Goal: Task Accomplishment & Management: Use online tool/utility

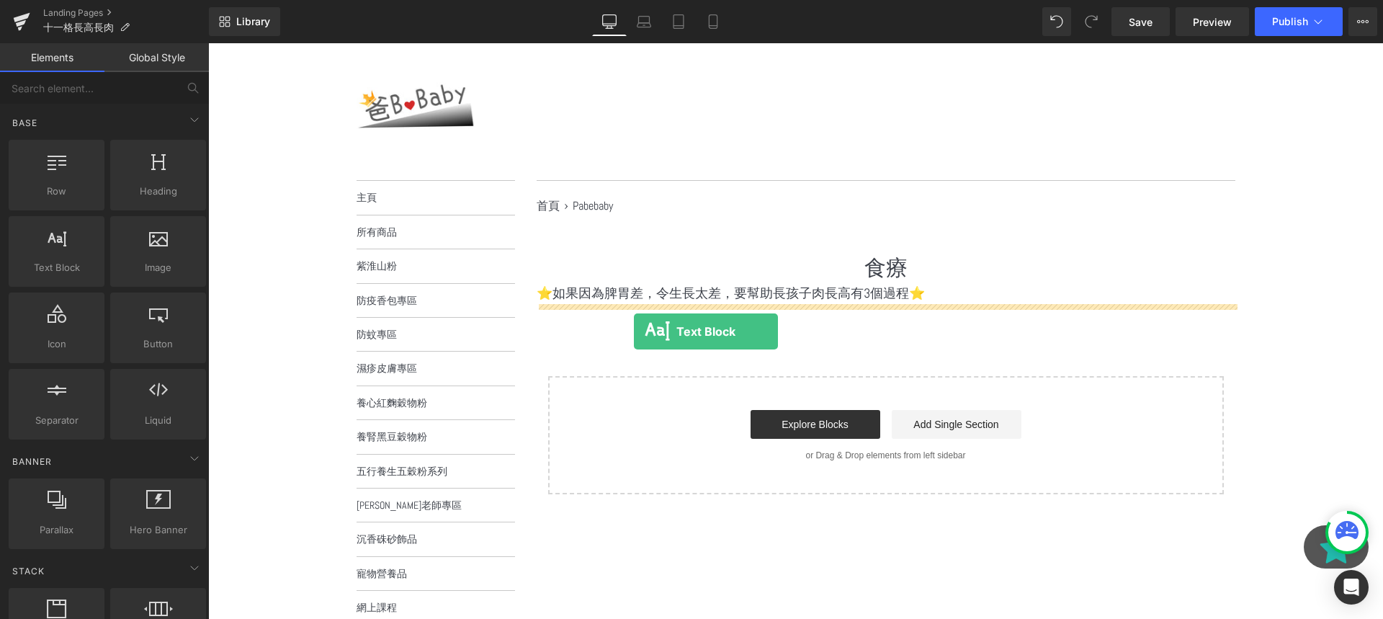
drag, startPoint x: 272, startPoint y: 293, endPoint x: 632, endPoint y: 321, distance: 361.9
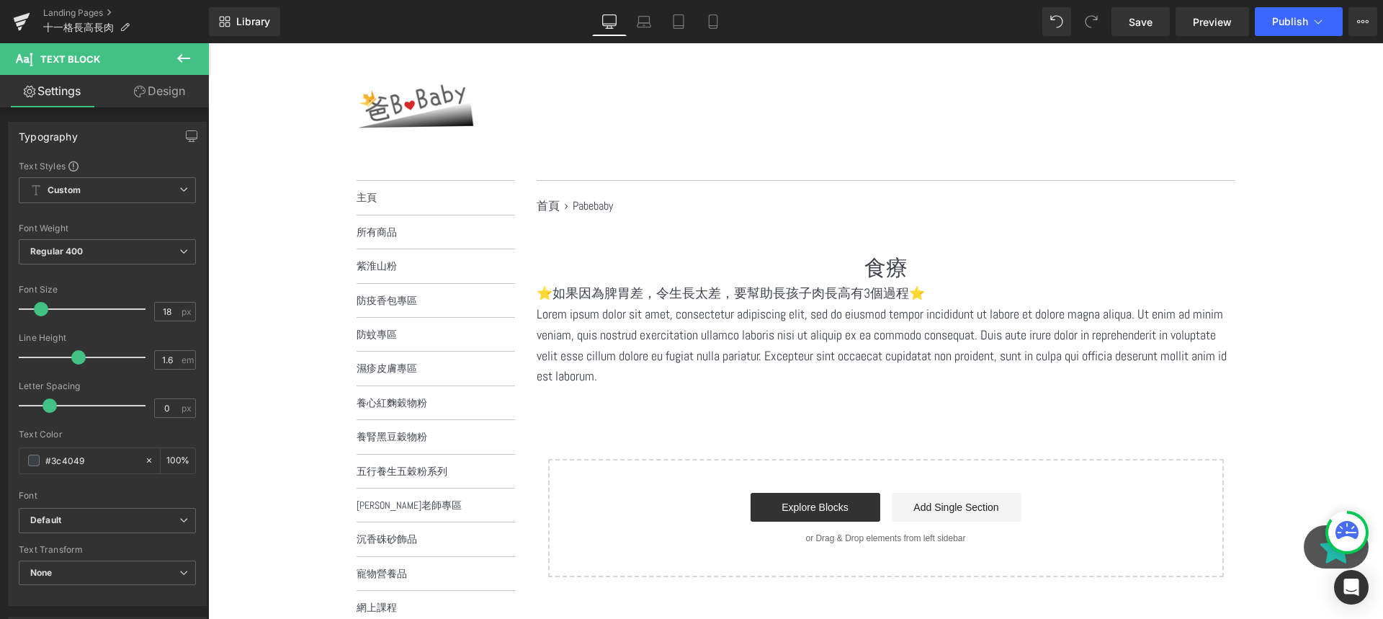
click at [650, 357] on p "Lorem ipsum dolor sit amet, consectetur adipiscing elit, sed do eiusmod tempor …" at bounding box center [886, 345] width 699 height 83
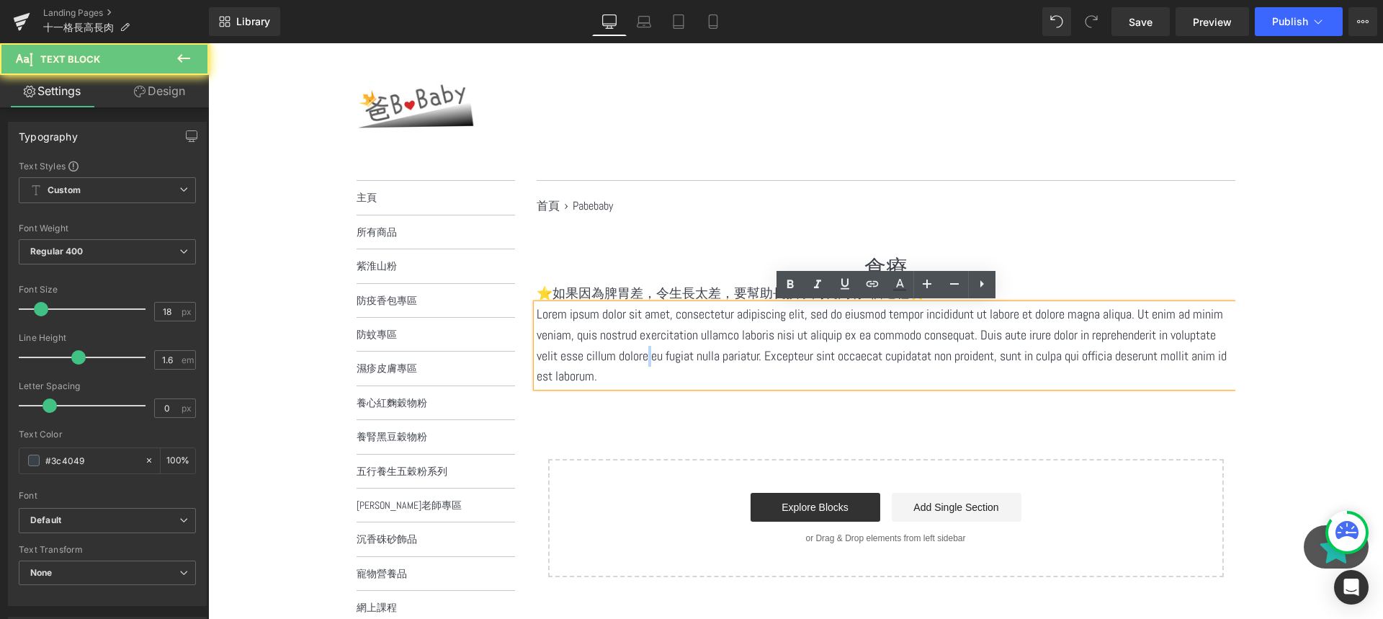
click at [650, 357] on p "Lorem ipsum dolor sit amet, consectetur adipiscing elit, sed do eiusmod tempor …" at bounding box center [886, 345] width 699 height 83
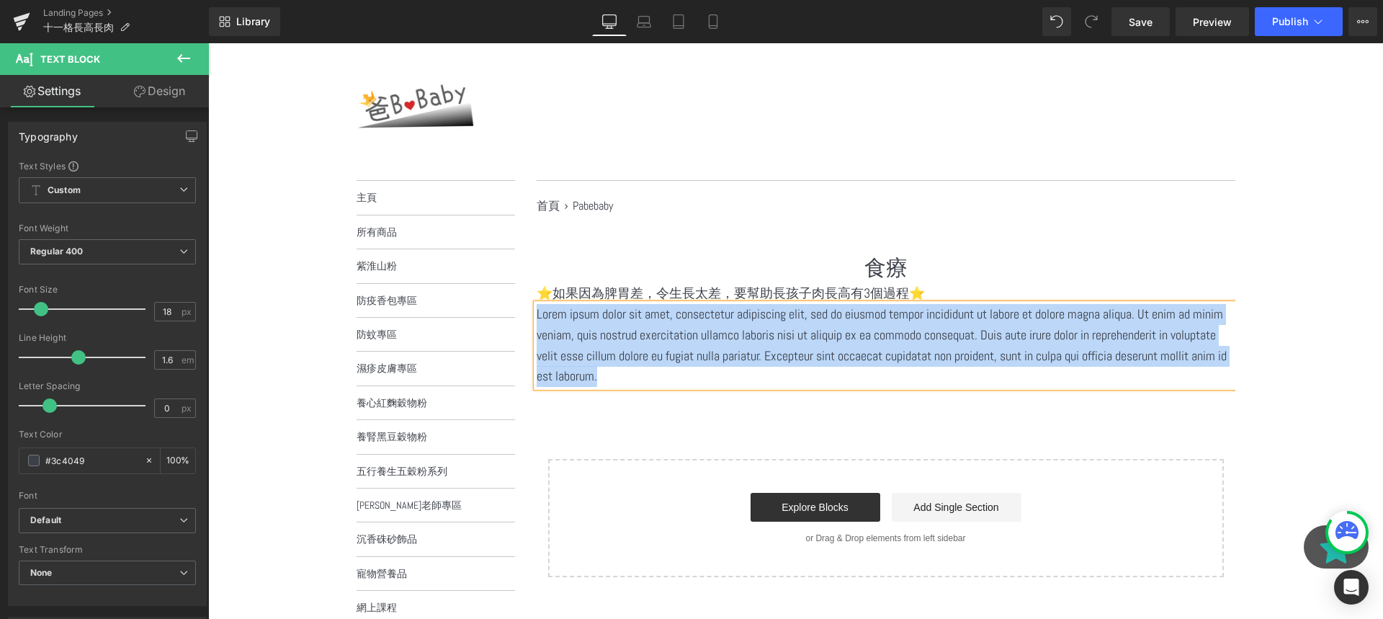
paste div
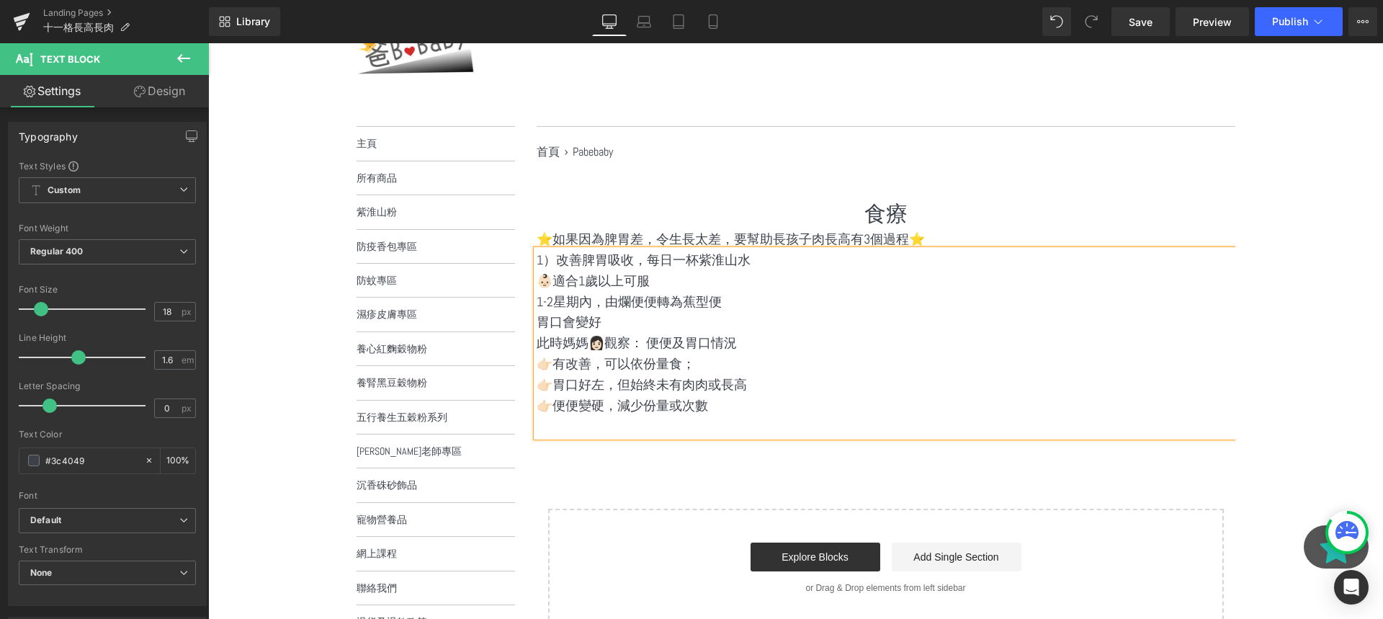
scroll to position [133, 0]
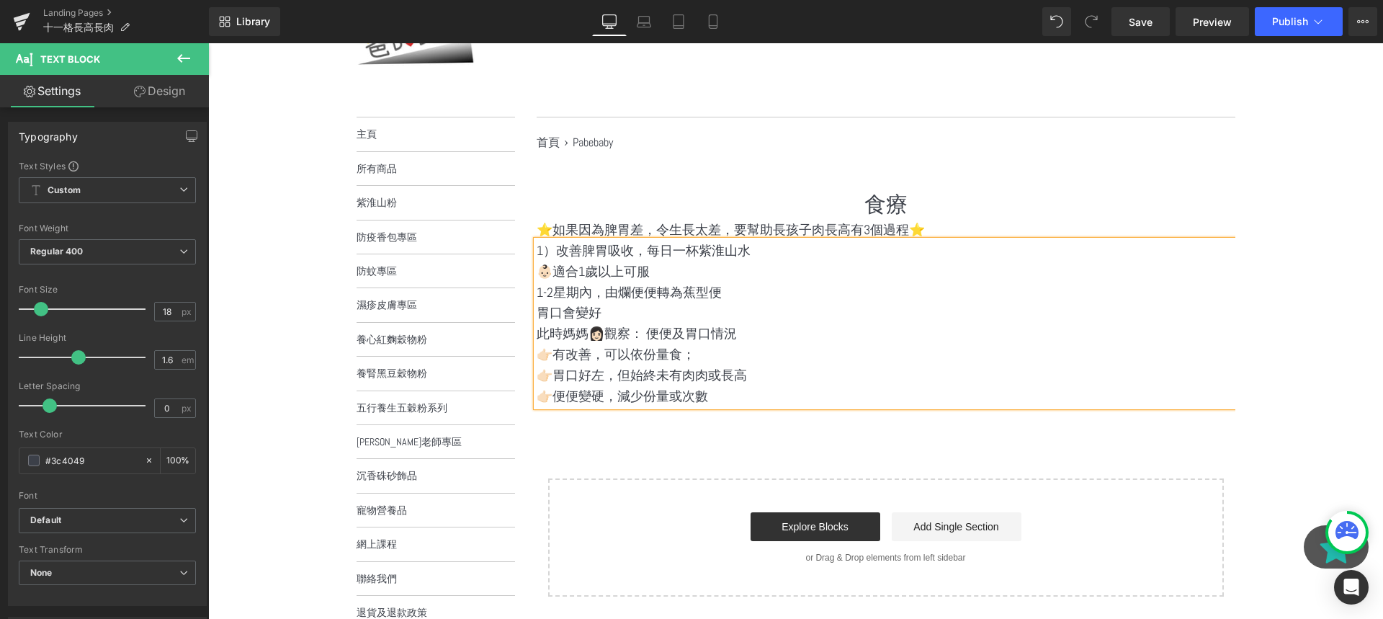
click at [779, 427] on div "食療 Heading ⭐️如果因為脾胃差，令生長太差，要幫助長孩子肉長高有3個過程⭐️ Text Block 1）改善脾胃吸收，每日一杯紫淮山水 👶🏻適合1…" at bounding box center [886, 392] width 699 height 407
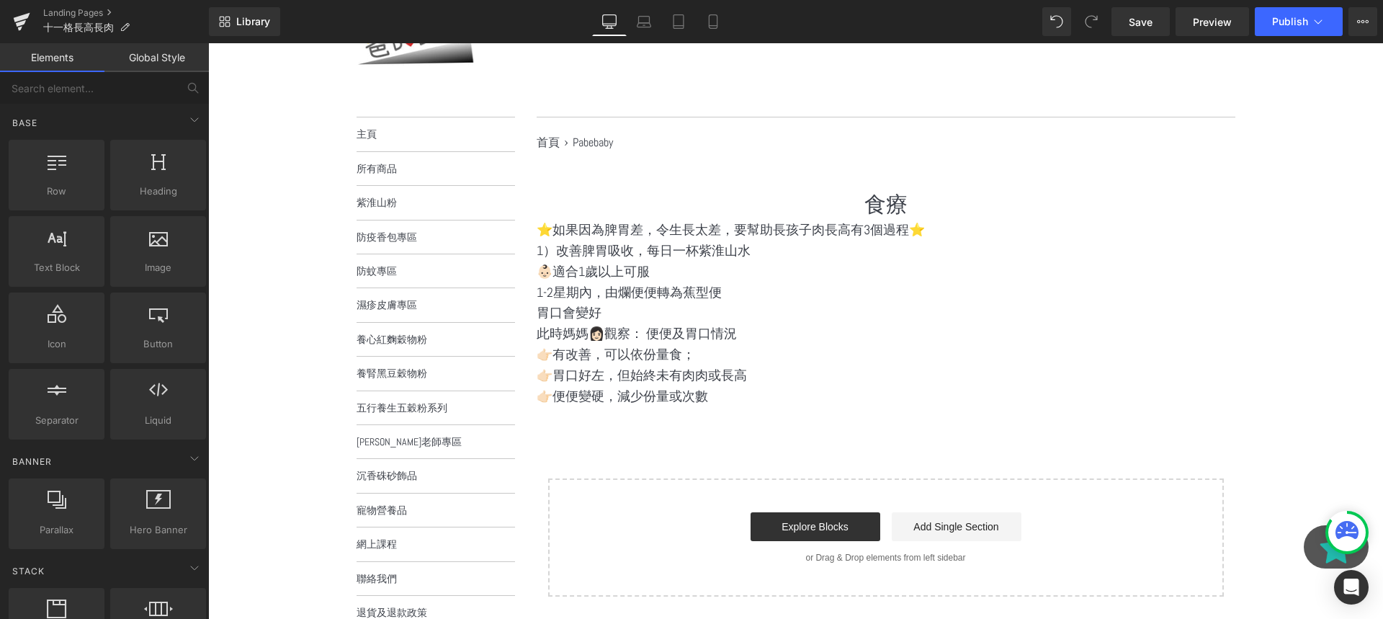
click at [681, 336] on p "此時媽媽👩🏻觀察： 便便及胃口情況" at bounding box center [886, 333] width 699 height 21
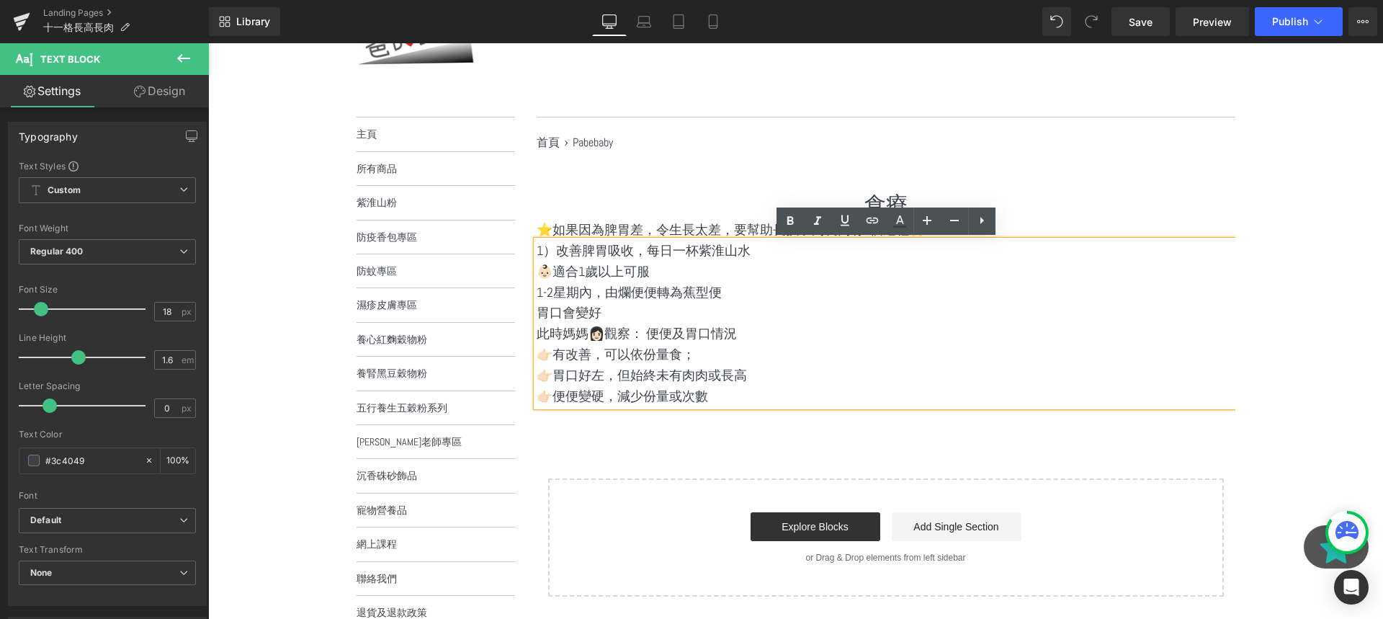
click at [914, 297] on p "1-2星期內，由爛便便轉為蕉型便" at bounding box center [886, 292] width 699 height 21
click at [901, 402] on p "👉🏻便便變硬，減少份量或次數" at bounding box center [886, 396] width 699 height 21
click at [895, 426] on div "食療 Heading ⭐️如果因為脾胃差，令生長太差，要幫助長孩子肉長高有3個過程⭐️ Text Block 1）改善脾胃吸收，每日一杯紫淮山水 👶🏻適合1…" at bounding box center [886, 392] width 699 height 407
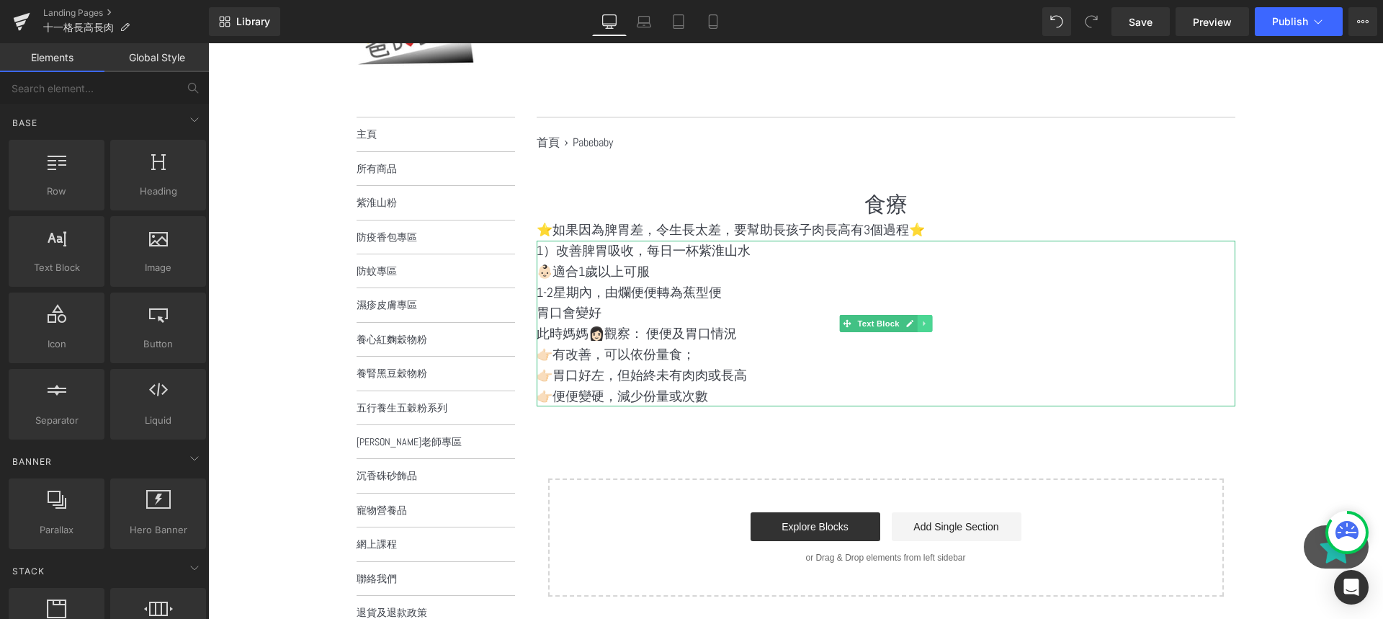
click at [923, 320] on icon at bounding box center [925, 323] width 8 height 9
click at [915, 321] on icon at bounding box center [917, 324] width 8 height 8
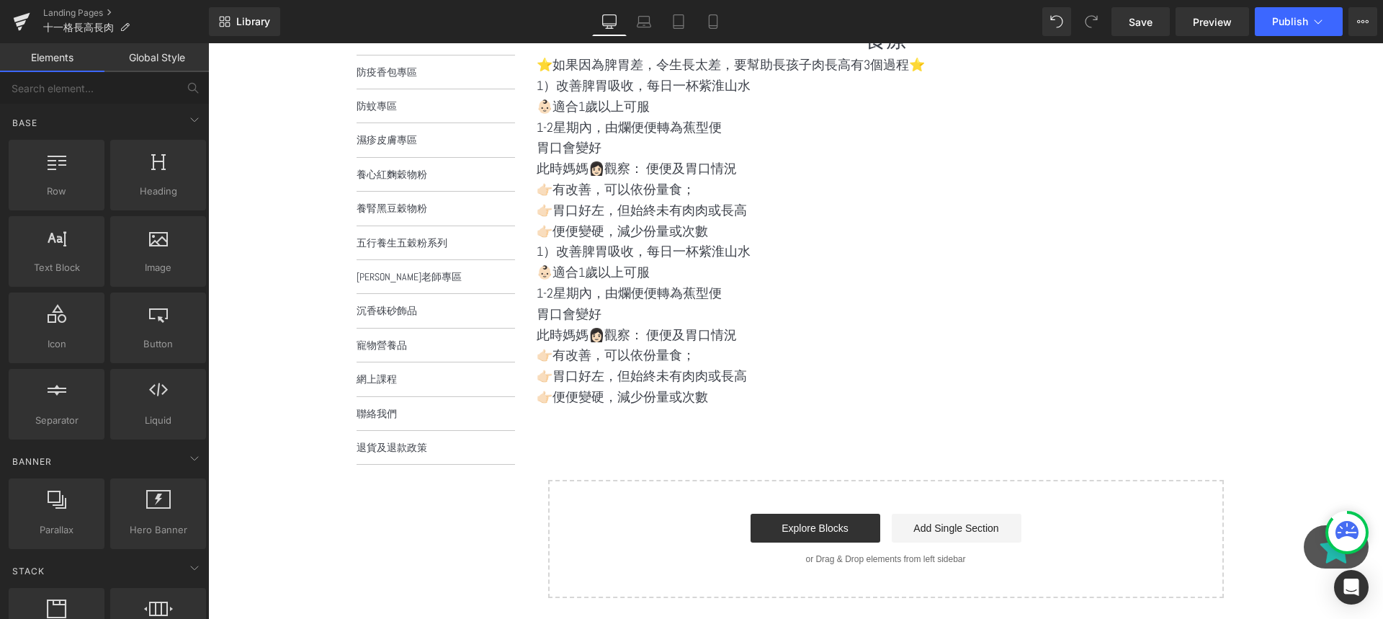
scroll to position [315, 0]
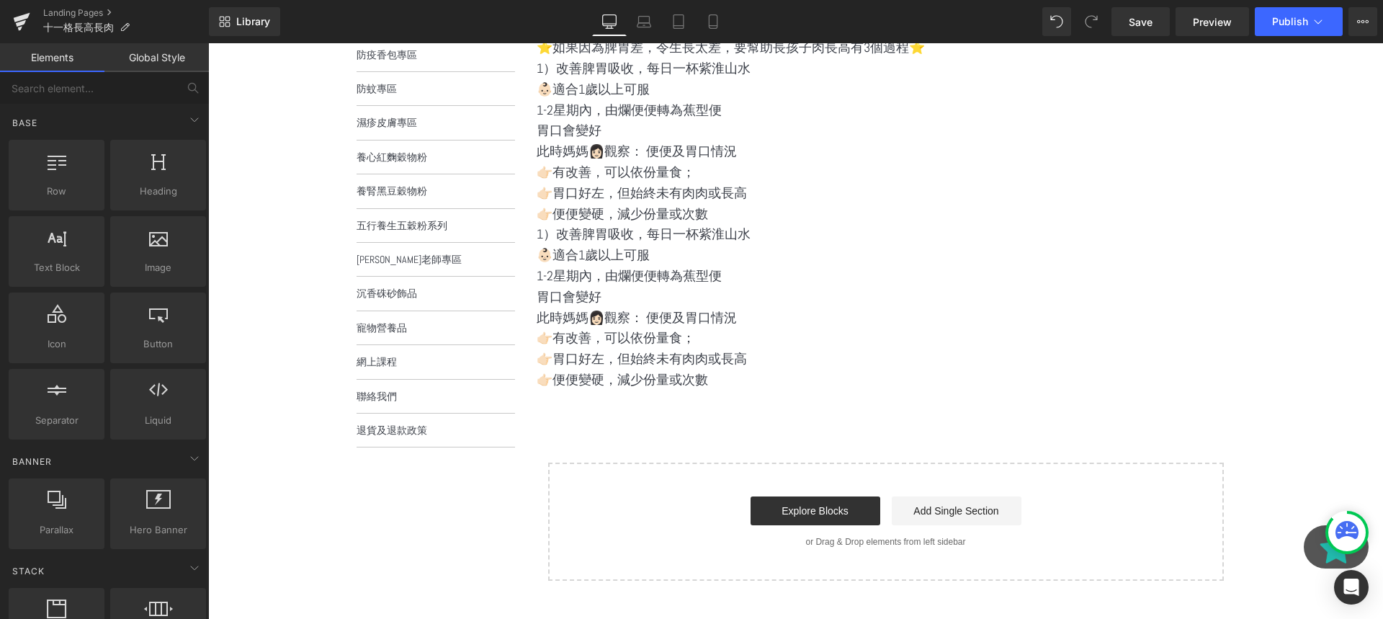
click at [650, 285] on p "1-2星期內，由爛便便轉為蕉型便" at bounding box center [886, 276] width 699 height 21
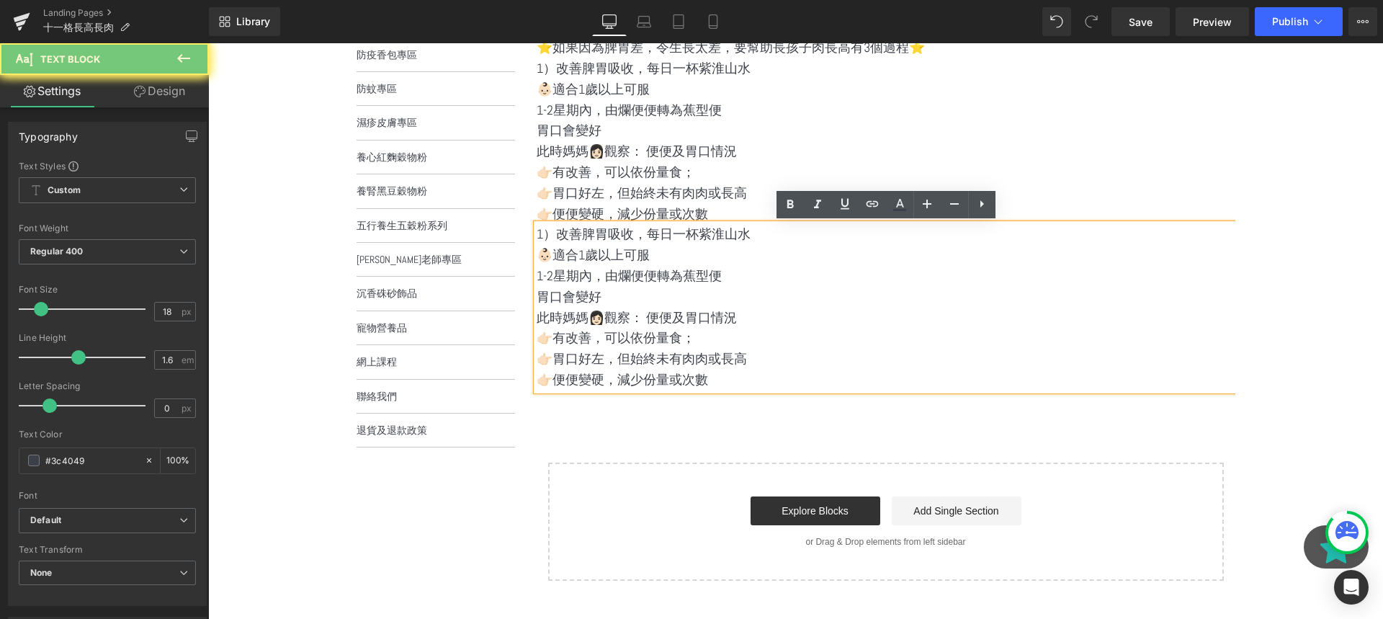
click at [650, 285] on p "1-2星期內，由爛便便轉為蕉型便" at bounding box center [886, 276] width 699 height 21
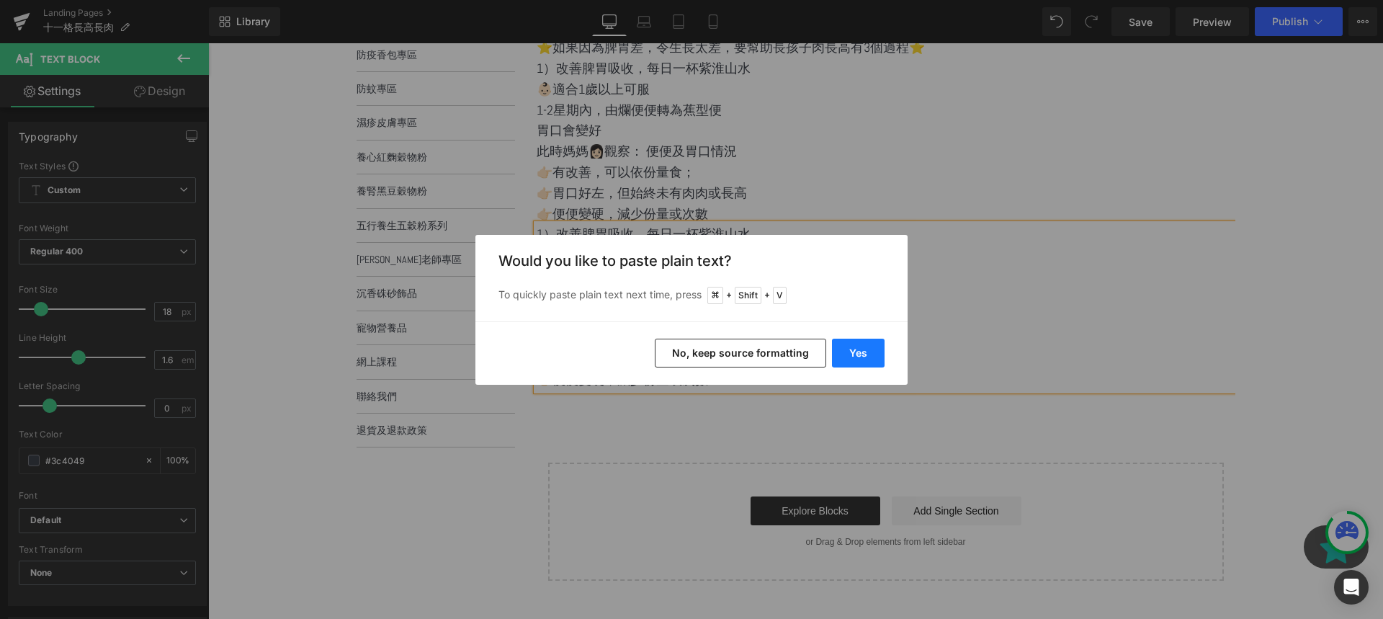
click at [836, 350] on button "Yes" at bounding box center [858, 353] width 53 height 29
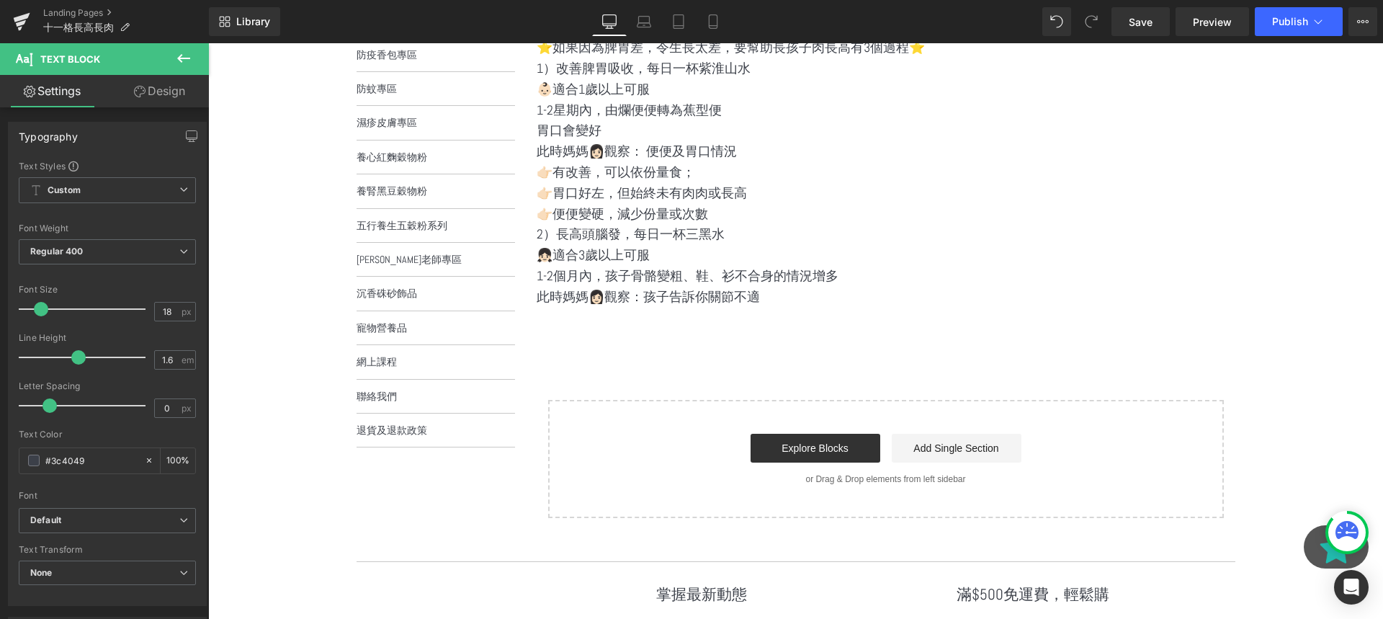
click at [880, 347] on div "食療 Heading ⭐️如果因為脾胃差，令生長太差，要幫助長孩子肉長高有3個過程⭐️ Text Block 1）改善脾胃吸收，每日一杯紫淮山水 👶🏻適合1…" at bounding box center [886, 262] width 699 height 511
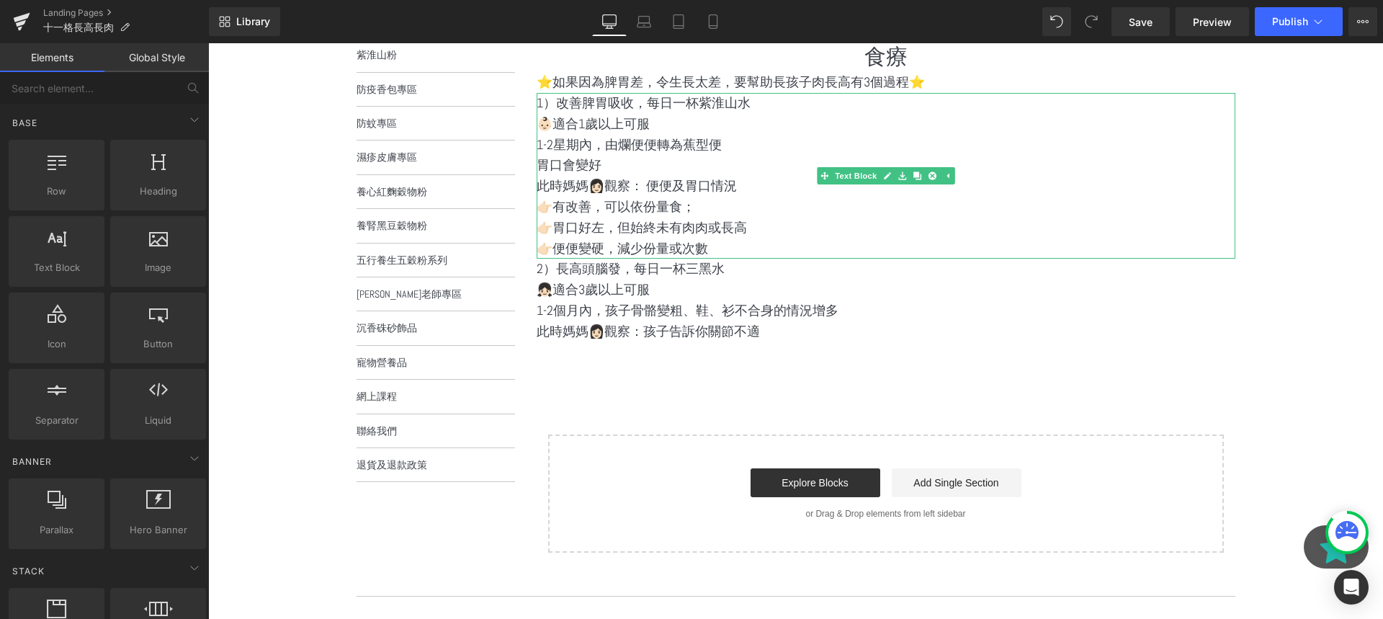
scroll to position [299, 0]
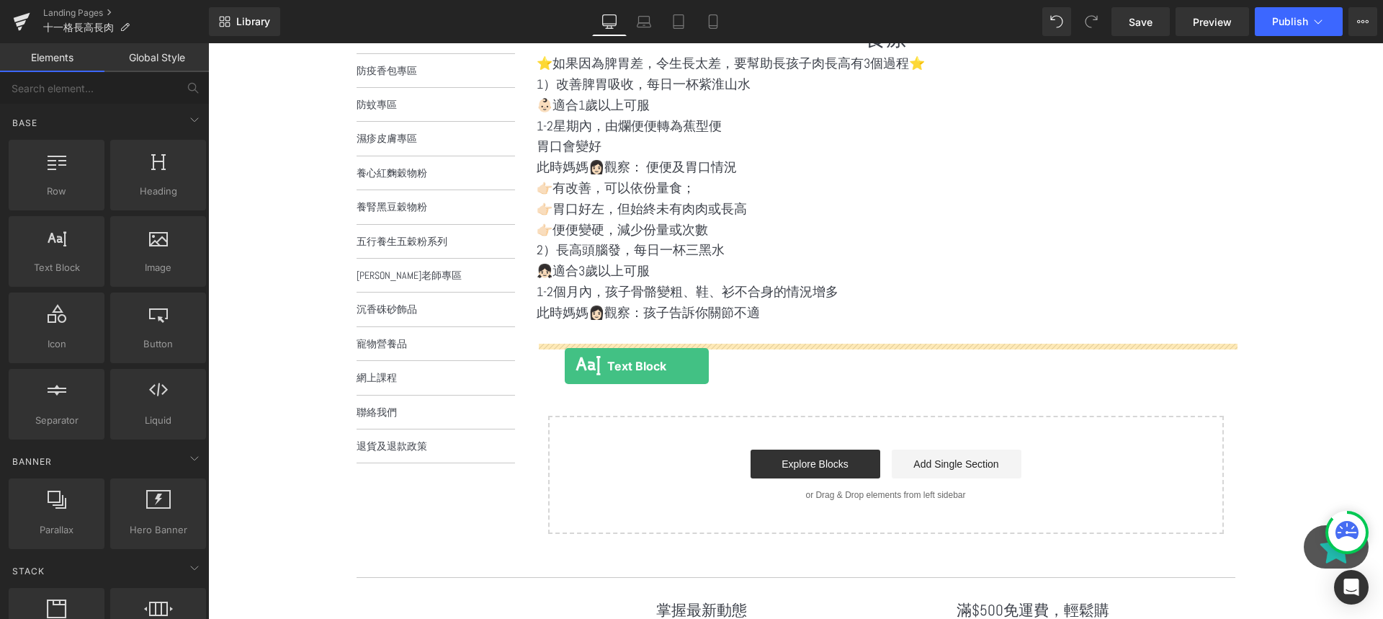
drag, startPoint x: 279, startPoint y: 275, endPoint x: 571, endPoint y: 349, distance: 301.0
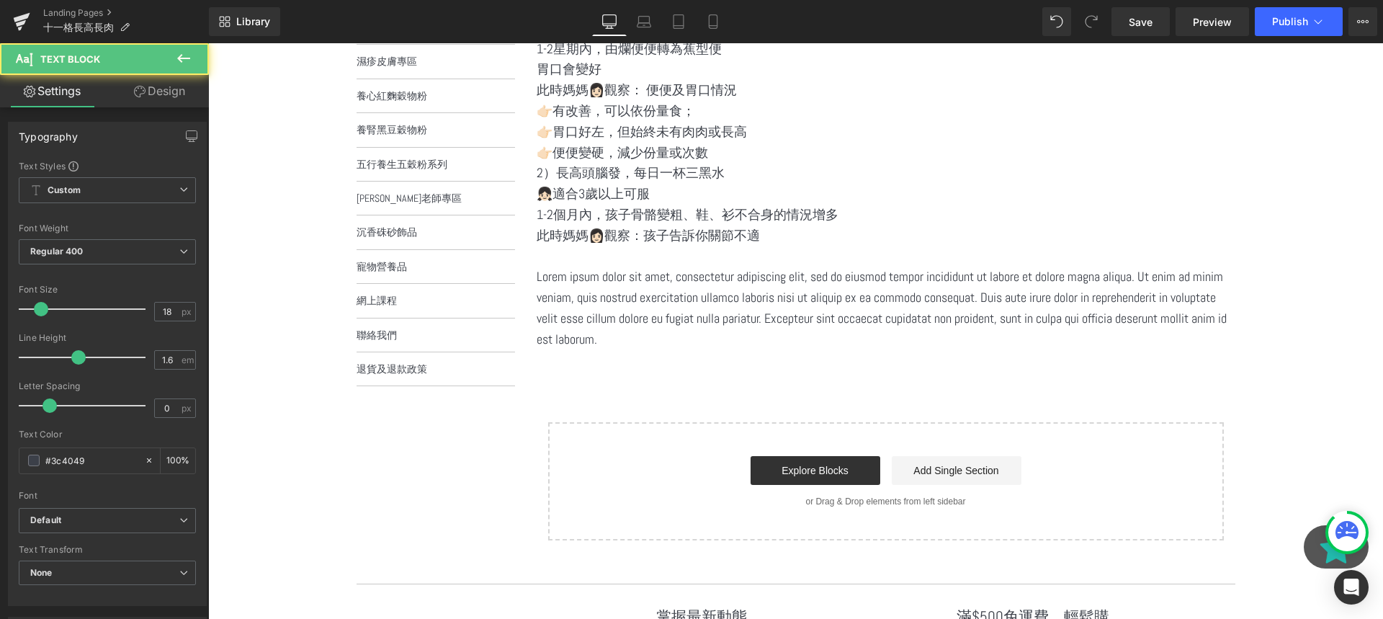
scroll to position [395, 0]
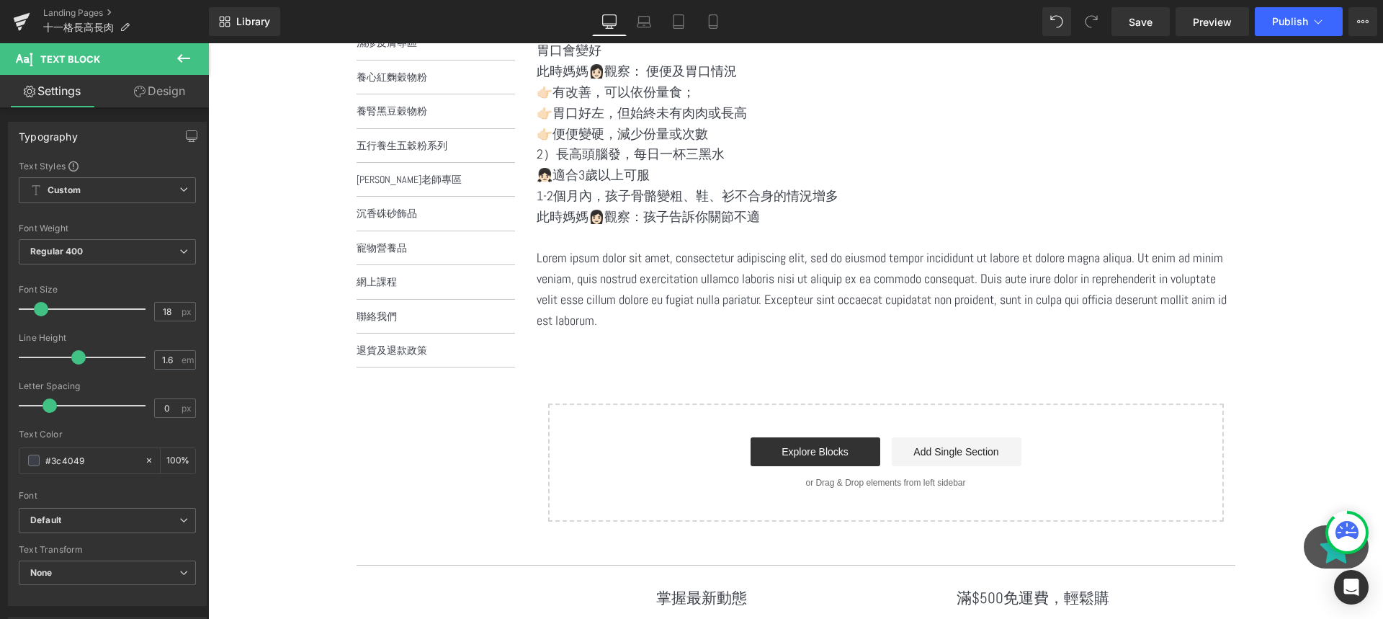
click at [761, 326] on p "Lorem ipsum dolor sit amet, consectetur adipiscing elit, sed do eiusmod tempor …" at bounding box center [886, 289] width 699 height 83
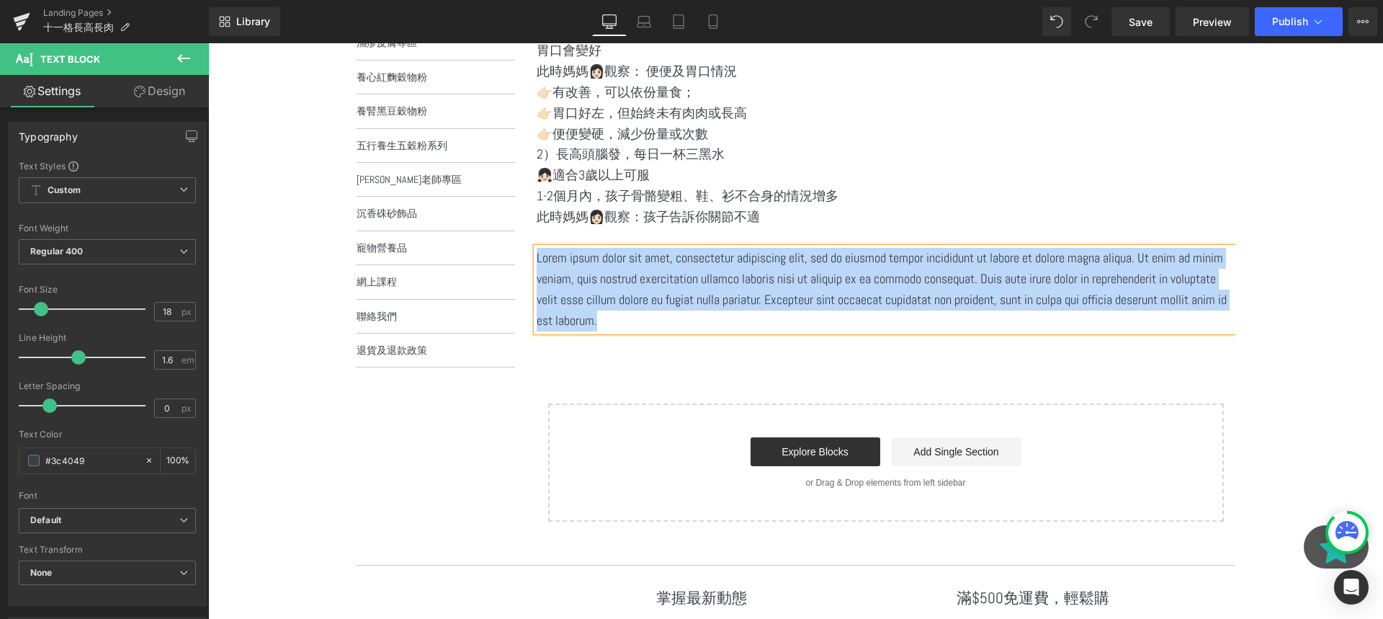
paste div
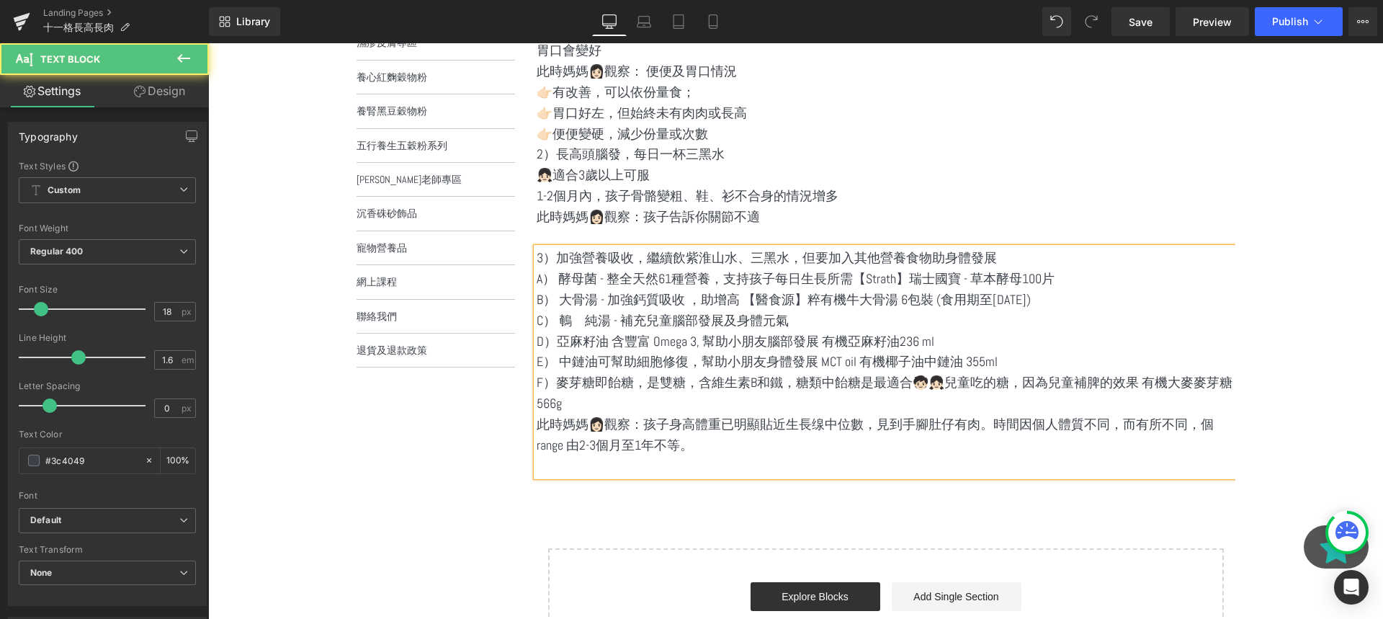
click at [550, 288] on p "A） 酵母菌 - 整全天然61種營養，支持孩子每日生長所需【Strath】瑞士國寶 - 草本酵母100片" at bounding box center [886, 279] width 699 height 21
click at [556, 279] on p "A） 酵母菌 - 整全天然61種營養，支持孩子每日生長所需【Strath】瑞士國寶 - 草本酵母100片" at bounding box center [886, 279] width 699 height 21
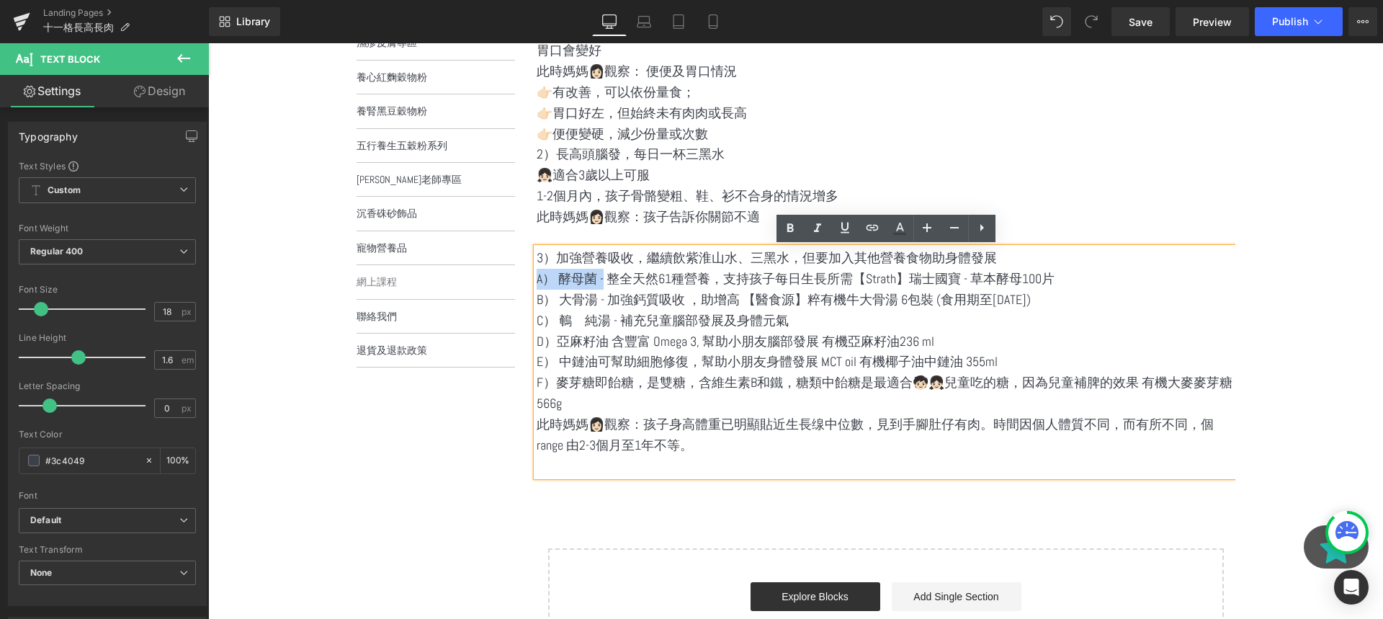
drag, startPoint x: 560, startPoint y: 279, endPoint x: 496, endPoint y: 274, distance: 64.2
click at [496, 274] on div "選單 主頁 所有商品 紫淮山粉 防疫香包專區 防蚊專區 濕疹皮膚專區 養心紅麴穀物粉 養腎黑豆穀物粉 五行養生五穀粉系列" at bounding box center [785, 271] width 900 height 833
copy p
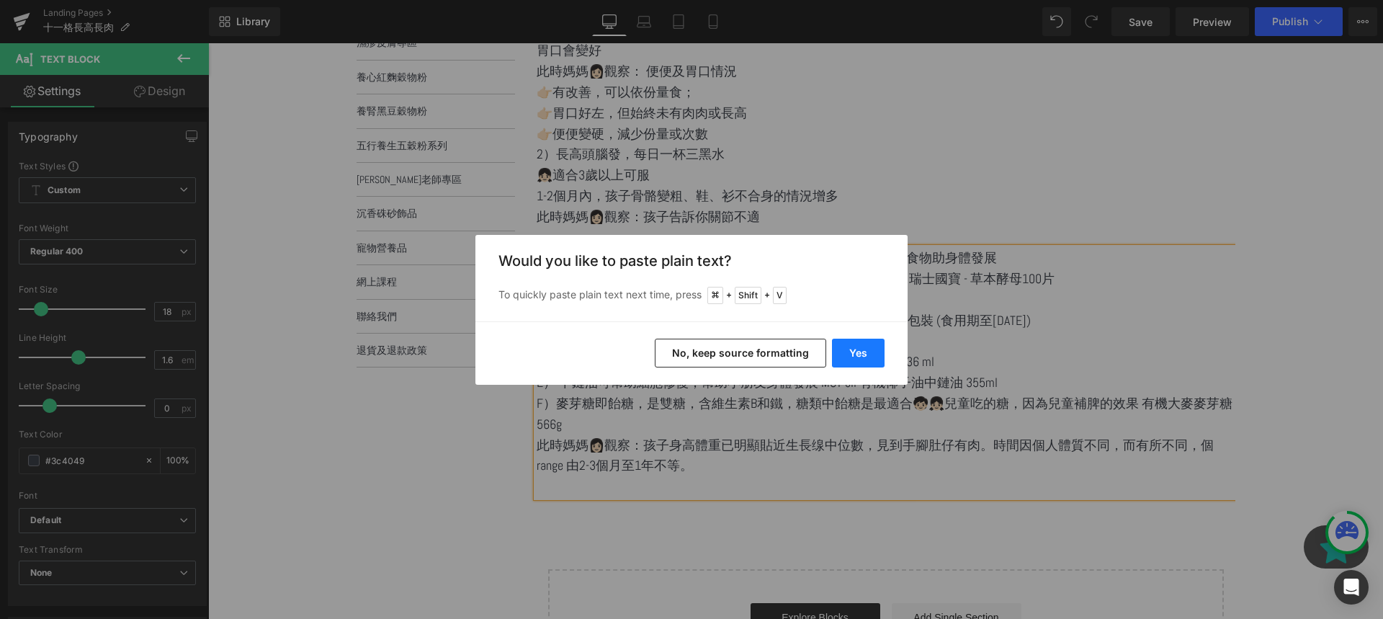
click at [864, 354] on button "Yes" at bounding box center [858, 353] width 53 height 29
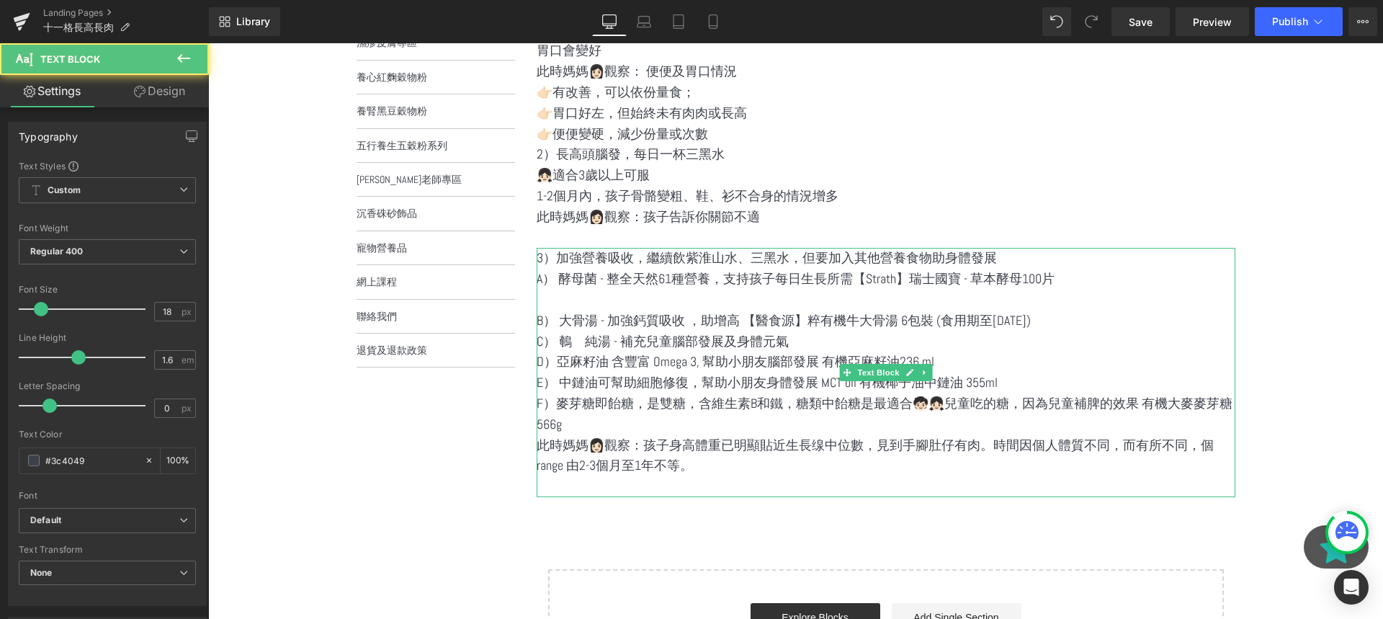
click at [630, 297] on p at bounding box center [886, 300] width 699 height 21
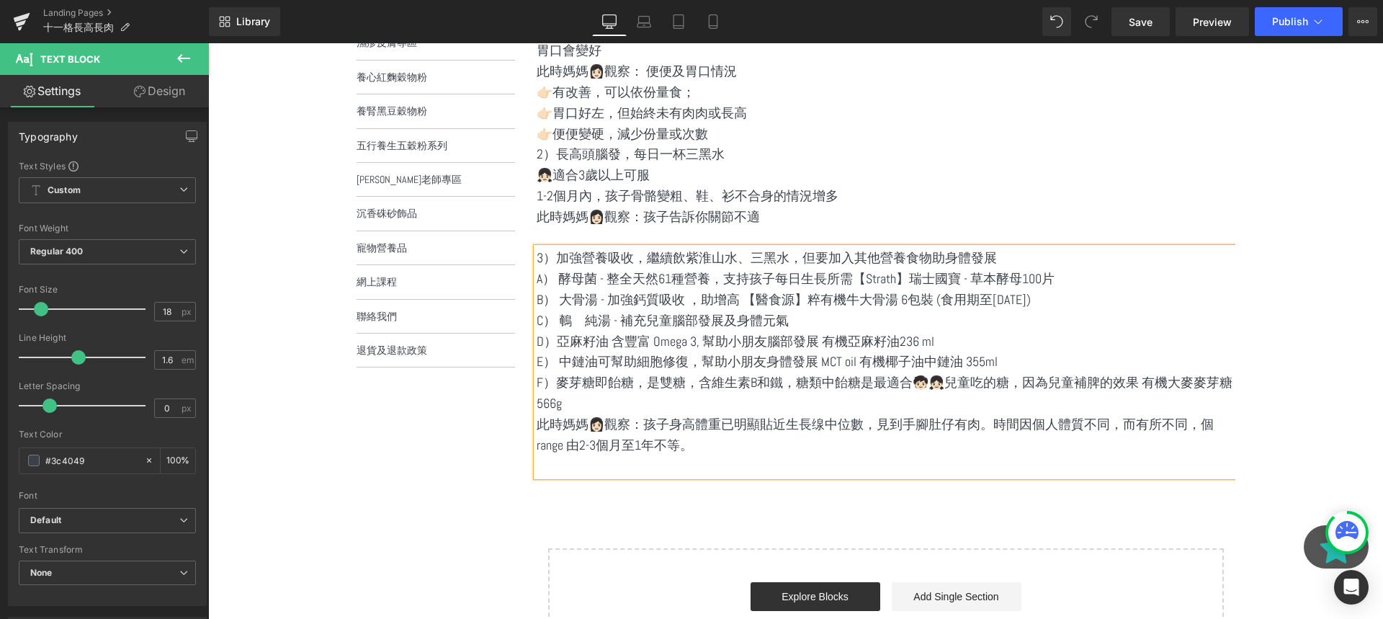
click at [558, 318] on p "C） 鵪𪂹純湯 - 補充兒童腦部發展及身體元氣" at bounding box center [886, 320] width 699 height 21
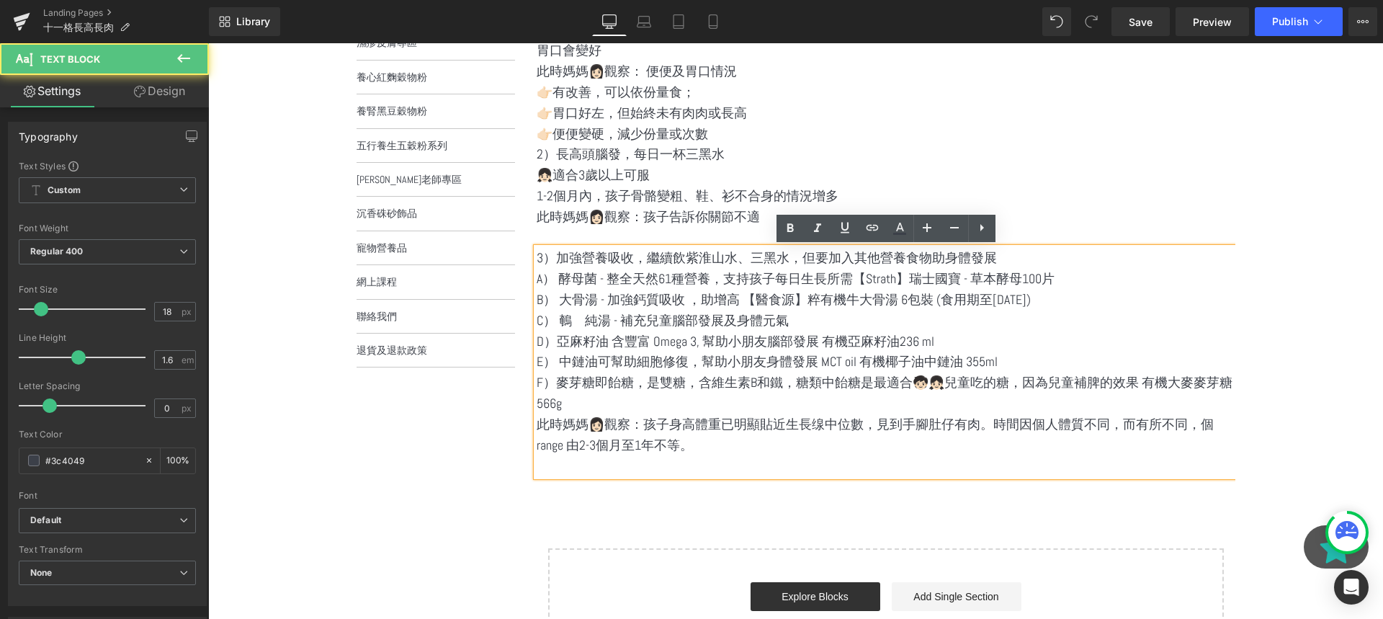
click at [546, 340] on p "D）亞麻籽油 含豐富 Omega 3, 幫助小朋友腦部發展 有機亞麻籽油236 ml" at bounding box center [886, 341] width 699 height 21
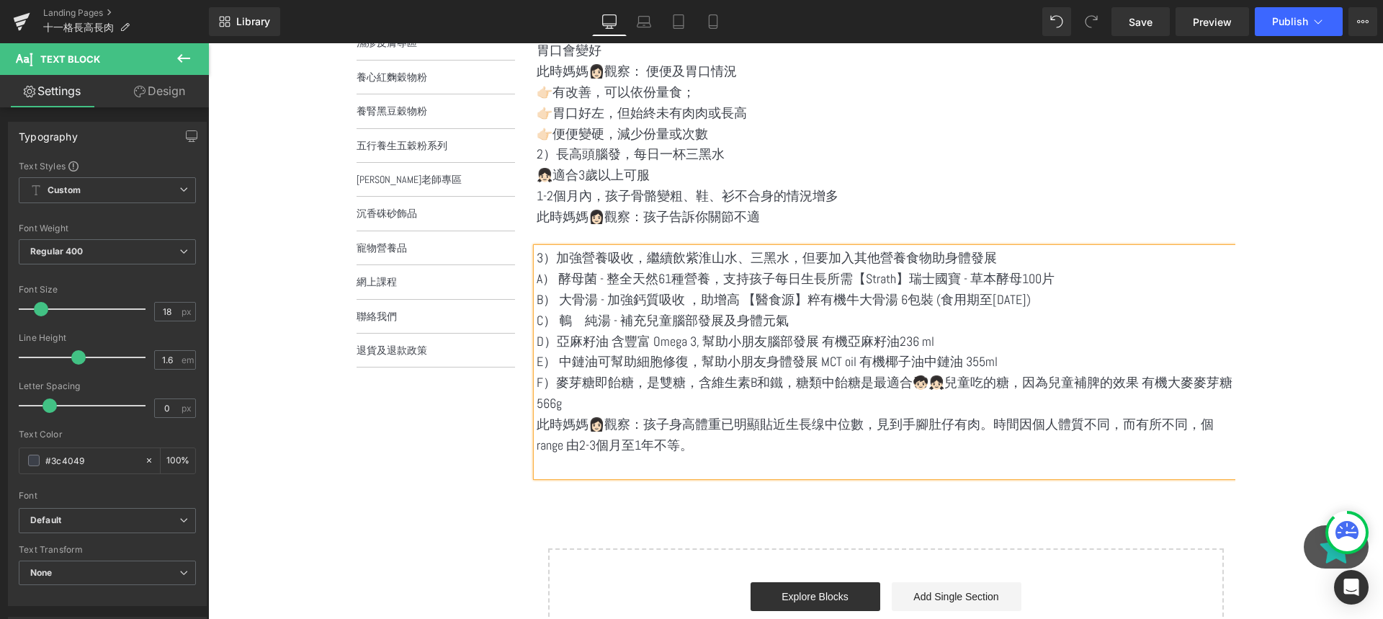
click at [908, 336] on p "D）亞麻籽油 含豐富 Omega 3, 幫助小朋友腦部發展 有機亞麻籽油236 ml" at bounding box center [886, 341] width 699 height 21
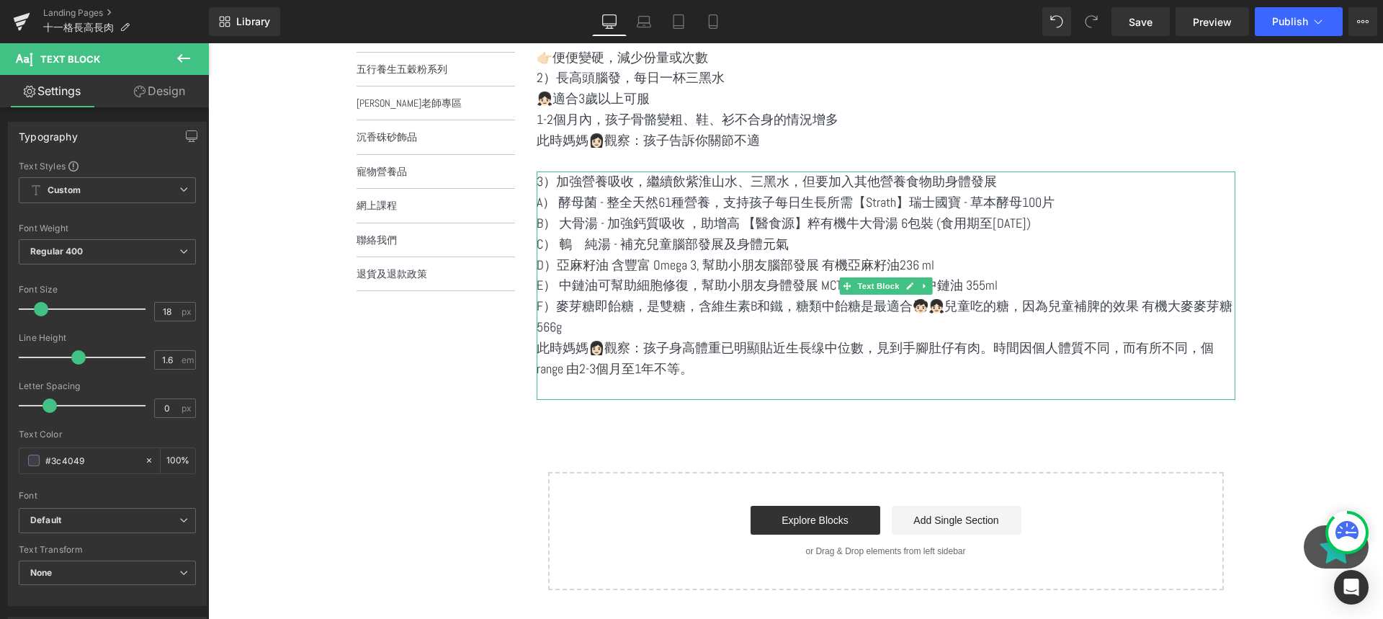
scroll to position [478, 0]
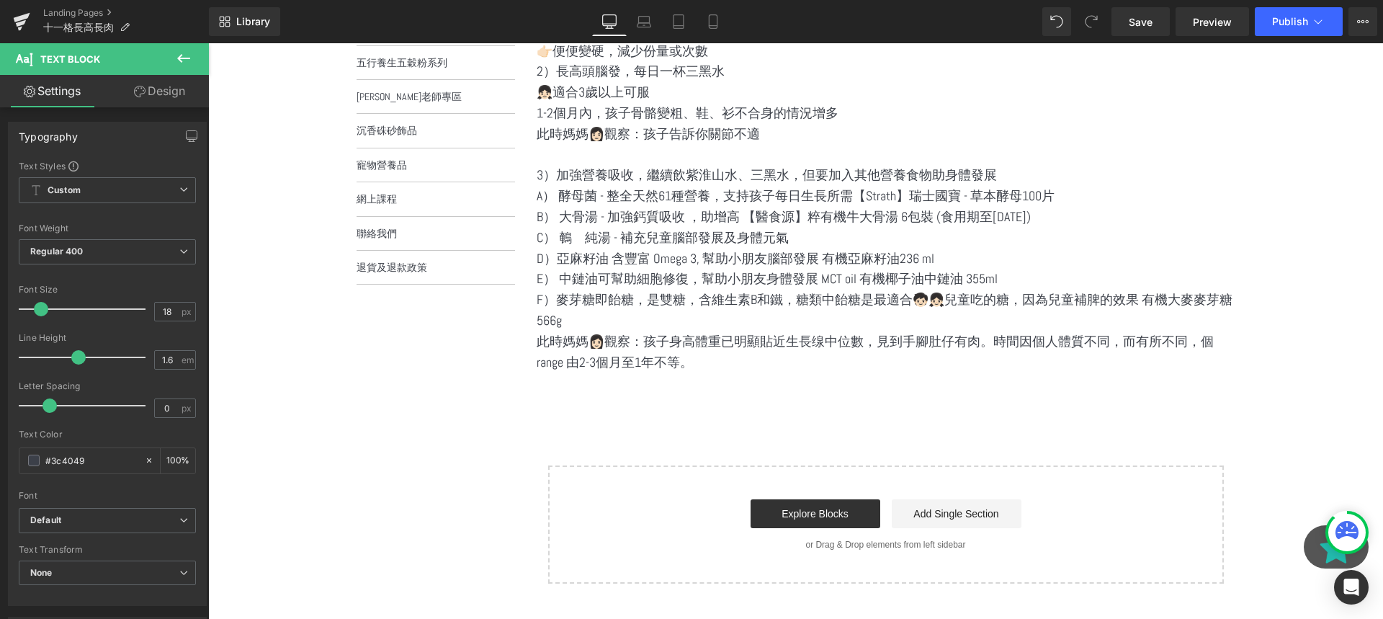
click at [189, 56] on icon at bounding box center [183, 58] width 17 height 17
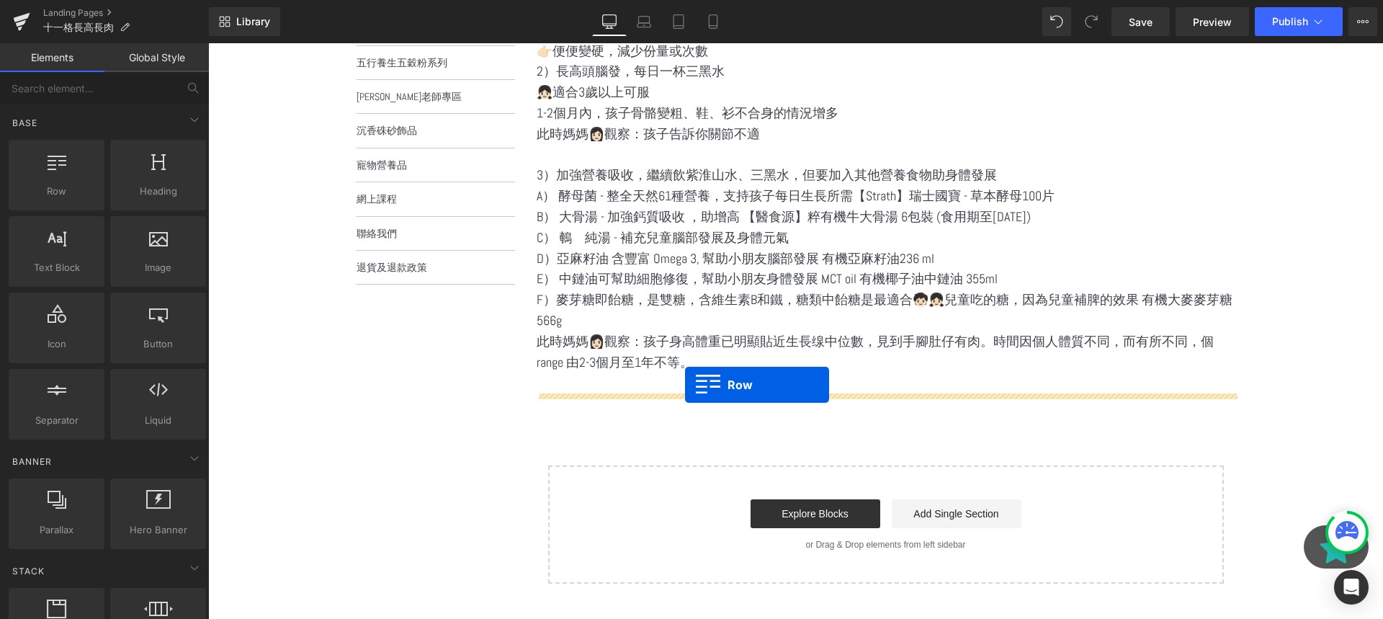
drag, startPoint x: 258, startPoint y: 234, endPoint x: 685, endPoint y: 385, distance: 452.9
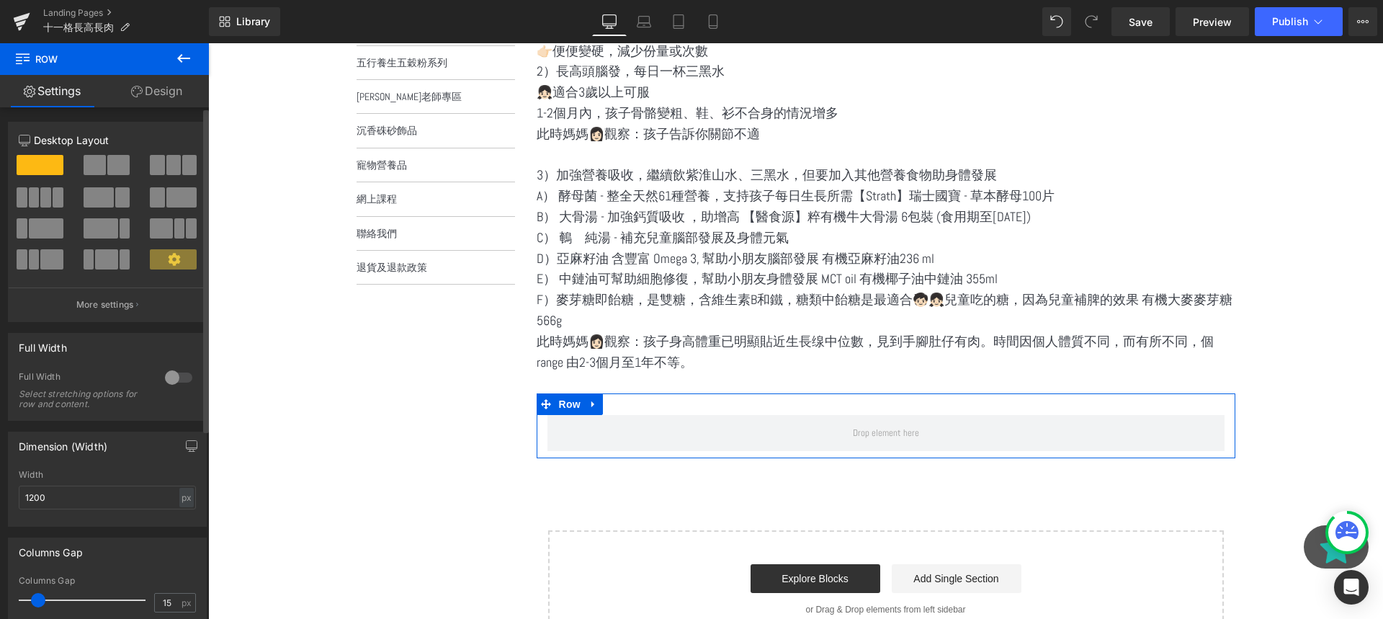
click at [175, 165] on button at bounding box center [174, 165] width 48 height 20
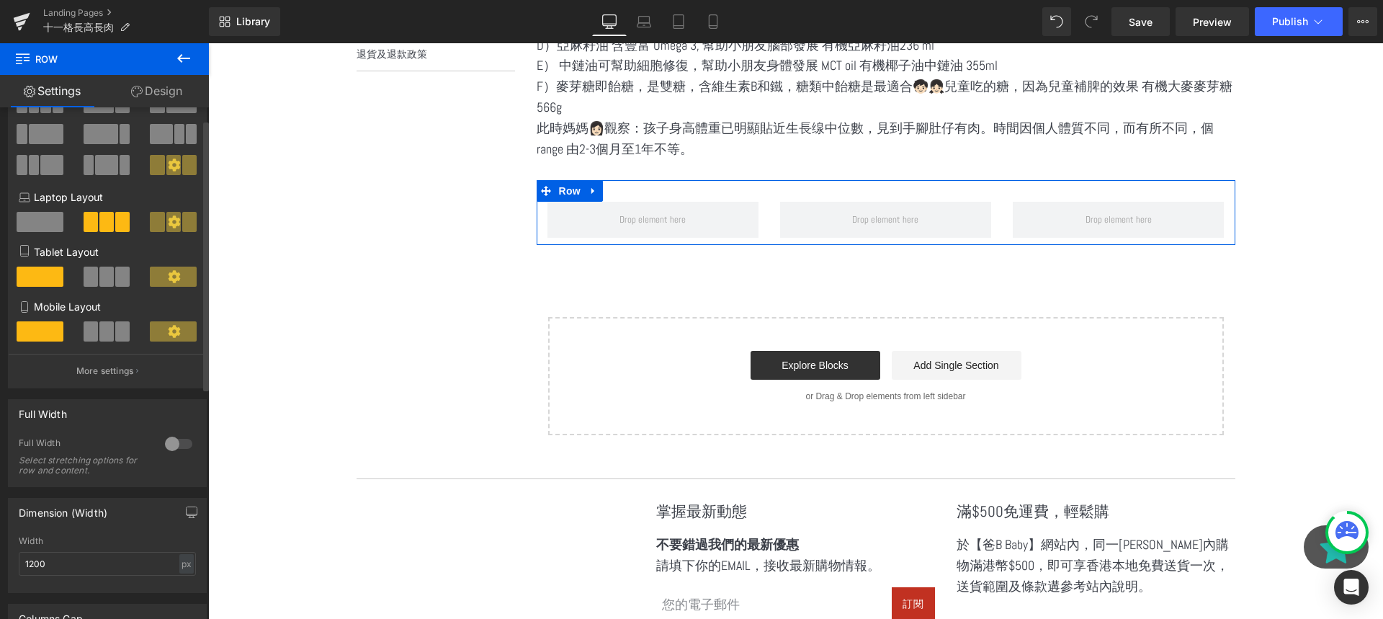
scroll to position [0, 0]
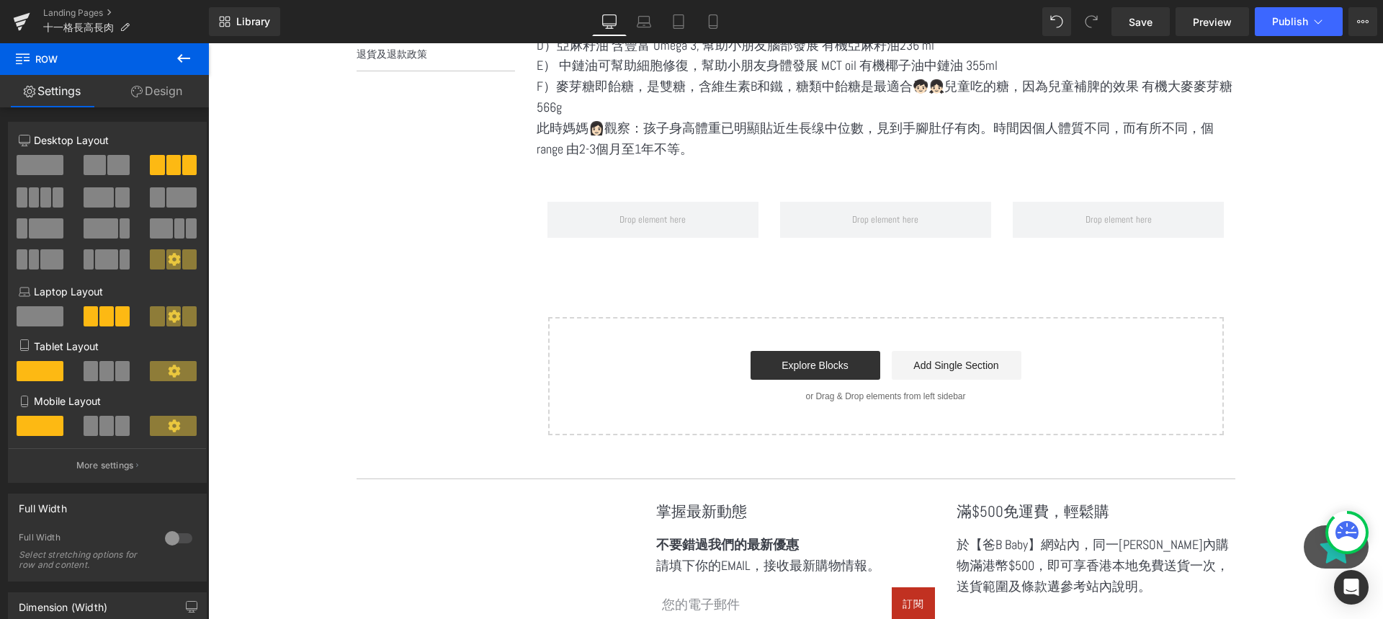
click at [195, 51] on button at bounding box center [183, 59] width 50 height 32
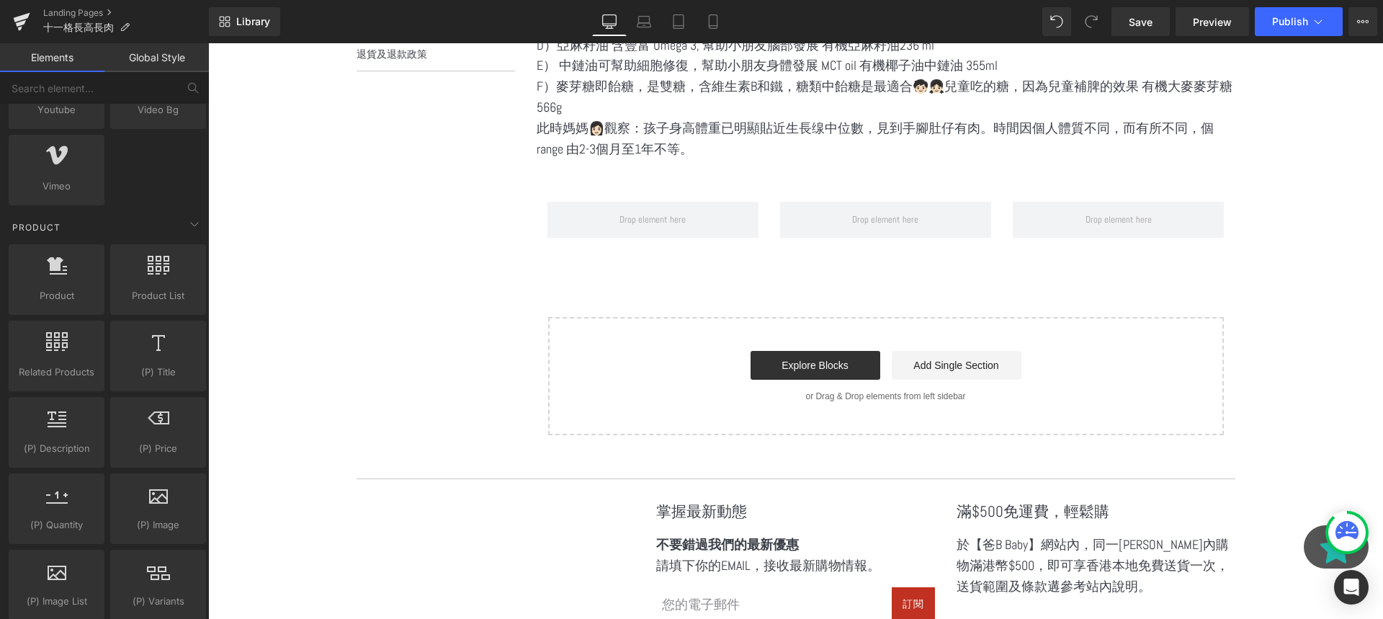
scroll to position [1044, 0]
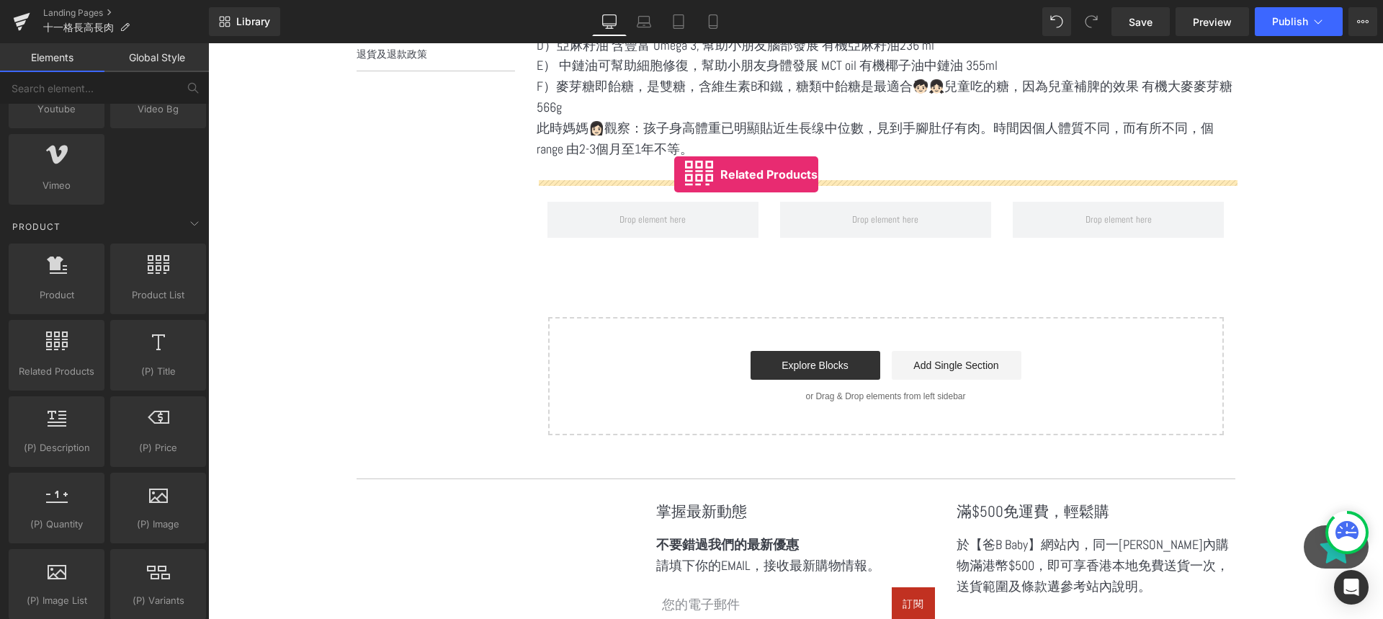
drag, startPoint x: 295, startPoint y: 399, endPoint x: 674, endPoint y: 174, distance: 440.5
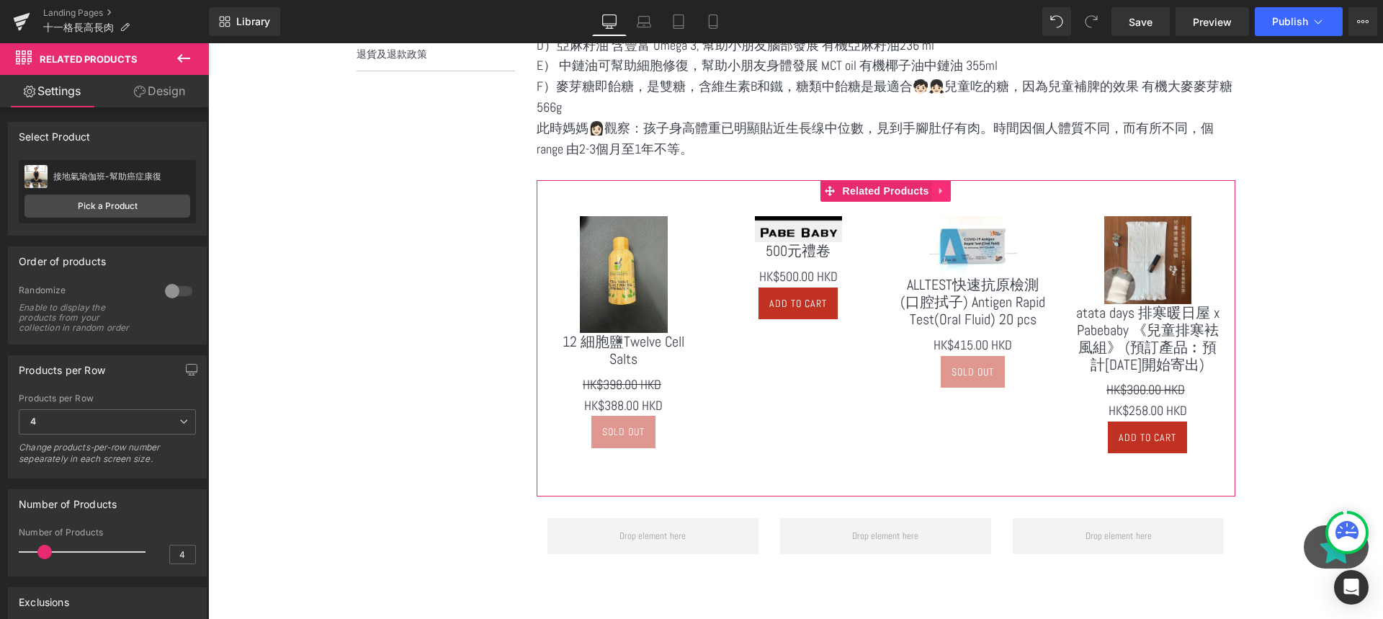
click at [933, 190] on link at bounding box center [941, 191] width 19 height 22
click at [944, 191] on link at bounding box center [950, 191] width 19 height 22
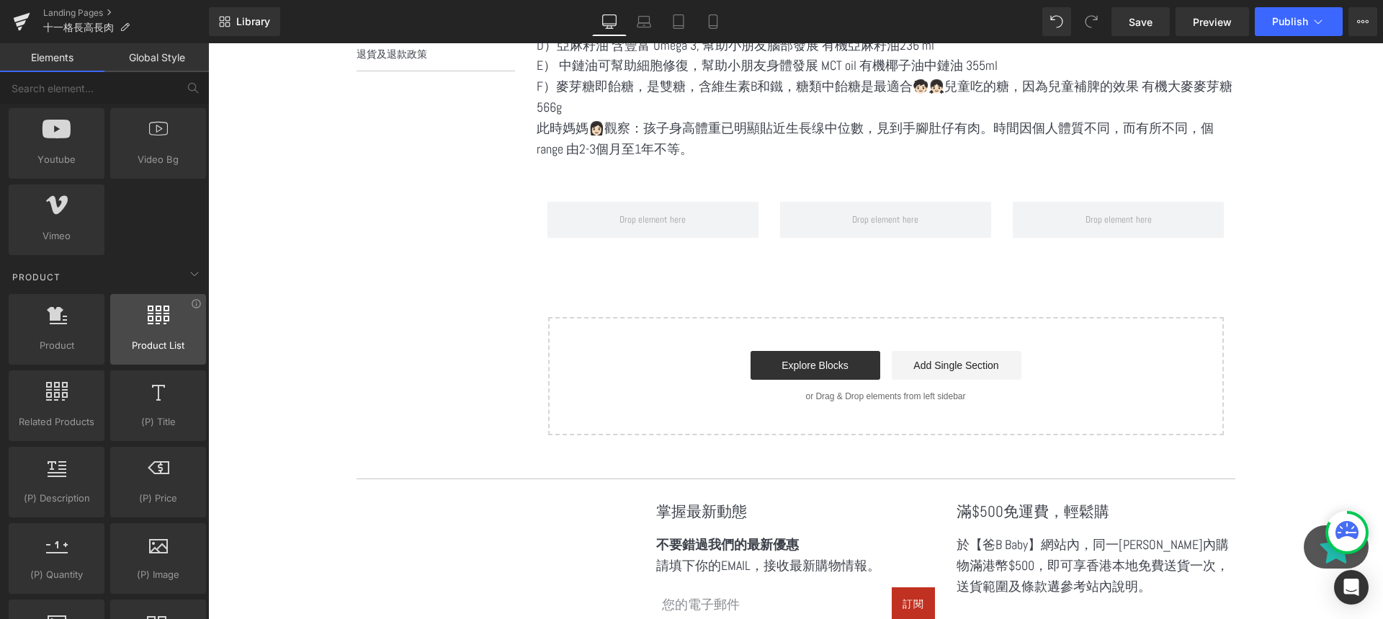
scroll to position [950, 0]
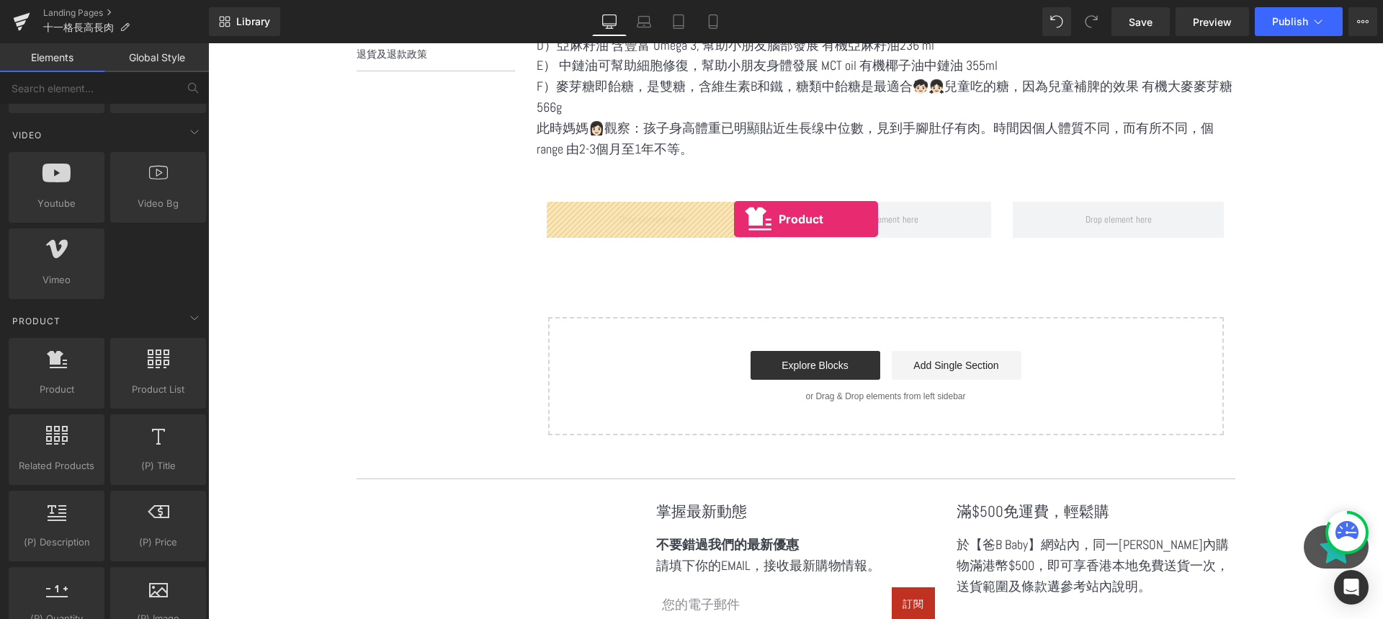
drag, startPoint x: 274, startPoint y: 401, endPoint x: 703, endPoint y: 218, distance: 466.6
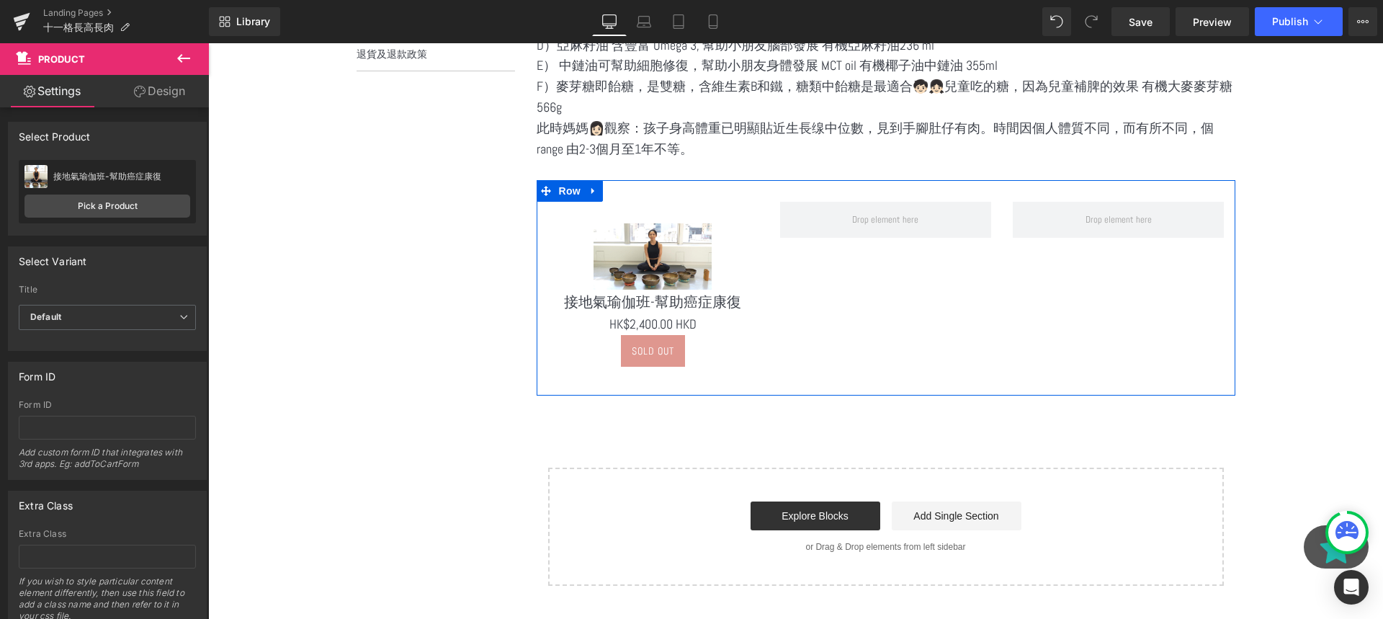
click at [183, 62] on icon at bounding box center [183, 58] width 17 height 17
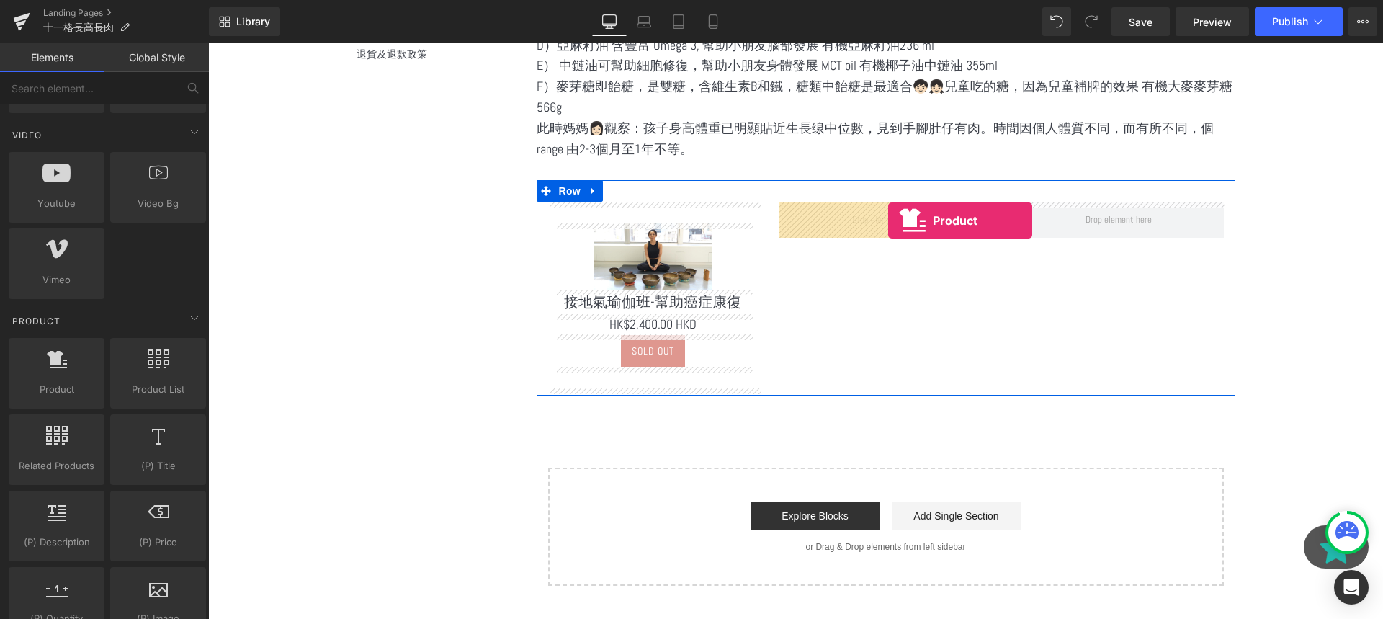
drag, startPoint x: 260, startPoint y: 415, endPoint x: 888, endPoint y: 220, distance: 657.7
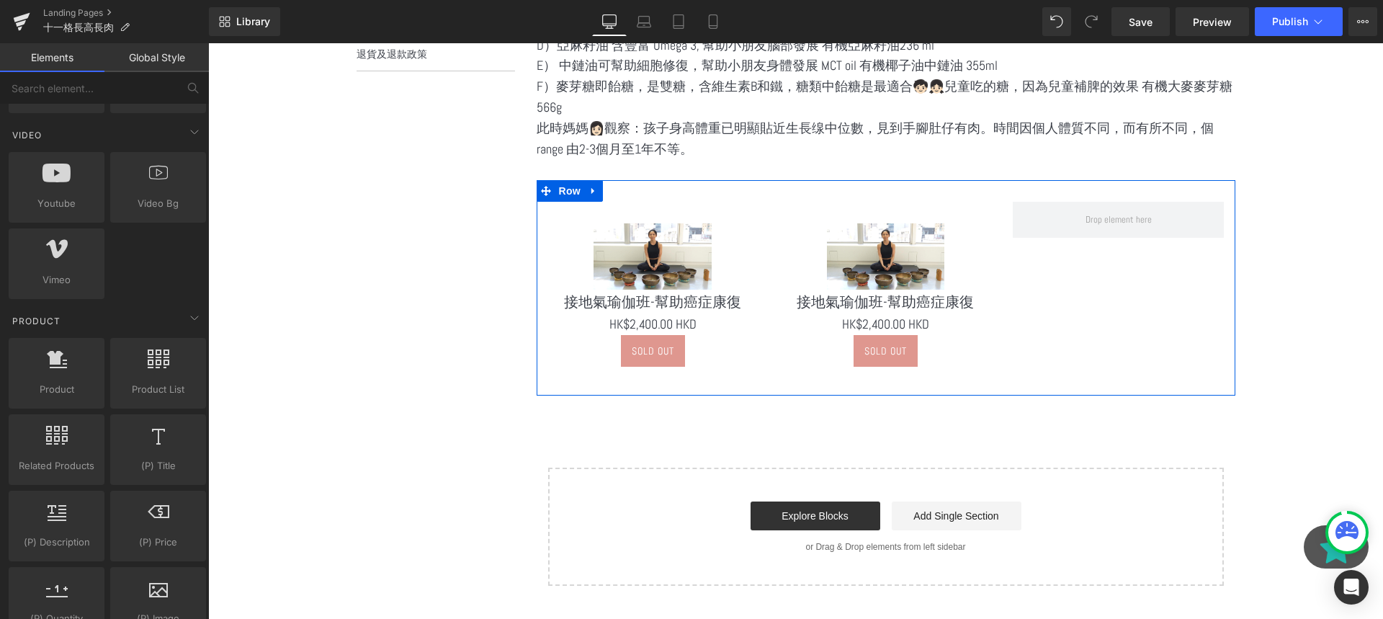
click at [190, 54] on link "Global Style" at bounding box center [156, 57] width 104 height 29
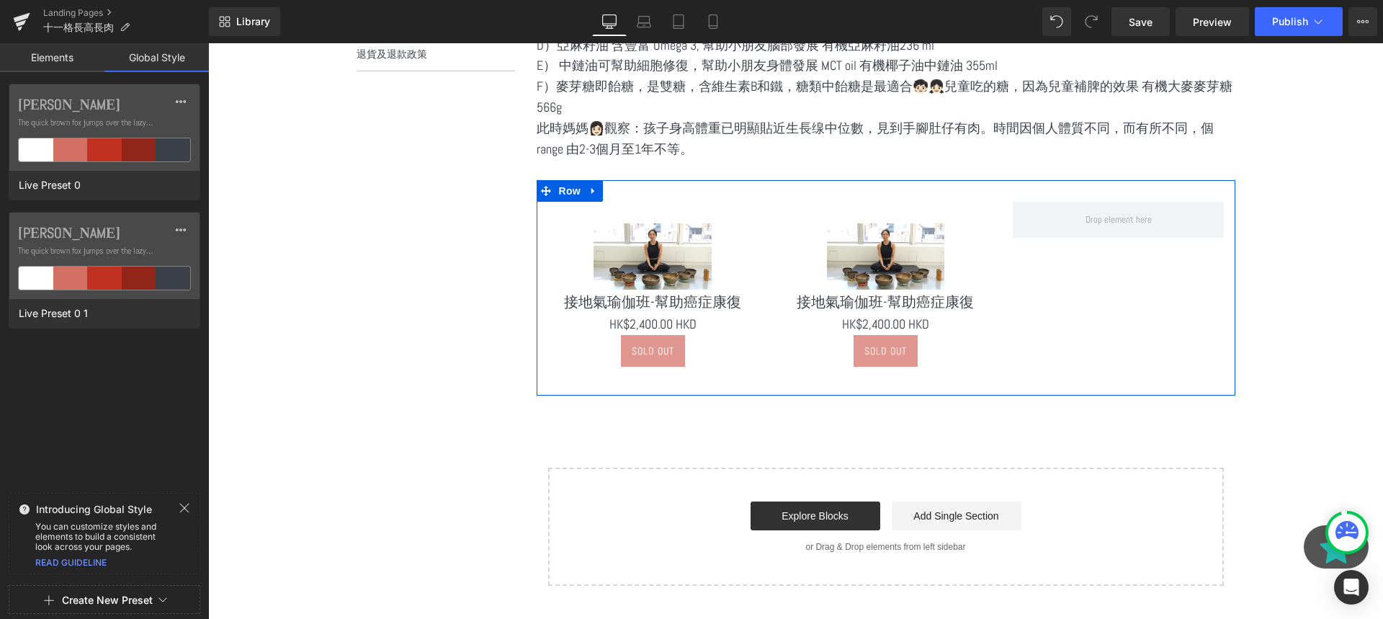
click at [77, 68] on link "Elements" at bounding box center [52, 57] width 104 height 29
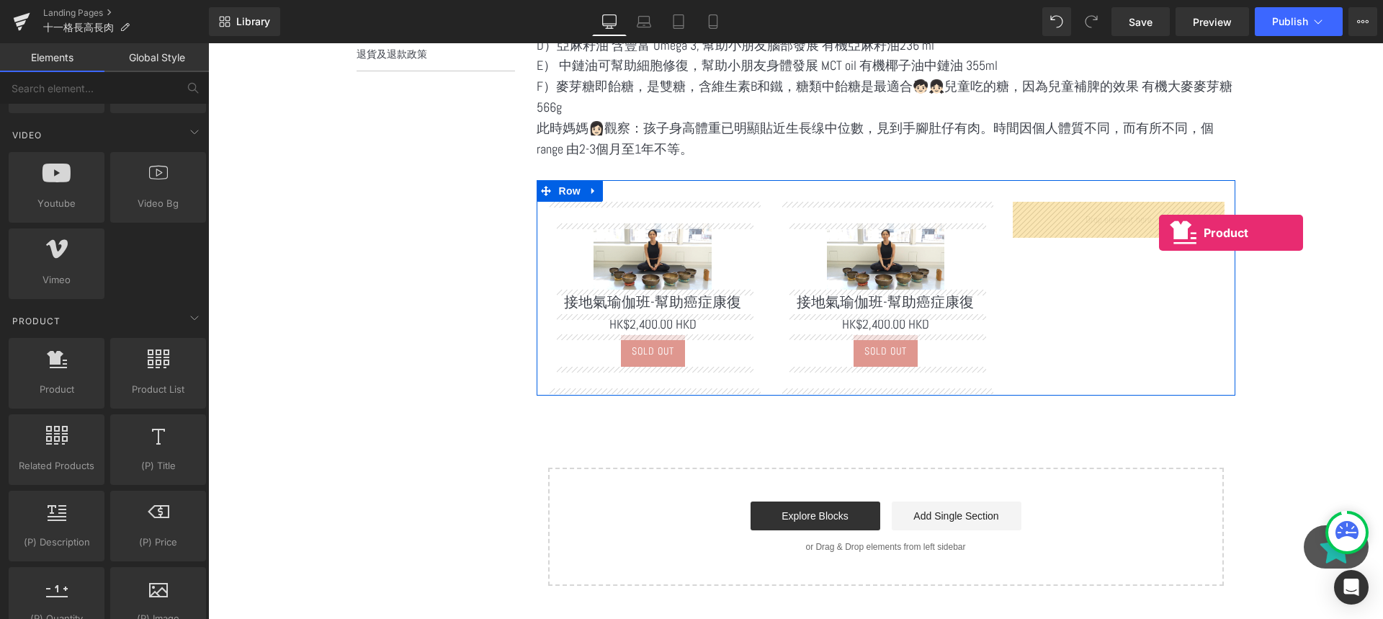
drag, startPoint x: 234, startPoint y: 446, endPoint x: 1159, endPoint y: 233, distance: 949.1
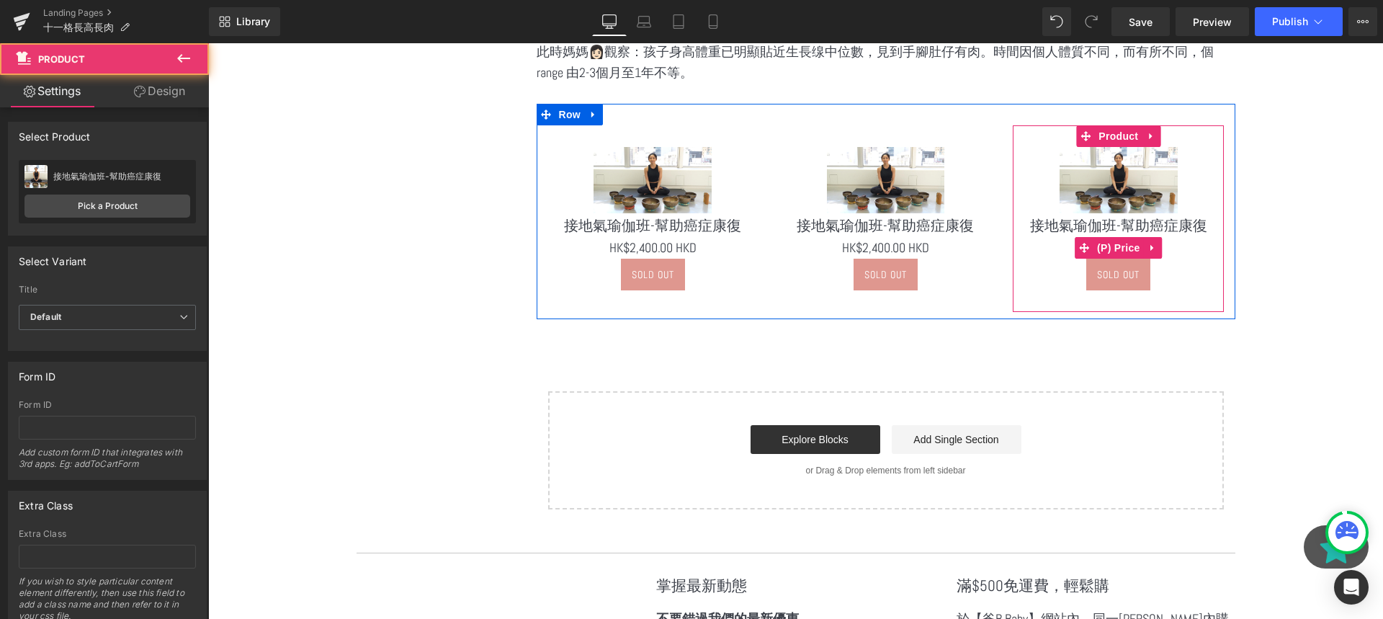
scroll to position [794, 0]
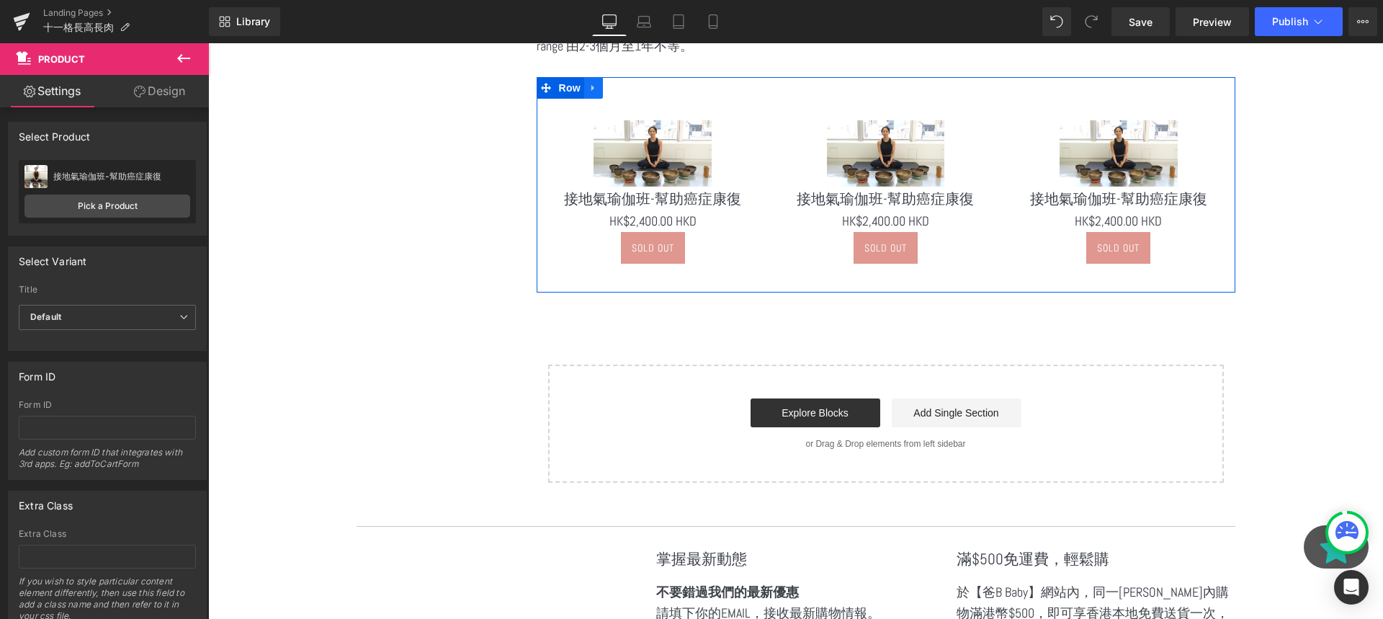
click at [596, 86] on icon at bounding box center [593, 88] width 10 height 11
click at [617, 94] on link at bounding box center [612, 88] width 19 height 22
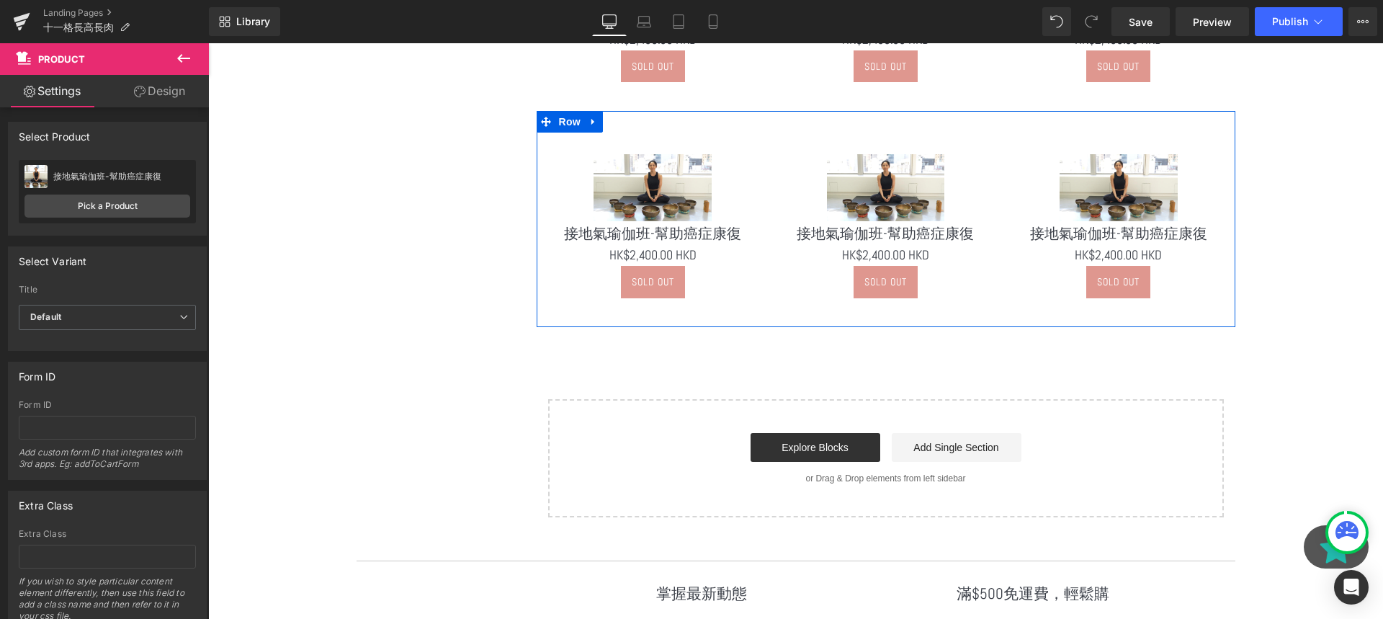
scroll to position [1062, 0]
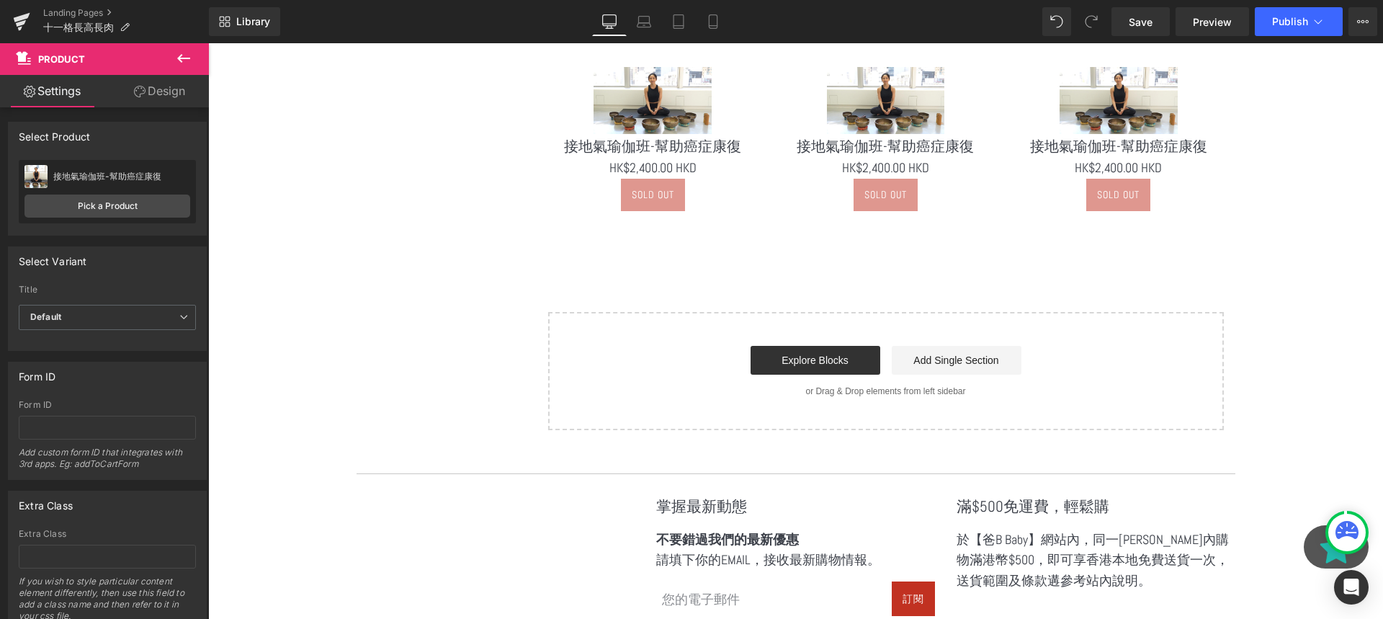
click at [173, 63] on button at bounding box center [183, 59] width 50 height 32
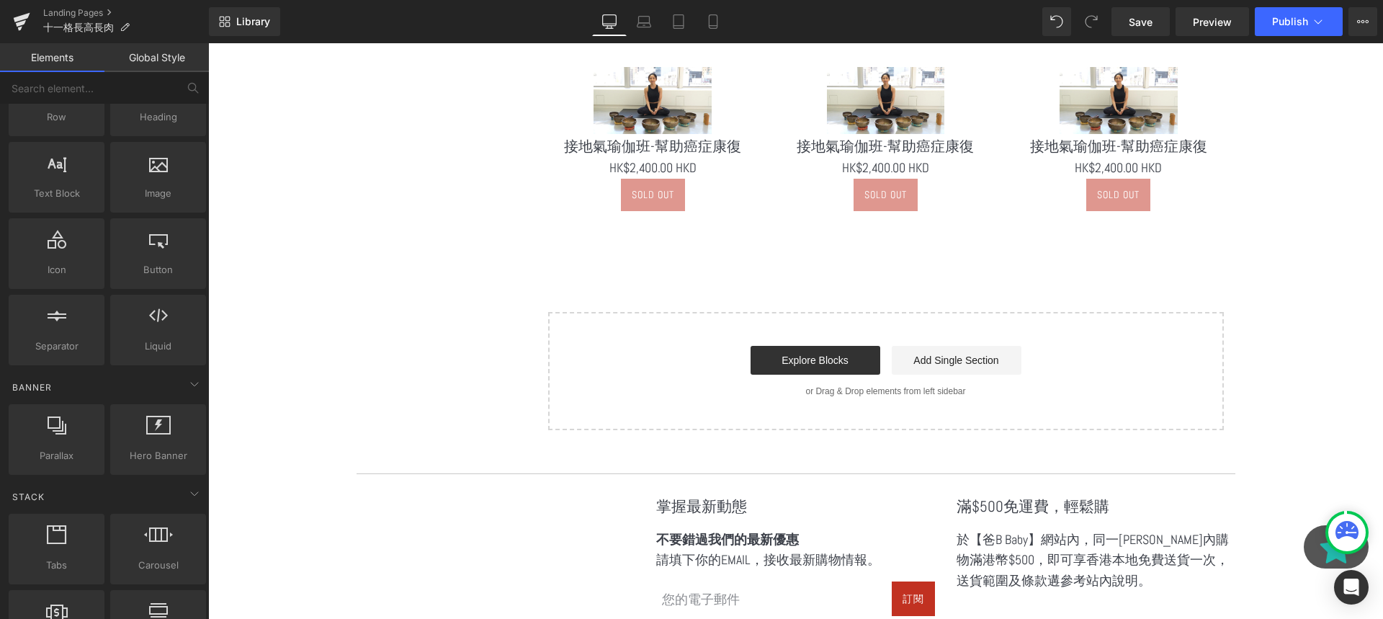
scroll to position [73, 0]
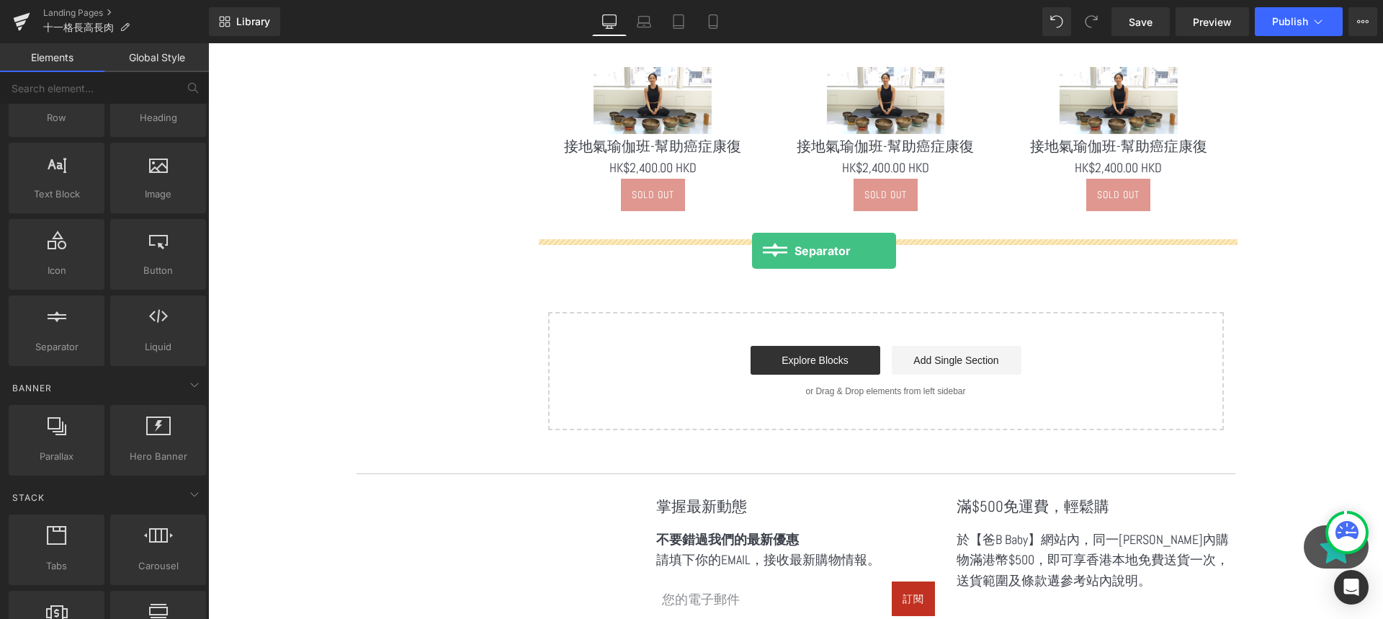
drag, startPoint x: 272, startPoint y: 388, endPoint x: 752, endPoint y: 251, distance: 499.0
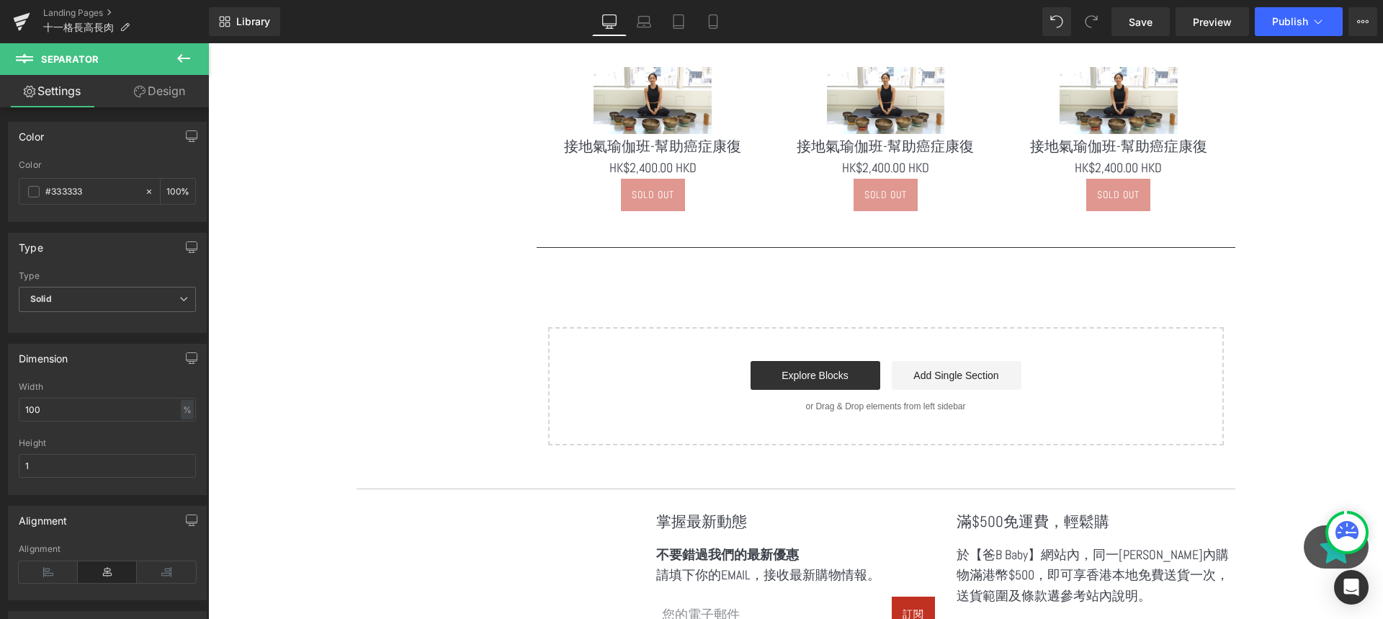
click at [189, 54] on icon at bounding box center [183, 58] width 17 height 17
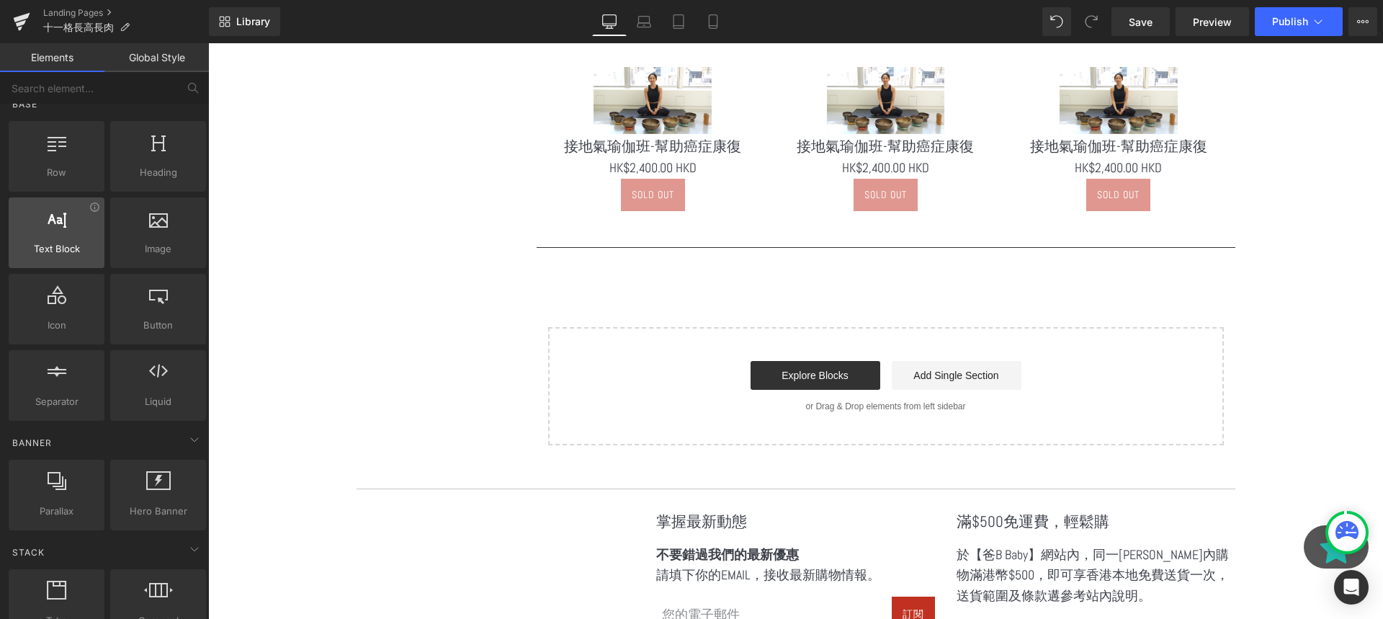
scroll to position [0, 0]
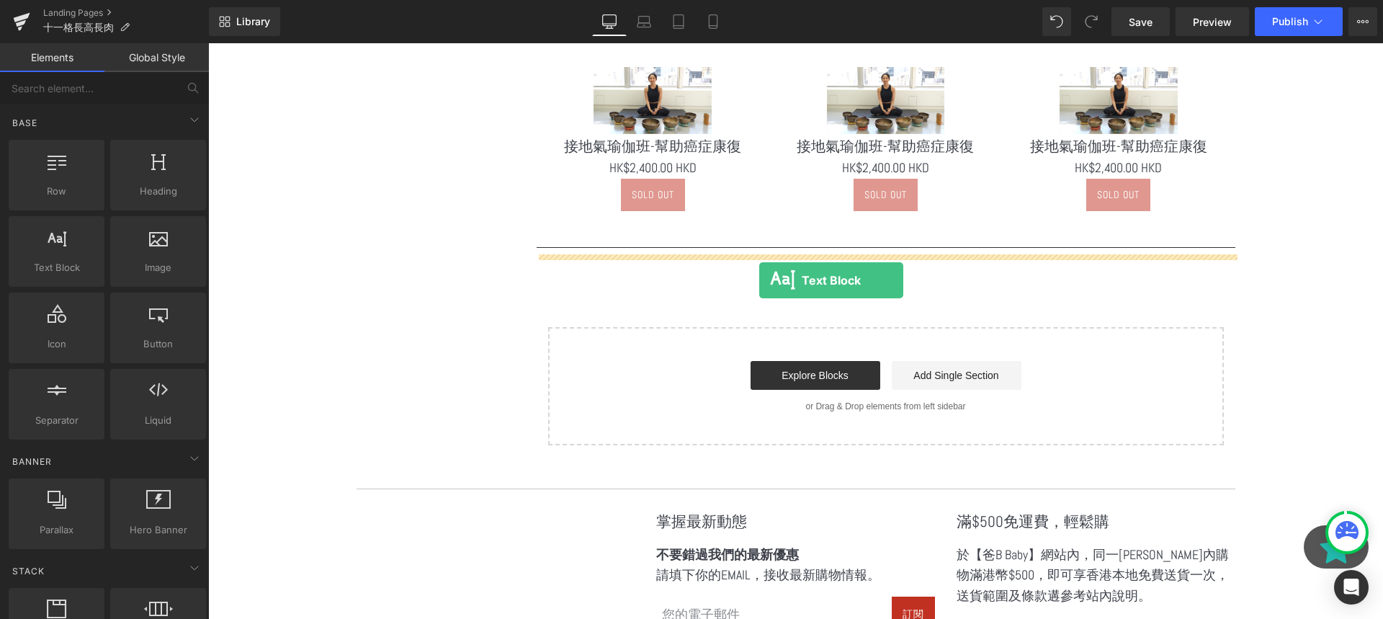
drag, startPoint x: 283, startPoint y: 297, endPoint x: 759, endPoint y: 280, distance: 476.4
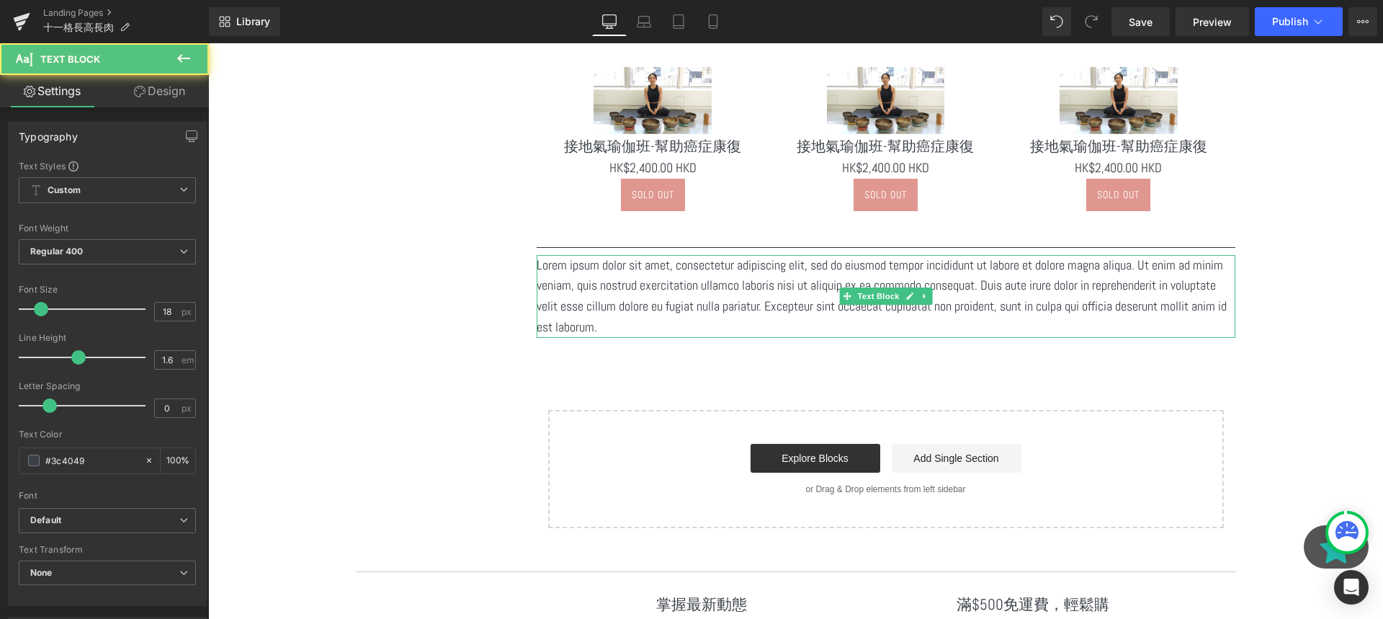
click at [788, 315] on p "Lorem ipsum dolor sit amet, consectetur adipiscing elit, sed do eiusmod tempor …" at bounding box center [886, 296] width 699 height 83
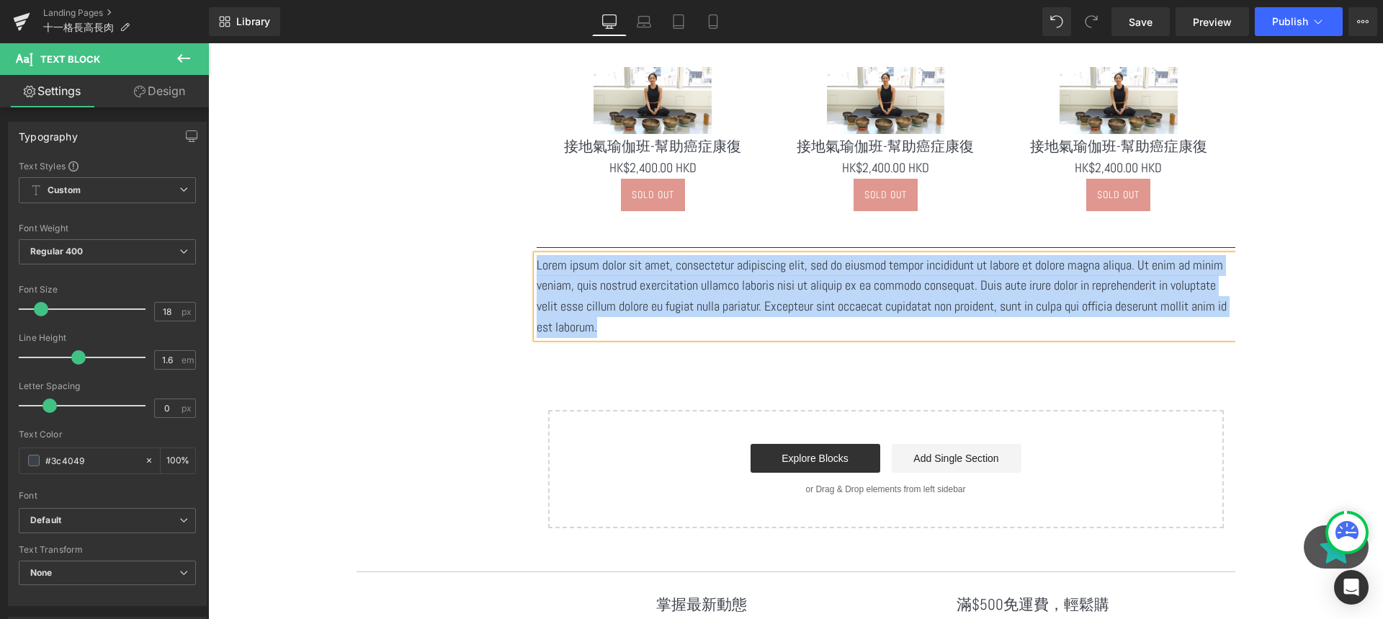
paste div
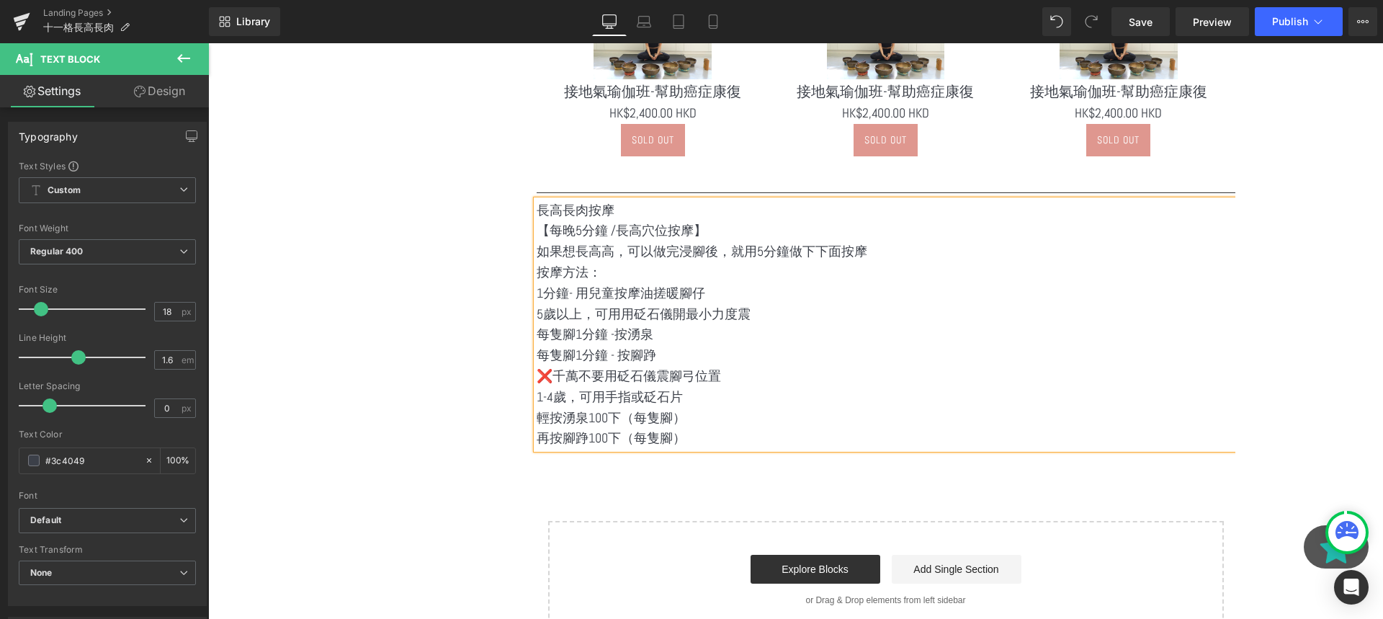
scroll to position [1118, 0]
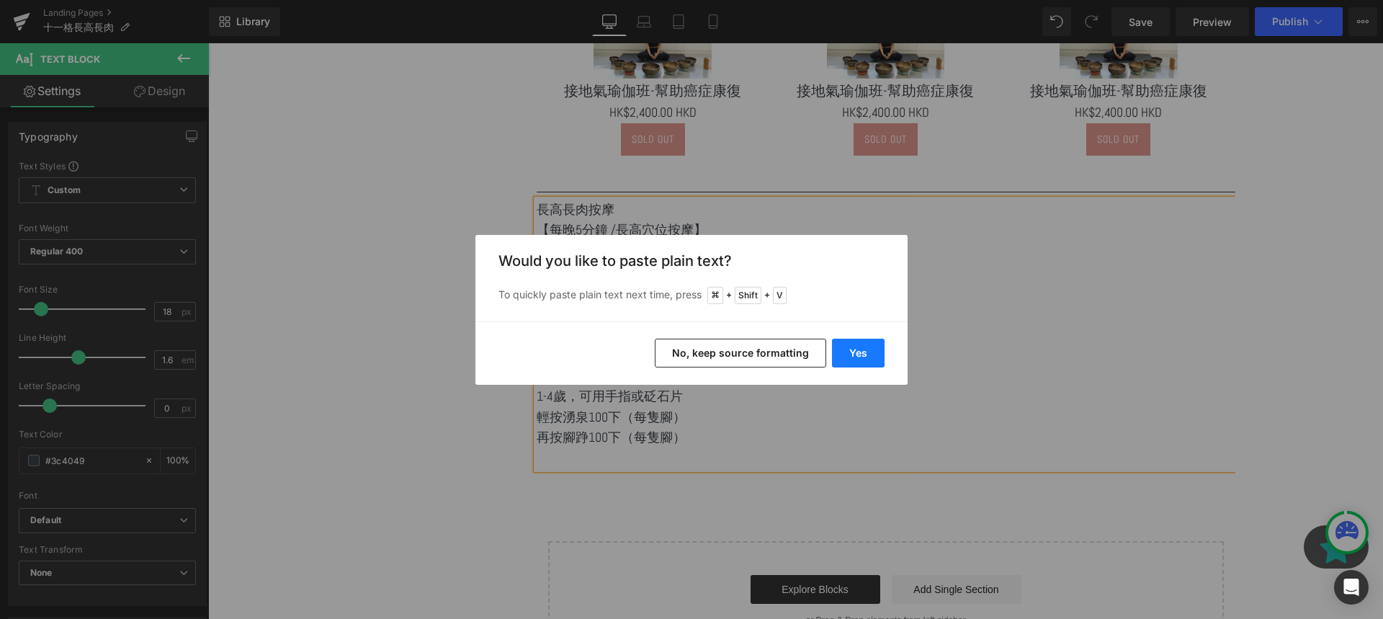
click at [856, 339] on button "Yes" at bounding box center [858, 353] width 53 height 29
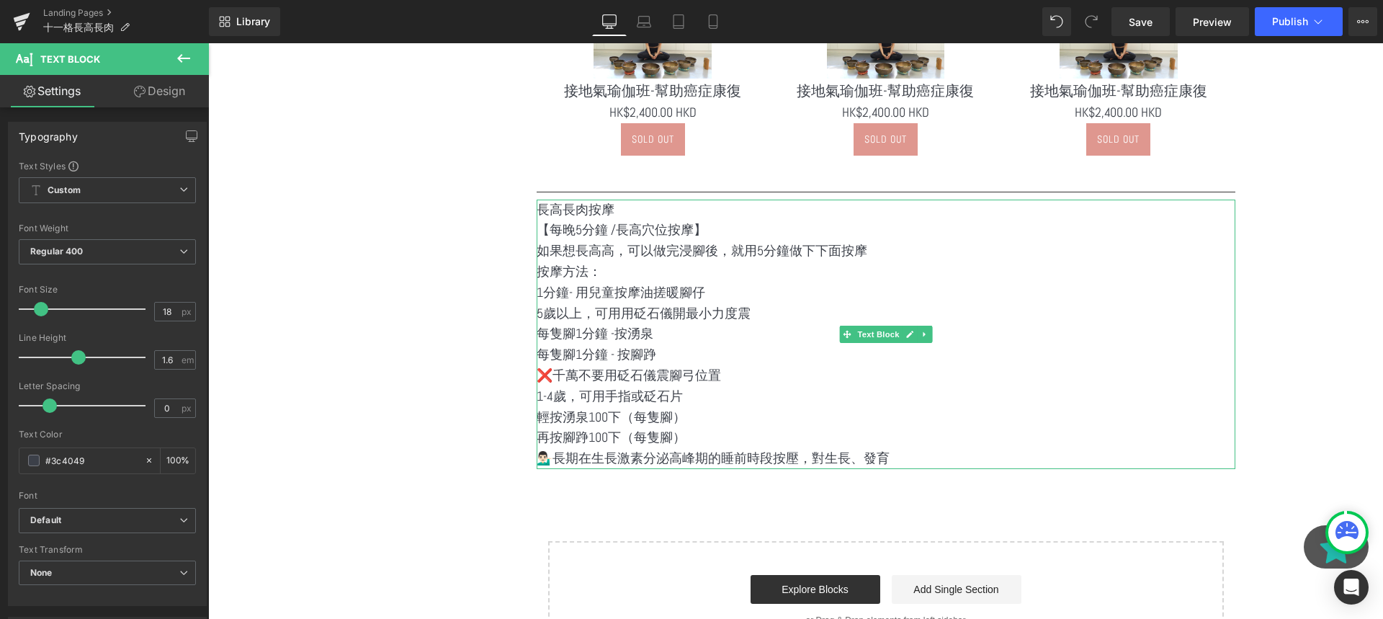
scroll to position [1161, 0]
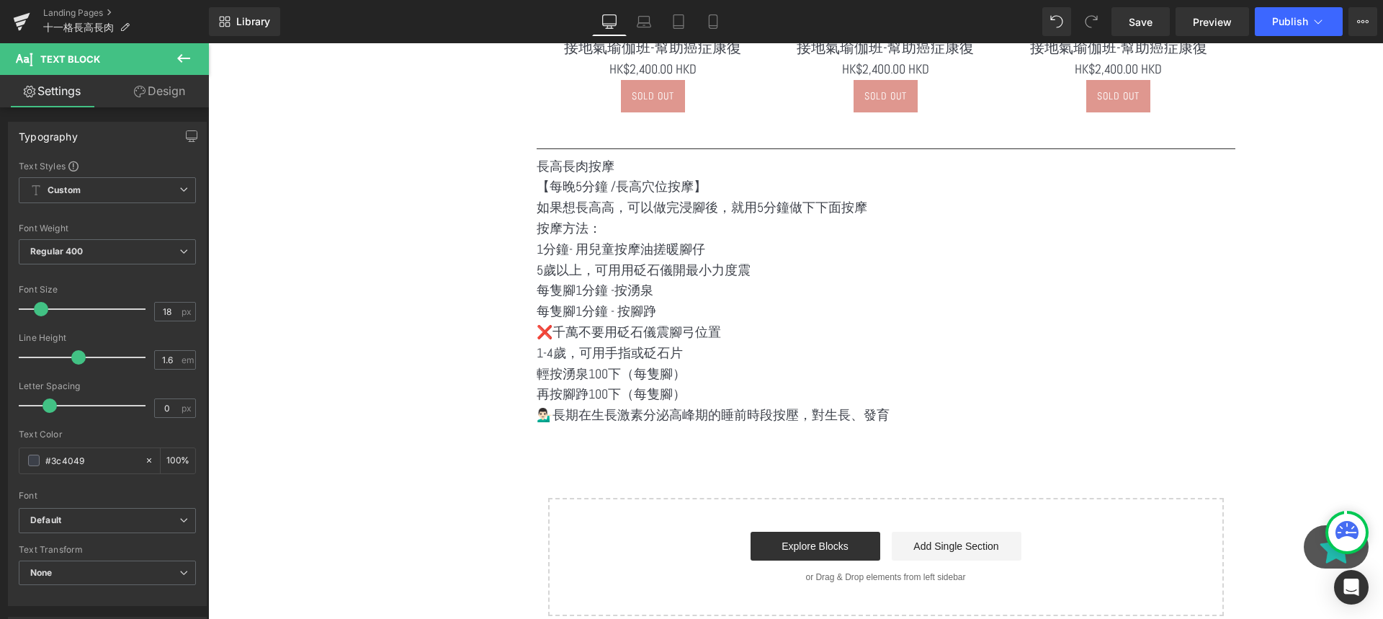
click at [197, 64] on button at bounding box center [183, 59] width 50 height 32
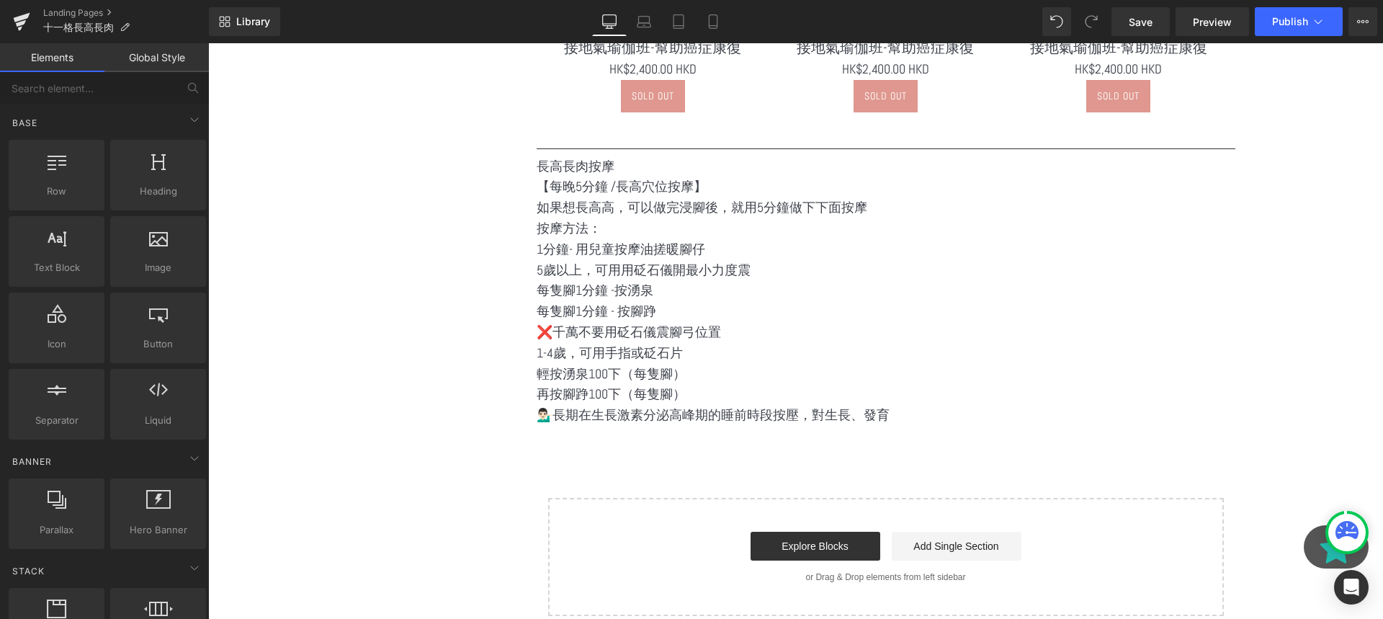
scroll to position [958, 0]
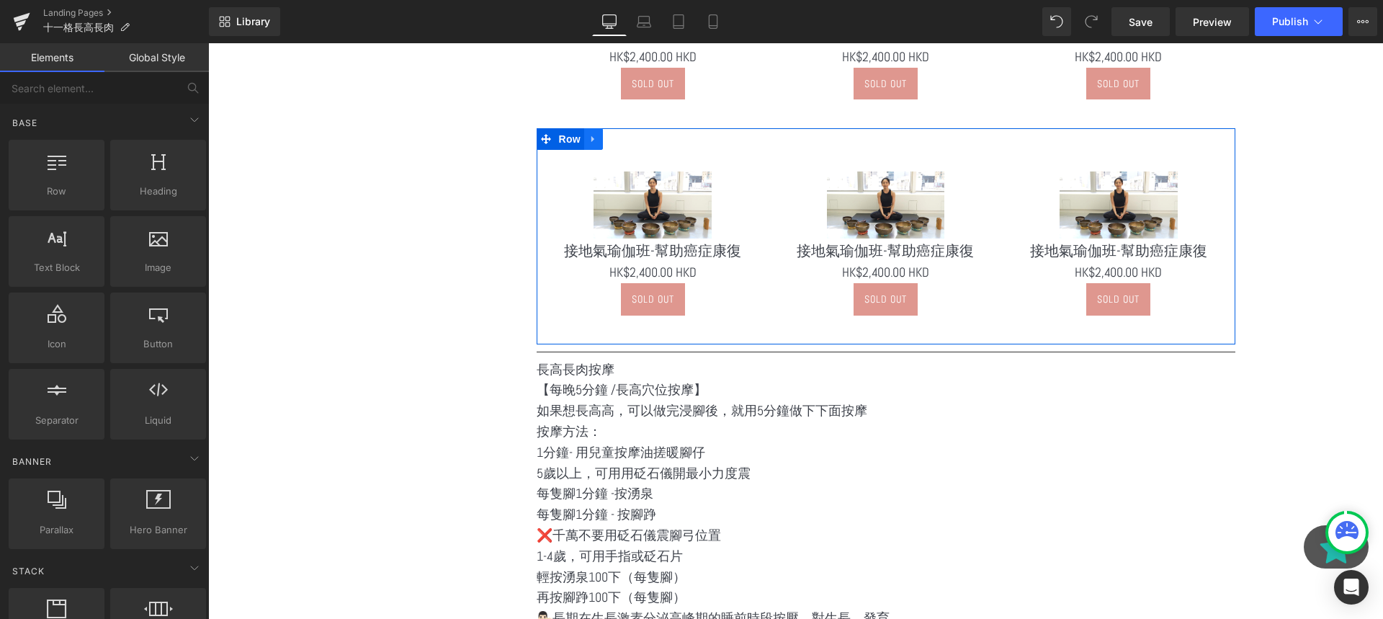
click at [601, 145] on link at bounding box center [593, 139] width 19 height 22
click at [607, 145] on link at bounding box center [612, 139] width 19 height 22
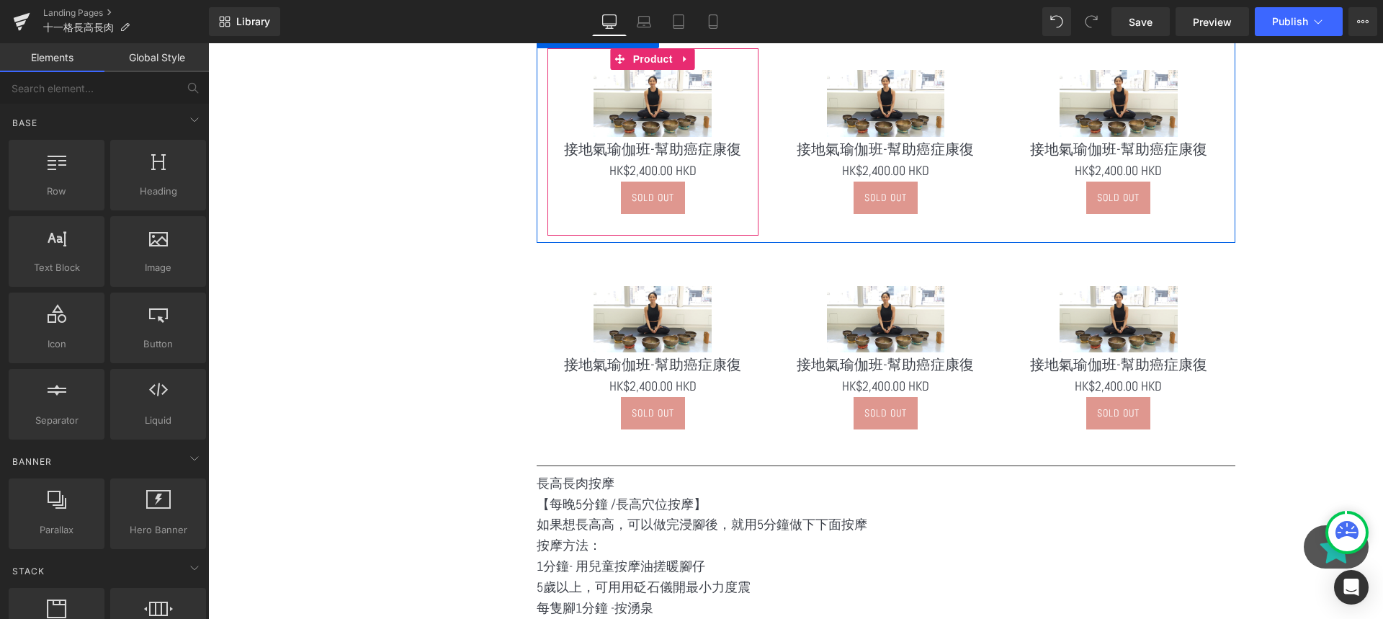
scroll to position [1148, 0]
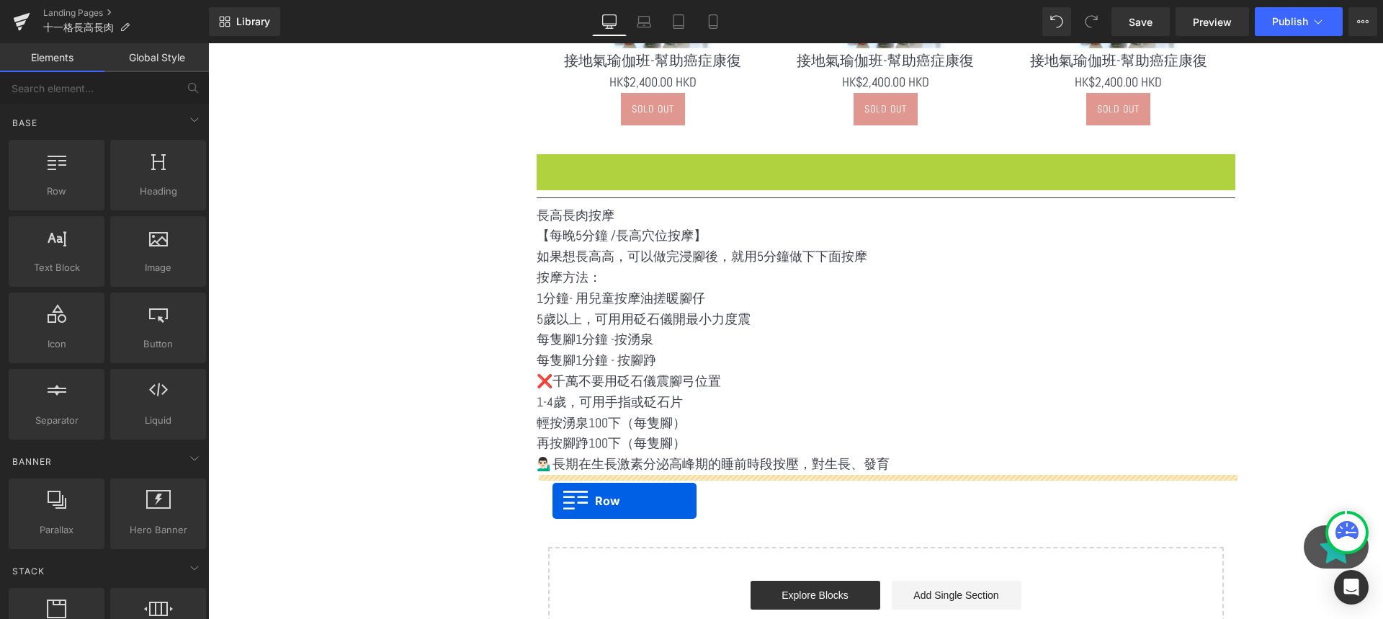
drag, startPoint x: 551, startPoint y: 161, endPoint x: 552, endPoint y: 499, distance: 338.5
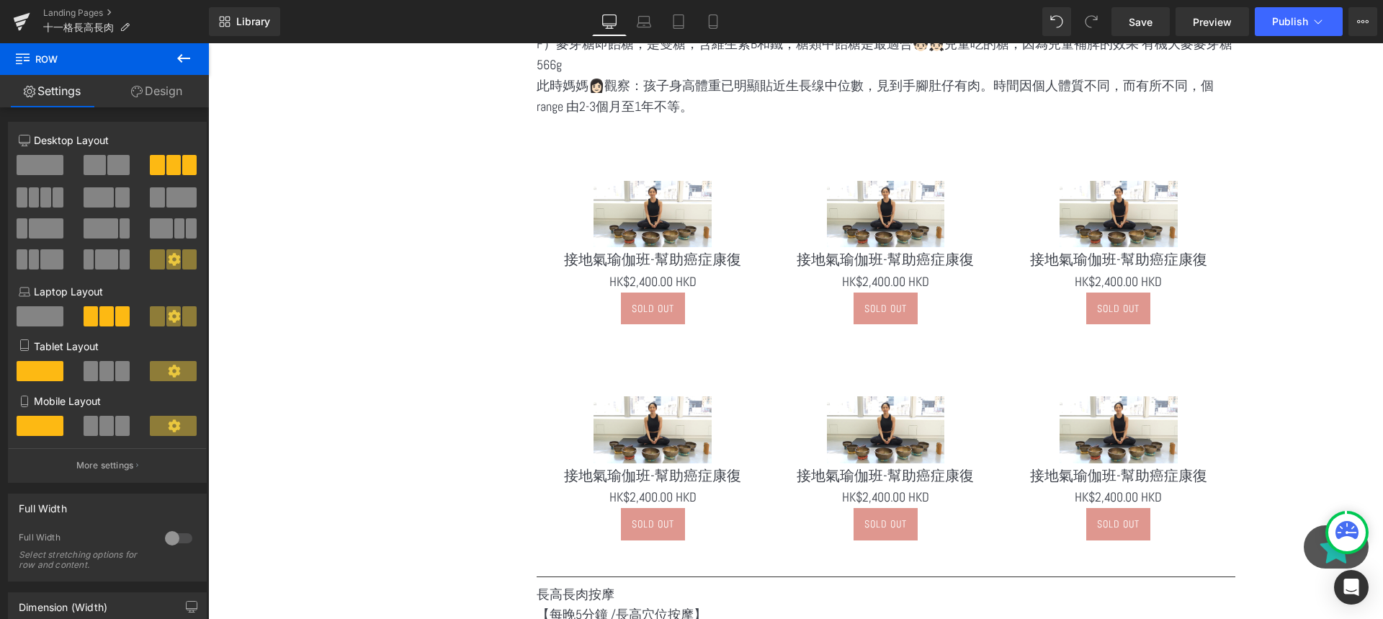
scroll to position [666, 0]
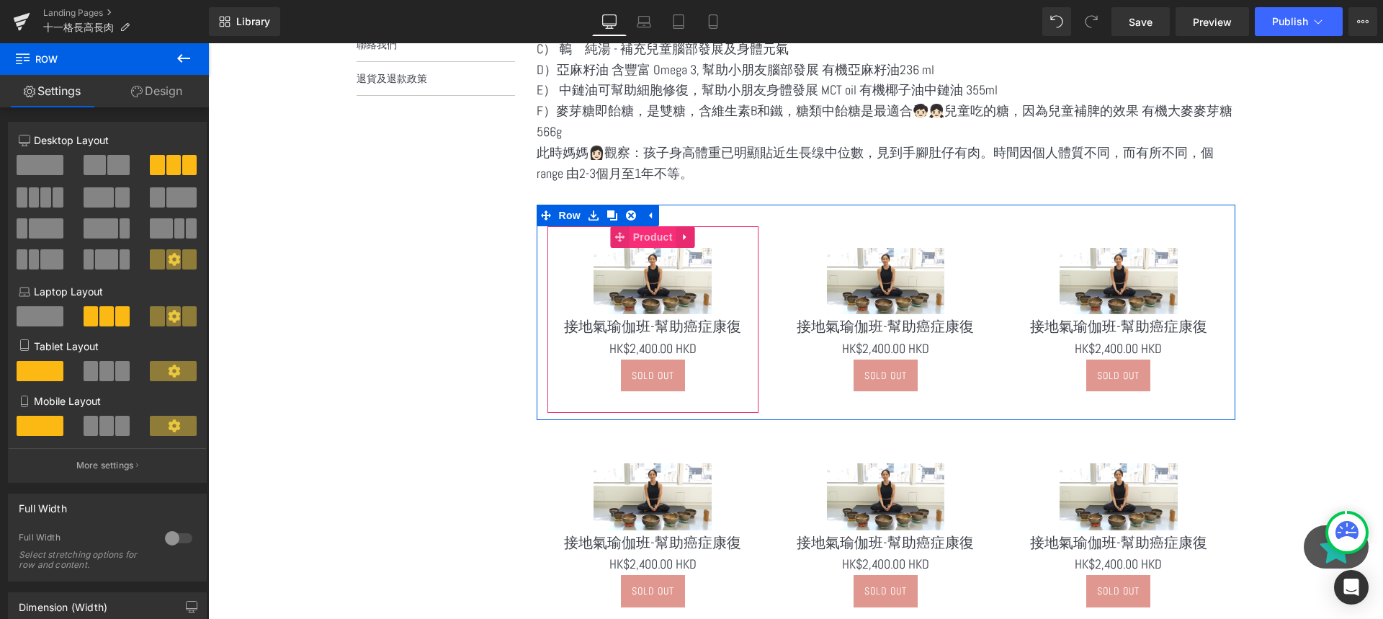
click at [658, 234] on span "Product" at bounding box center [653, 237] width 47 height 22
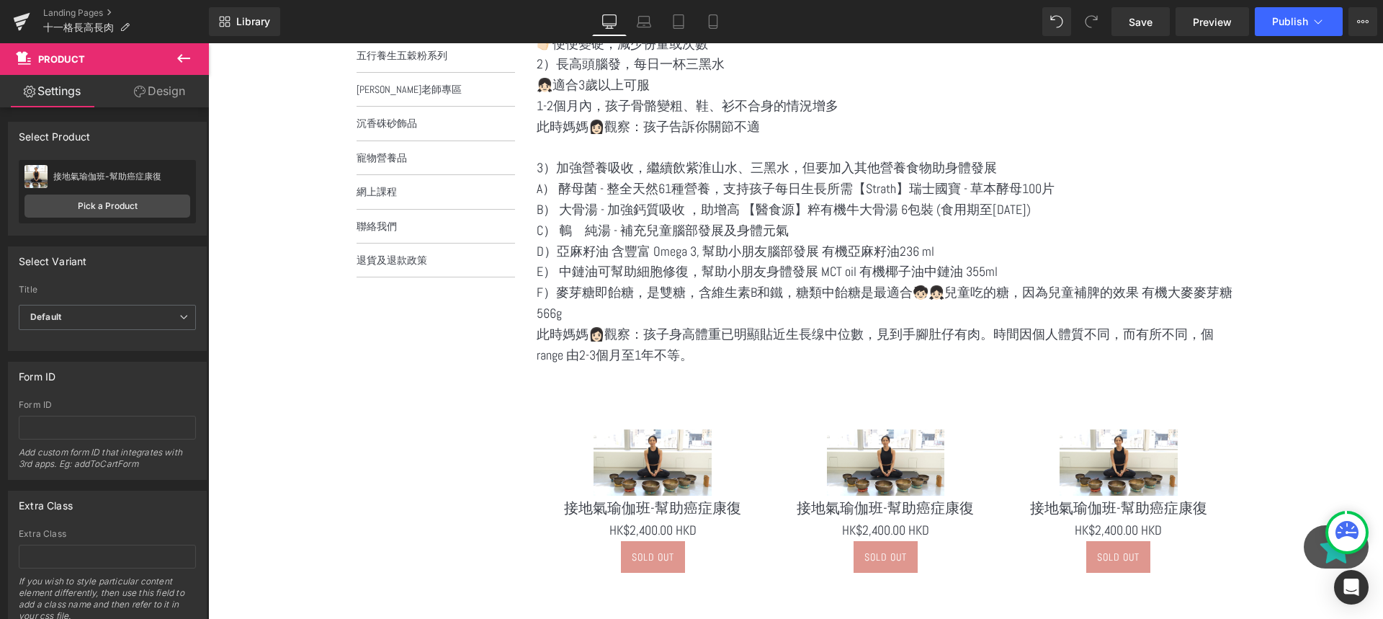
scroll to position [424, 0]
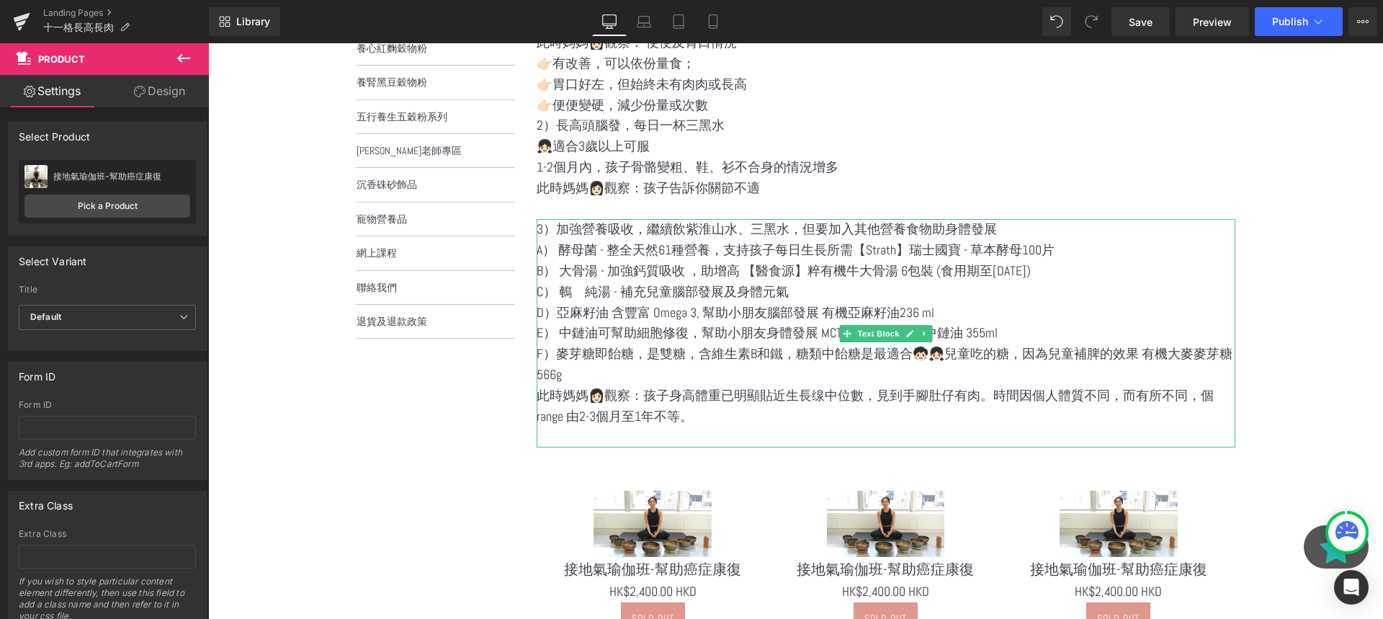
click at [614, 256] on p "A） 酵母菌 - 整全天然61種營養，支持孩子每日生長所需【Strath】瑞士國寶 - 草本酵母100片" at bounding box center [886, 250] width 699 height 21
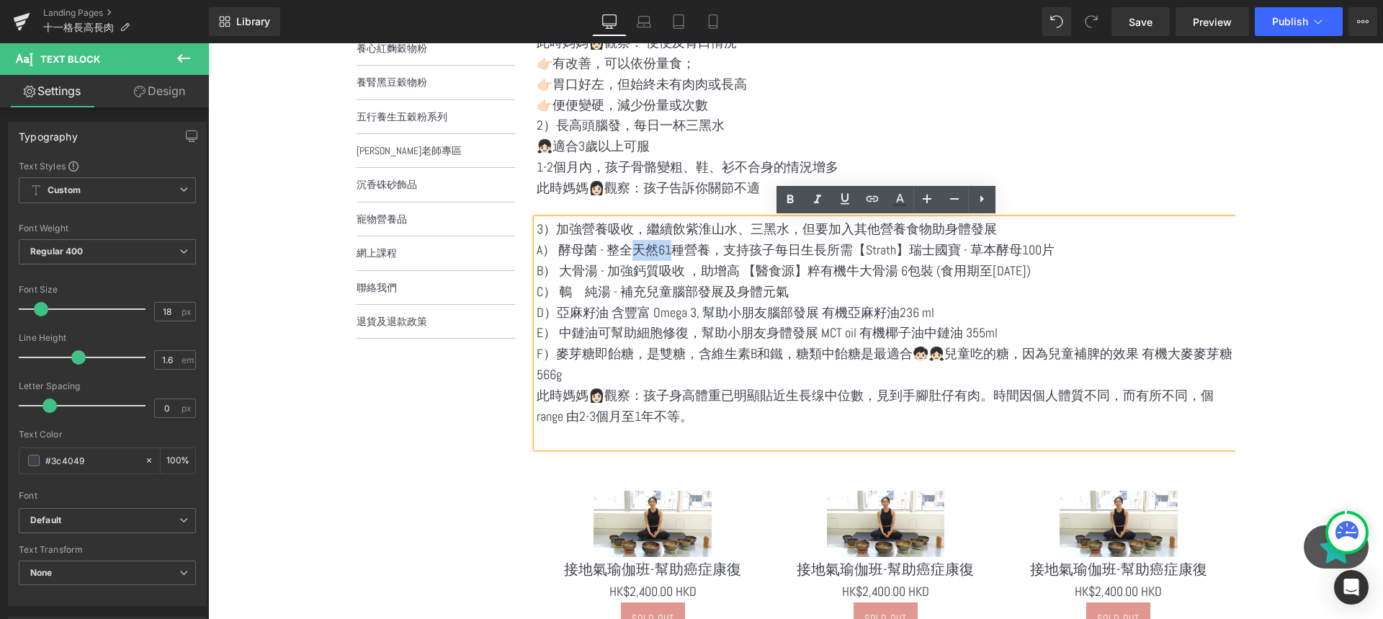
drag, startPoint x: 623, startPoint y: 245, endPoint x: 581, endPoint y: 246, distance: 41.8
click at [581, 246] on p "A） 酵母菌 - 整全天然61種營養，支持孩子每日生長所需【Strath】瑞士國寶 - 草本酵母100片" at bounding box center [886, 250] width 699 height 21
copy p "酵母菌"
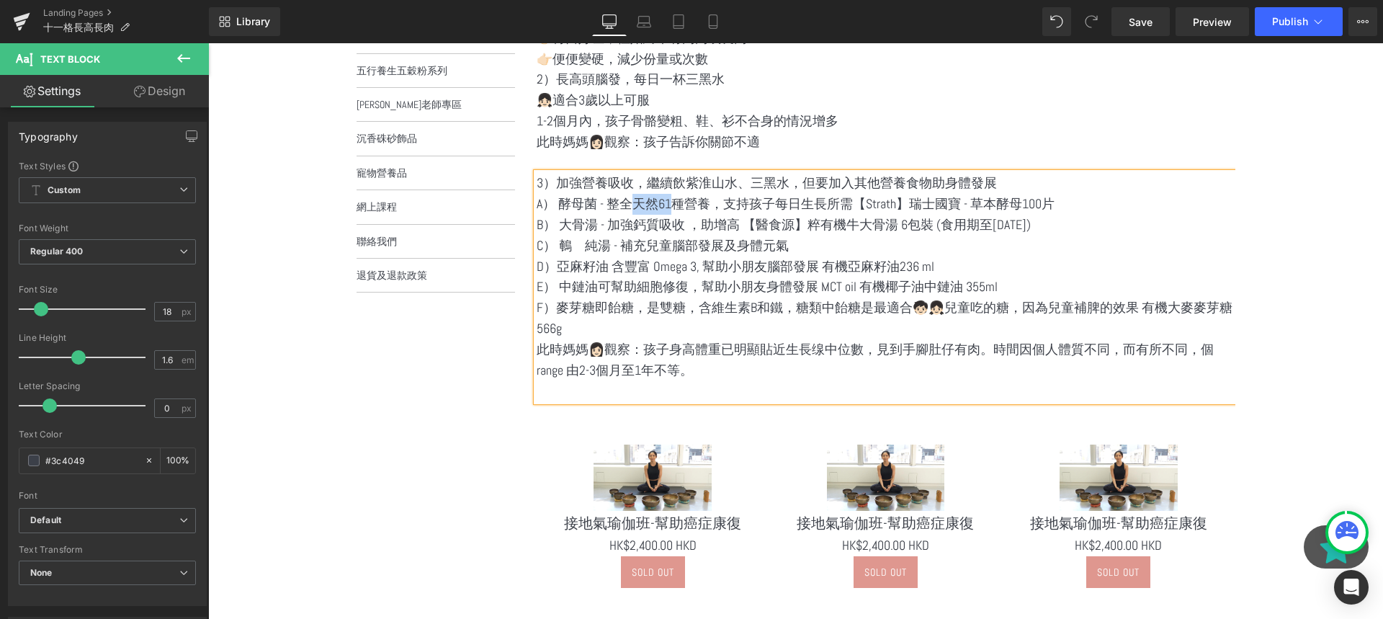
scroll to position [472, 0]
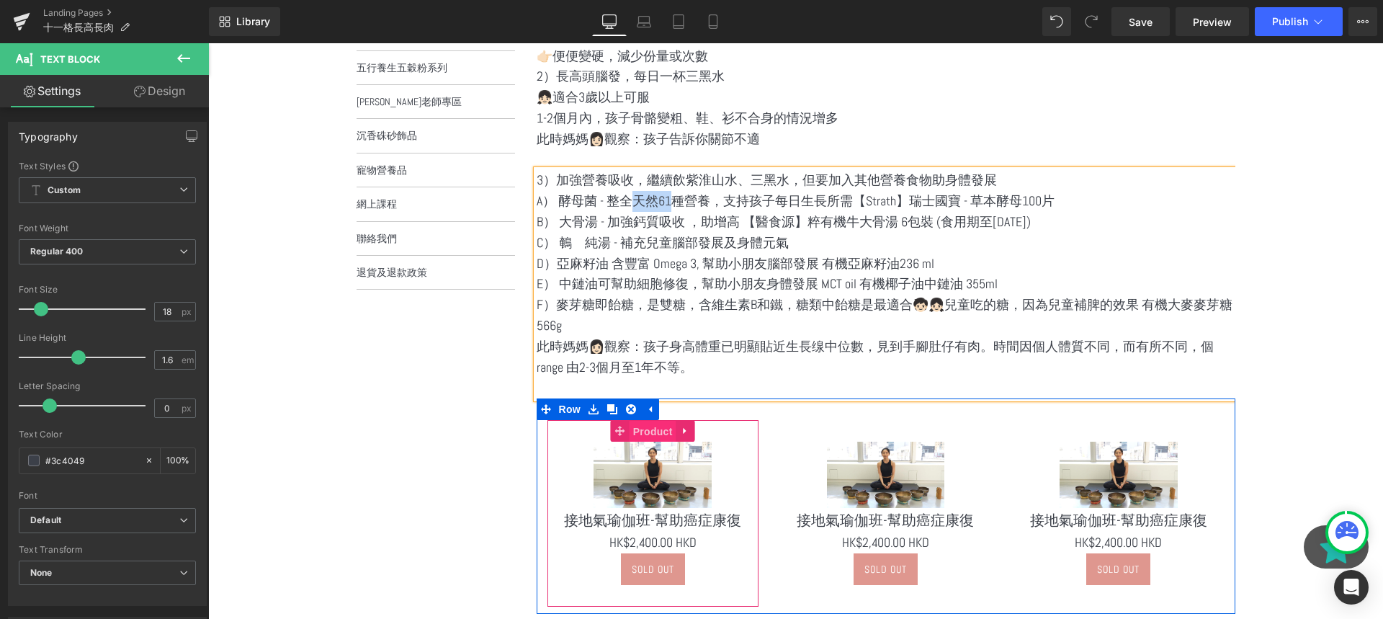
click at [645, 428] on span "Product" at bounding box center [653, 432] width 47 height 22
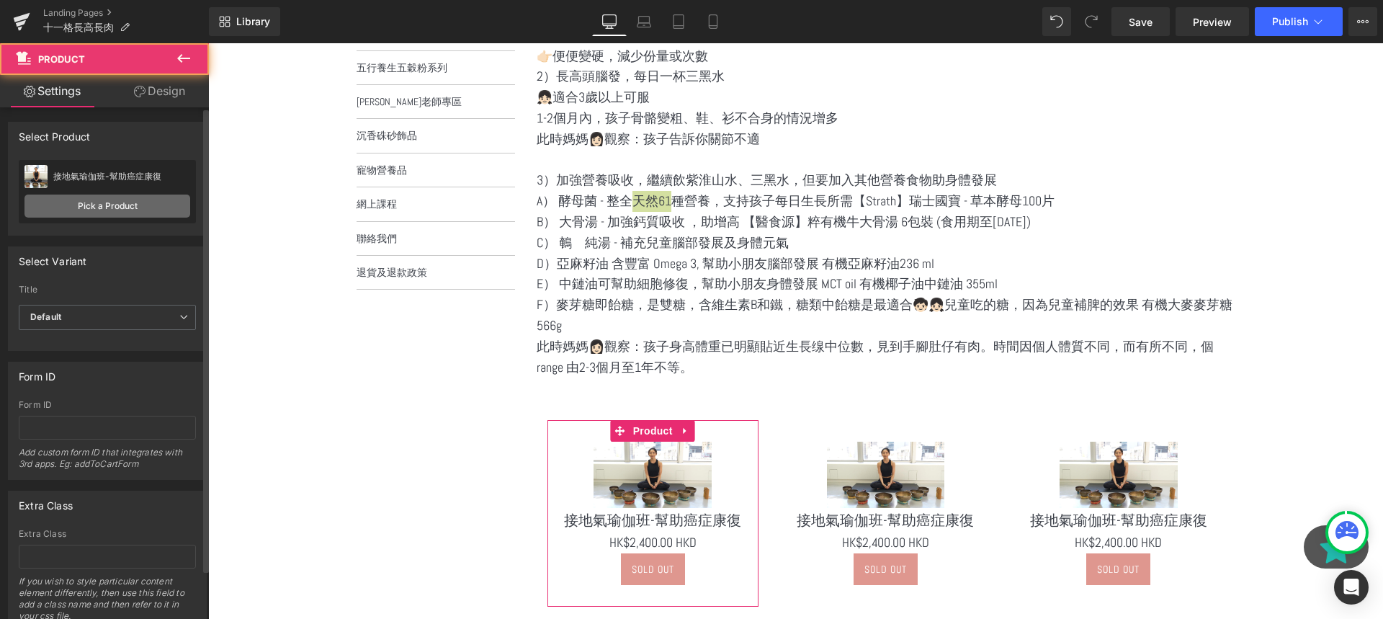
click at [104, 203] on link "Pick a Product" at bounding box center [107, 205] width 166 height 23
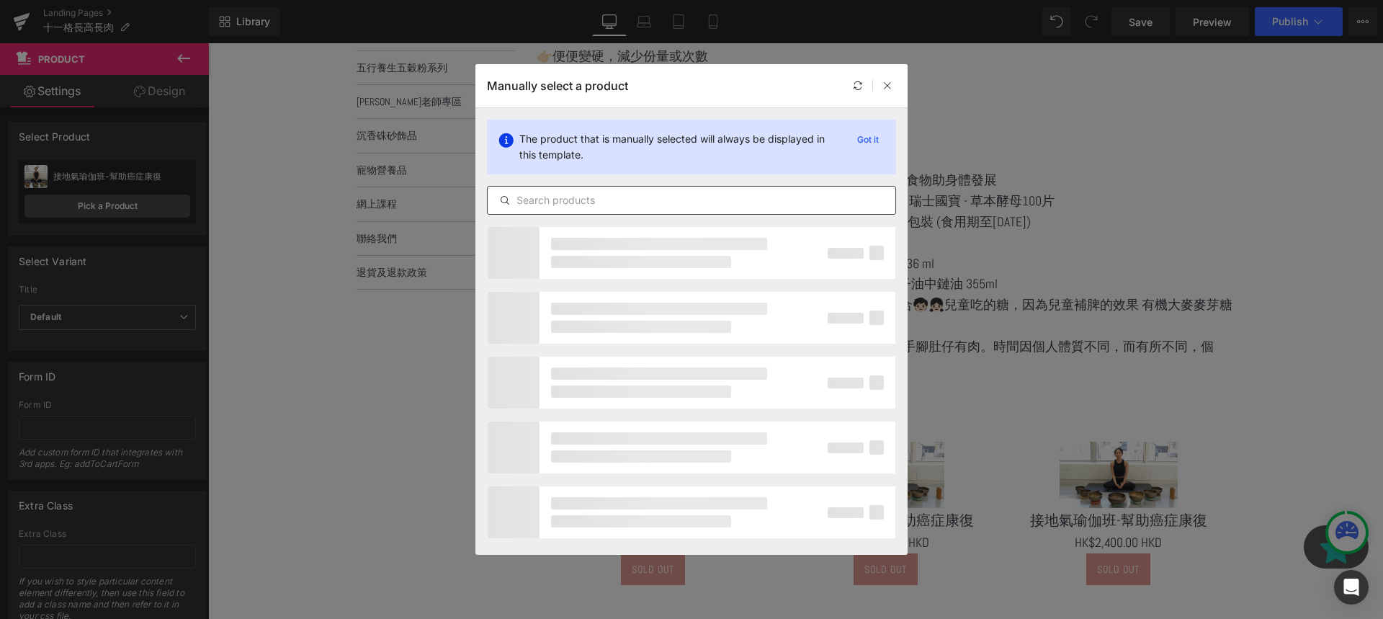
click at [695, 207] on input "text" at bounding box center [692, 200] width 408 height 17
paste input "酵母菌"
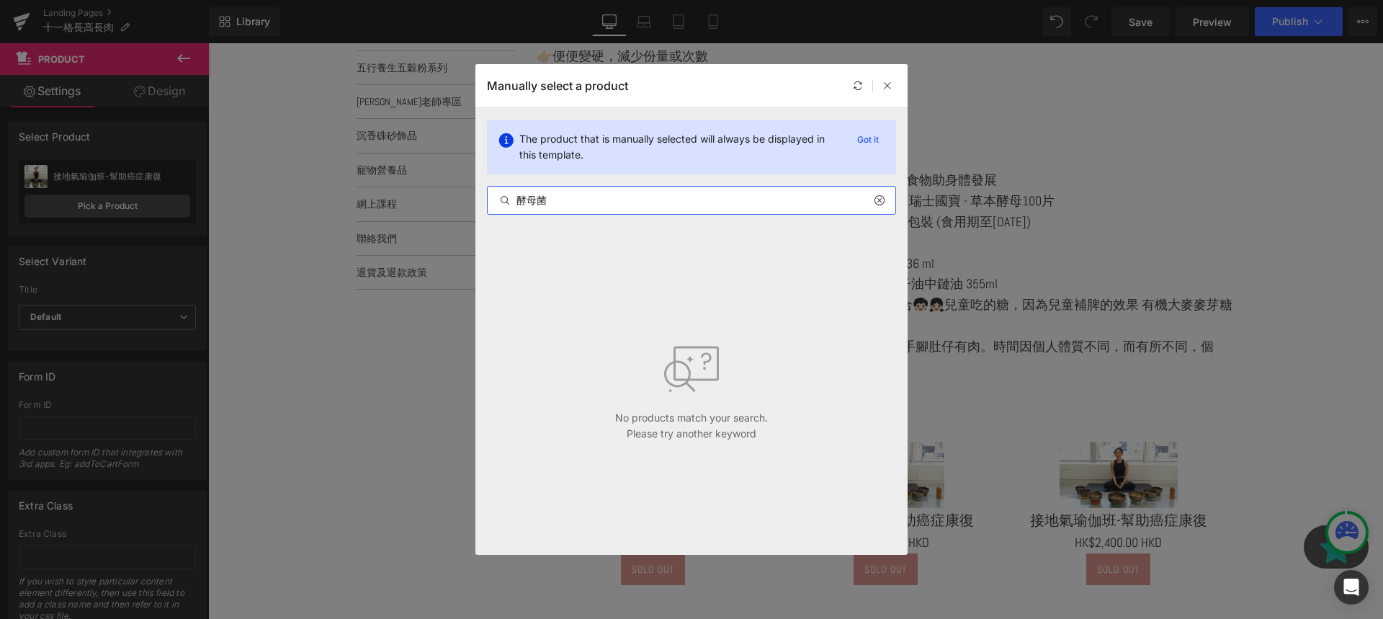
click at [679, 202] on input "酵母菌" at bounding box center [692, 200] width 408 height 17
type input "酵母菌"
click at [882, 200] on icon at bounding box center [879, 200] width 10 height 12
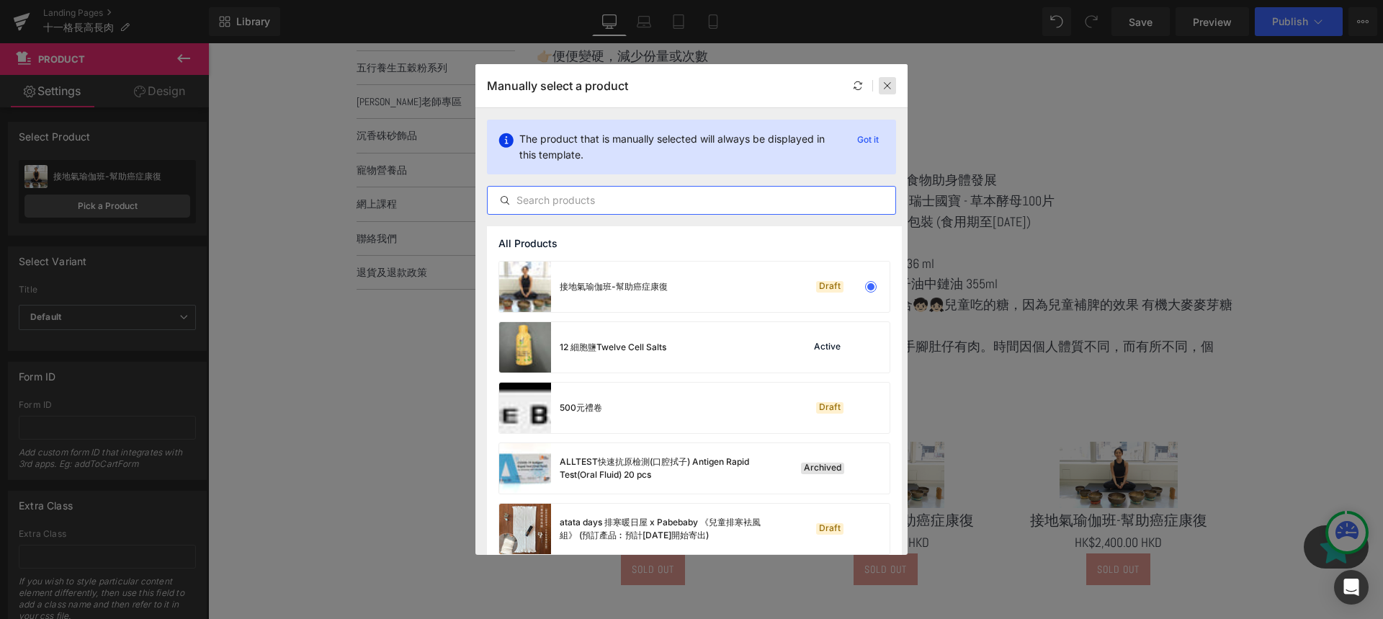
click at [886, 81] on icon at bounding box center [887, 86] width 10 height 10
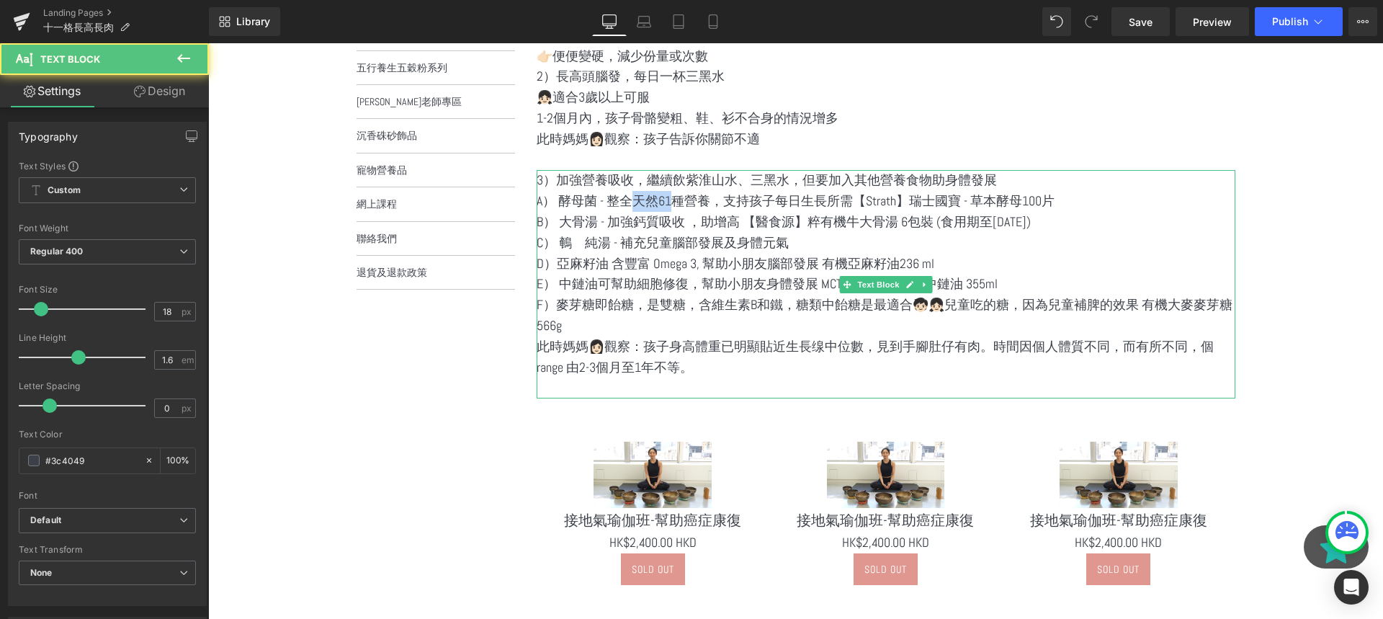
drag, startPoint x: 1060, startPoint y: 202, endPoint x: 1158, endPoint y: 203, distance: 98.7
click at [1158, 203] on p "A） 酵母菌 - 整全天然61種營養，支持孩子每日生長所需【Strath】瑞士國寶 - 草本酵母100片" at bounding box center [886, 201] width 699 height 21
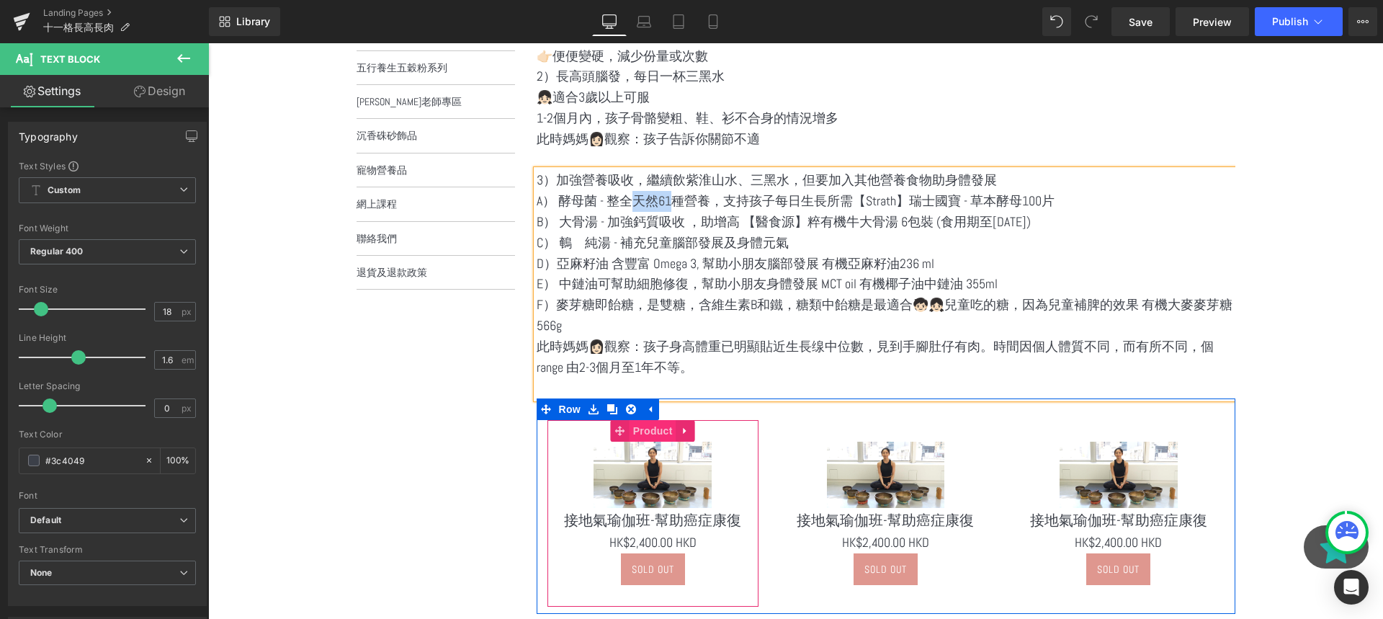
click at [658, 431] on span "Product" at bounding box center [653, 431] width 47 height 22
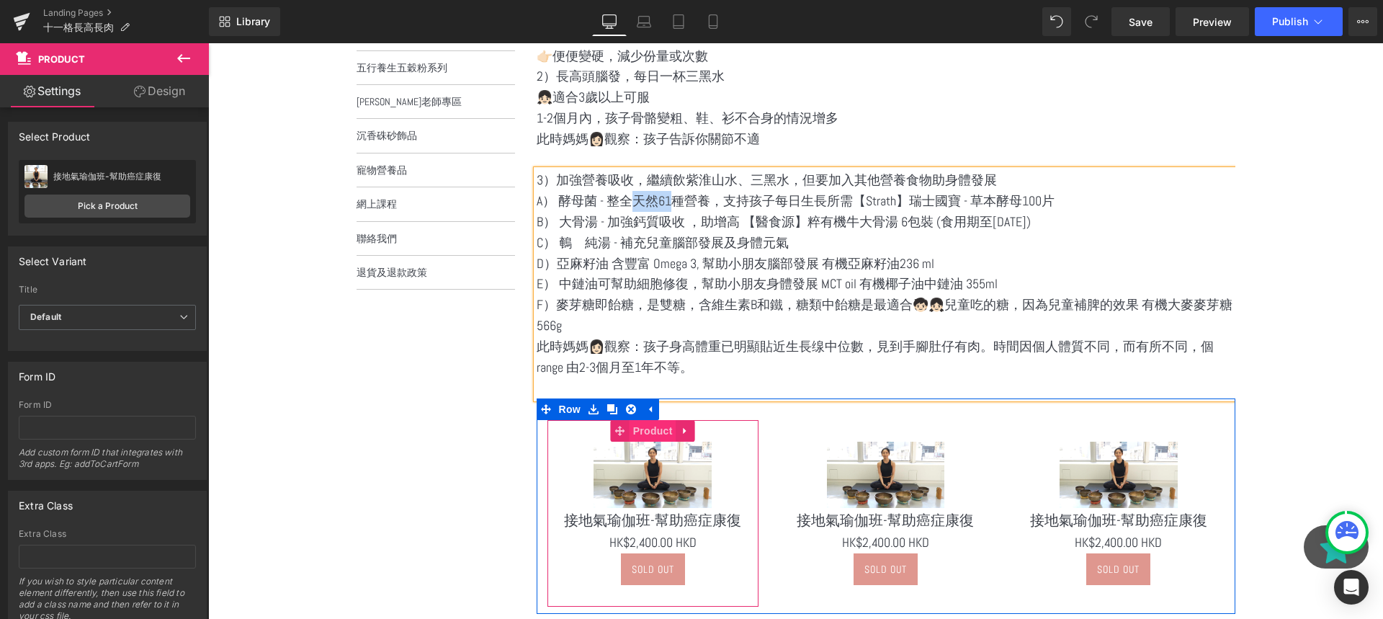
click at [671, 426] on span "Product" at bounding box center [653, 431] width 47 height 22
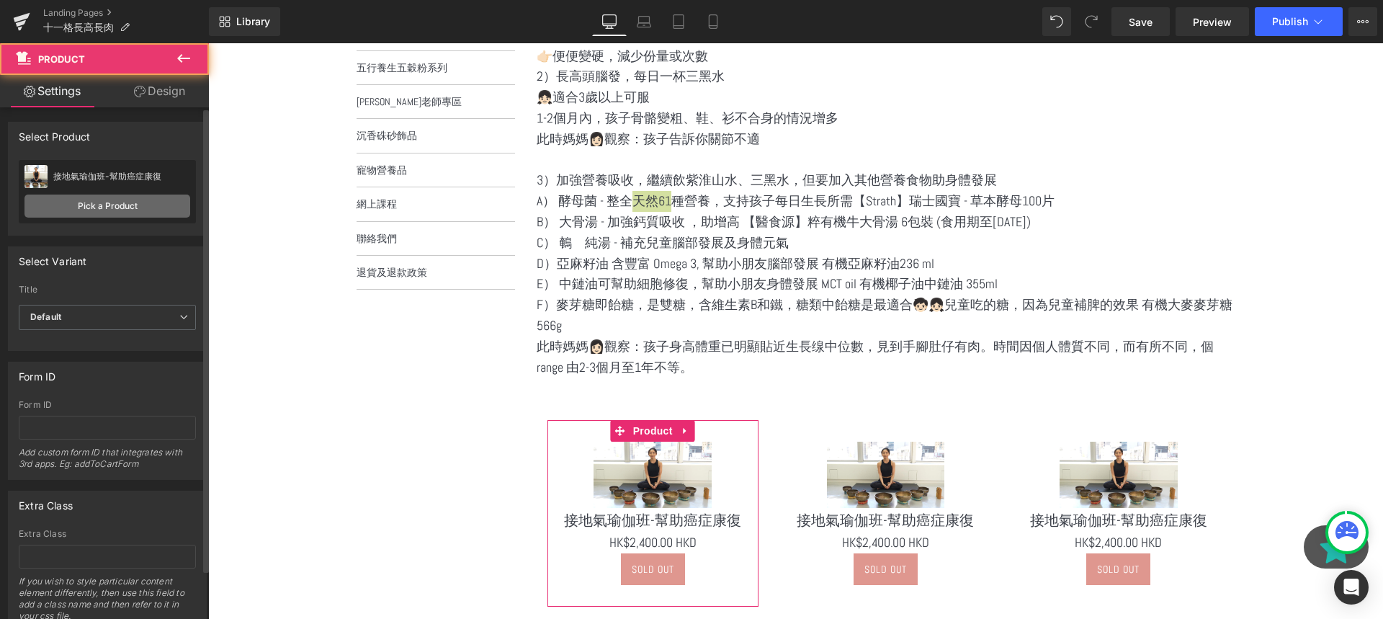
click at [133, 201] on link "Pick a Product" at bounding box center [107, 205] width 166 height 23
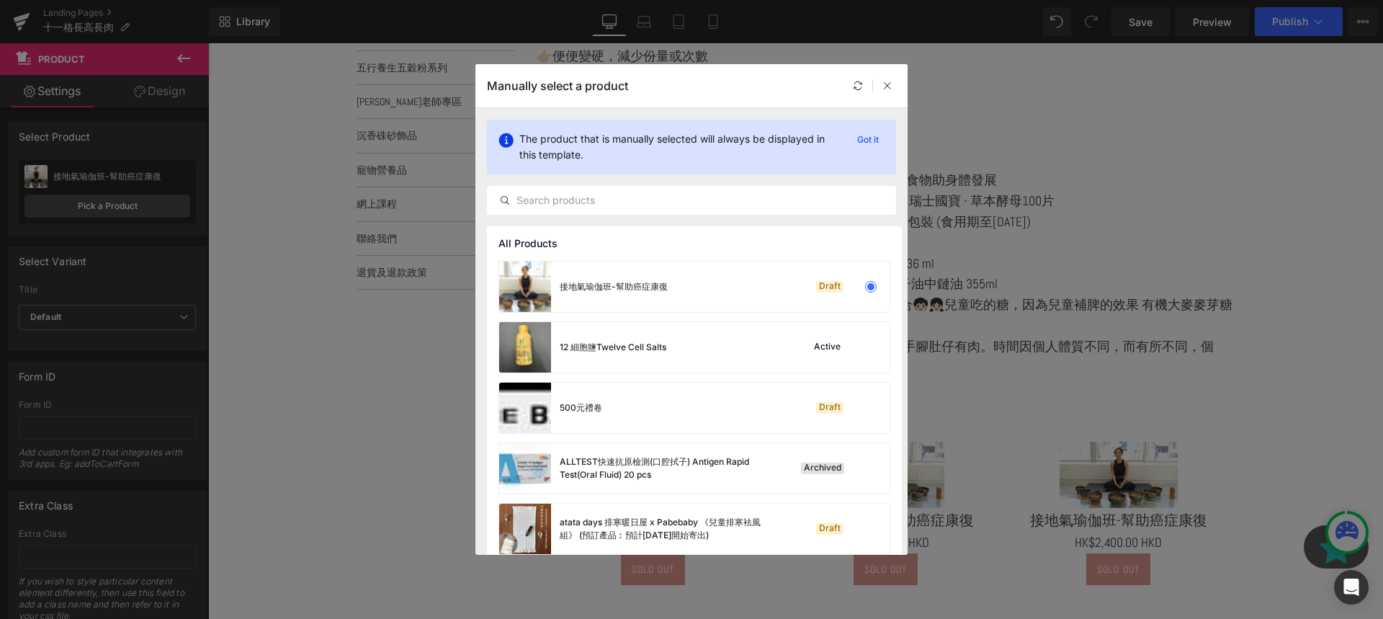
click at [664, 229] on div "All Products" at bounding box center [694, 243] width 415 height 35
click at [636, 207] on input "text" at bounding box center [692, 200] width 408 height 17
paste input "草本酵母100片"
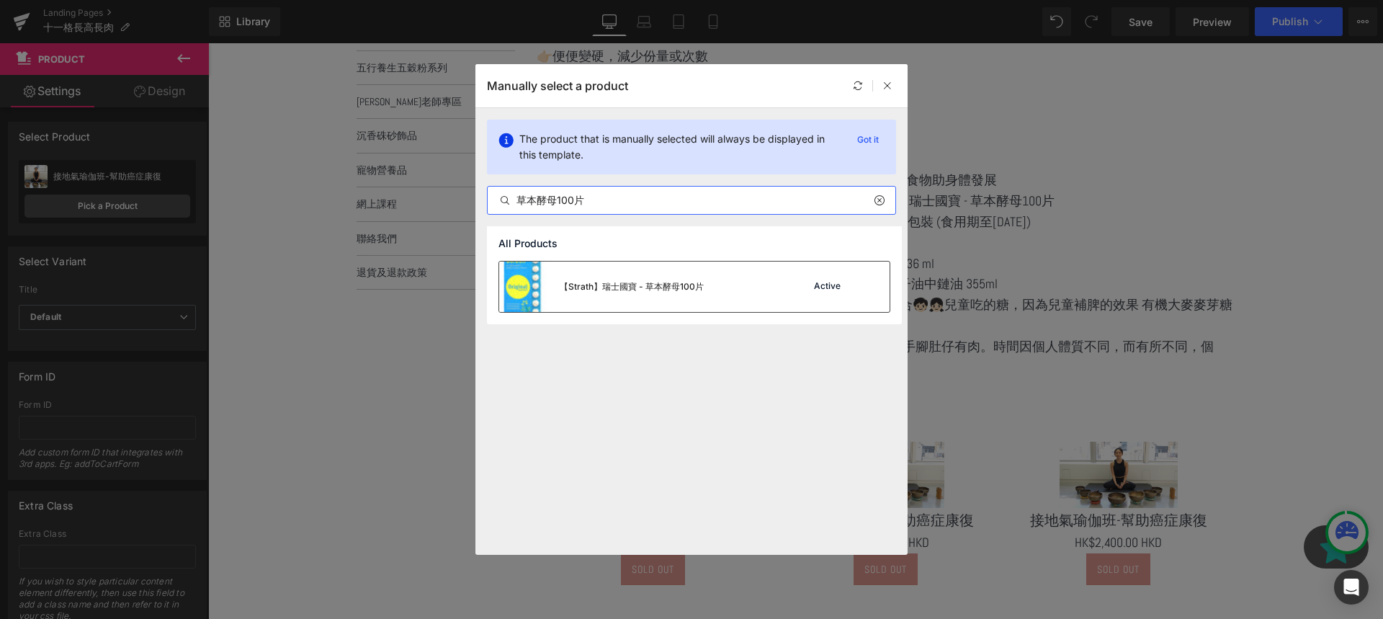
type input "草本酵母100片"
click at [755, 300] on div "【Strath】瑞士國寶 - 草本酵母100片 Active" at bounding box center [694, 286] width 390 height 50
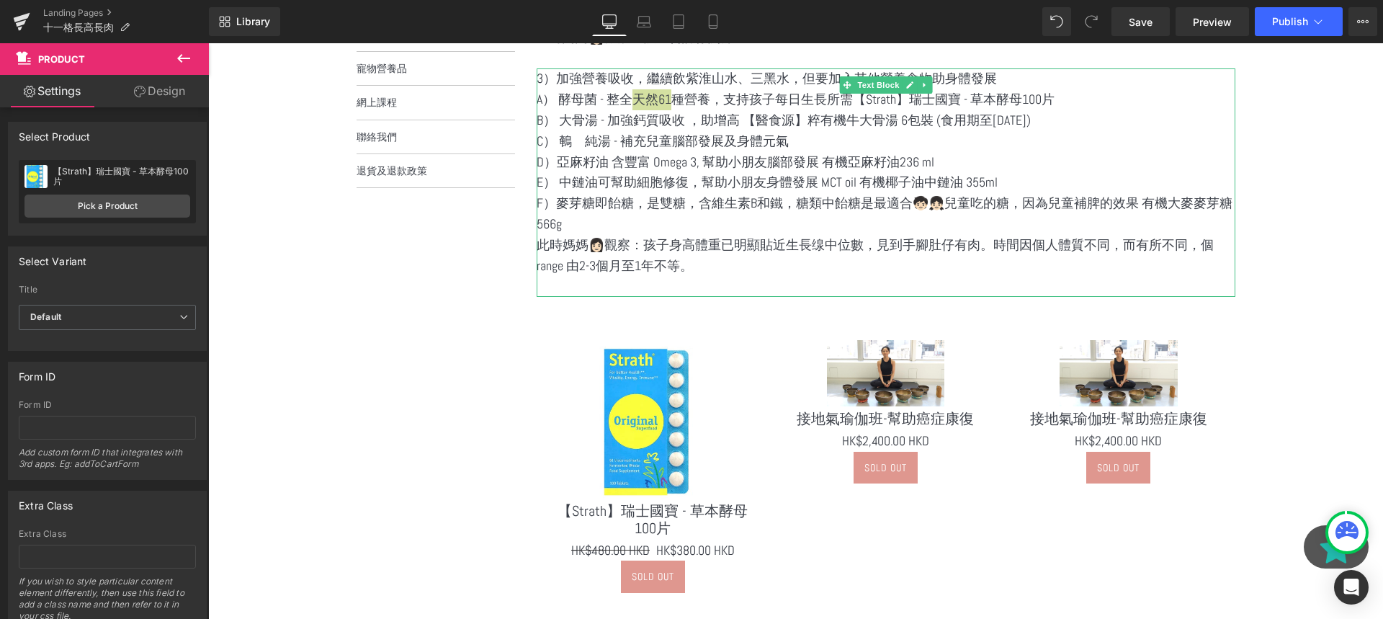
scroll to position [547, 0]
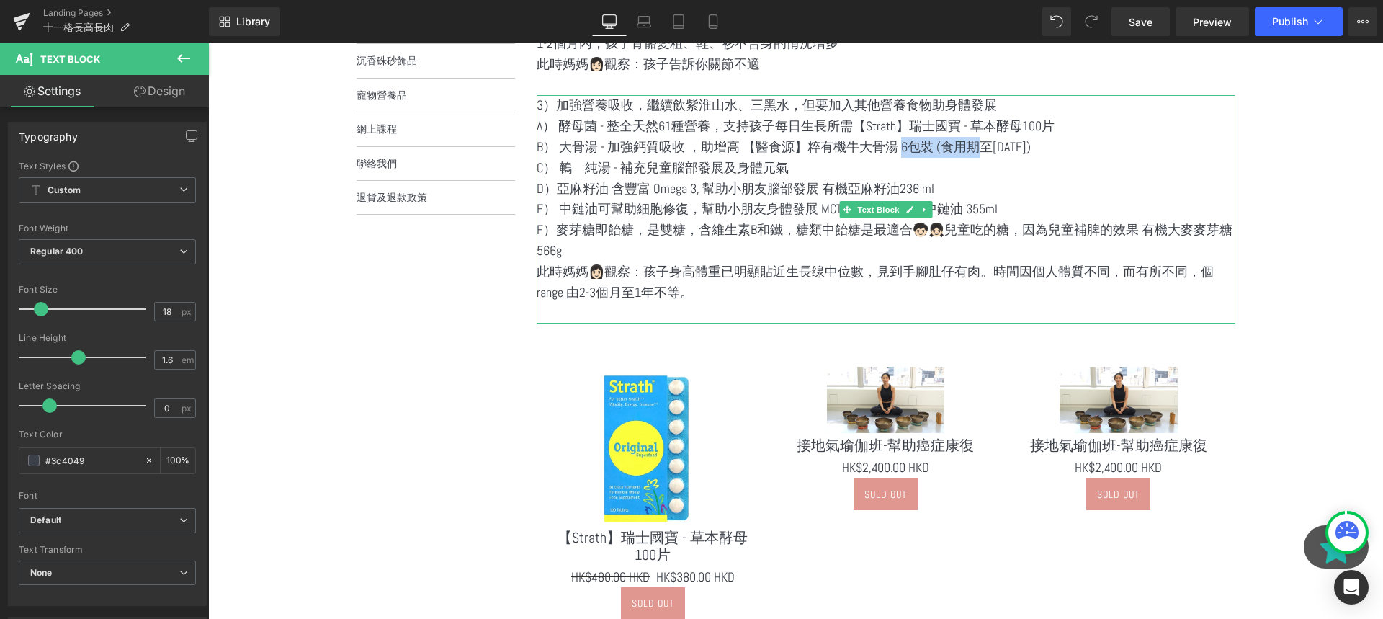
drag, startPoint x: 833, startPoint y: 148, endPoint x: 927, endPoint y: 143, distance: 94.5
click at [927, 143] on p "B） 大骨湯 - 加強鈣質吸收 ，助增高 【醫食源】粹有機牛大骨湯 6包裝 (食用期至2025年10月31日)" at bounding box center [886, 147] width 699 height 21
copy p "粹有機牛大骨湯"
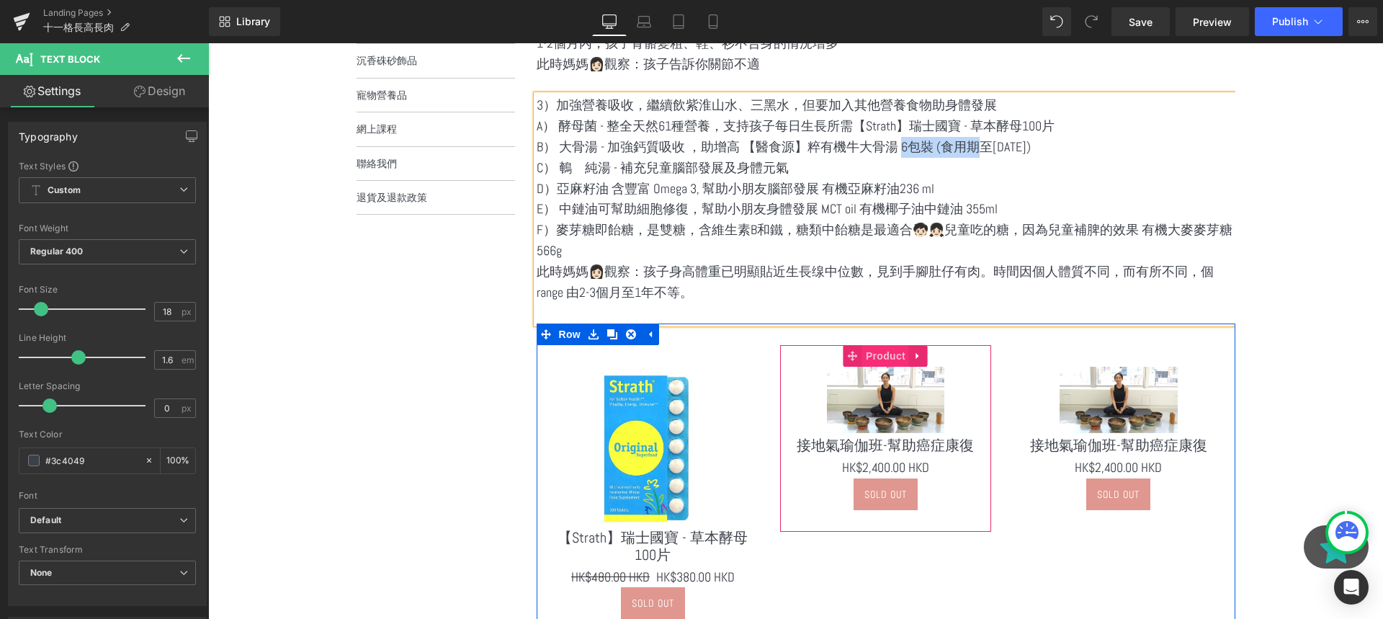
click at [874, 360] on span "Product" at bounding box center [885, 356] width 47 height 22
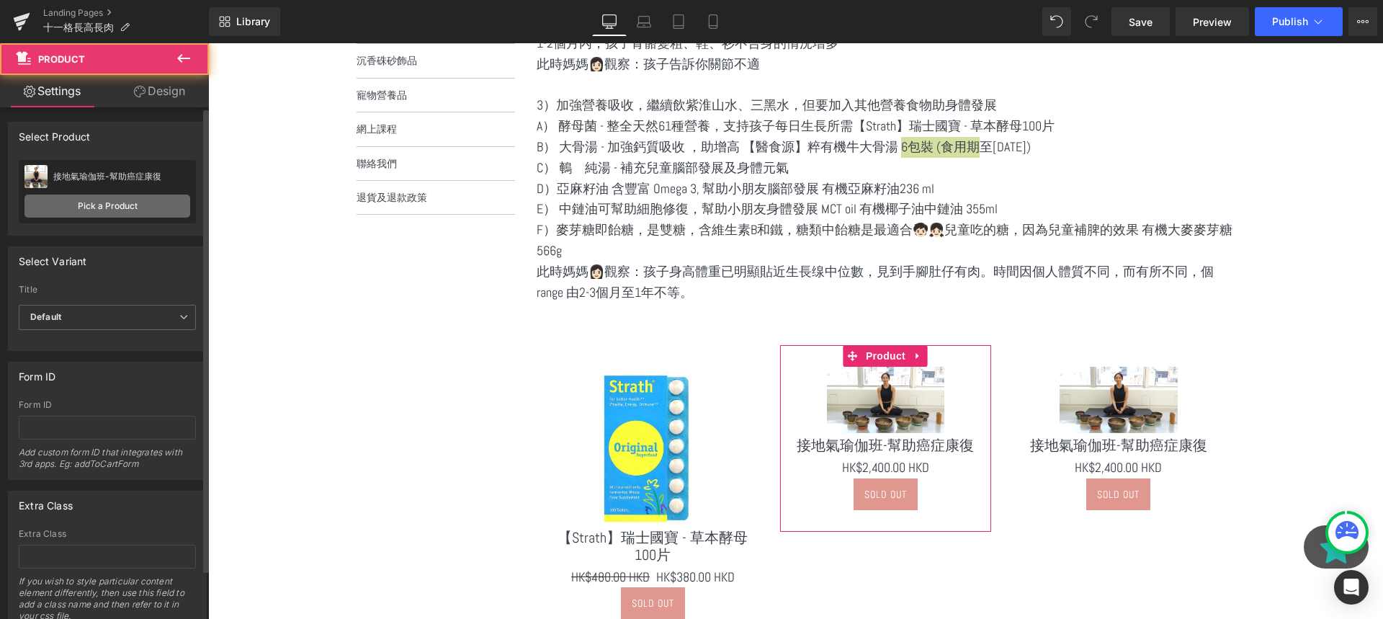
click at [166, 206] on link "Pick a Product" at bounding box center [107, 205] width 166 height 23
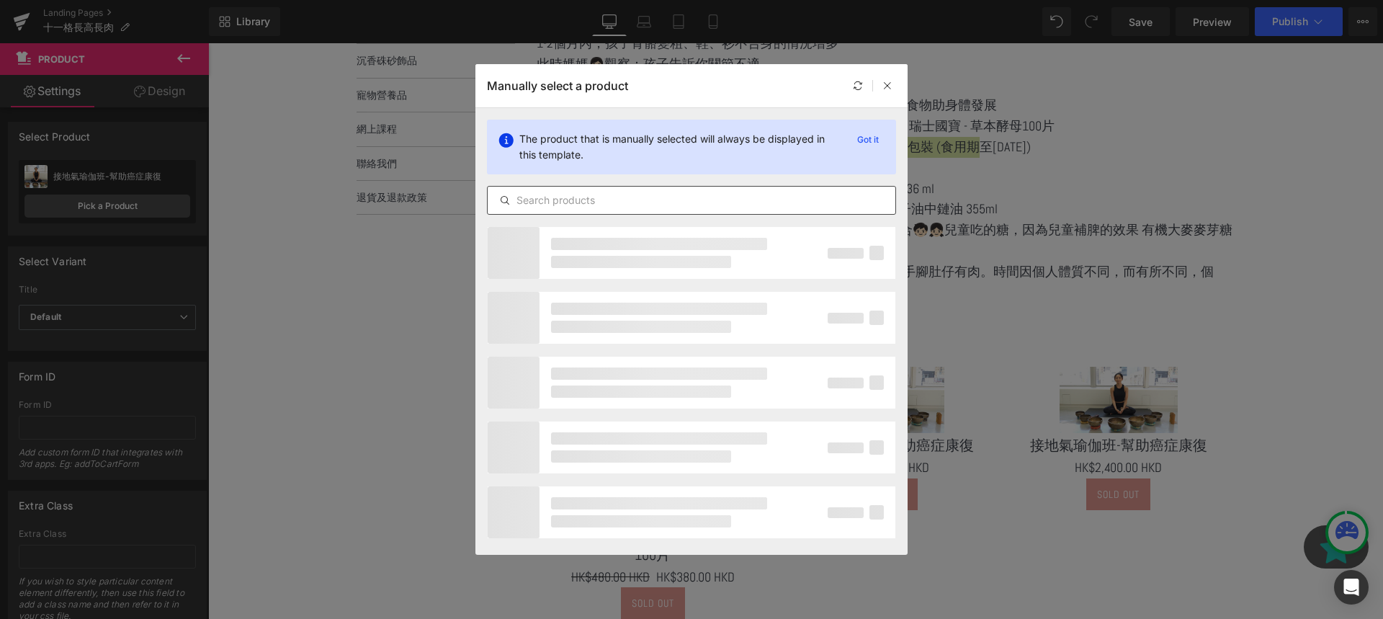
click at [616, 197] on input "text" at bounding box center [692, 200] width 408 height 17
paste input "粹有機牛大骨湯"
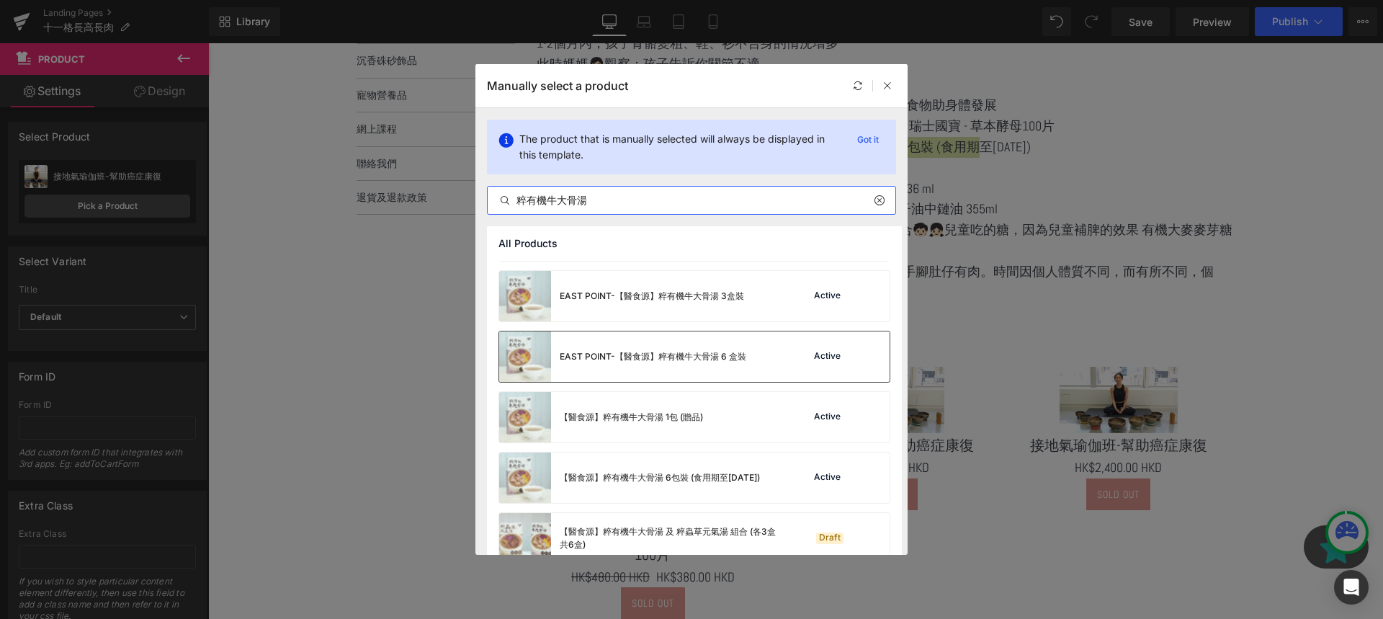
scroll to position [72, 0]
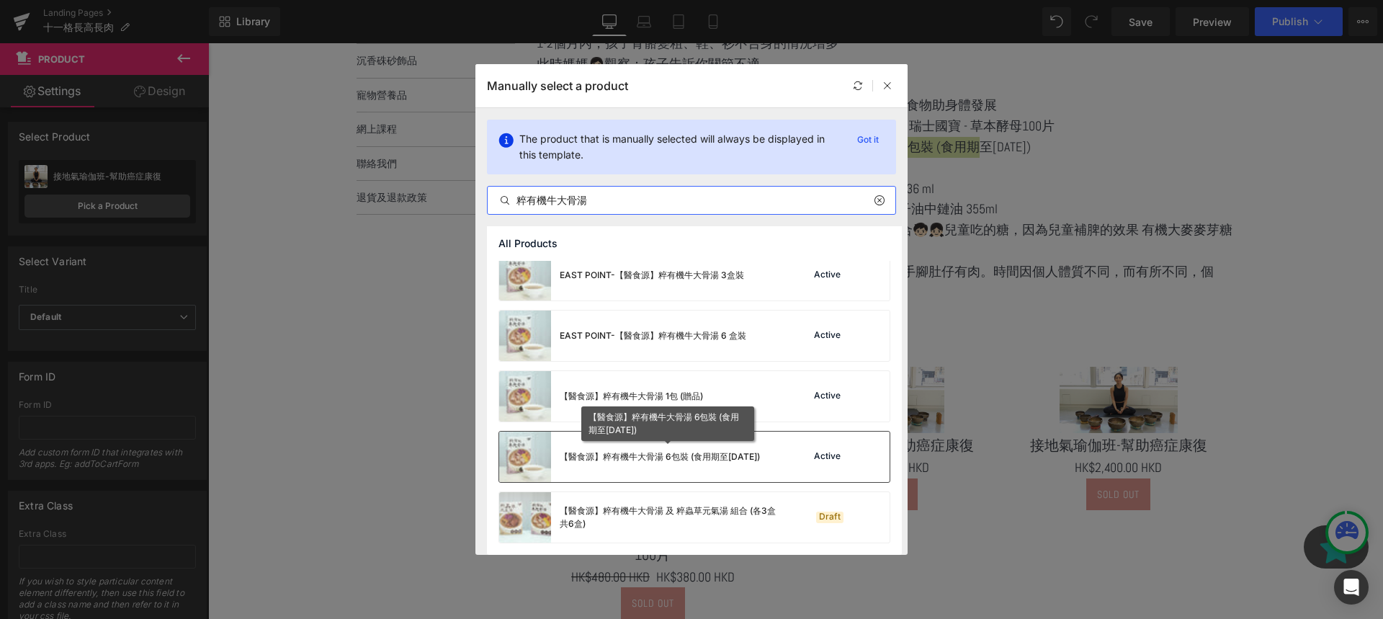
type input "粹有機牛大骨湯"
click at [742, 463] on div "【醫食源】粹有機牛大骨湯 6包裝 (食用期至2025年10月31日)" at bounding box center [660, 456] width 200 height 13
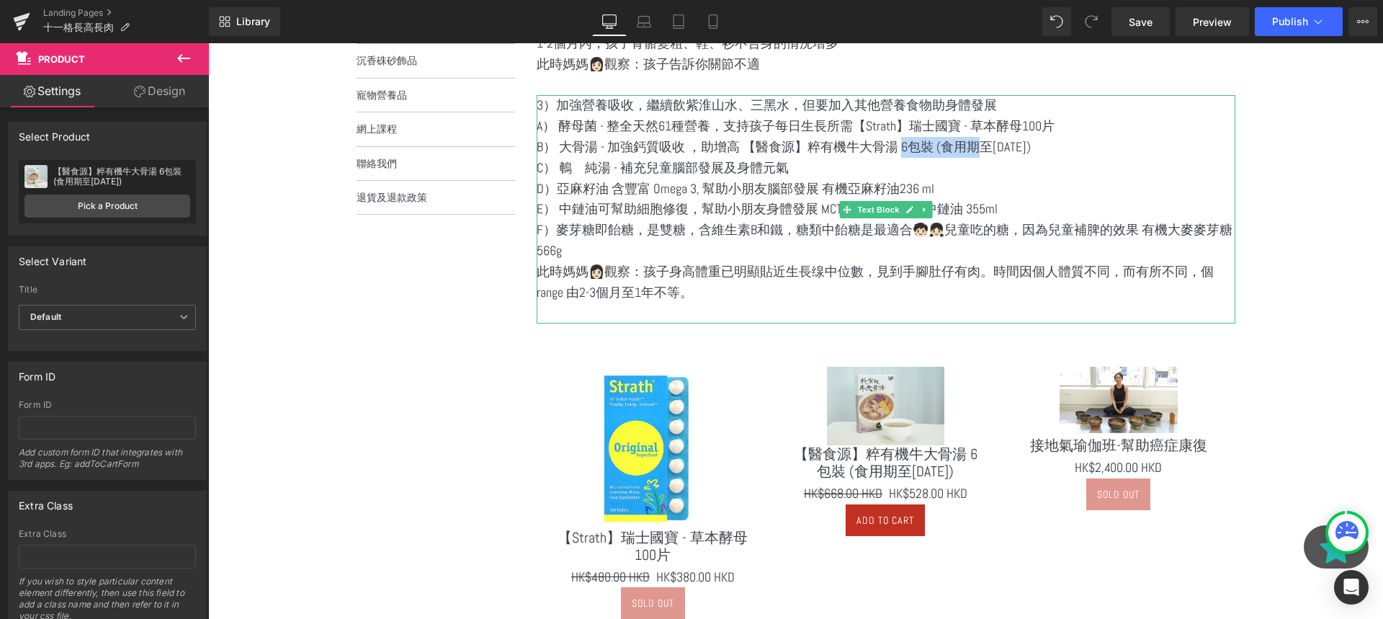
click at [578, 164] on p "C） 鵪𪂹純湯 - 補充兒童腦部發展及身體元氣" at bounding box center [886, 168] width 699 height 21
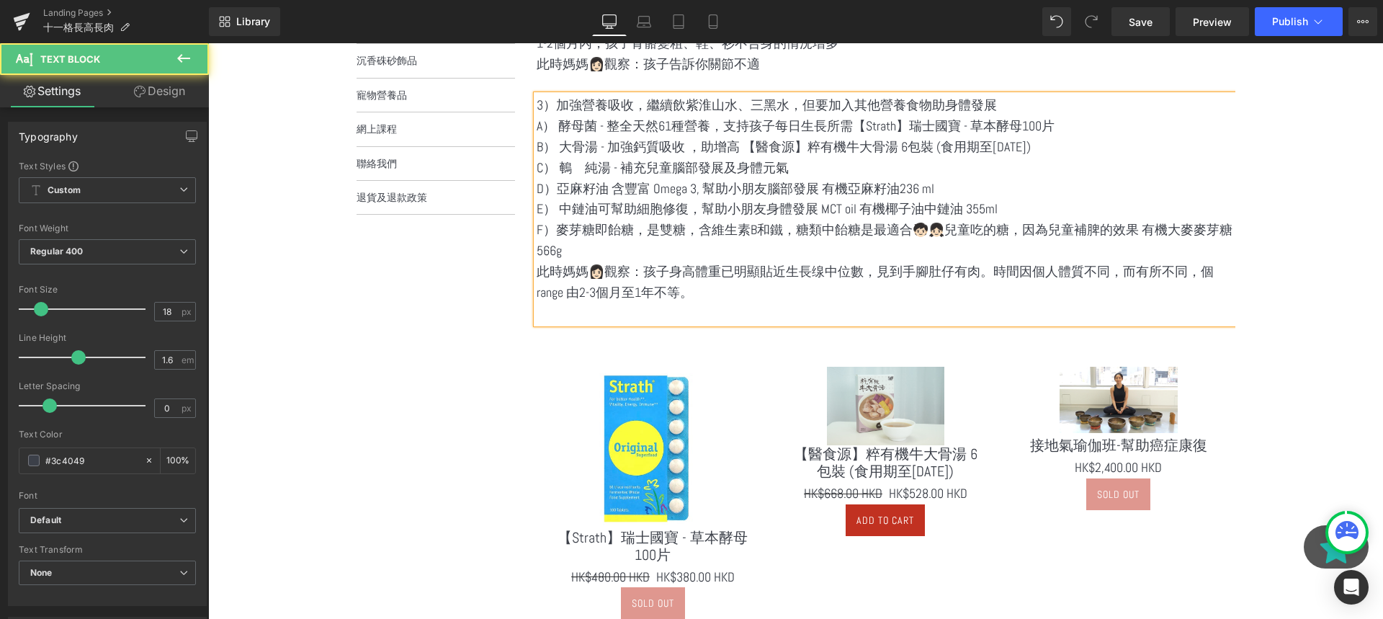
click at [583, 167] on p "C） 鵪𪂹純湯 - 補充兒童腦部發展及身體元氣" at bounding box center [886, 168] width 699 height 21
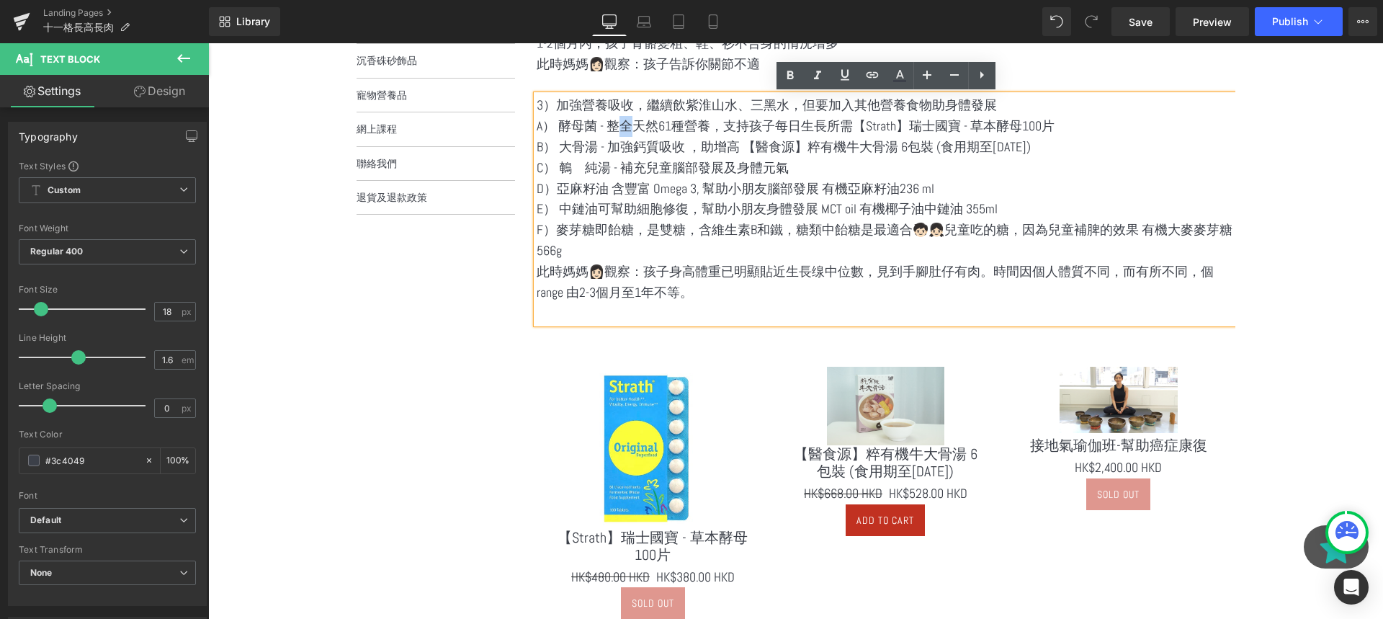
drag, startPoint x: 584, startPoint y: 125, endPoint x: 575, endPoint y: 123, distance: 8.8
click at [575, 123] on p "A） 酵母菌 - 整全天然61種營養，支持孩子每日生長所需【Strath】瑞士國寶 - 草本酵母100片" at bounding box center [886, 126] width 699 height 21
click at [580, 125] on p "A） 酵母菌 - 整全天然61種營養，支持孩子每日生長所需【Strath】瑞士國寶 - 草本酵母100片" at bounding box center [886, 126] width 699 height 21
click at [580, 146] on p "B） 大骨湯 - 加強鈣質吸收 ，助增高 【醫食源】粹有機牛大骨湯 6包裝 (食用期至2025年10月31日)" at bounding box center [886, 147] width 699 height 21
click at [583, 156] on p "B） 大骨湯 - 加強鈣質吸收 ，助增高 【醫食源】粹有機牛大骨湯 6包裝 (食用期至2025年10月31日)" at bounding box center [886, 147] width 699 height 21
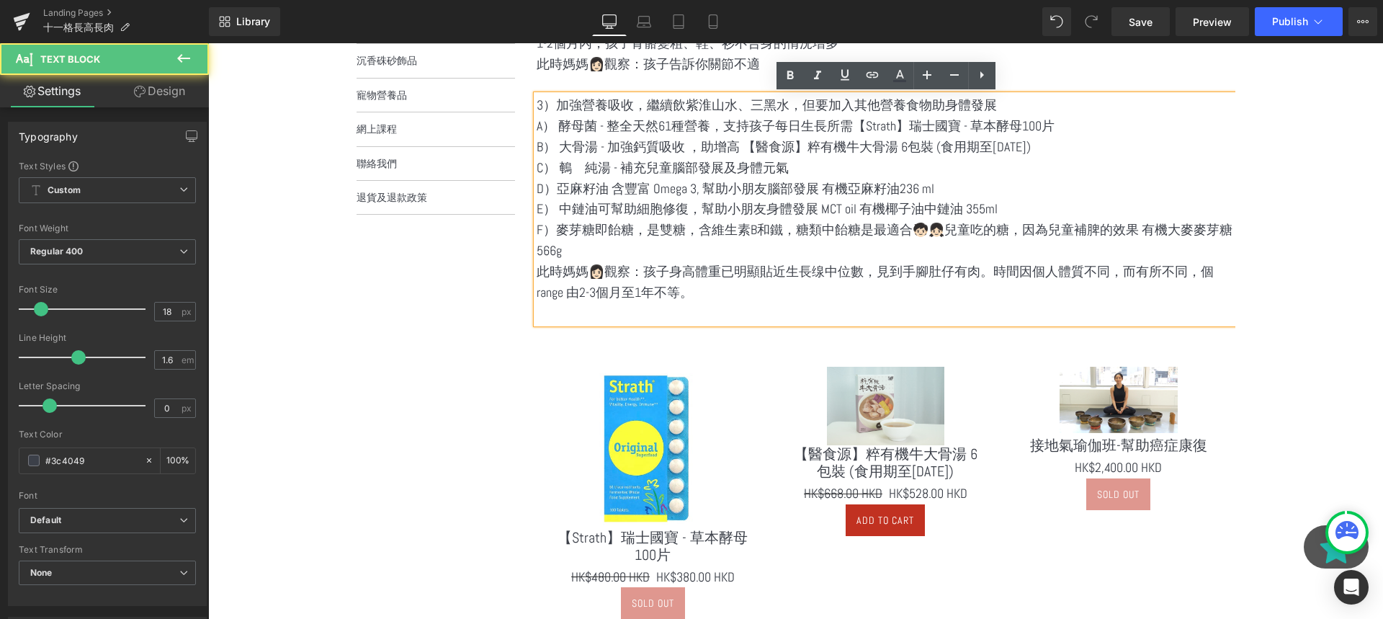
click at [580, 173] on p "C） 鵪𪂹純湯 - 補充兒童腦部發展及身體元氣" at bounding box center [886, 168] width 699 height 21
click at [575, 169] on p "C） 鵪𪂹純湯 - 補充兒童腦部發展及身體元氣" at bounding box center [886, 168] width 699 height 21
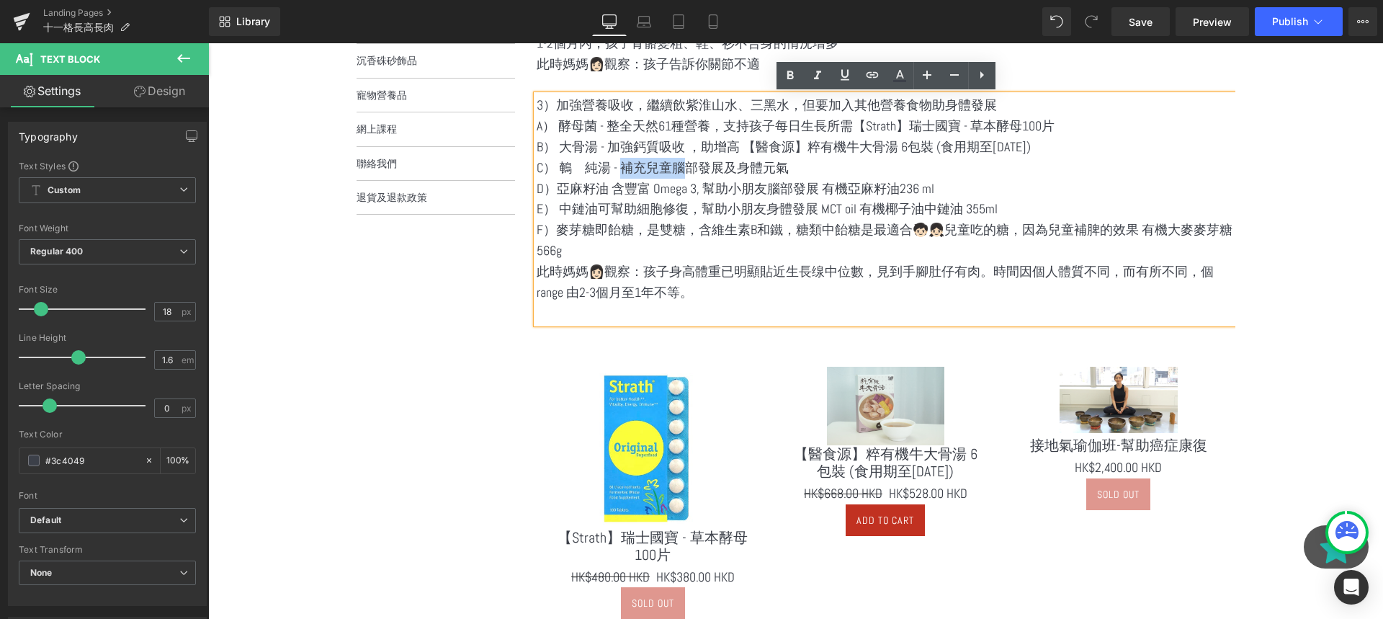
drag, startPoint x: 582, startPoint y: 166, endPoint x: 632, endPoint y: 166, distance: 50.4
click at [632, 166] on p "C） 鵪𪂹純湯 - 補充兒童腦部發展及身體元氣" at bounding box center [886, 168] width 699 height 21
copy p "鵪𪂹純湯"
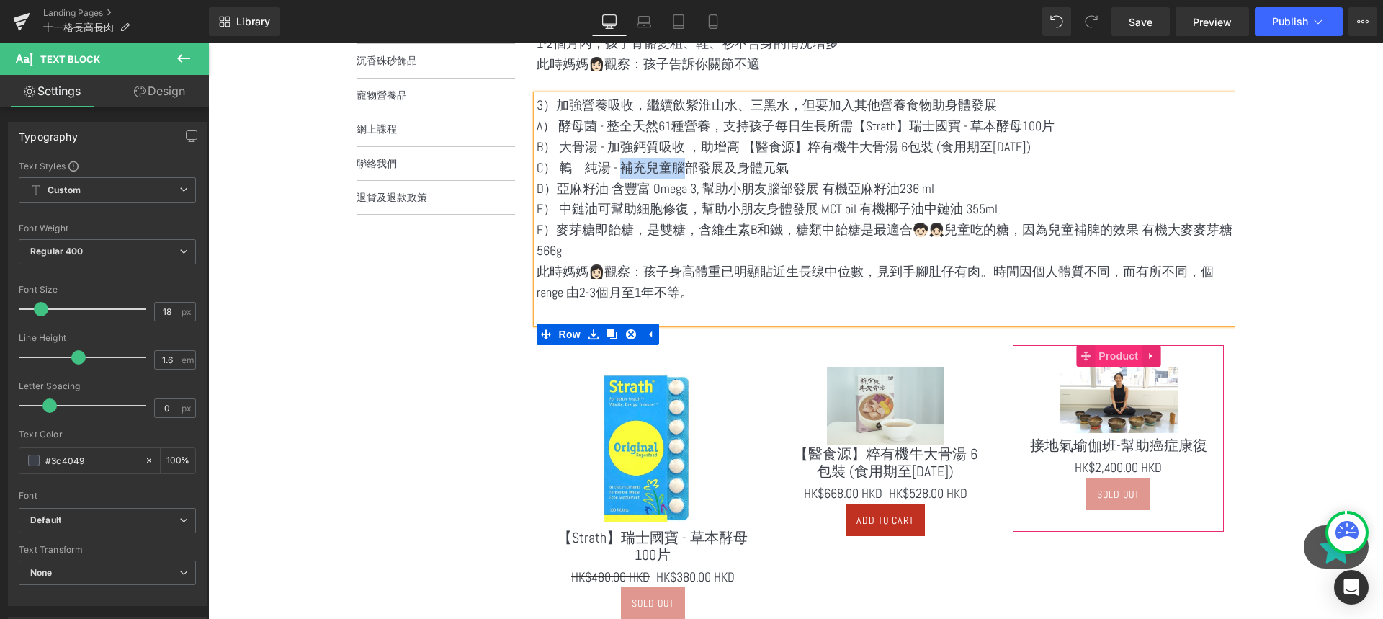
click at [1121, 357] on span "Product" at bounding box center [1118, 356] width 47 height 22
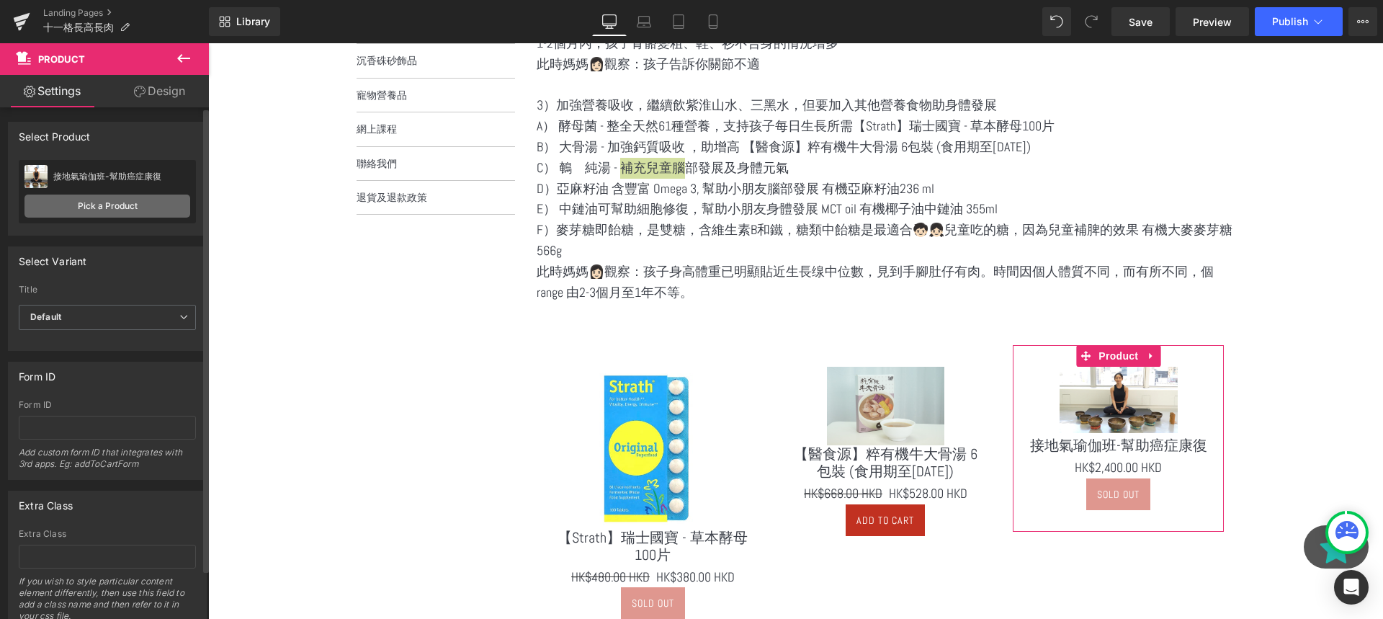
click at [73, 216] on link "Pick a Product" at bounding box center [107, 205] width 166 height 23
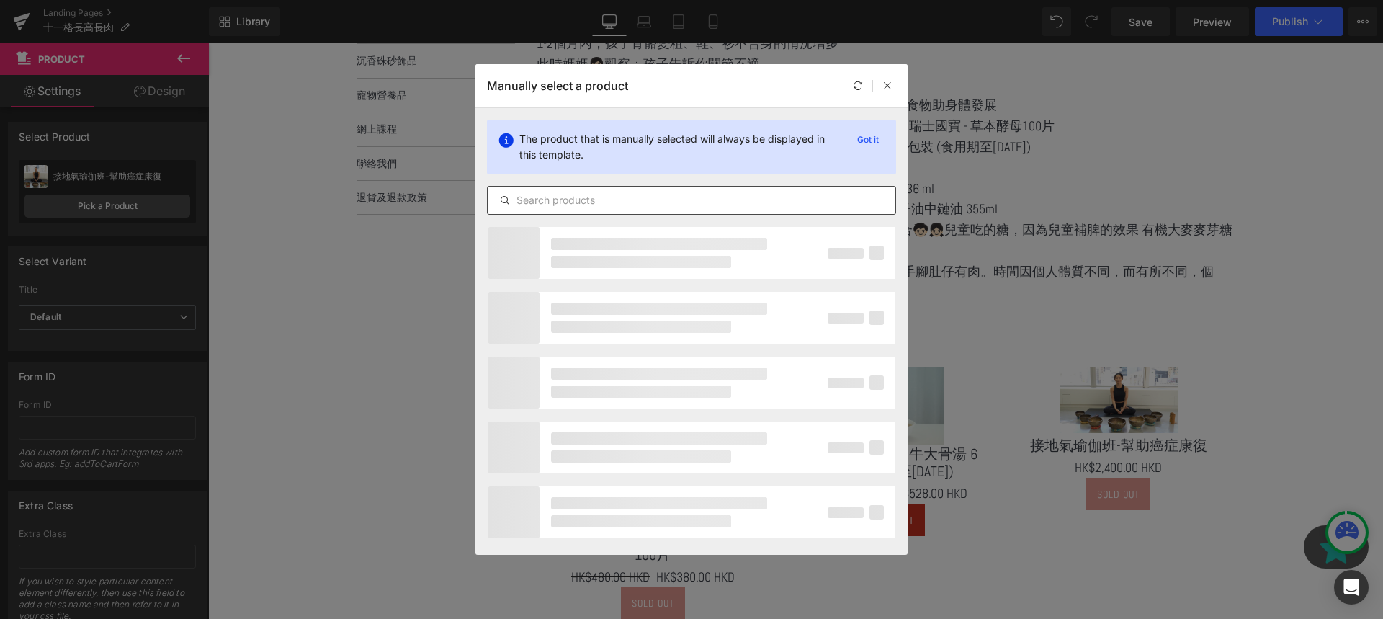
click at [603, 190] on div at bounding box center [691, 200] width 409 height 29
click at [606, 204] on input "text" at bounding box center [692, 200] width 408 height 17
paste input "鵪𪂹純湯"
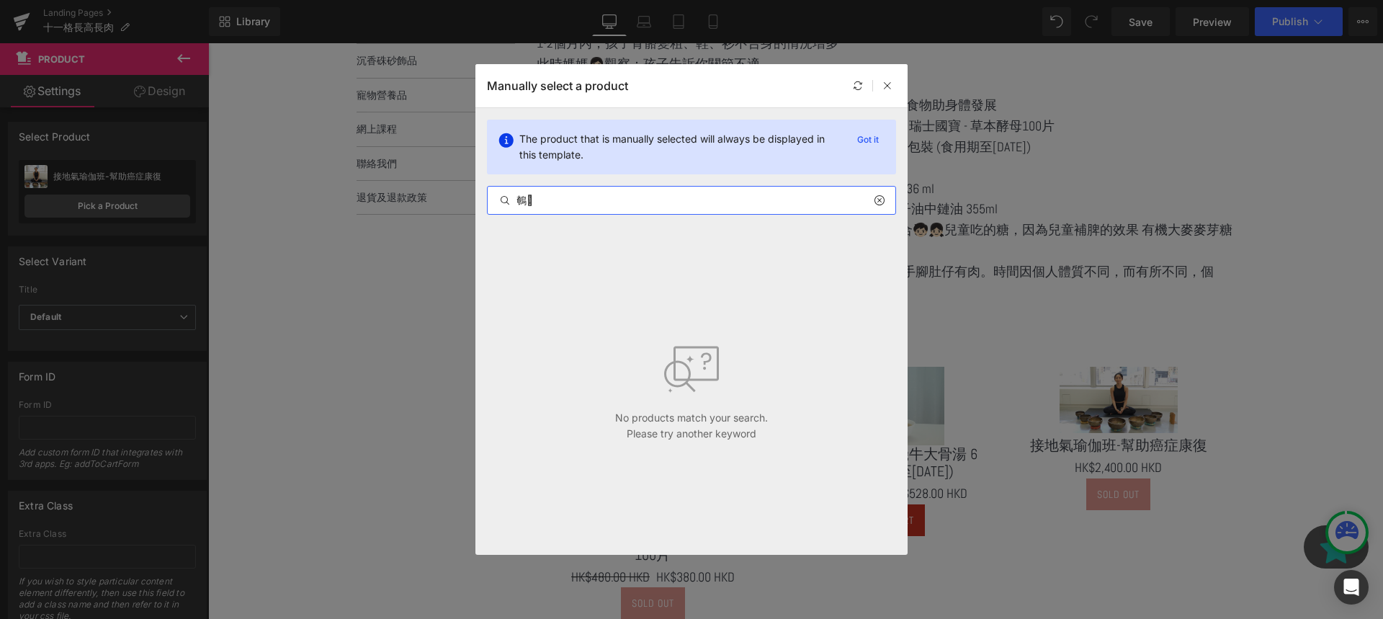
type input "鵪"
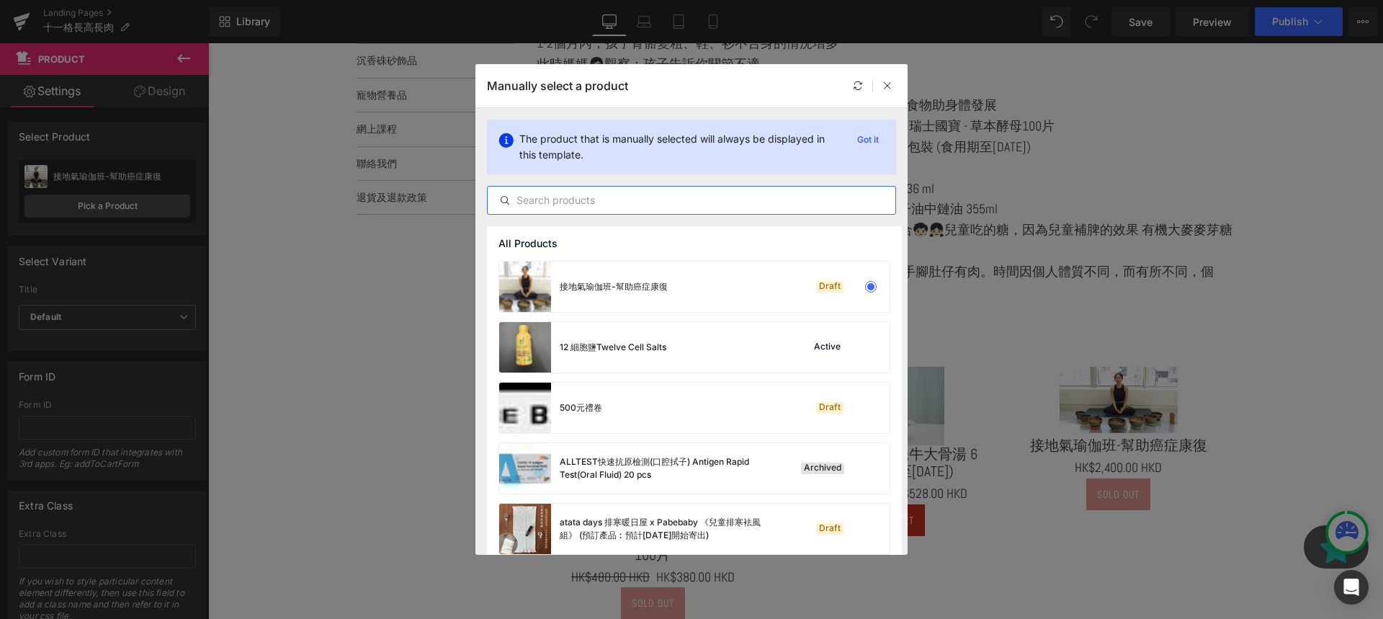
click at [581, 197] on input "text" at bounding box center [692, 200] width 408 height 17
paste input "亞麻籽油"
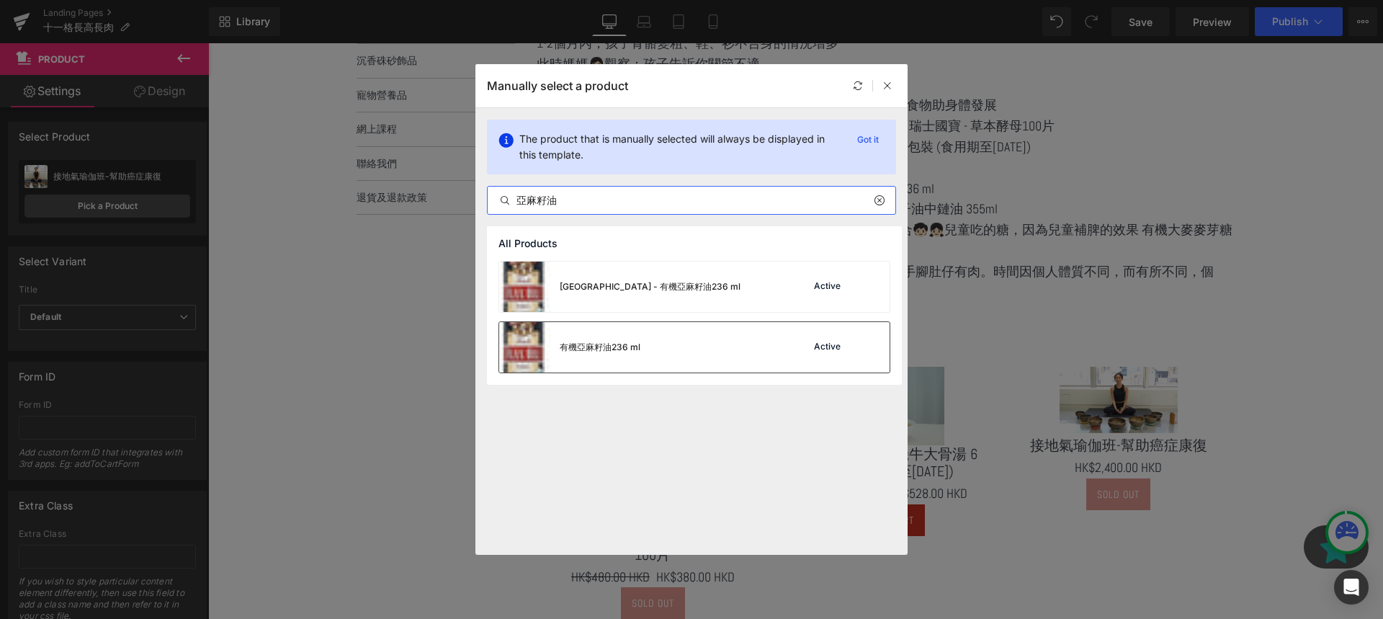
type input "亞麻籽油"
click at [635, 351] on div "有機亞麻籽油236 ml" at bounding box center [600, 347] width 81 height 13
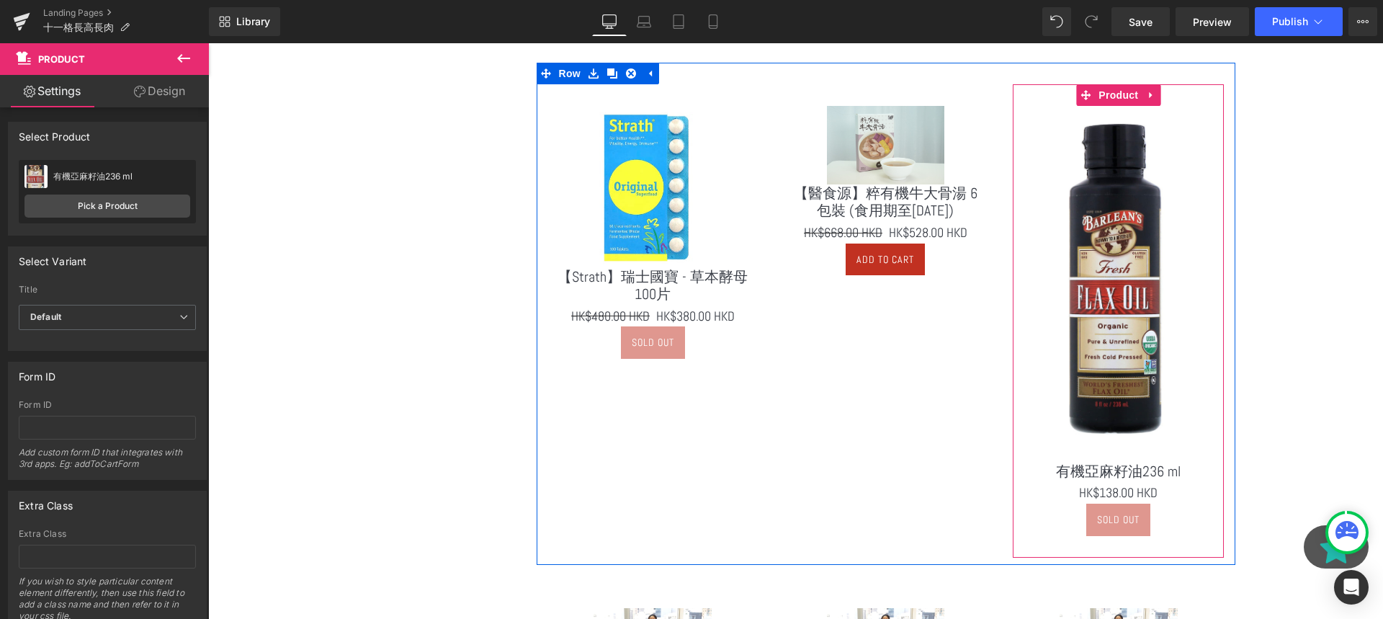
scroll to position [803, 0]
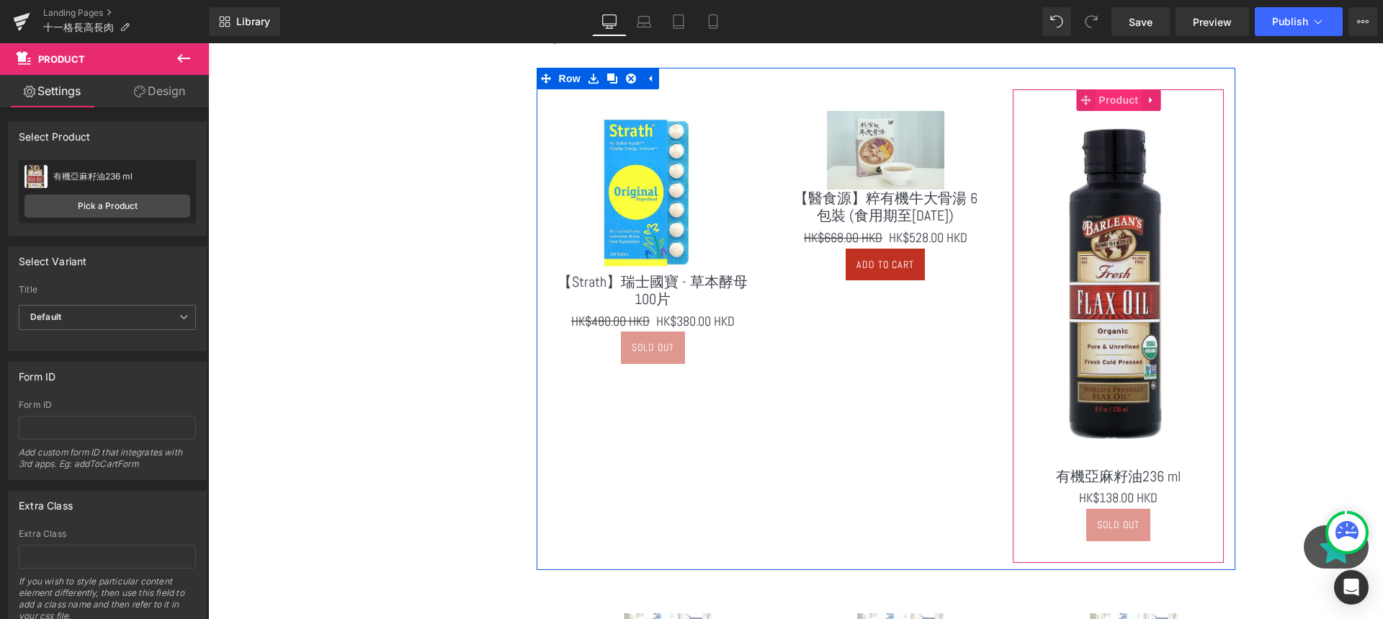
click at [1121, 101] on span "Product" at bounding box center [1118, 100] width 47 height 22
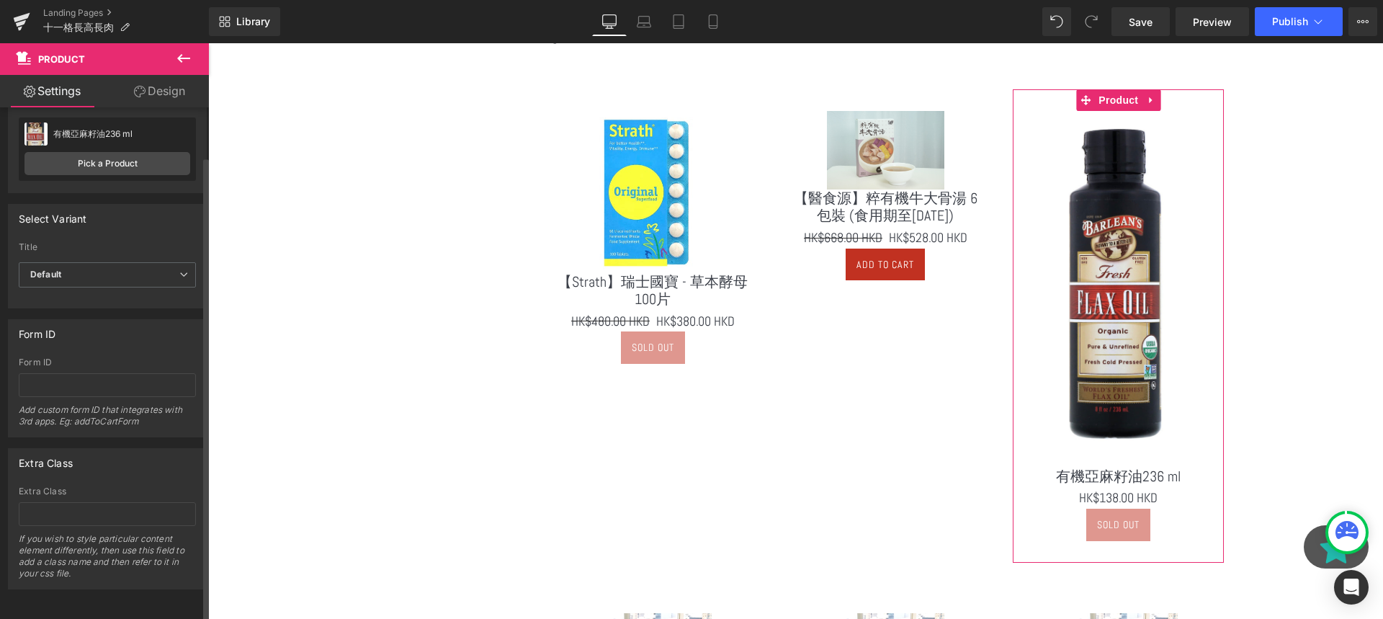
scroll to position [0, 0]
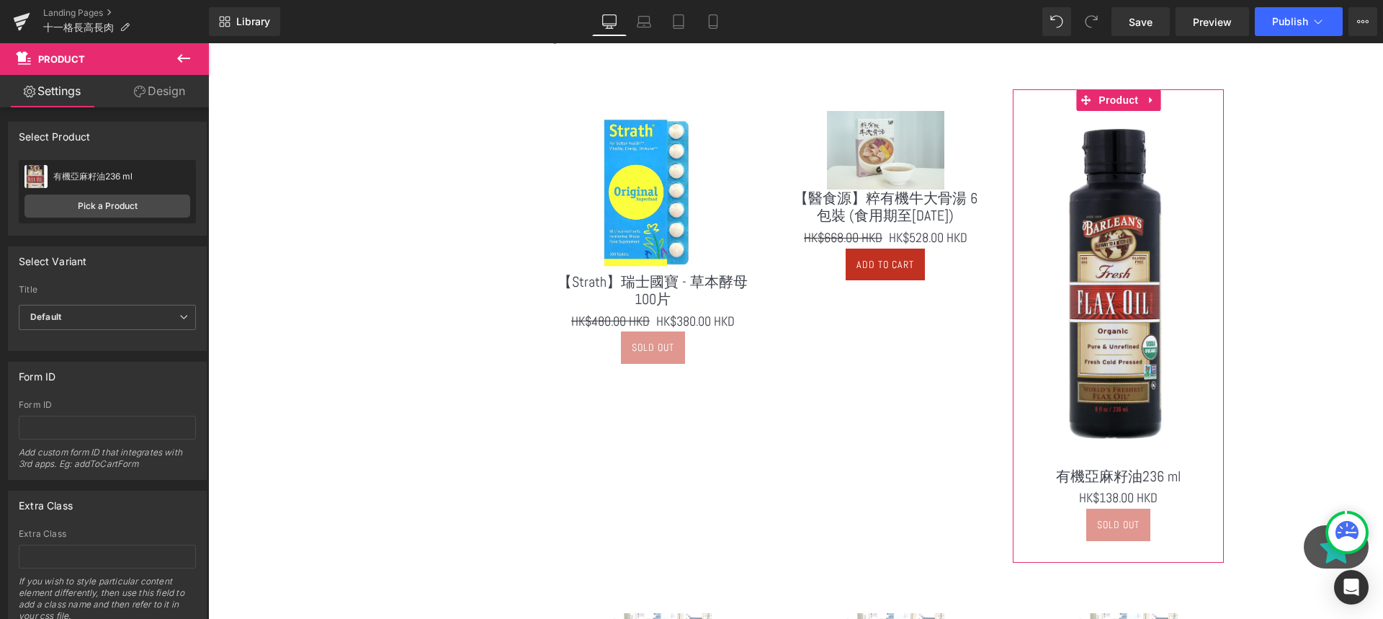
click at [136, 92] on icon at bounding box center [140, 92] width 12 height 12
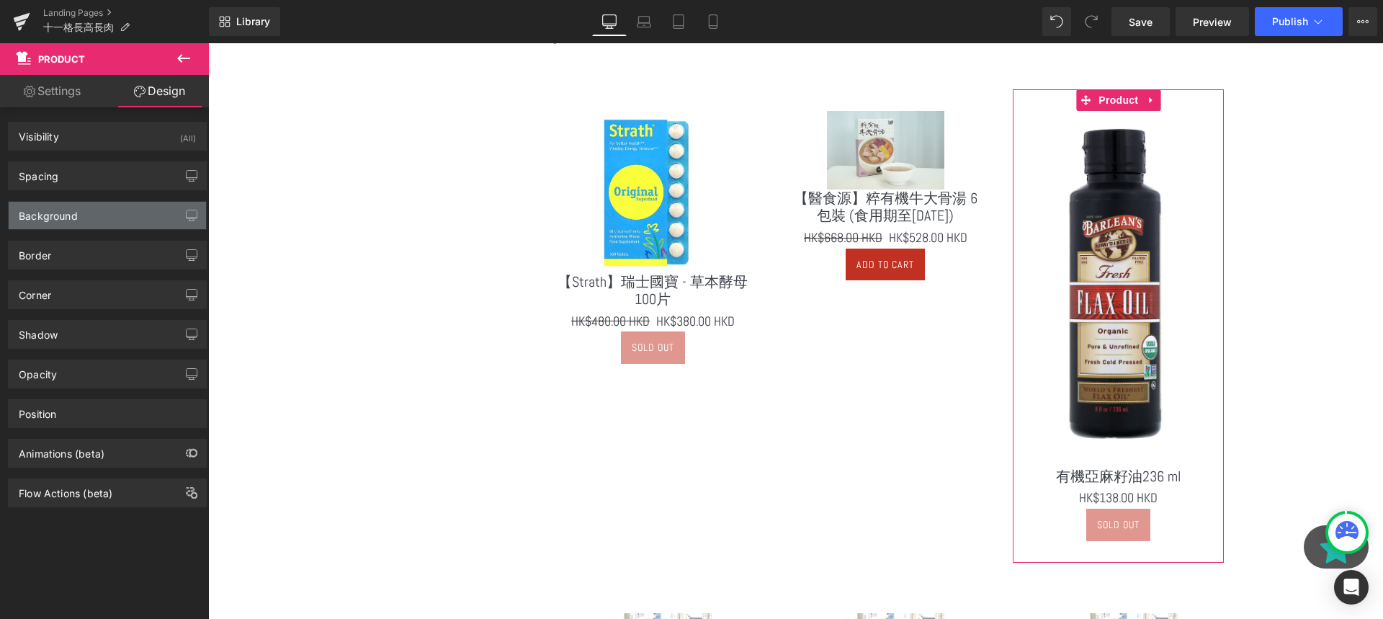
click at [96, 209] on div "Background" at bounding box center [107, 215] width 197 height 27
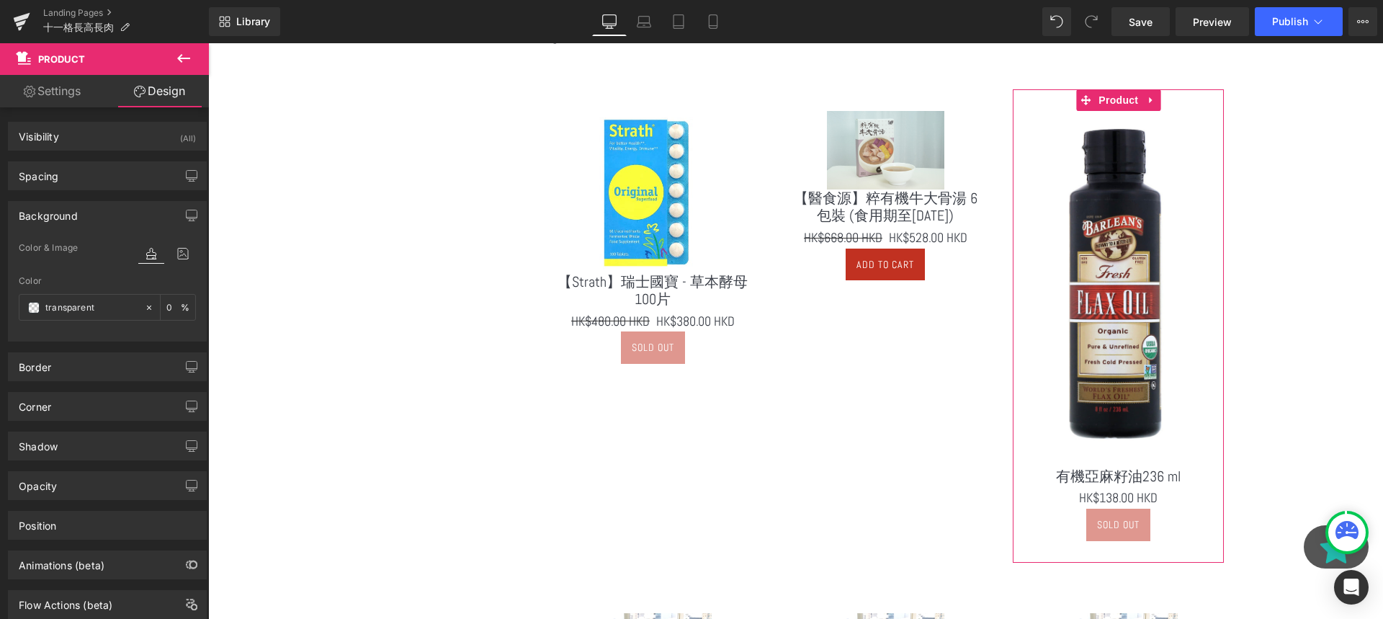
click at [96, 209] on div "Background" at bounding box center [107, 215] width 197 height 27
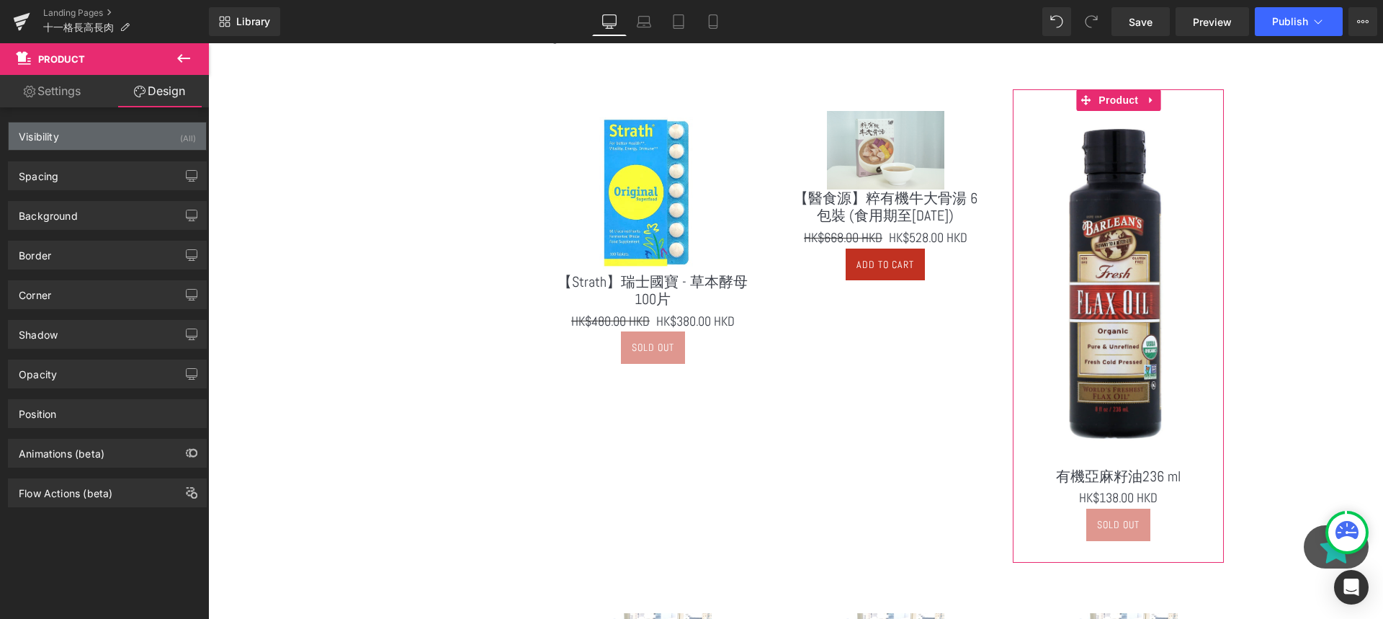
click at [97, 145] on div "Visibility (All)" at bounding box center [107, 135] width 197 height 27
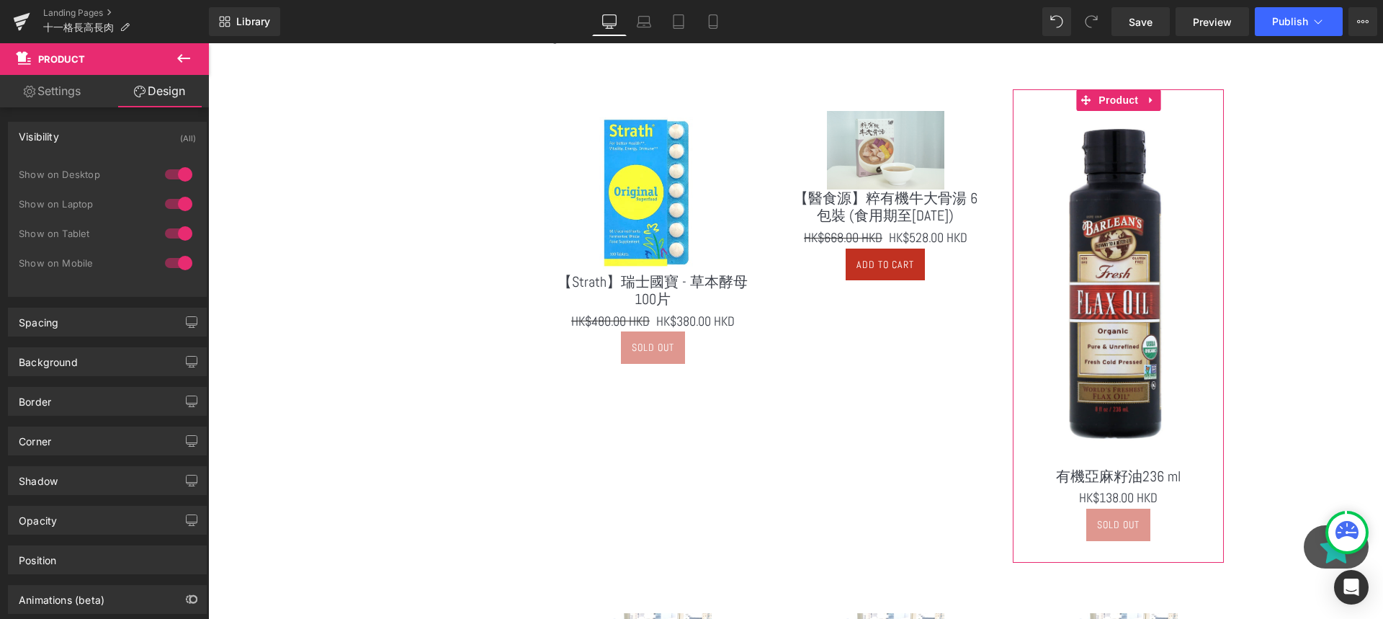
click at [97, 145] on div "Visibility (All)" at bounding box center [107, 135] width 197 height 27
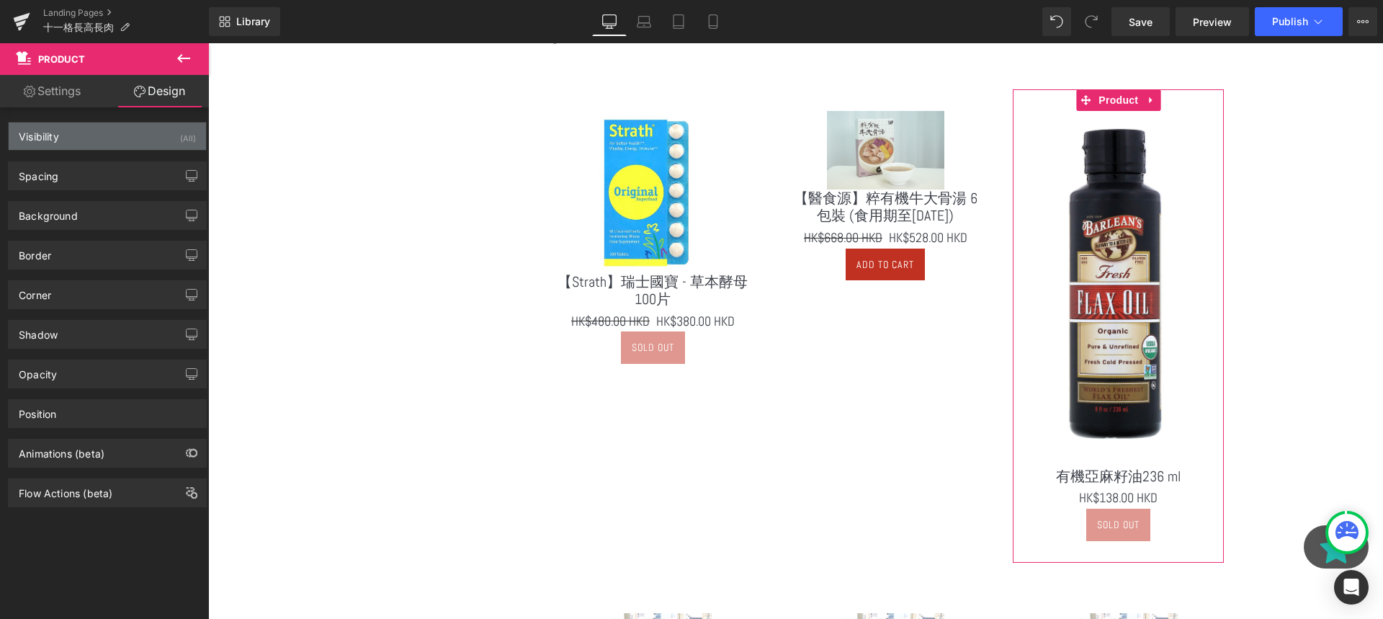
click at [97, 145] on div "Visibility (All)" at bounding box center [107, 135] width 197 height 27
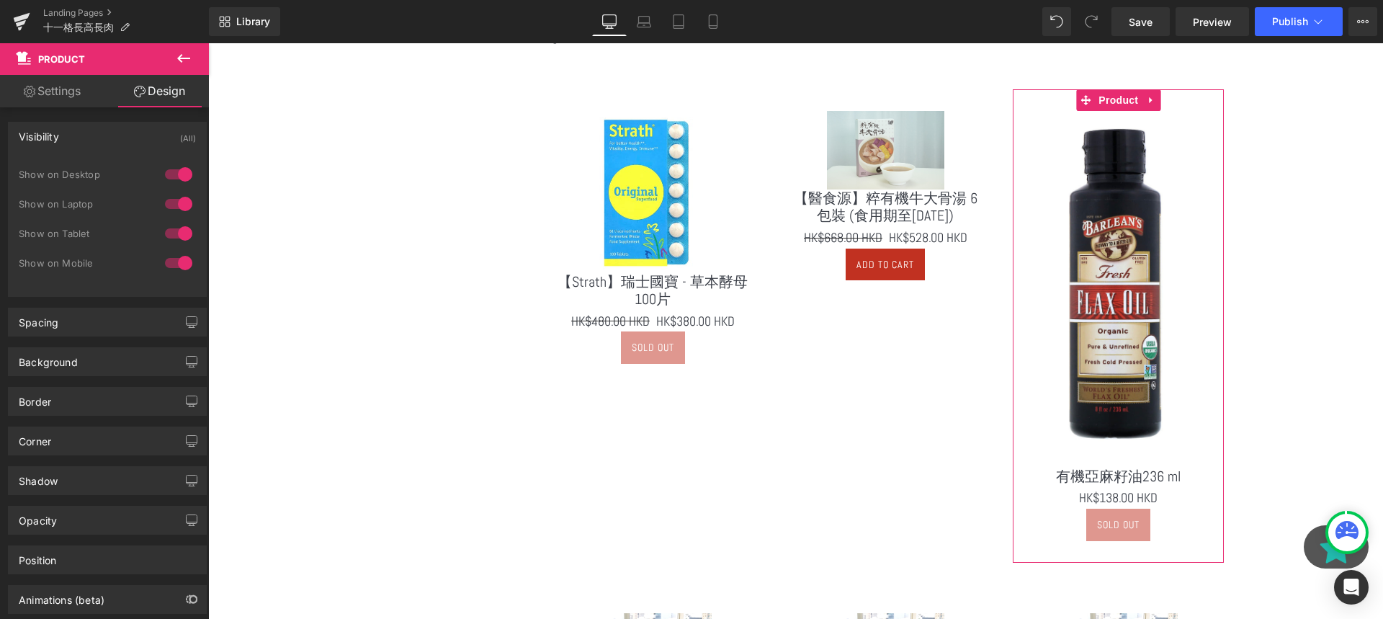
click at [97, 145] on div "Visibility (All)" at bounding box center [107, 135] width 197 height 27
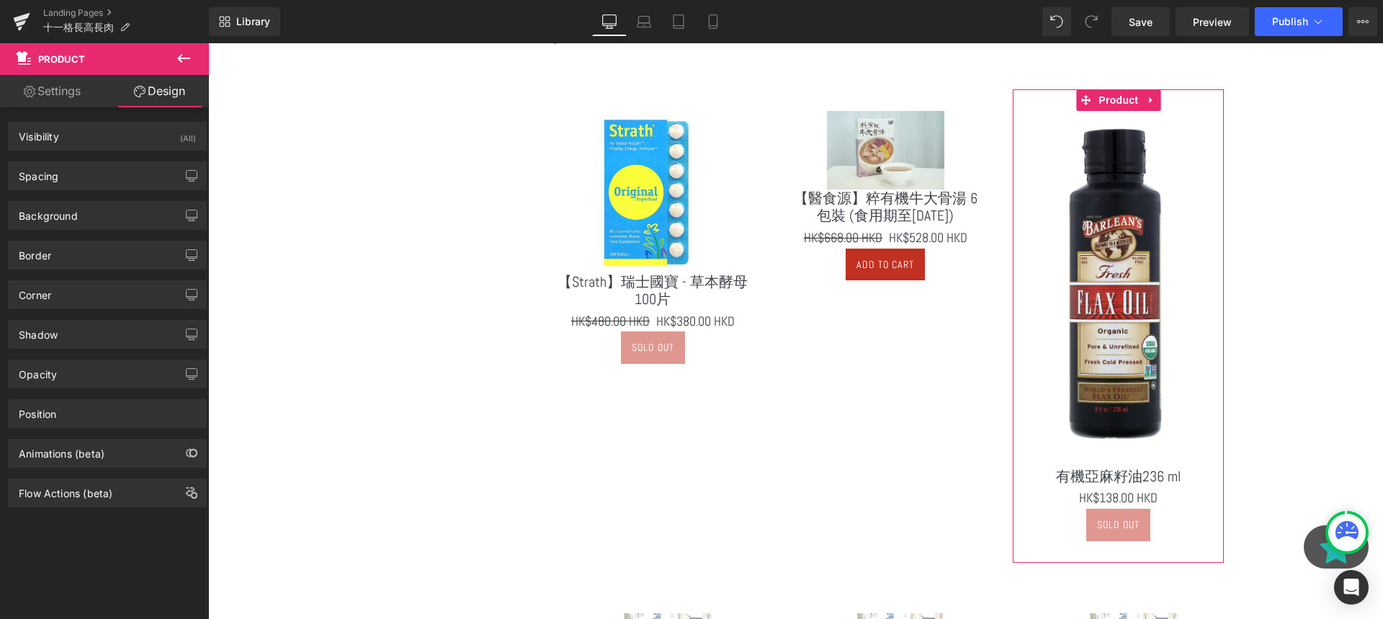
click at [95, 88] on link "Settings" at bounding box center [52, 91] width 104 height 32
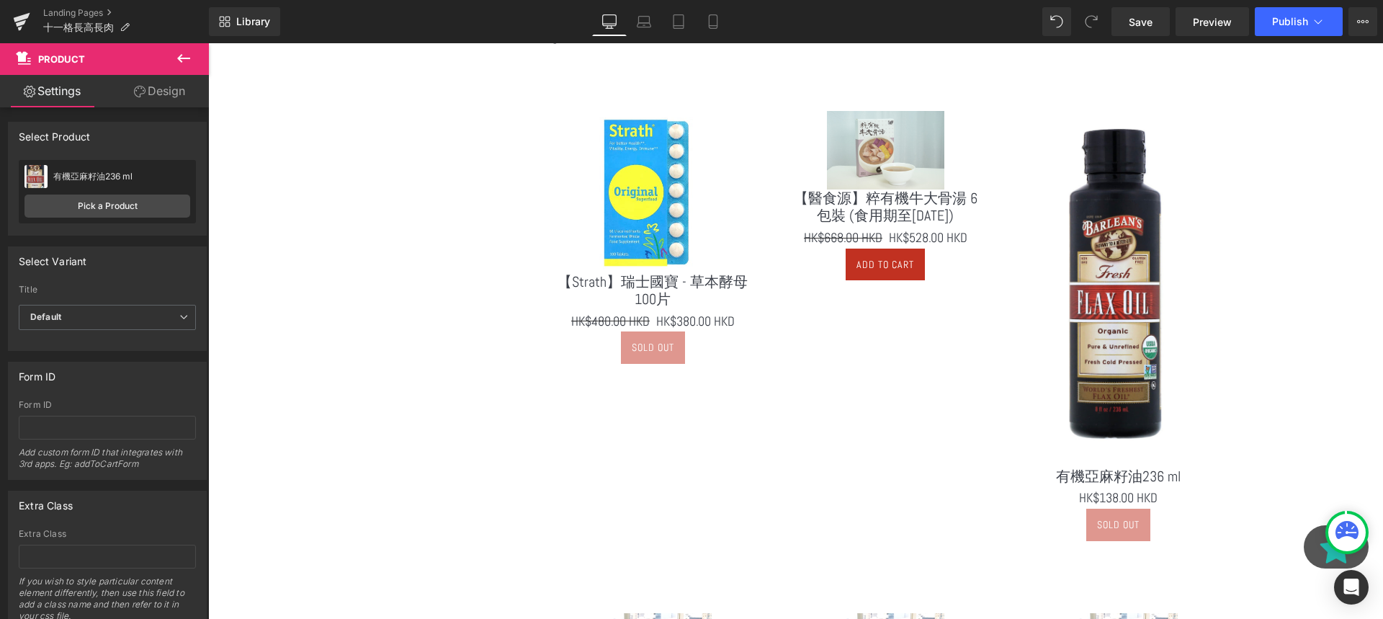
click at [182, 68] on button at bounding box center [183, 59] width 50 height 32
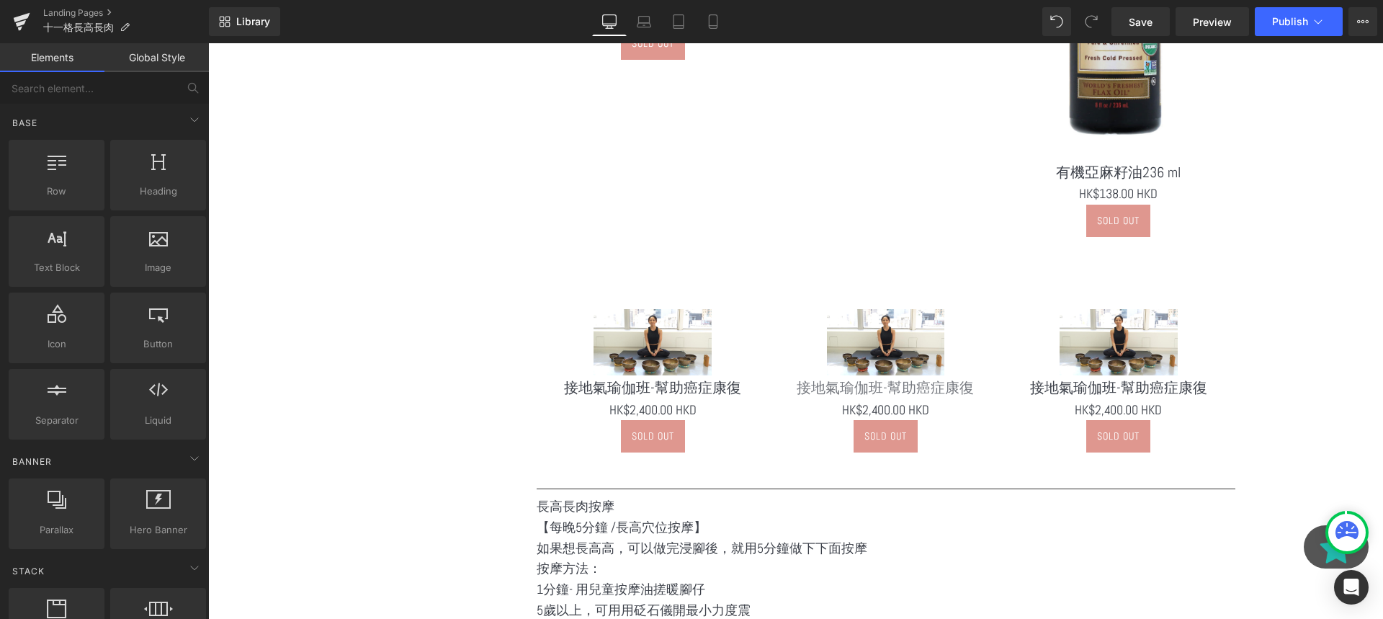
scroll to position [1079, 0]
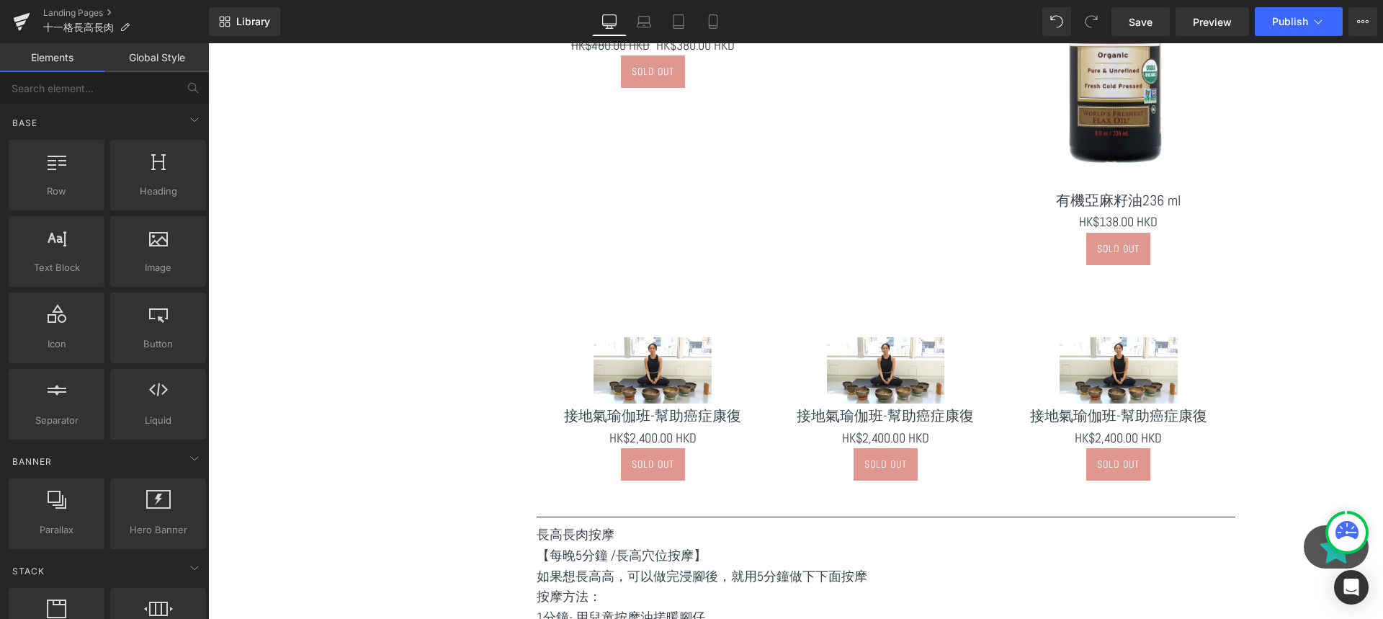
click at [656, 367] on div "Sale Off (P) Image" at bounding box center [653, 370] width 197 height 66
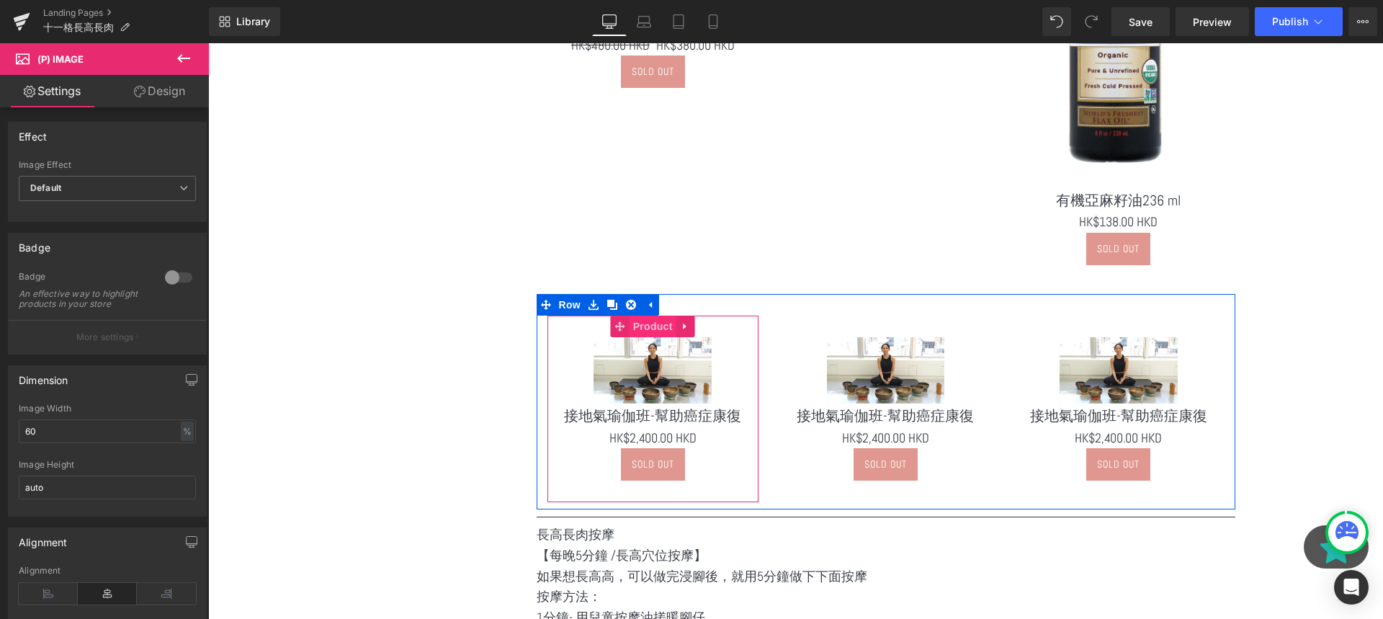
click at [637, 331] on span "Product" at bounding box center [653, 326] width 47 height 22
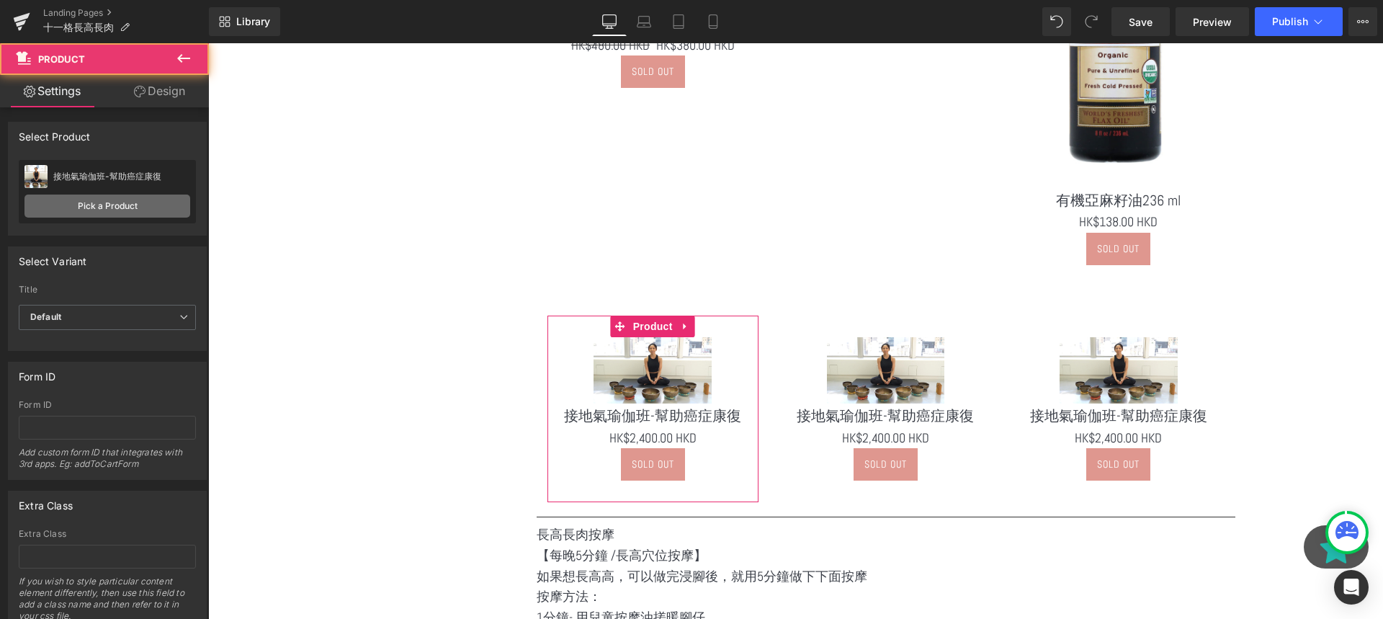
click at [145, 197] on link "Pick a Product" at bounding box center [107, 205] width 166 height 23
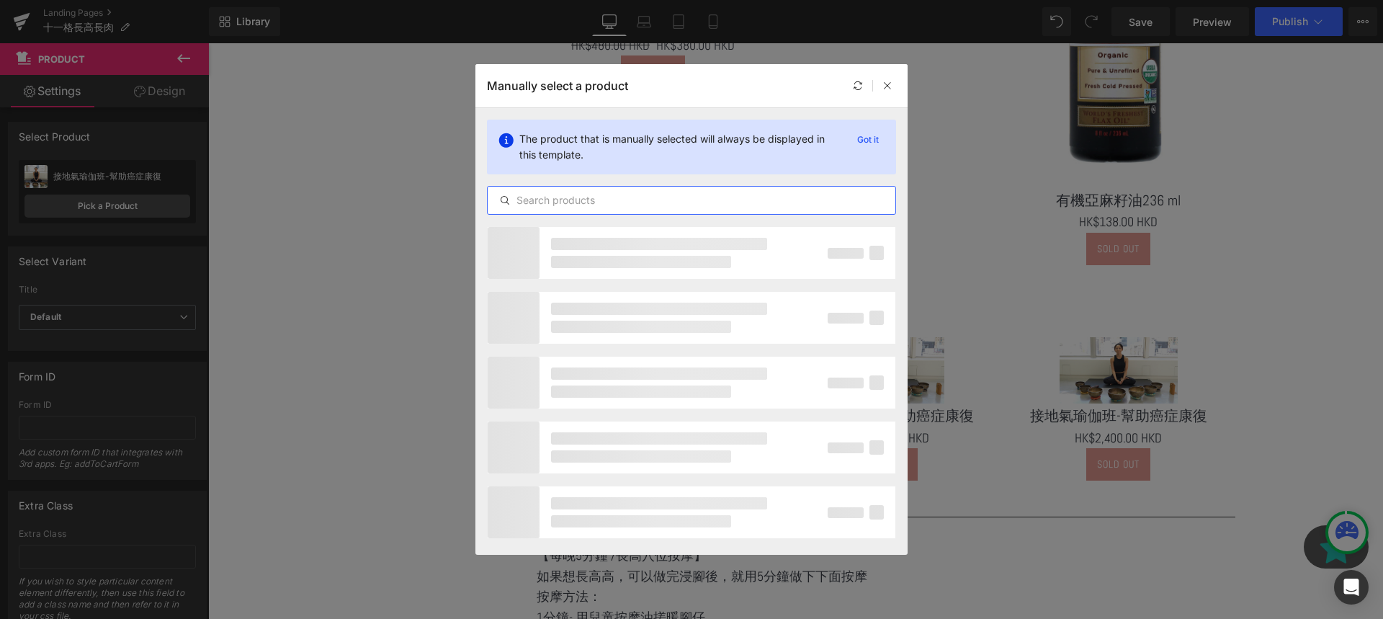
click at [655, 197] on input "text" at bounding box center [692, 200] width 408 height 17
type input "《"
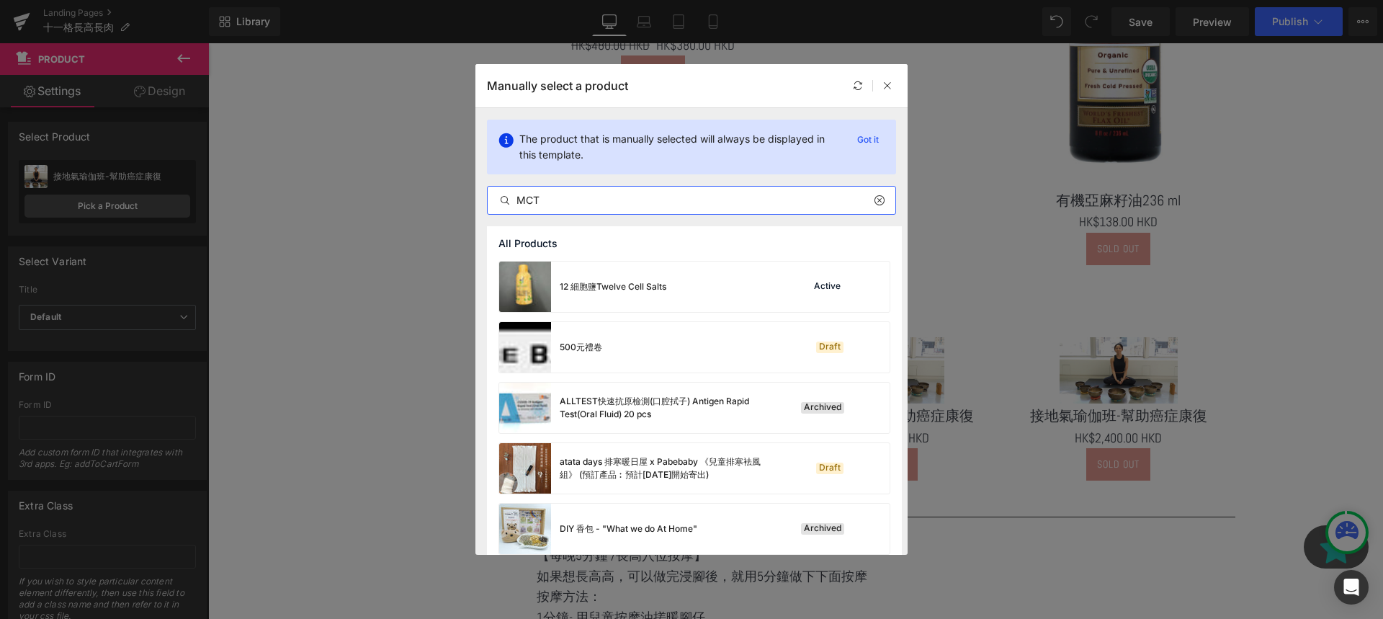
click at [711, 200] on input "MCT" at bounding box center [692, 200] width 408 height 17
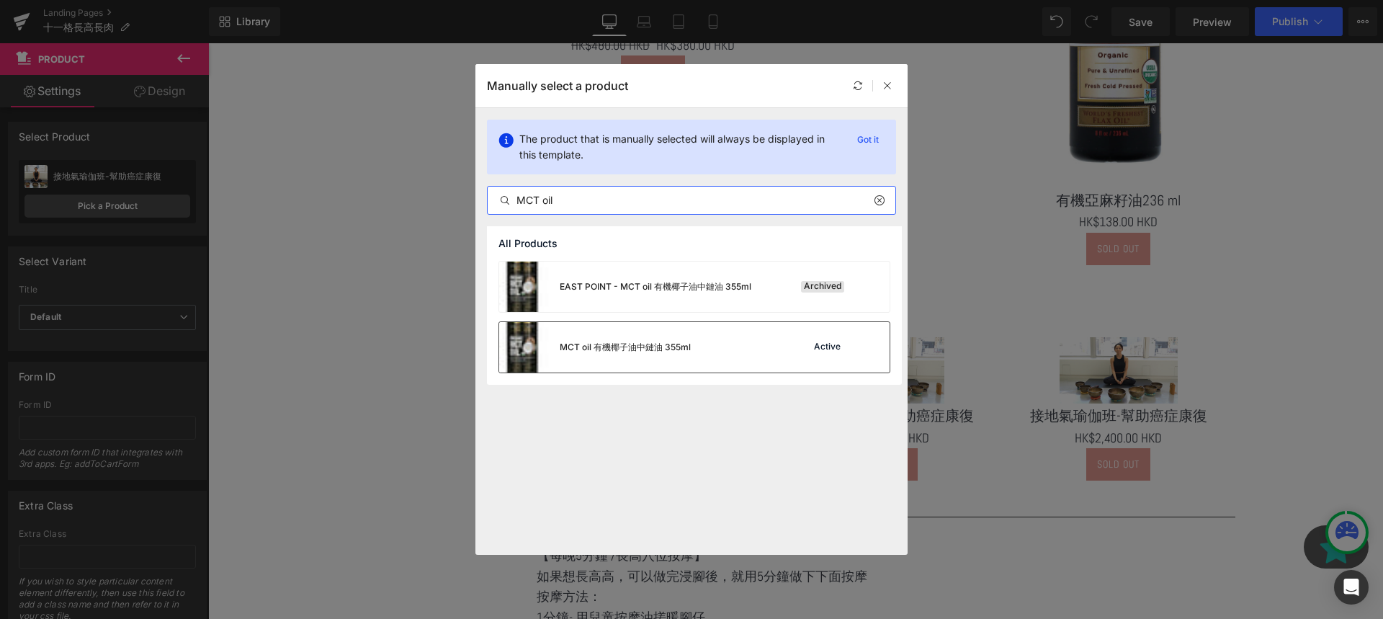
type input "MCT oil"
click at [653, 336] on div "MCT oil 有機椰子油中鏈油 355ml" at bounding box center [595, 347] width 192 height 50
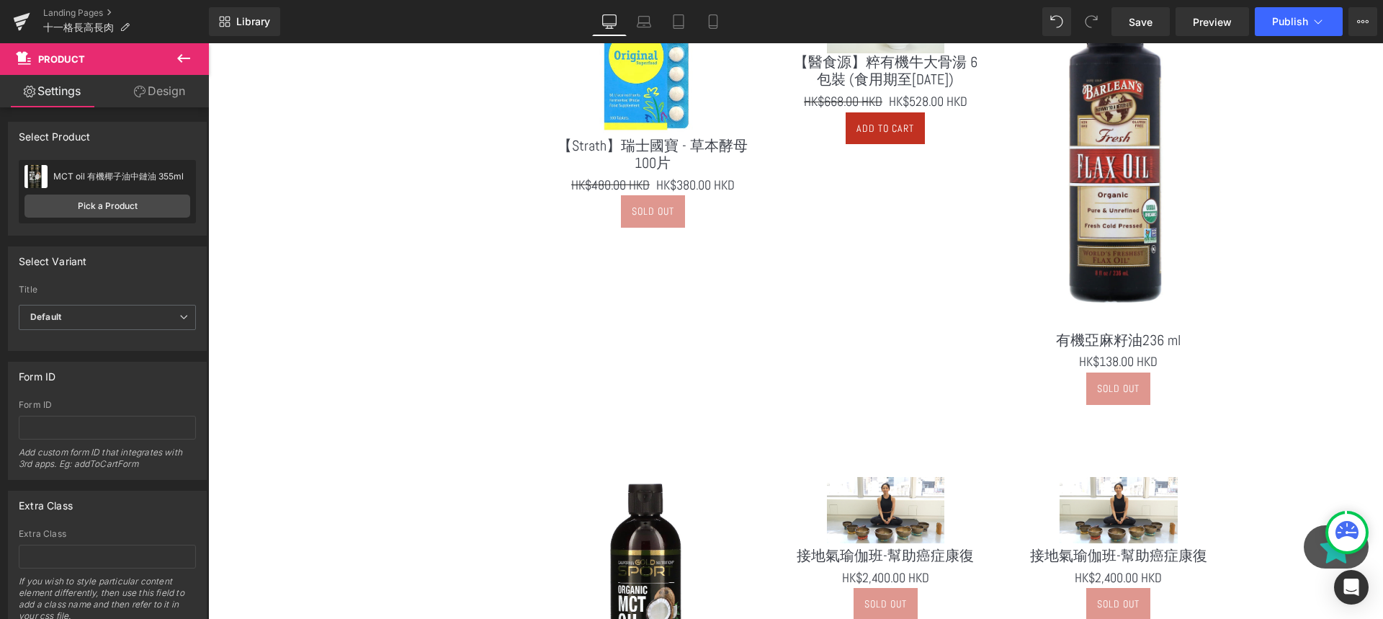
scroll to position [798, 0]
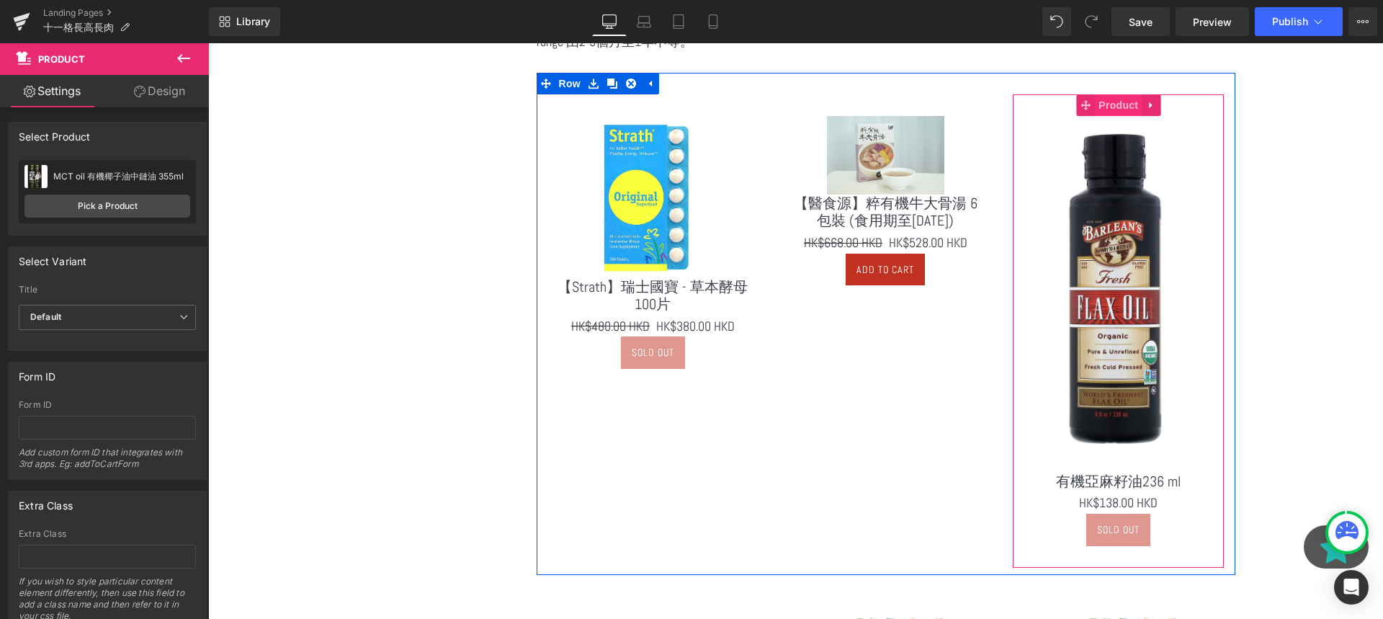
click at [1120, 112] on span "Product" at bounding box center [1118, 105] width 47 height 22
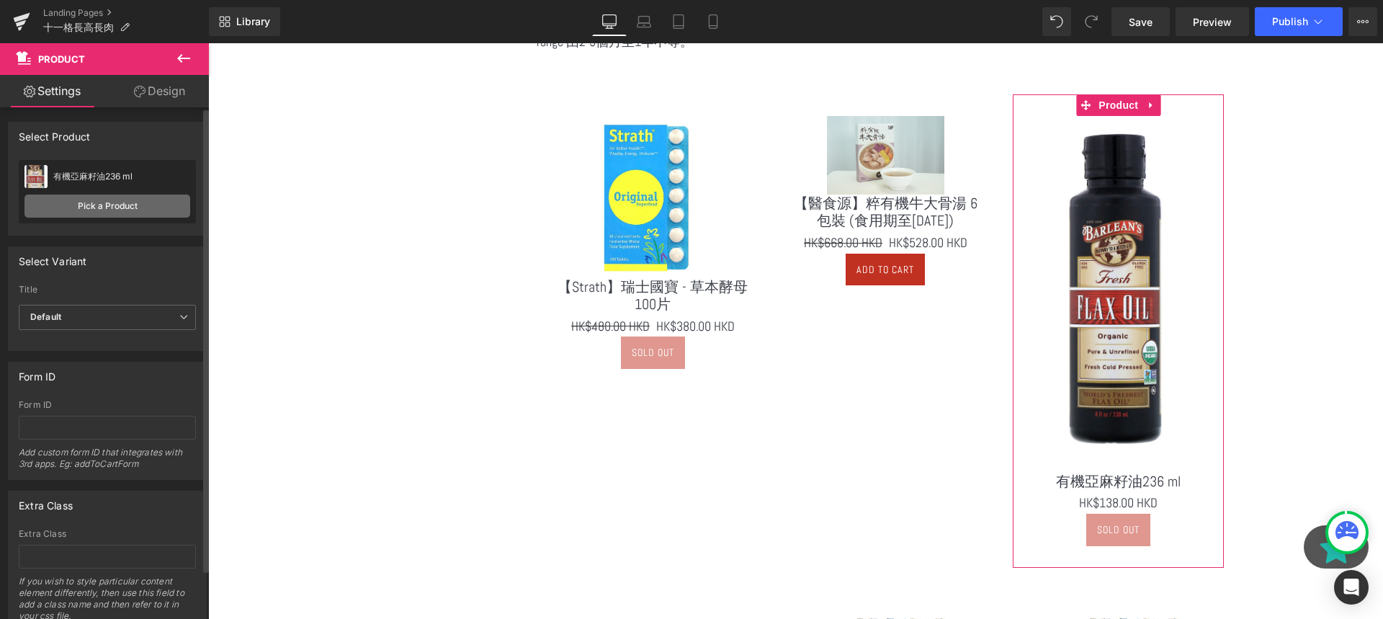
click at [130, 213] on link "Pick a Product" at bounding box center [107, 205] width 166 height 23
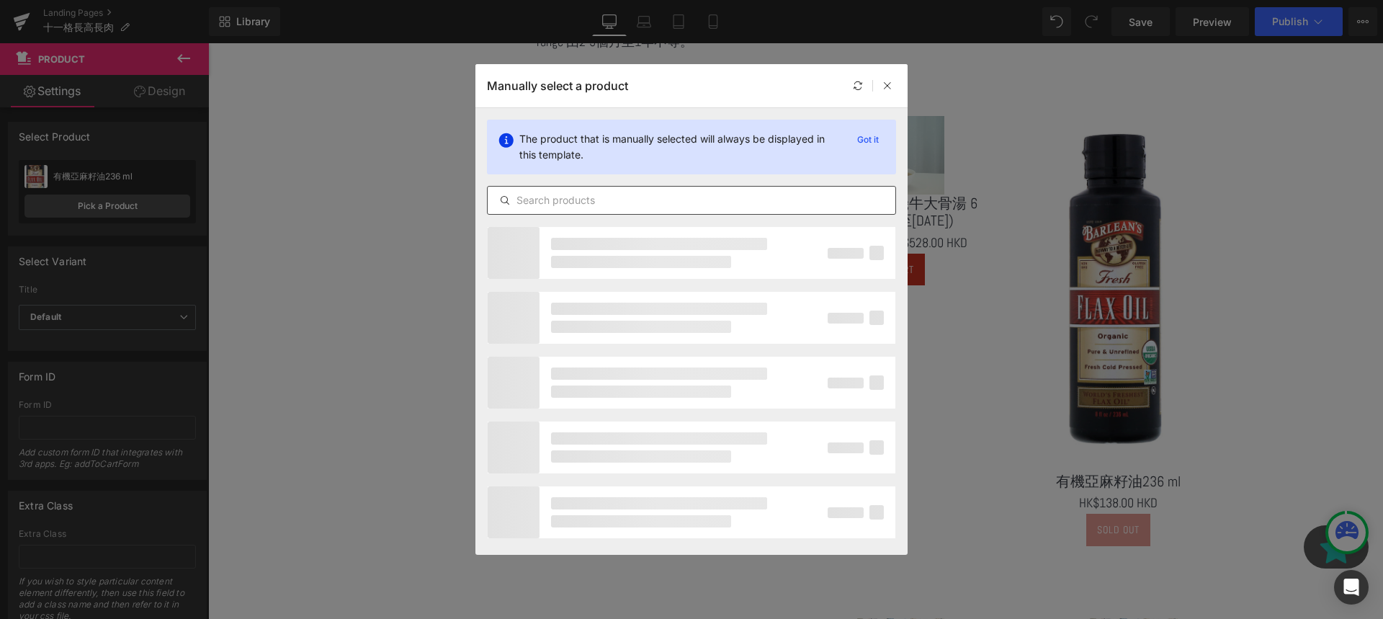
click at [601, 207] on input "text" at bounding box center [692, 200] width 408 height 17
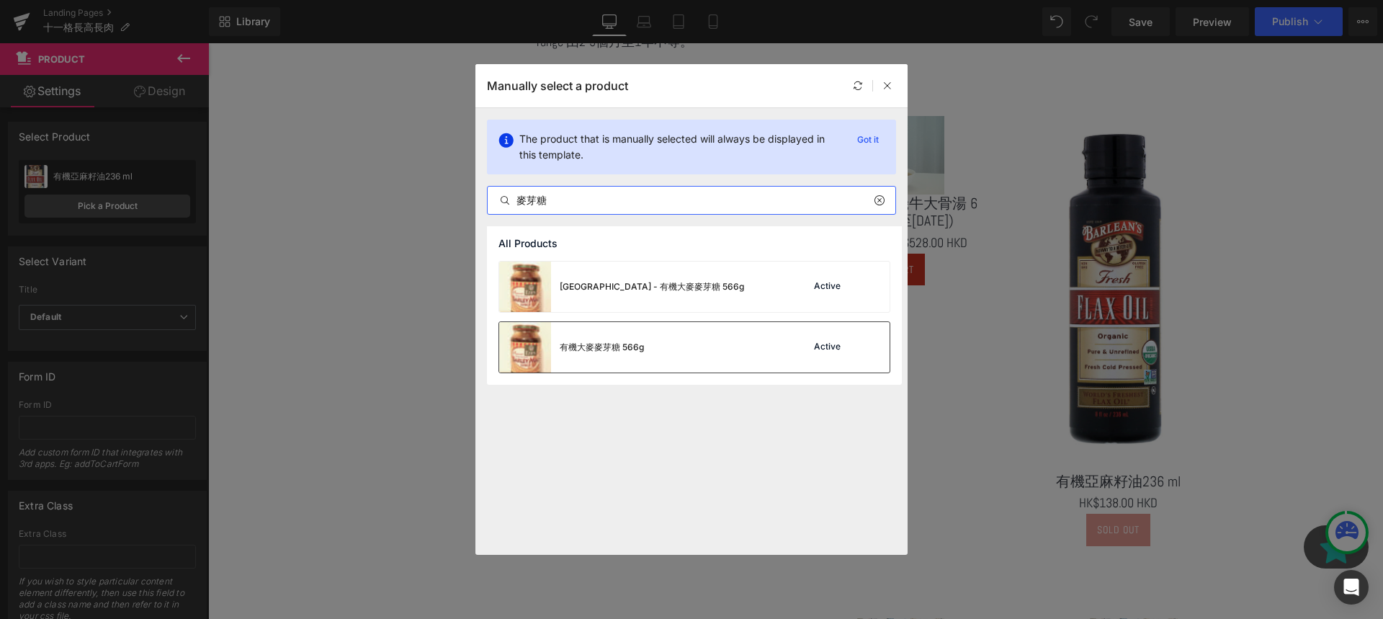
type input "麥芽糖"
click at [645, 334] on div "有機大麥麥芽糖 566g Active" at bounding box center [694, 347] width 390 height 50
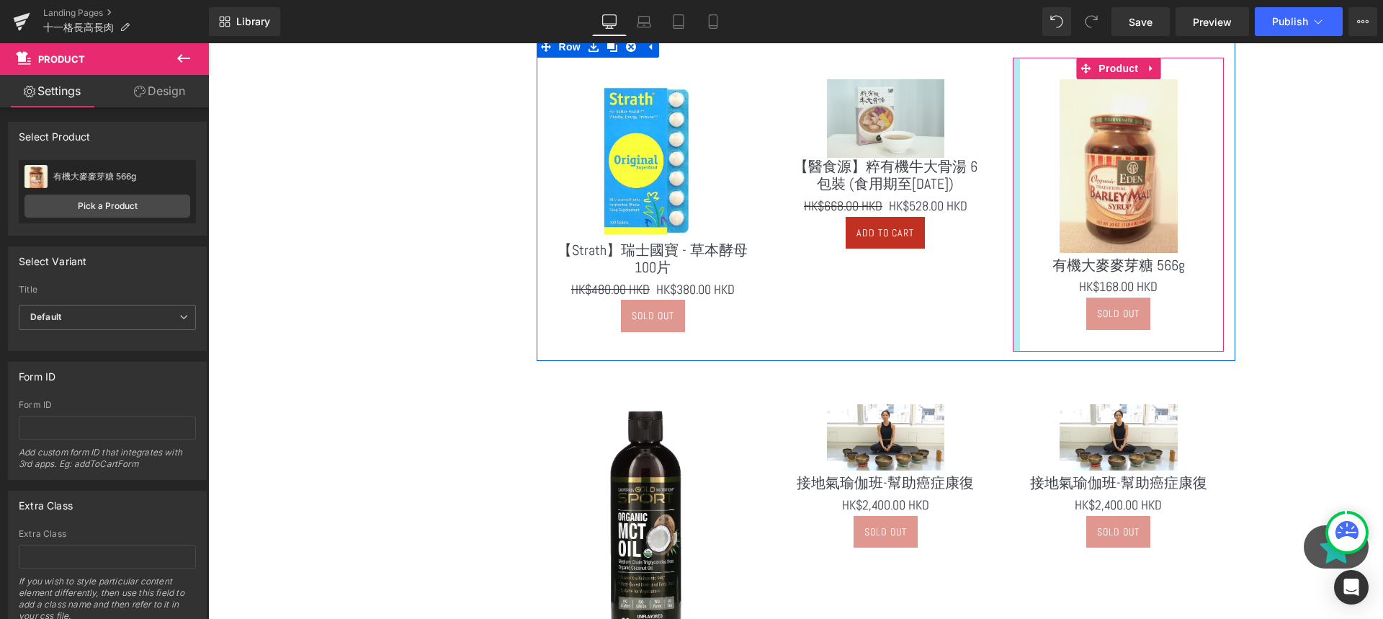
scroll to position [842, 0]
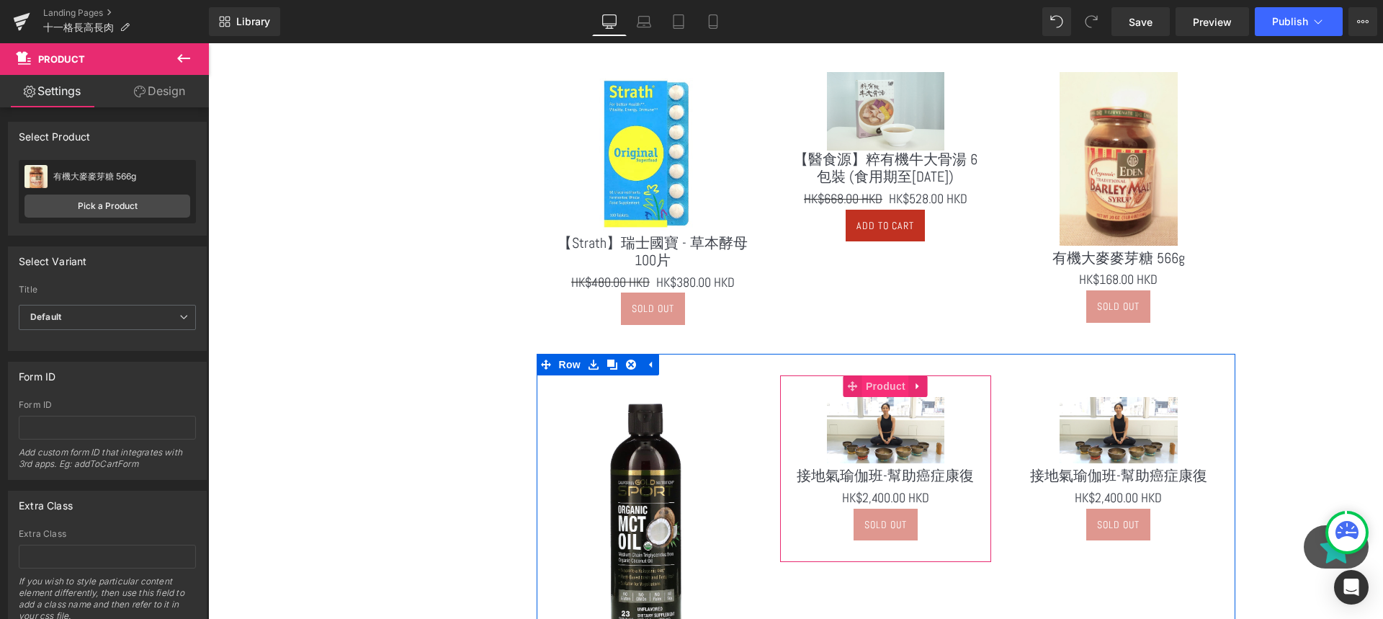
click at [893, 388] on span "Product" at bounding box center [885, 386] width 47 height 22
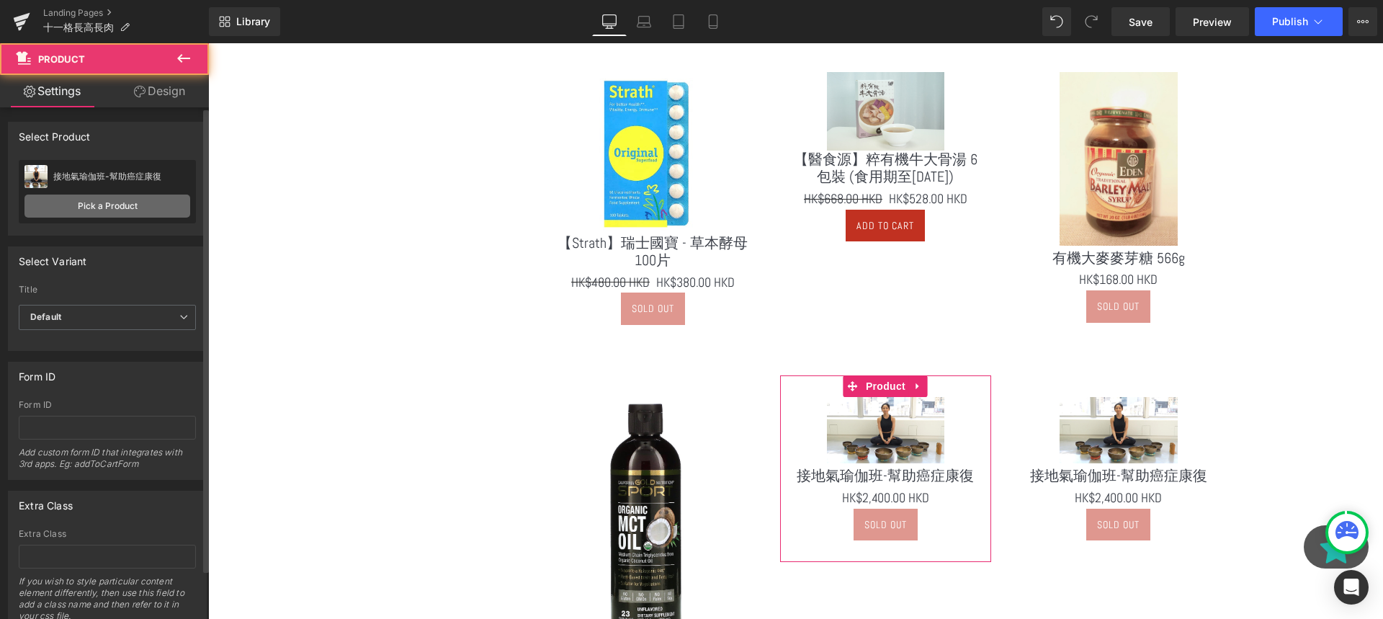
click at [135, 197] on link "Pick a Product" at bounding box center [107, 205] width 166 height 23
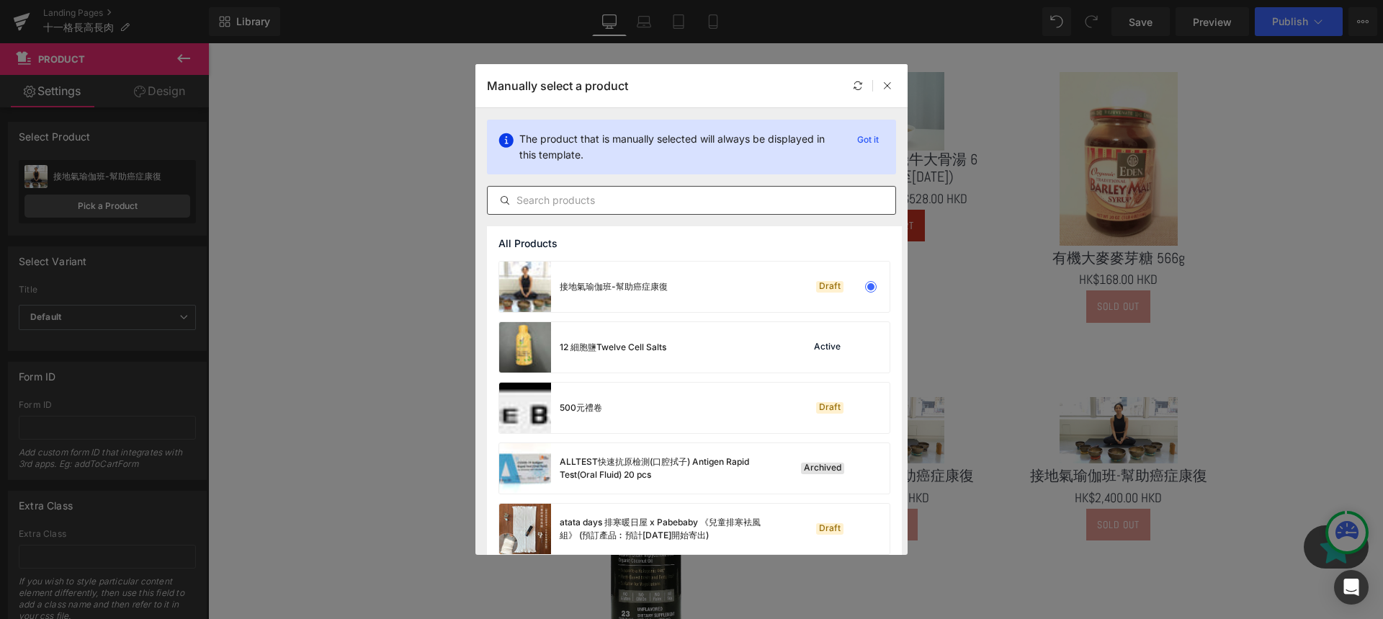
click at [564, 205] on input "text" at bounding box center [692, 200] width 408 height 17
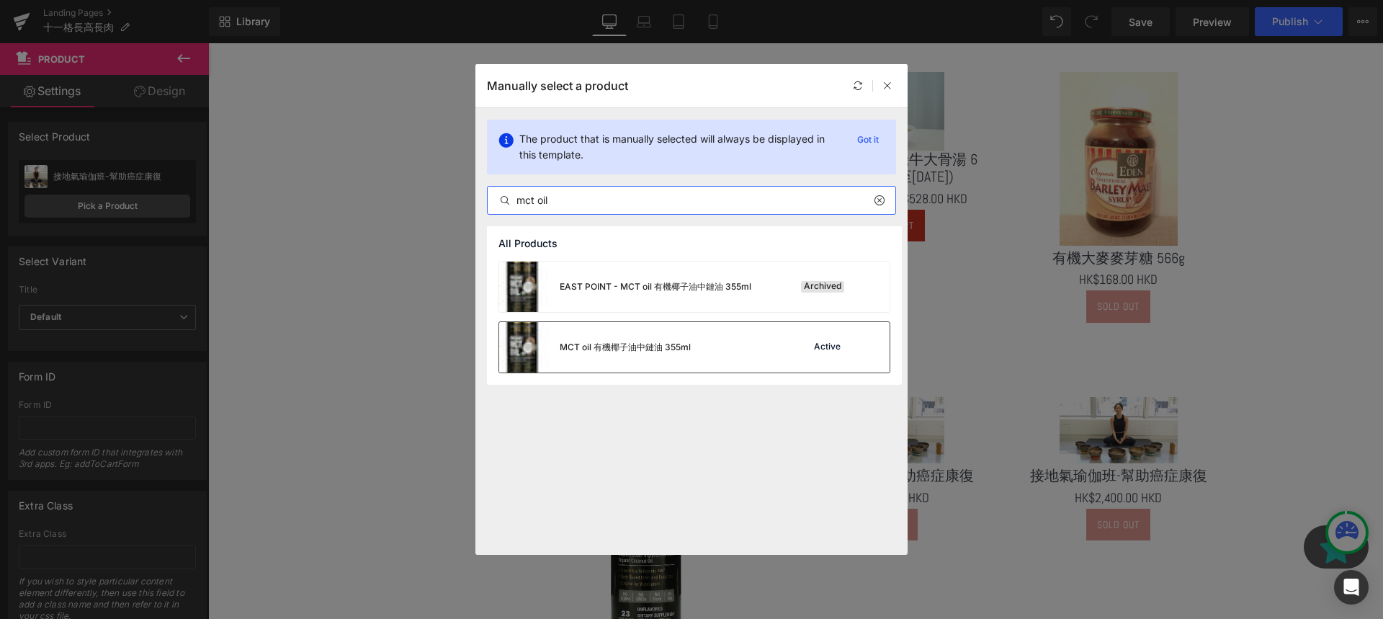
type input "mct oil"
click at [579, 359] on div "MCT oil 有機椰子油中鏈油 355ml" at bounding box center [595, 347] width 192 height 50
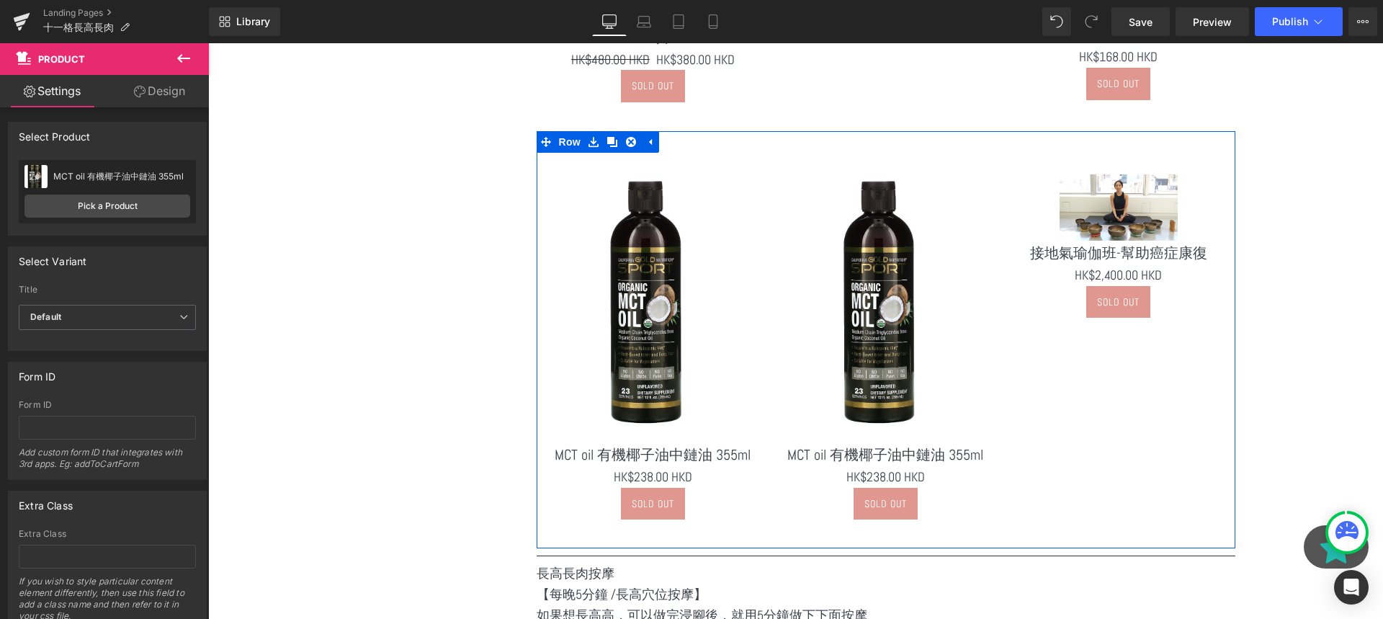
scroll to position [983, 0]
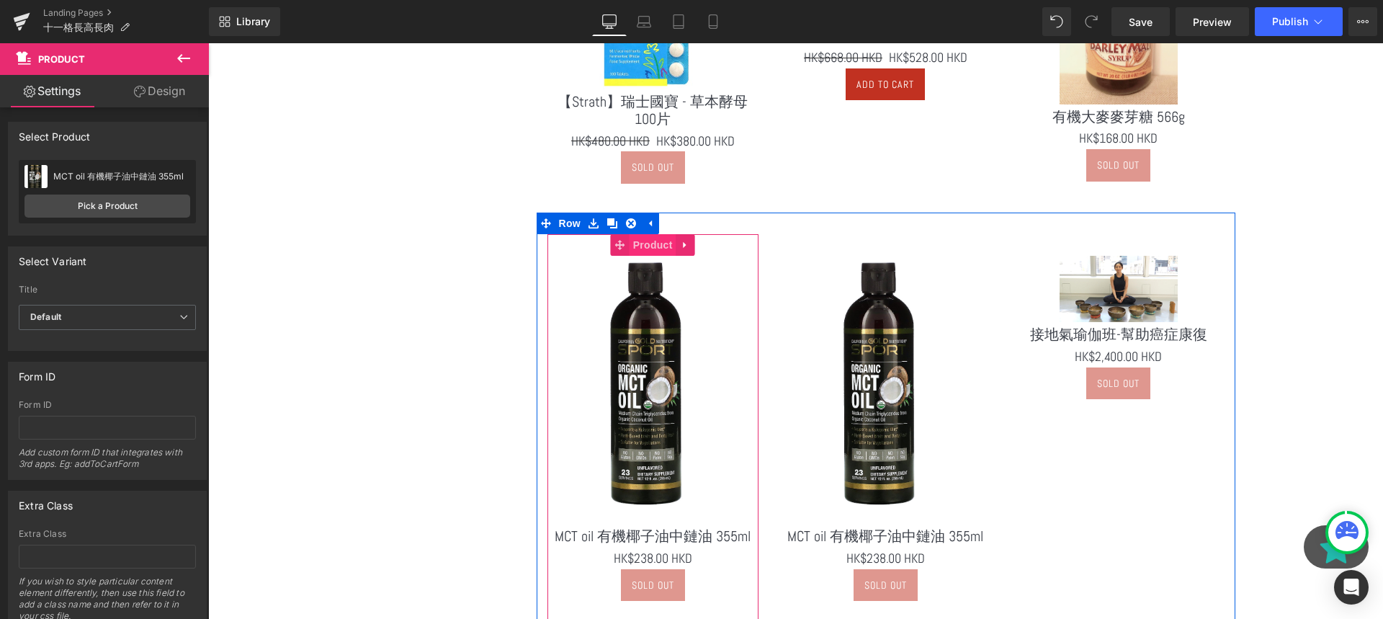
click at [645, 247] on span "Product" at bounding box center [653, 245] width 47 height 22
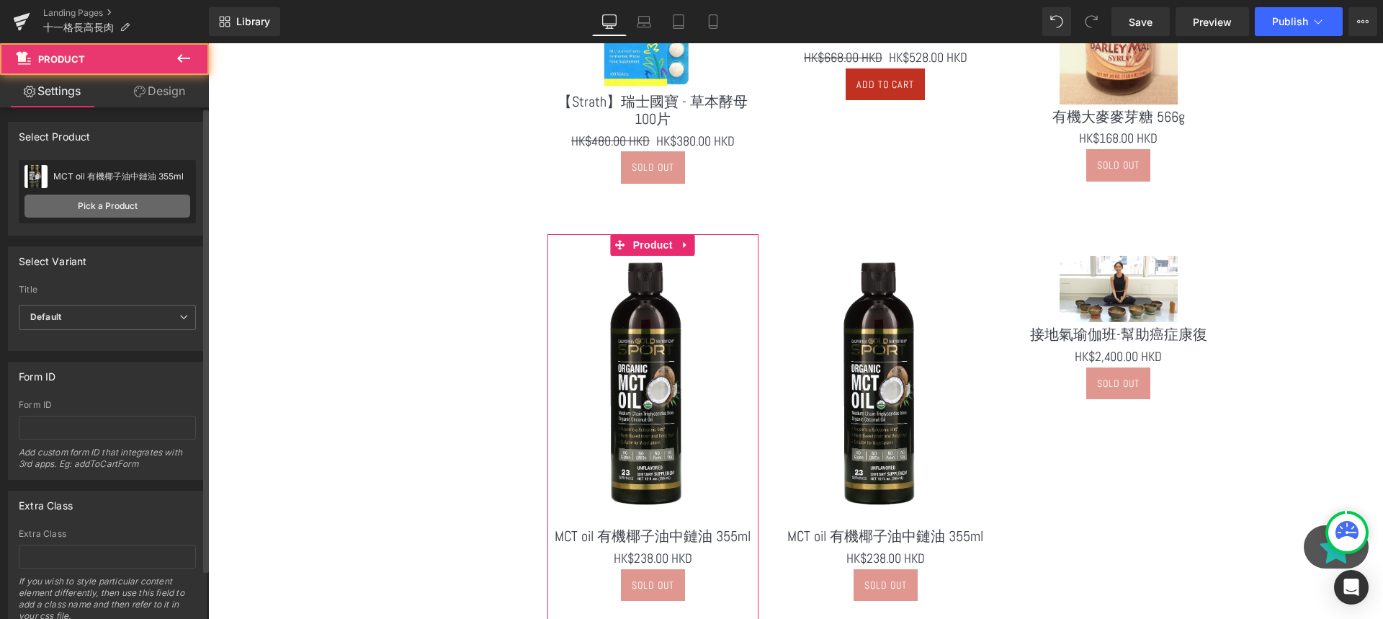
click at [109, 207] on link "Pick a Product" at bounding box center [107, 205] width 166 height 23
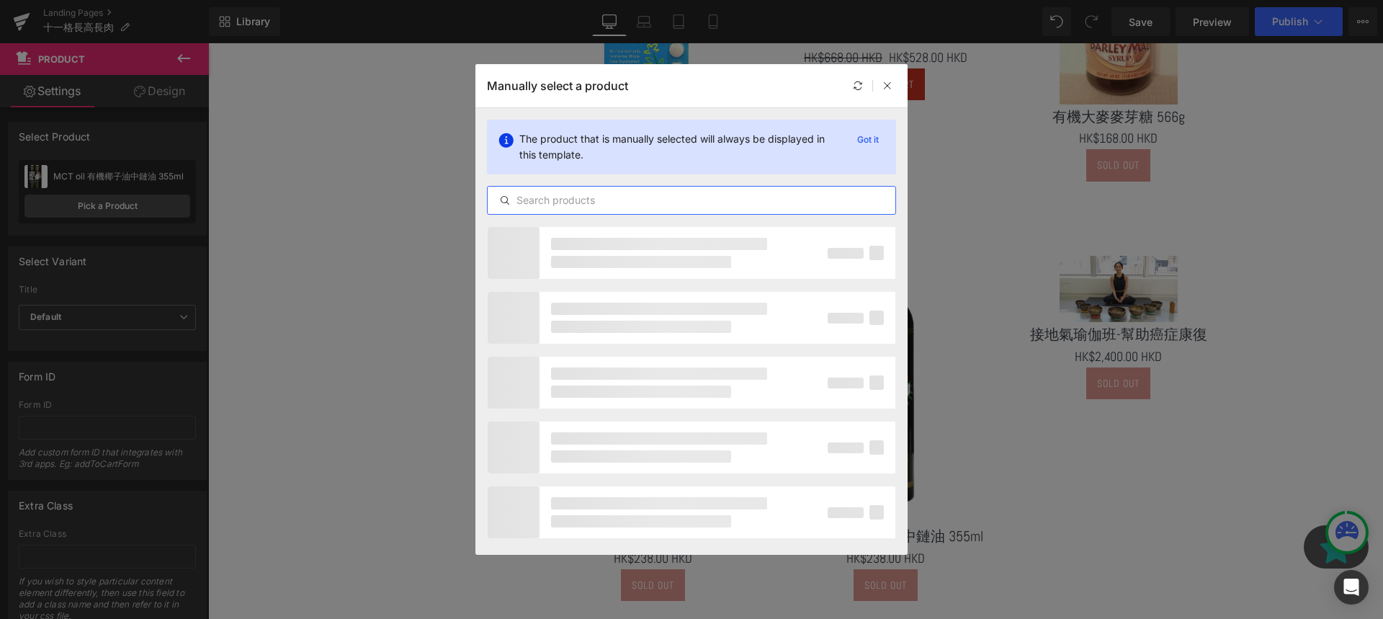
click at [599, 192] on input "text" at bounding box center [692, 200] width 408 height 17
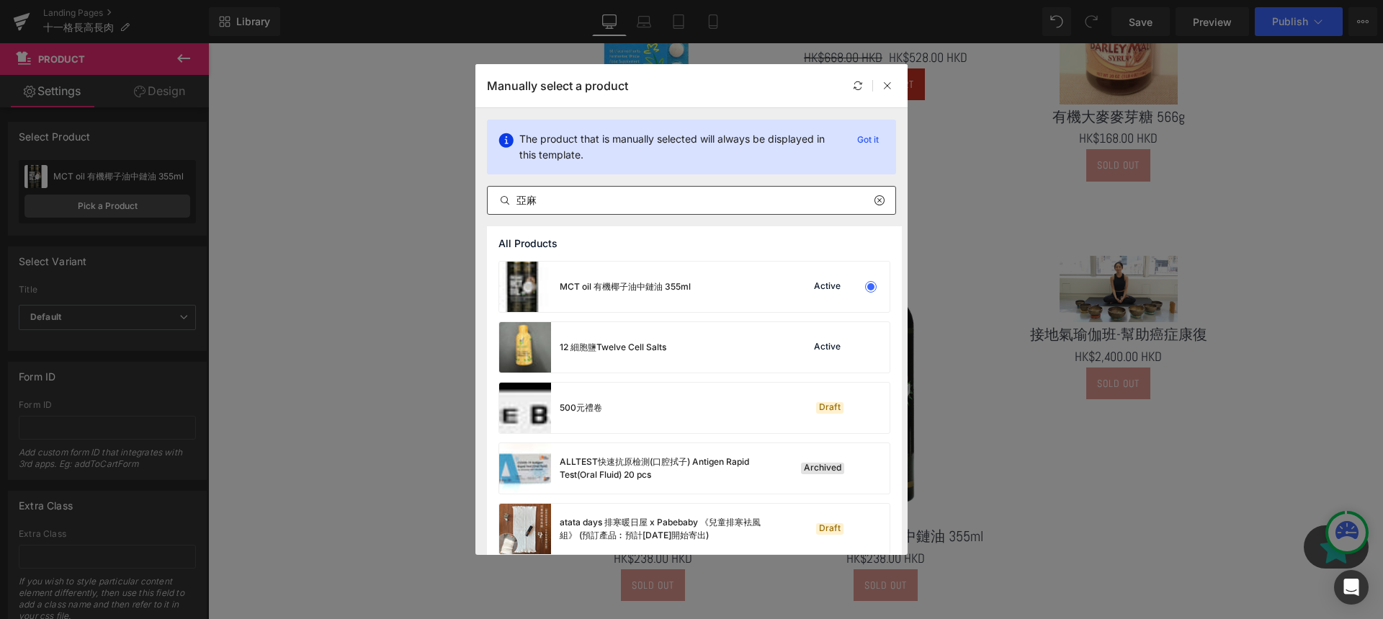
click at [676, 211] on div "亞麻" at bounding box center [691, 200] width 409 height 29
click at [658, 195] on input "亞麻" at bounding box center [692, 200] width 408 height 17
type input "亞"
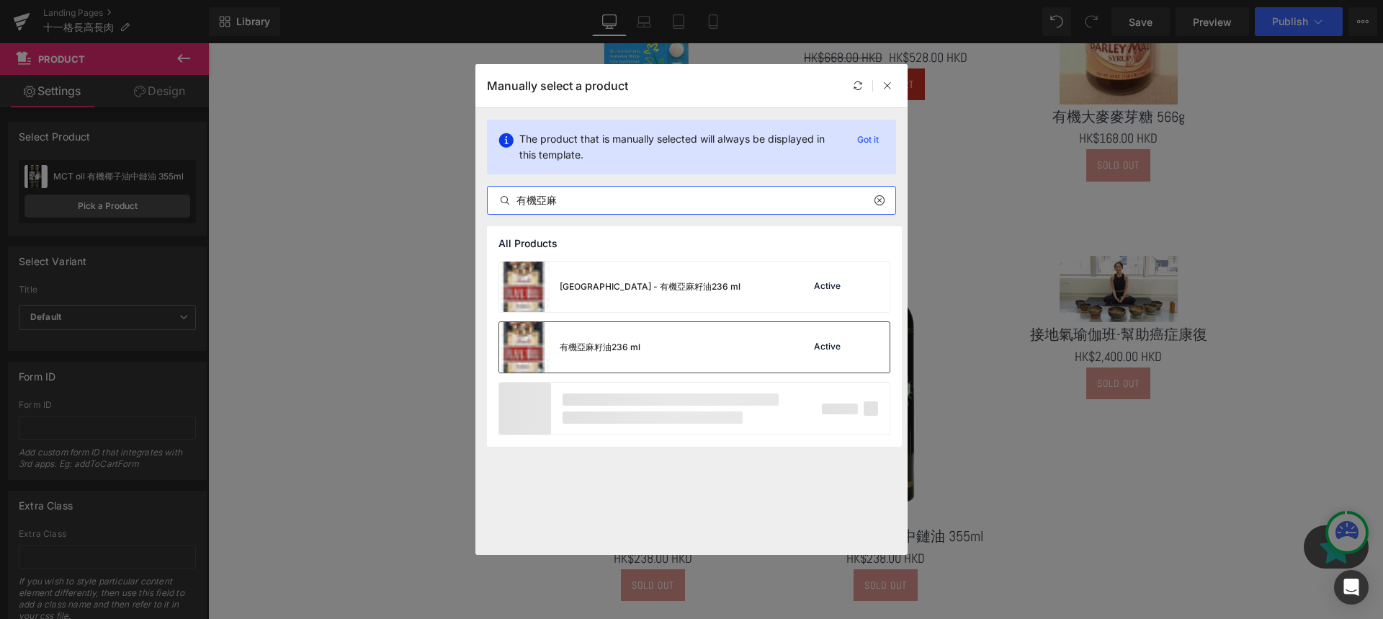
type input "有機亞麻"
click at [631, 354] on div "有機亞麻籽油236 ml" at bounding box center [569, 347] width 141 height 50
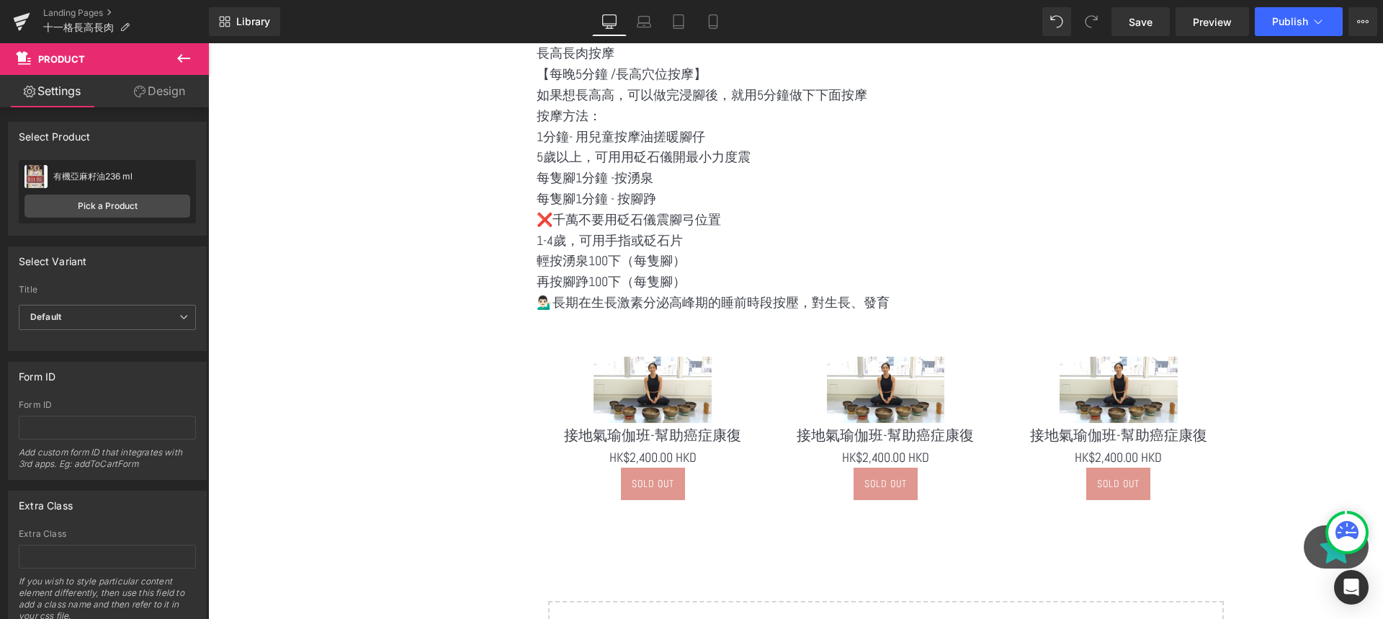
scroll to position [1918, 0]
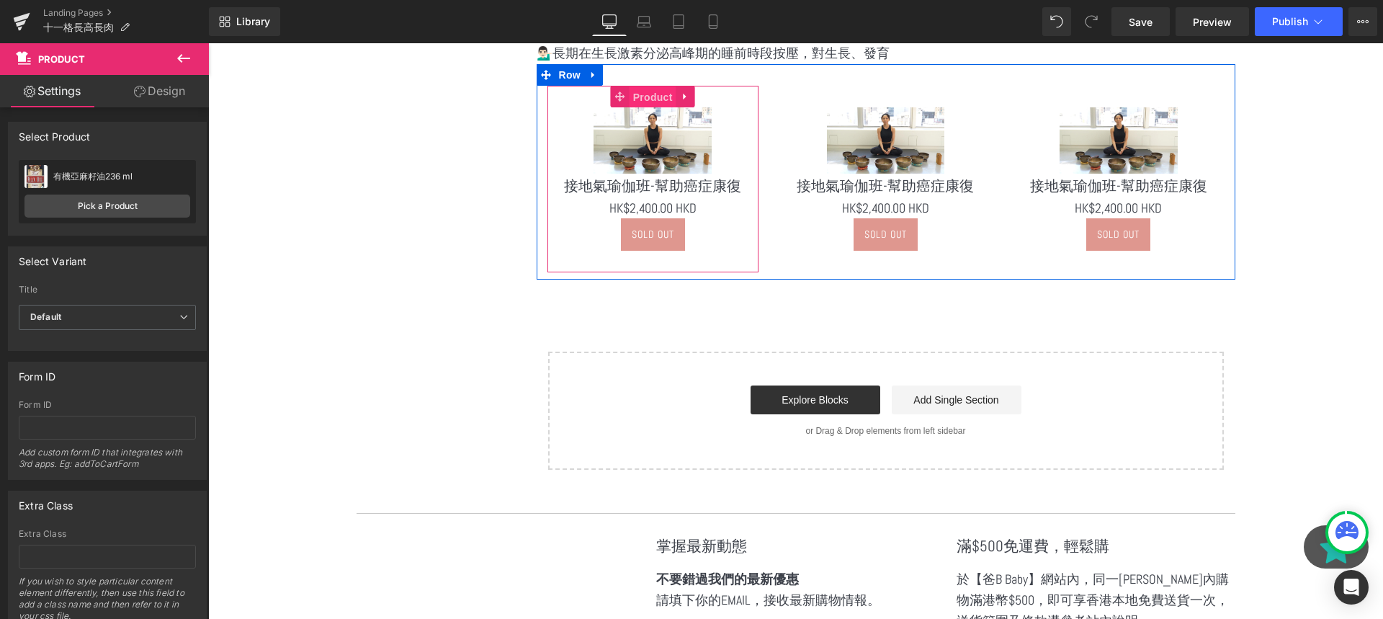
click at [642, 101] on span "Product" at bounding box center [653, 97] width 47 height 22
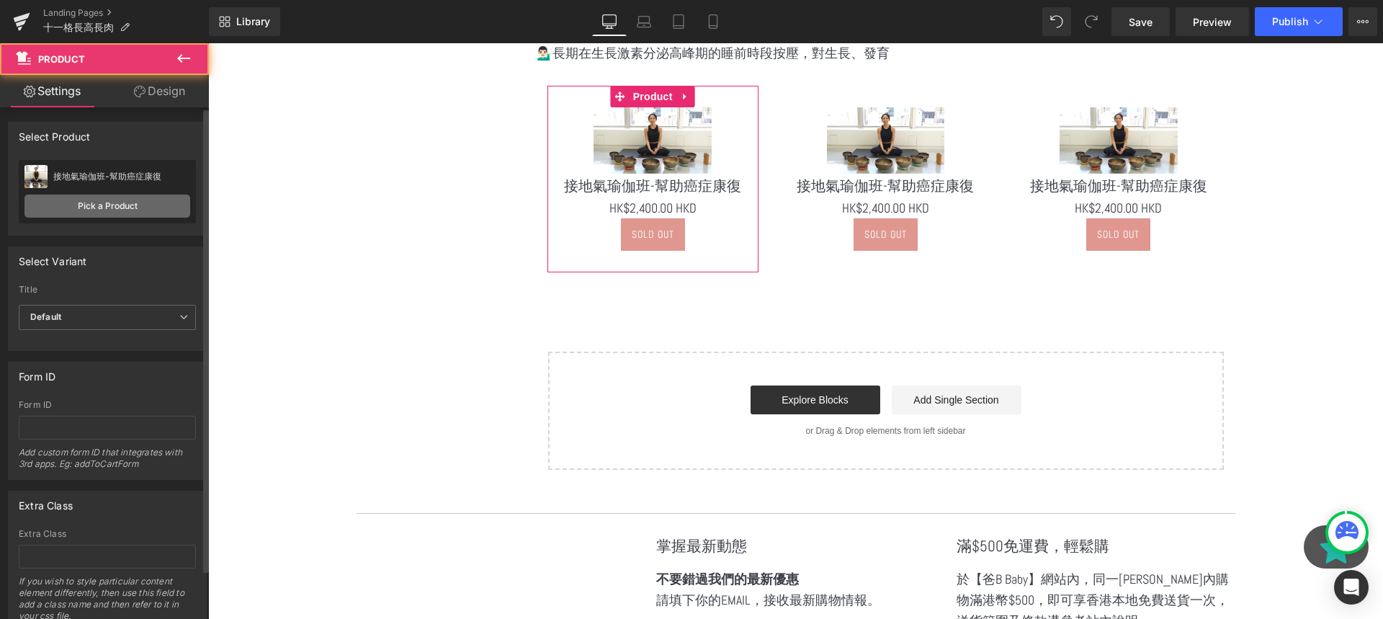
click at [122, 200] on link "Pick a Product" at bounding box center [107, 205] width 166 height 23
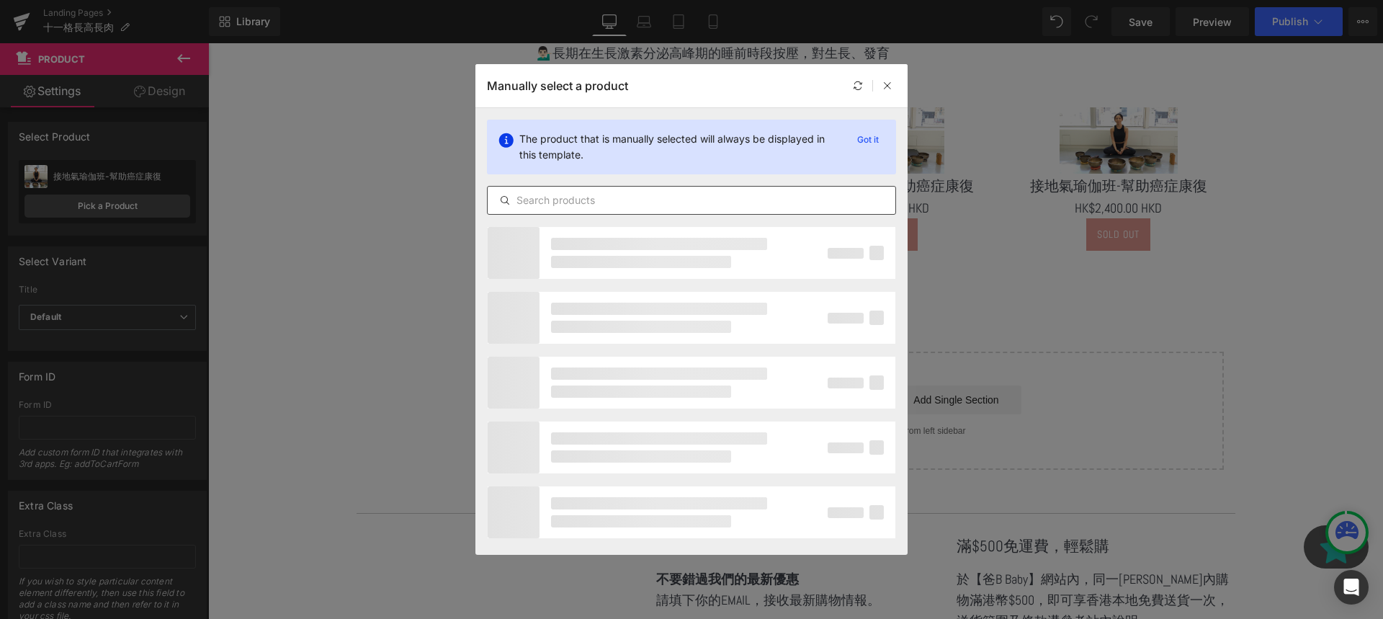
click at [591, 195] on input "text" at bounding box center [692, 200] width 408 height 17
type input "當"
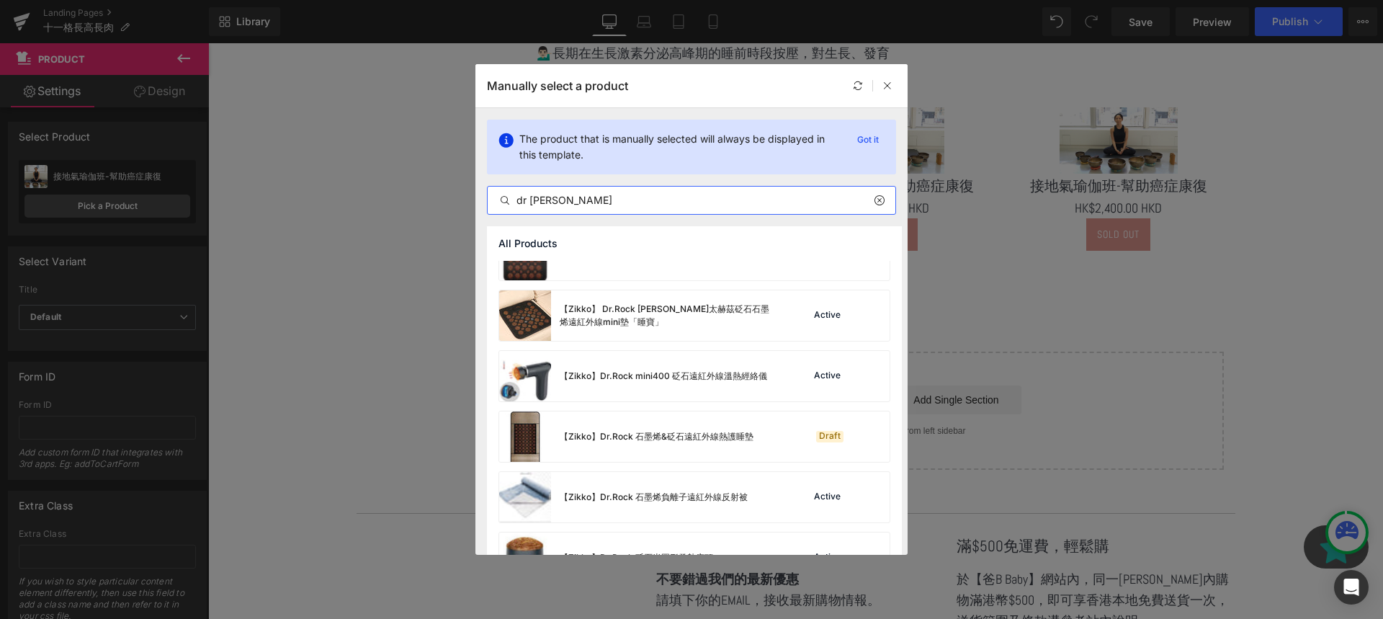
scroll to position [702, 0]
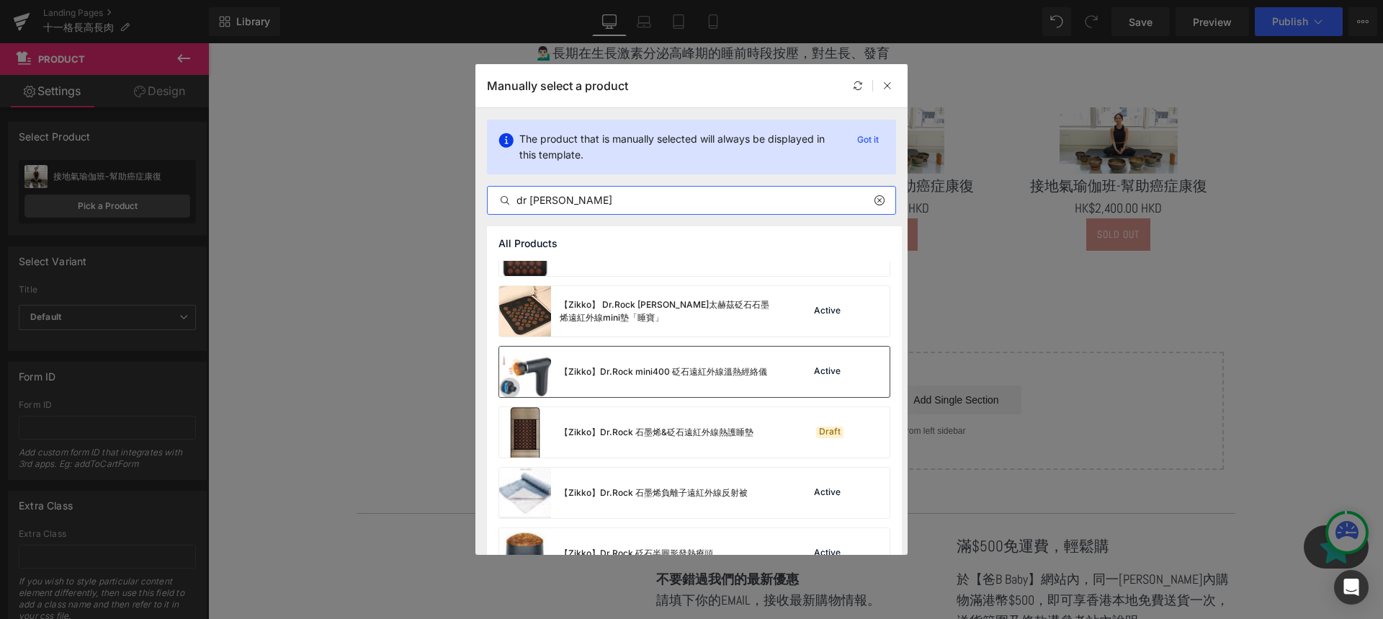
type input "dr rock"
click at [792, 370] on div "Active" at bounding box center [841, 372] width 98 height 20
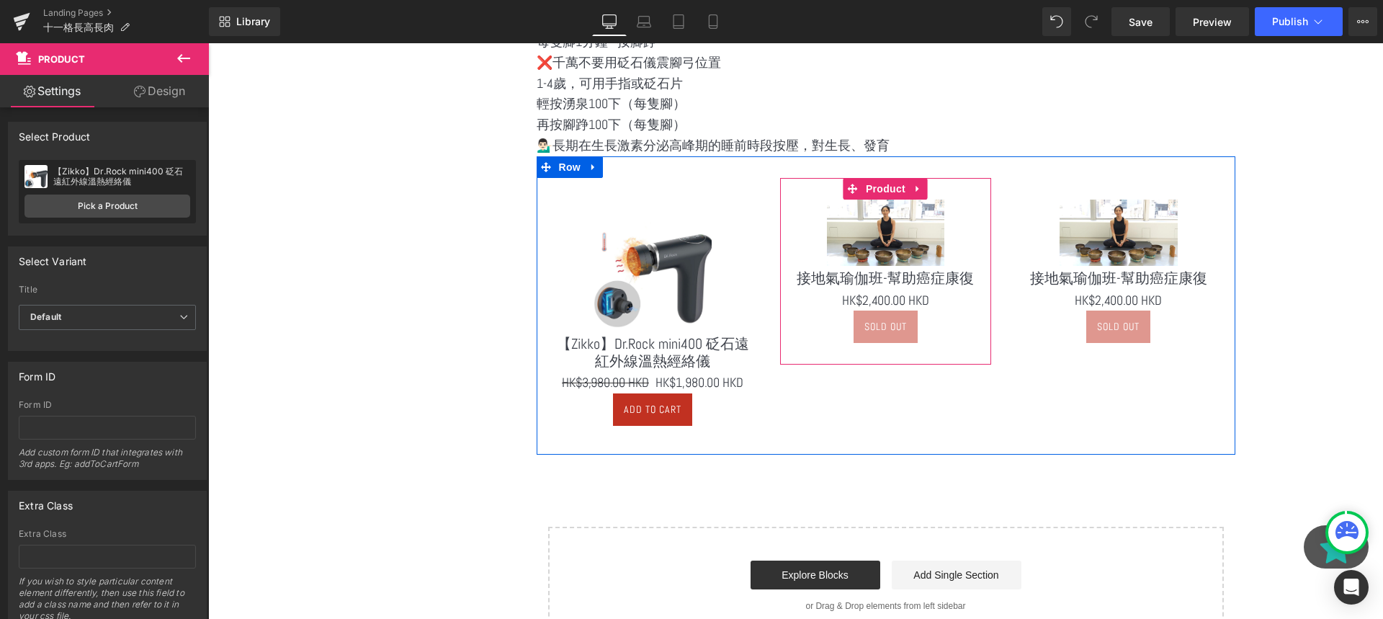
scroll to position [1816, 0]
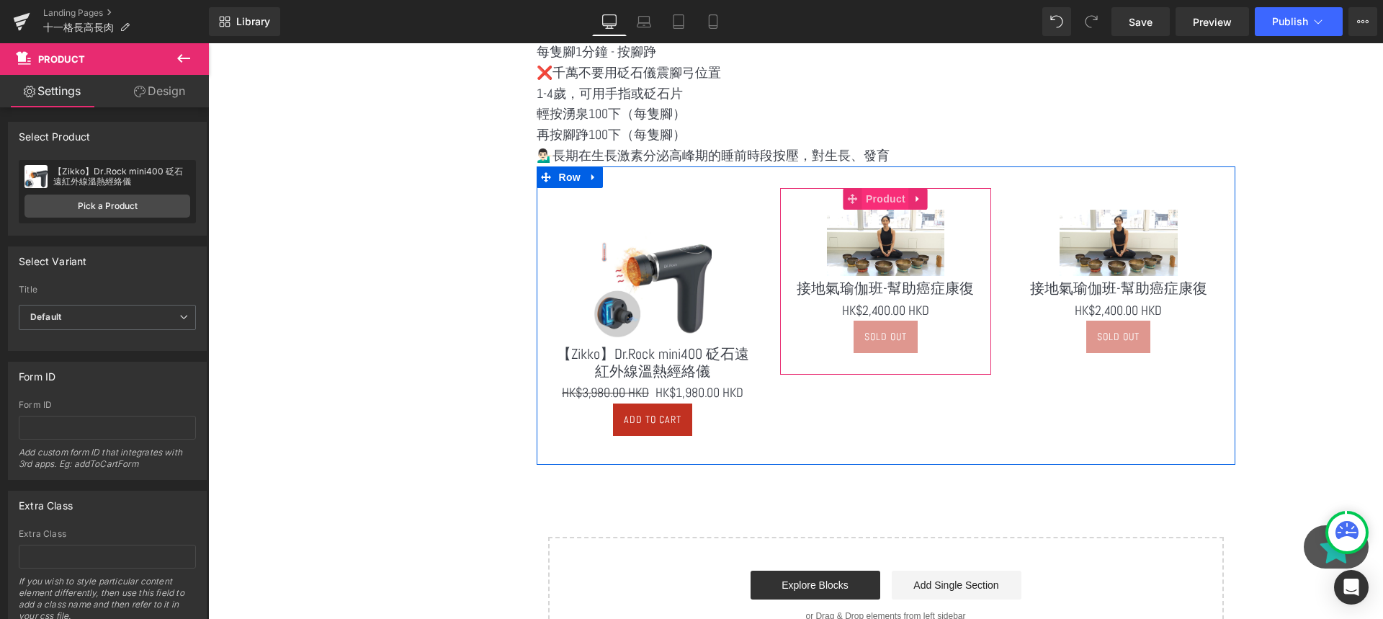
click at [877, 201] on span "Product" at bounding box center [885, 199] width 47 height 22
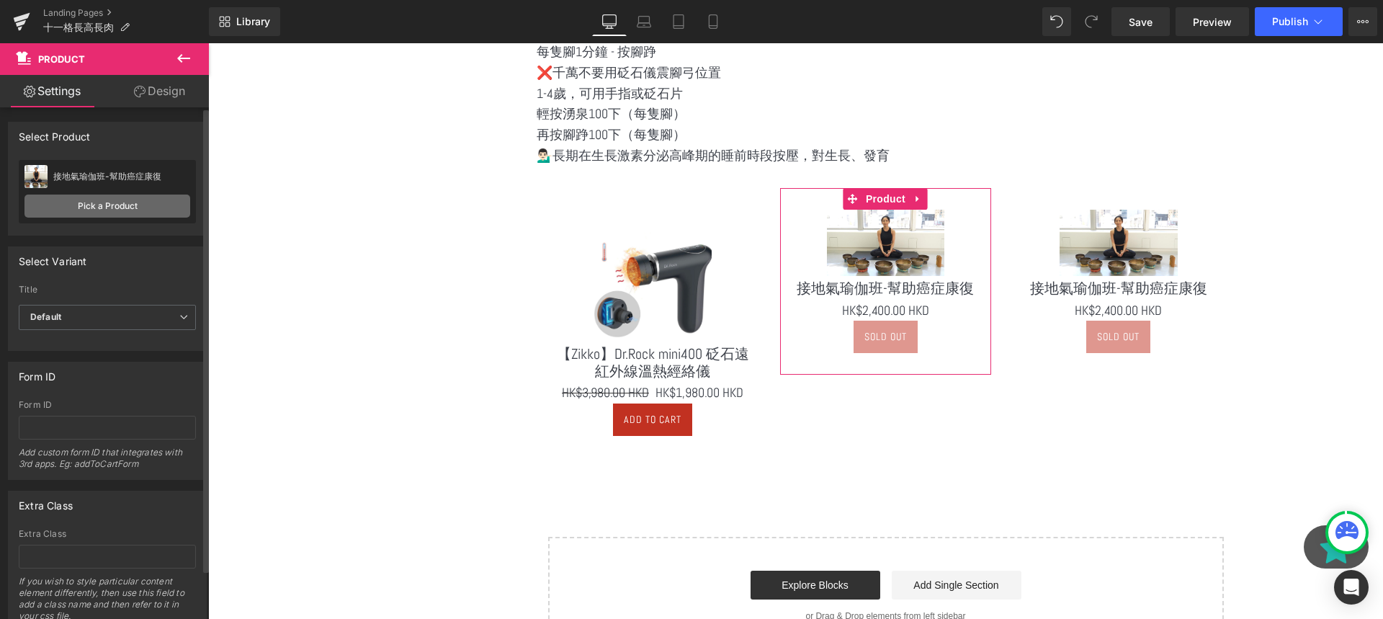
click at [88, 207] on link "Pick a Product" at bounding box center [107, 205] width 166 height 23
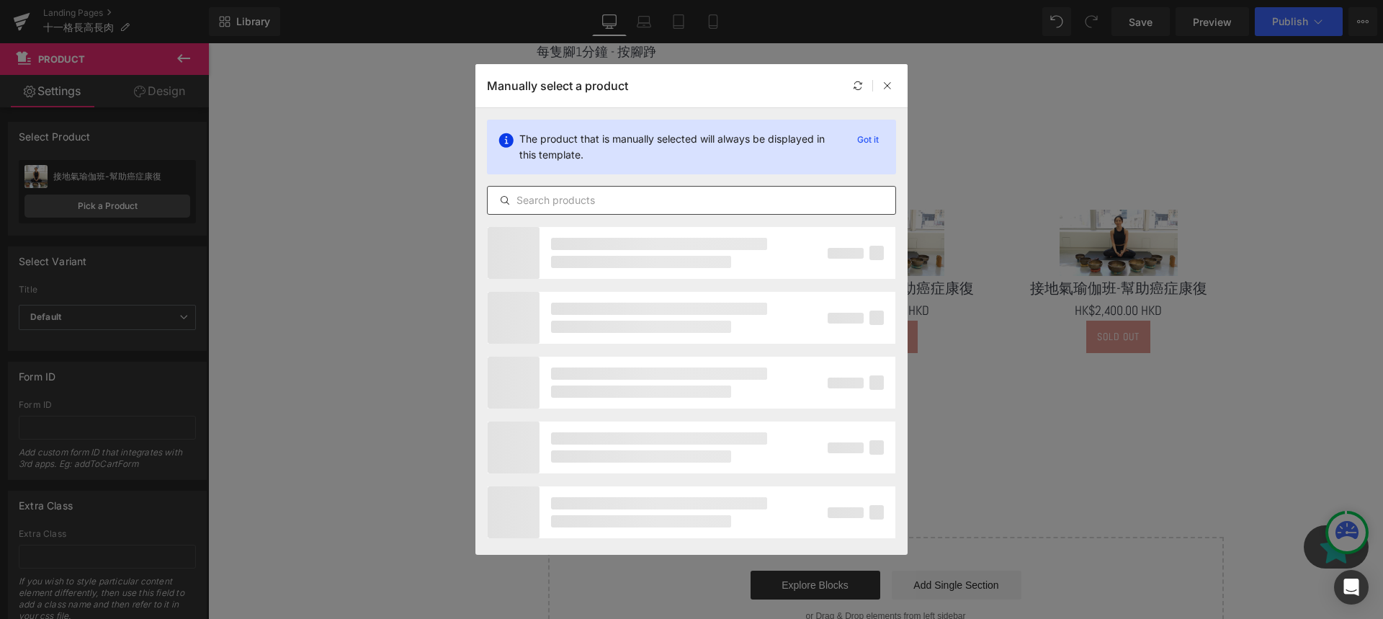
click at [551, 212] on div at bounding box center [691, 200] width 409 height 29
click at [561, 202] on input "text" at bounding box center [692, 200] width 408 height 17
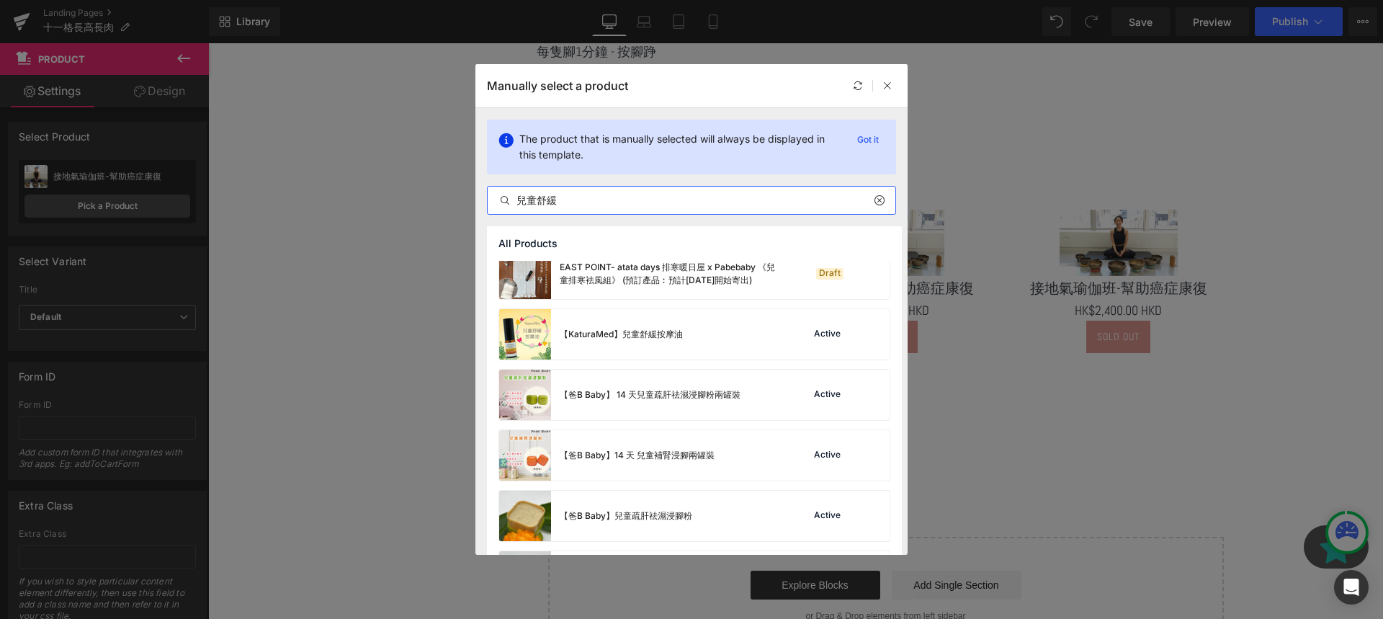
scroll to position [477, 0]
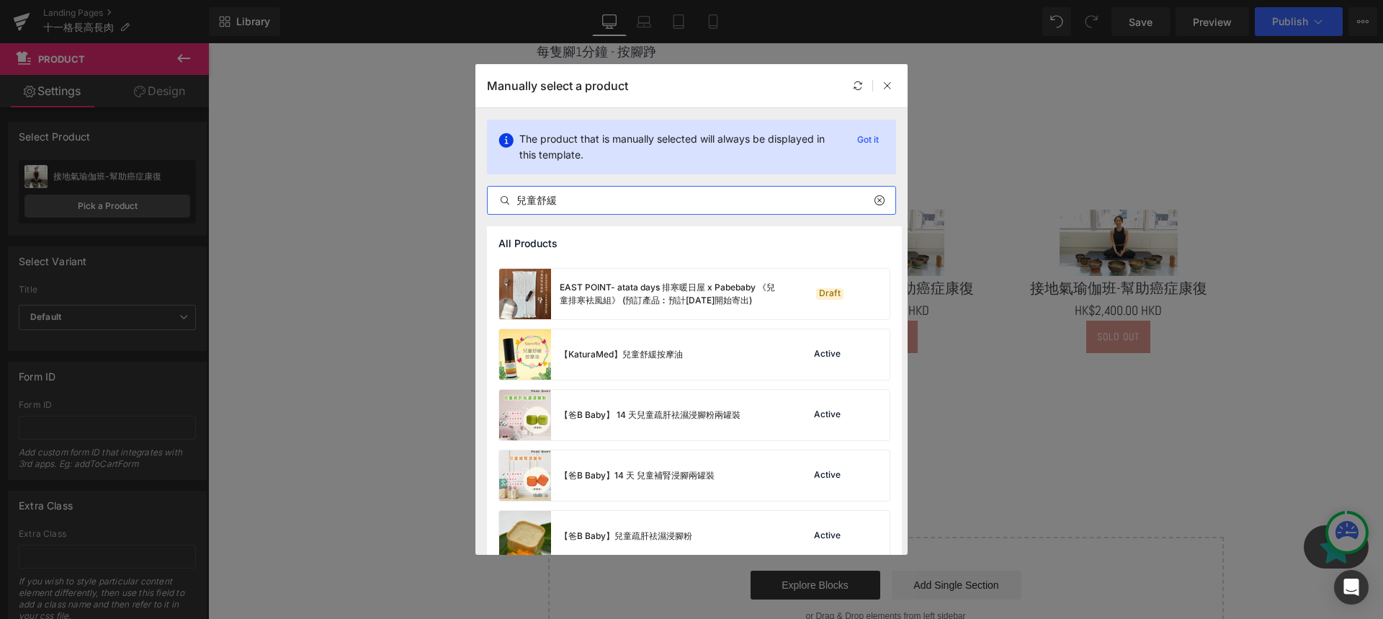
click at [618, 207] on input "兒童舒緩" at bounding box center [692, 200] width 408 height 17
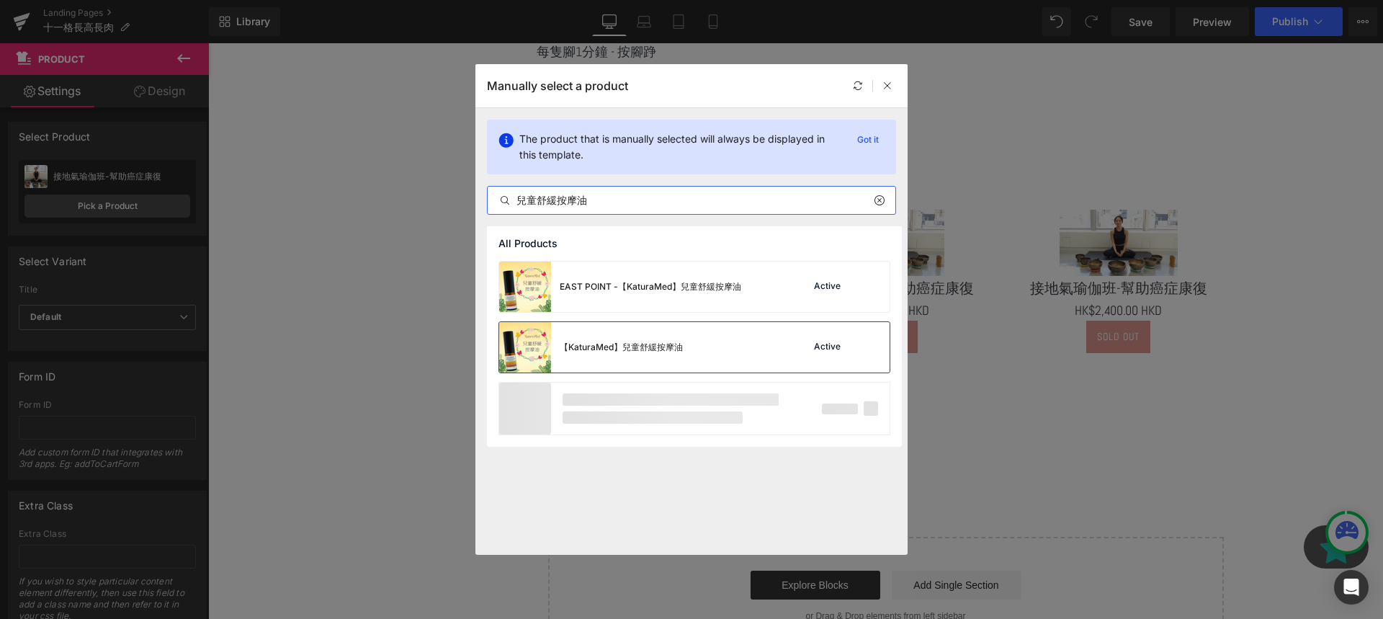
type input "兒童舒緩按摩油"
click at [654, 352] on div "【KaturaMed】兒童舒緩按摩油" at bounding box center [621, 347] width 123 height 13
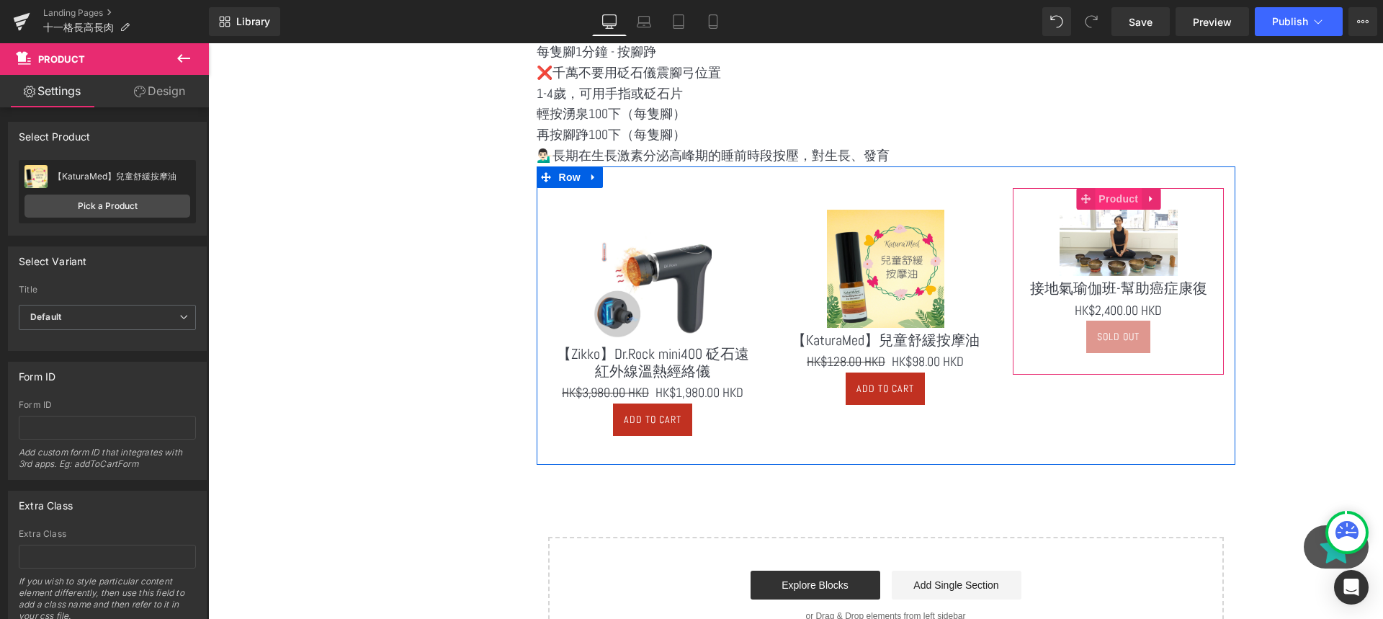
click at [1129, 205] on span "Product" at bounding box center [1118, 199] width 47 height 22
click at [1125, 201] on span "Product" at bounding box center [1118, 198] width 37 height 17
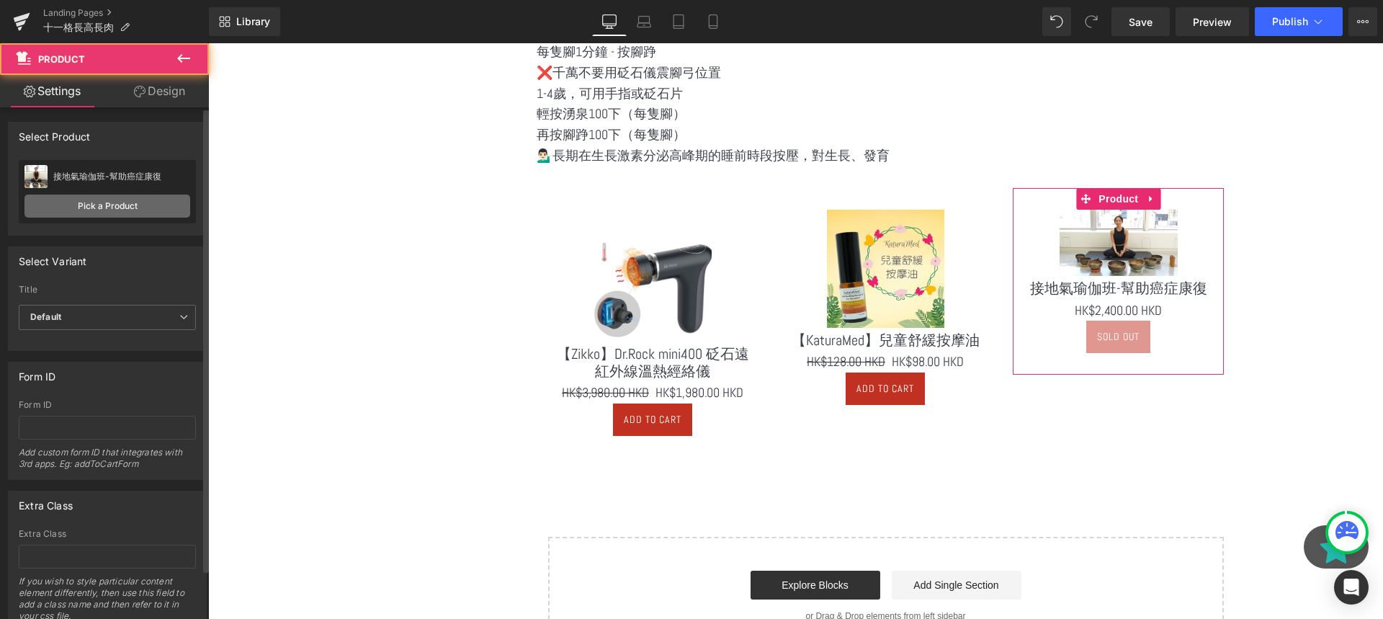
click at [102, 207] on link "Pick a Product" at bounding box center [107, 205] width 166 height 23
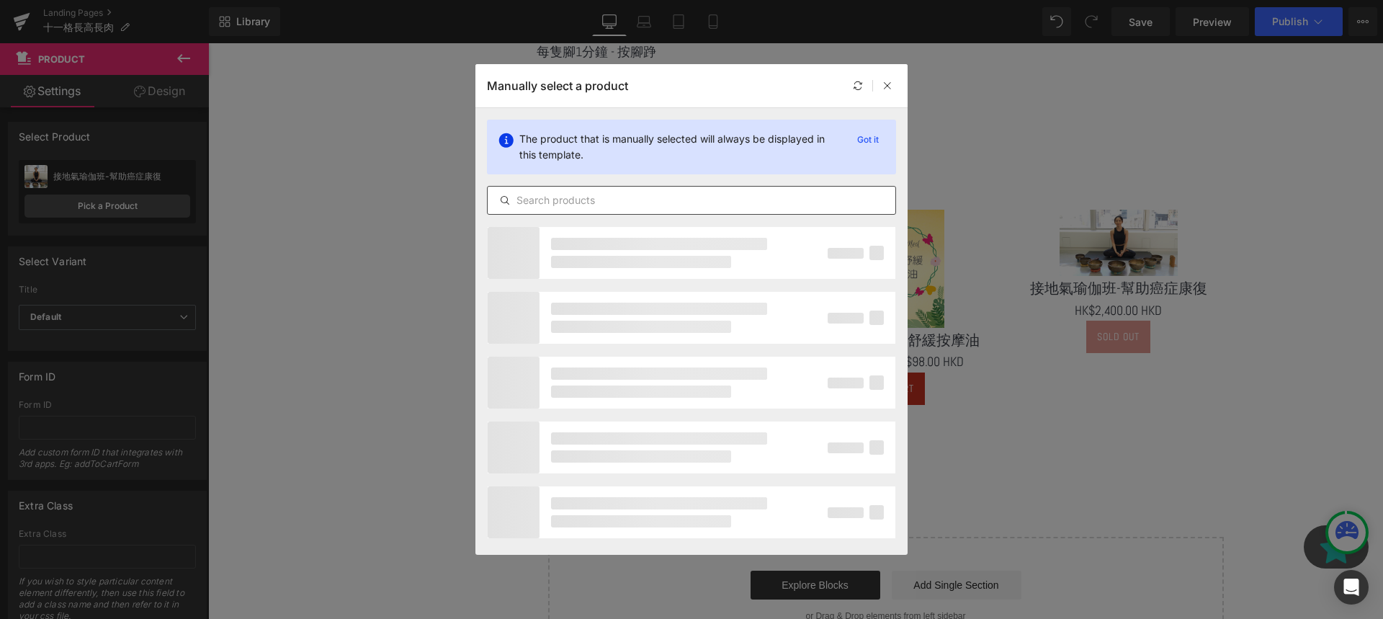
click at [592, 198] on input "text" at bounding box center [692, 200] width 408 height 17
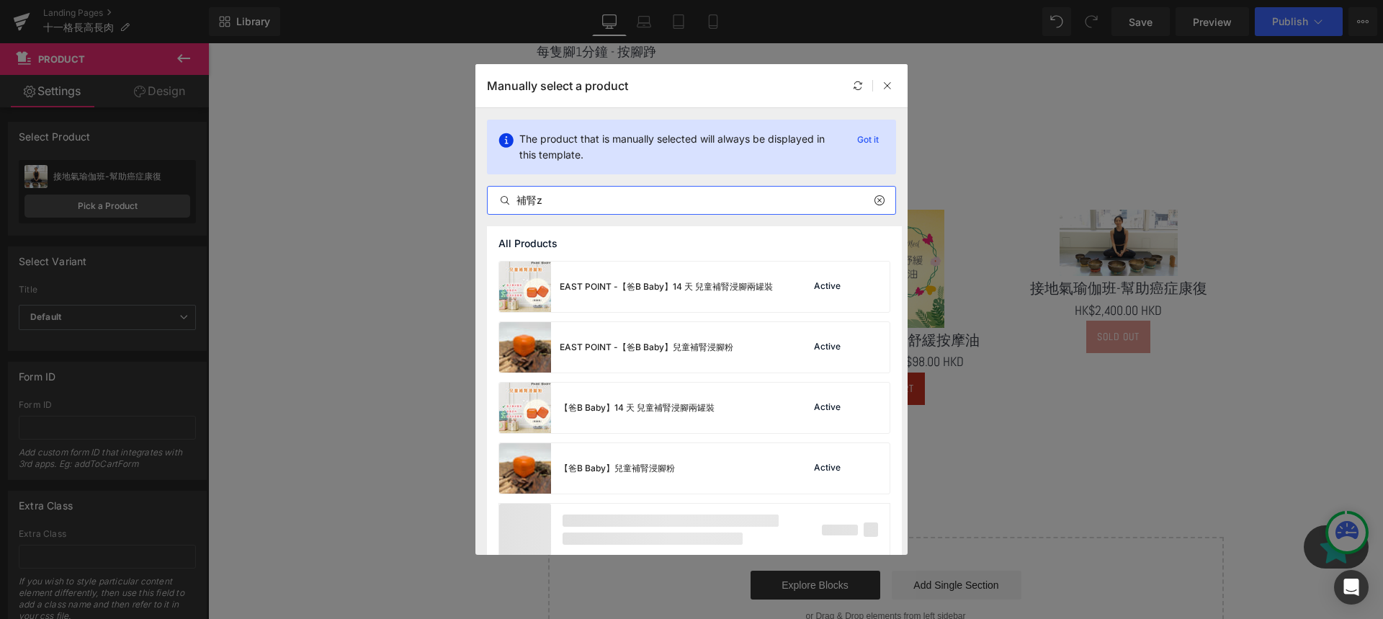
type input "補腎"
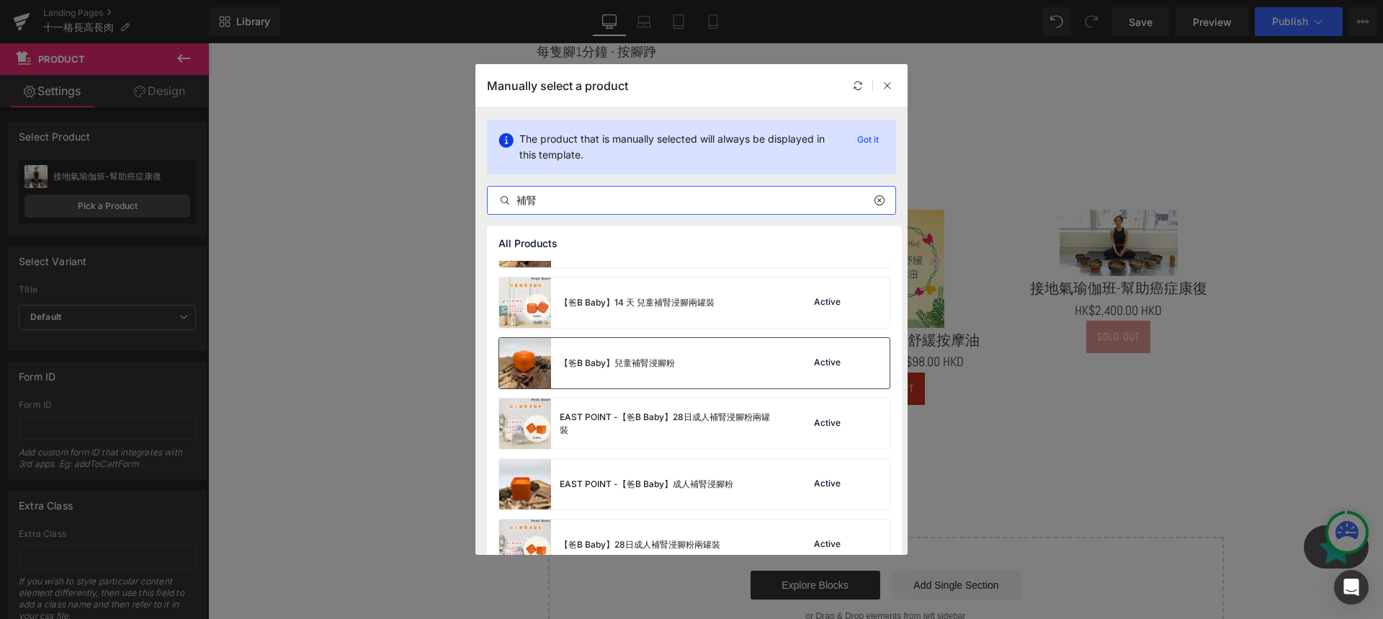
scroll to position [107, 0]
click at [739, 345] on div "【爸B Baby】兒童補腎浸腳粉 Active" at bounding box center [694, 361] width 390 height 50
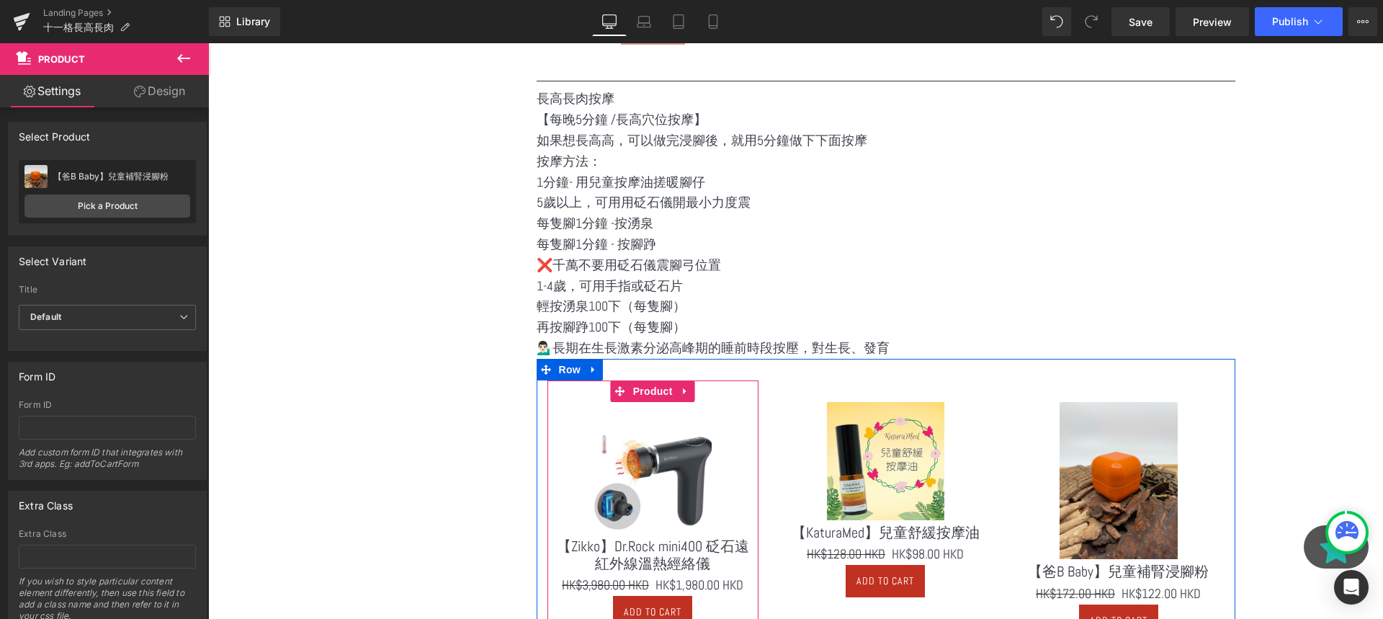
scroll to position [1630, 0]
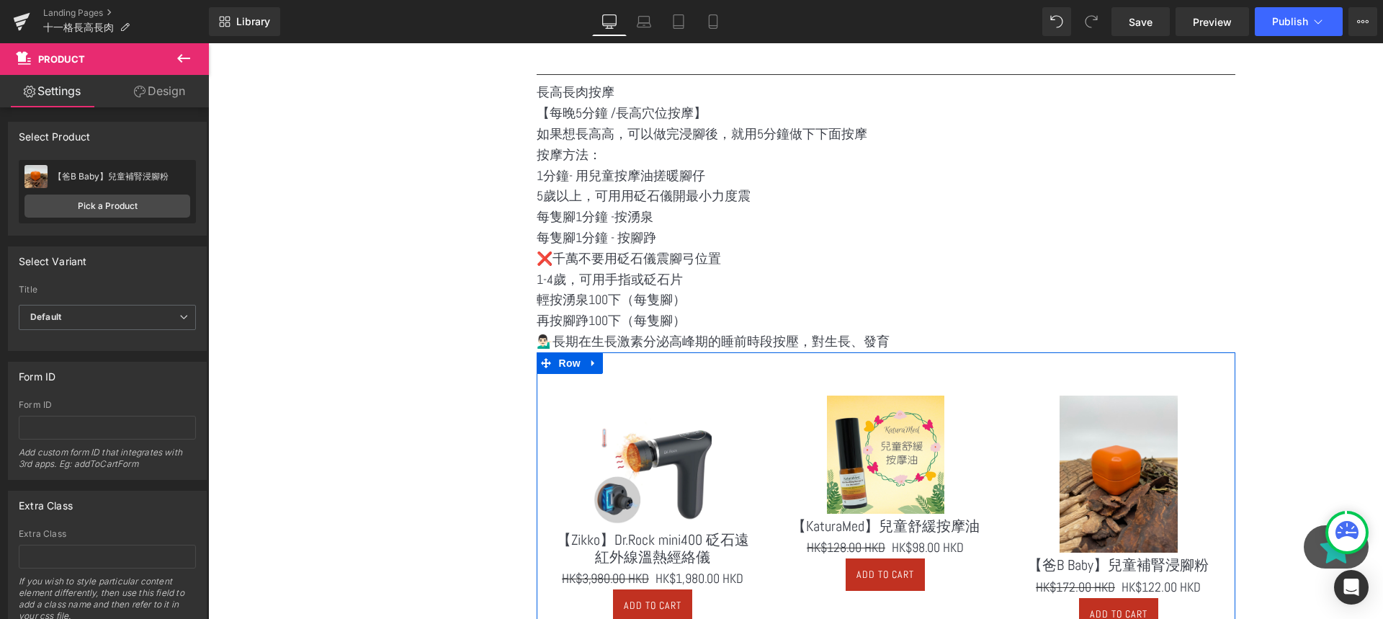
click at [808, 220] on p "每隻腳1分鐘 -按湧泉" at bounding box center [886, 217] width 699 height 21
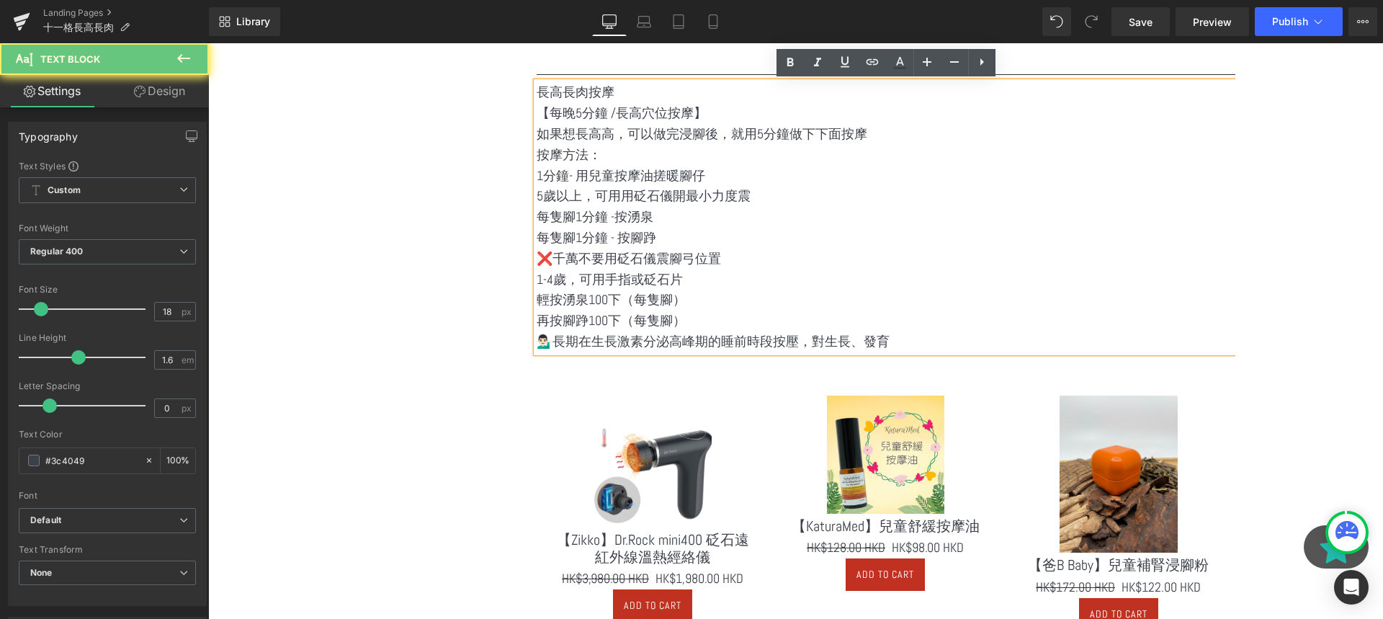
click at [781, 213] on p "每隻腳1分鐘 -按湧泉" at bounding box center [886, 217] width 699 height 21
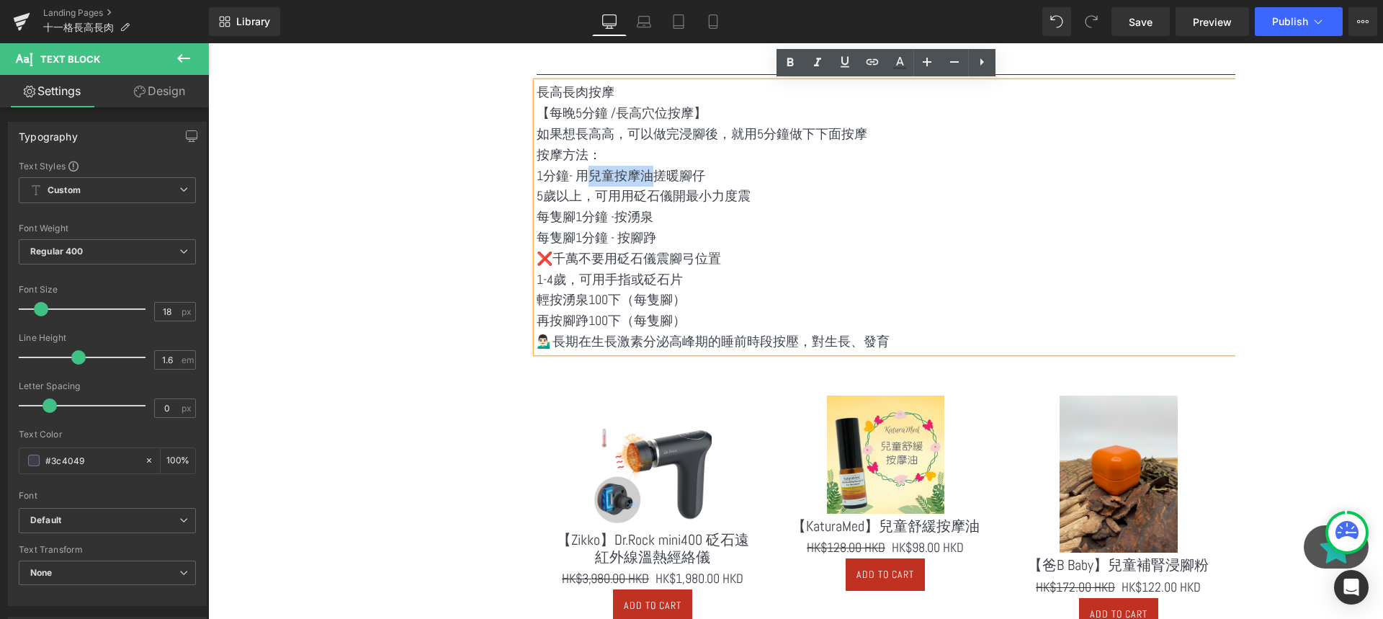
drag, startPoint x: 649, startPoint y: 178, endPoint x: 595, endPoint y: 176, distance: 54.0
click at [595, 176] on p "1分鐘- 用兒童按摩油搓暖腳仔" at bounding box center [886, 176] width 699 height 21
click at [653, 210] on p "每隻腳1分鐘 -按湧泉" at bounding box center [886, 217] width 699 height 21
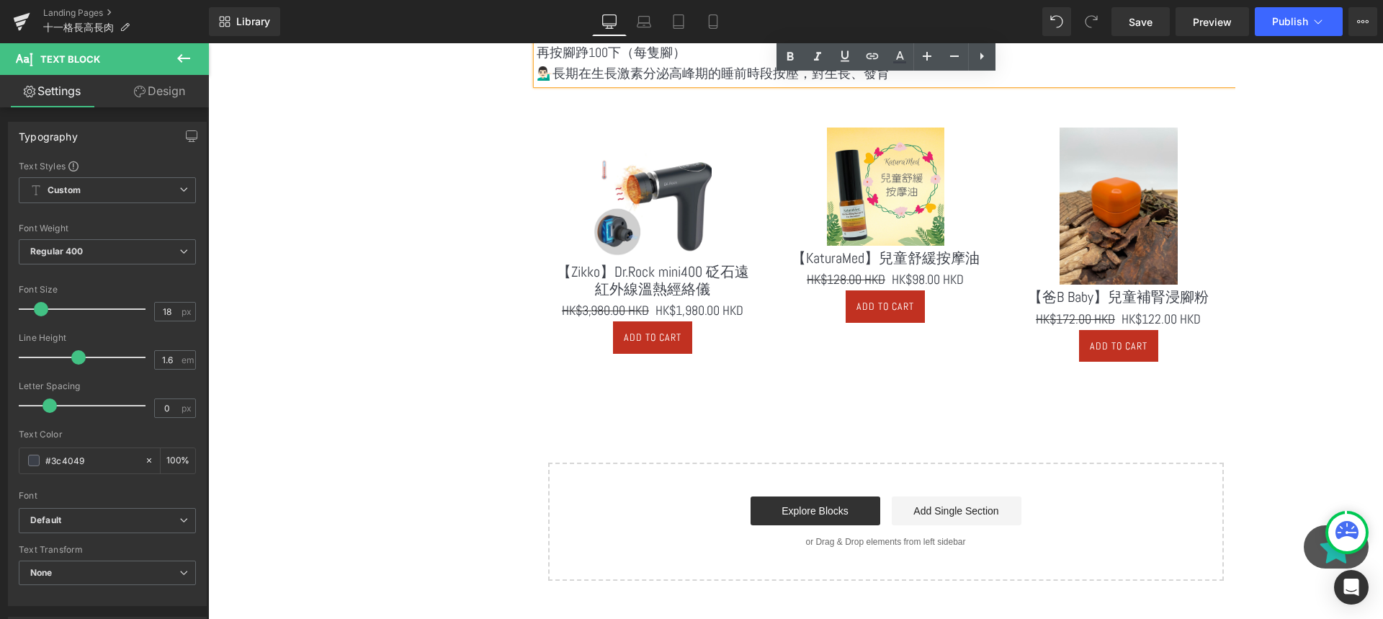
scroll to position [1896, 0]
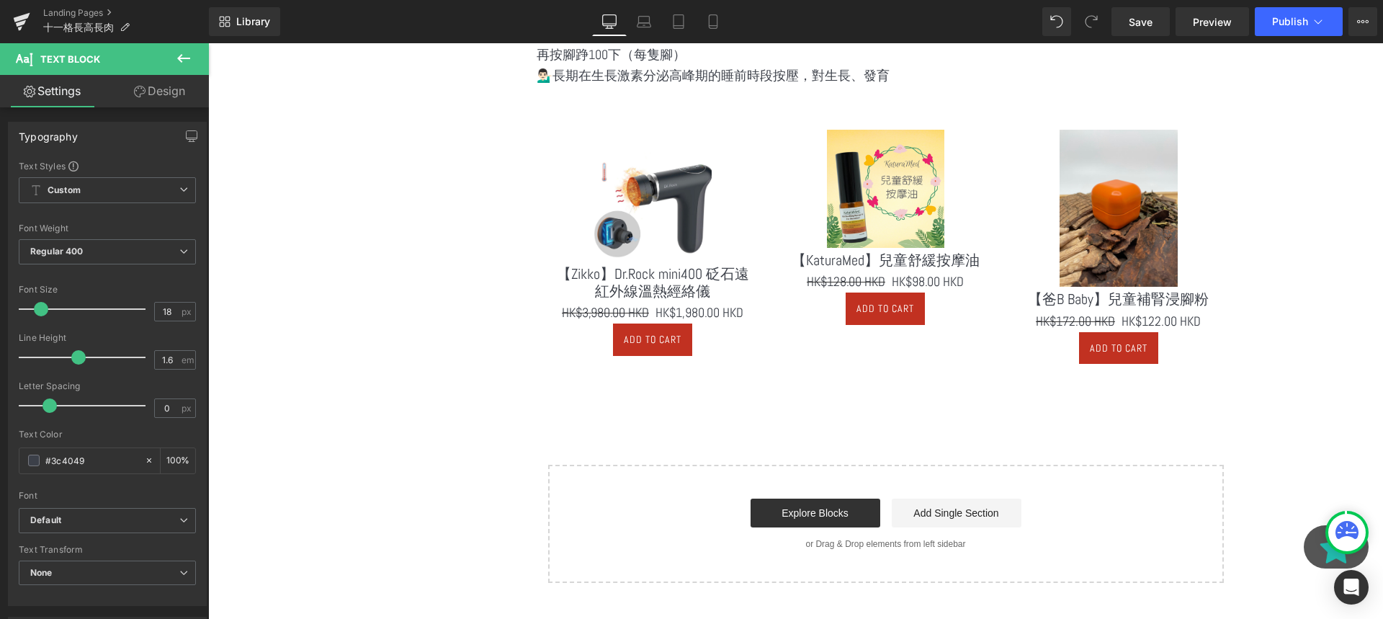
click at [201, 57] on button at bounding box center [183, 59] width 50 height 32
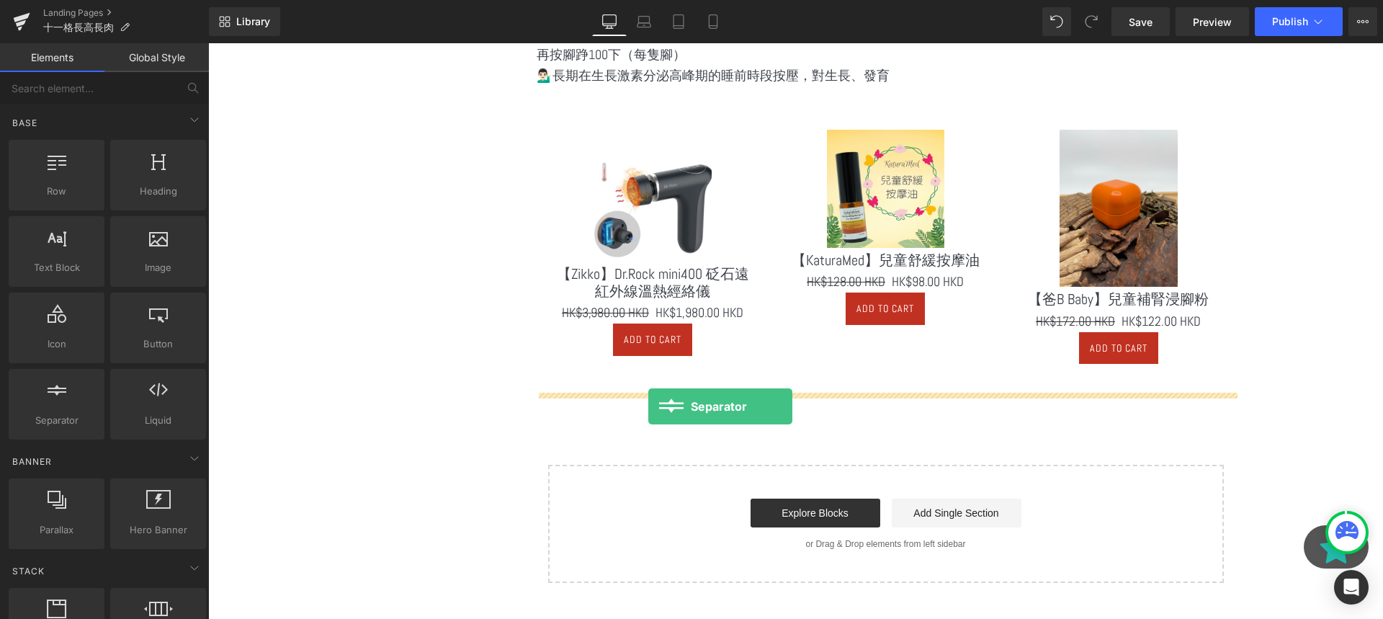
drag, startPoint x: 277, startPoint y: 468, endPoint x: 648, endPoint y: 406, distance: 376.1
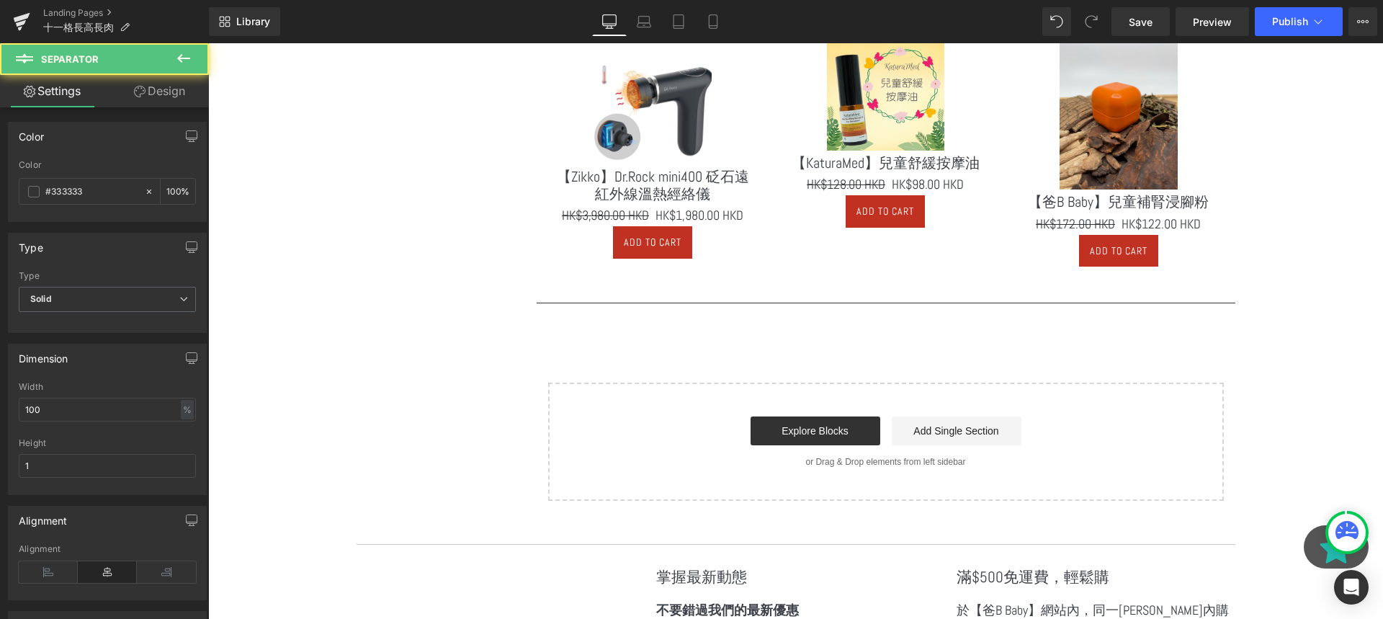
scroll to position [2009, 0]
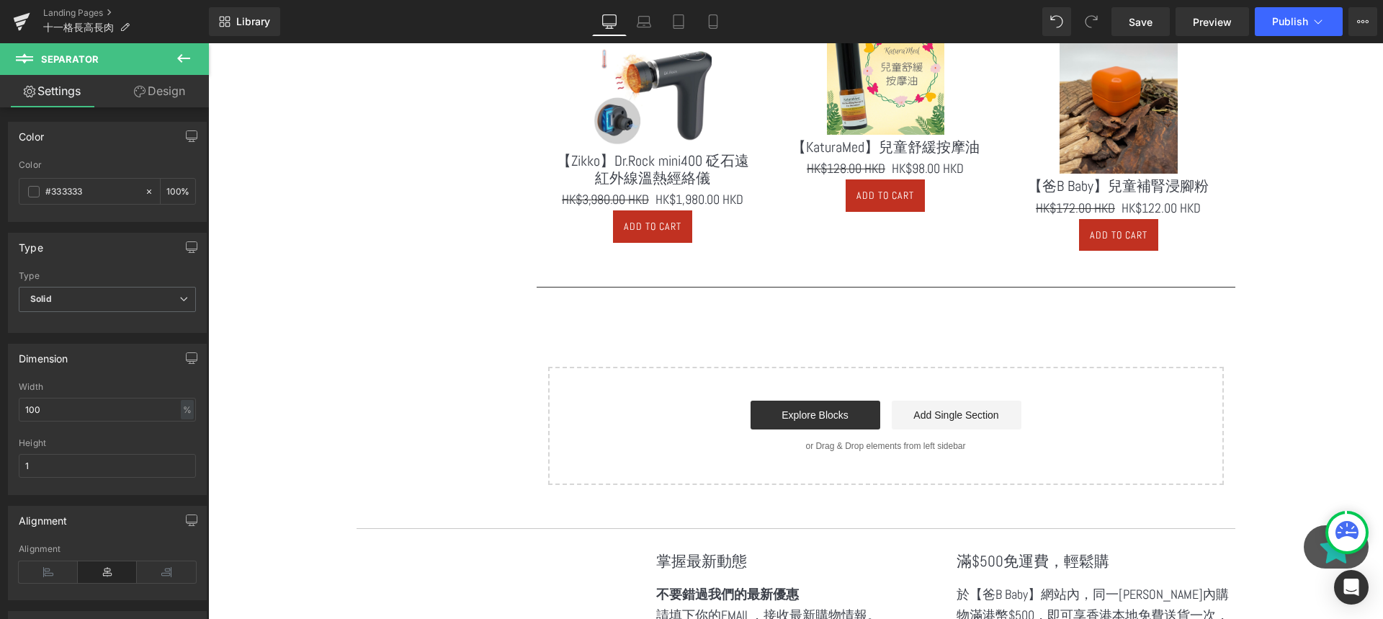
click at [180, 55] on icon at bounding box center [183, 58] width 13 height 9
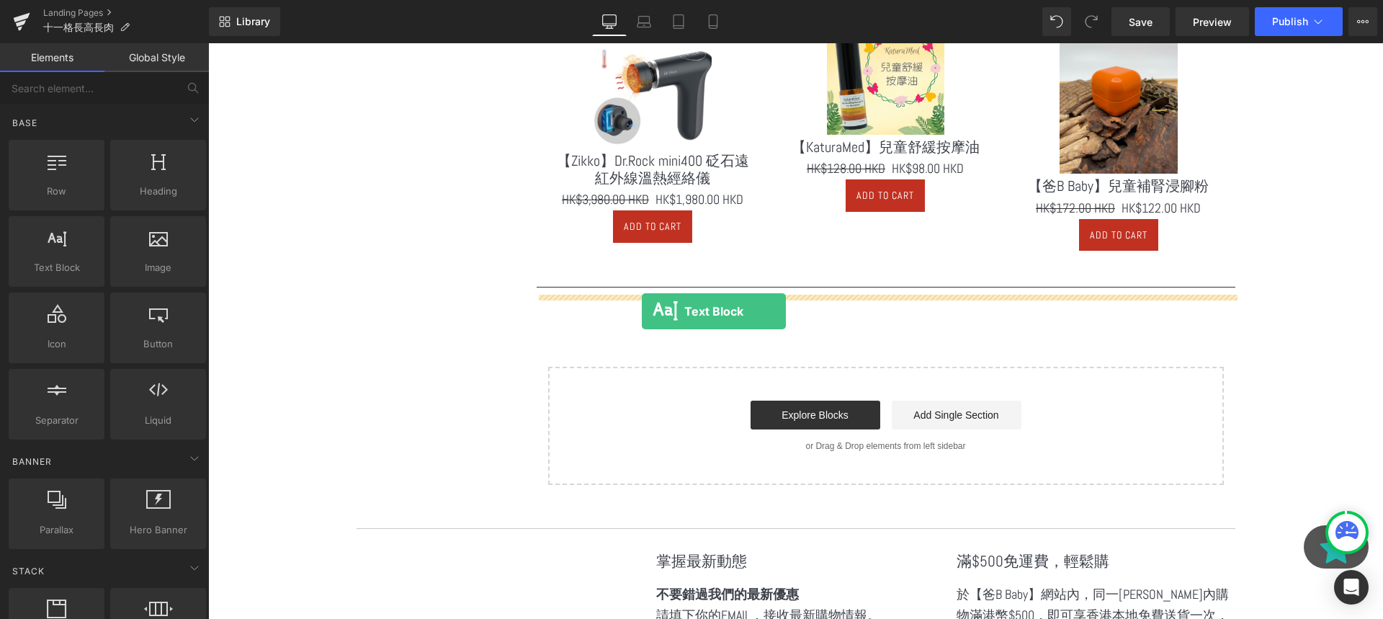
drag, startPoint x: 269, startPoint y: 307, endPoint x: 642, endPoint y: 311, distance: 373.8
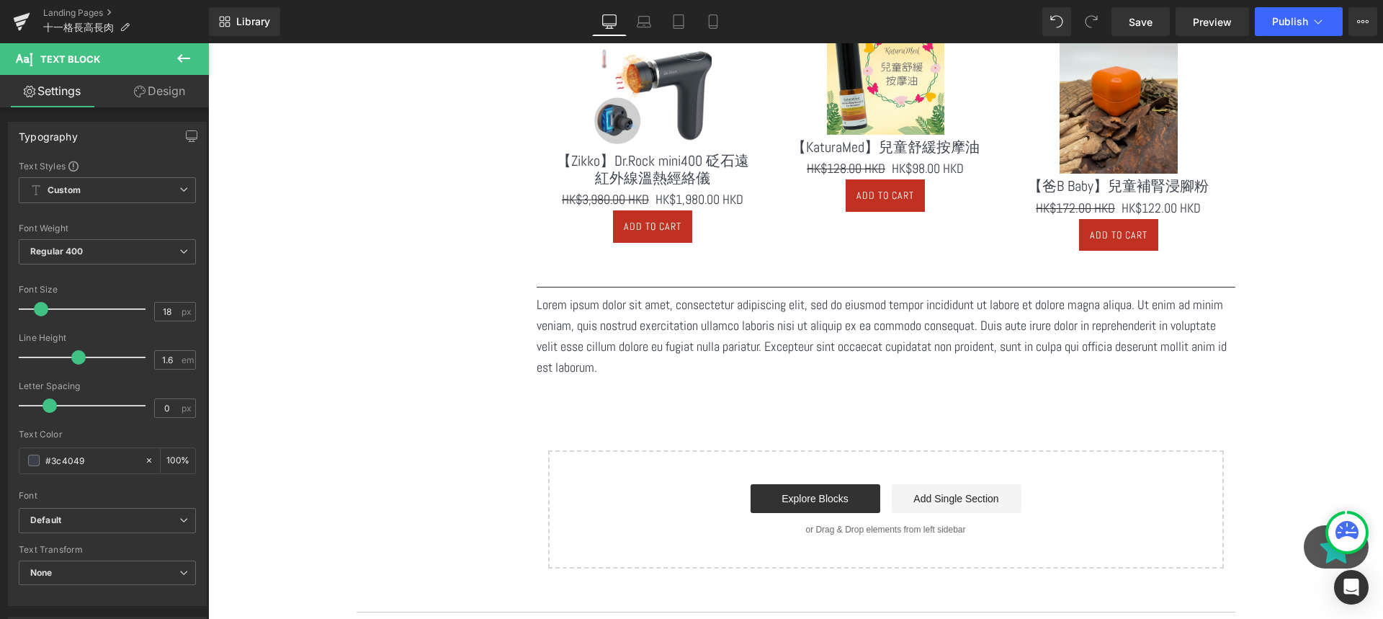
click at [879, 326] on p "Lorem ipsum dolor sit amet, consectetur adipiscing elit, sed do eiusmod tempor …" at bounding box center [886, 336] width 699 height 83
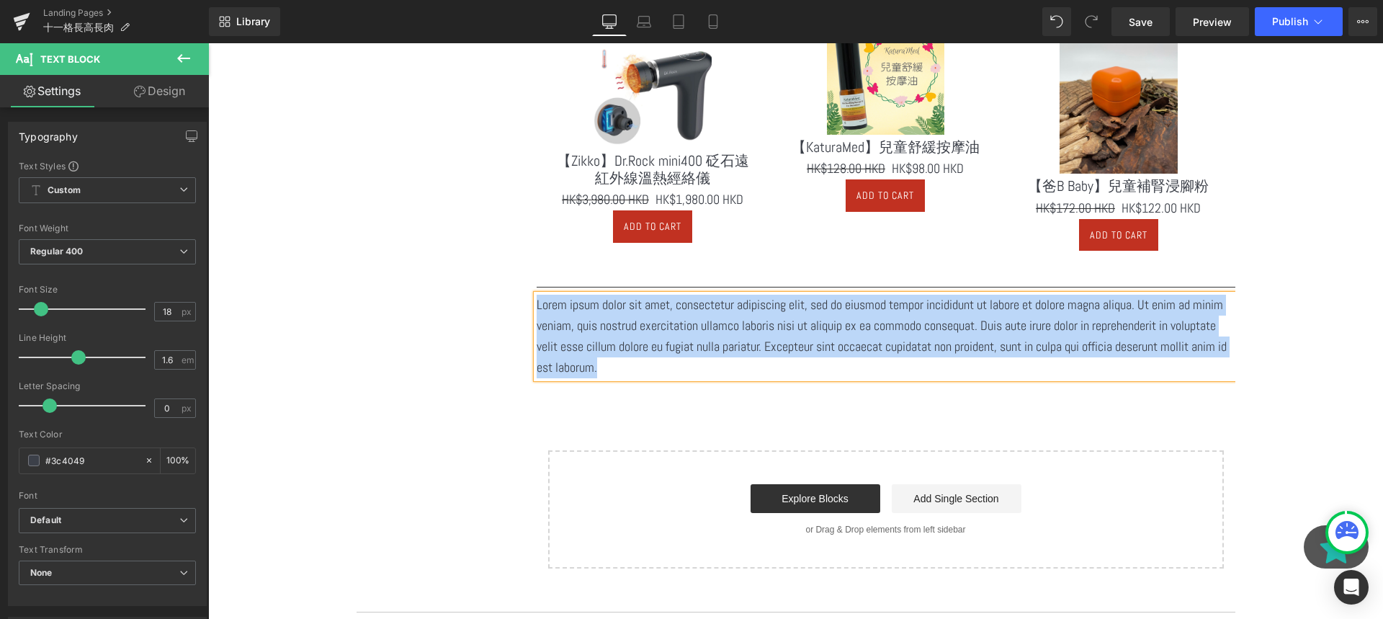
paste div
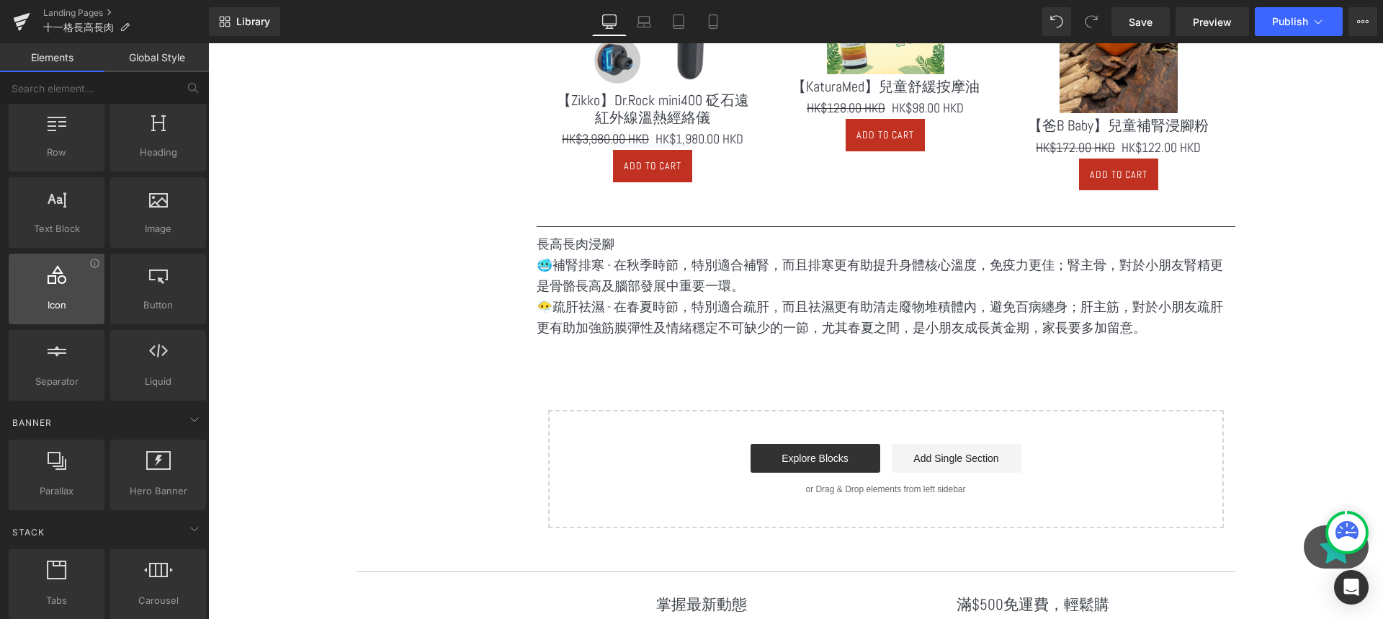
scroll to position [25, 0]
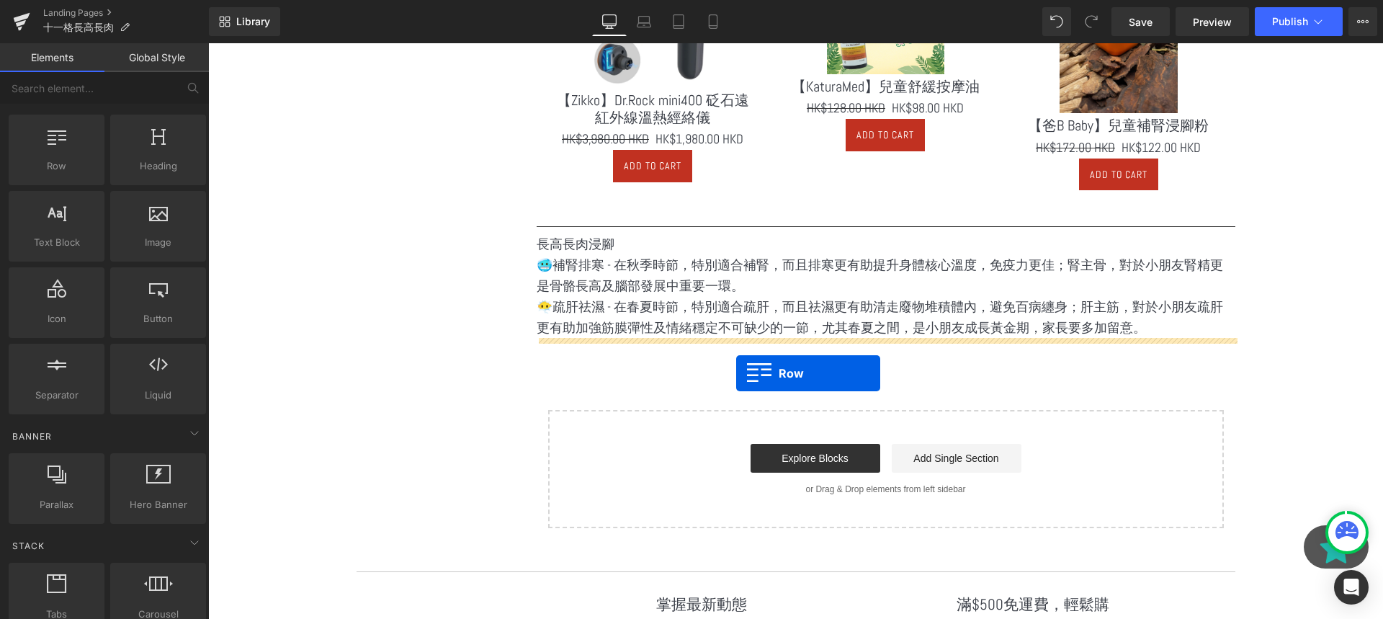
drag, startPoint x: 272, startPoint y: 205, endPoint x: 736, endPoint y: 370, distance: 492.3
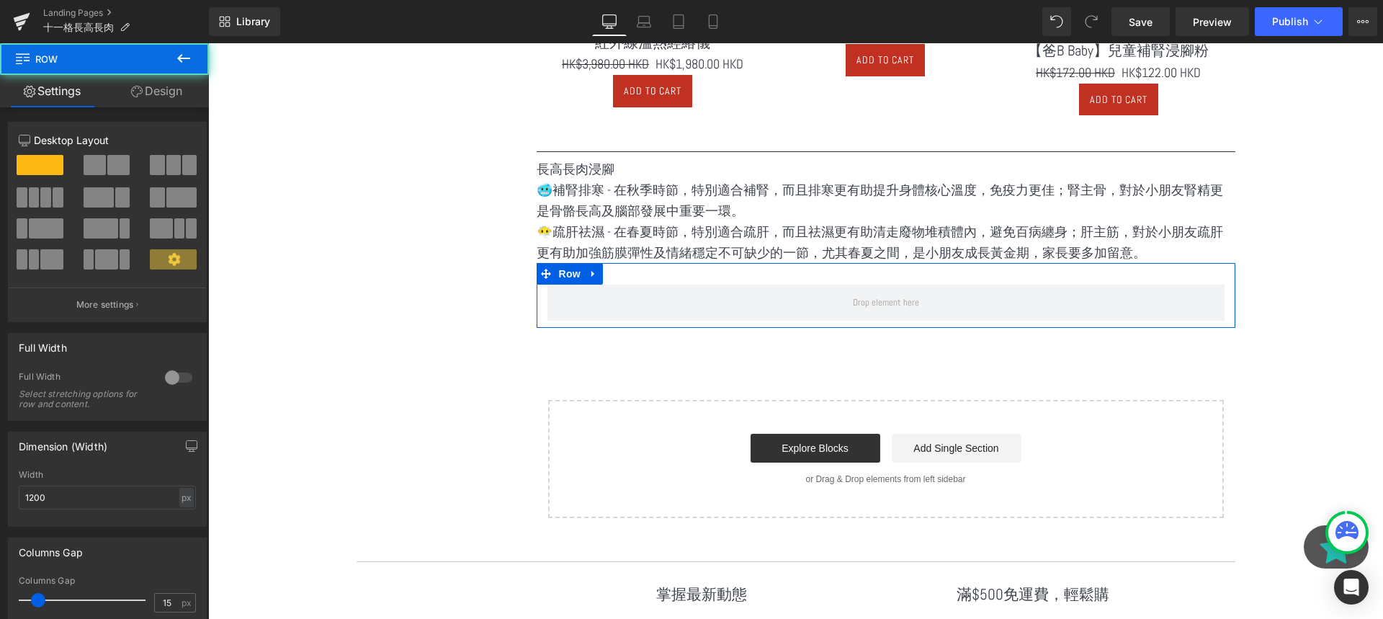
scroll to position [2177, 0]
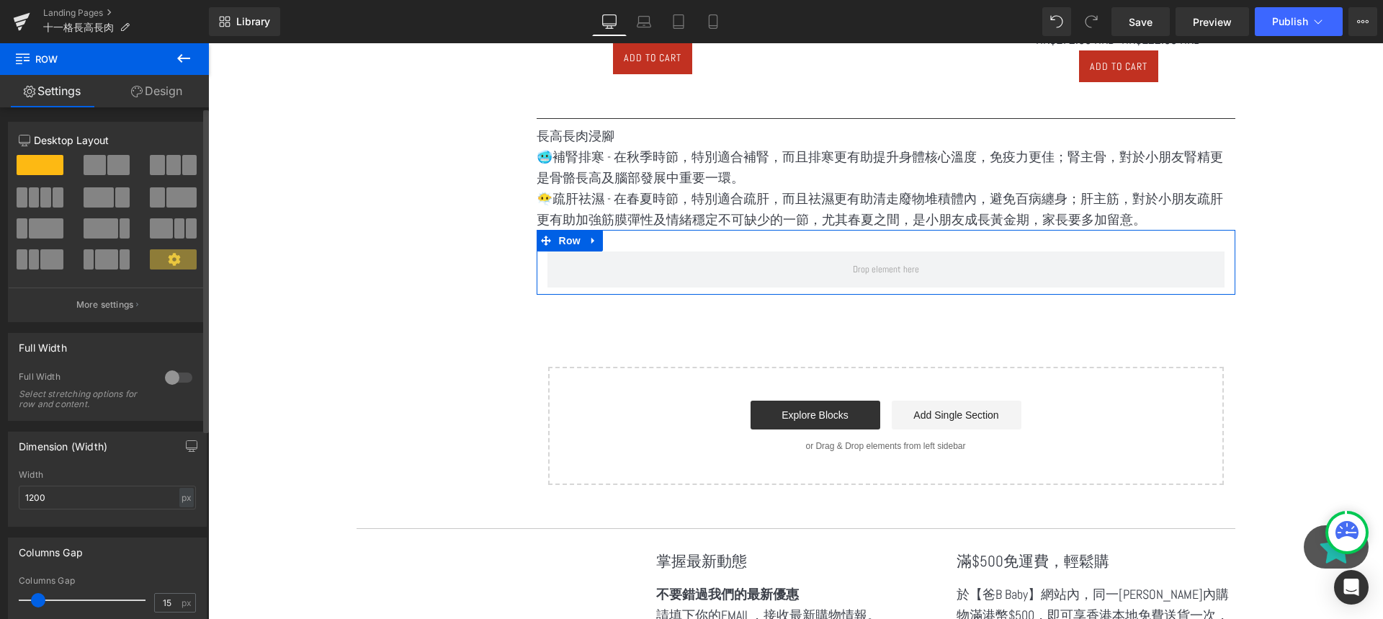
click at [99, 175] on div at bounding box center [107, 170] width 67 height 31
click at [112, 167] on span at bounding box center [118, 165] width 22 height 20
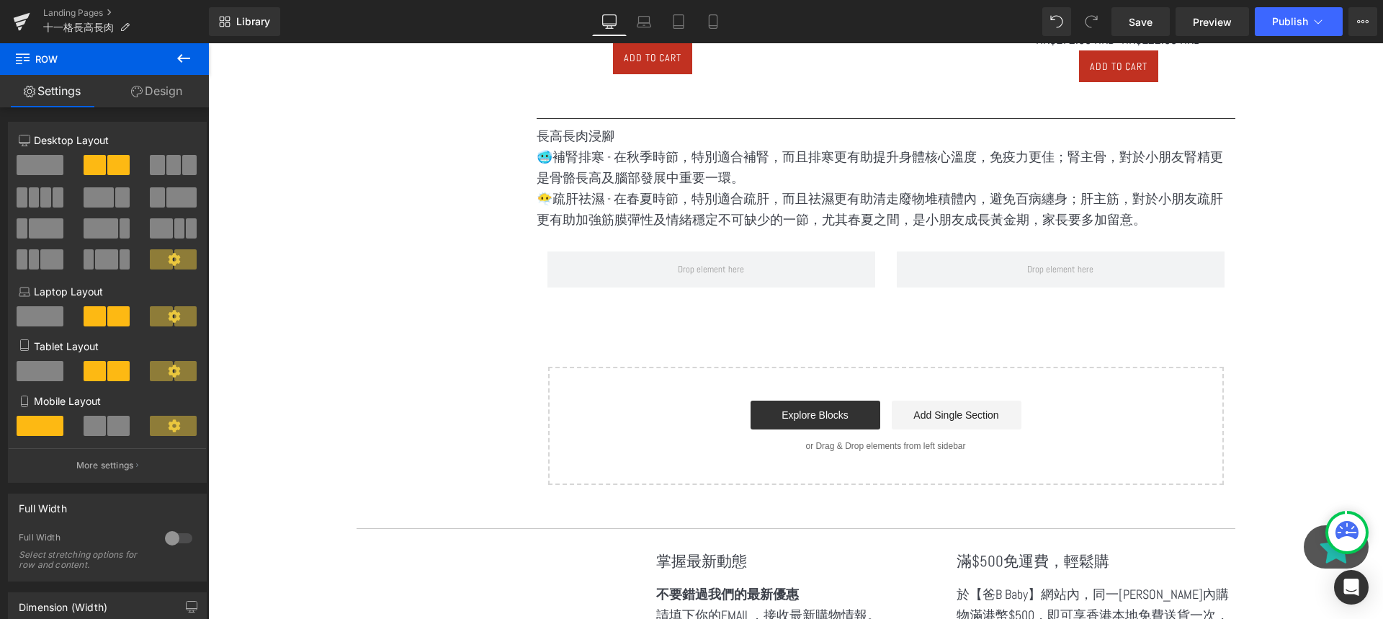
click at [194, 55] on button at bounding box center [183, 59] width 50 height 32
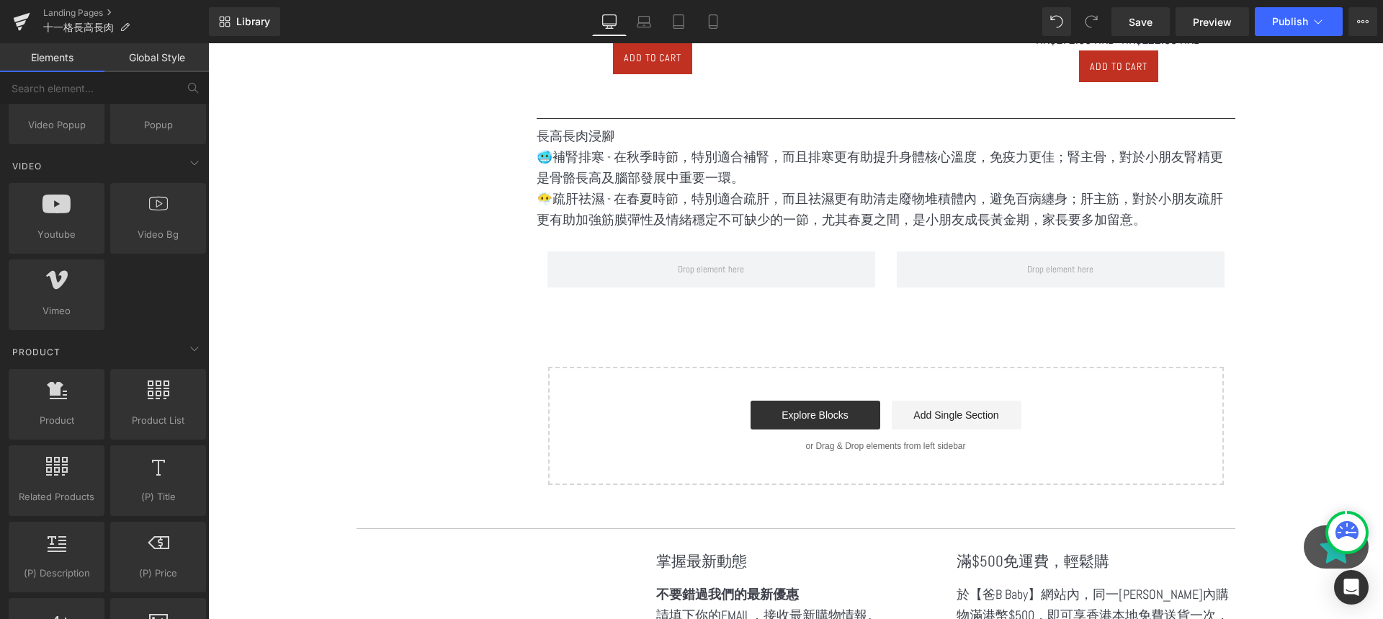
scroll to position [895, 0]
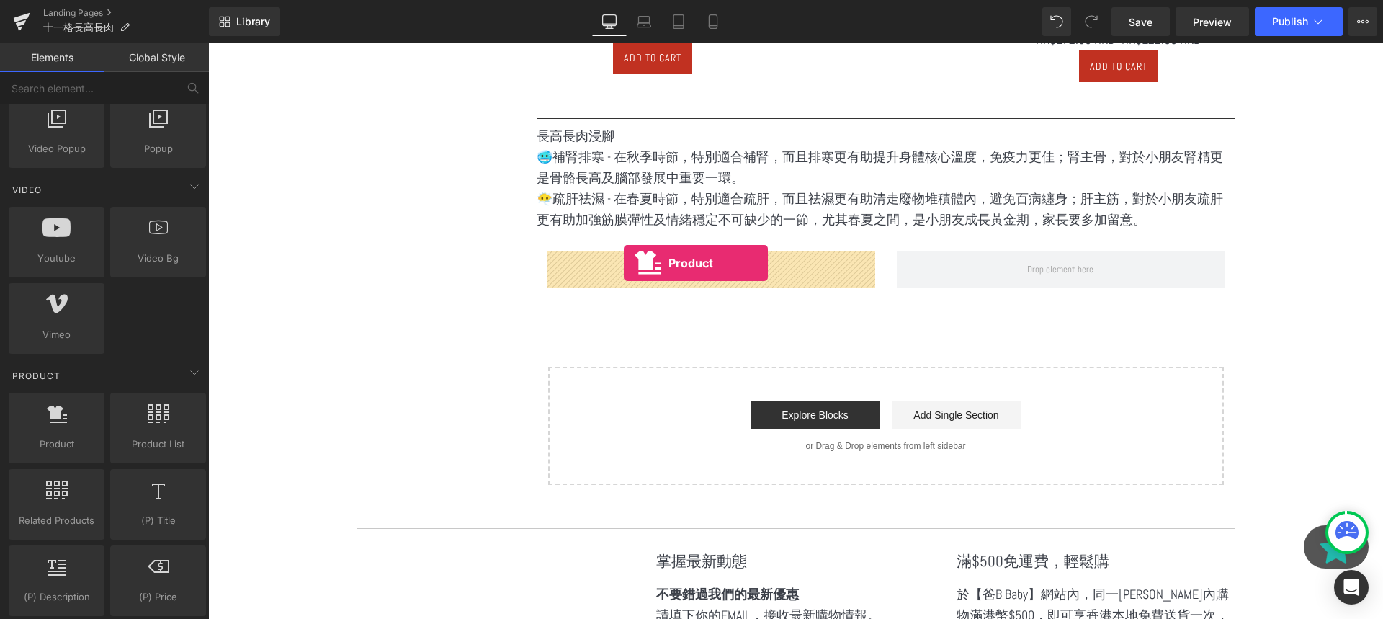
drag, startPoint x: 261, startPoint y: 479, endPoint x: 635, endPoint y: 259, distance: 434.0
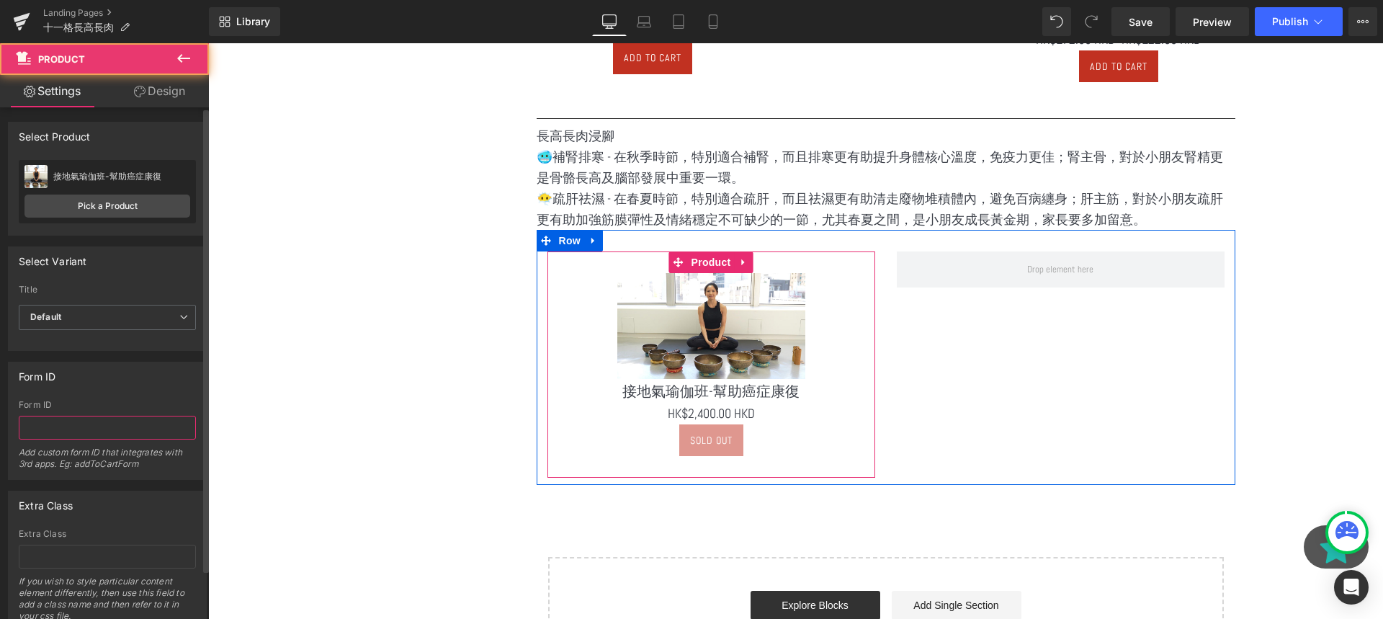
click at [64, 419] on input "text" at bounding box center [107, 428] width 177 height 24
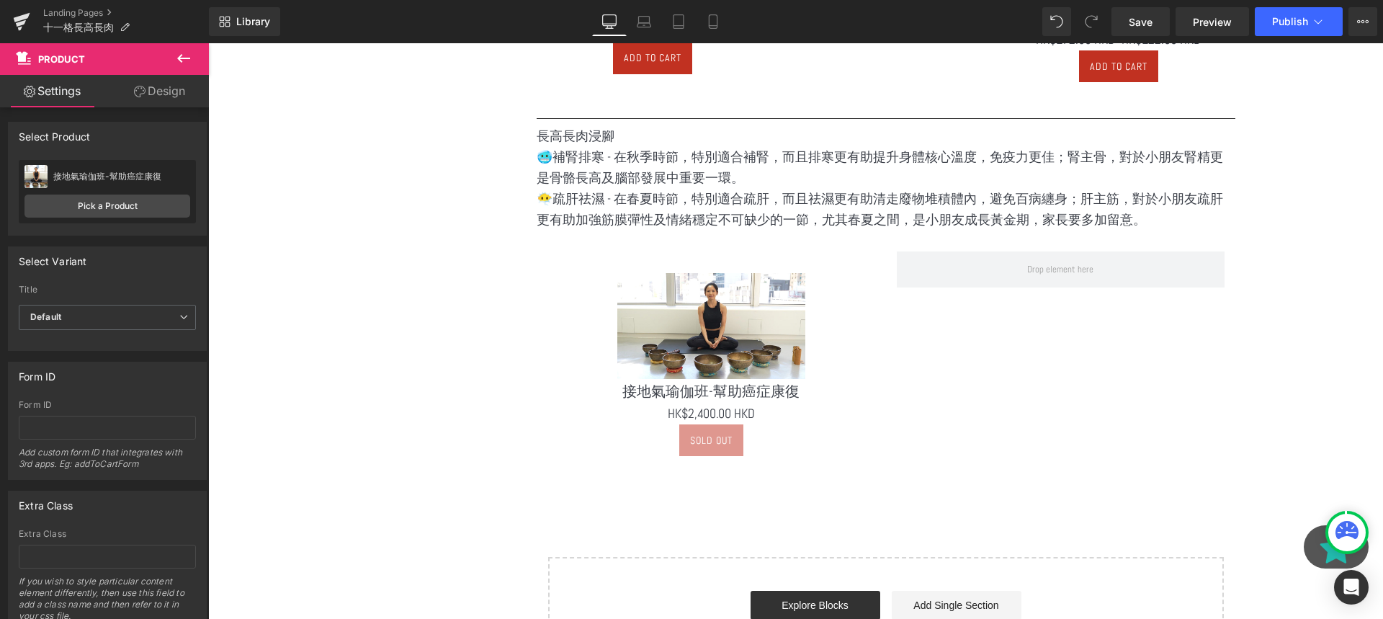
click at [189, 54] on icon at bounding box center [183, 58] width 17 height 17
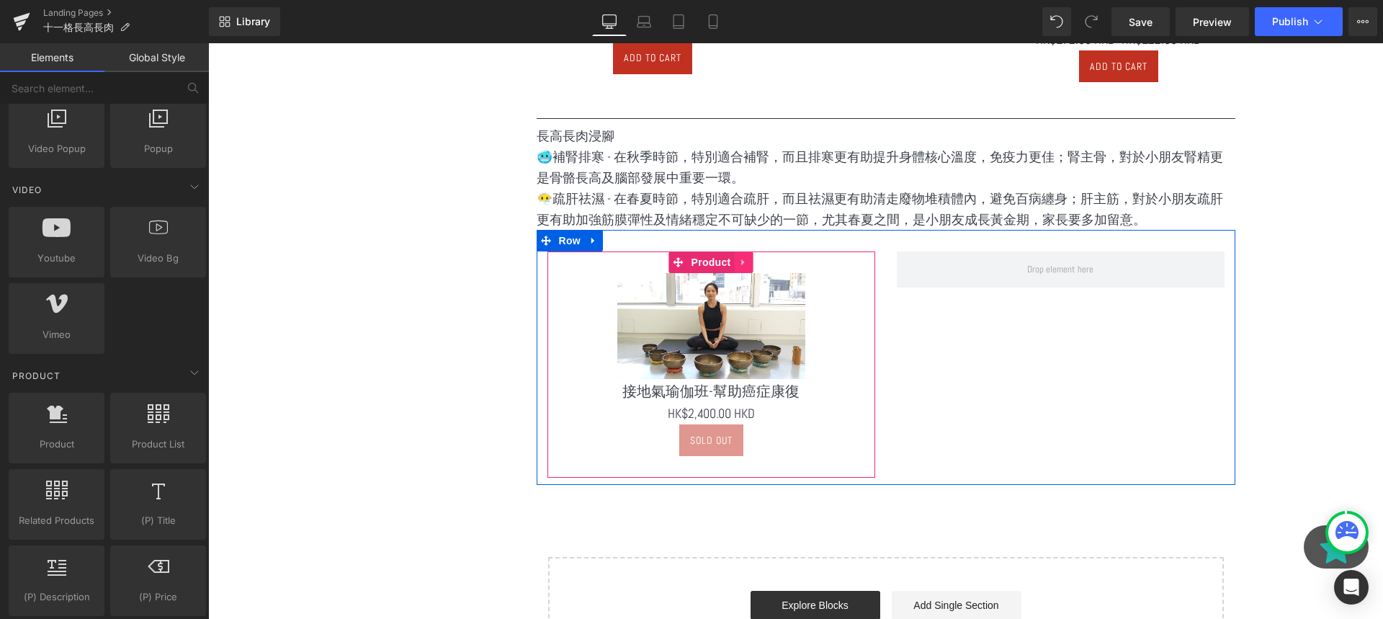
click at [743, 269] on link at bounding box center [744, 262] width 19 height 22
click at [735, 257] on icon at bounding box center [735, 262] width 10 height 10
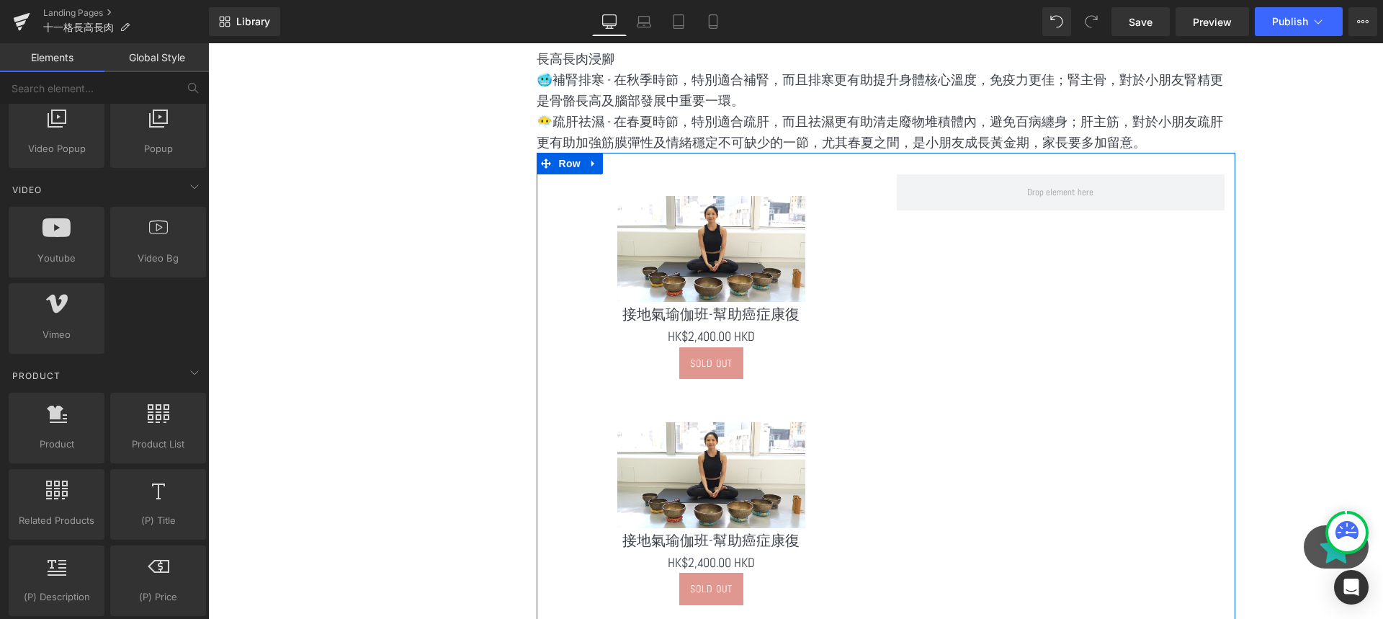
scroll to position [2211, 0]
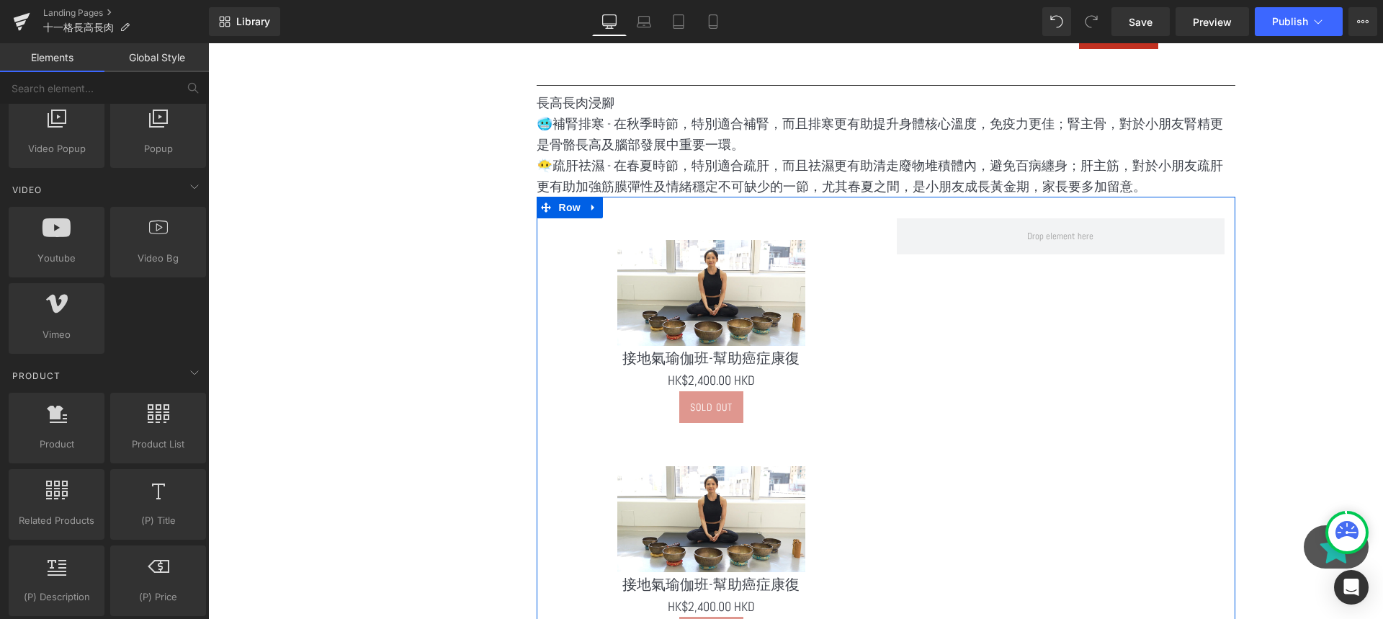
click at [691, 470] on img at bounding box center [711, 519] width 188 height 106
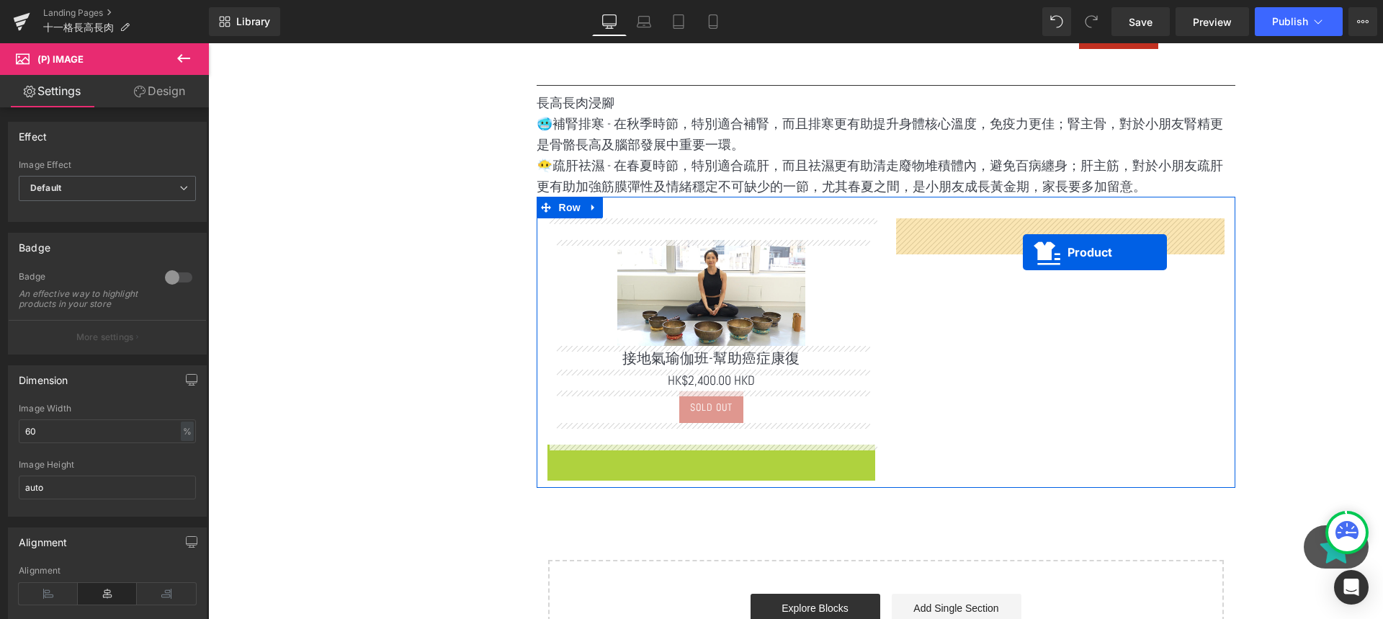
drag, startPoint x: 679, startPoint y: 461, endPoint x: 1025, endPoint y: 250, distance: 405.1
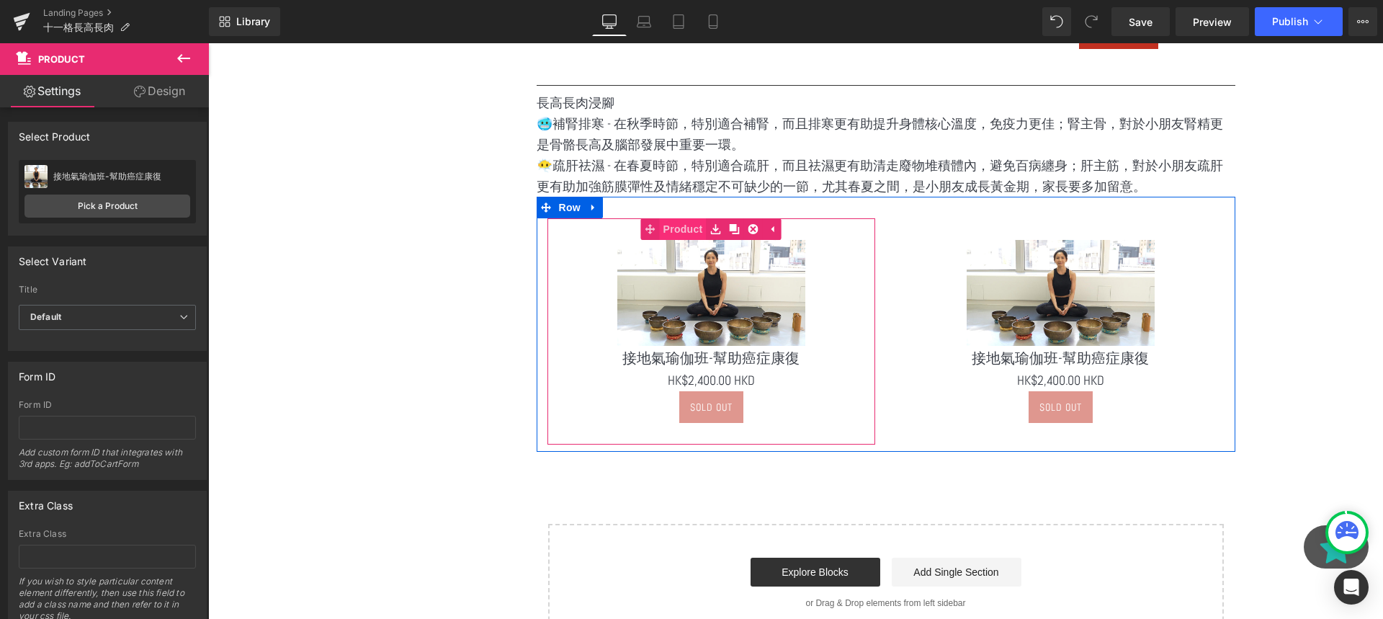
click at [694, 230] on span "Product" at bounding box center [683, 229] width 47 height 22
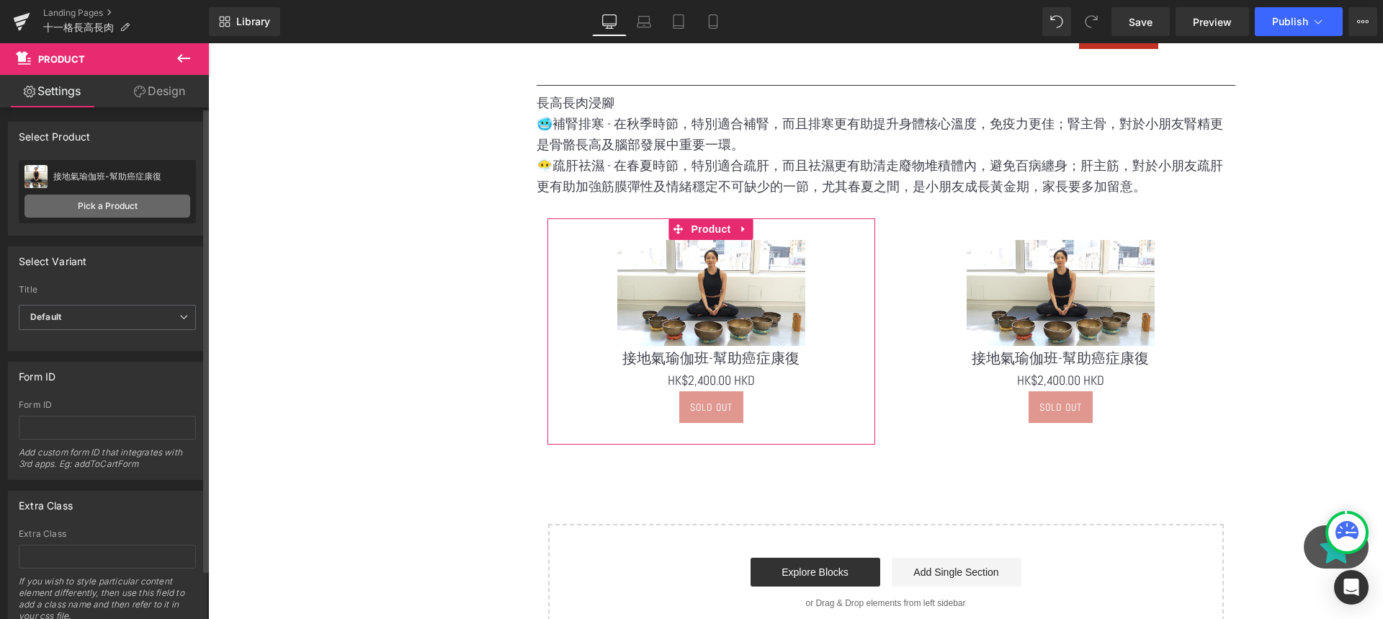
click at [153, 202] on link "Pick a Product" at bounding box center [107, 205] width 166 height 23
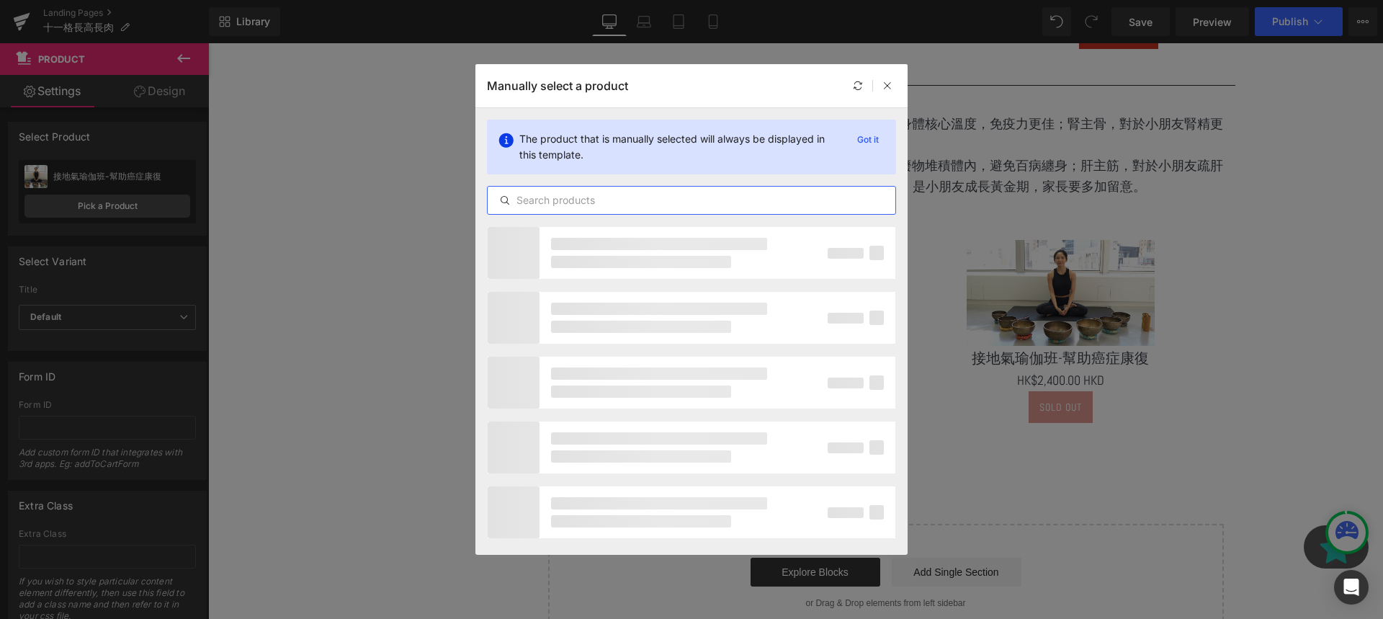
click at [619, 202] on input "text" at bounding box center [692, 200] width 408 height 17
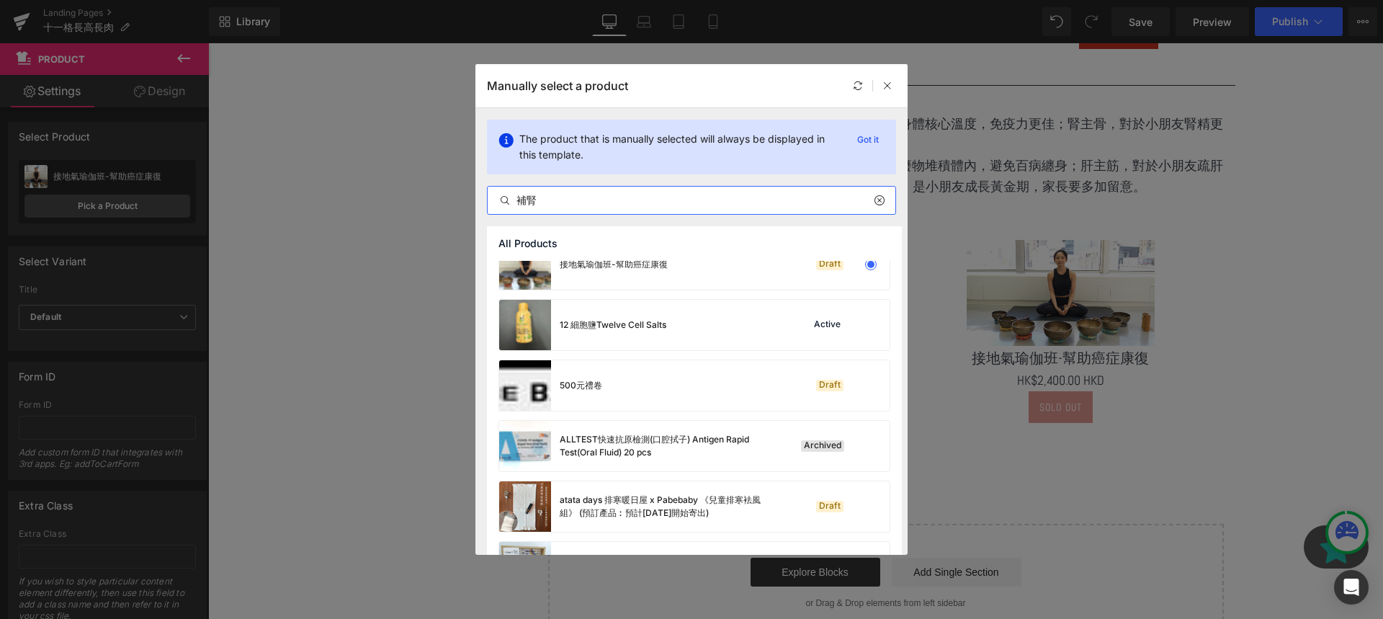
scroll to position [31, 0]
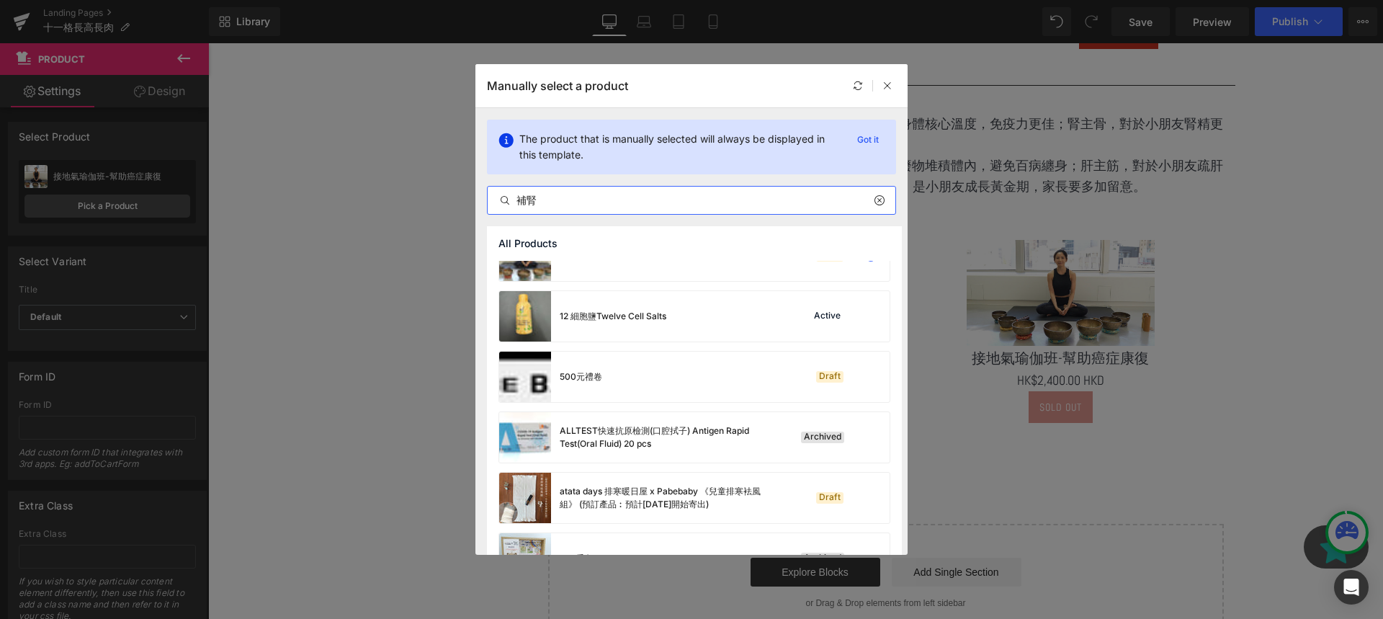
click at [606, 195] on input "補腎" at bounding box center [692, 200] width 408 height 17
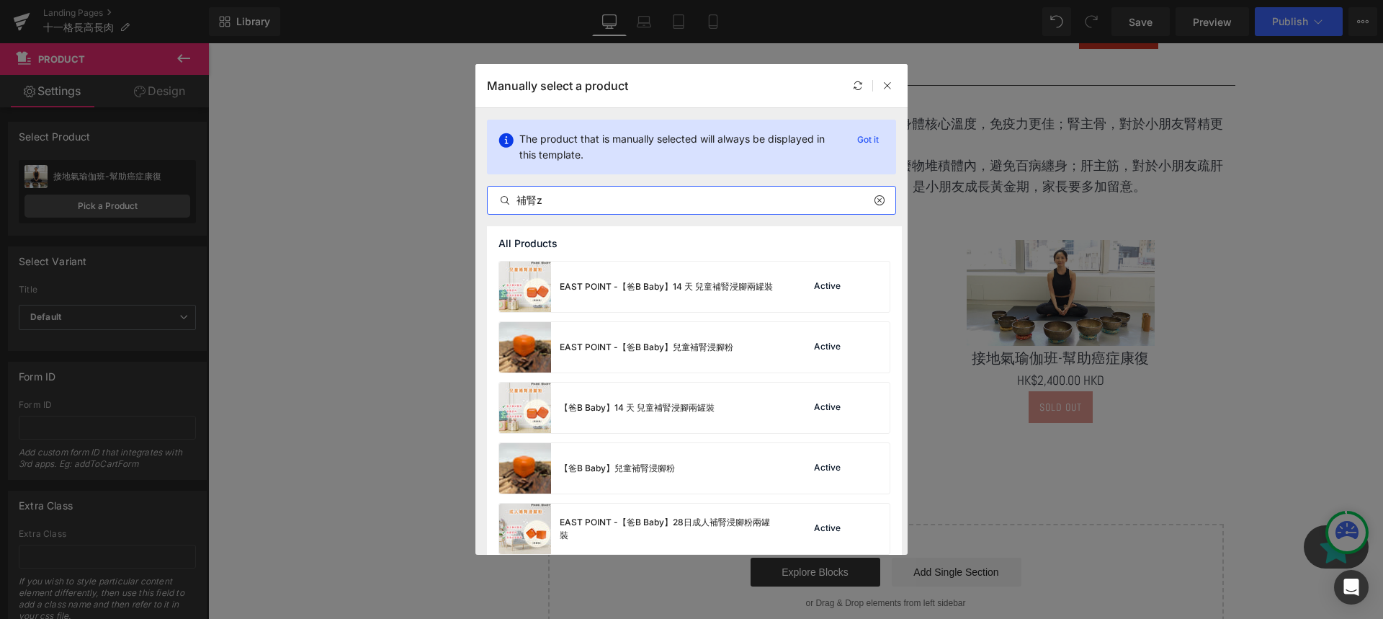
type input "補腎"
click at [671, 465] on div "【爸B Baby】兒童補腎浸腳粉" at bounding box center [617, 468] width 115 height 13
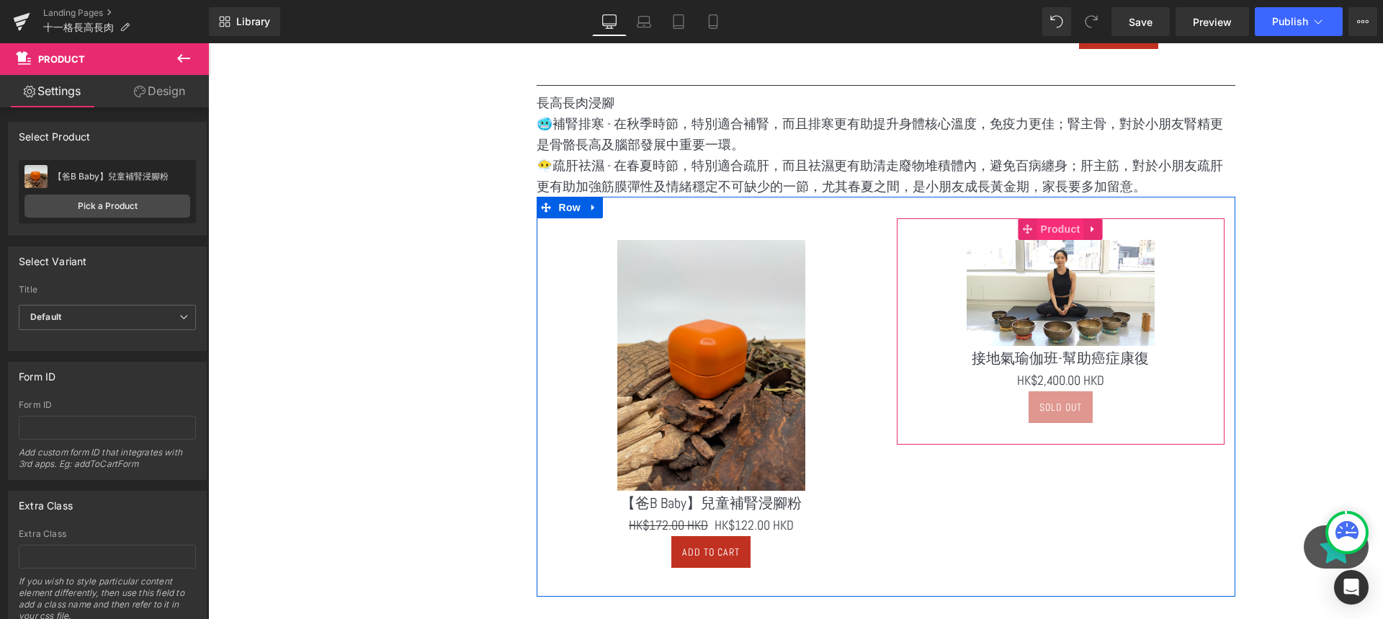
click at [1060, 224] on span "Product" at bounding box center [1060, 229] width 47 height 22
click at [1078, 227] on span "Product" at bounding box center [1060, 229] width 47 height 22
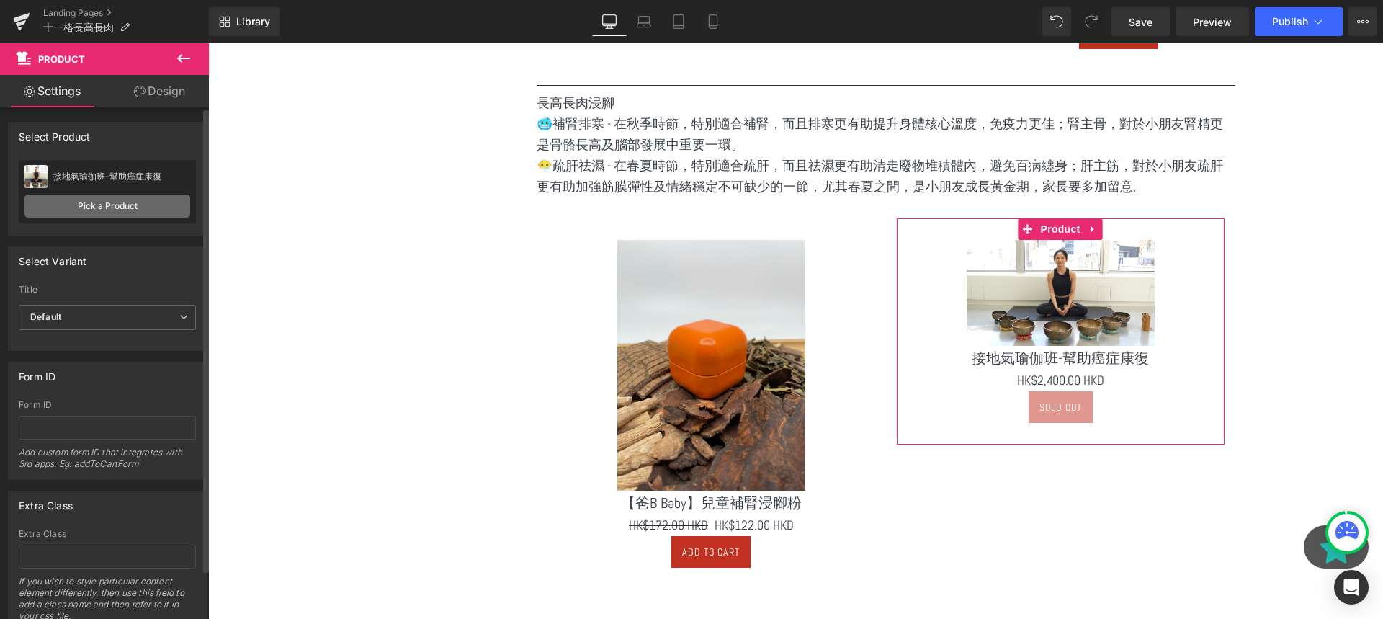
click at [81, 210] on link "Pick a Product" at bounding box center [107, 205] width 166 height 23
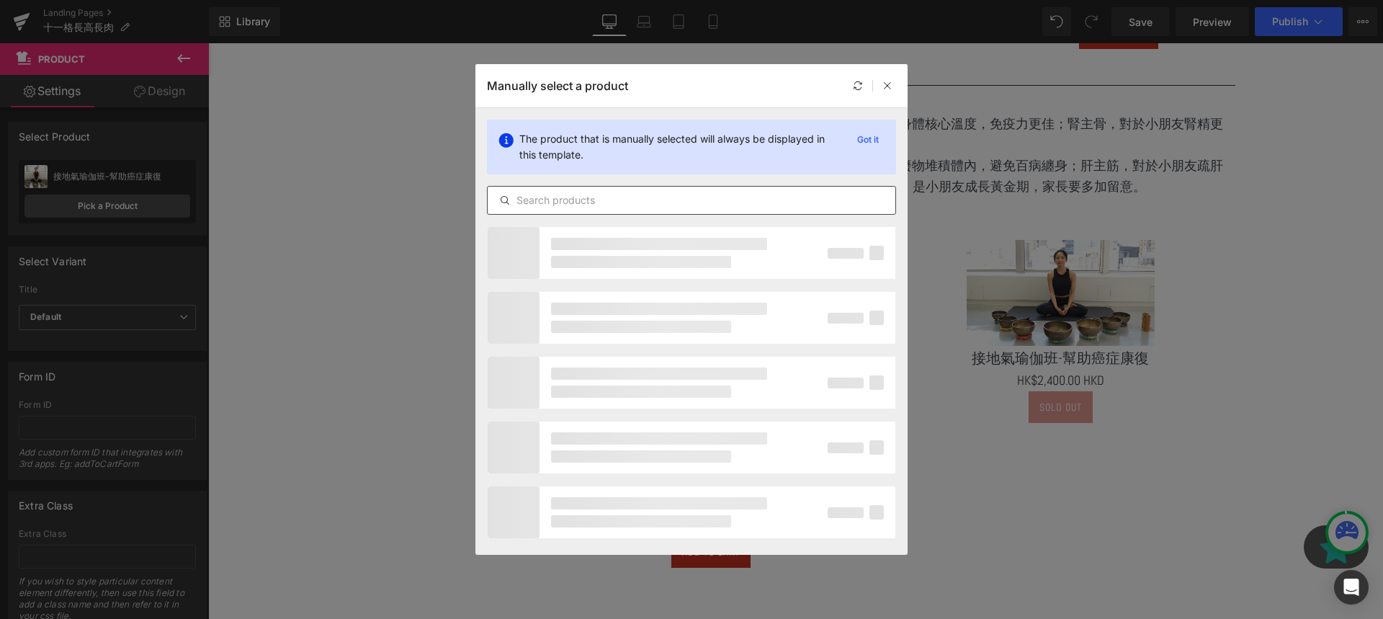
click at [575, 210] on div at bounding box center [691, 200] width 409 height 29
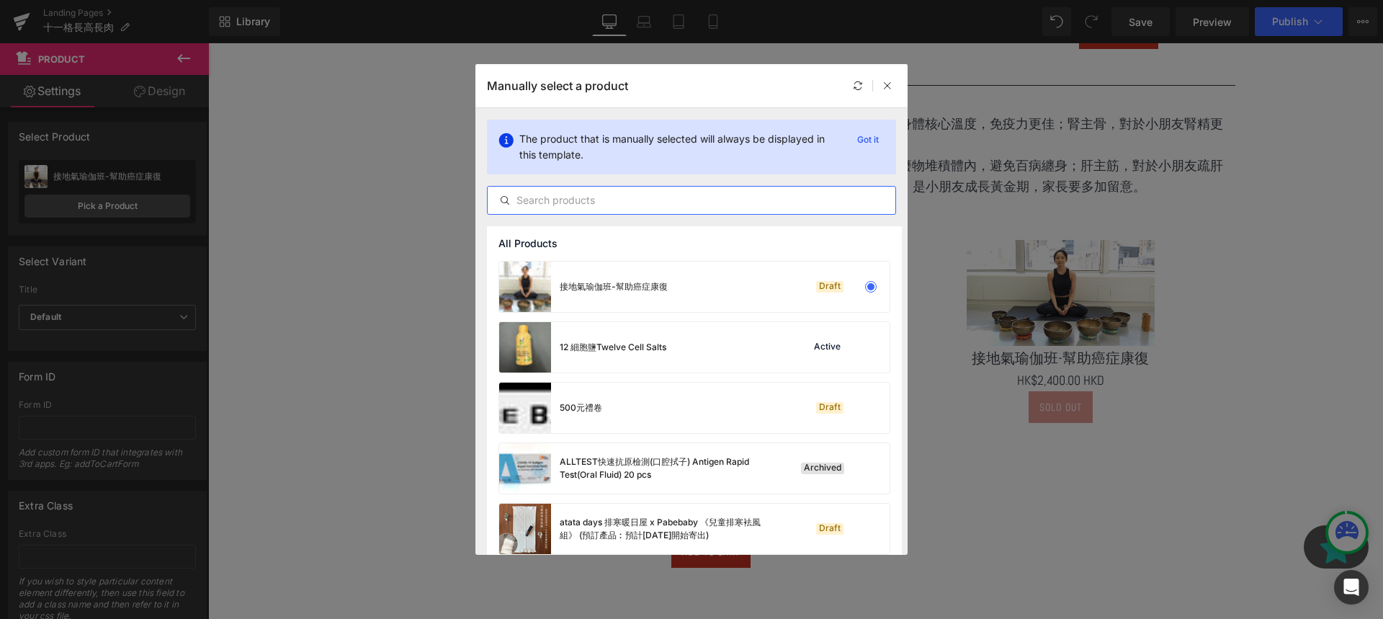
click at [605, 198] on input "text" at bounding box center [692, 200] width 408 height 17
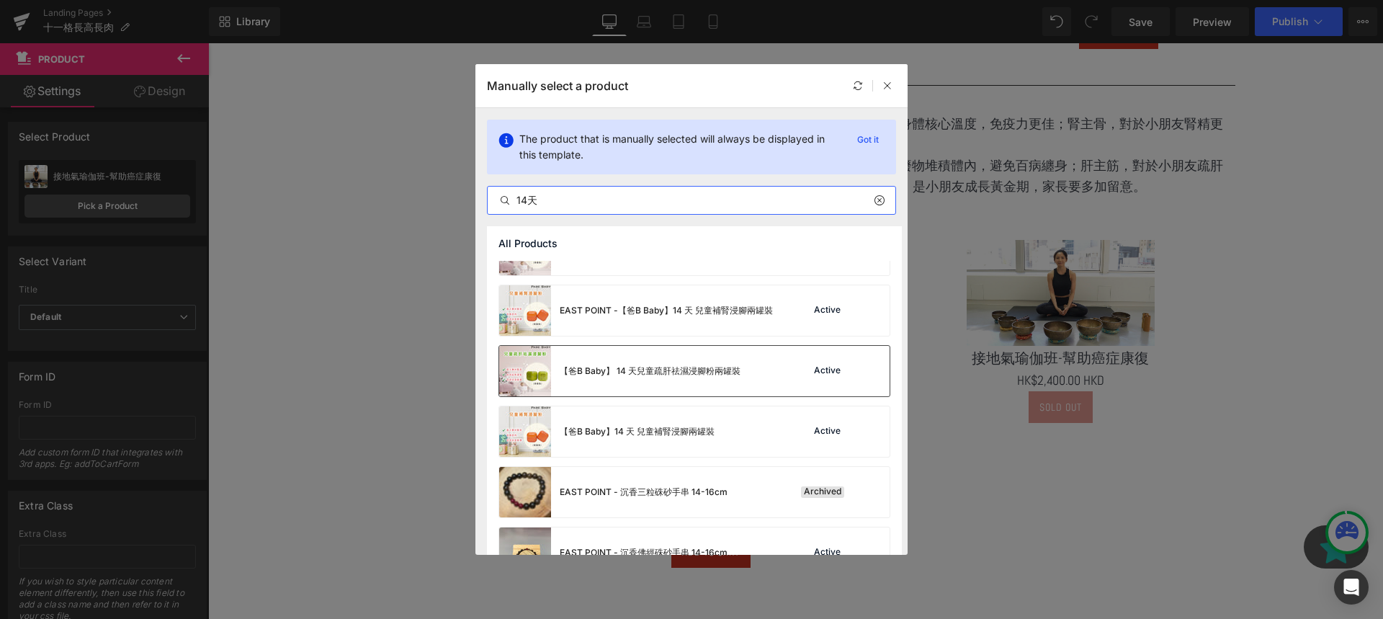
scroll to position [0, 0]
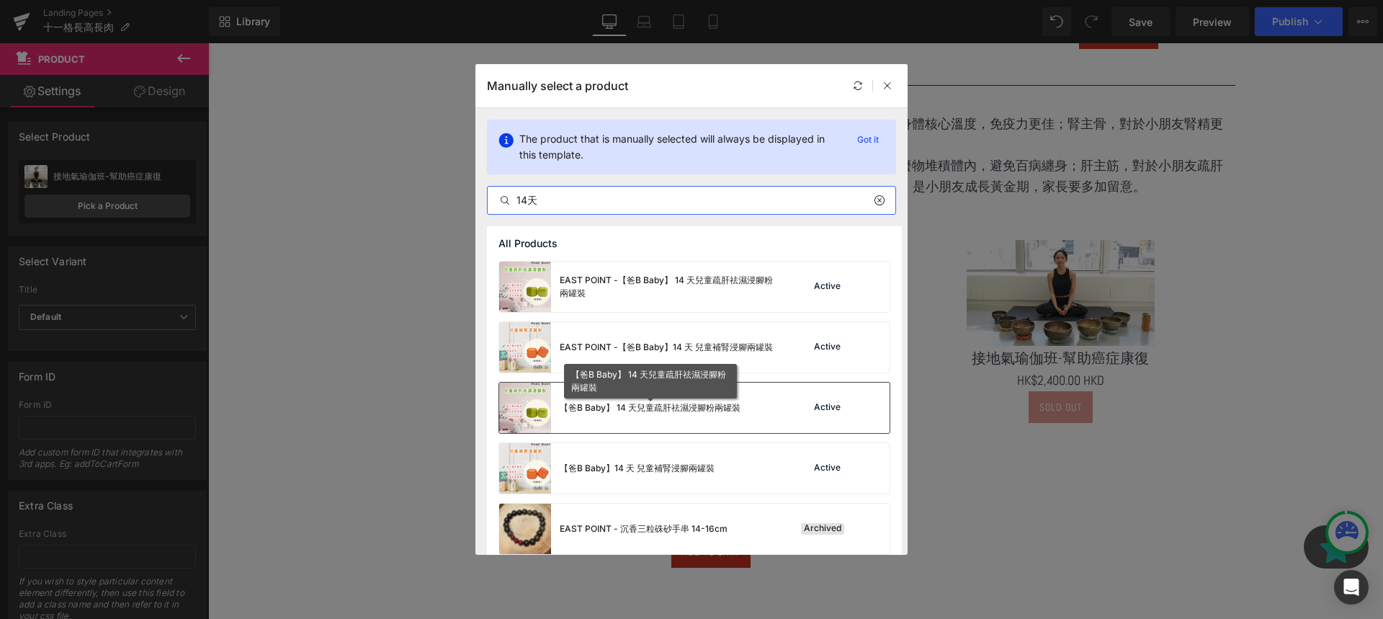
type input "14天"
click at [733, 402] on div "【爸B Baby】 14 天兒童疏肝祛濕浸腳粉兩罐裝" at bounding box center [650, 407] width 181 height 13
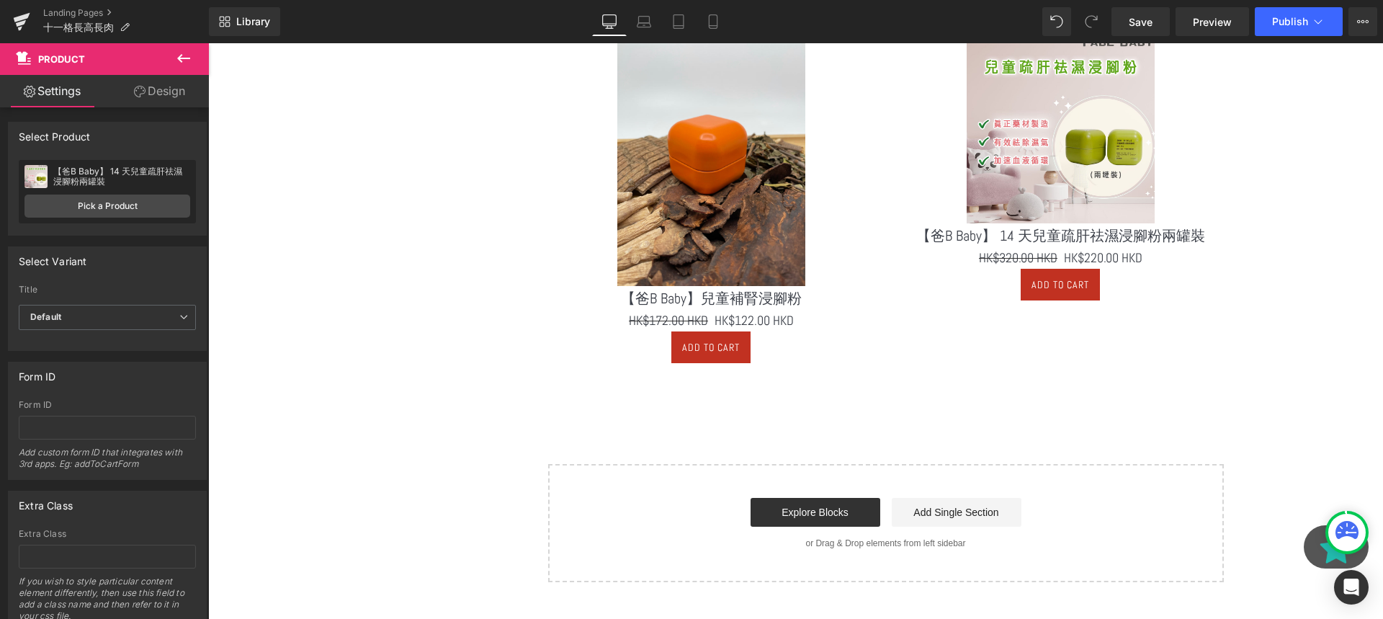
scroll to position [2422, 0]
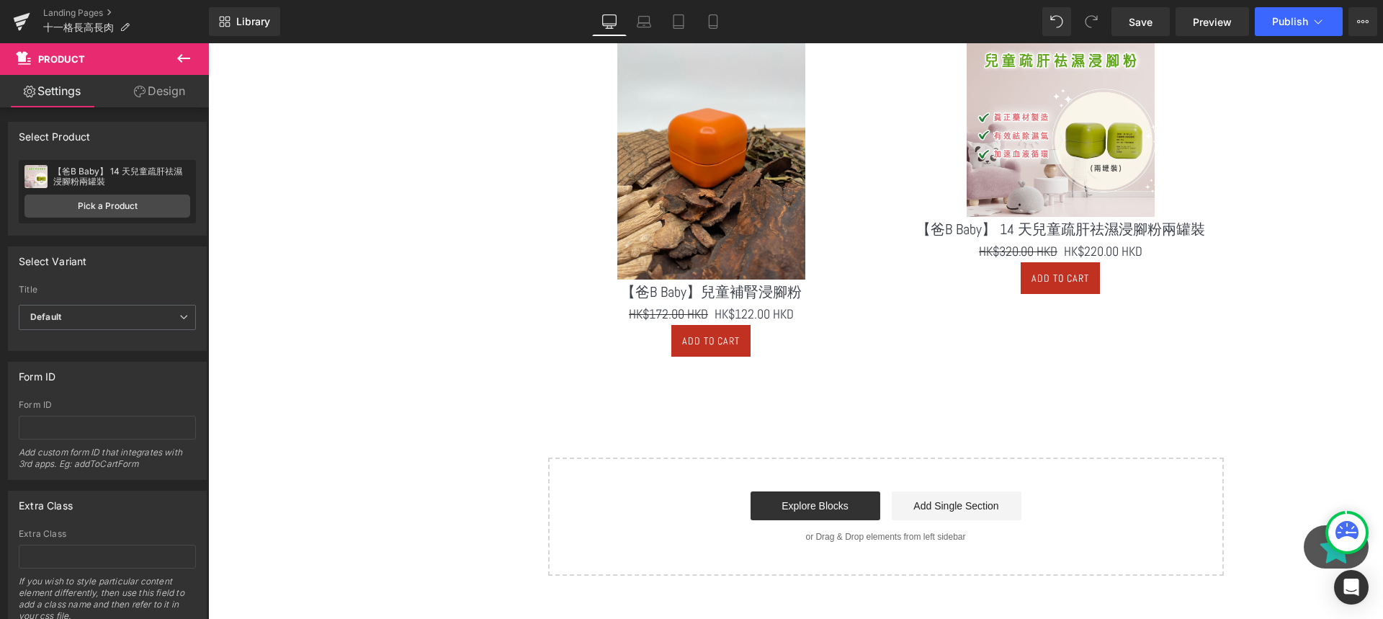
click at [187, 58] on icon at bounding box center [183, 58] width 13 height 9
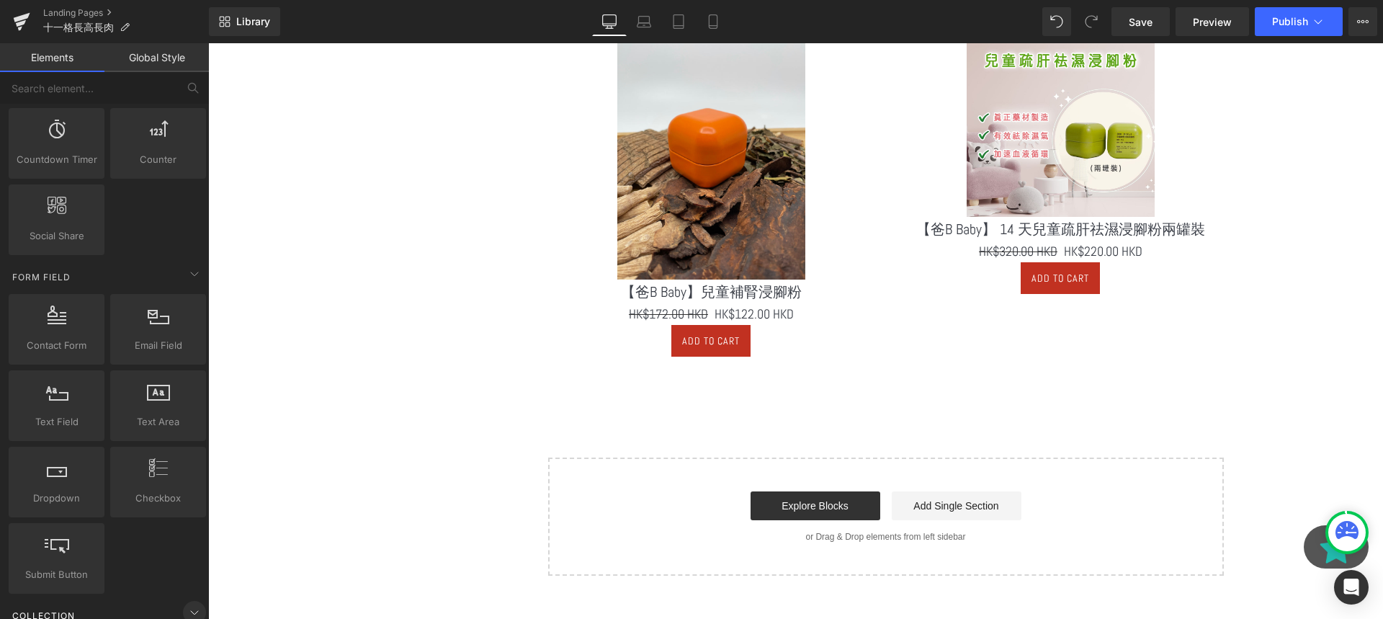
scroll to position [1723, 0]
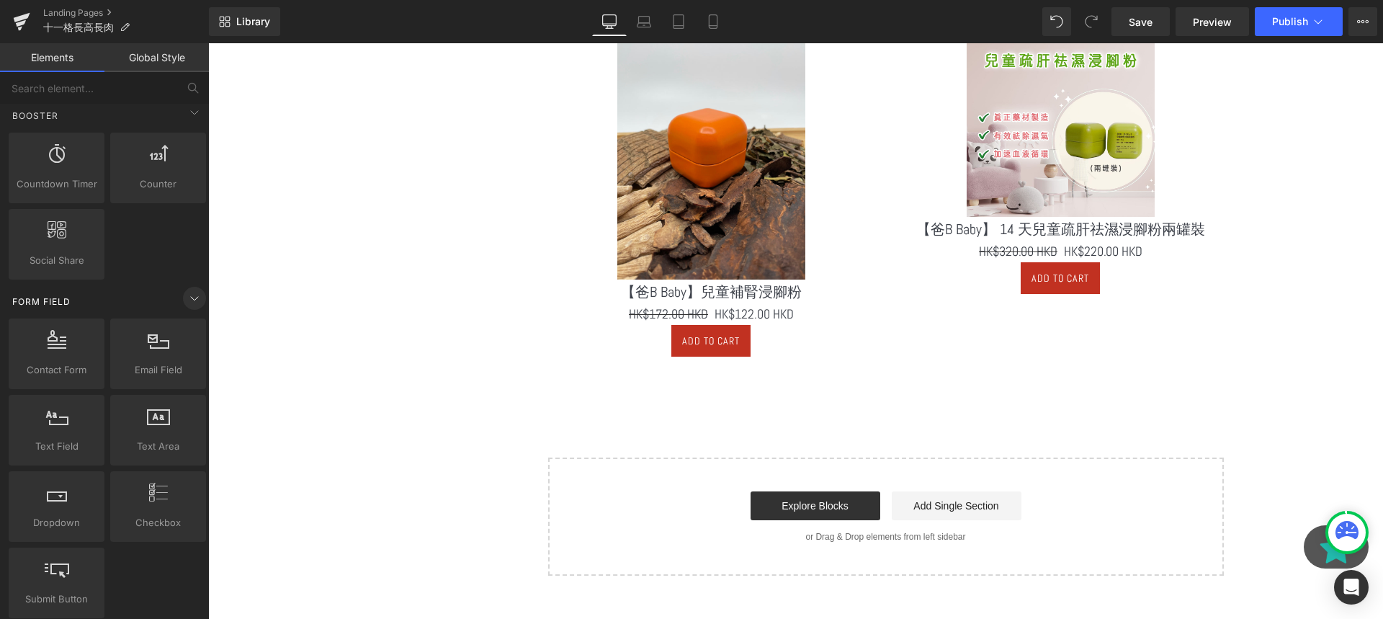
click at [187, 308] on span at bounding box center [194, 298] width 23 height 23
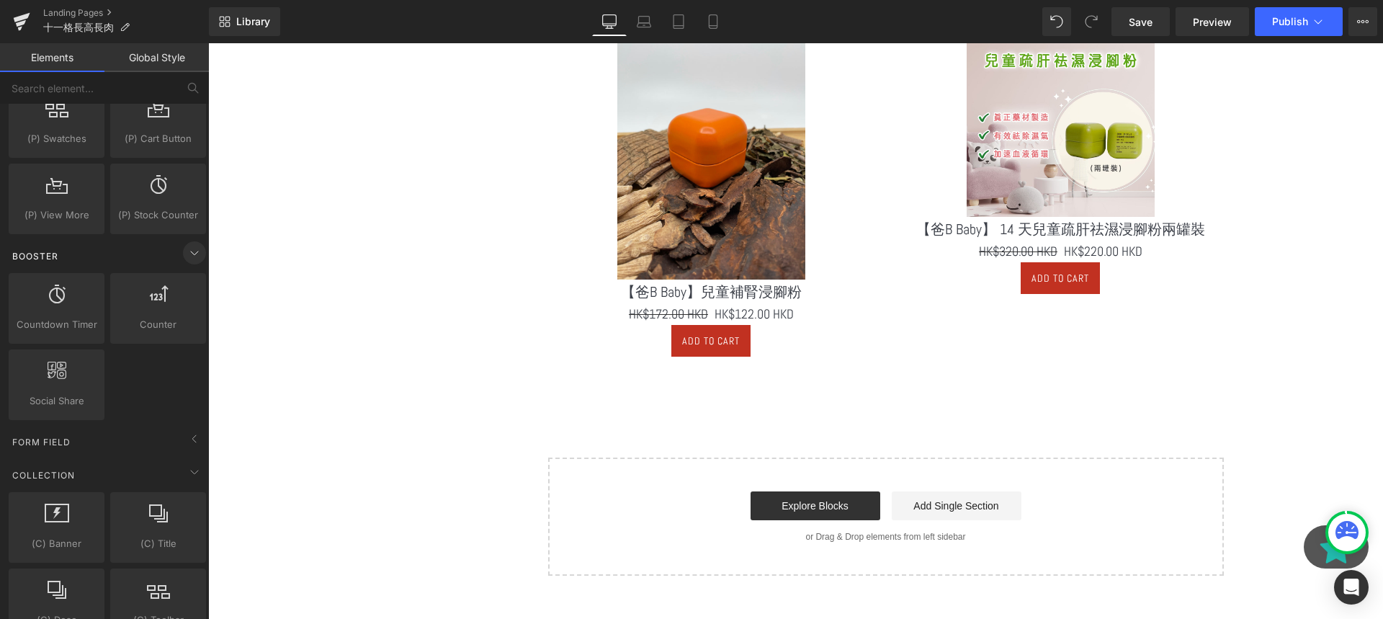
click at [186, 259] on icon at bounding box center [194, 252] width 17 height 17
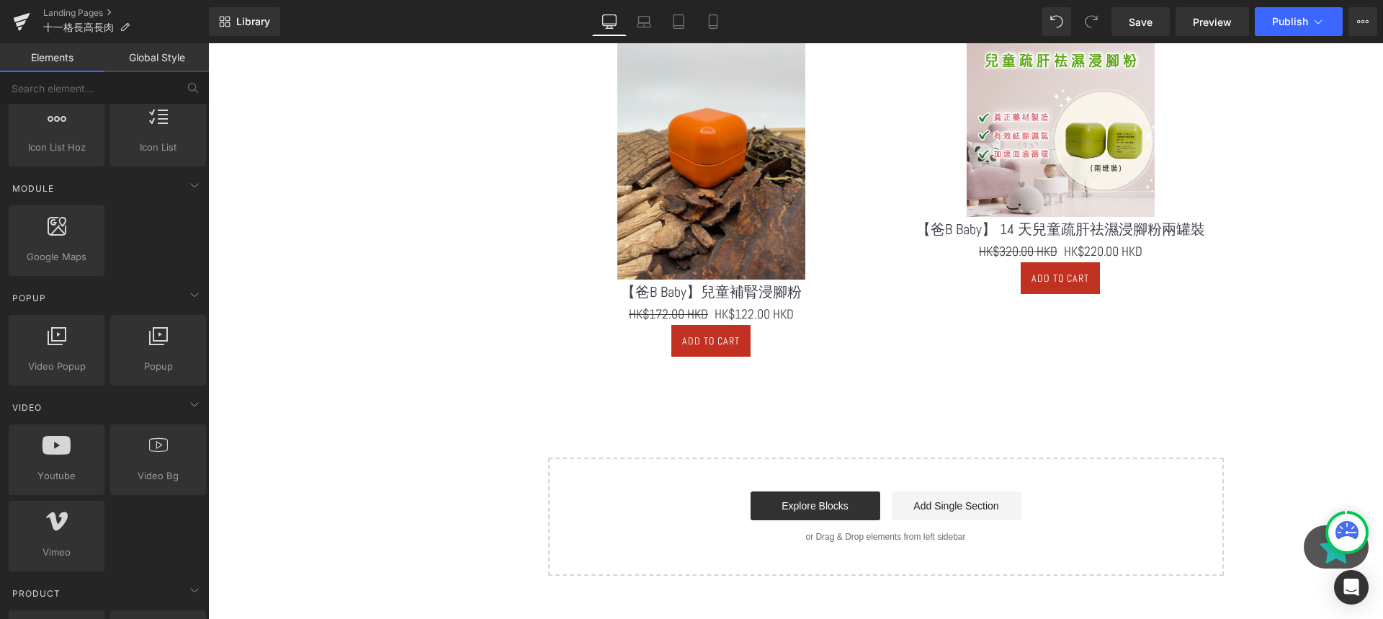
scroll to position [663, 0]
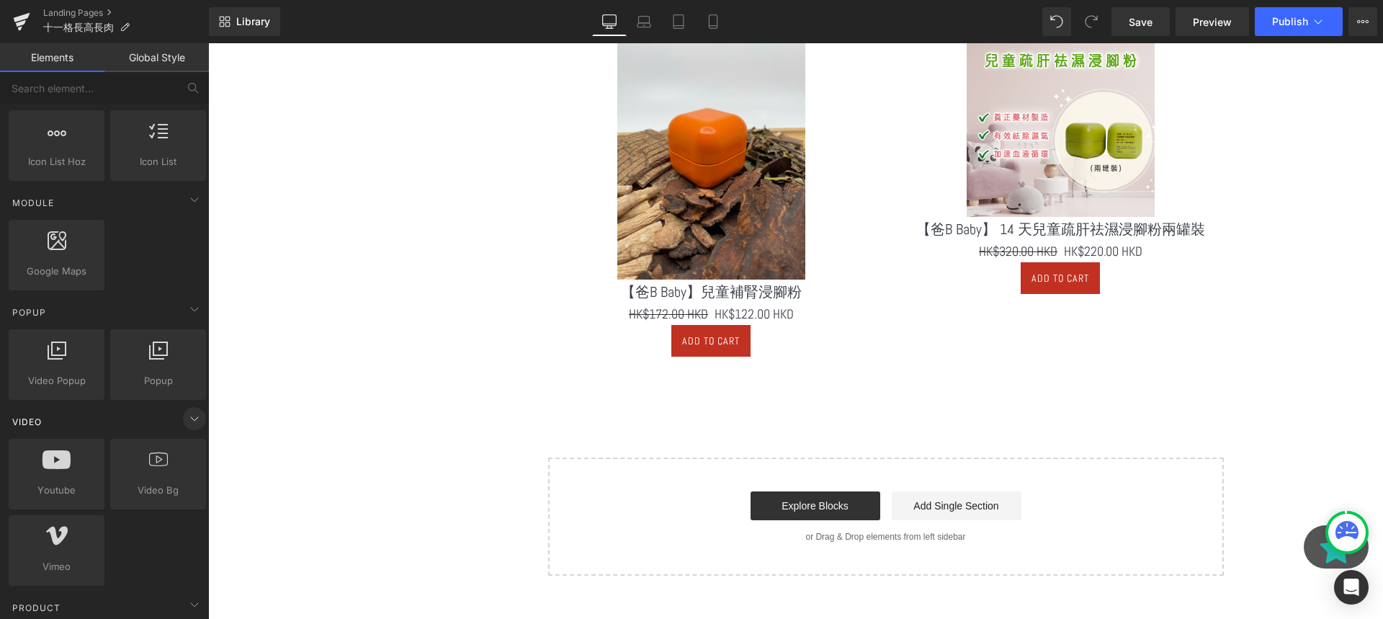
click at [186, 415] on icon at bounding box center [194, 418] width 17 height 17
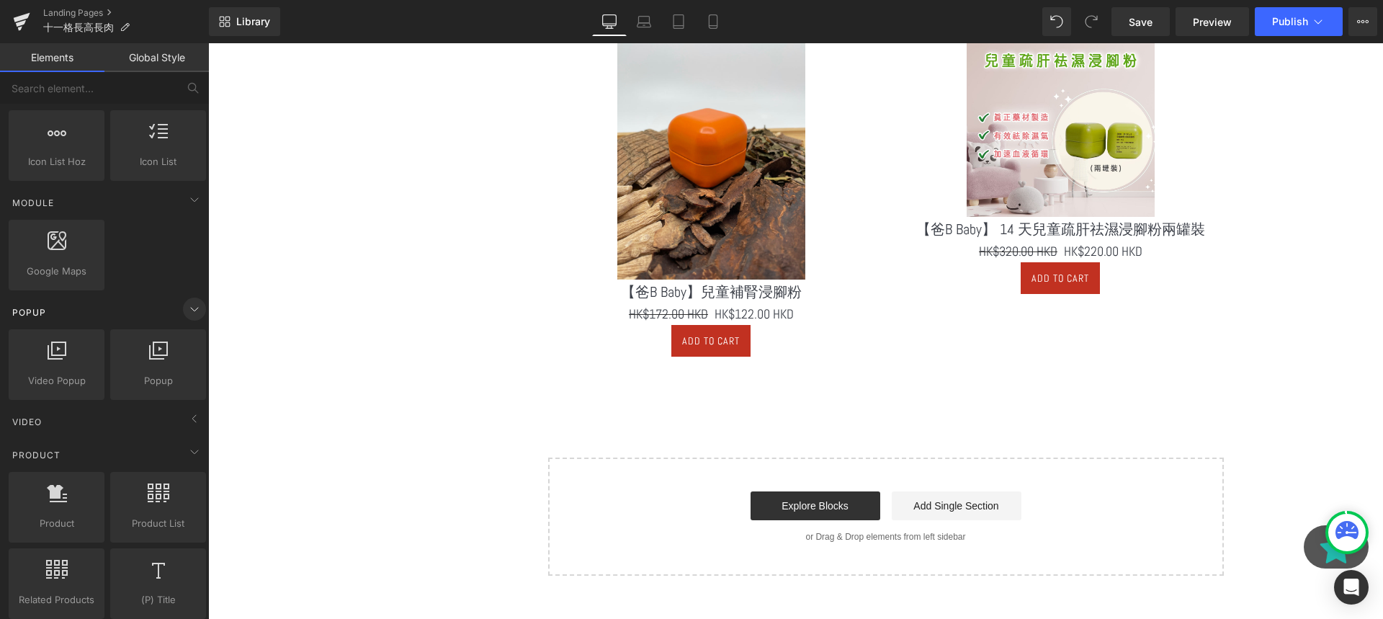
click at [189, 305] on icon at bounding box center [194, 308] width 17 height 17
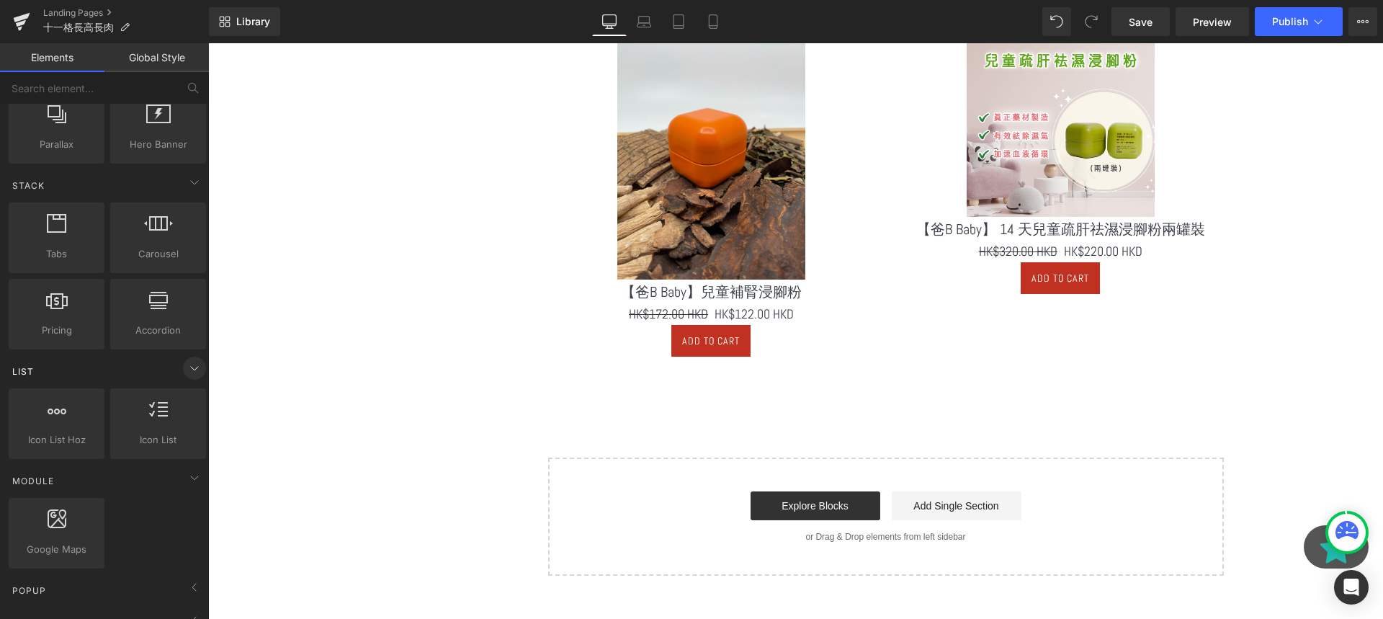
click at [187, 371] on icon at bounding box center [194, 367] width 17 height 17
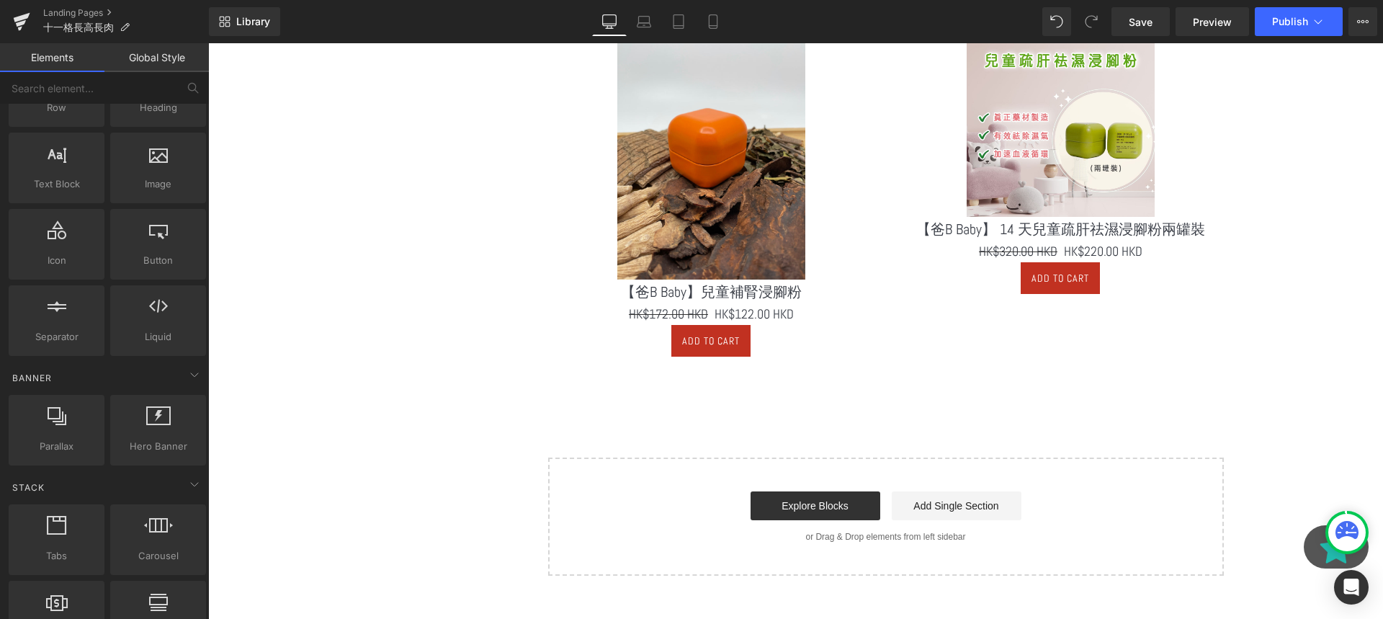
scroll to position [79, 0]
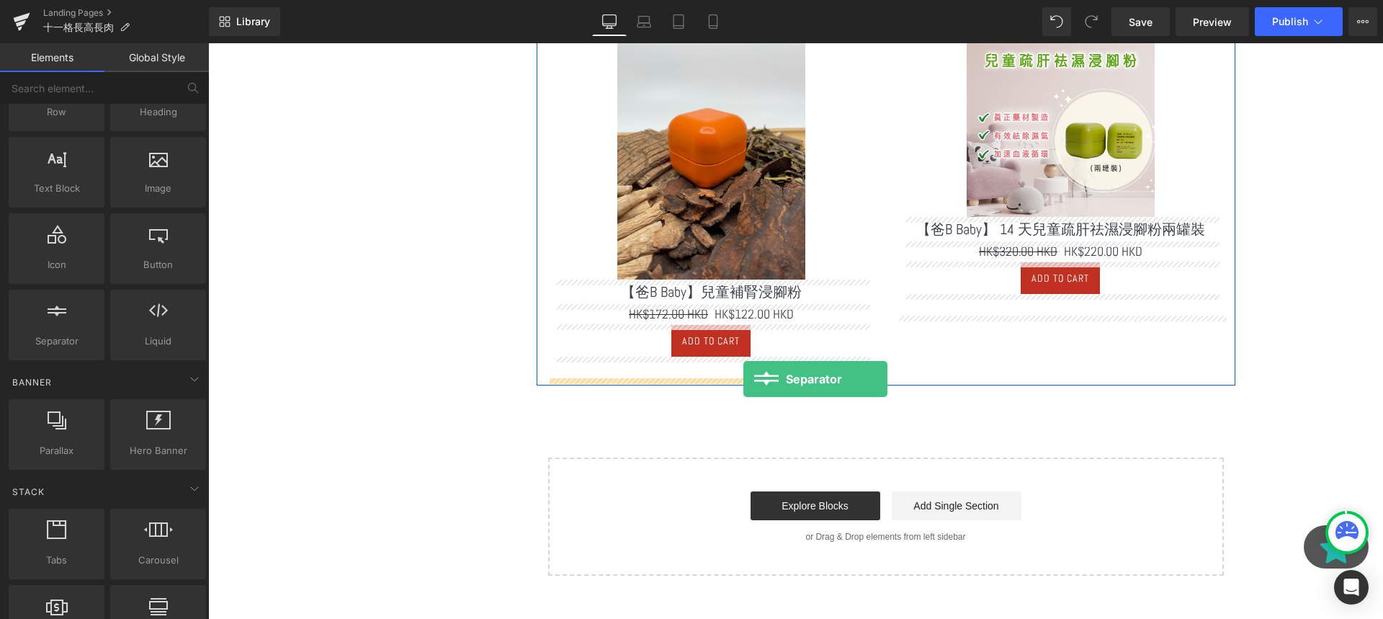
drag, startPoint x: 270, startPoint y: 371, endPoint x: 743, endPoint y: 379, distance: 473.3
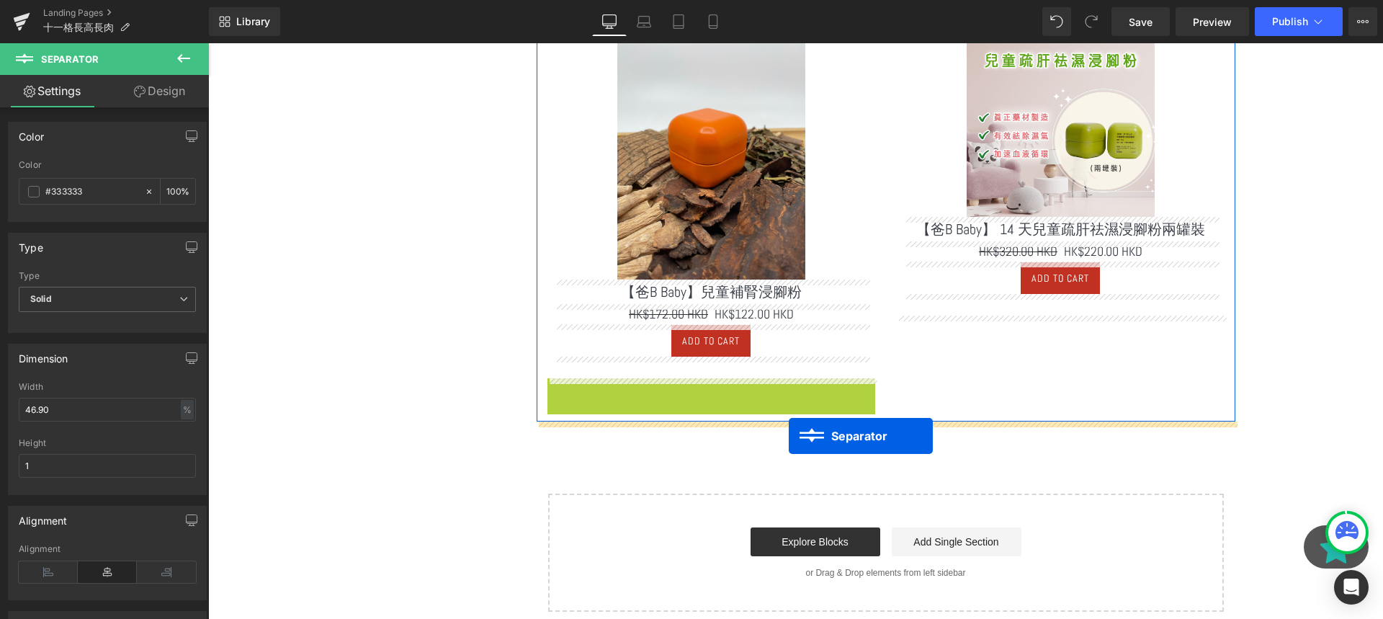
drag, startPoint x: 721, startPoint y: 385, endPoint x: 789, endPoint y: 436, distance: 84.4
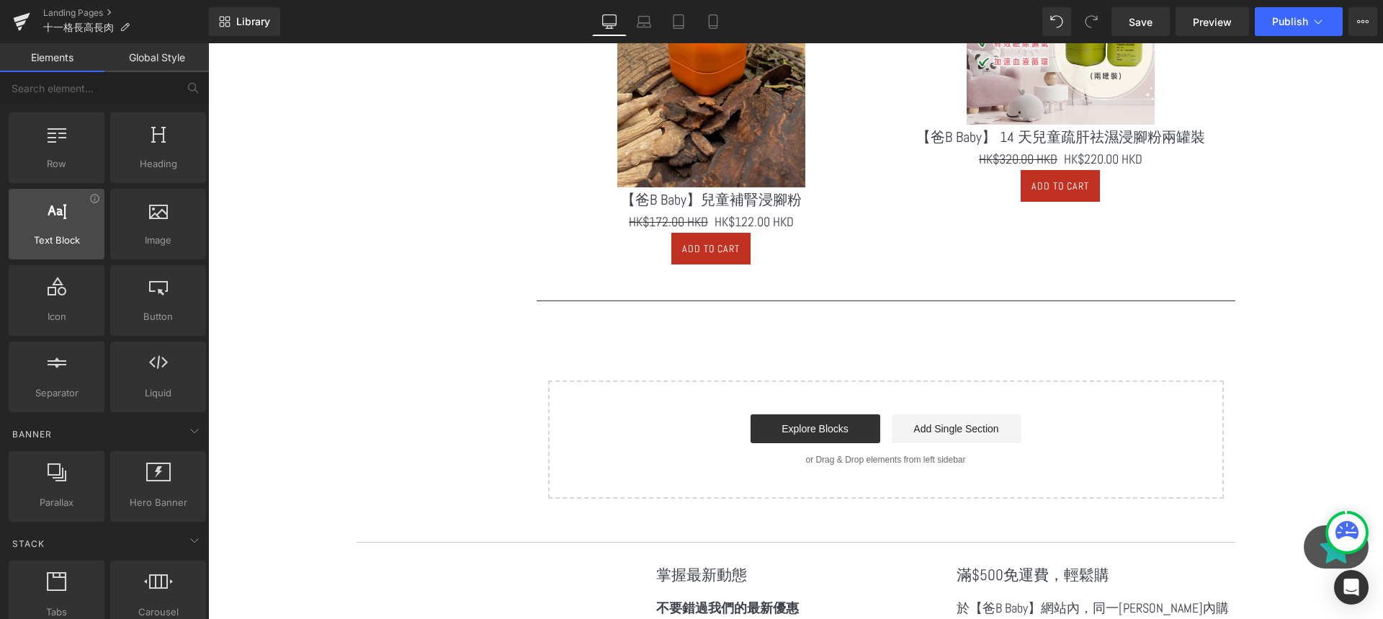
scroll to position [0, 0]
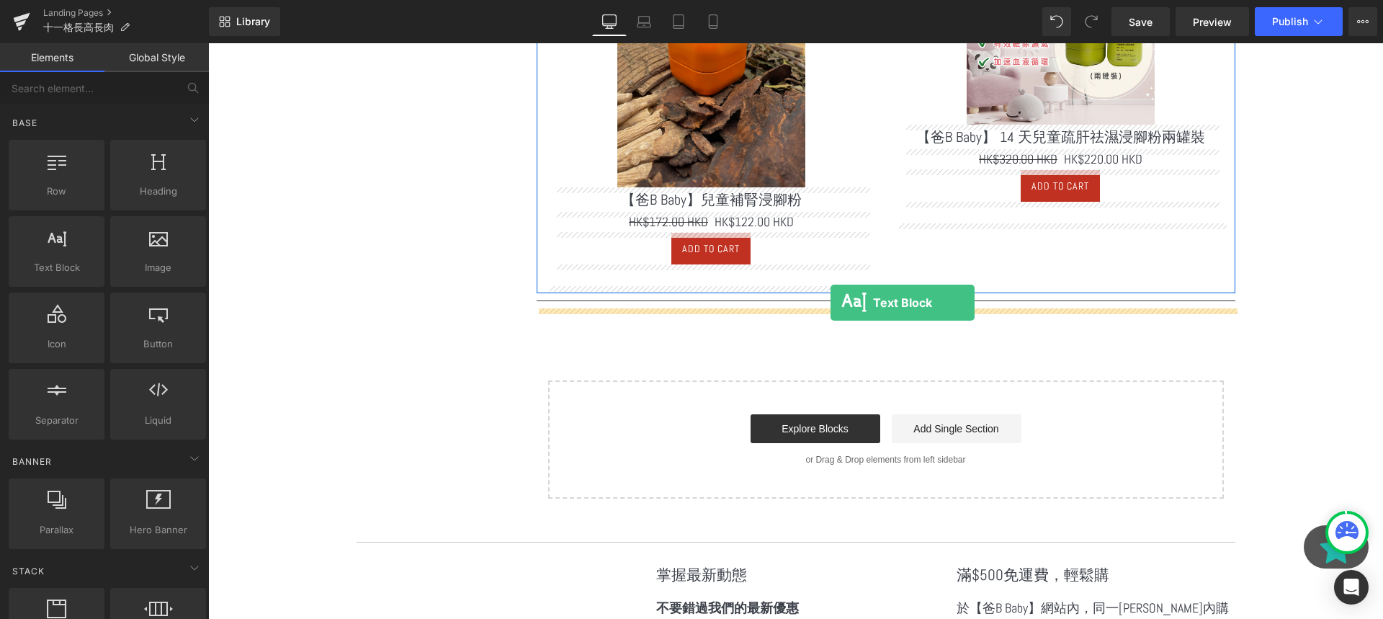
drag, startPoint x: 274, startPoint y: 277, endPoint x: 829, endPoint y: 301, distance: 555.1
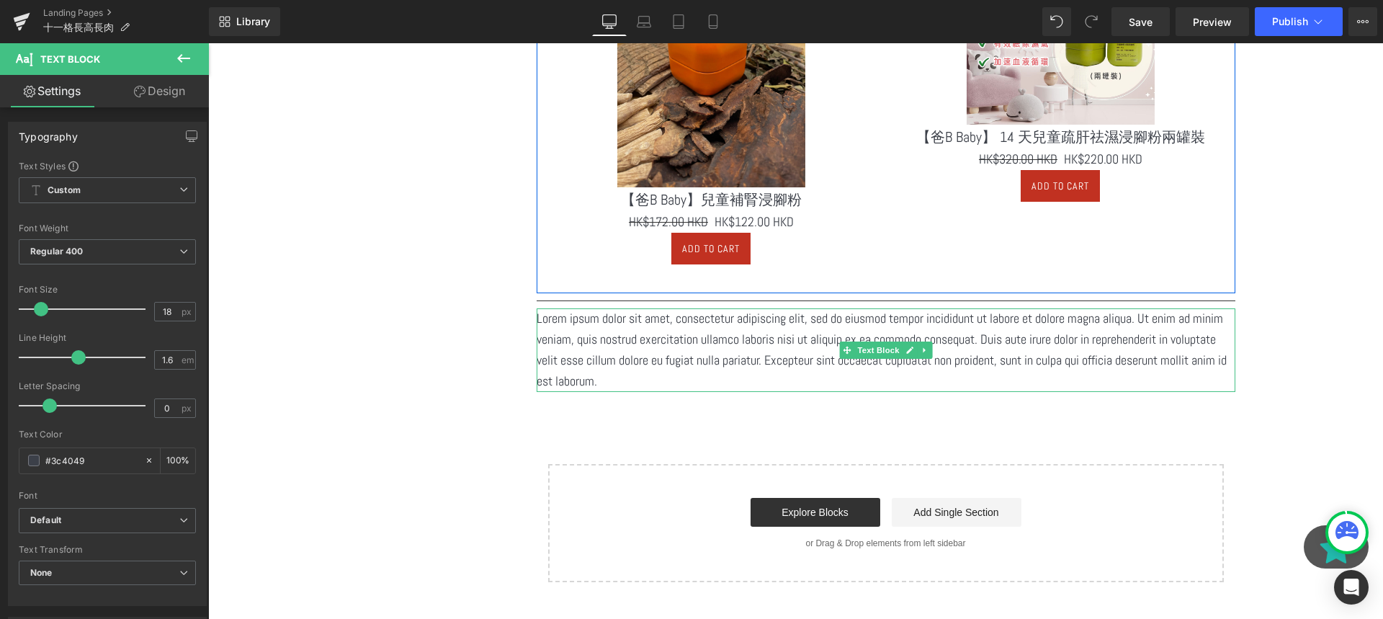
click at [813, 355] on p "Lorem ipsum dolor sit amet, consectetur adipiscing elit, sed do eiusmod tempor …" at bounding box center [886, 349] width 699 height 83
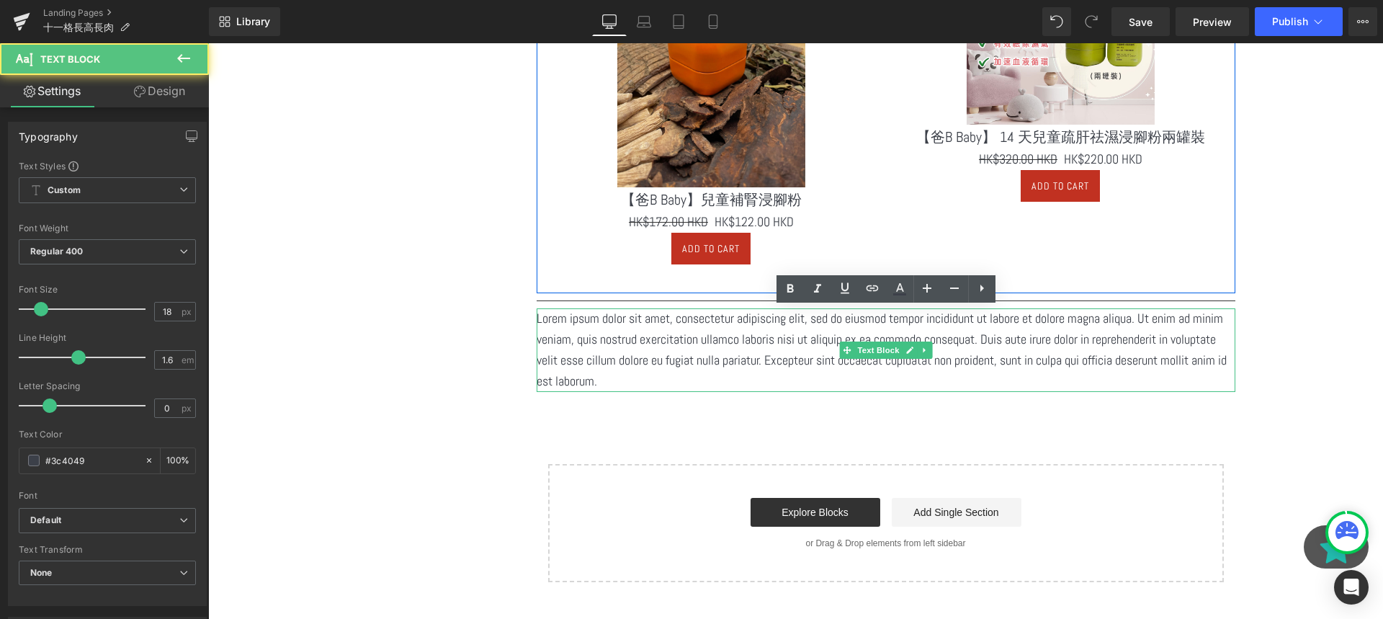
click at [813, 355] on p "Lorem ipsum dolor sit amet, consectetur adipiscing elit, sed do eiusmod tempor …" at bounding box center [886, 349] width 699 height 83
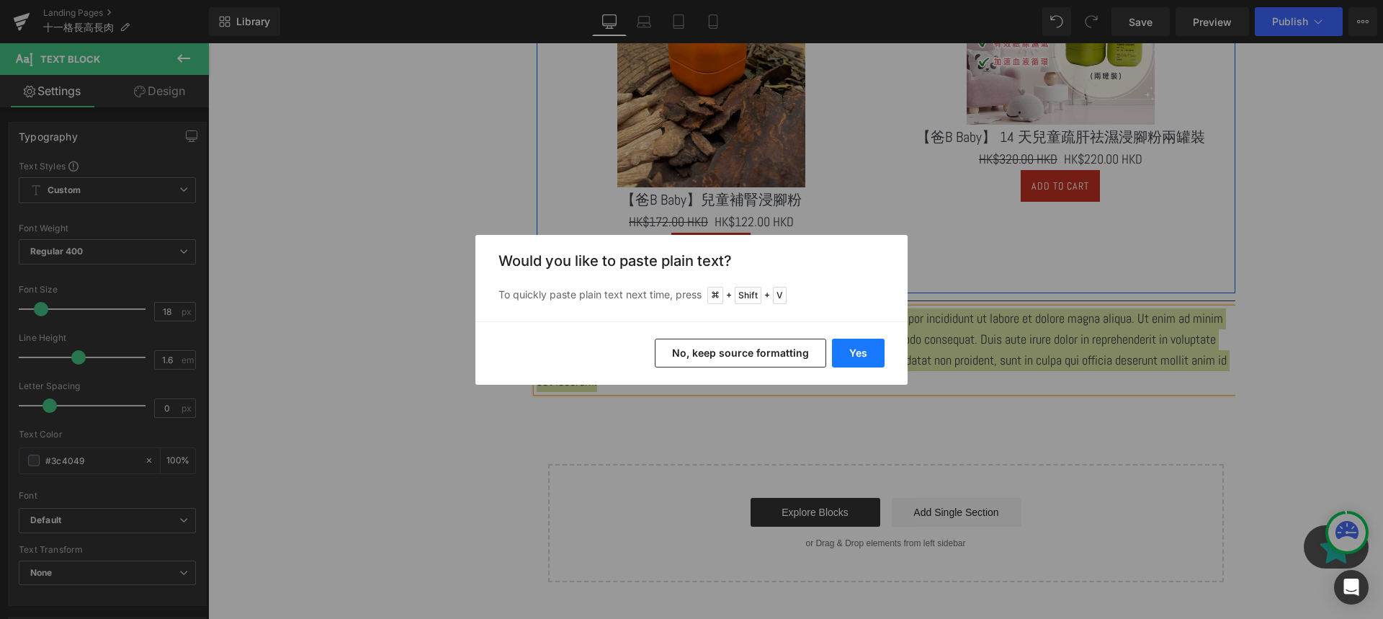
click at [879, 351] on button "Yes" at bounding box center [858, 353] width 53 height 29
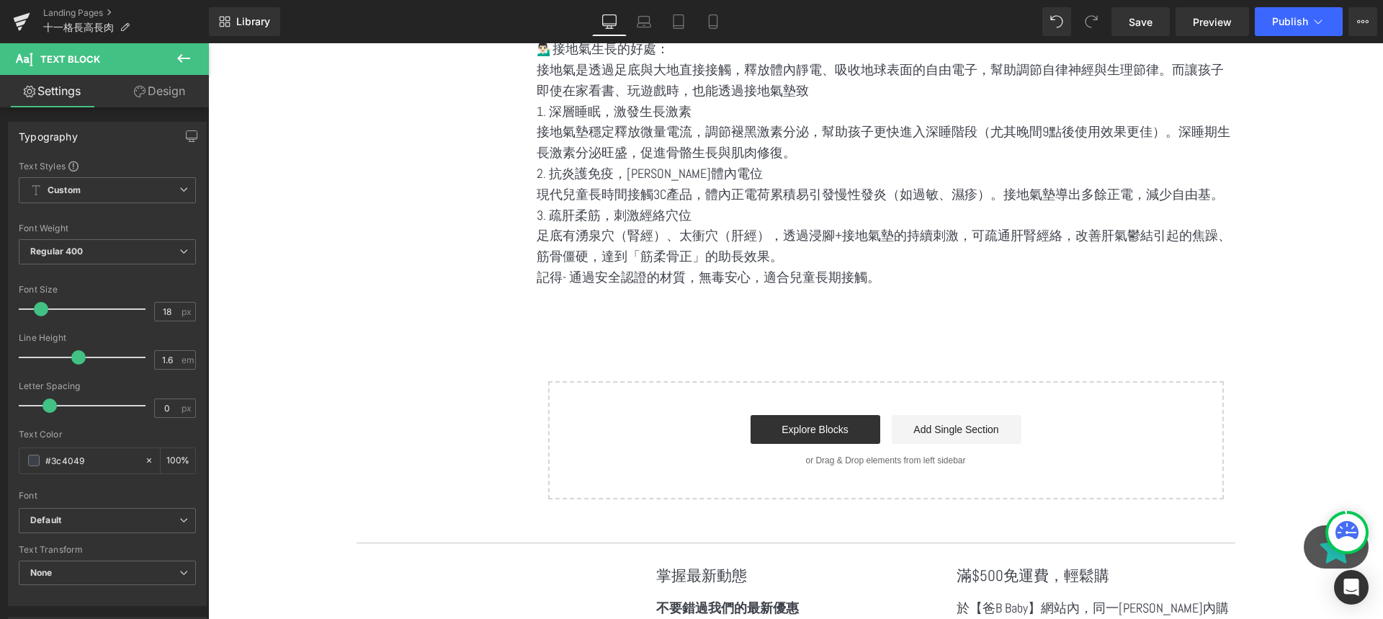
scroll to position [2834, 0]
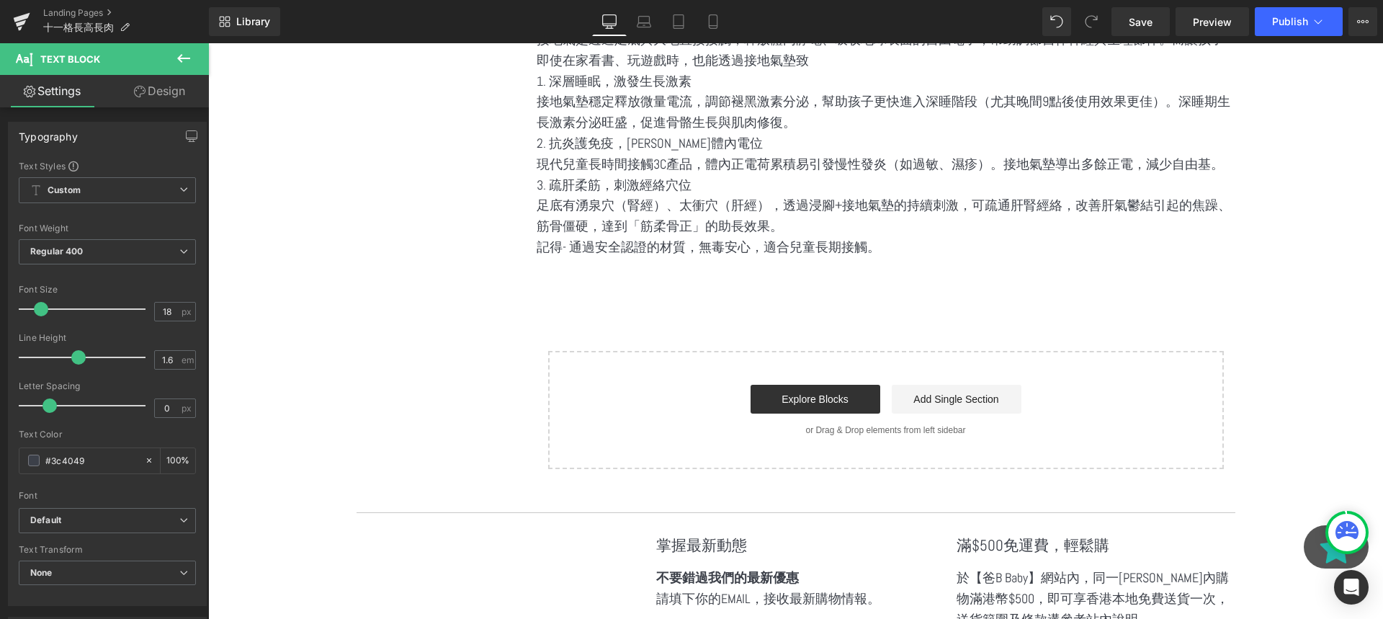
click at [191, 62] on icon at bounding box center [183, 58] width 17 height 17
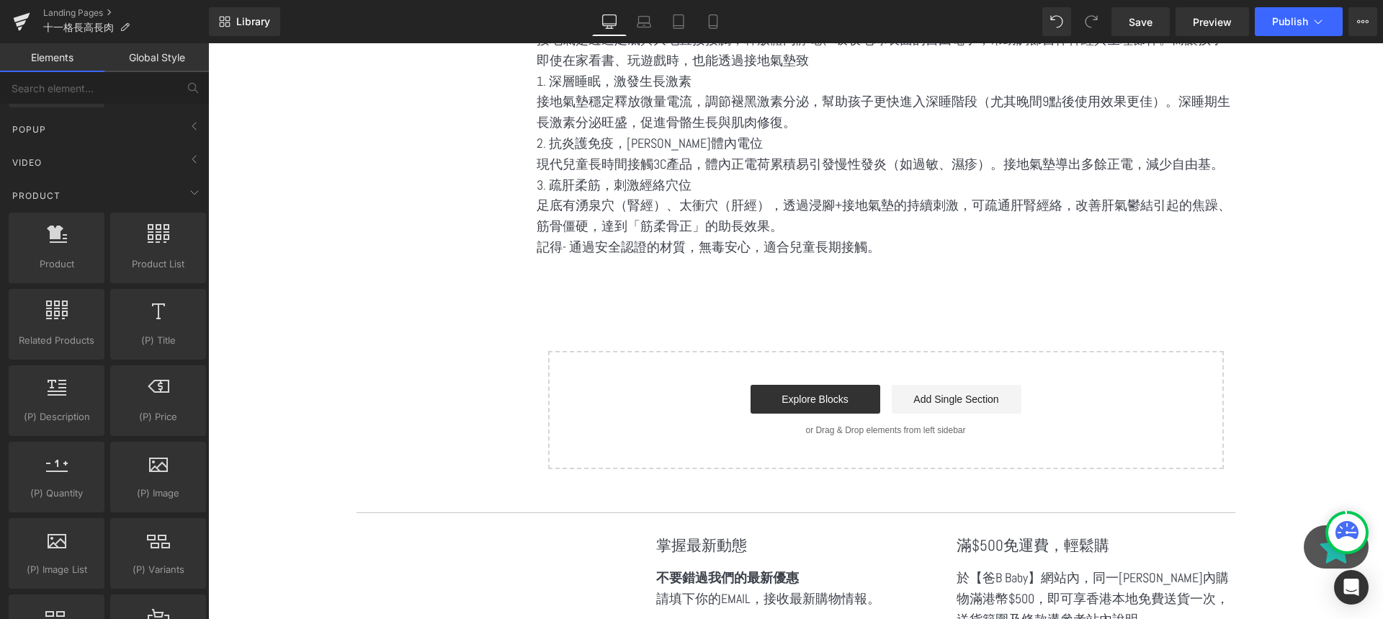
scroll to position [691, 0]
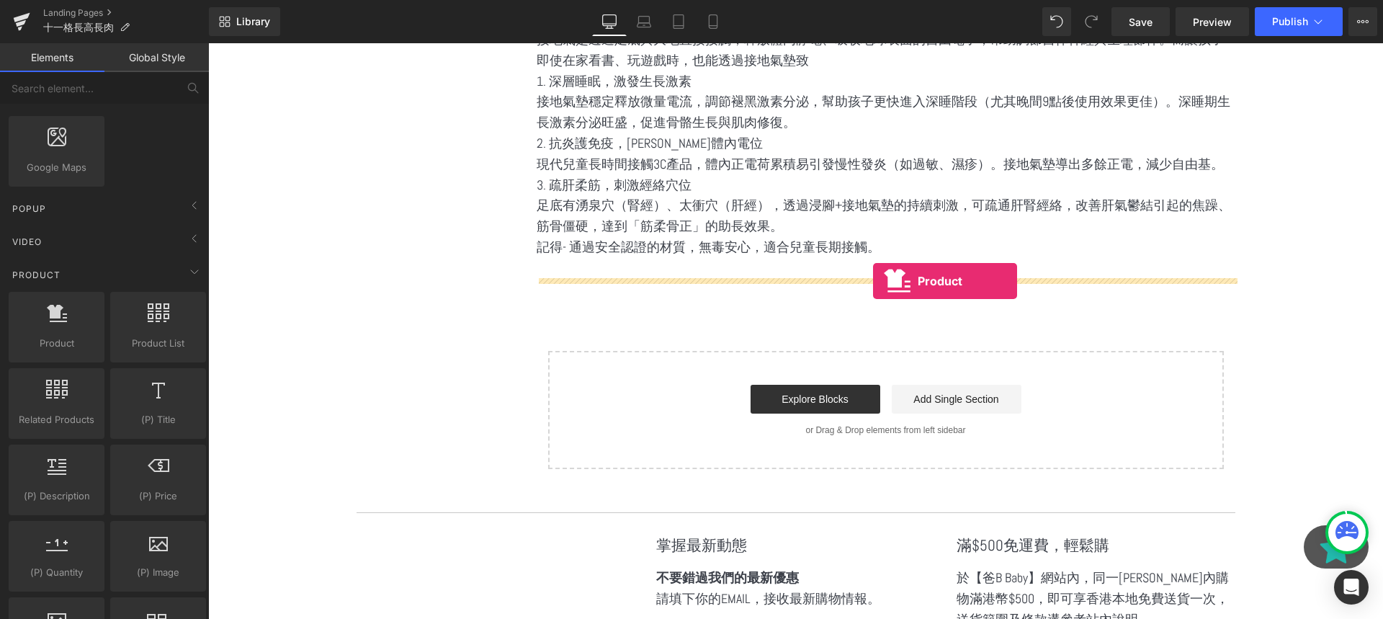
drag, startPoint x: 279, startPoint y: 400, endPoint x: 872, endPoint y: 275, distance: 605.0
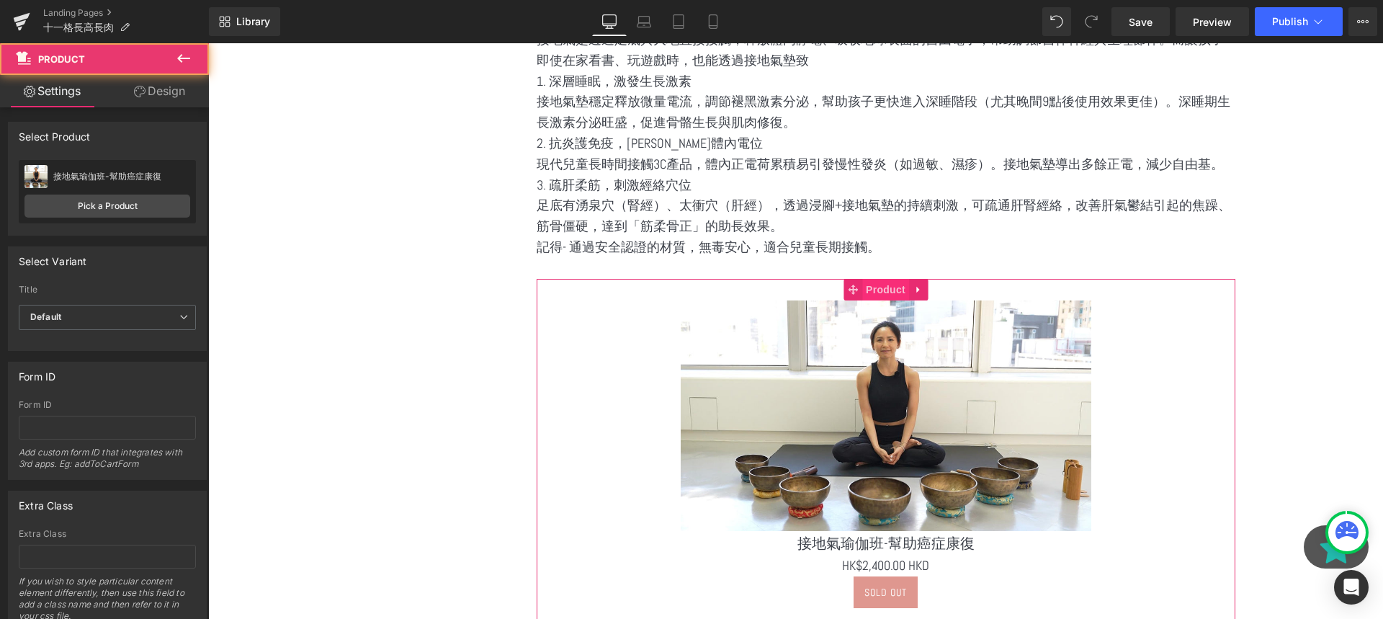
click at [890, 295] on span "Product" at bounding box center [885, 290] width 47 height 22
click at [154, 210] on link "Pick a Product" at bounding box center [107, 205] width 166 height 23
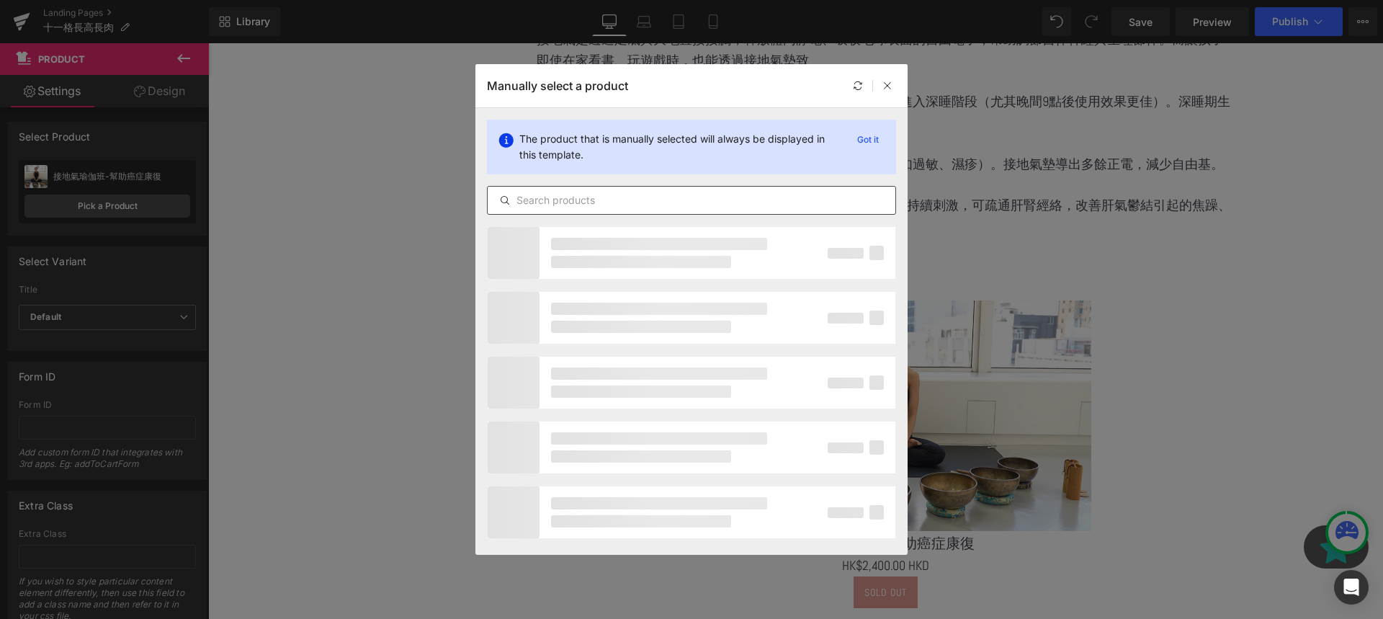
click at [588, 189] on div at bounding box center [691, 200] width 409 height 29
click at [597, 197] on input "text" at bounding box center [692, 200] width 408 height 17
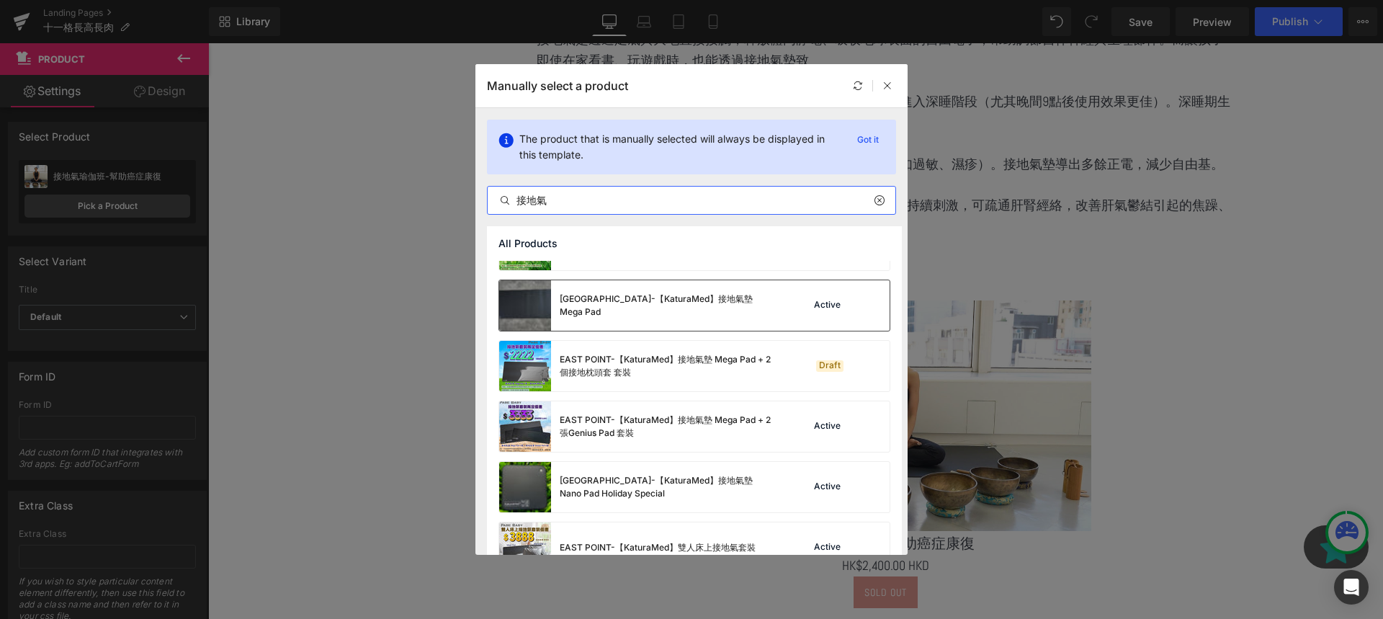
scroll to position [534, 0]
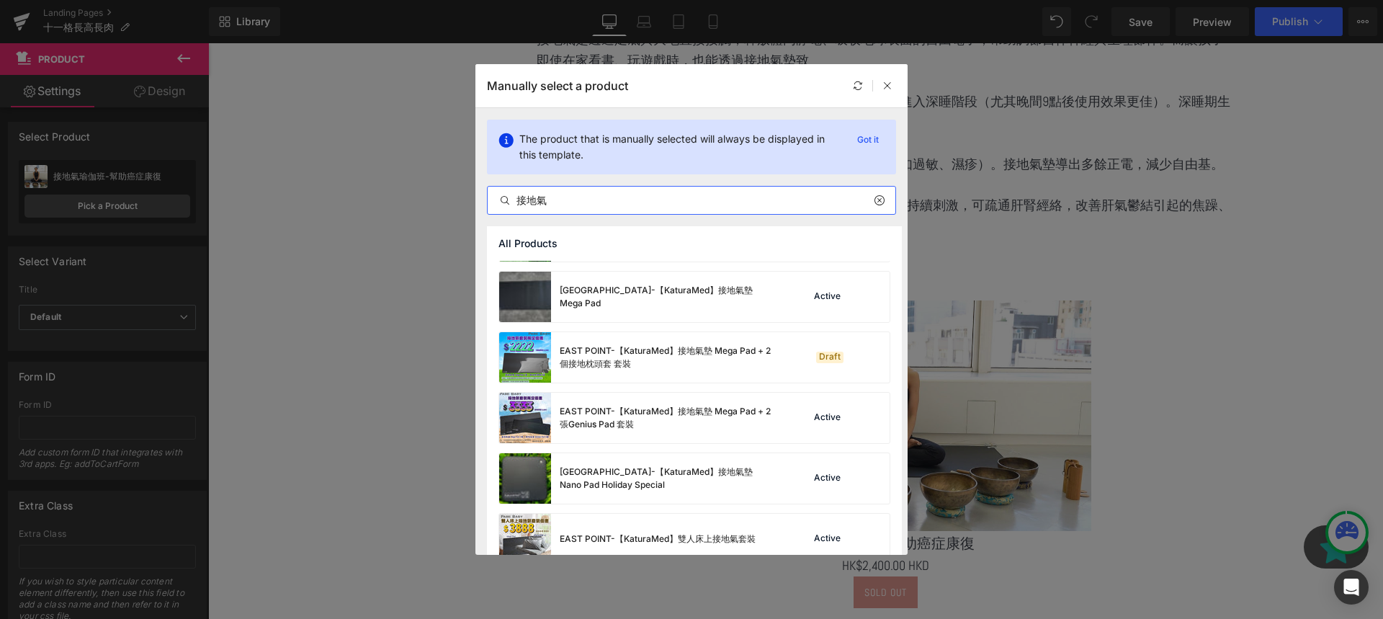
type input "接地氣"
click at [872, 209] on div "接地氣" at bounding box center [691, 200] width 409 height 29
click at [892, 190] on div "接地氣" at bounding box center [691, 200] width 409 height 29
click at [884, 194] on icon at bounding box center [879, 200] width 10 height 12
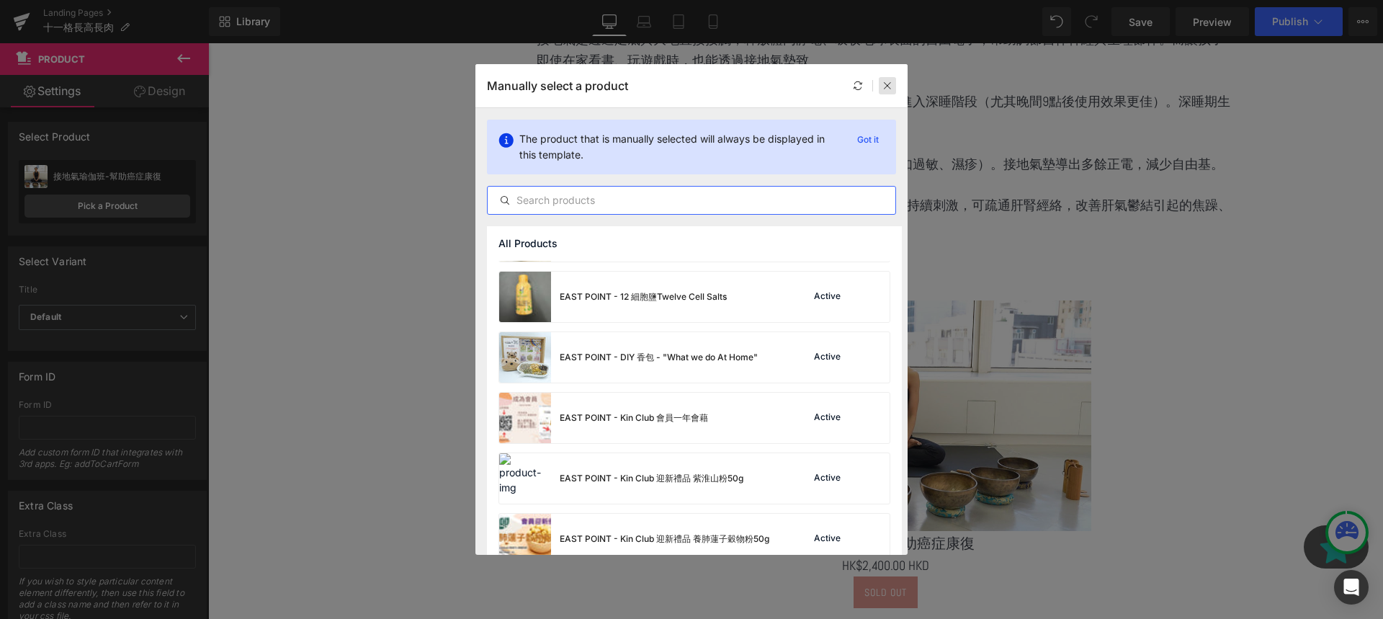
click at [887, 86] on icon at bounding box center [887, 86] width 10 height 10
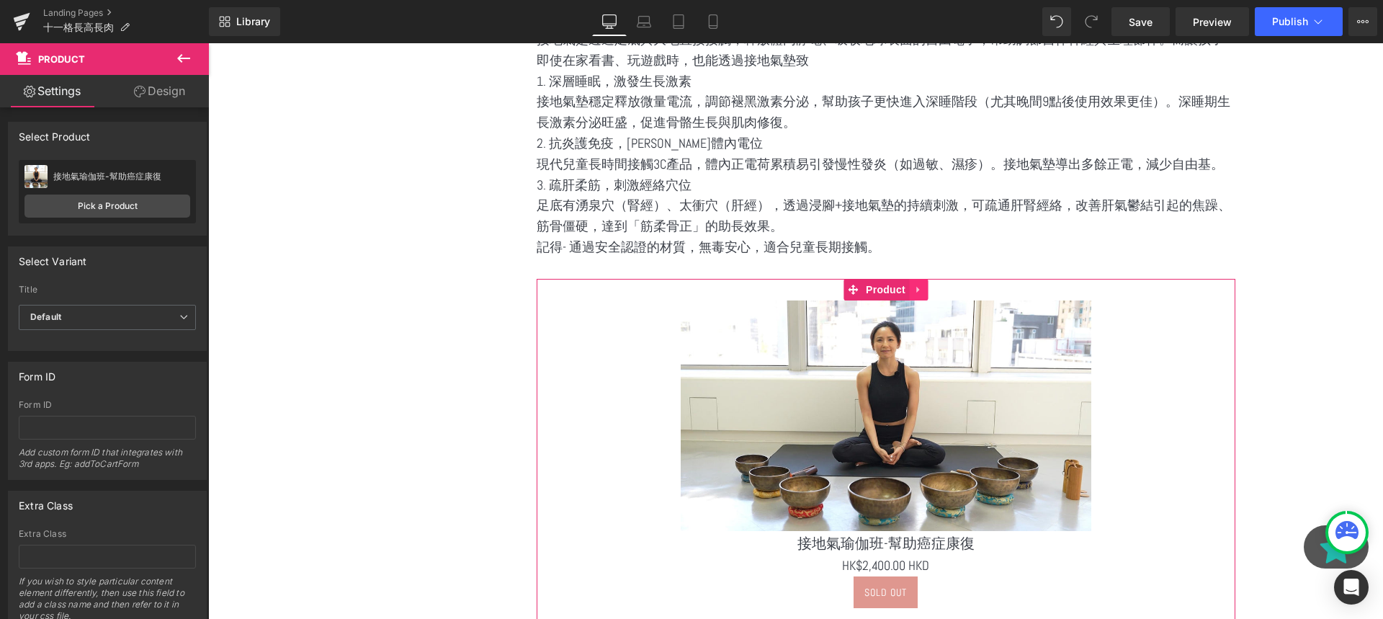
click at [916, 286] on icon at bounding box center [918, 289] width 10 height 11
click at [936, 290] on link at bounding box center [927, 290] width 19 height 22
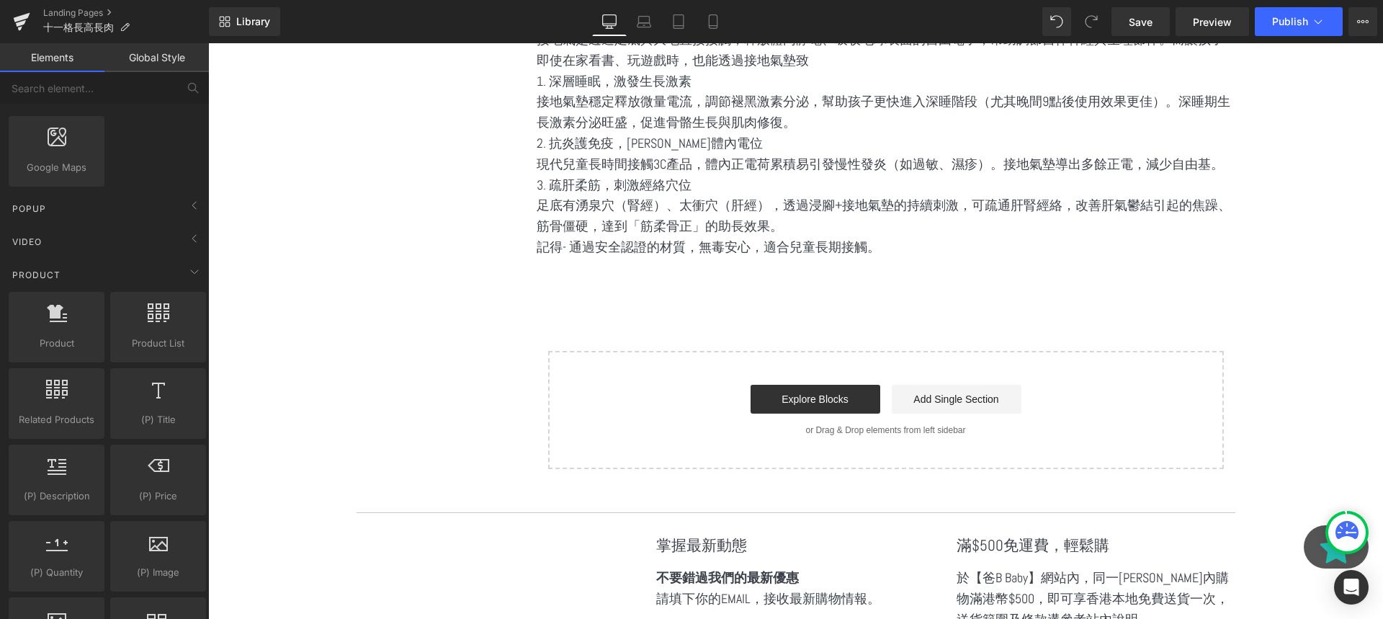
scroll to position [781, 0]
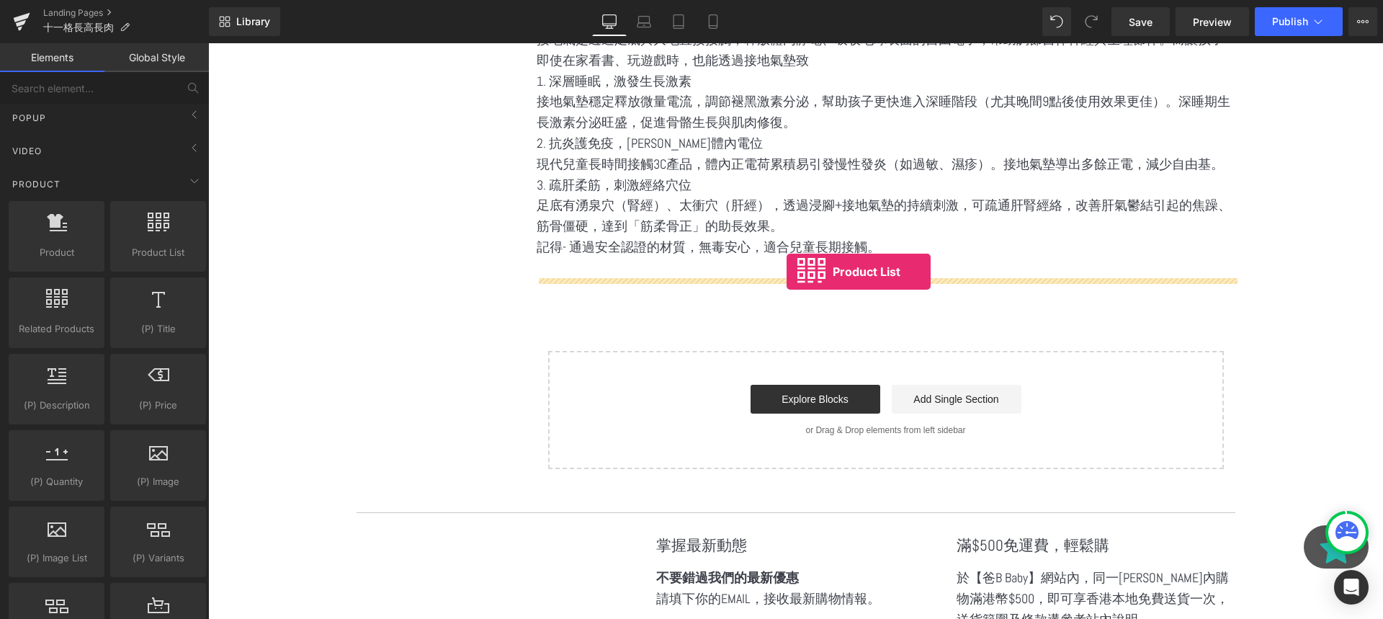
drag, startPoint x: 372, startPoint y: 287, endPoint x: 786, endPoint y: 272, distance: 413.7
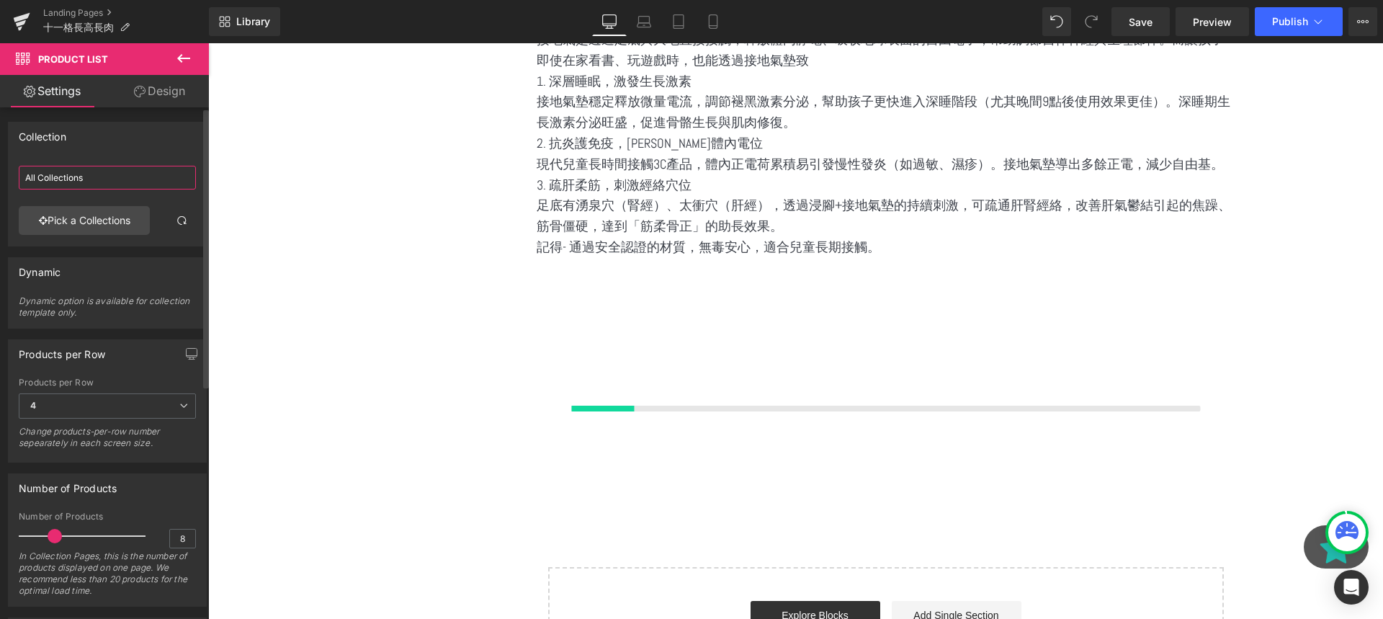
click at [84, 177] on input "All Collections" at bounding box center [107, 178] width 177 height 24
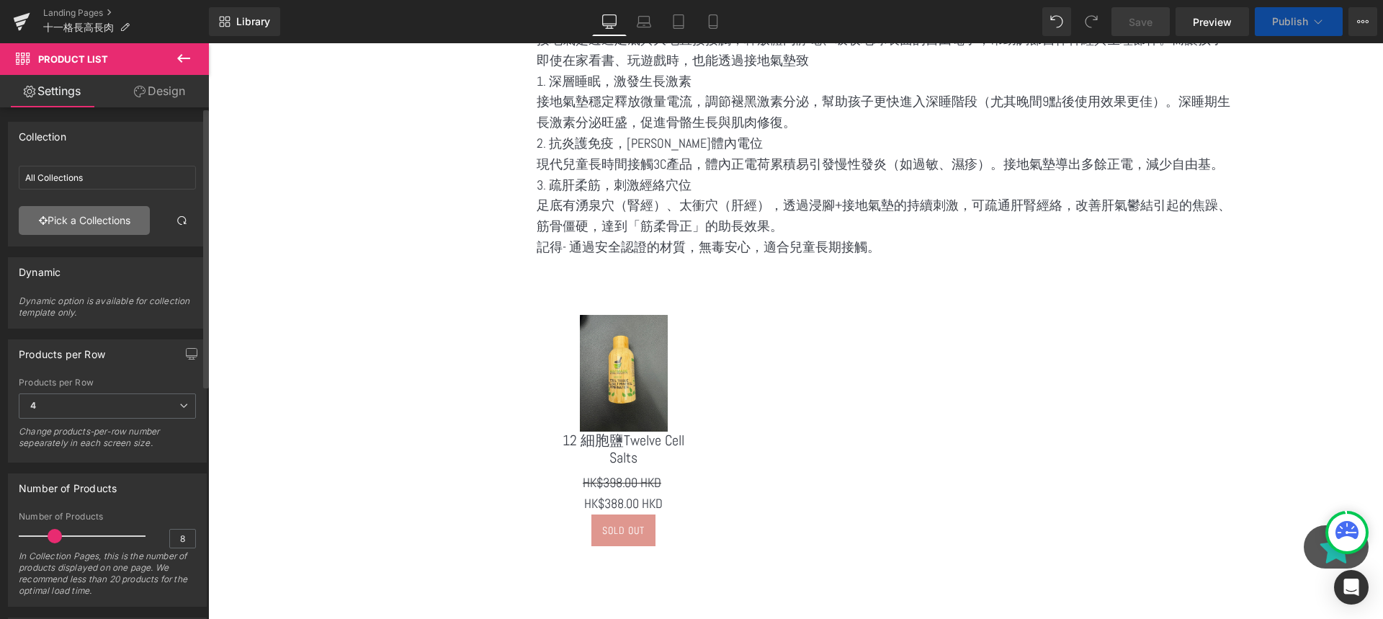
click at [109, 233] on link "Pick a Collections" at bounding box center [84, 220] width 131 height 29
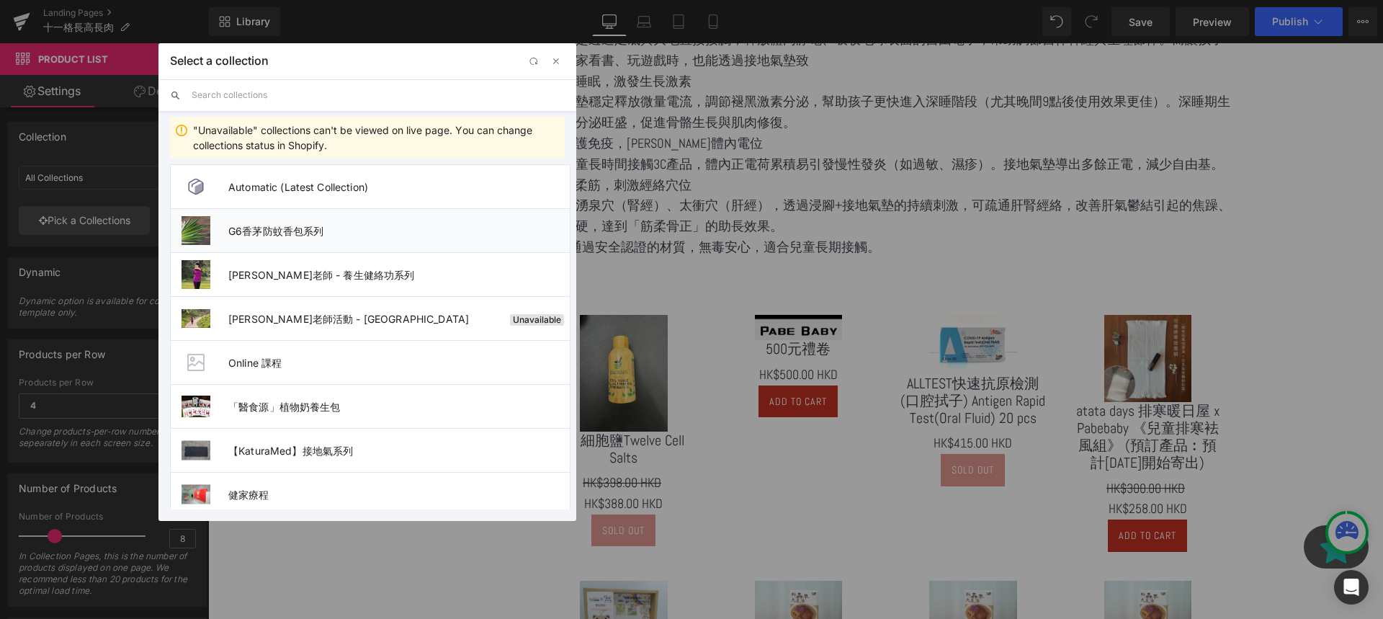
scroll to position [177, 0]
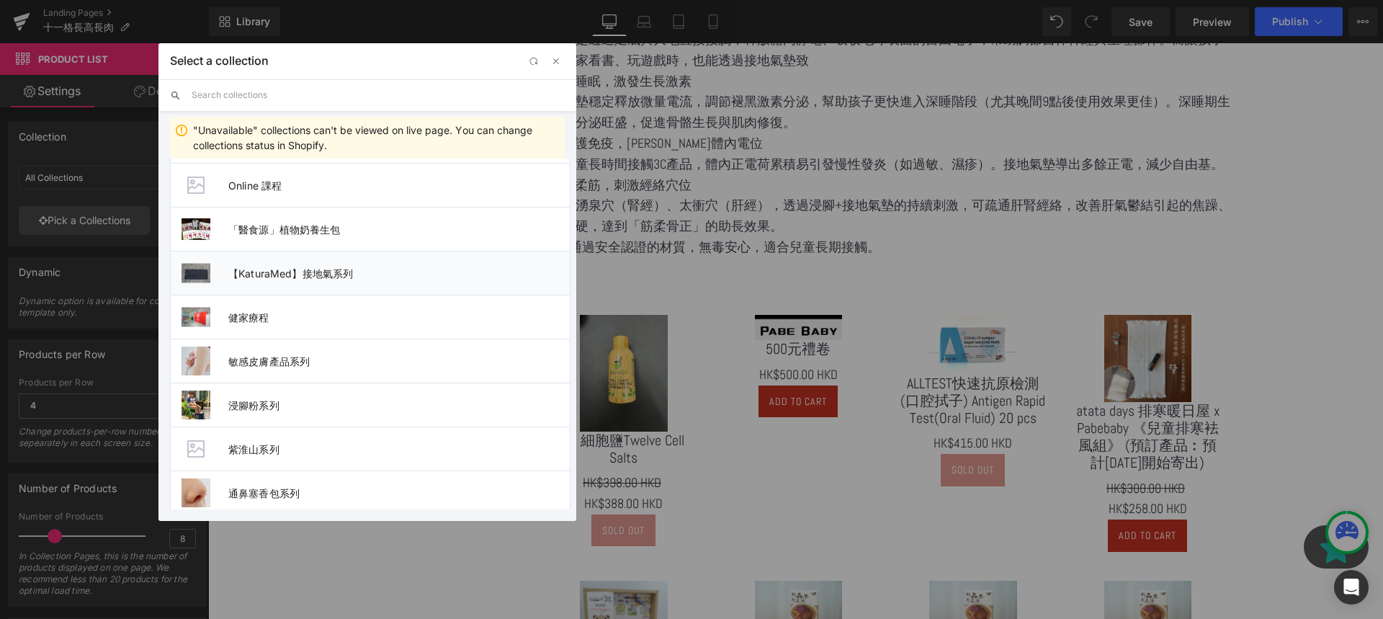
click at [332, 274] on span "【KaturaMed】接地氣系列" at bounding box center [398, 273] width 341 height 12
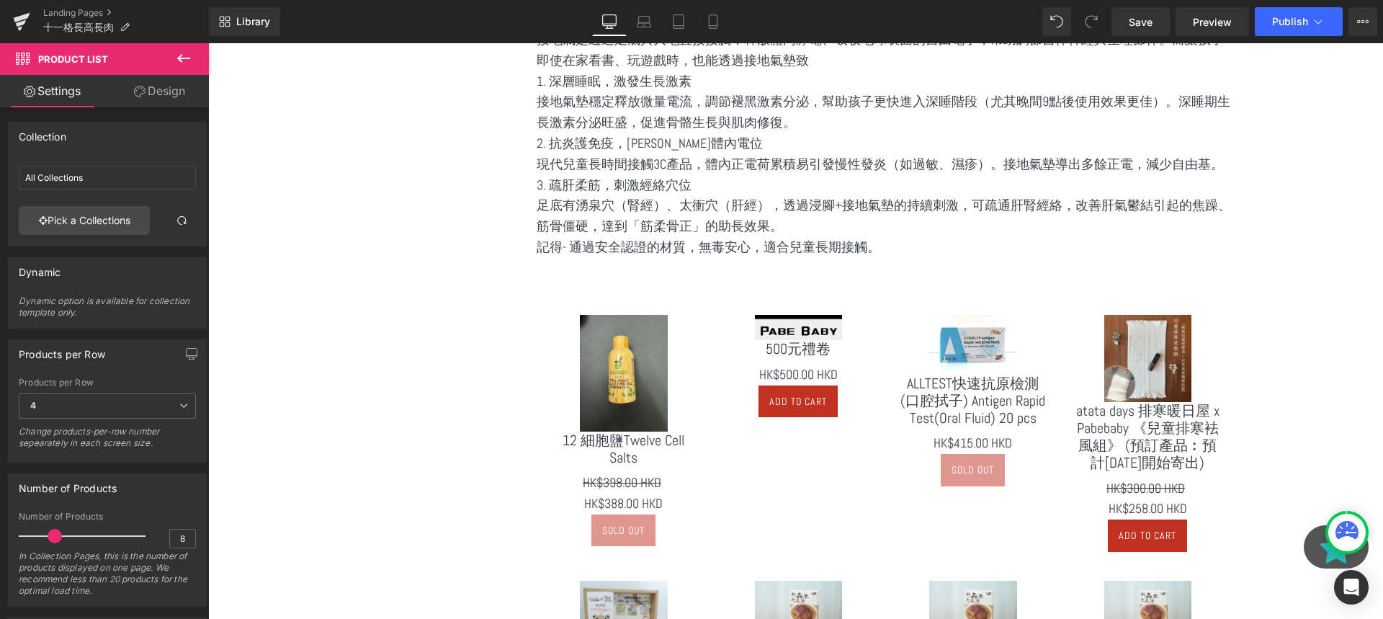
type input "【KaturaMed】接地氣系列"
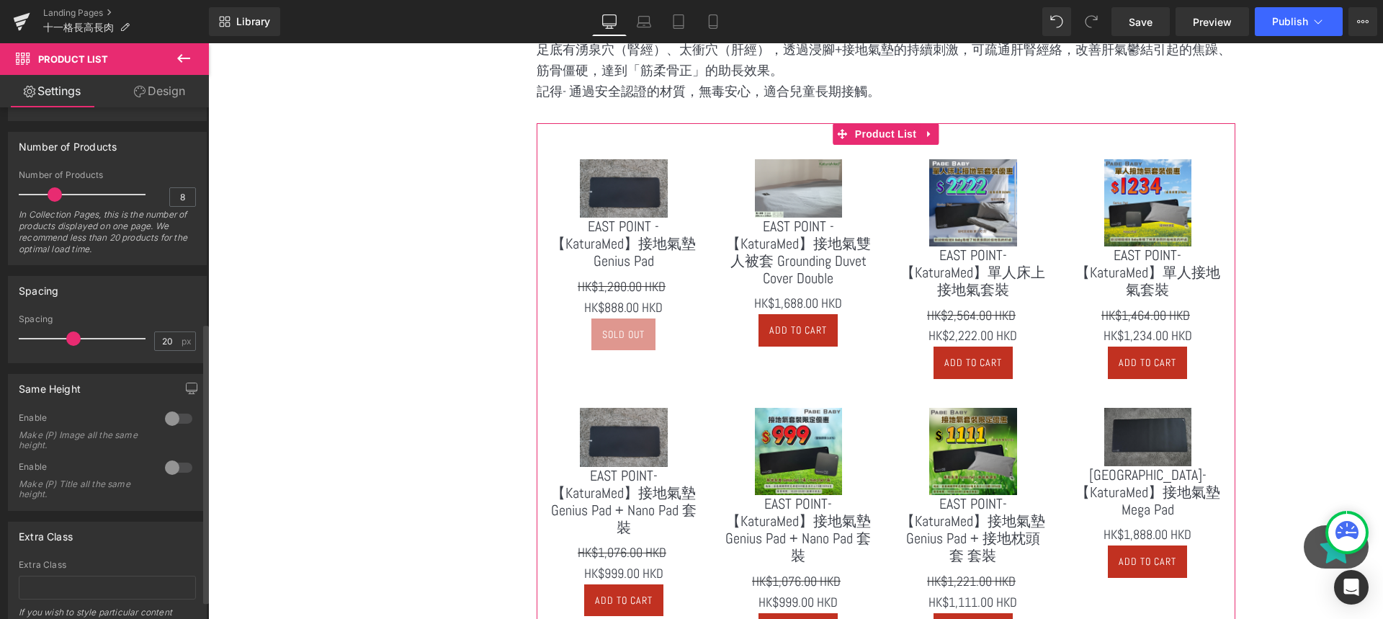
scroll to position [0, 0]
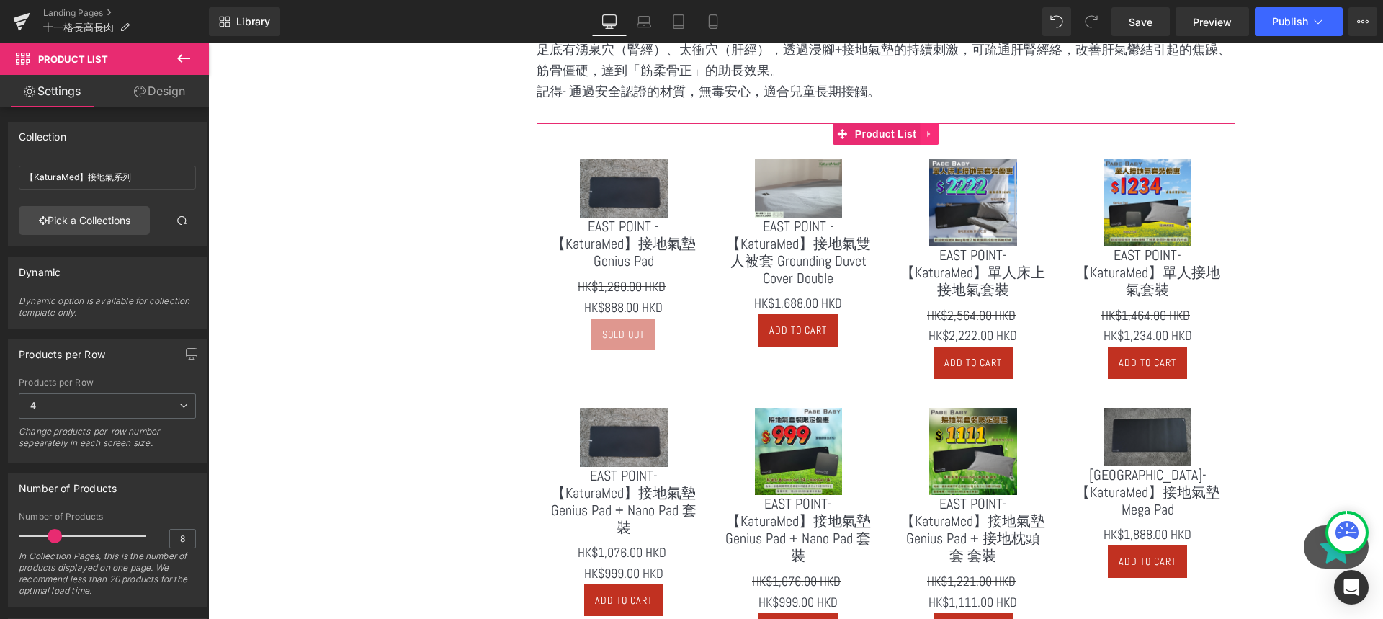
click at [928, 131] on icon at bounding box center [929, 133] width 10 height 11
click at [942, 143] on link at bounding box center [938, 134] width 19 height 22
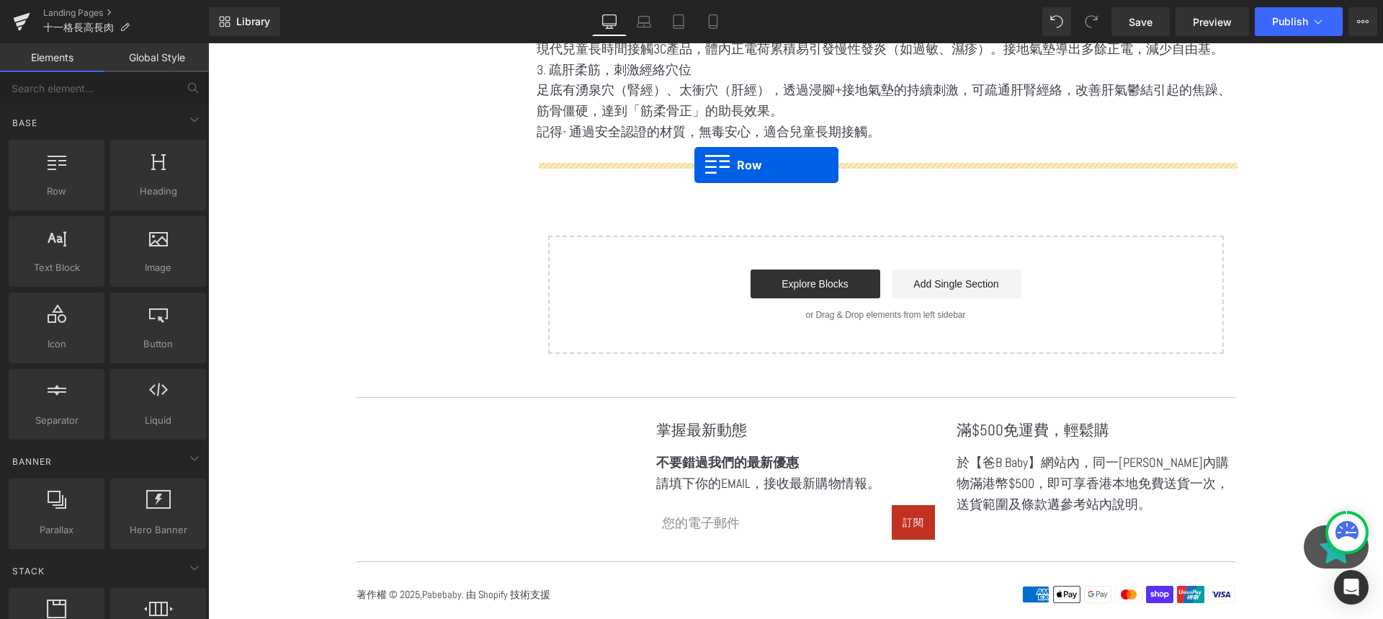
drag, startPoint x: 264, startPoint y: 238, endPoint x: 694, endPoint y: 165, distance: 436.1
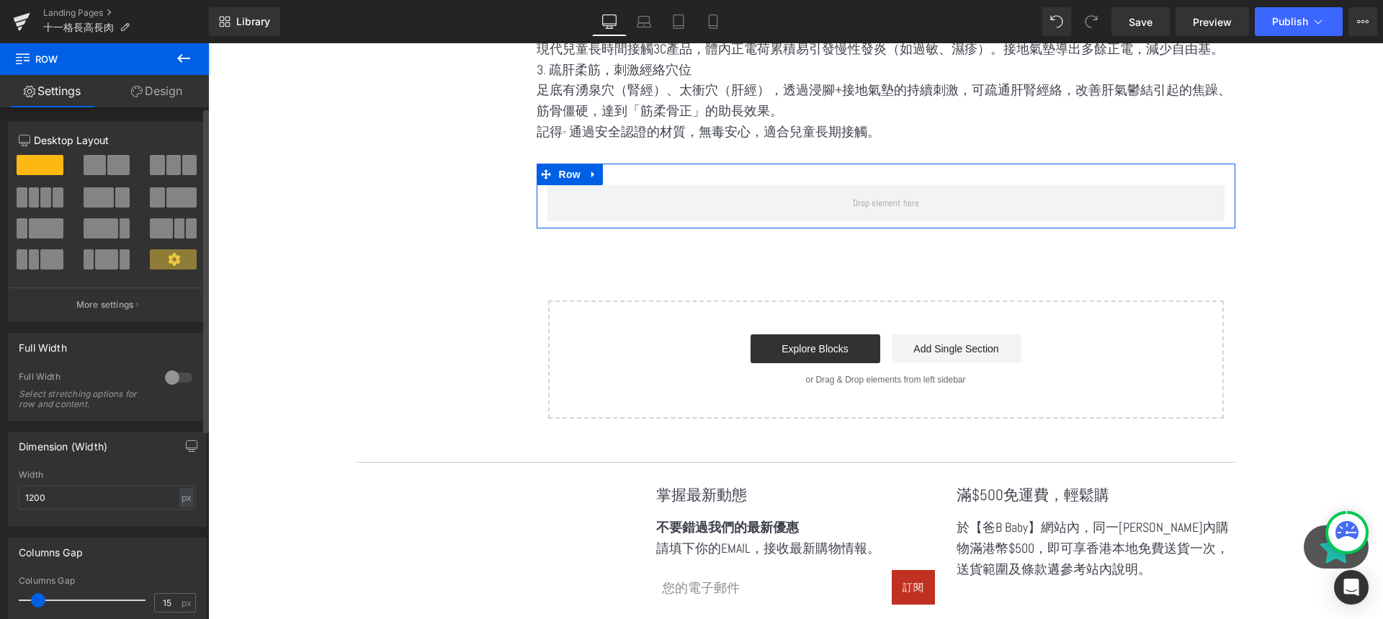
click at [53, 188] on span at bounding box center [58, 197] width 11 height 20
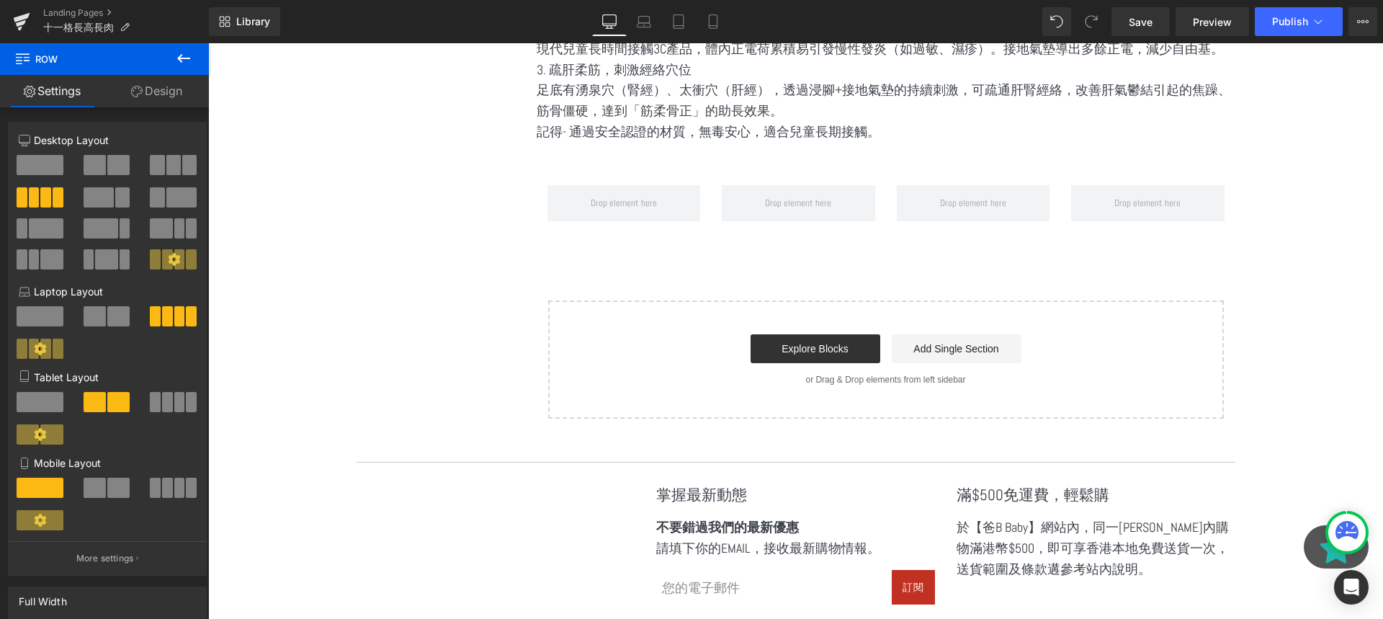
click at [180, 67] on button at bounding box center [183, 59] width 50 height 32
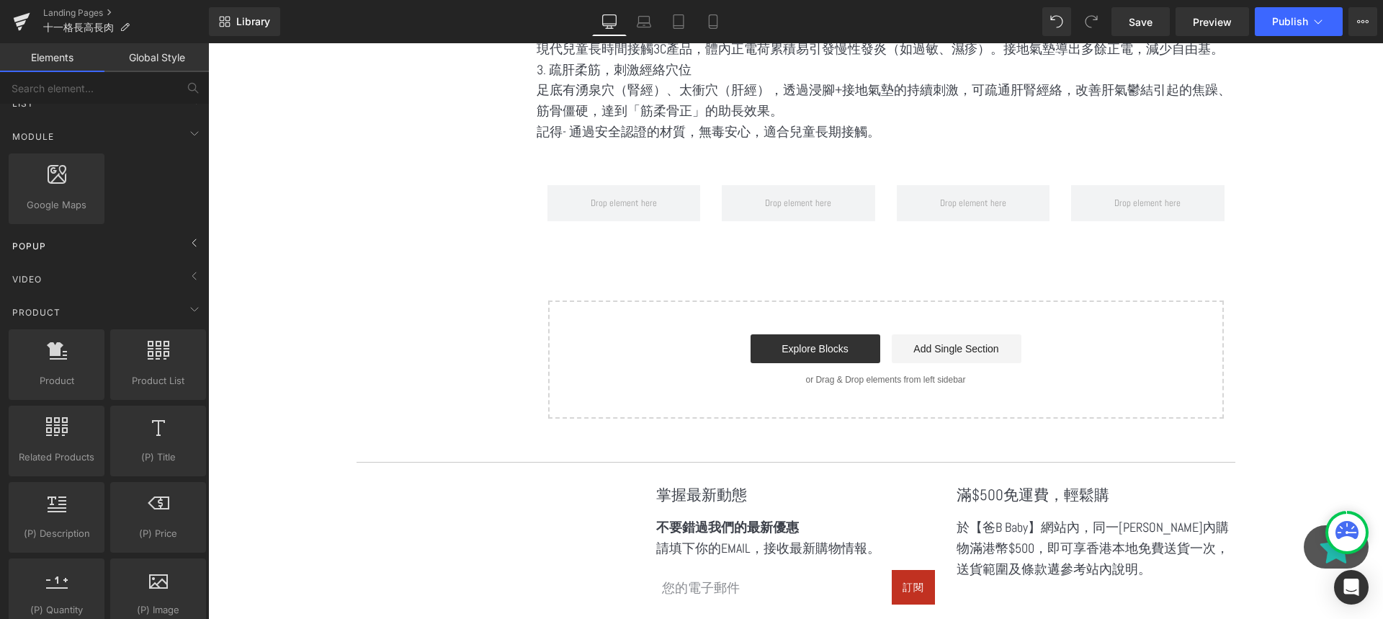
scroll to position [658, 0]
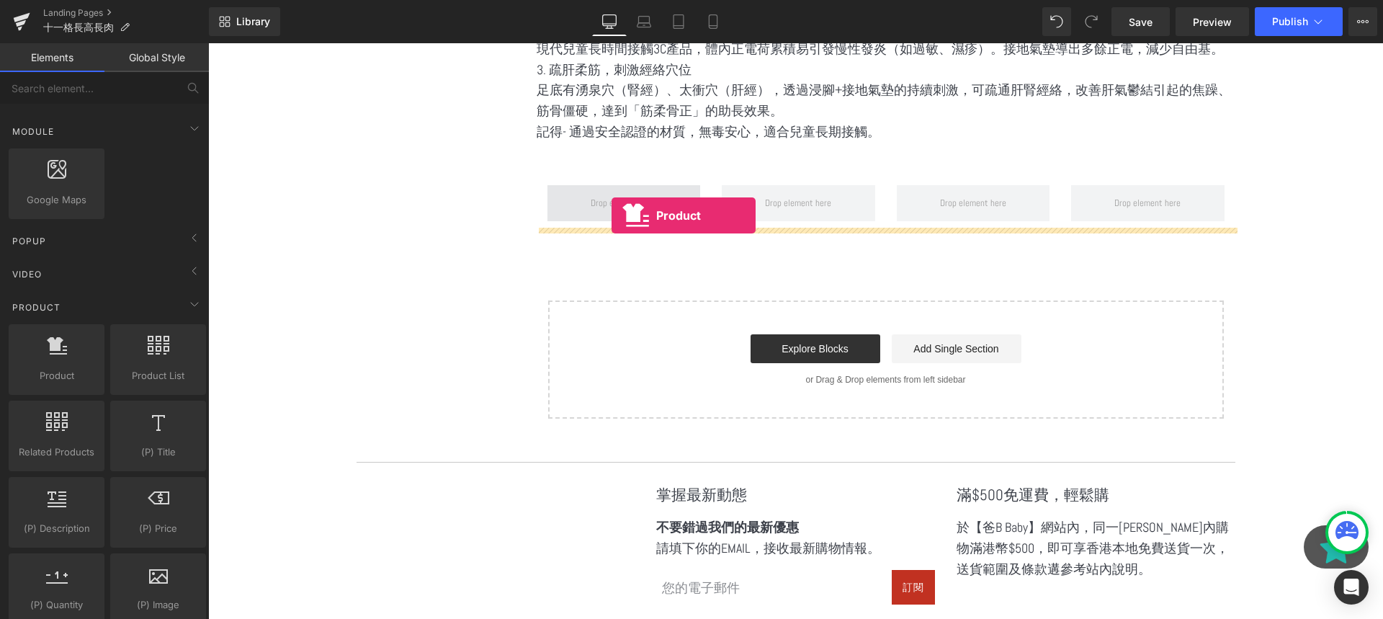
drag, startPoint x: 274, startPoint y: 393, endPoint x: 612, endPoint y: 215, distance: 380.8
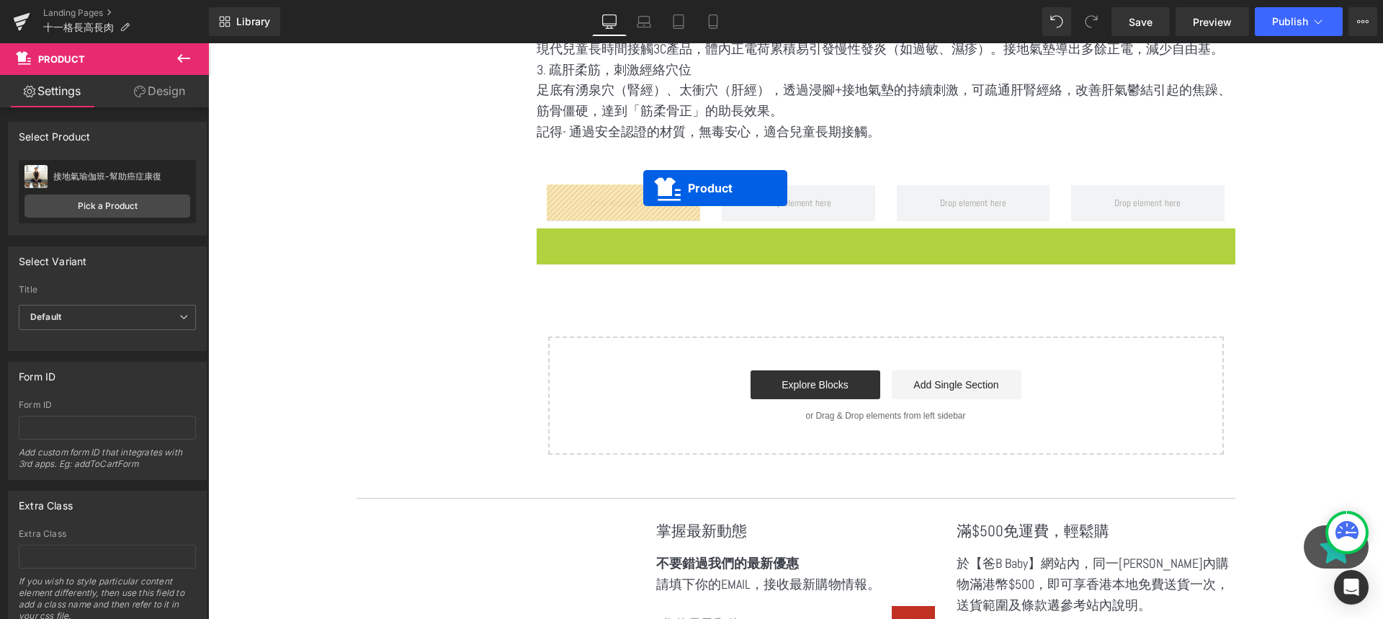
drag, startPoint x: 848, startPoint y: 238, endPoint x: 643, endPoint y: 188, distance: 210.5
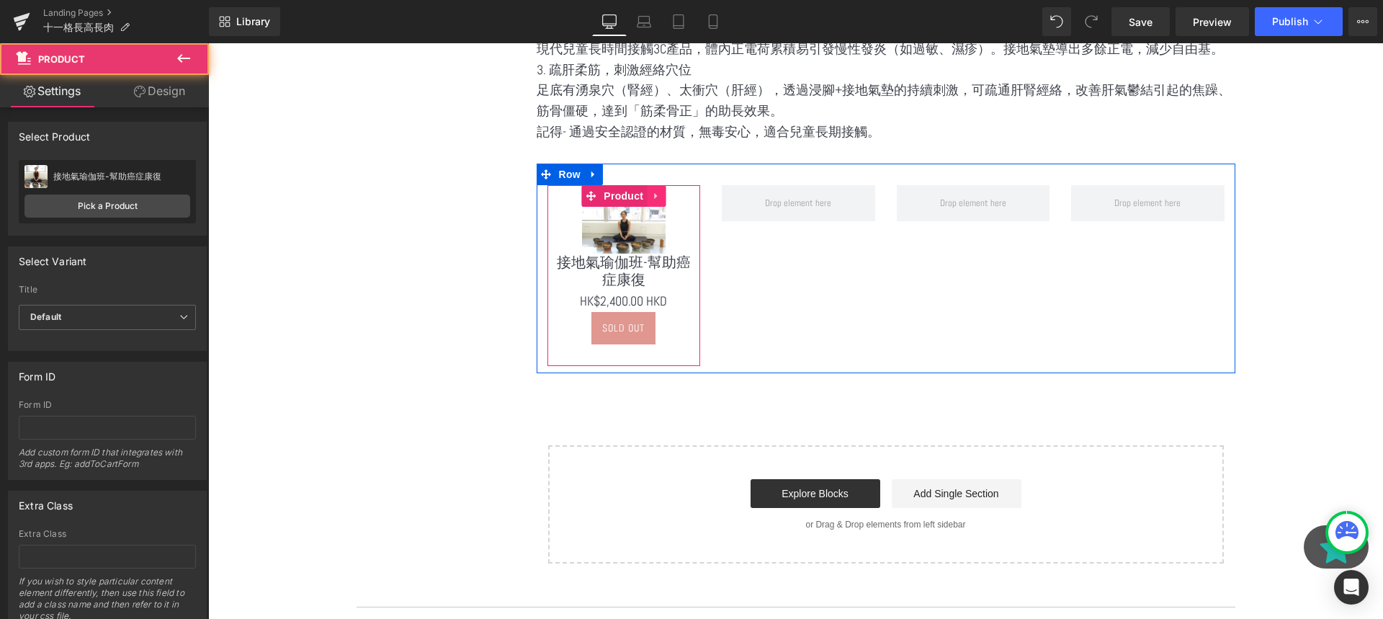
click at [654, 196] on icon at bounding box center [655, 195] width 3 height 6
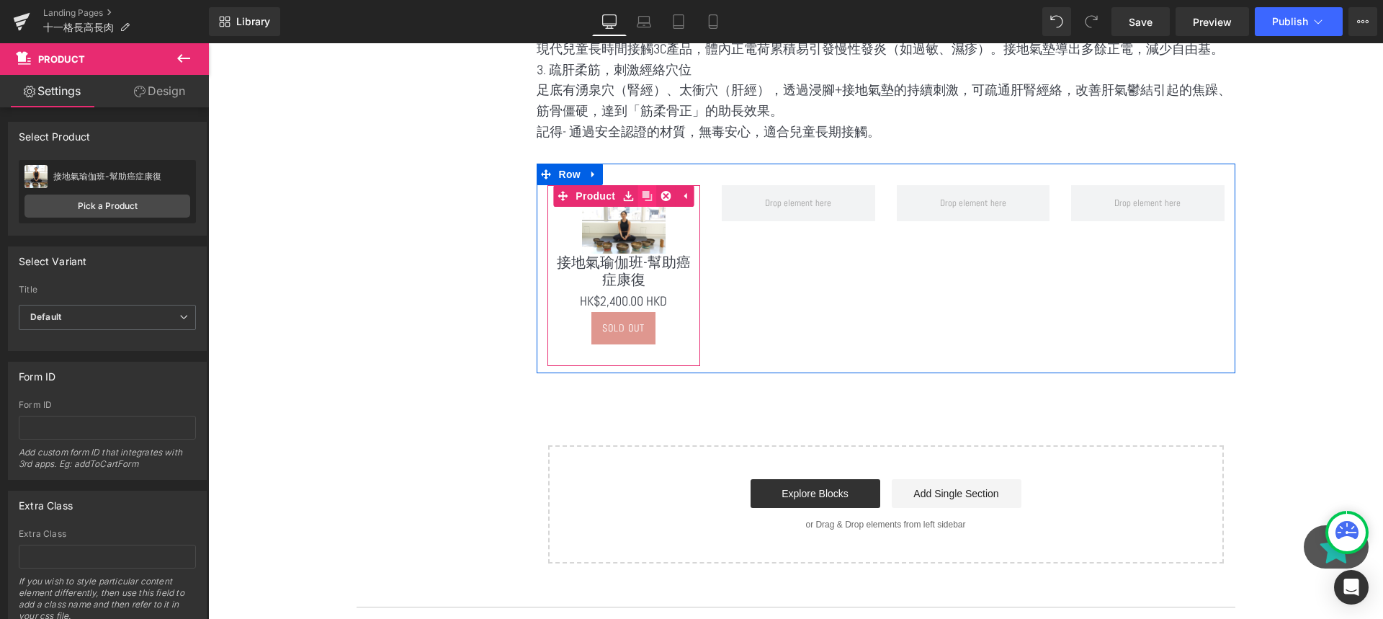
click at [650, 195] on icon at bounding box center [647, 195] width 10 height 11
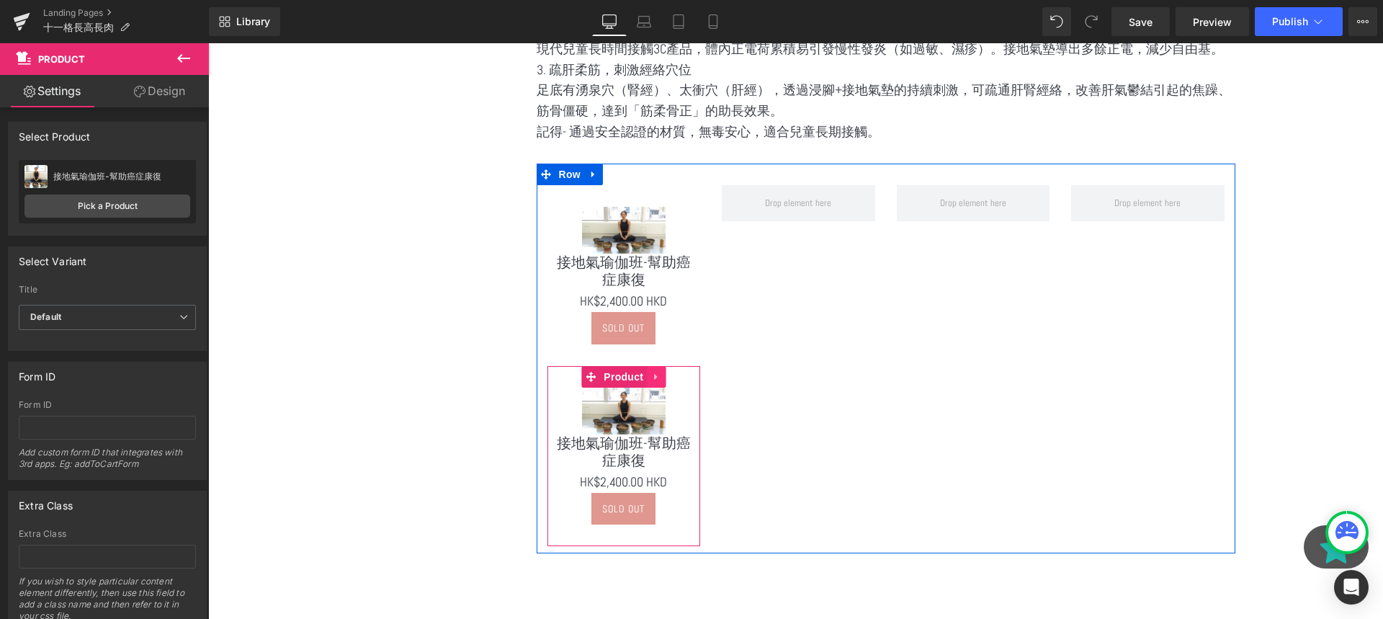
click at [653, 375] on icon at bounding box center [656, 376] width 10 height 11
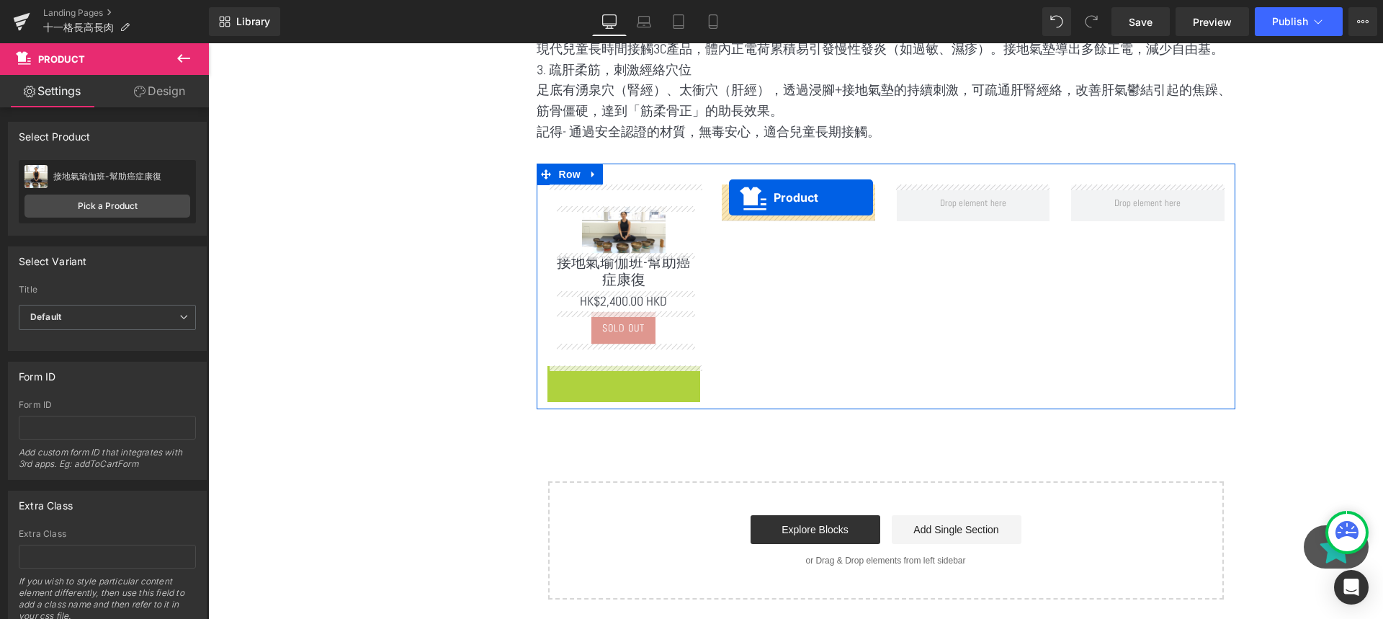
drag, startPoint x: 558, startPoint y: 382, endPoint x: 738, endPoint y: 197, distance: 258.2
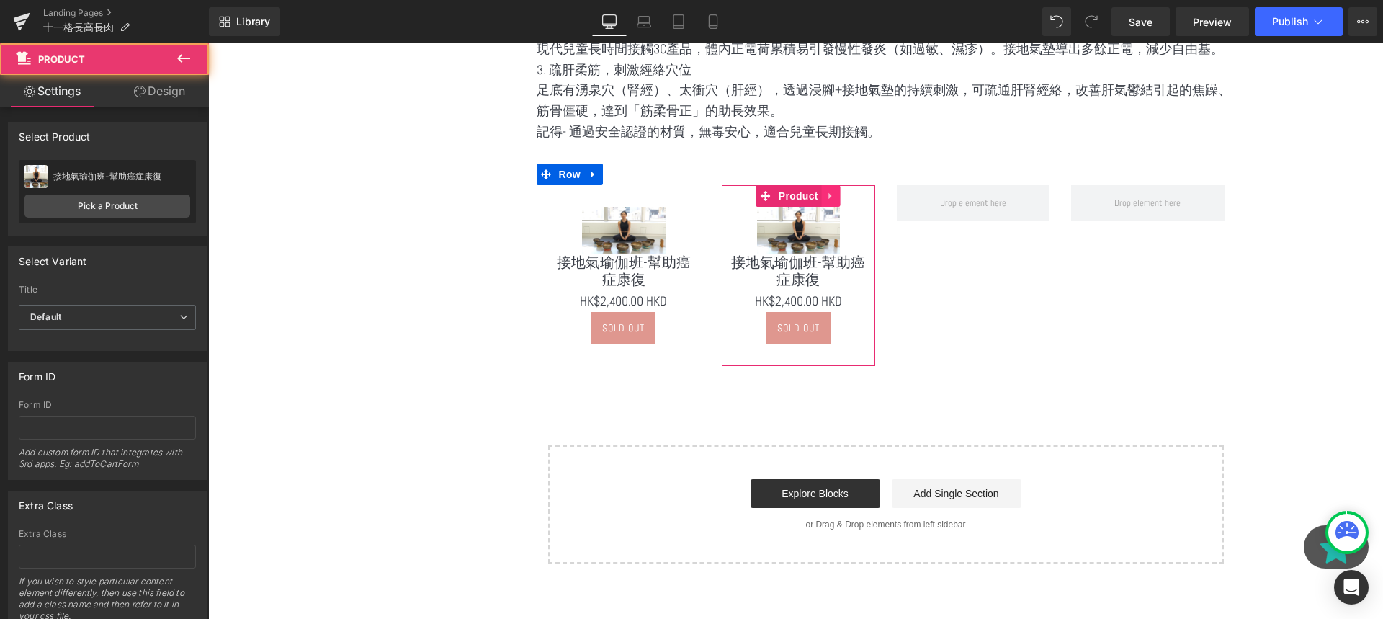
click at [833, 191] on icon at bounding box center [831, 195] width 10 height 11
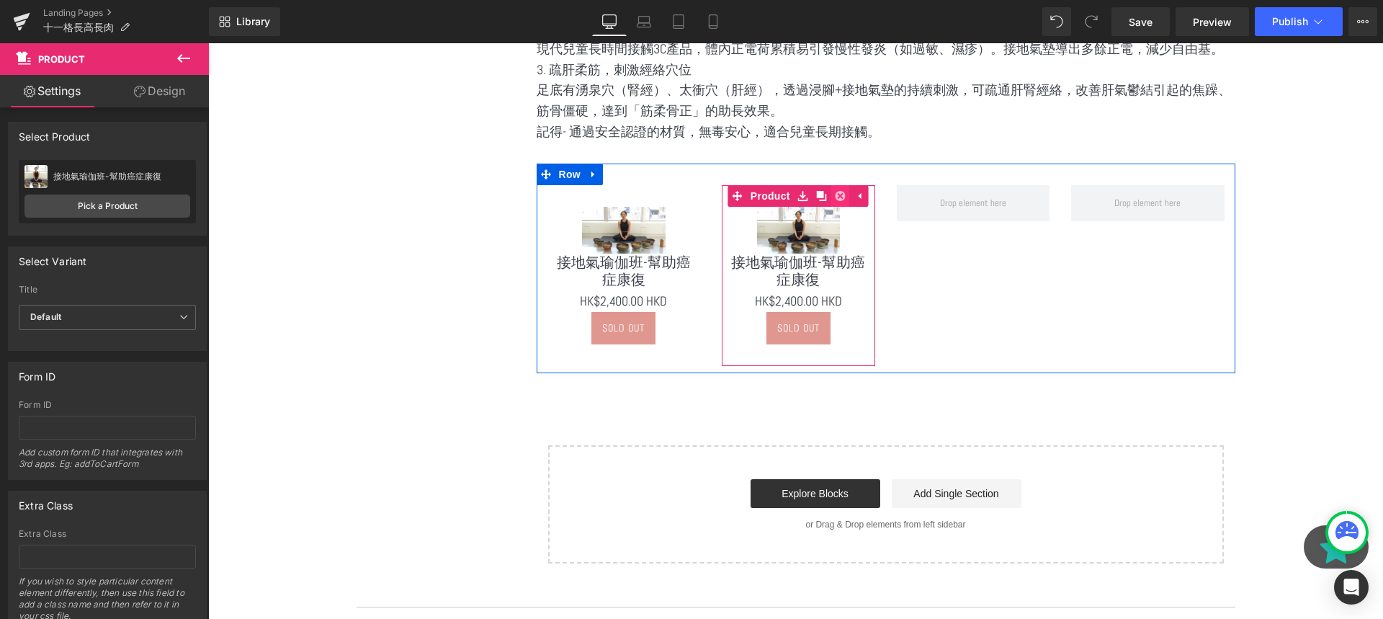
click at [833, 195] on link at bounding box center [840, 196] width 19 height 22
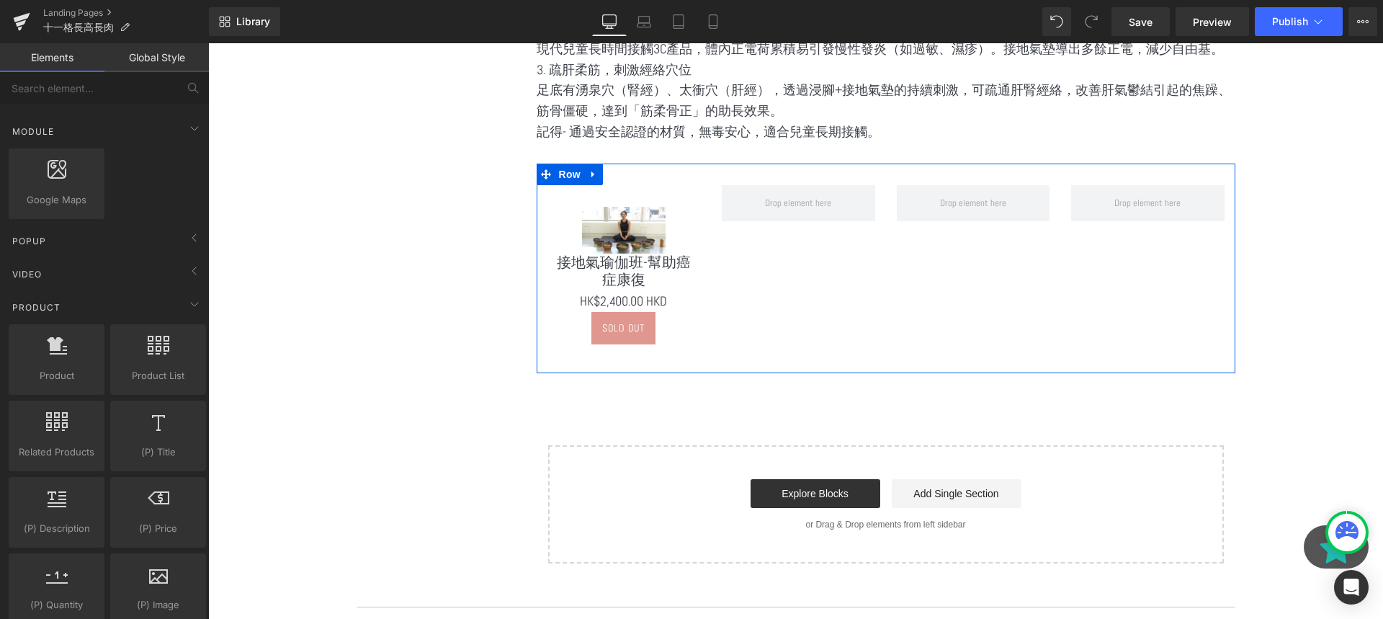
click at [666, 206] on div "Sale Off (P) Image 接地氣瑜伽班-幫助癌症康復 (P) Title $0 HK$2,400.00 HKD (P) Price Sold Ou…" at bounding box center [623, 275] width 153 height 181
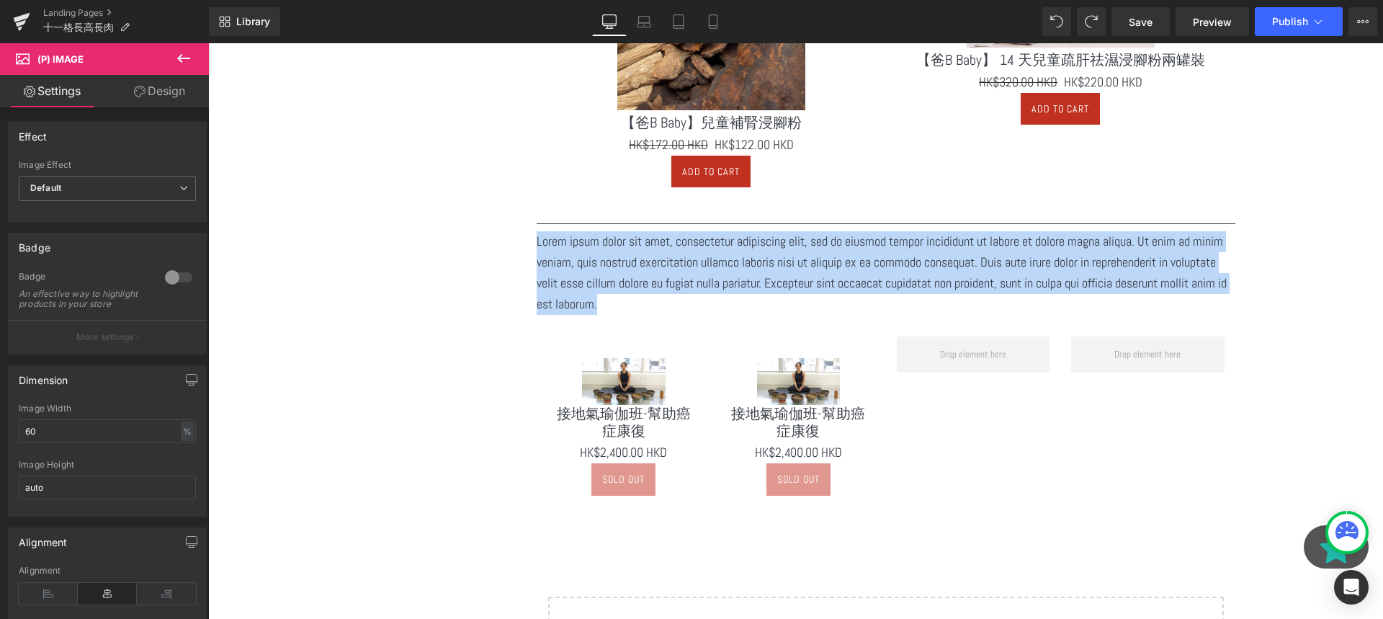
scroll to position [2594, 0]
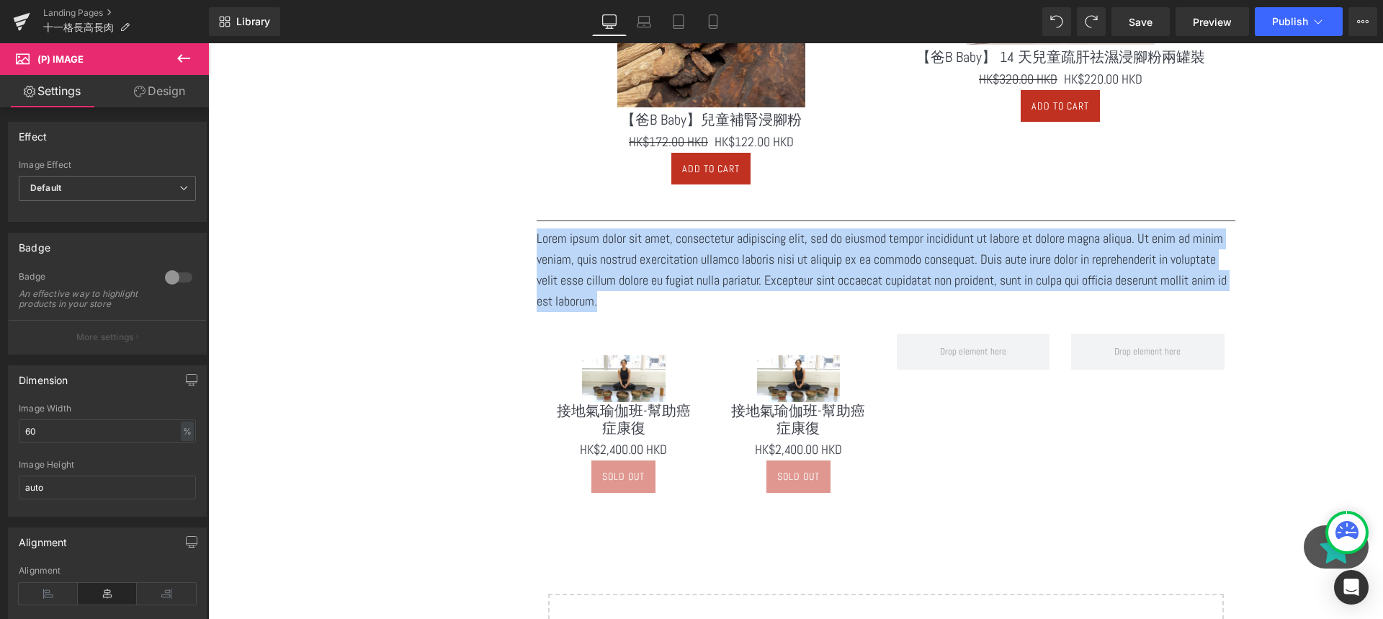
click at [829, 296] on p "Lorem ipsum dolor sit amet, consectetur adipiscing elit, sed do eiusmod tempor …" at bounding box center [886, 269] width 699 height 83
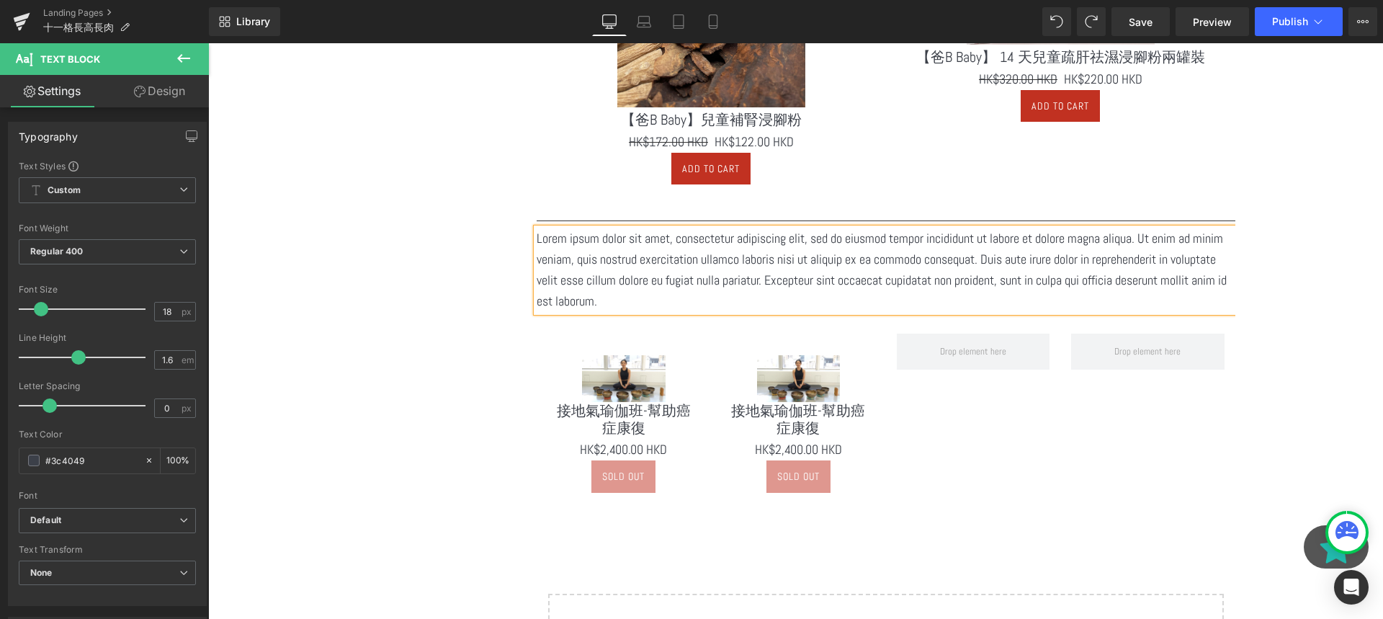
click at [736, 295] on p "Lorem ipsum dolor sit amet, consectetur adipiscing elit, sed do eiusmod tempor …" at bounding box center [886, 269] width 699 height 83
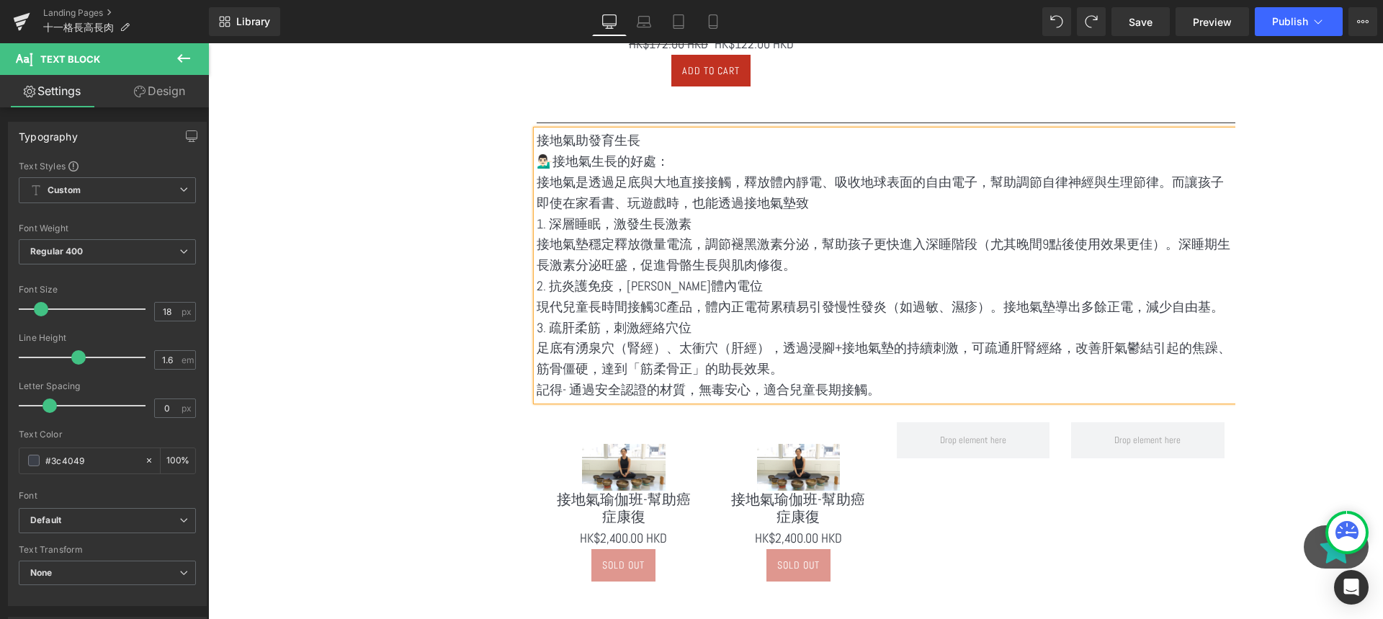
scroll to position [2692, 0]
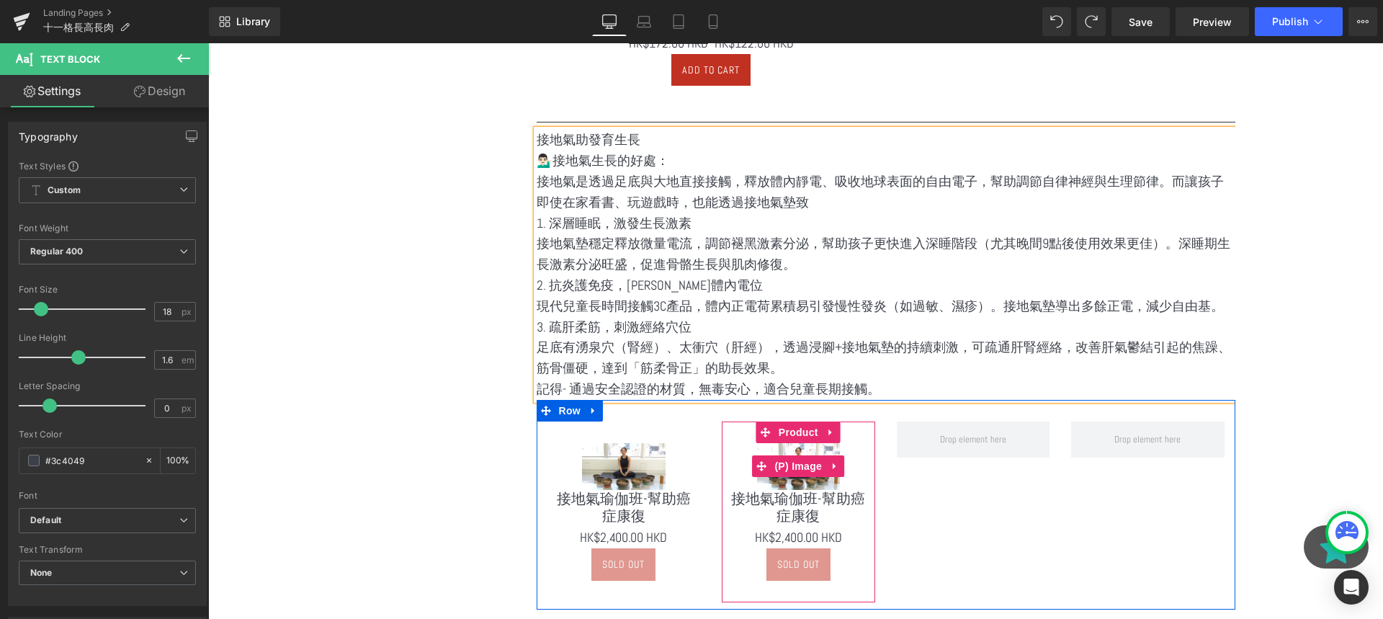
click at [815, 469] on span "(P) Image" at bounding box center [798, 466] width 55 height 22
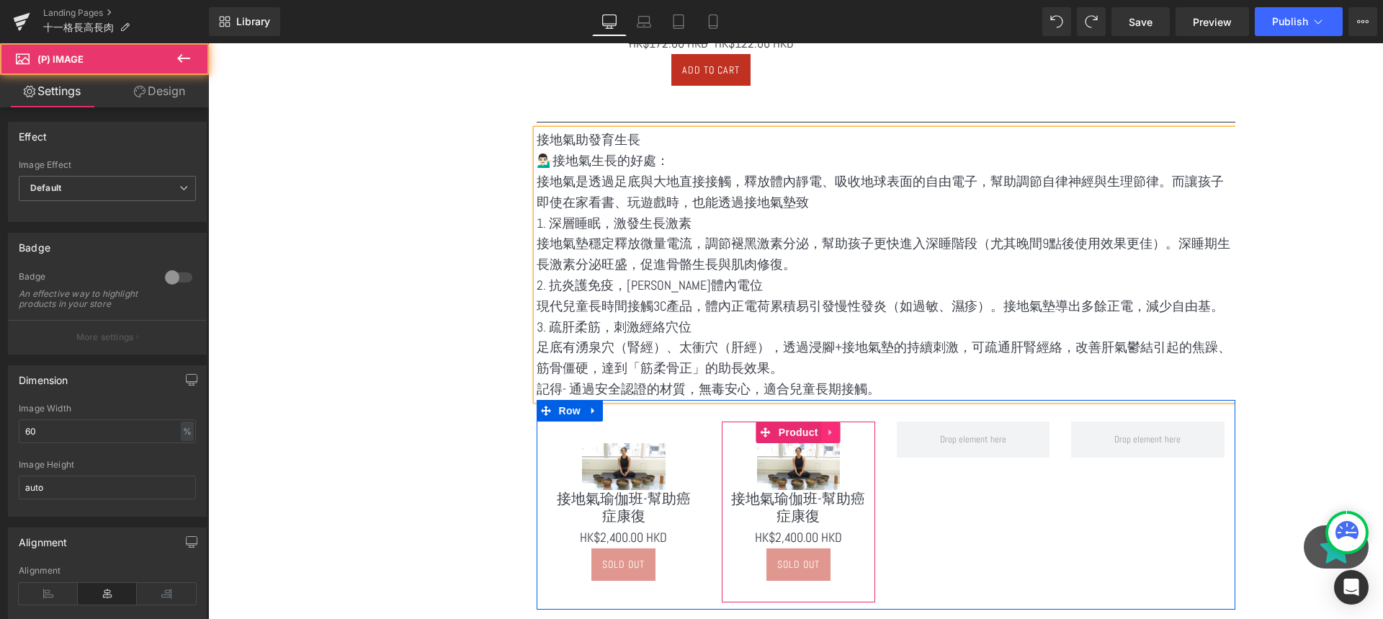
click at [828, 436] on icon at bounding box center [831, 431] width 10 height 11
click at [824, 433] on icon at bounding box center [822, 431] width 10 height 11
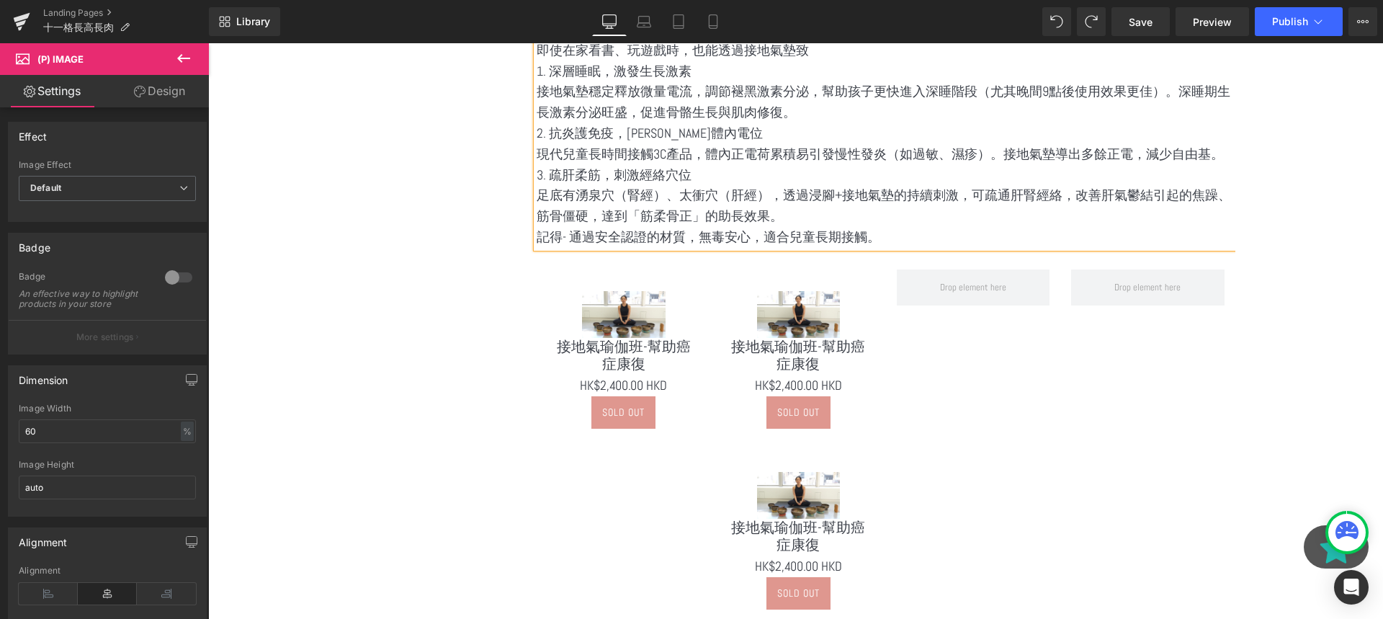
scroll to position [2831, 0]
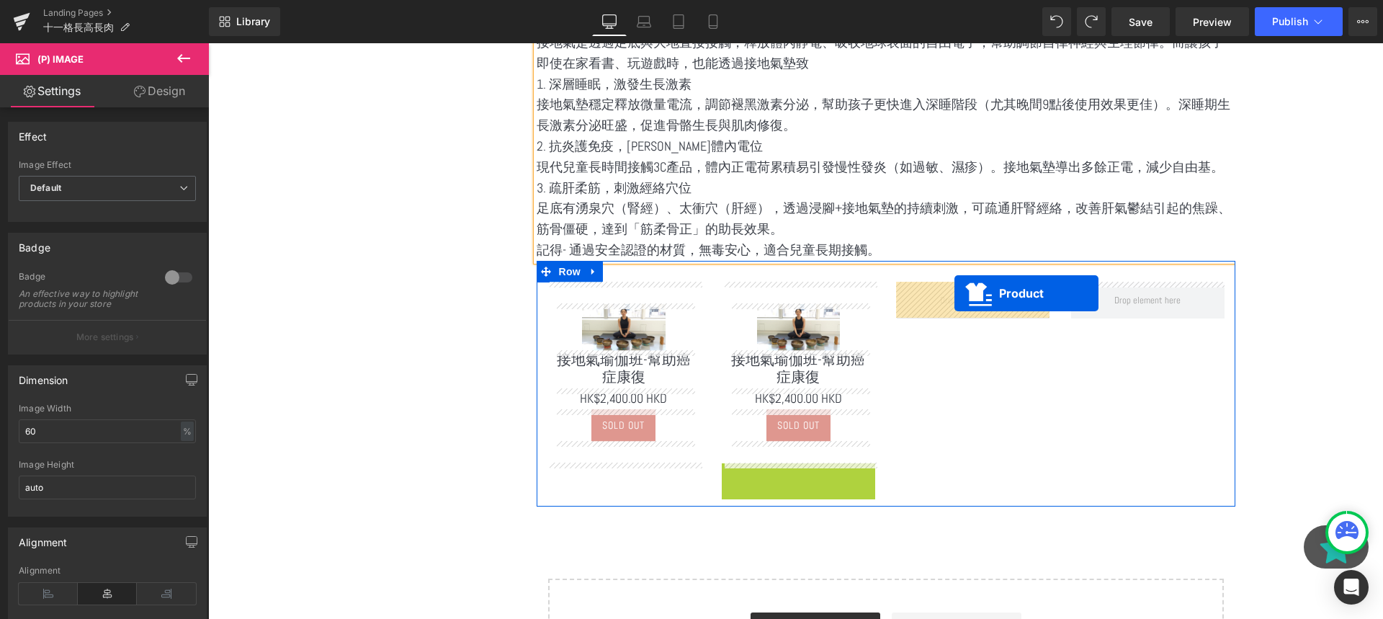
drag, startPoint x: 763, startPoint y: 475, endPoint x: 954, endPoint y: 293, distance: 263.4
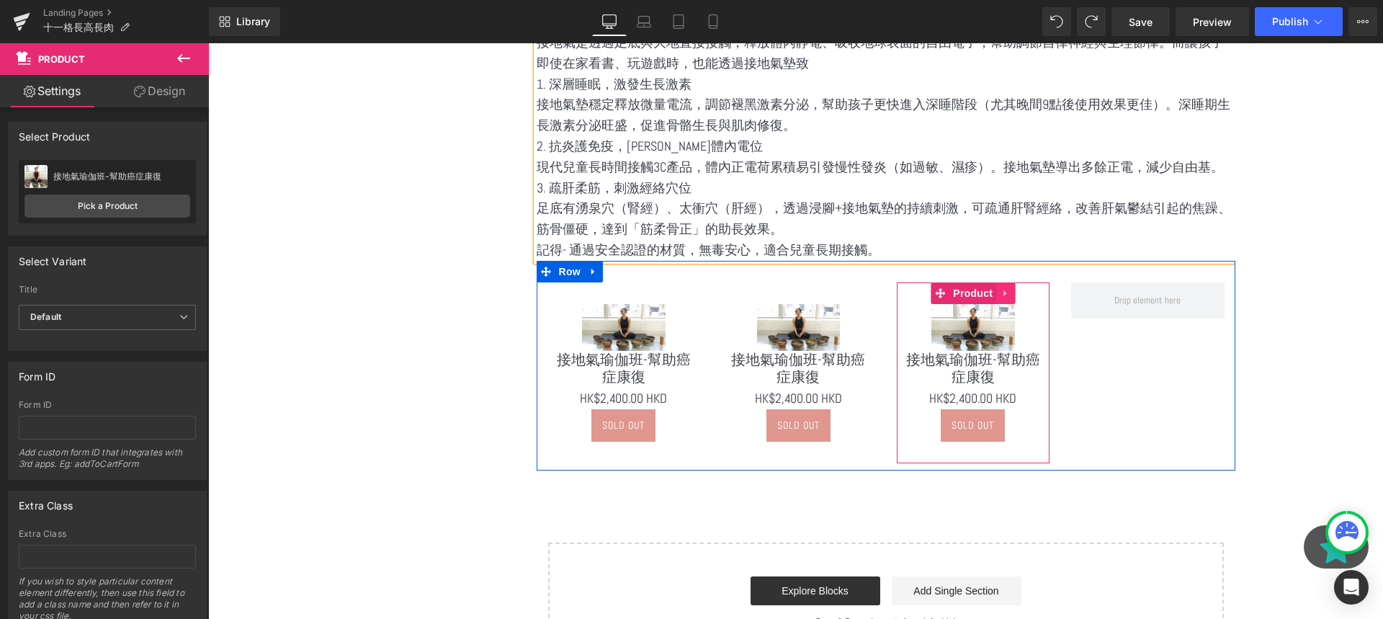
click at [1000, 294] on icon at bounding box center [1005, 292] width 10 height 11
click at [1004, 290] on link at bounding box center [996, 293] width 19 height 22
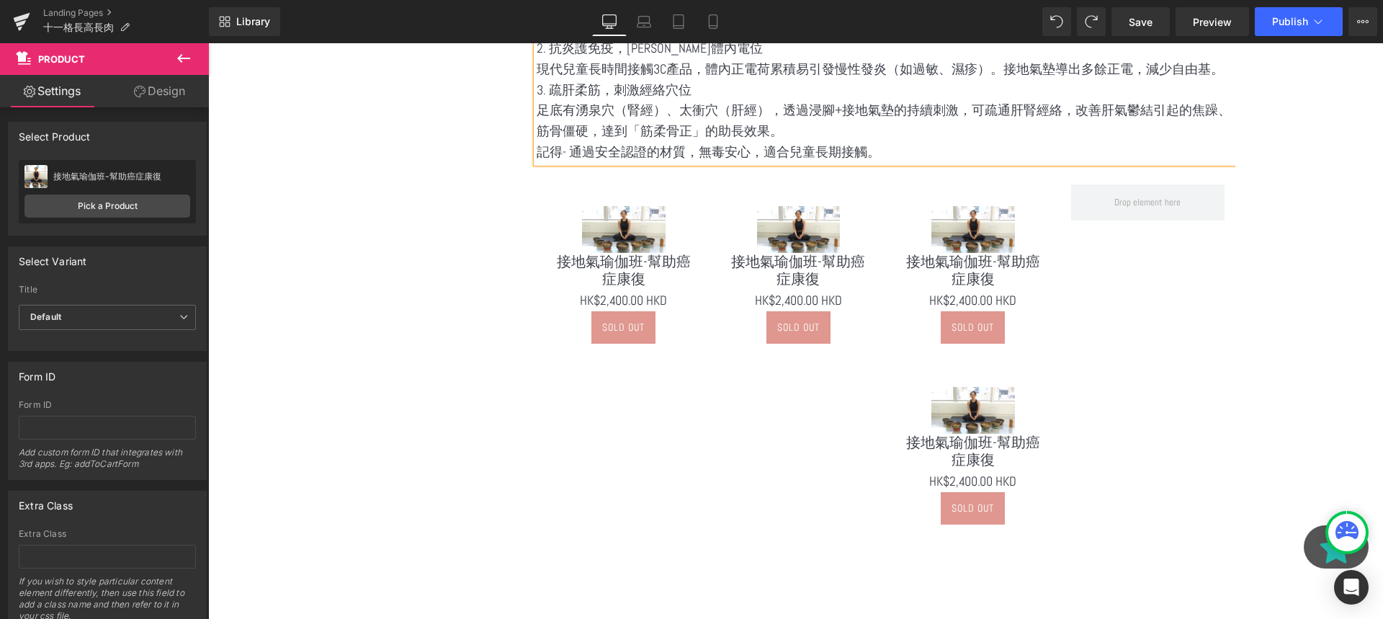
scroll to position [2921, 0]
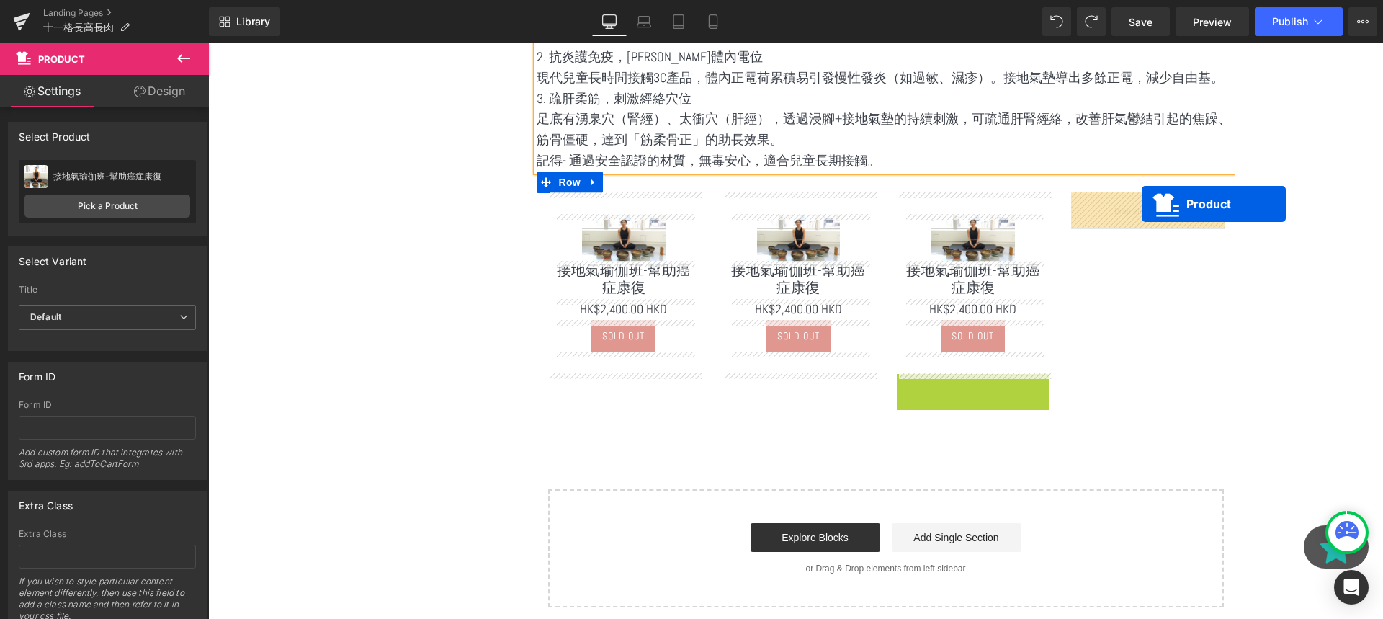
drag, startPoint x: 942, startPoint y: 388, endPoint x: 1141, endPoint y: 207, distance: 269.2
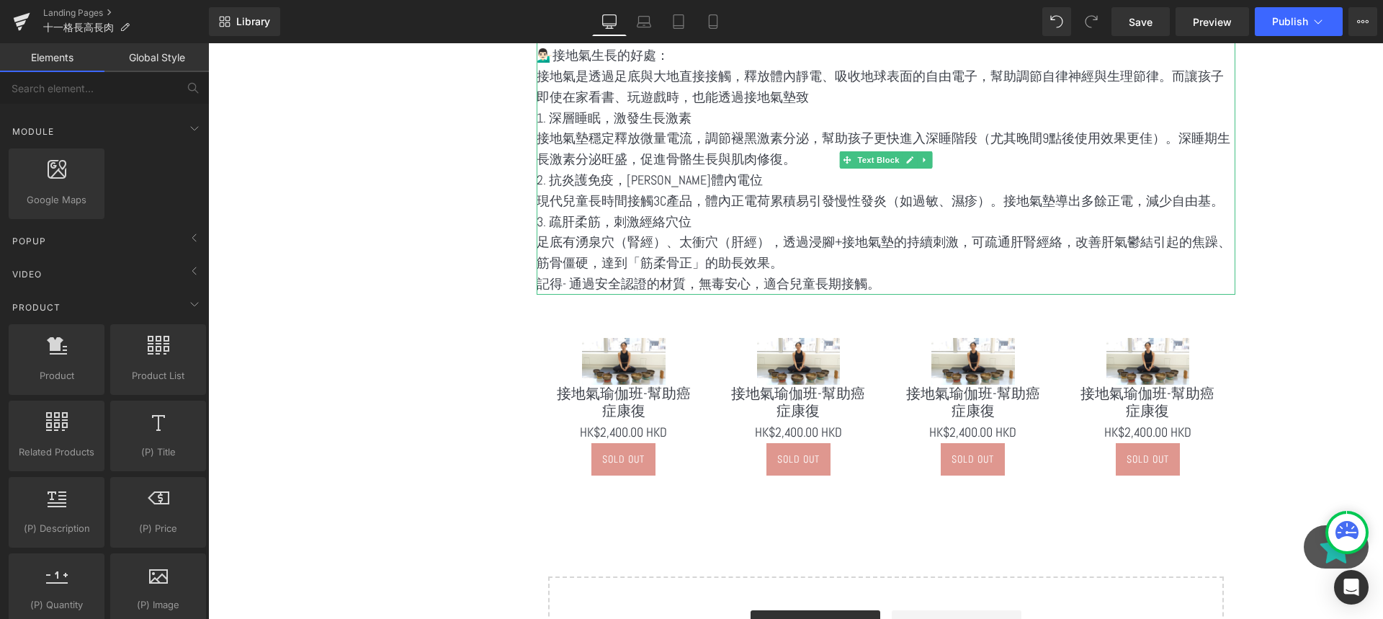
scroll to position [2820, 0]
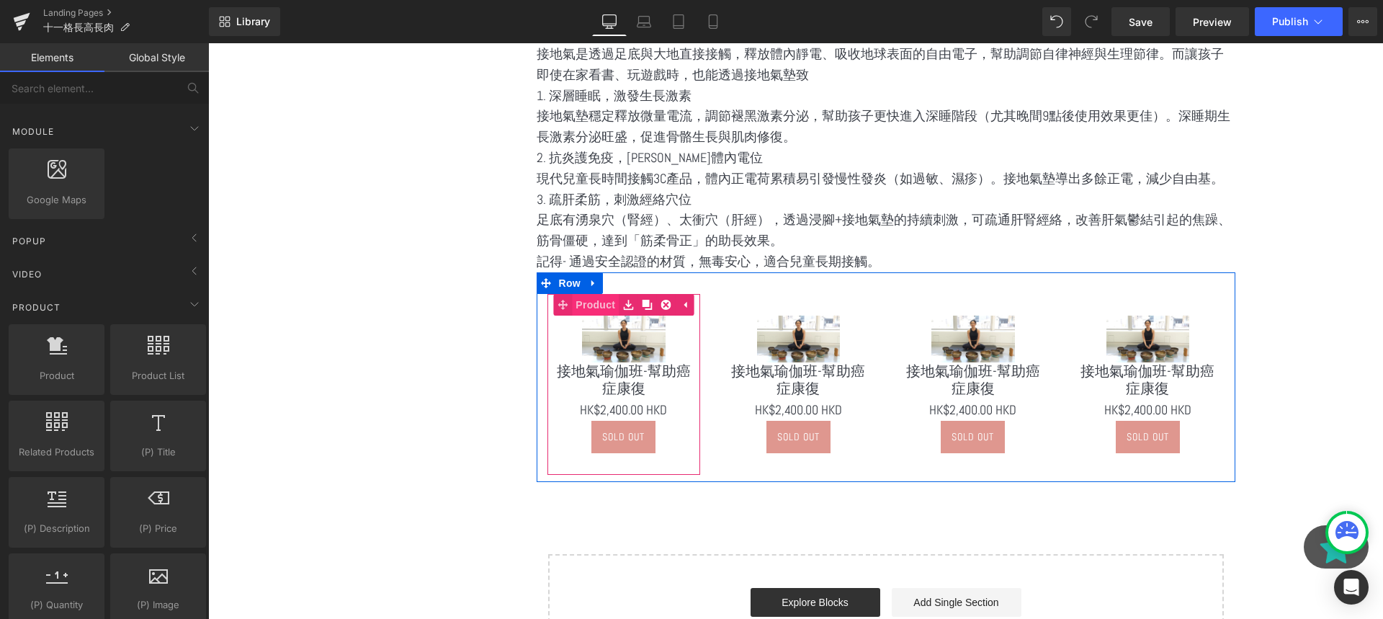
click at [599, 304] on link "Product" at bounding box center [586, 305] width 66 height 22
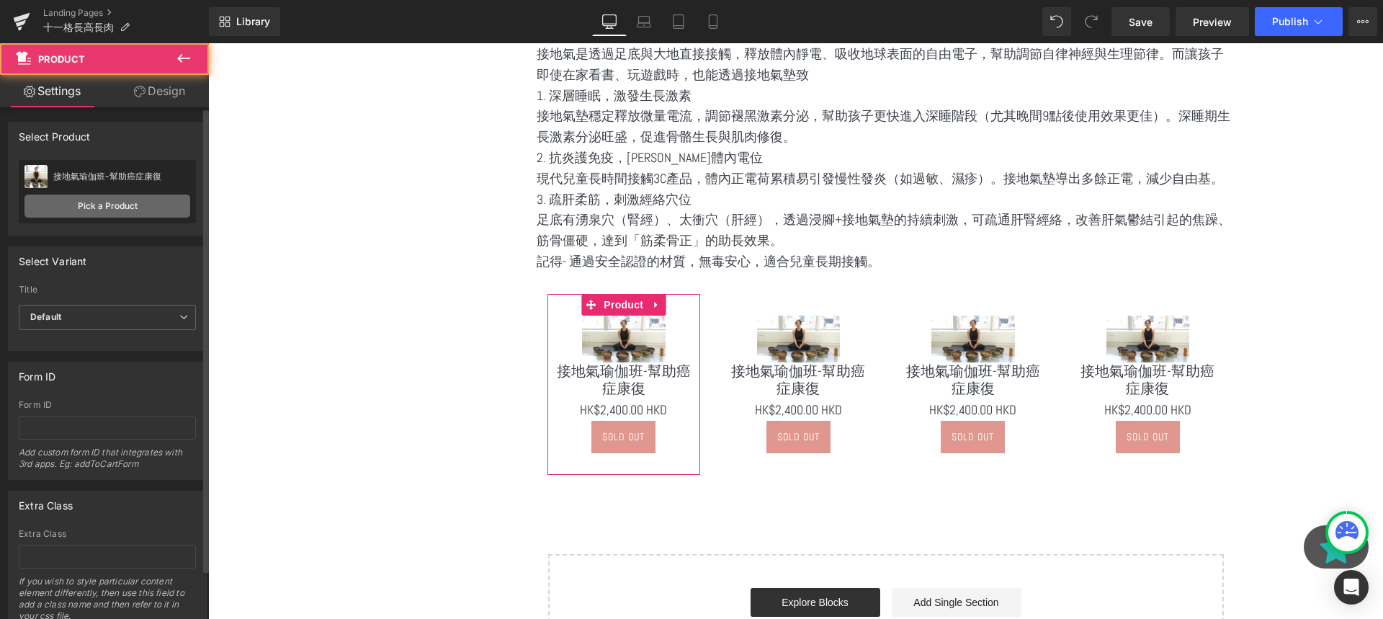
click at [173, 212] on link "Pick a Product" at bounding box center [107, 205] width 166 height 23
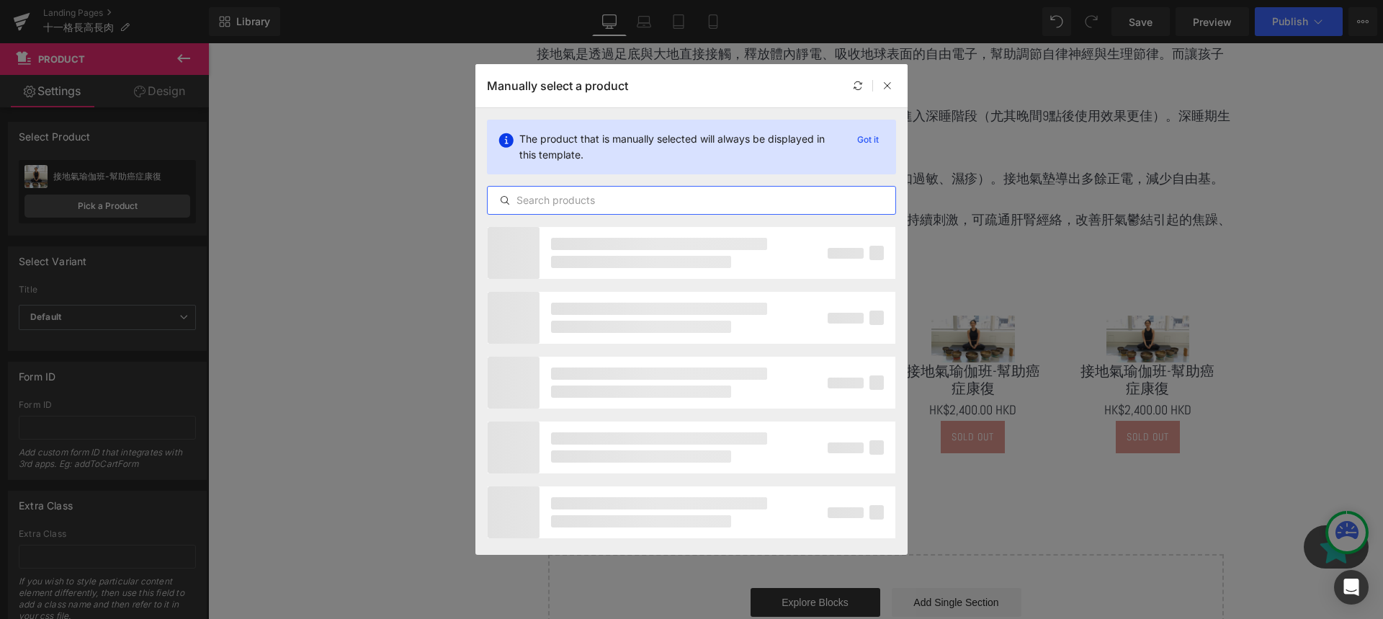
click at [570, 198] on input "text" at bounding box center [692, 200] width 408 height 17
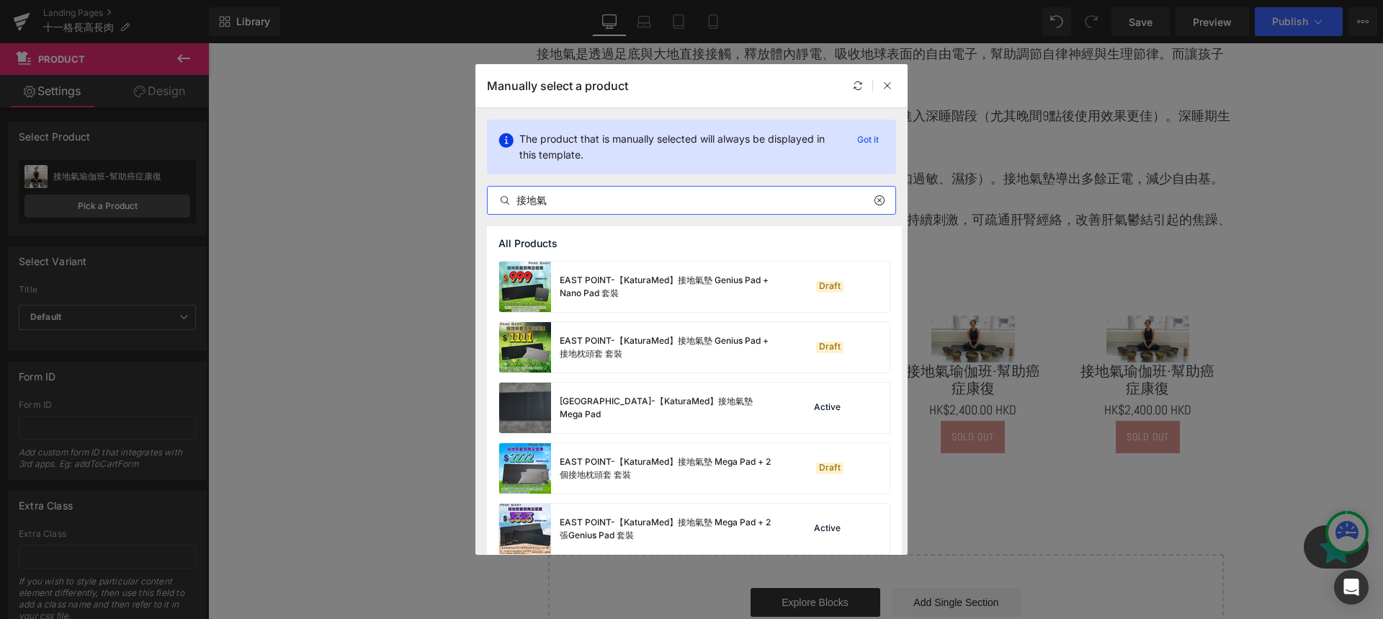
scroll to position [395, 0]
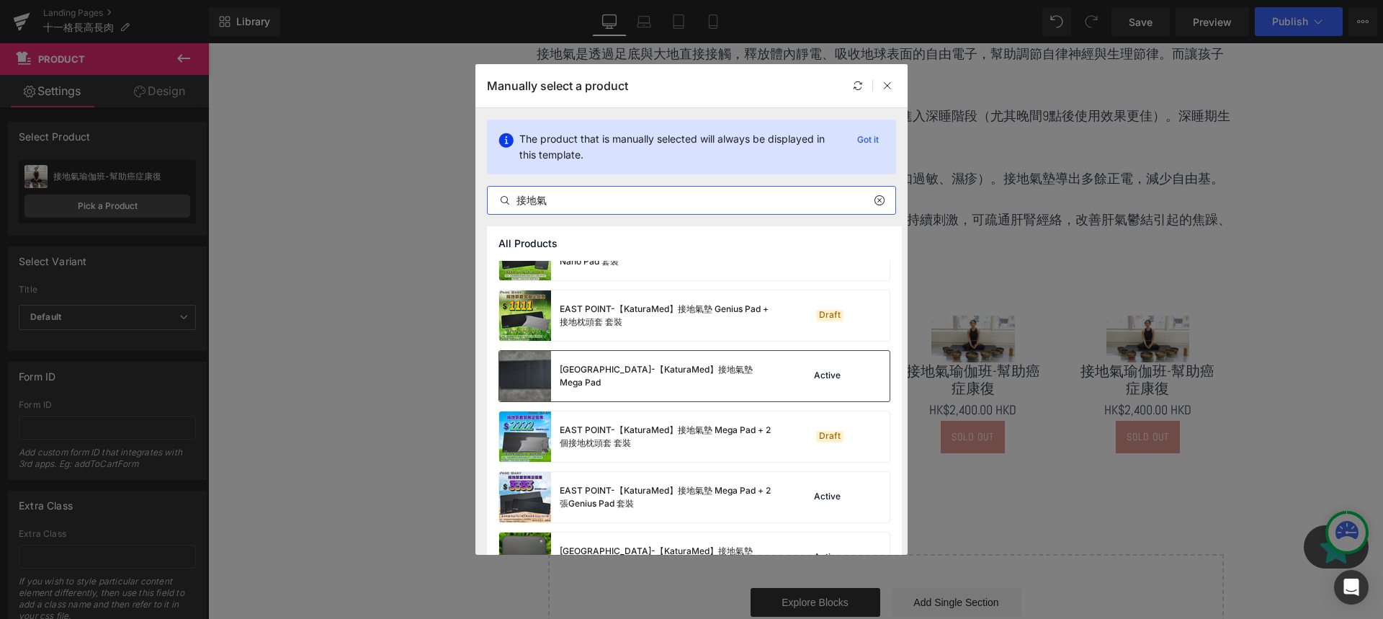
type input "接地氣"
click at [735, 392] on div "EAST POINT-【KaturaMed】接地氣墊 Mega Pad" at bounding box center [637, 376] width 277 height 50
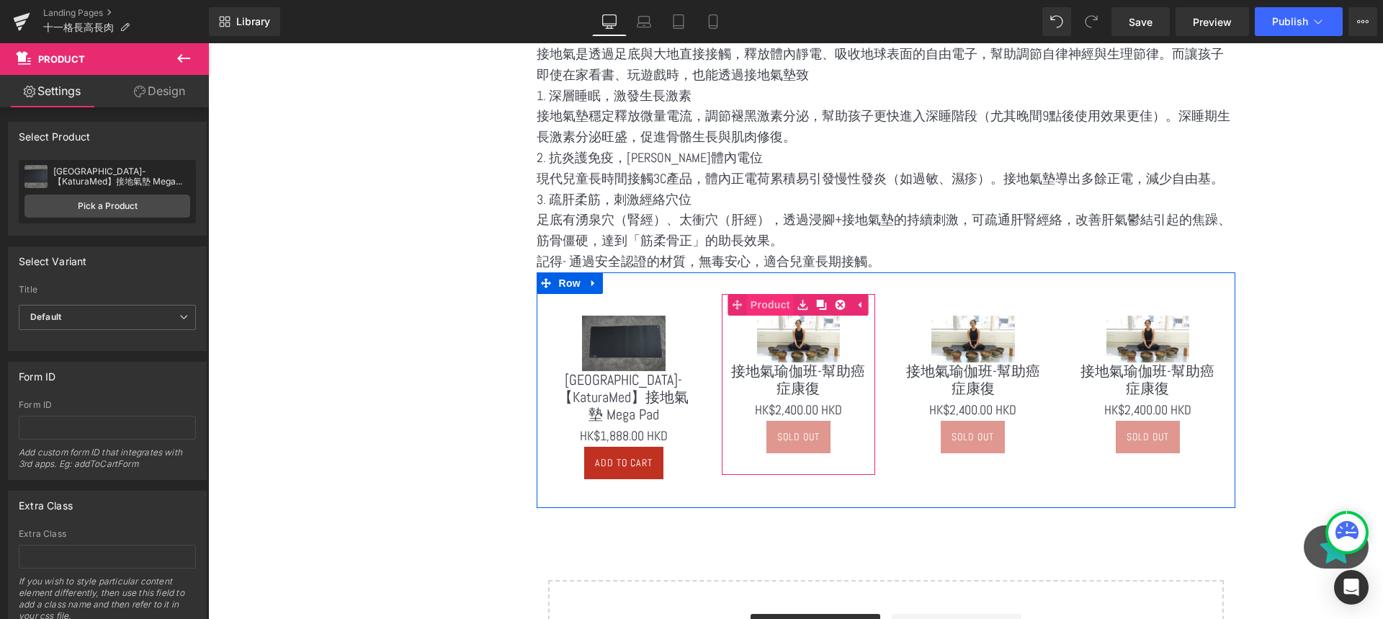
click at [765, 300] on link "Product" at bounding box center [761, 305] width 66 height 22
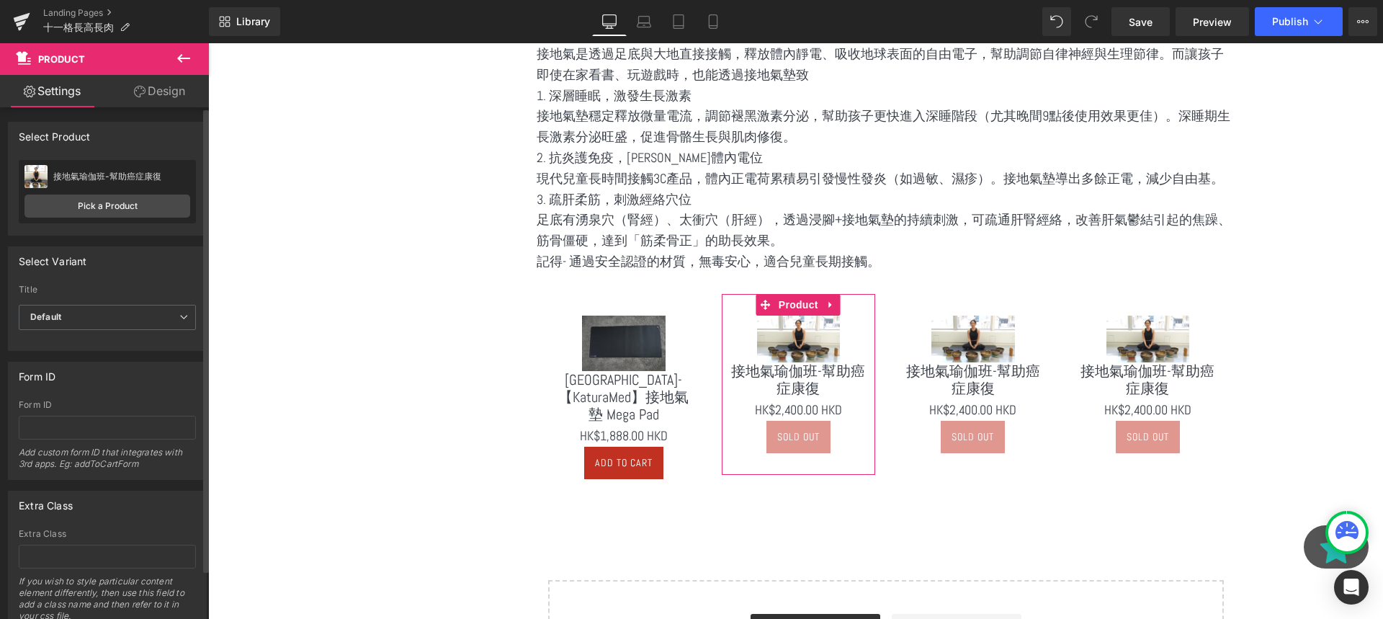
click at [99, 220] on div "接地氣瑜伽班-幫助癌症康復 接地氣瑜伽班-幫助癌症康復 Pick a Product" at bounding box center [107, 191] width 177 height 63
click at [149, 197] on link "Pick a Product" at bounding box center [107, 205] width 166 height 23
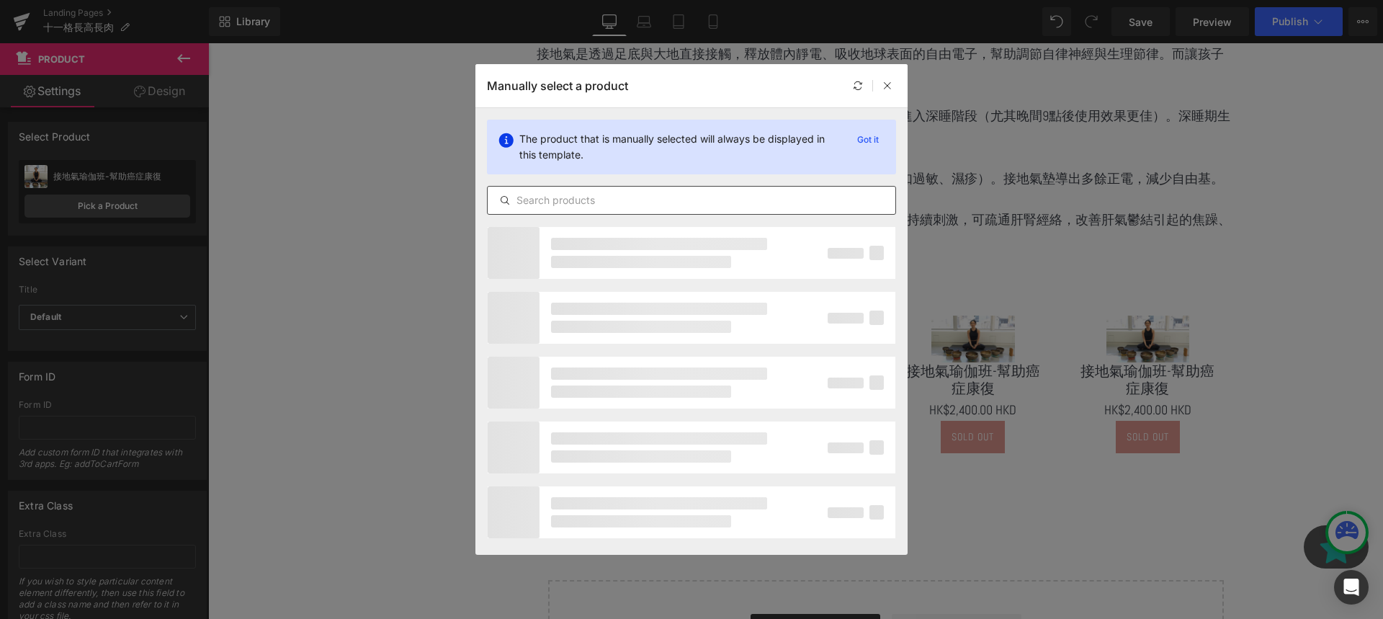
click at [543, 200] on input "text" at bounding box center [692, 200] width 408 height 17
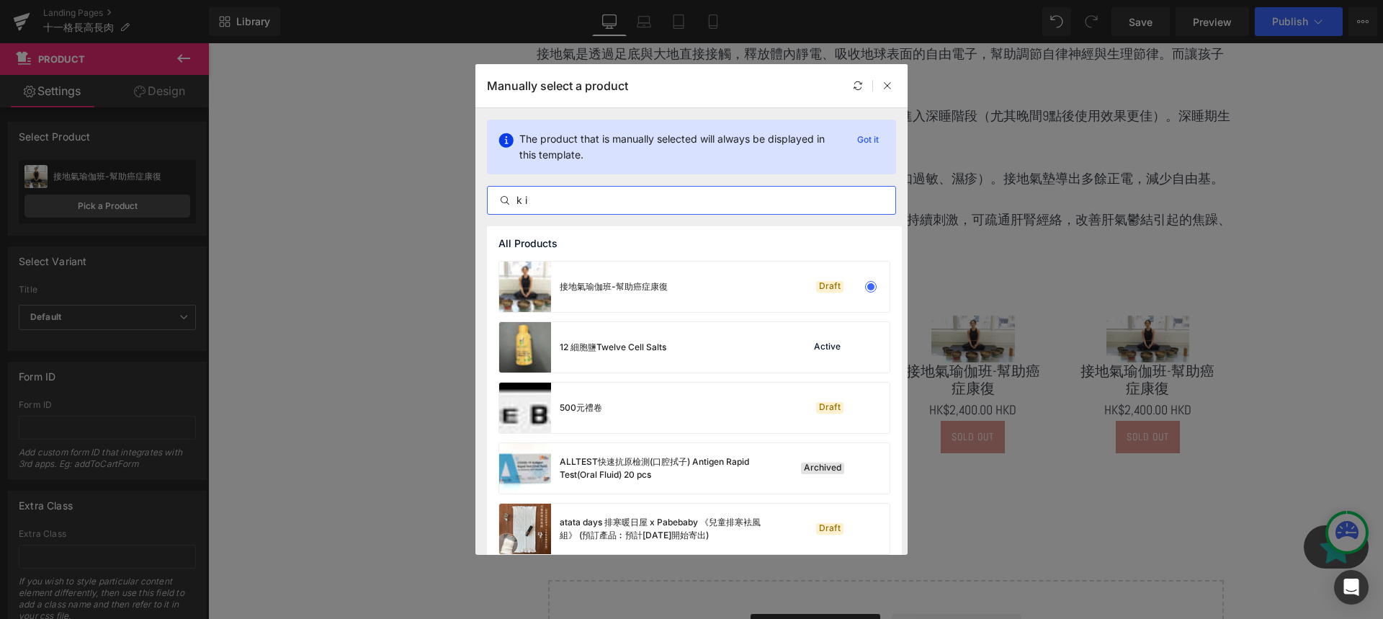
type input "k"
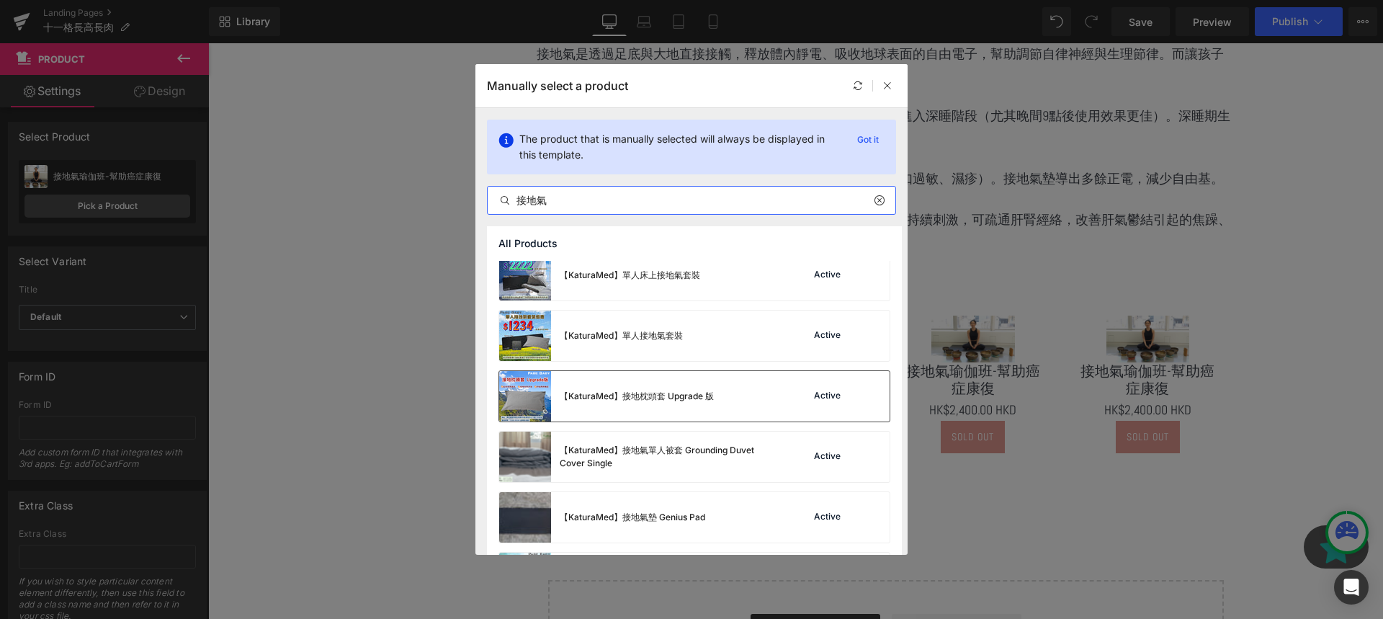
scroll to position [913, 0]
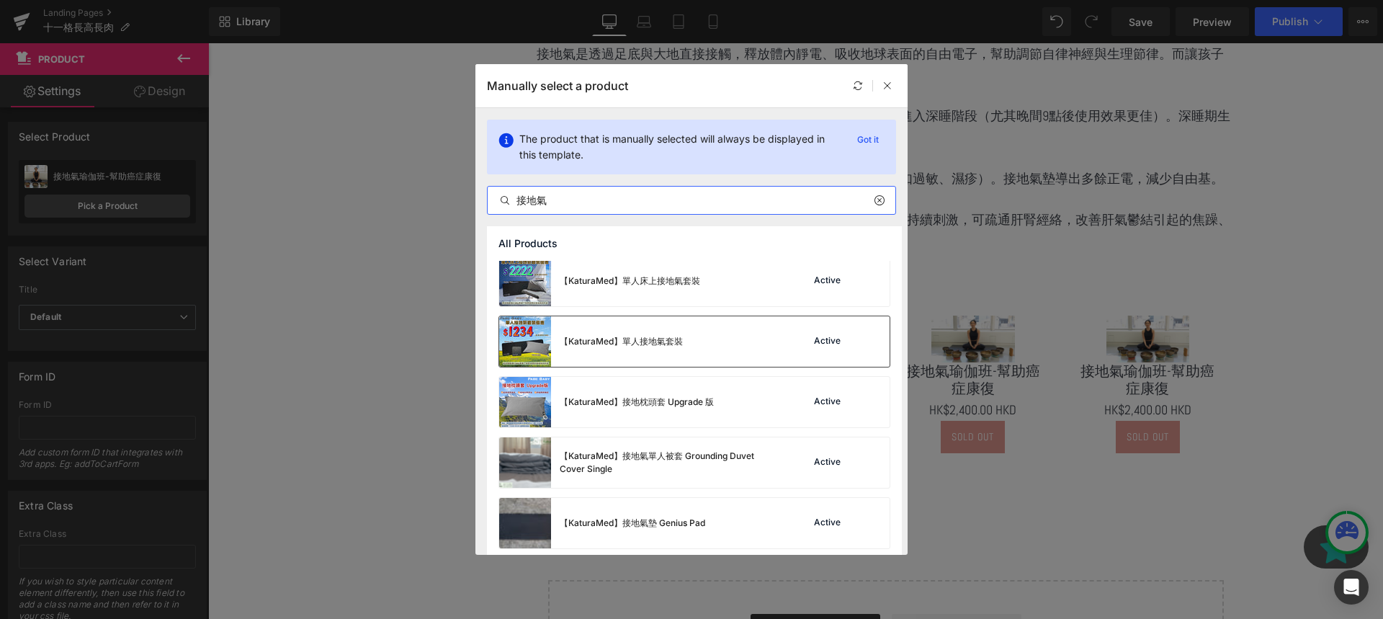
type input "接地氣"
click at [784, 328] on div "【KaturaMed】單人接地氣套裝 Active" at bounding box center [694, 341] width 390 height 50
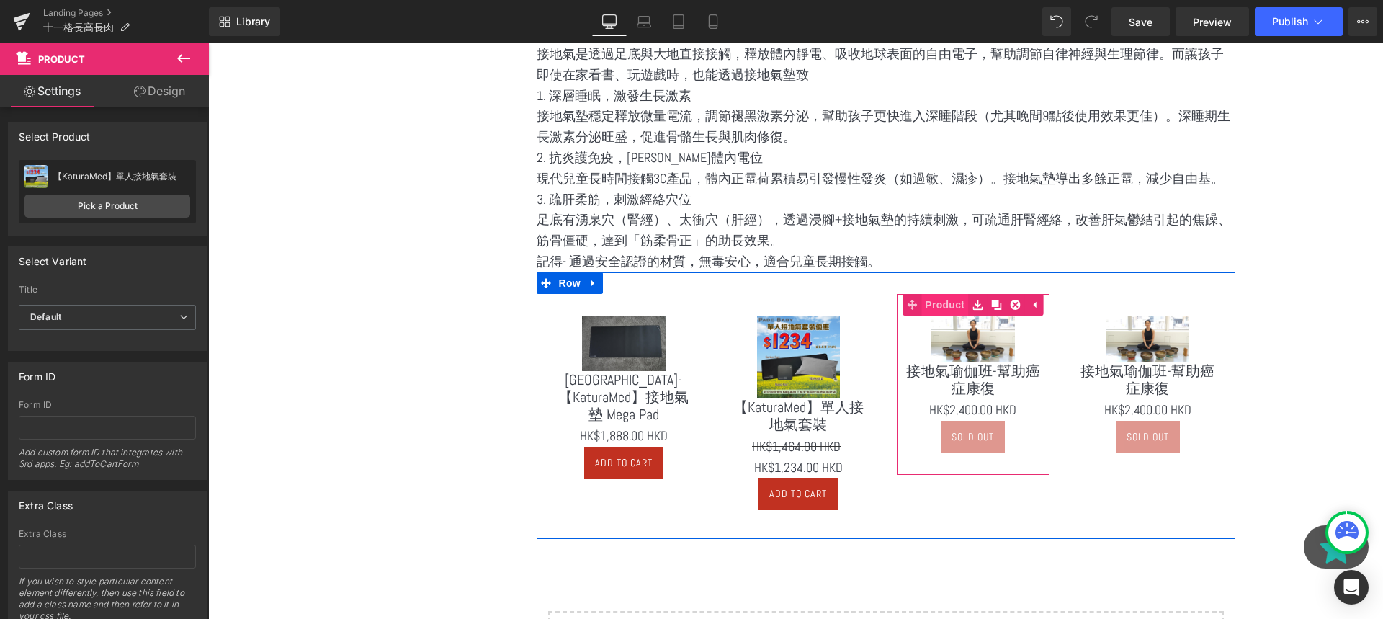
click at [952, 303] on span "Product" at bounding box center [944, 305] width 47 height 22
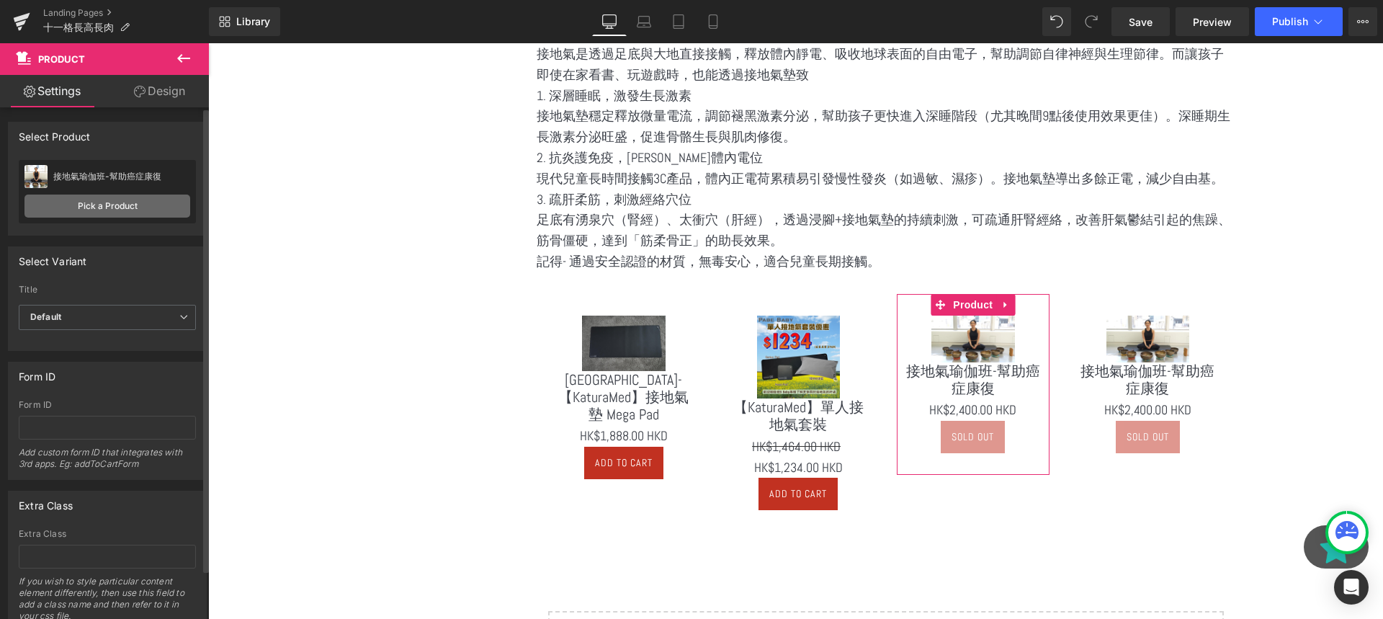
click at [58, 197] on link "Pick a Product" at bounding box center [107, 205] width 166 height 23
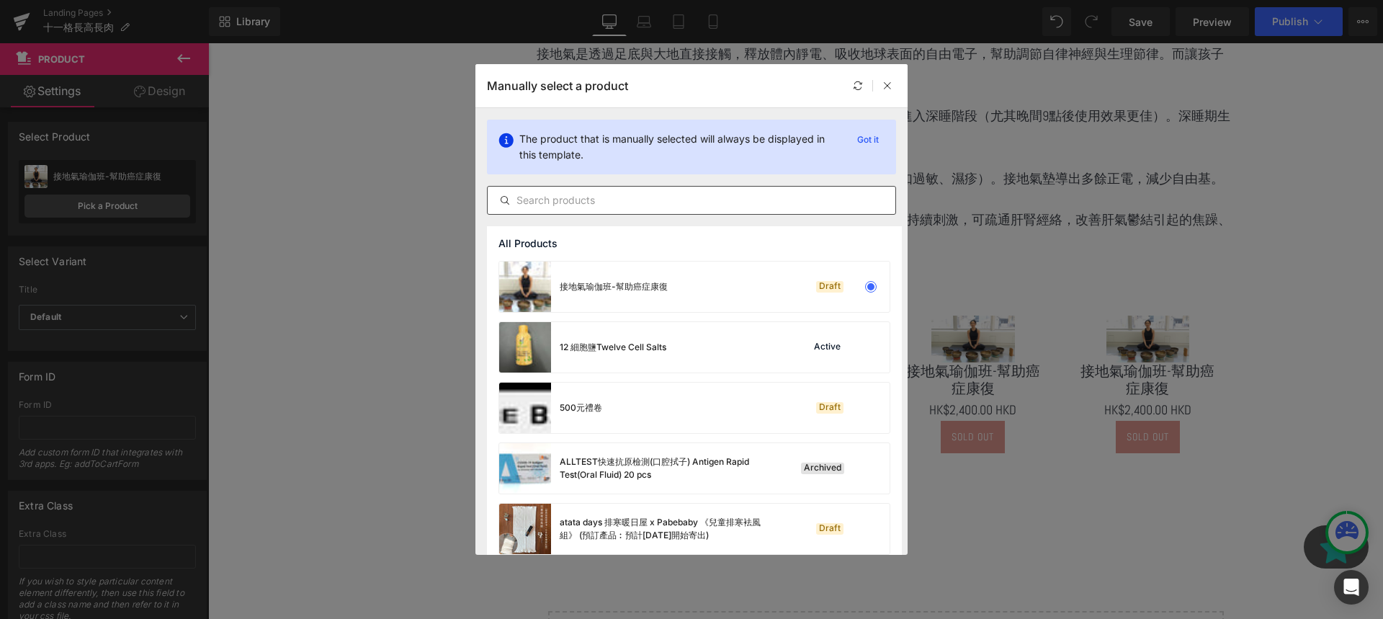
click at [686, 187] on div at bounding box center [691, 200] width 409 height 29
click at [676, 201] on input "text" at bounding box center [692, 200] width 408 height 17
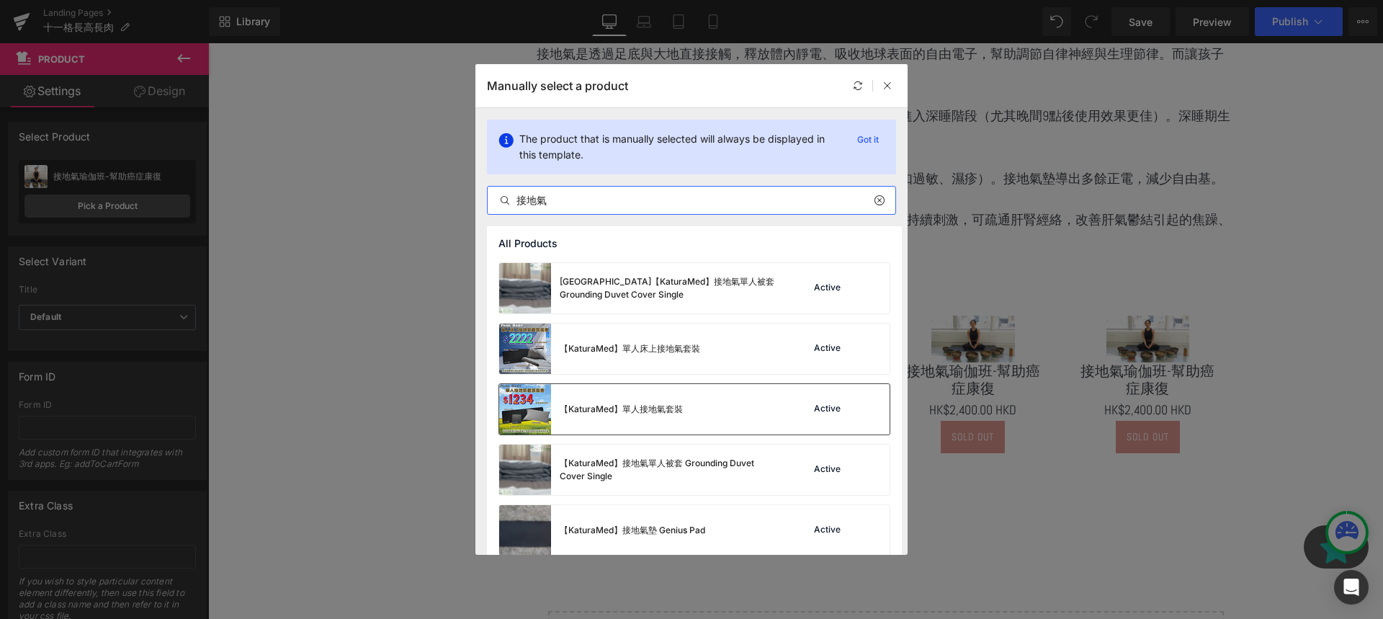
scroll to position [820, 0]
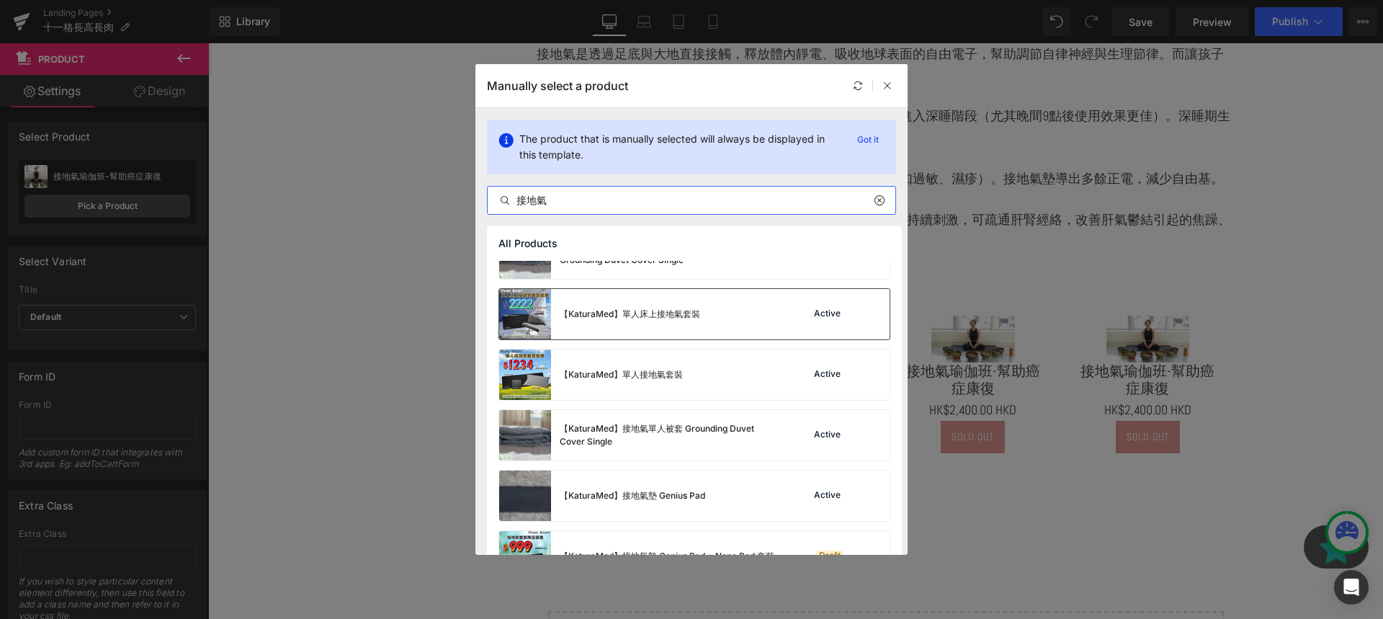
type input "接地氣"
click at [745, 308] on div "【KaturaMed】單人床上接地氣套裝 Active" at bounding box center [694, 314] width 390 height 50
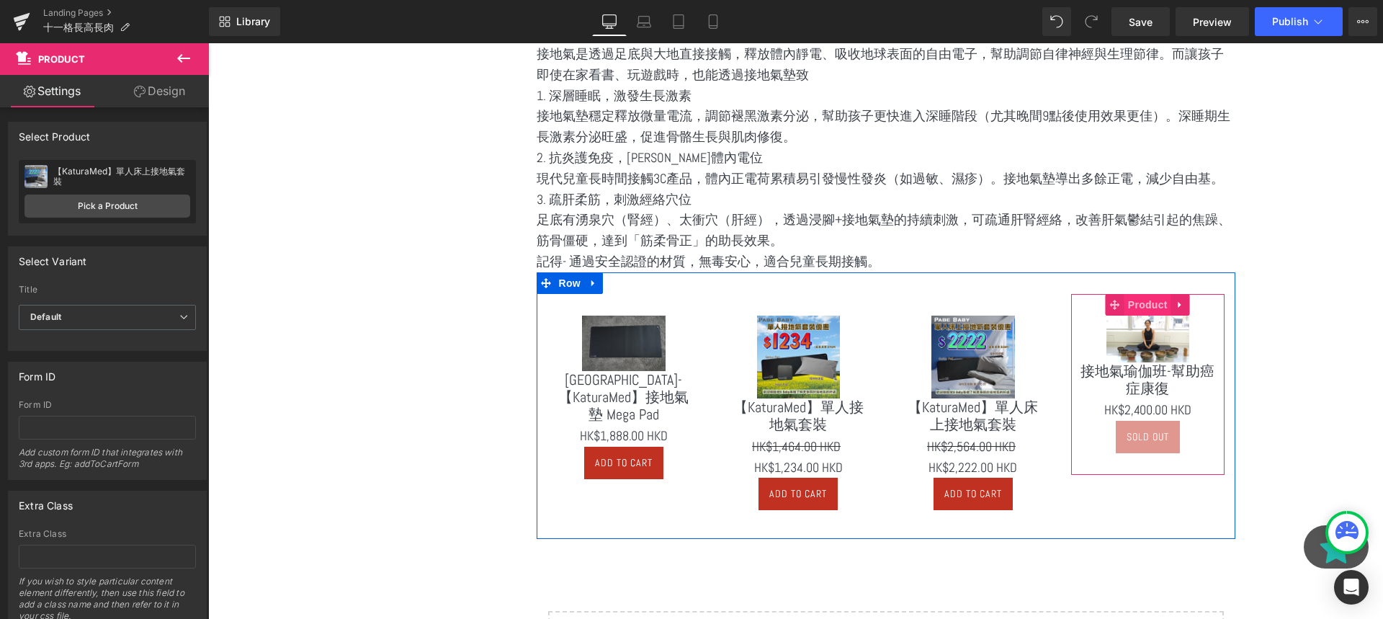
click at [1142, 300] on span "Product" at bounding box center [1147, 305] width 47 height 22
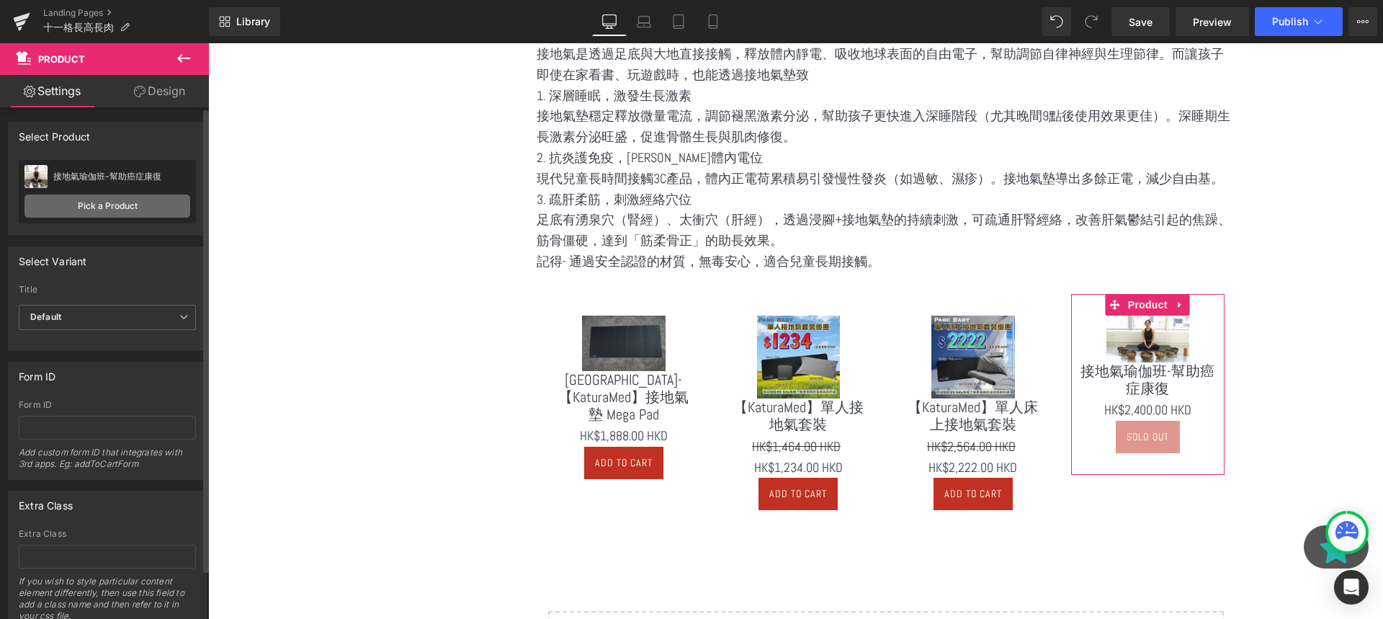
click at [99, 202] on link "Pick a Product" at bounding box center [107, 205] width 166 height 23
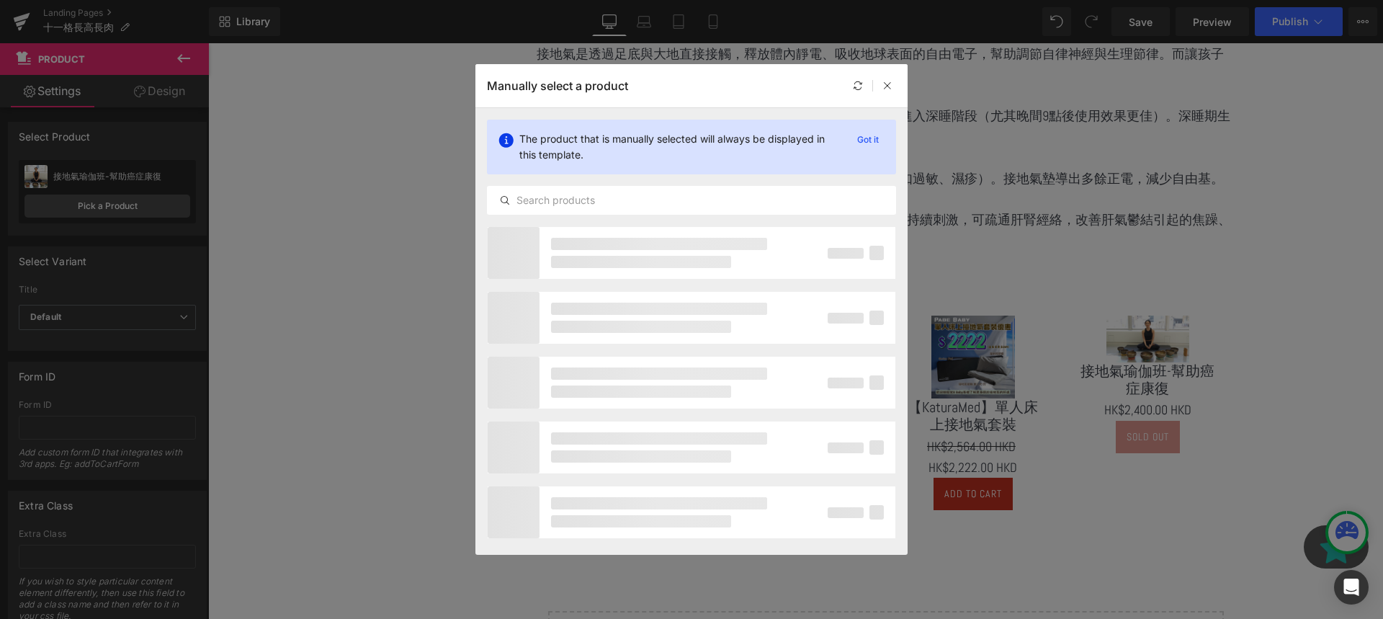
click at [594, 183] on div "The product that is manually selected will always be displayed in this template…" at bounding box center [691, 167] width 432 height 118
click at [591, 204] on input "text" at bounding box center [692, 200] width 408 height 17
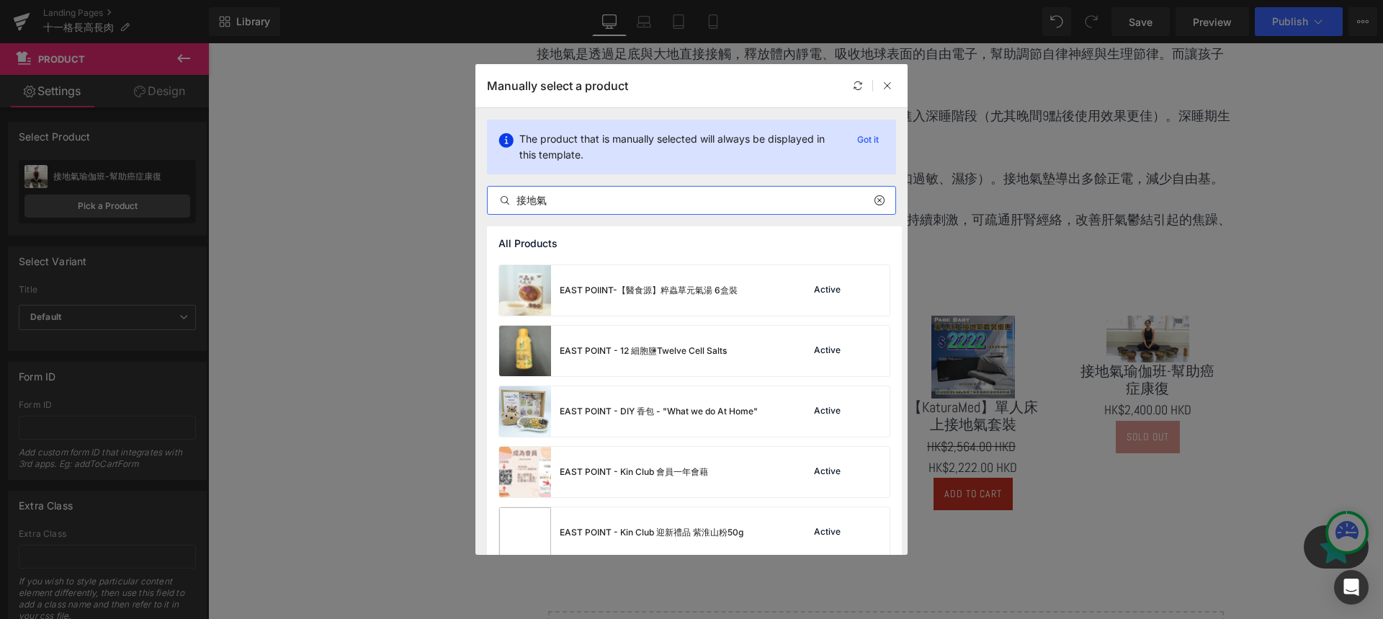
scroll to position [0, 0]
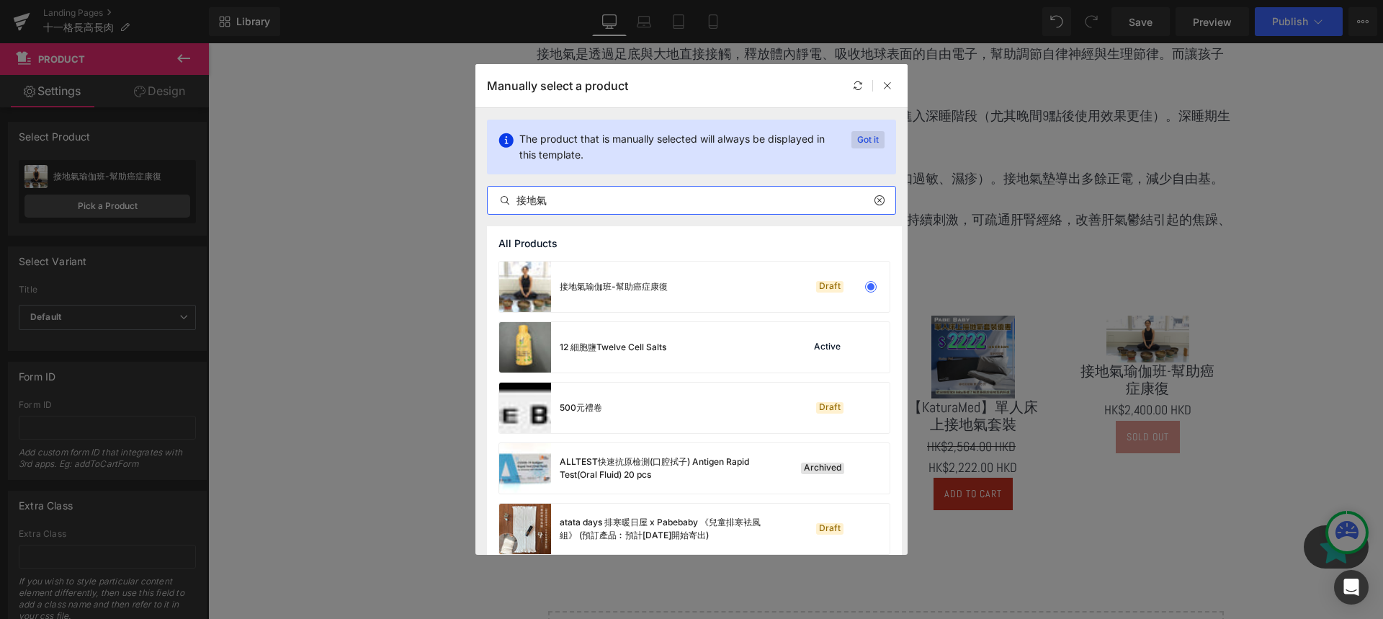
click at [869, 138] on p "Got it" at bounding box center [867, 139] width 33 height 17
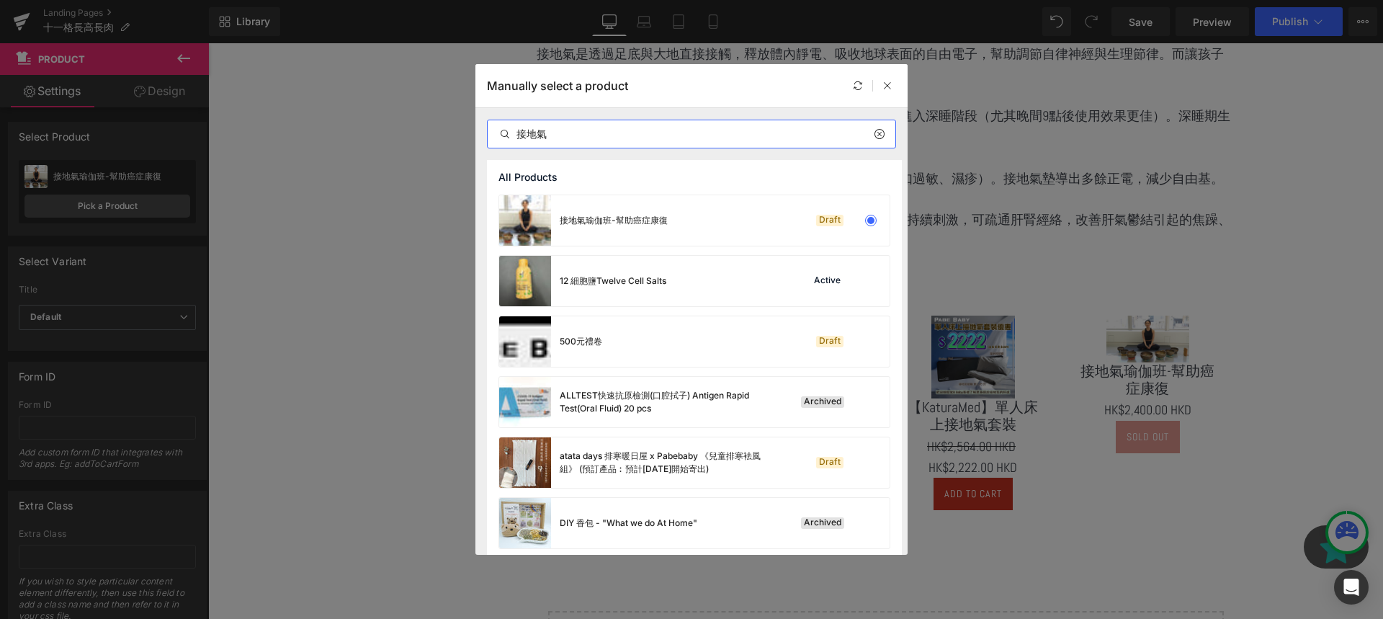
click at [758, 135] on input "接地氣" at bounding box center [692, 133] width 408 height 17
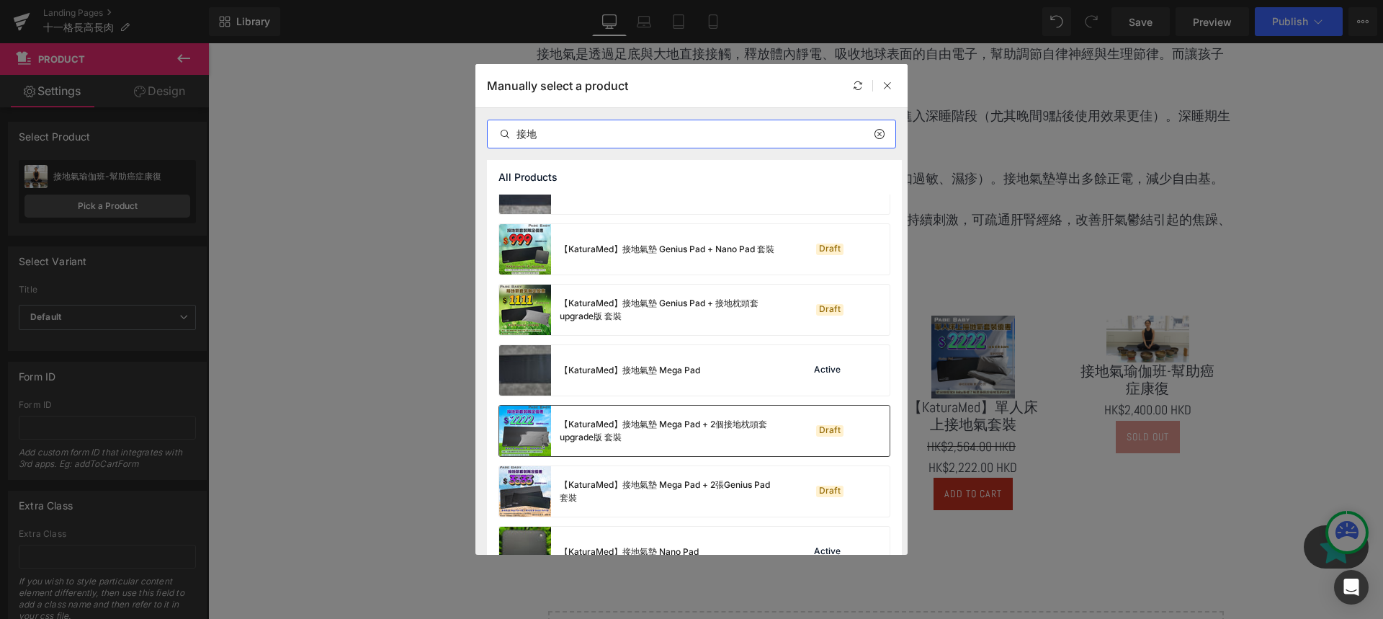
scroll to position [1182, 0]
type input "接地"
drag, startPoint x: 724, startPoint y: 81, endPoint x: 1219, endPoint y: 242, distance: 520.9
click at [1219, 242] on div "Manually select a product 接地 All Products 健家療程︰SEN兒童 - 針灸接地氣療程 Active EAST POIN…" at bounding box center [691, 309] width 1383 height 619
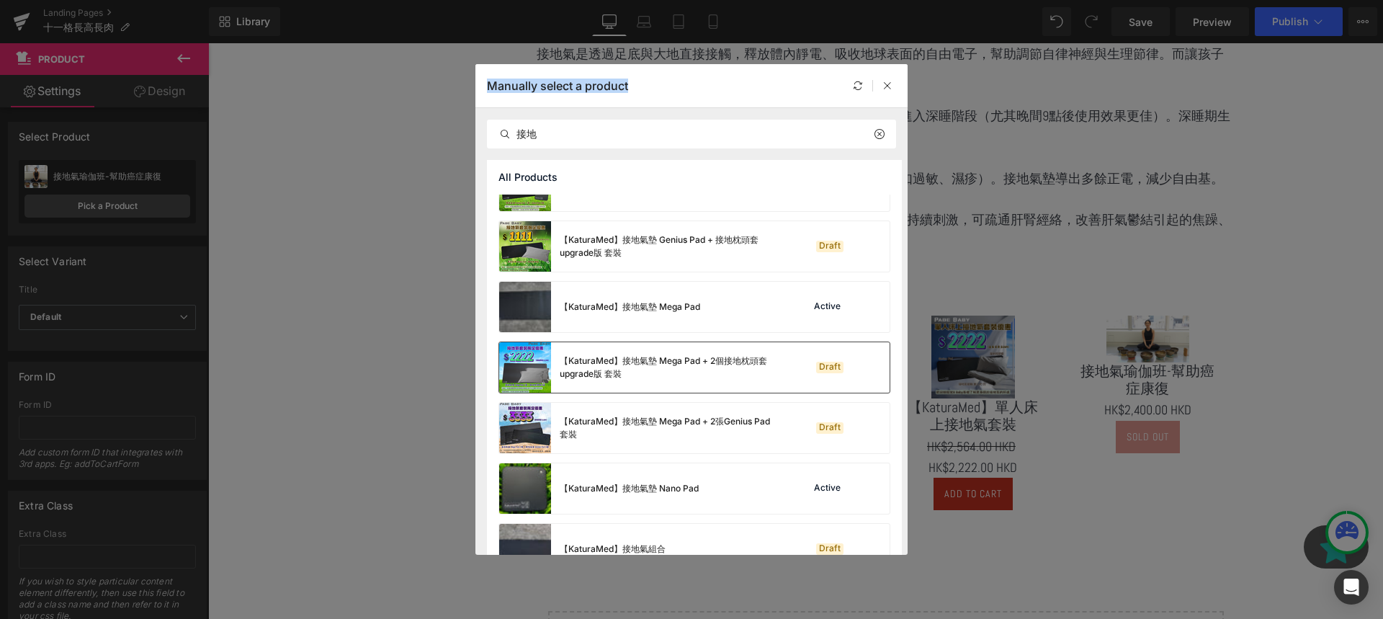
scroll to position [1245, 0]
click at [741, 471] on div "【KaturaMed】接地氣墊 Nano Pad Active" at bounding box center [694, 487] width 390 height 50
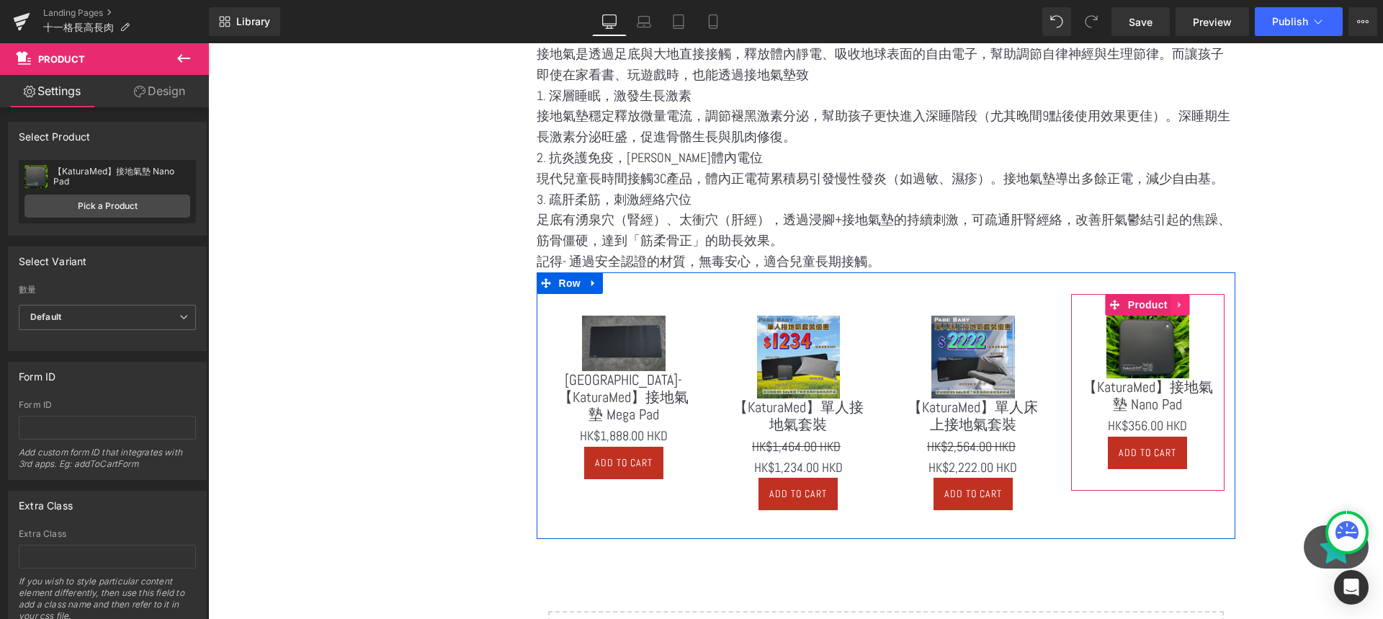
click at [1180, 303] on icon at bounding box center [1180, 304] width 10 height 11
click at [1191, 303] on icon at bounding box center [1190, 304] width 10 height 11
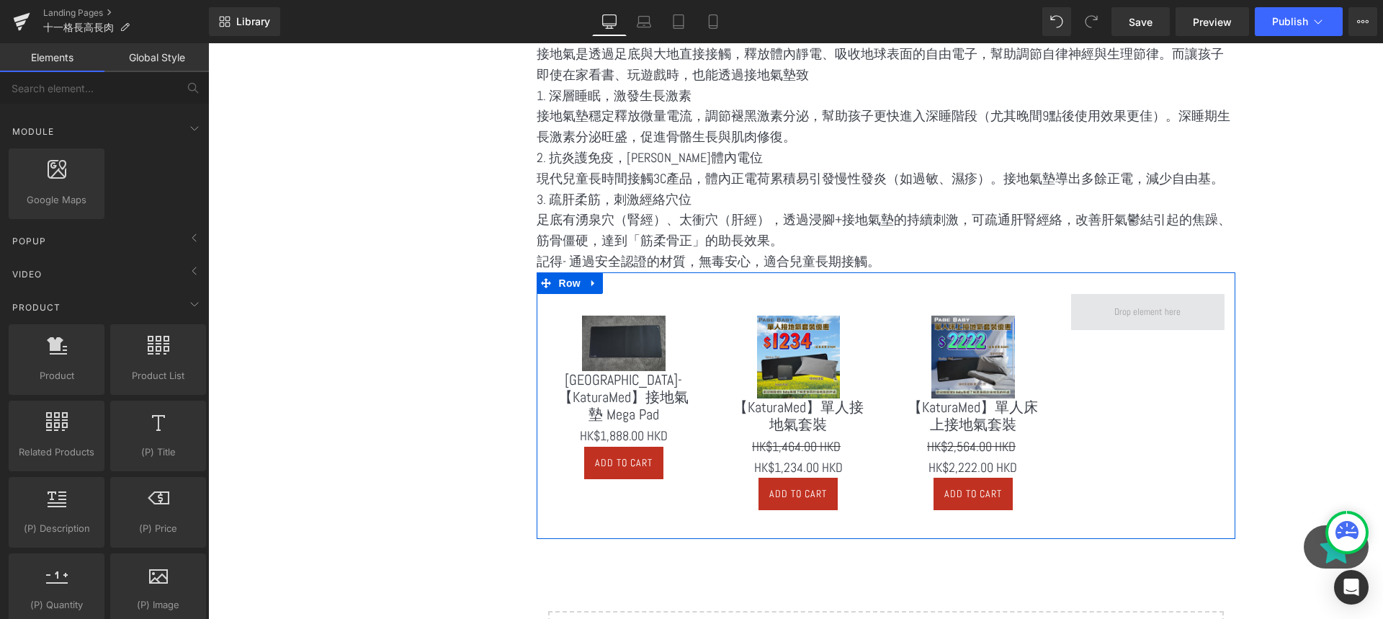
click at [1139, 316] on span at bounding box center [1147, 311] width 76 height 22
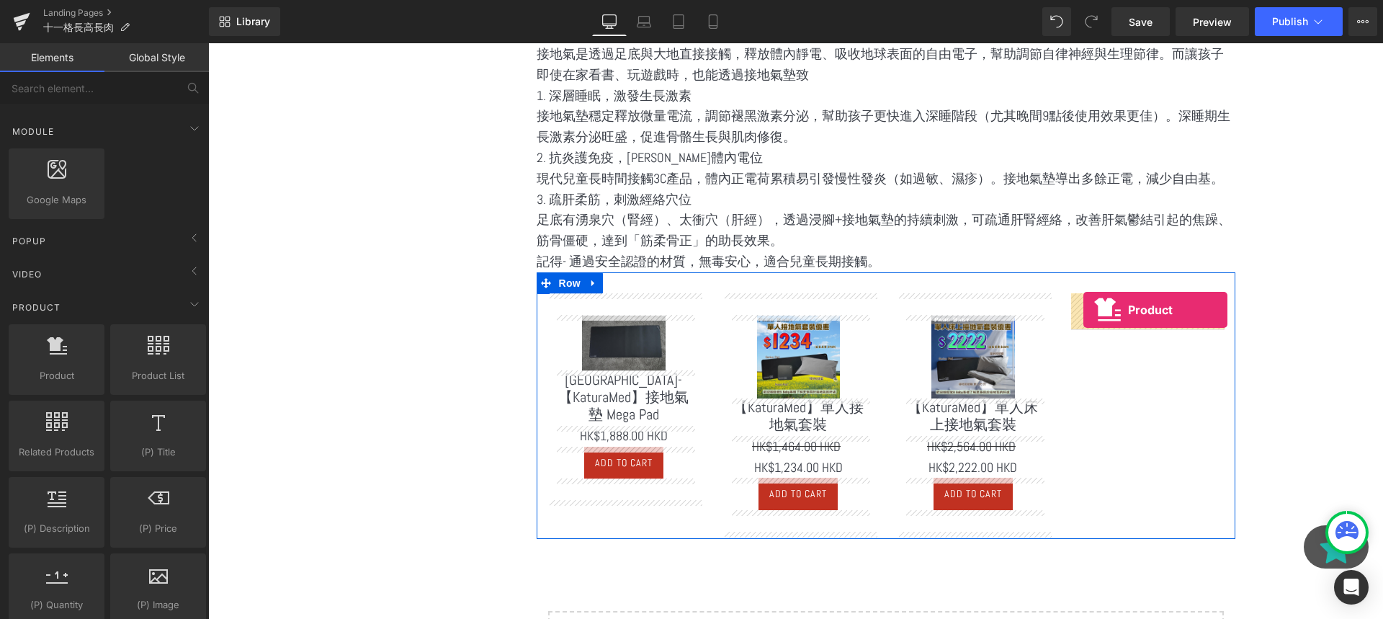
drag, startPoint x: 237, startPoint y: 416, endPoint x: 1086, endPoint y: 311, distance: 855.6
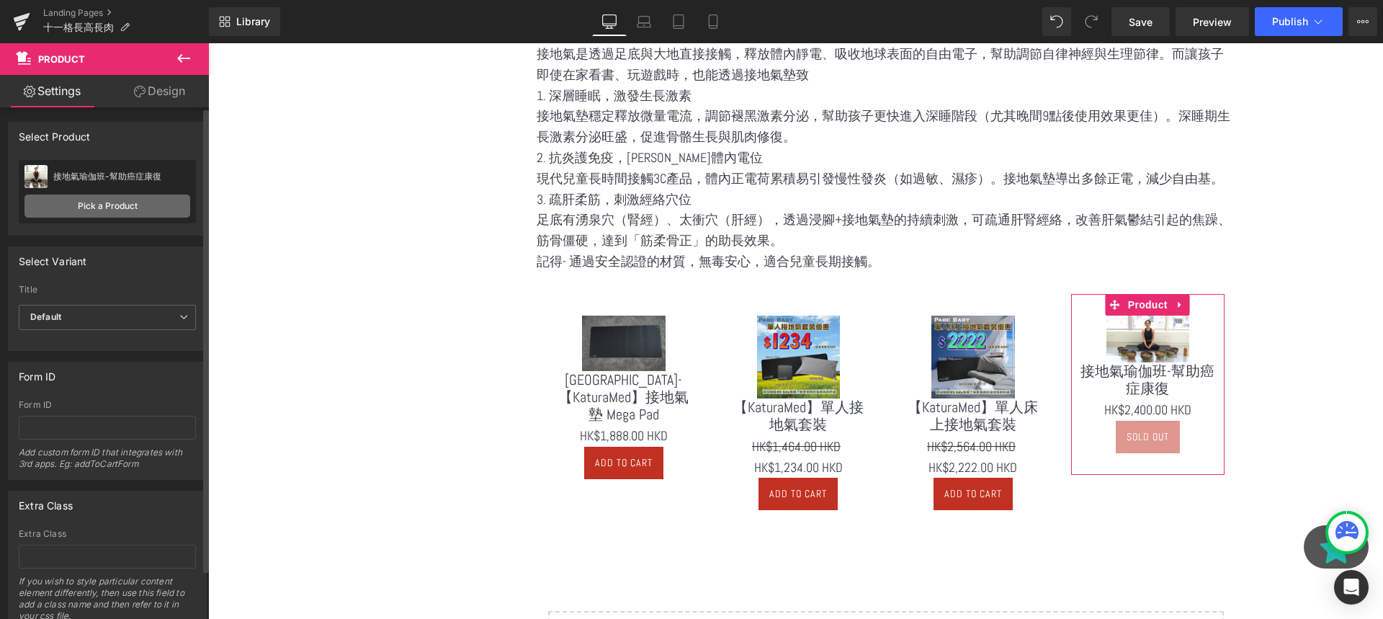
click at [117, 206] on link "Pick a Product" at bounding box center [107, 205] width 166 height 23
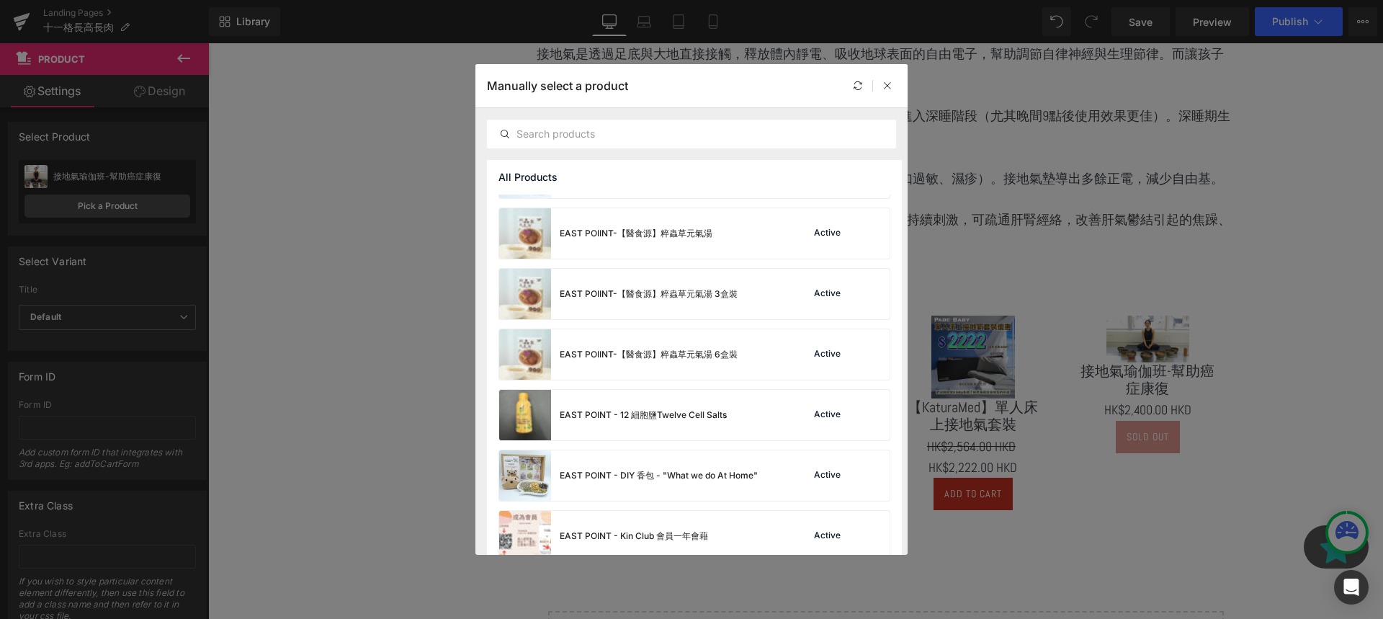
scroll to position [911, 0]
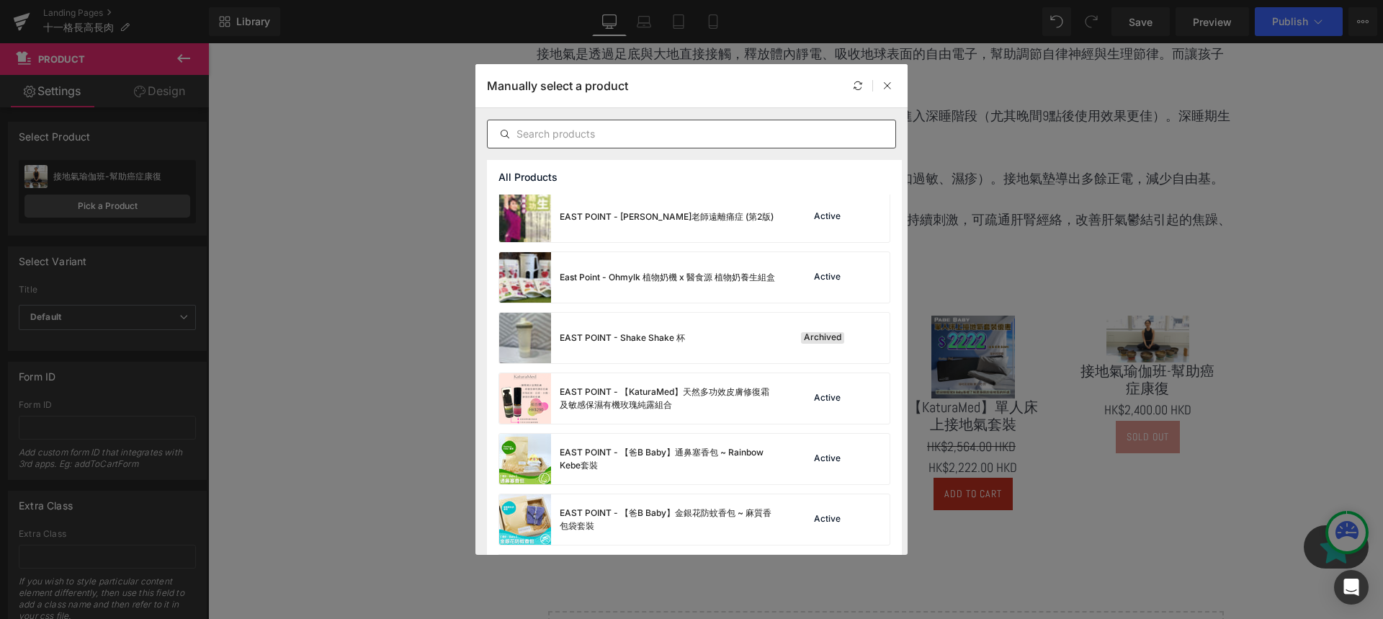
click at [646, 125] on input "text" at bounding box center [692, 133] width 408 height 17
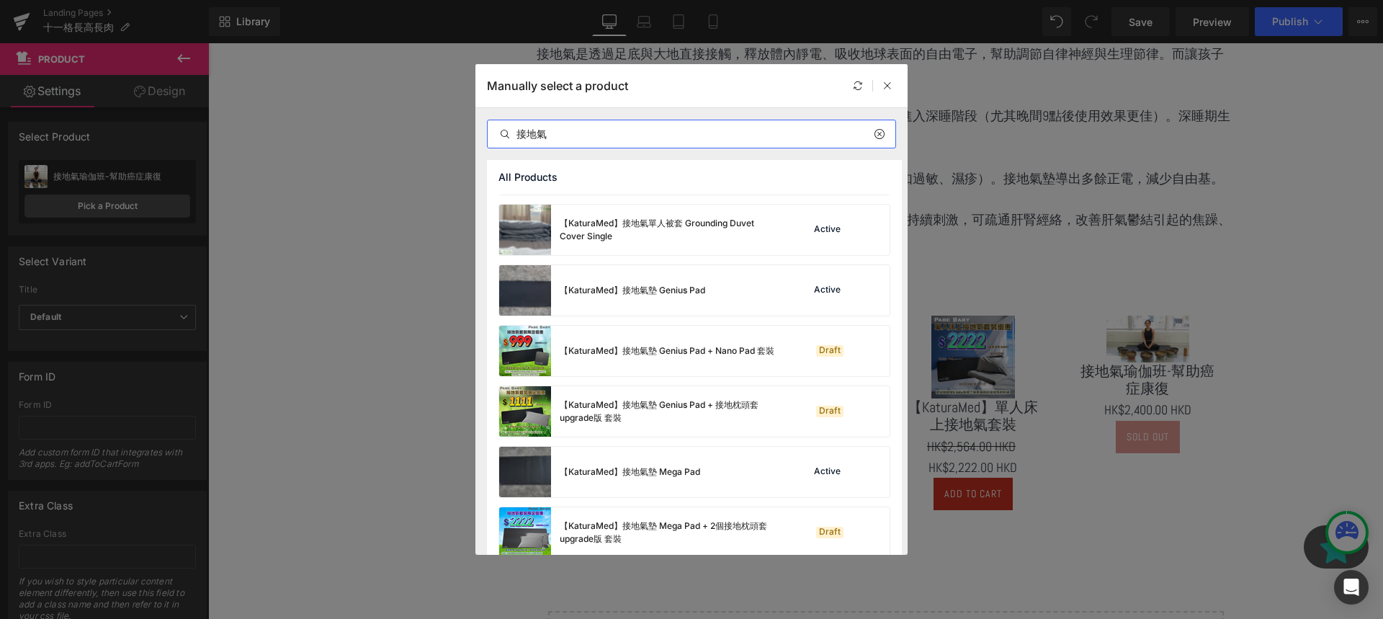
scroll to position [958, 0]
type input "接地氣"
click at [717, 483] on div "【KaturaMed】接地氣墊 Mega Pad Active" at bounding box center [694, 472] width 390 height 50
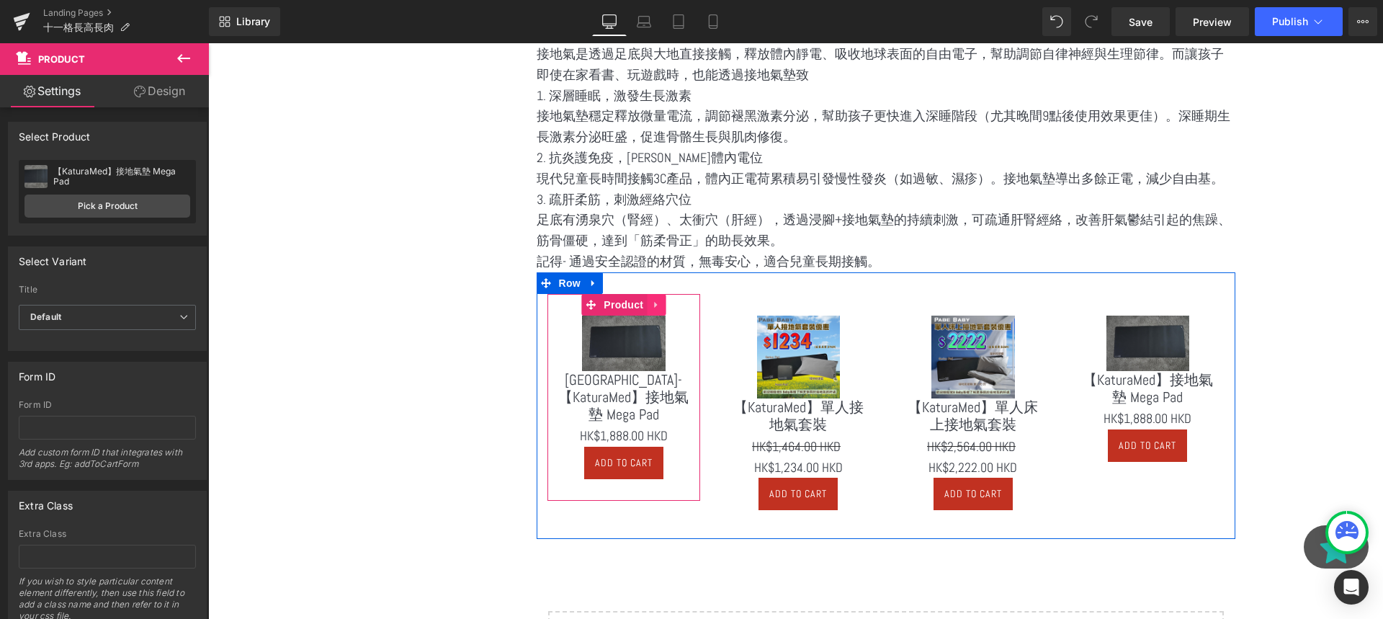
click at [658, 305] on icon at bounding box center [656, 304] width 10 height 11
click at [599, 304] on link "Product" at bounding box center [586, 305] width 66 height 22
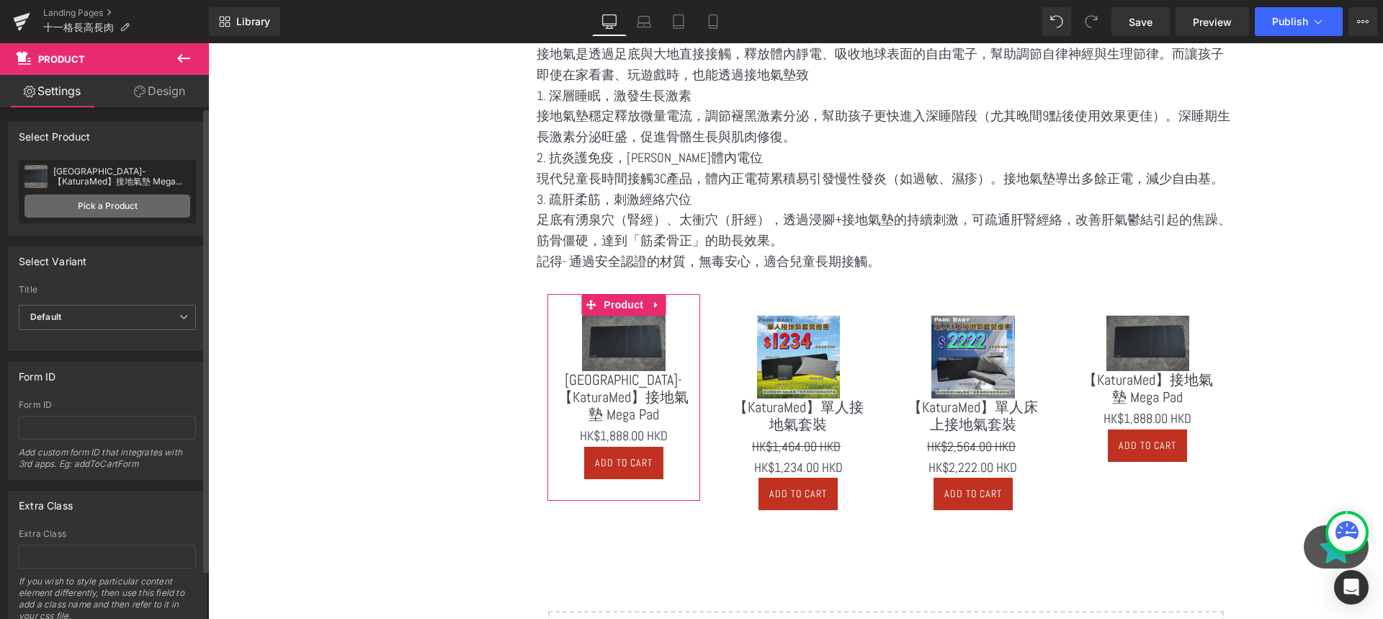
click at [157, 197] on link "Pick a Product" at bounding box center [107, 205] width 166 height 23
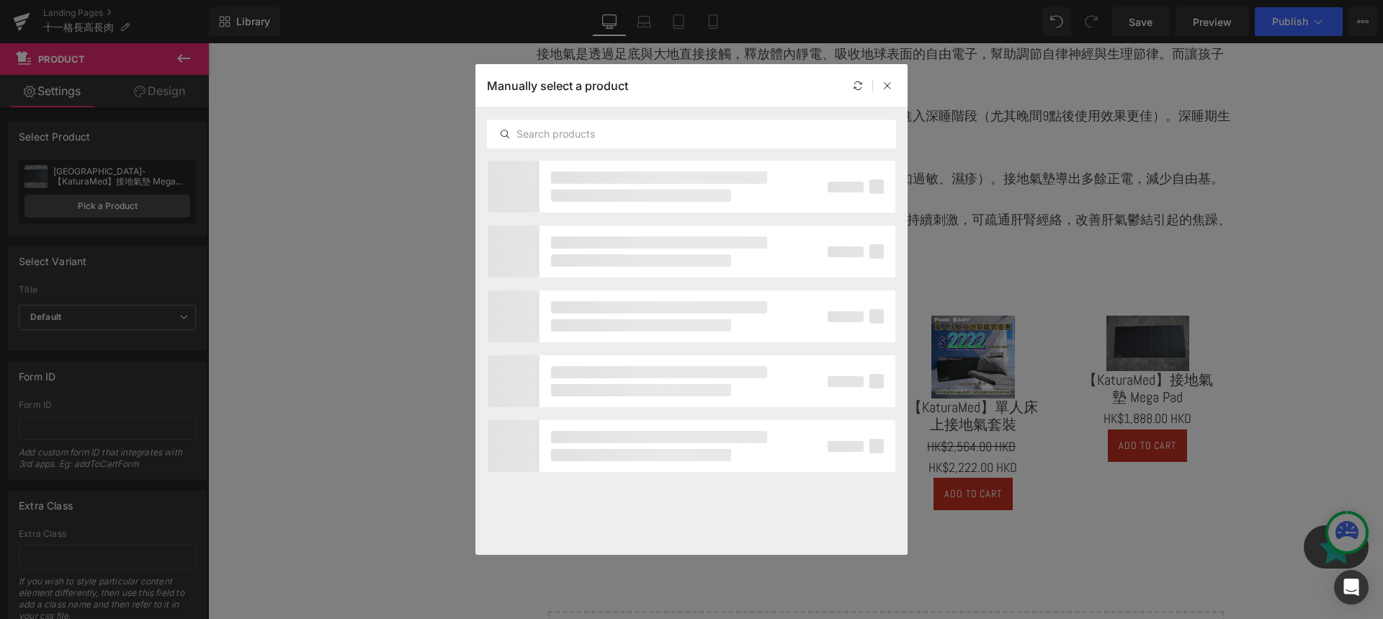
click at [678, 148] on div at bounding box center [691, 134] width 432 height 52
click at [635, 135] on input "text" at bounding box center [692, 133] width 408 height 17
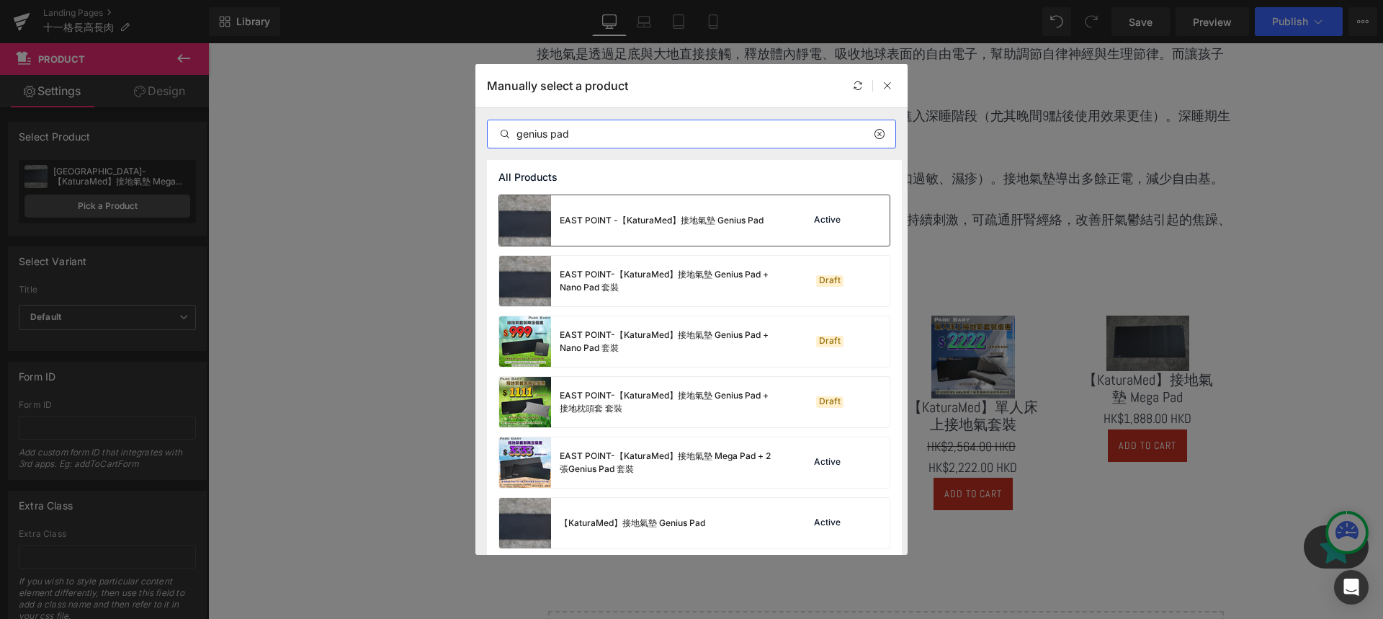
type input "genius pad"
click at [717, 239] on div "EAST POINT -【KaturaMed】接地氣墊 Genius Pad" at bounding box center [631, 220] width 264 height 50
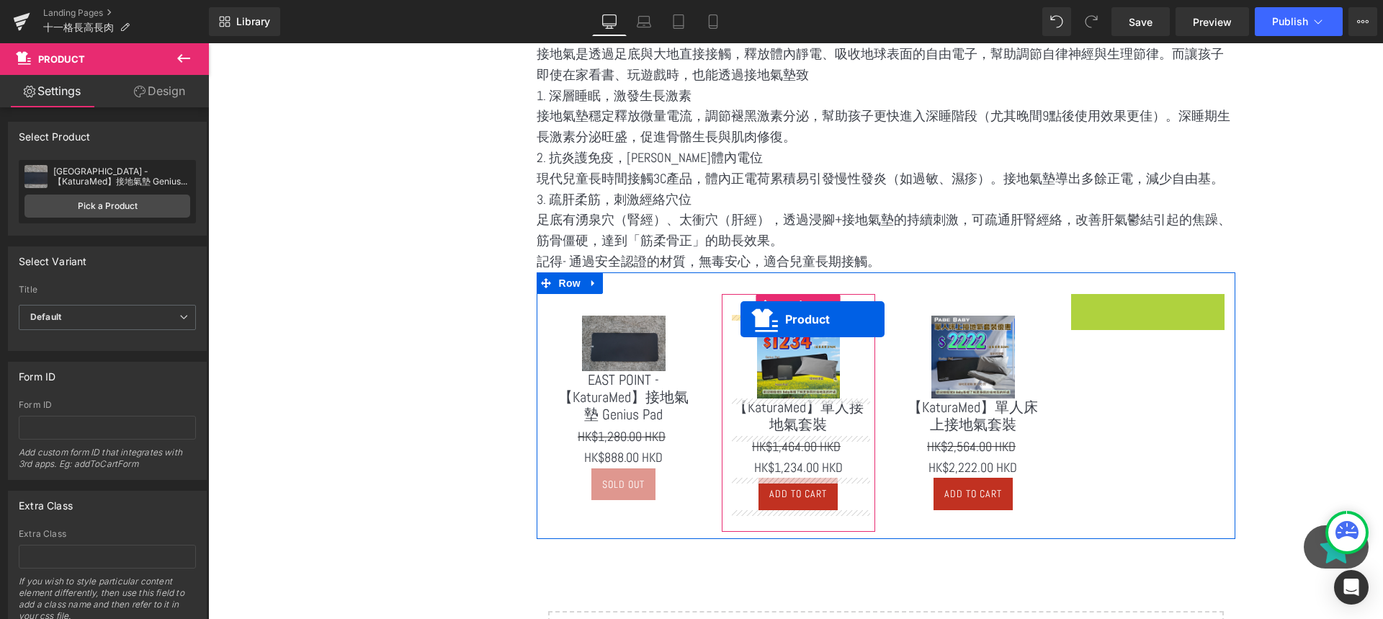
drag, startPoint x: 1121, startPoint y: 301, endPoint x: 740, endPoint y: 318, distance: 381.4
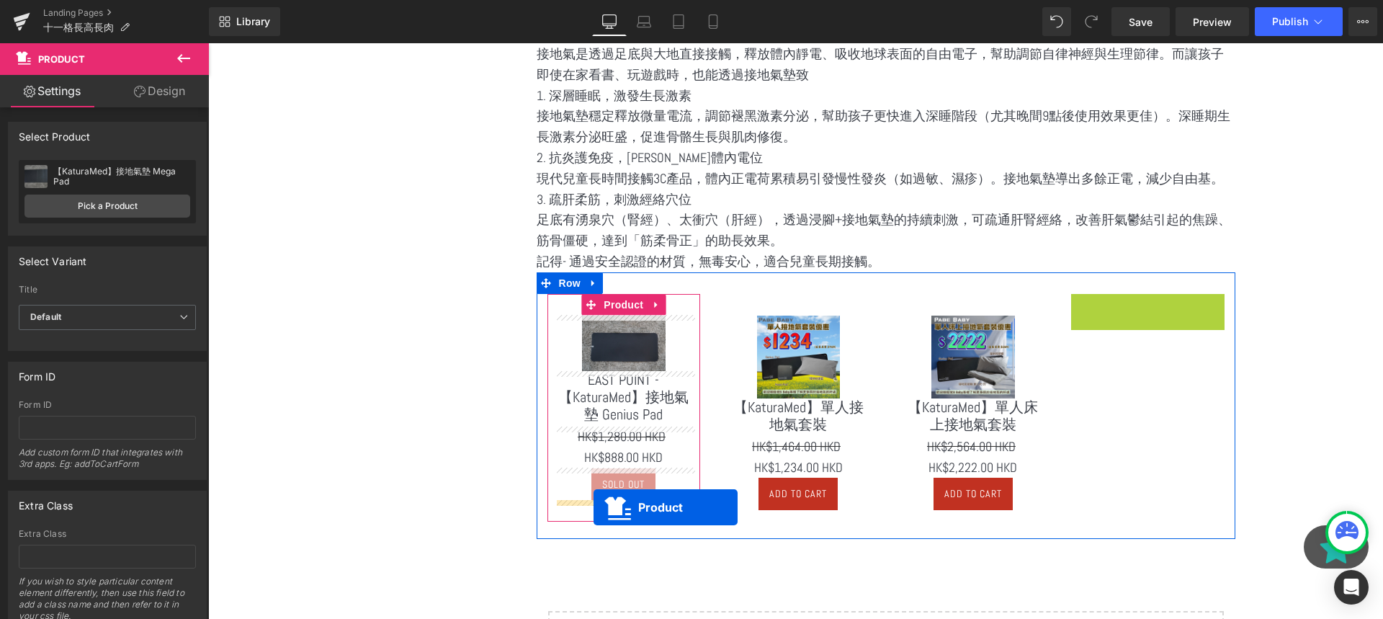
drag, startPoint x: 1118, startPoint y: 300, endPoint x: 594, endPoint y: 507, distance: 563.9
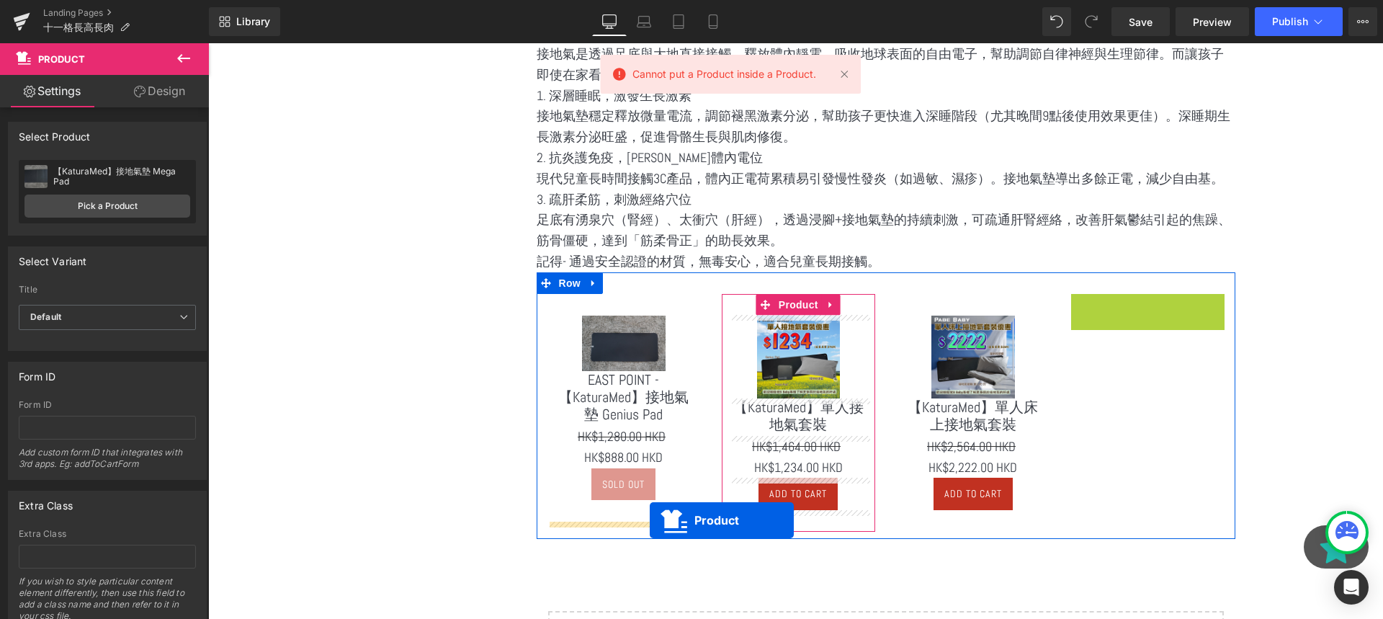
drag, startPoint x: 1108, startPoint y: 302, endPoint x: 650, endPoint y: 520, distance: 507.4
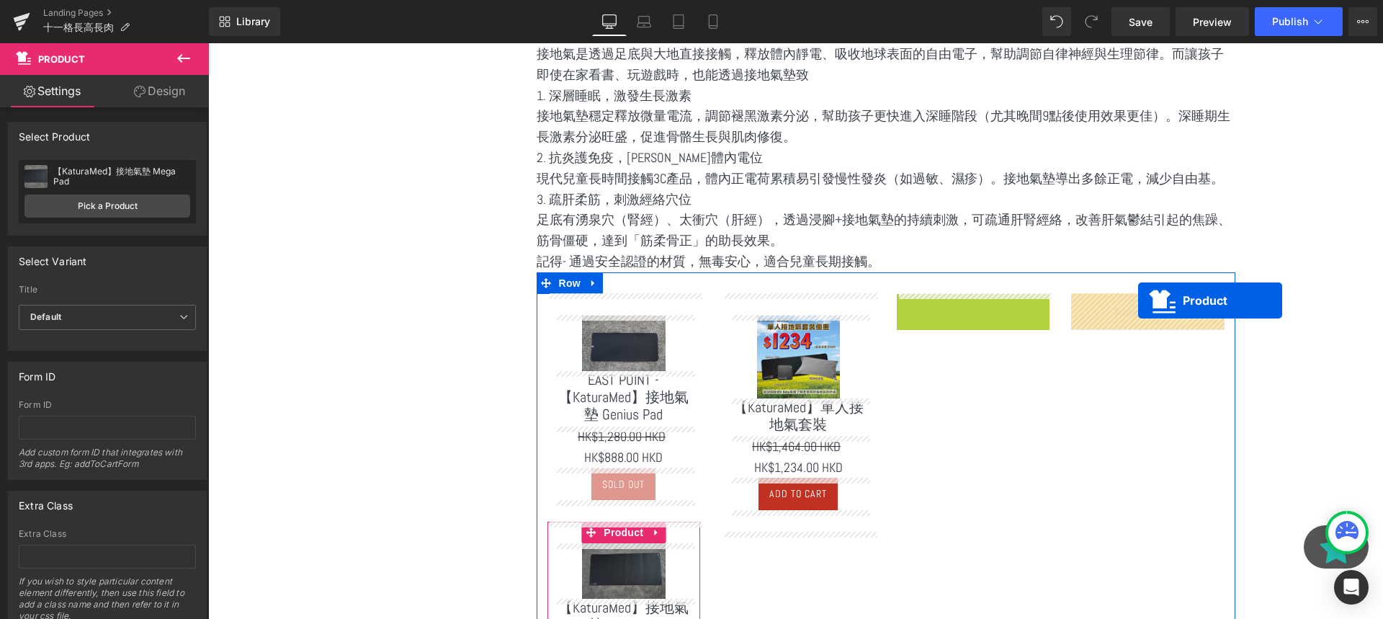
drag, startPoint x: 939, startPoint y: 307, endPoint x: 1138, endPoint y: 300, distance: 199.6
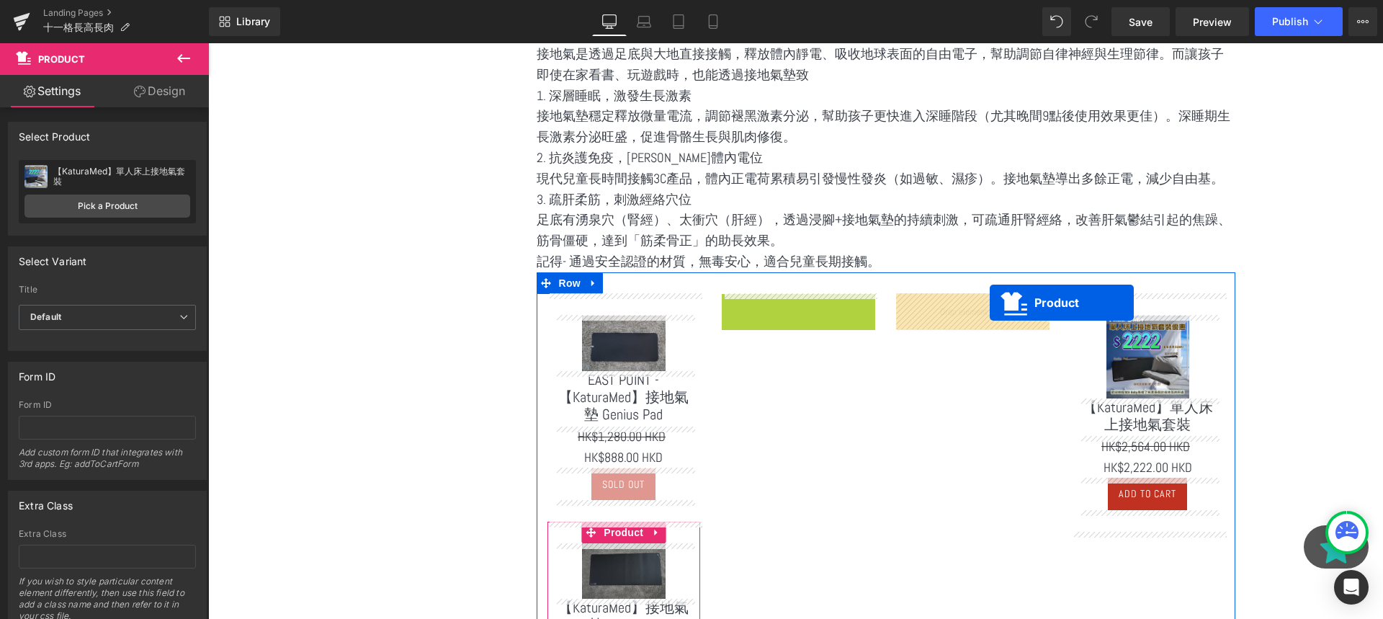
drag, startPoint x: 769, startPoint y: 297, endPoint x: 989, endPoint y: 302, distance: 220.5
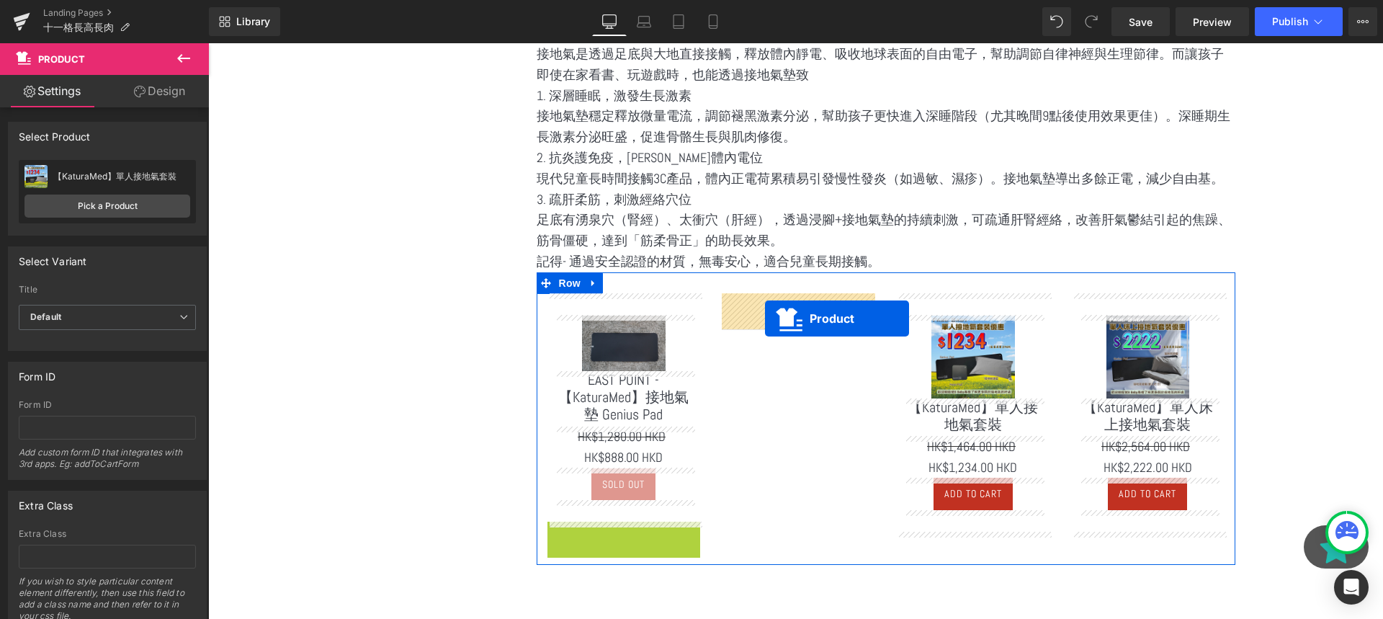
drag, startPoint x: 588, startPoint y: 532, endPoint x: 765, endPoint y: 318, distance: 277.2
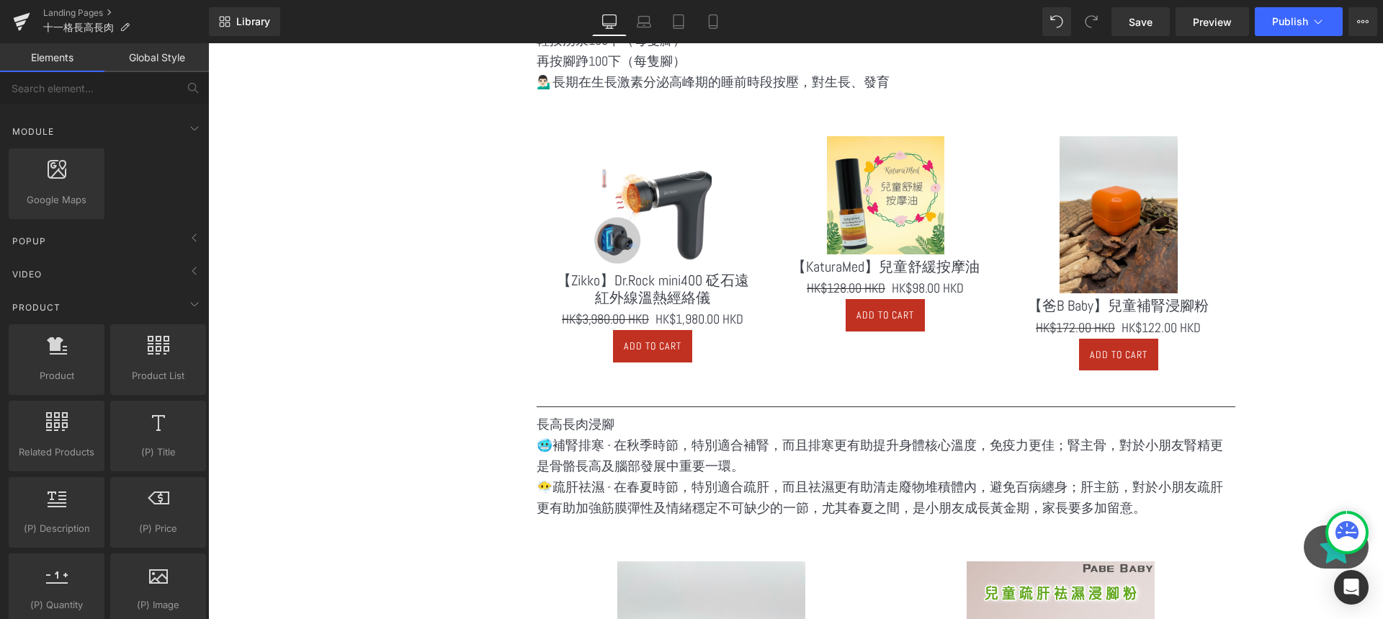
scroll to position [2074, 0]
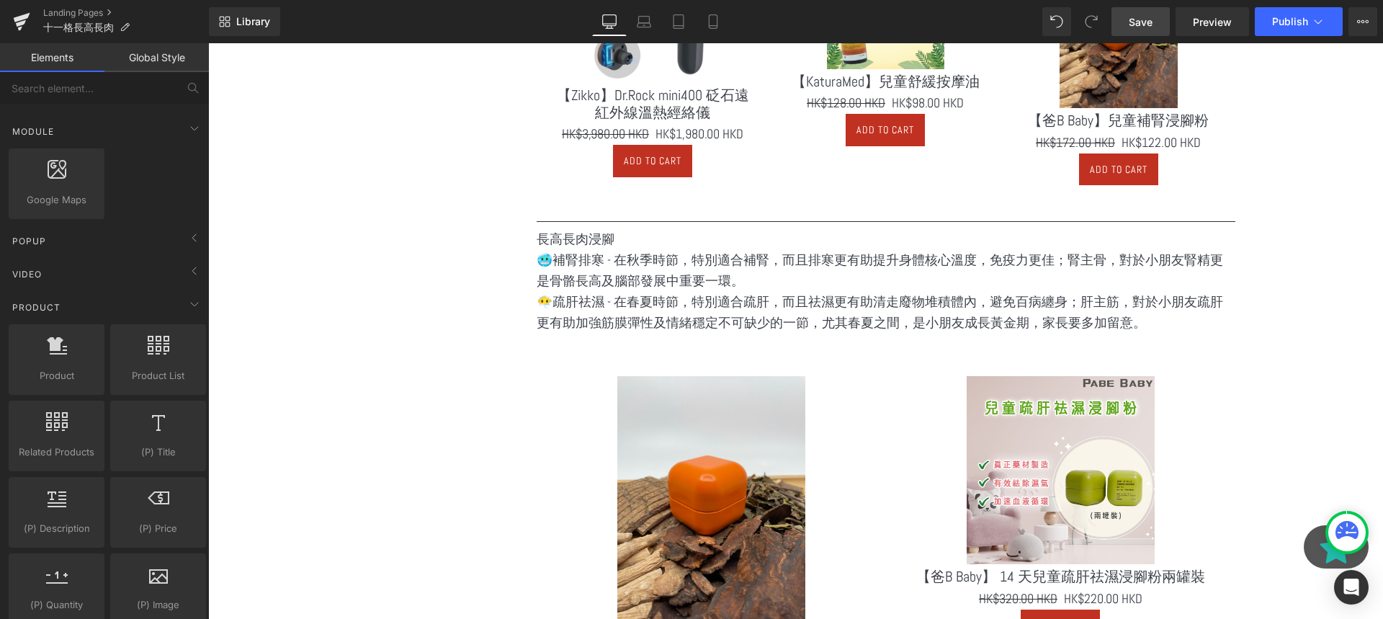
click at [1121, 27] on link "Save" at bounding box center [1140, 21] width 58 height 29
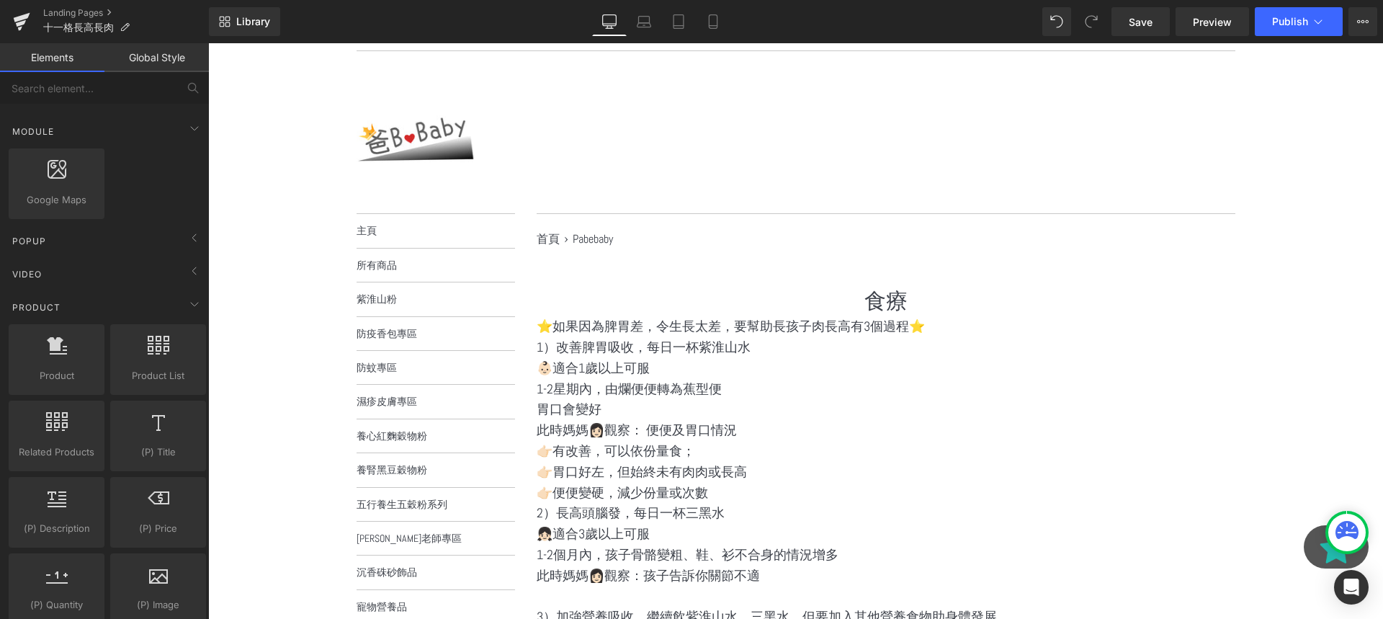
scroll to position [0, 0]
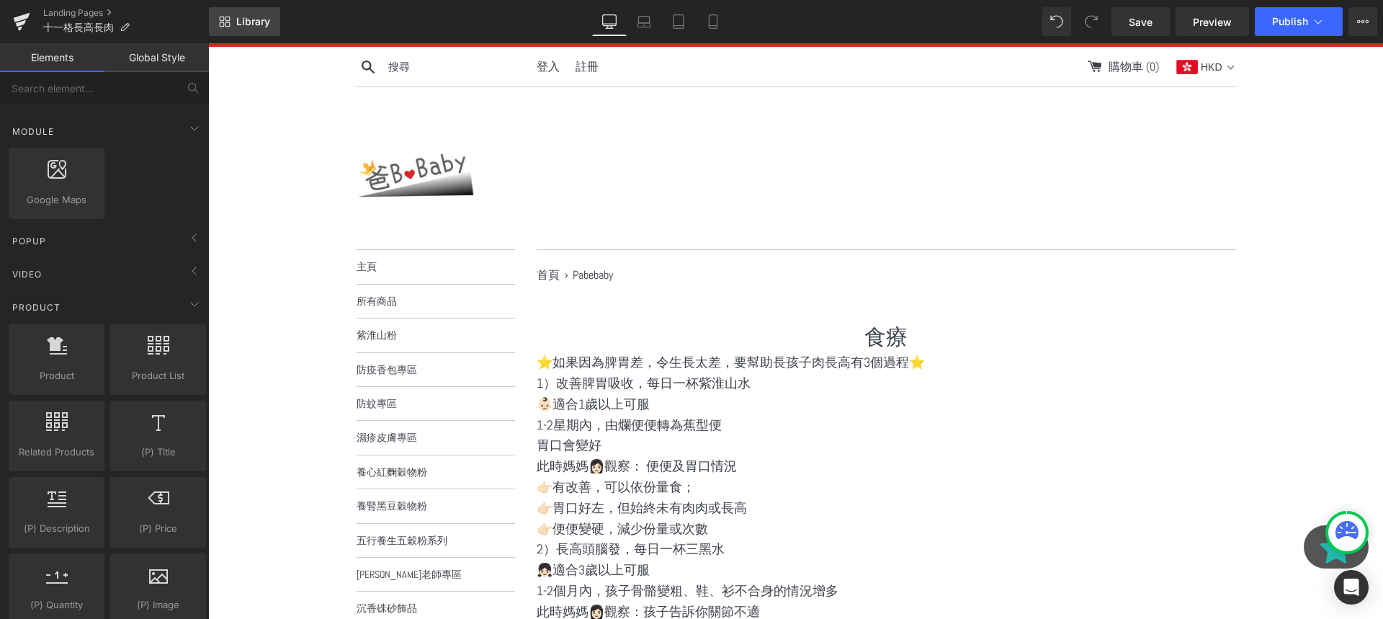
click at [210, 18] on link "Library" at bounding box center [244, 21] width 71 height 29
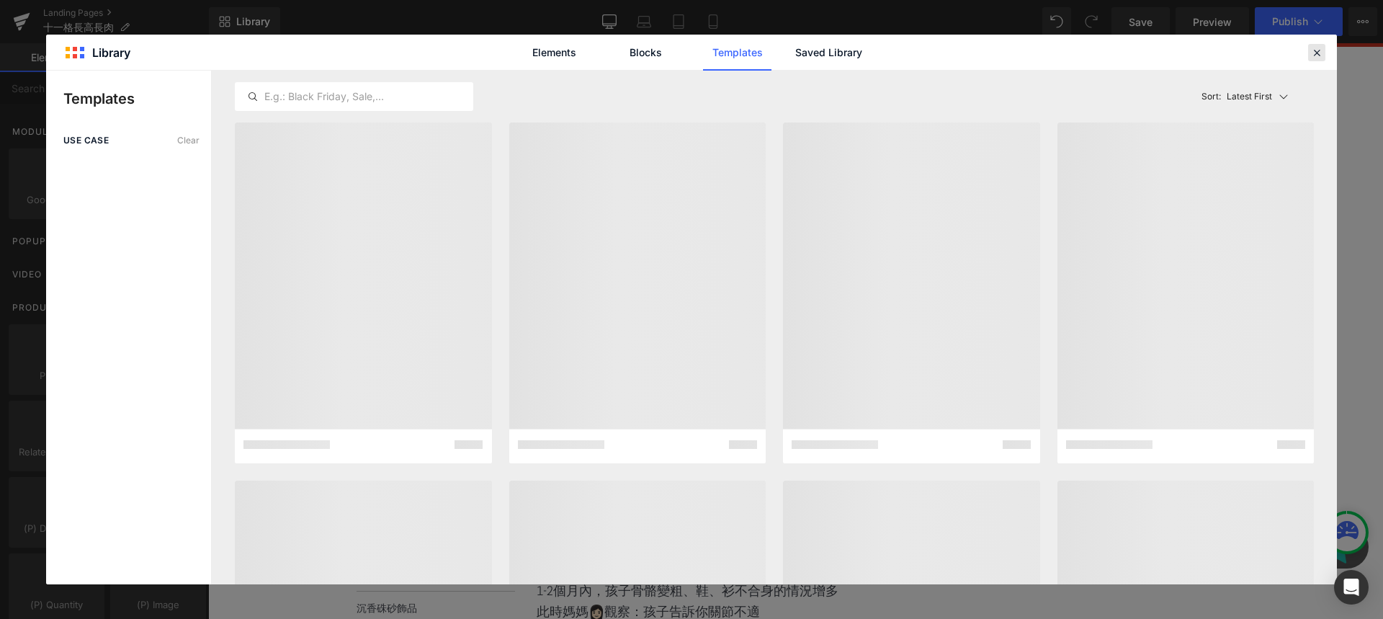
click at [1310, 60] on div at bounding box center [1316, 52] width 17 height 17
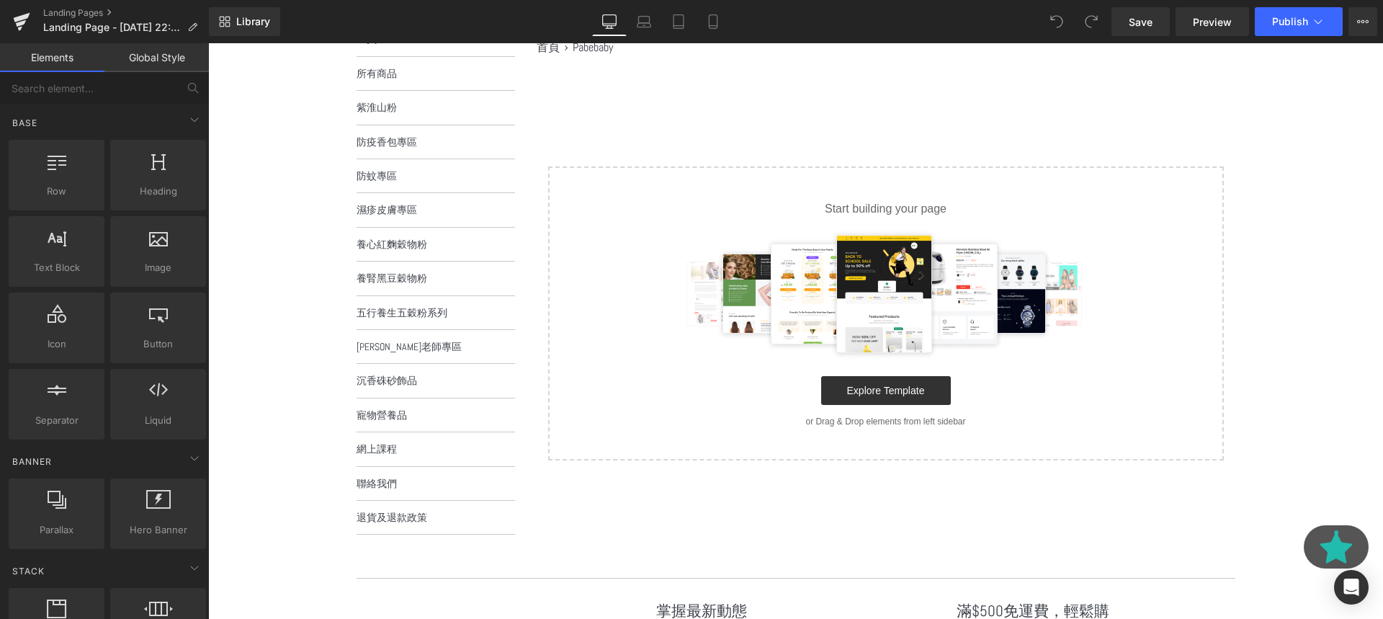
scroll to position [207, 0]
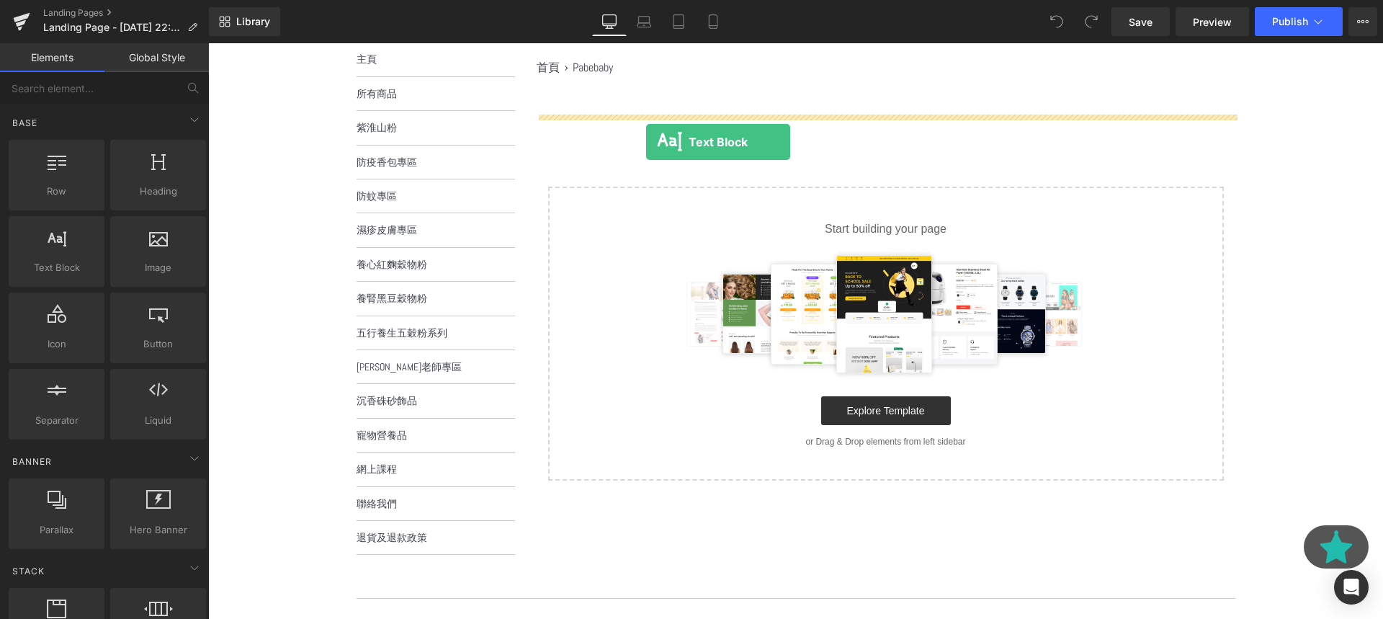
drag, startPoint x: 261, startPoint y: 285, endPoint x: 647, endPoint y: 140, distance: 411.4
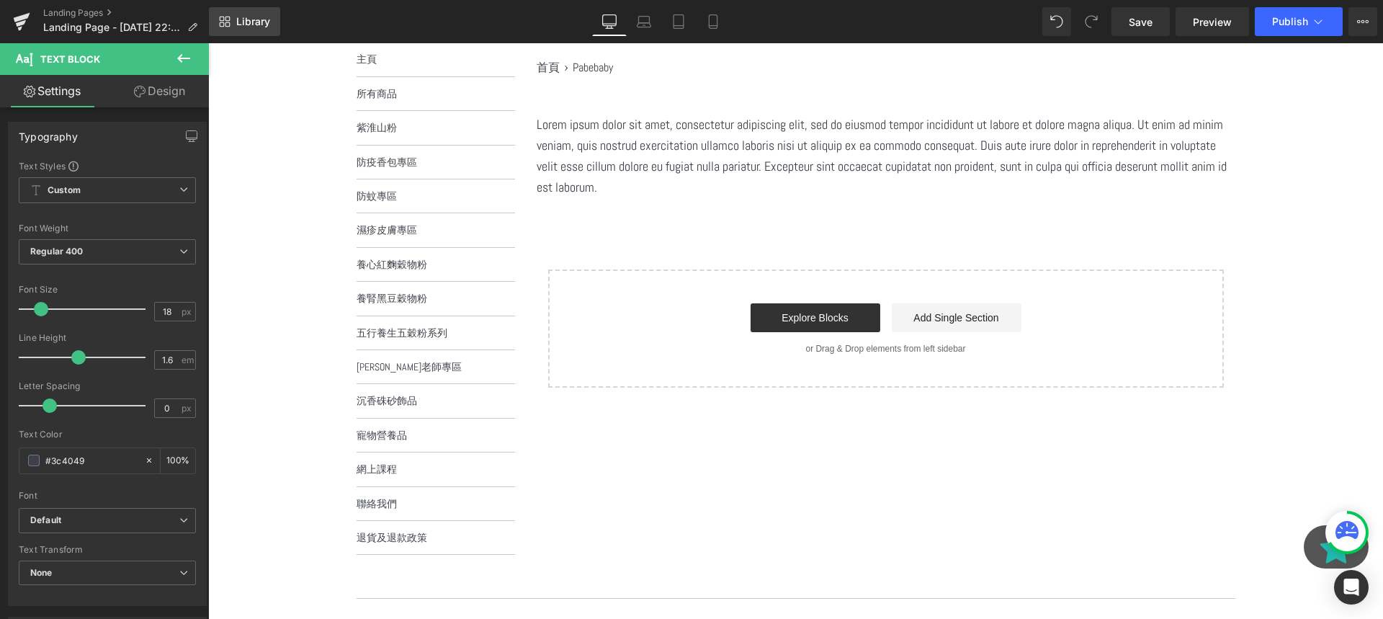
click at [263, 23] on span "Library" at bounding box center [253, 21] width 34 height 13
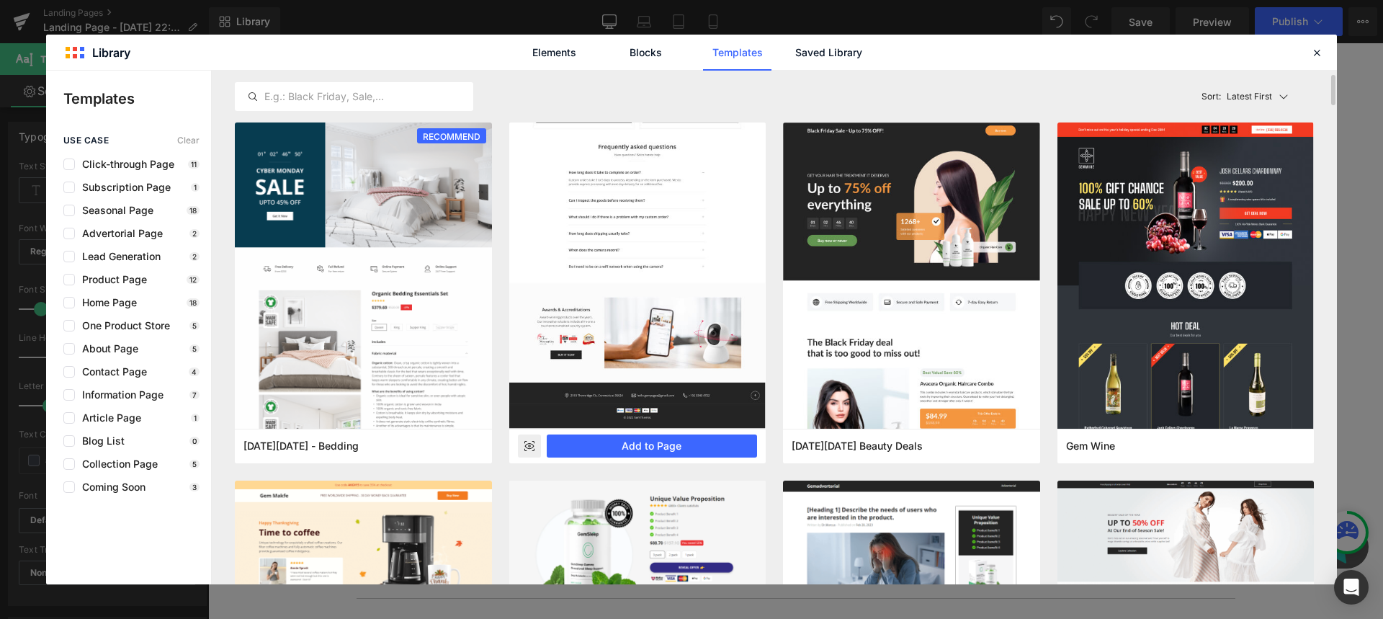
scroll to position [321, 0]
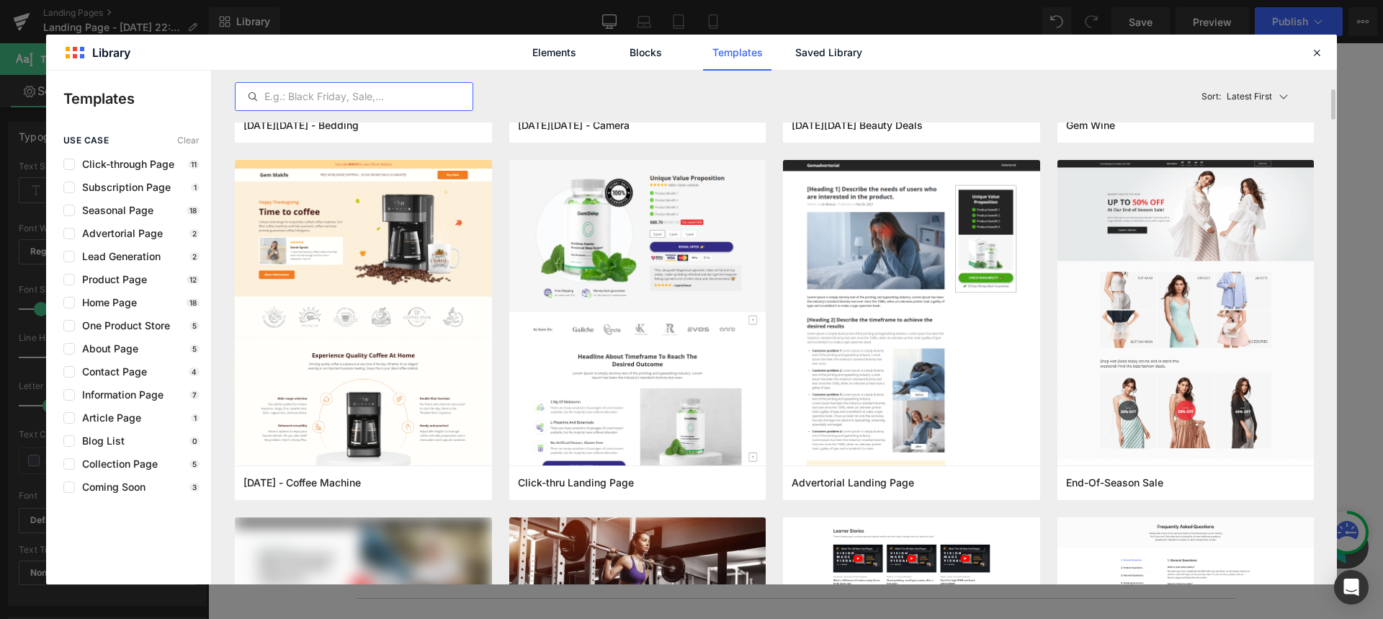
click at [372, 96] on input "text" at bounding box center [354, 96] width 237 height 17
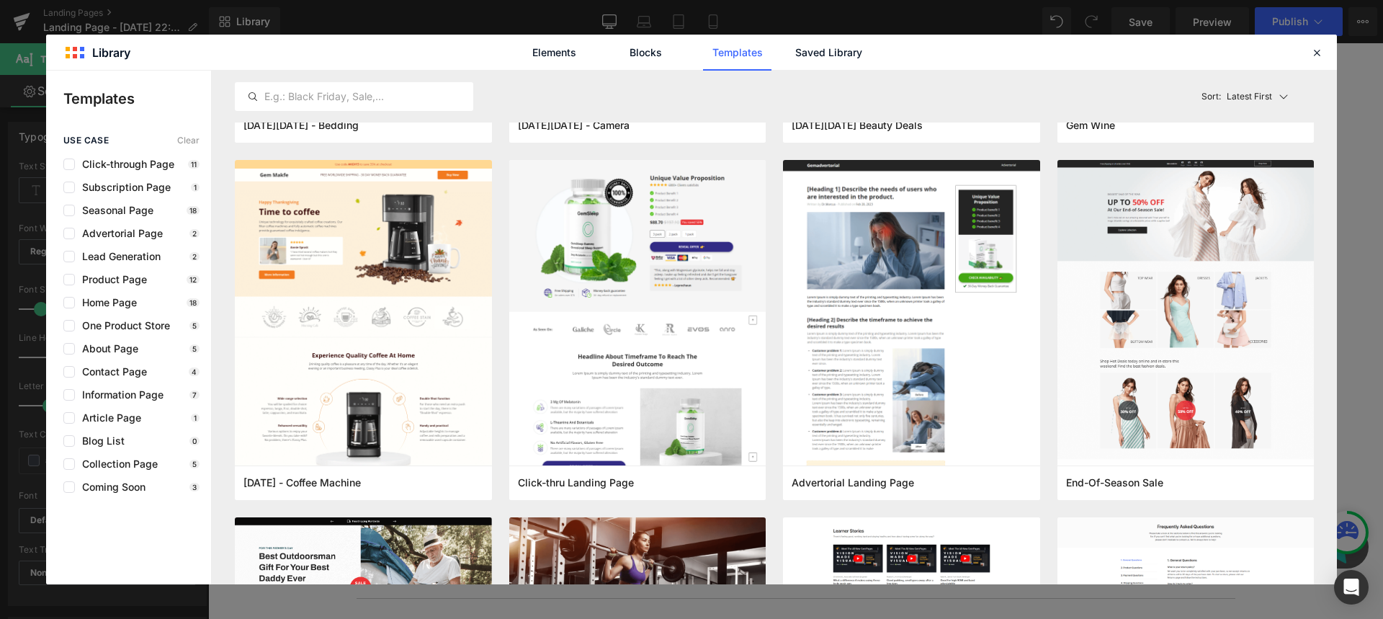
click at [97, 424] on div "use case Clear Click-through Page 11 Subscription Page 1 Seasonal Page 18 Adver…" at bounding box center [128, 313] width 165 height 357
click at [102, 421] on span "Article Page" at bounding box center [108, 418] width 66 height 12
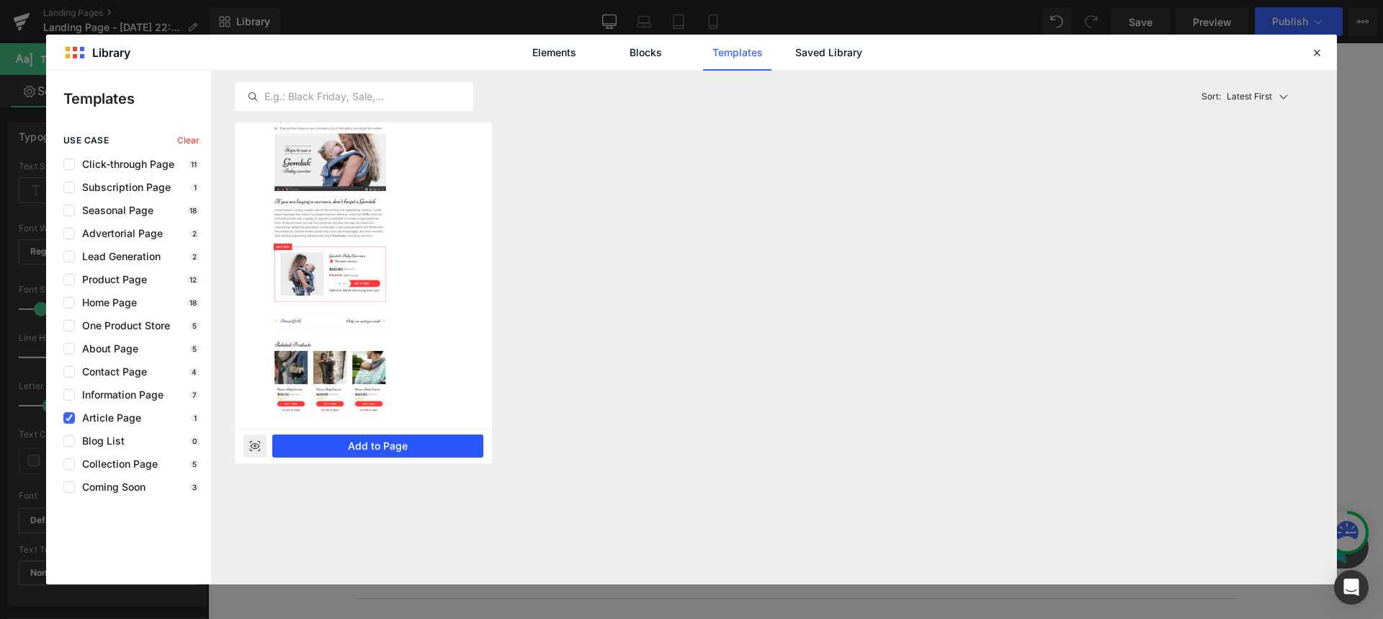
click at [393, 439] on button "Add to Page" at bounding box center [377, 445] width 211 height 23
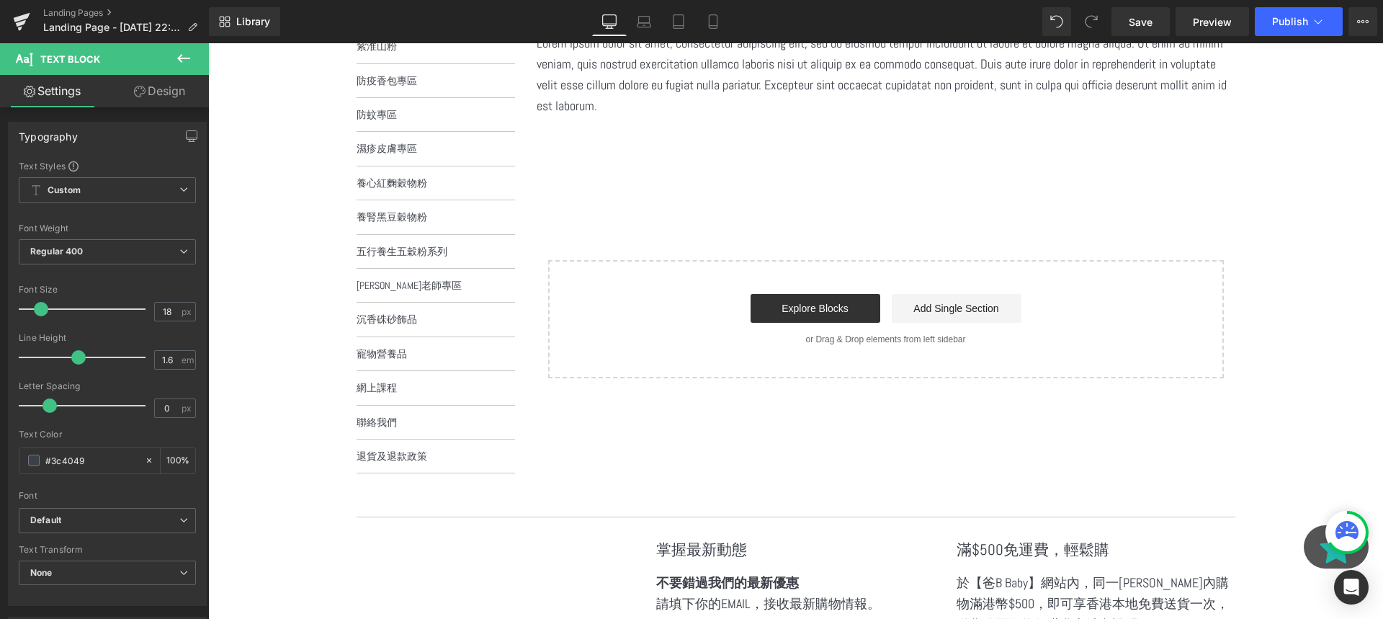
scroll to position [290, 0]
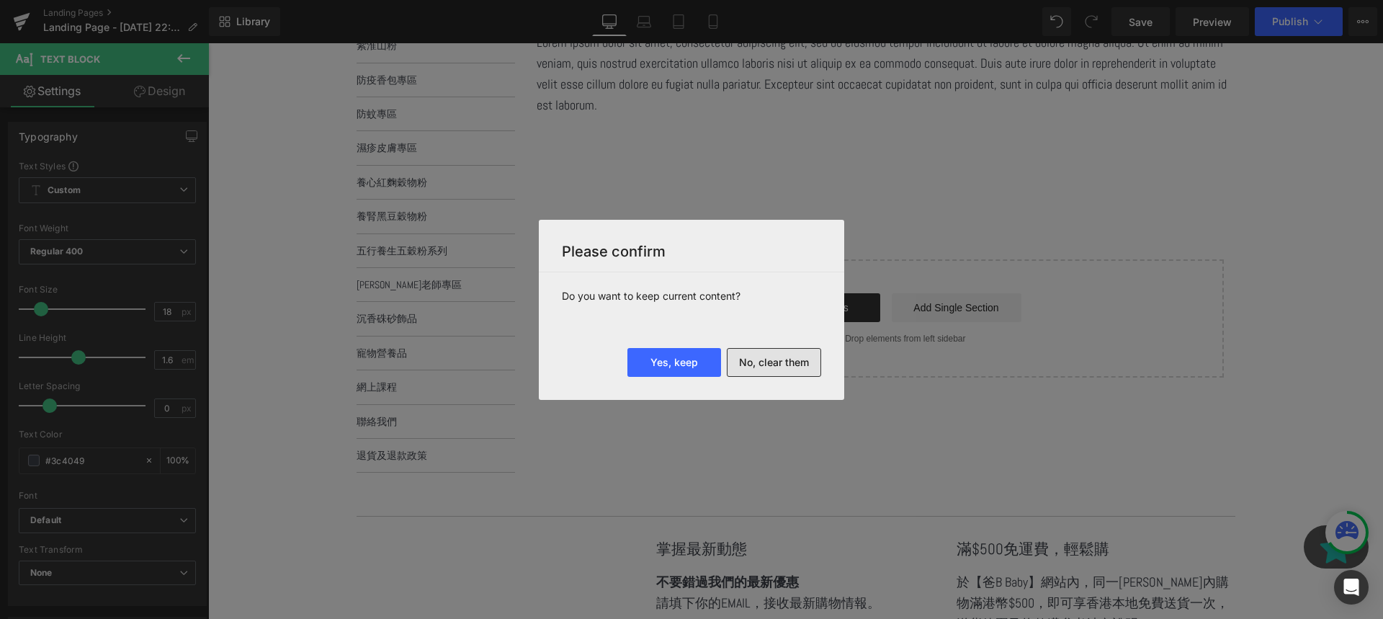
click at [741, 363] on button "No, clear them" at bounding box center [774, 362] width 94 height 29
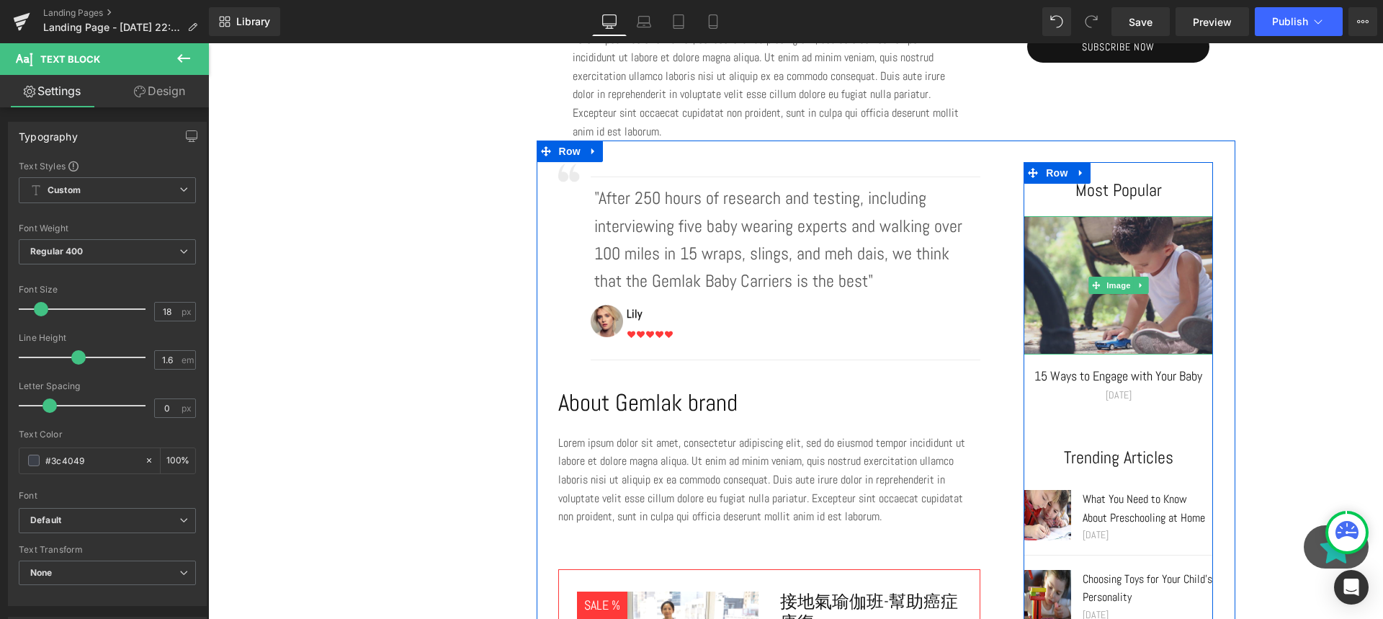
scroll to position [1032, 0]
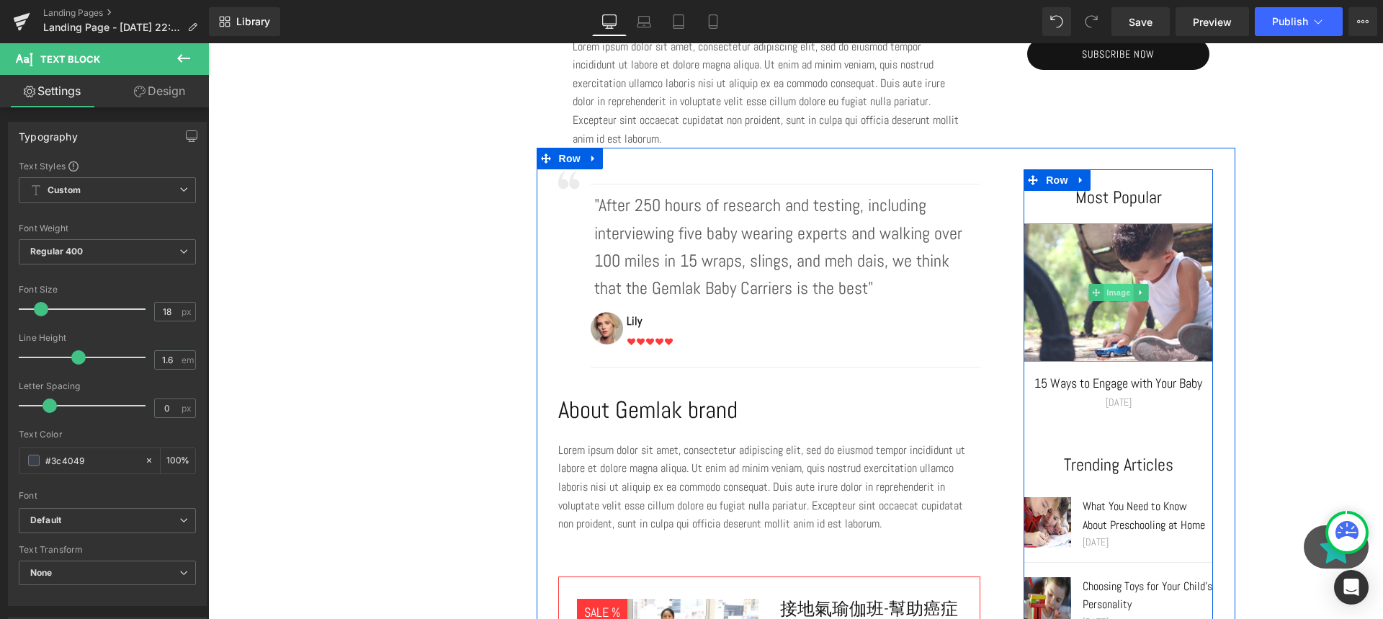
click at [1119, 292] on span "Image" at bounding box center [1118, 292] width 30 height 17
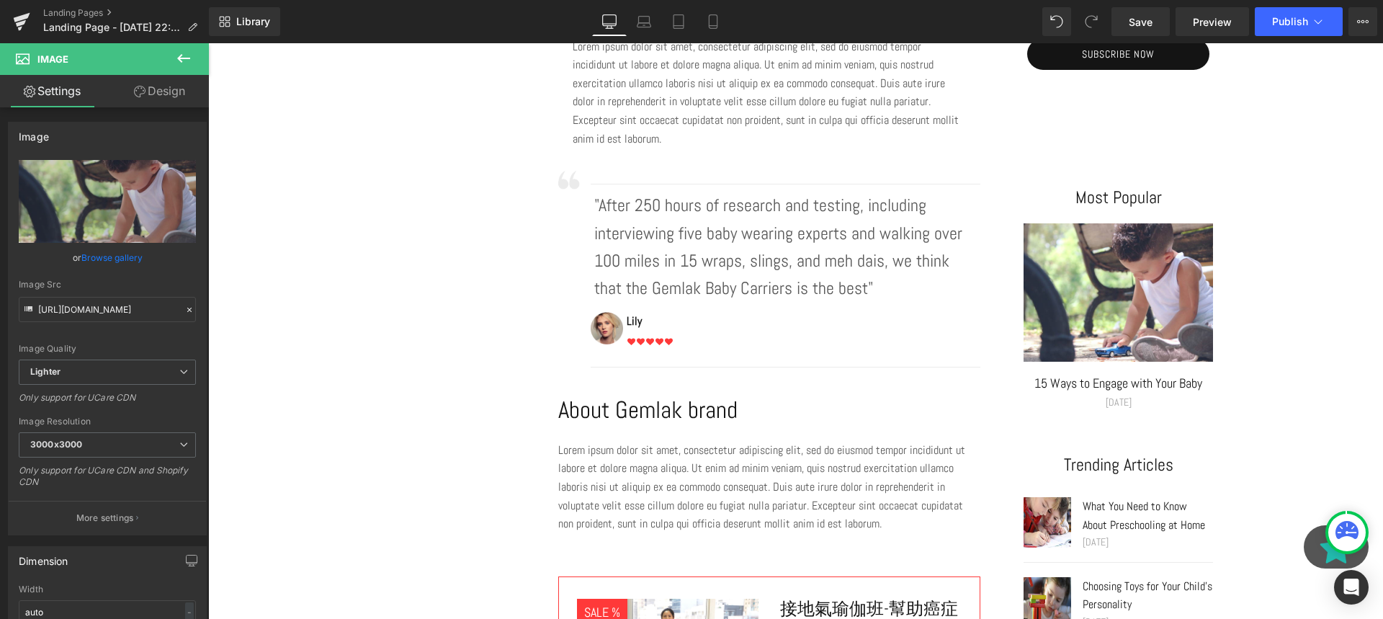
click at [190, 52] on icon at bounding box center [183, 58] width 17 height 17
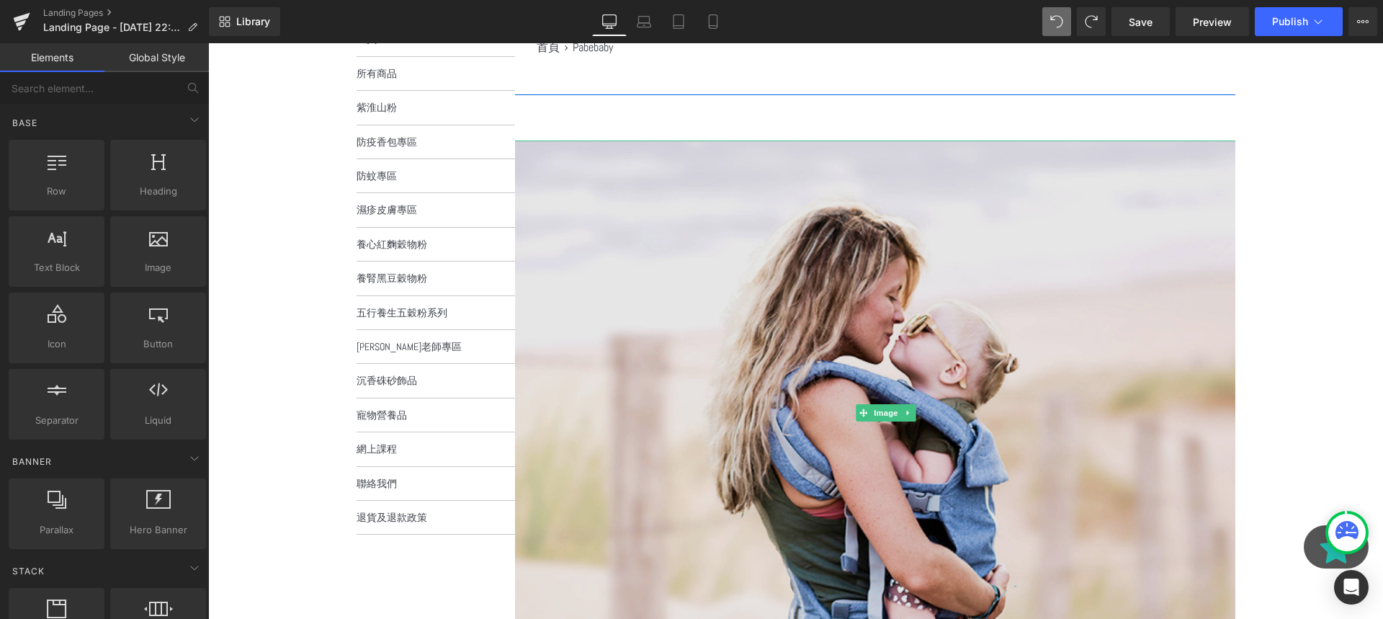
scroll to position [45, 0]
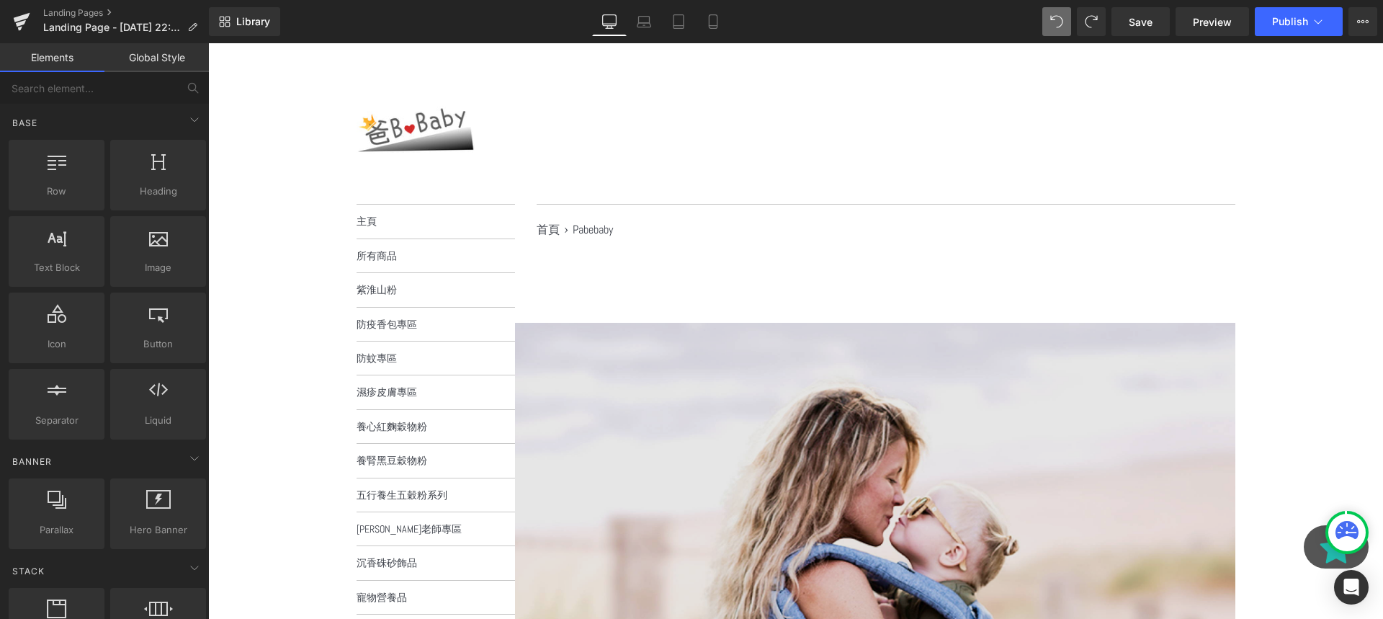
click at [653, 338] on img at bounding box center [886, 595] width 1002 height 545
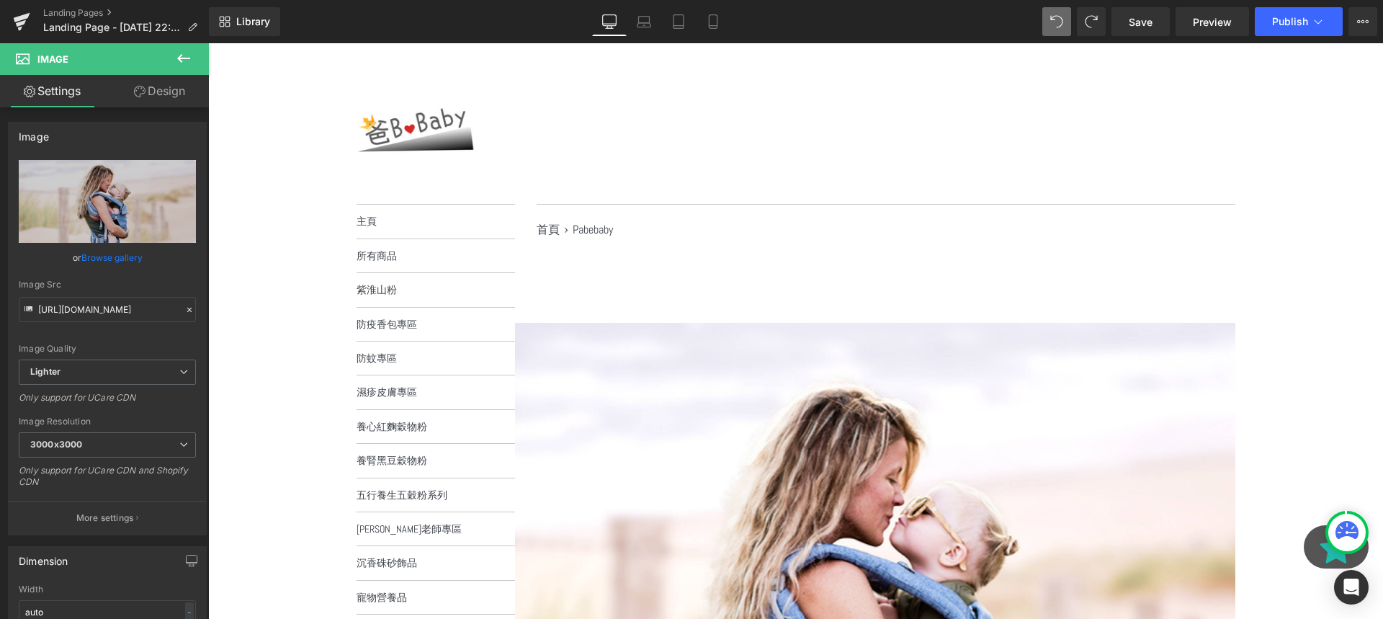
click at [174, 62] on button at bounding box center [183, 59] width 50 height 32
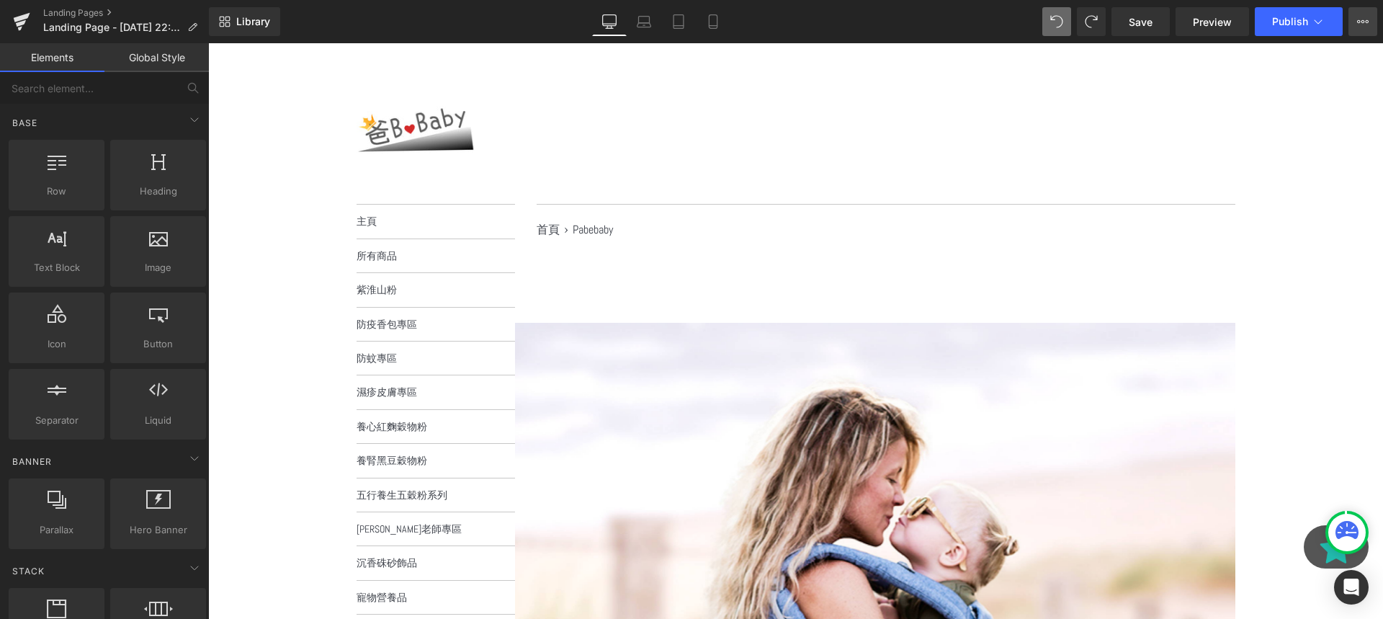
click at [1361, 25] on icon at bounding box center [1363, 22] width 12 height 12
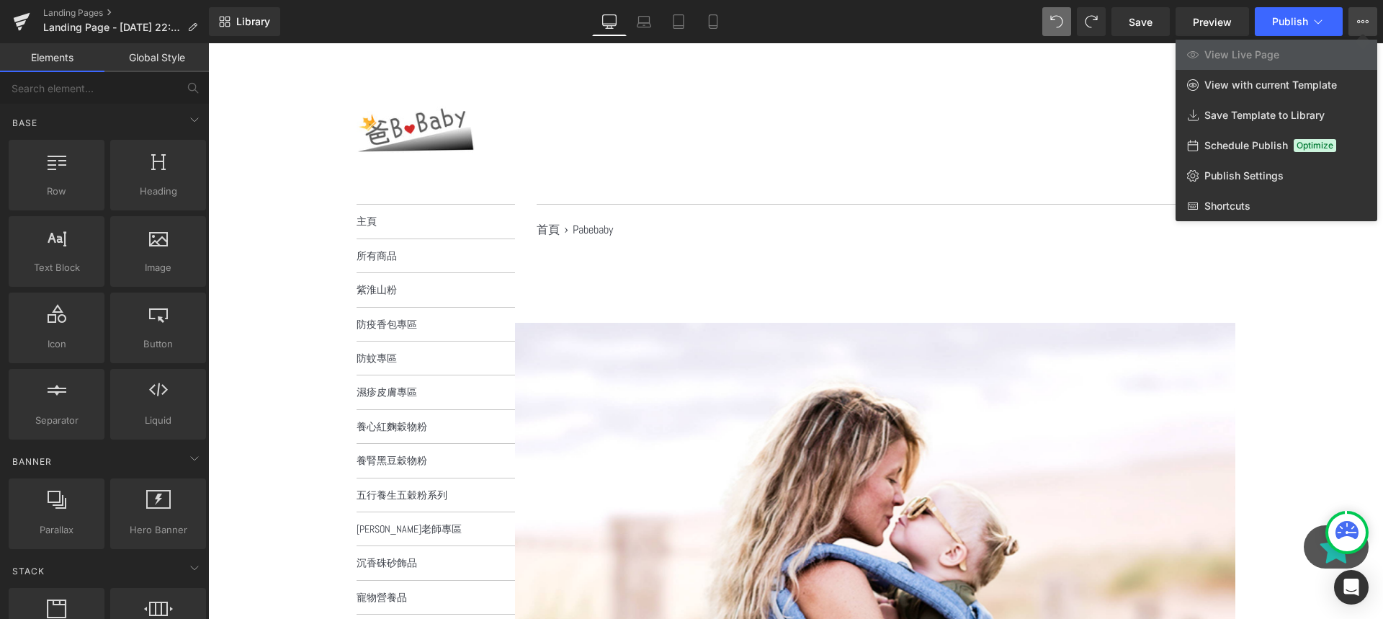
click at [1361, 24] on icon at bounding box center [1363, 22] width 12 height 12
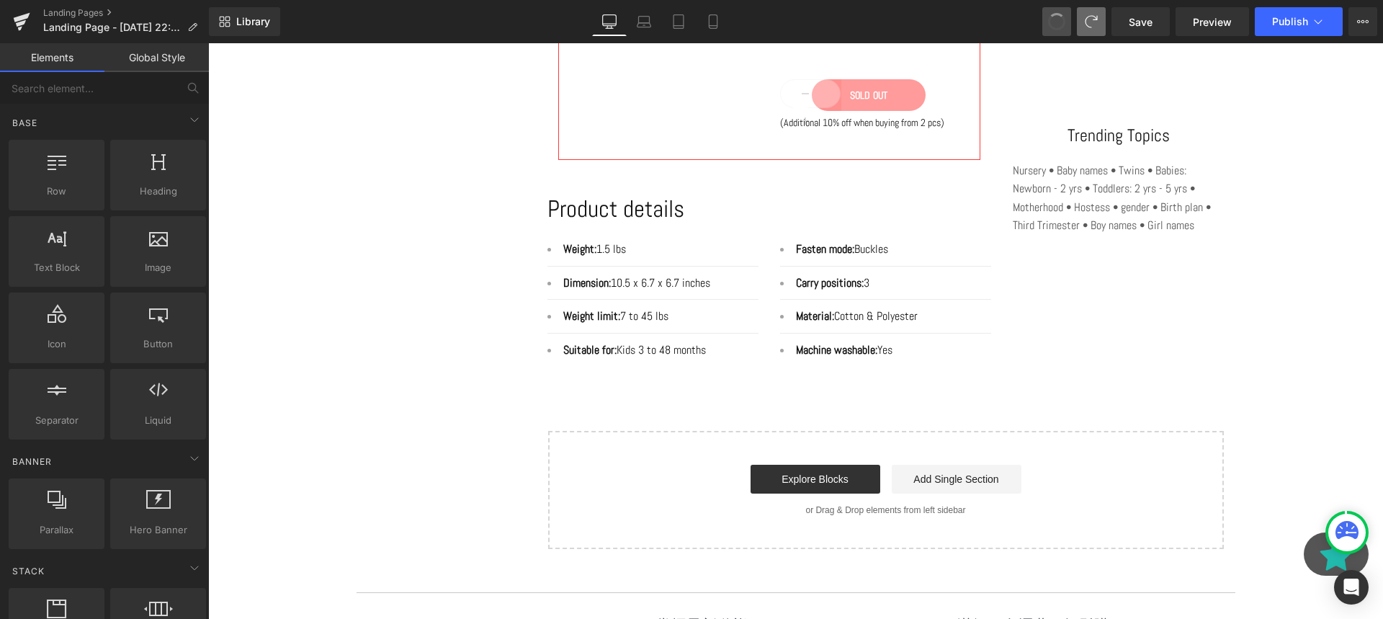
click at [1060, 19] on span at bounding box center [1056, 21] width 19 height 19
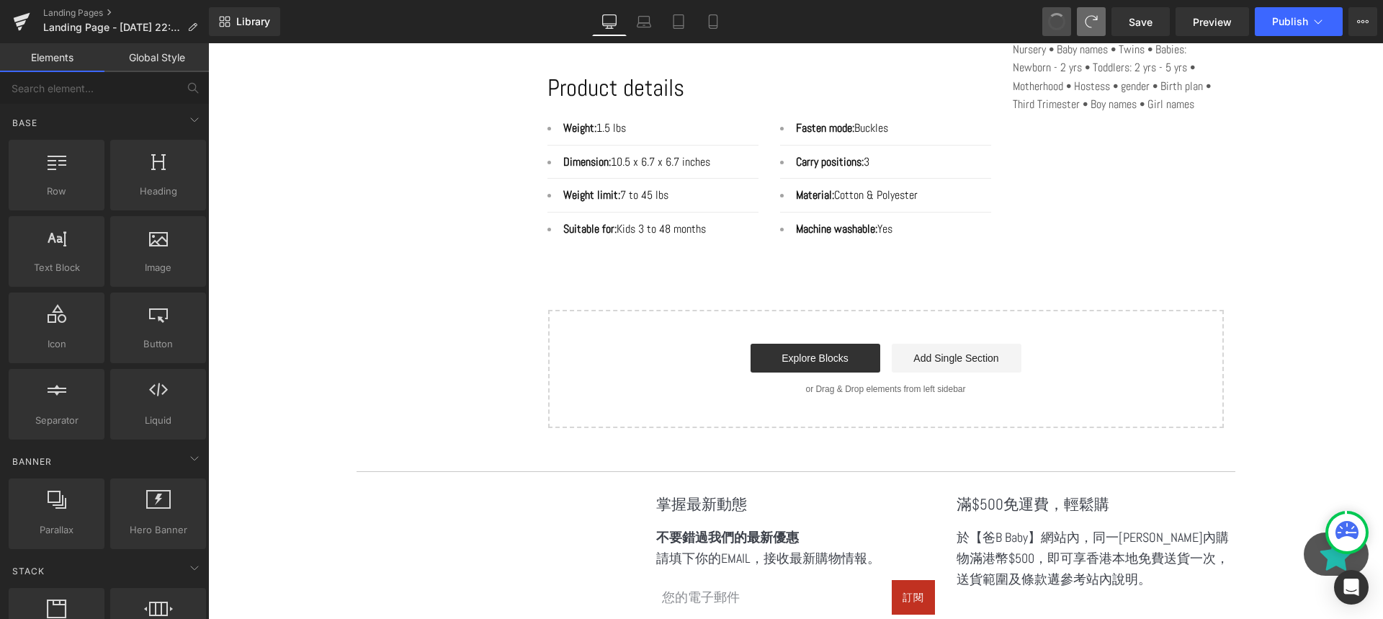
click at [1060, 19] on span at bounding box center [1056, 21] width 17 height 17
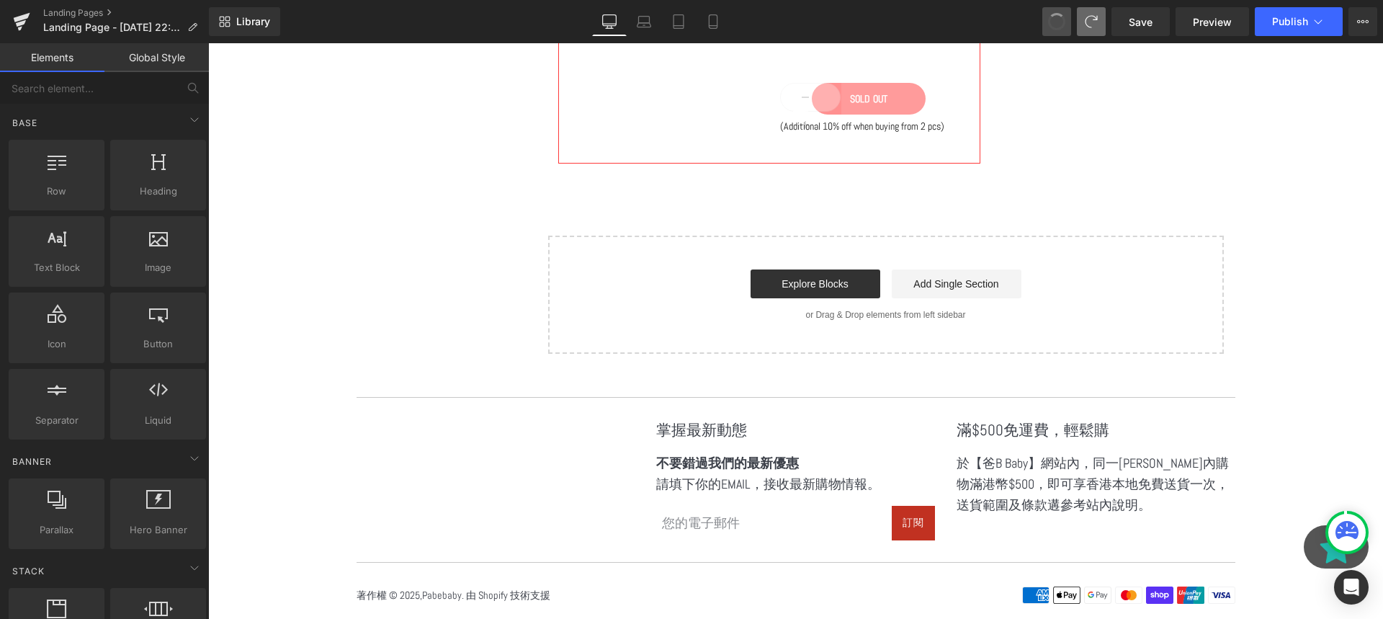
click at [1060, 19] on span at bounding box center [1056, 21] width 19 height 19
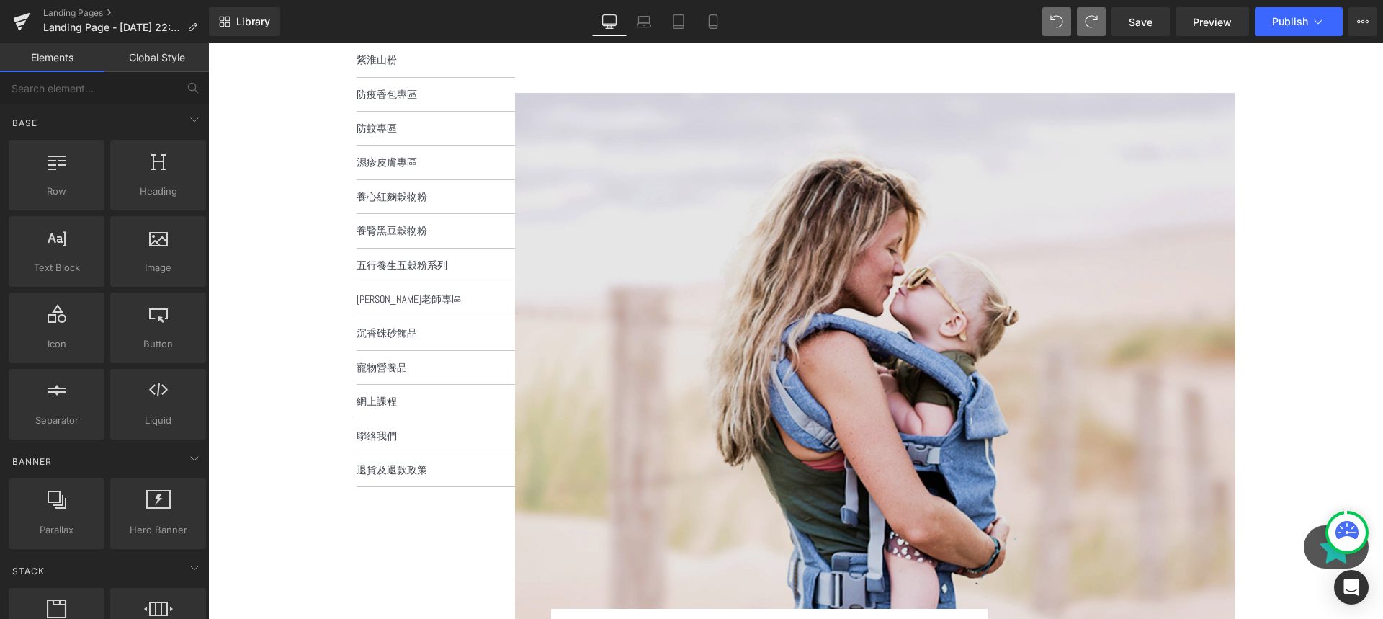
scroll to position [0, 0]
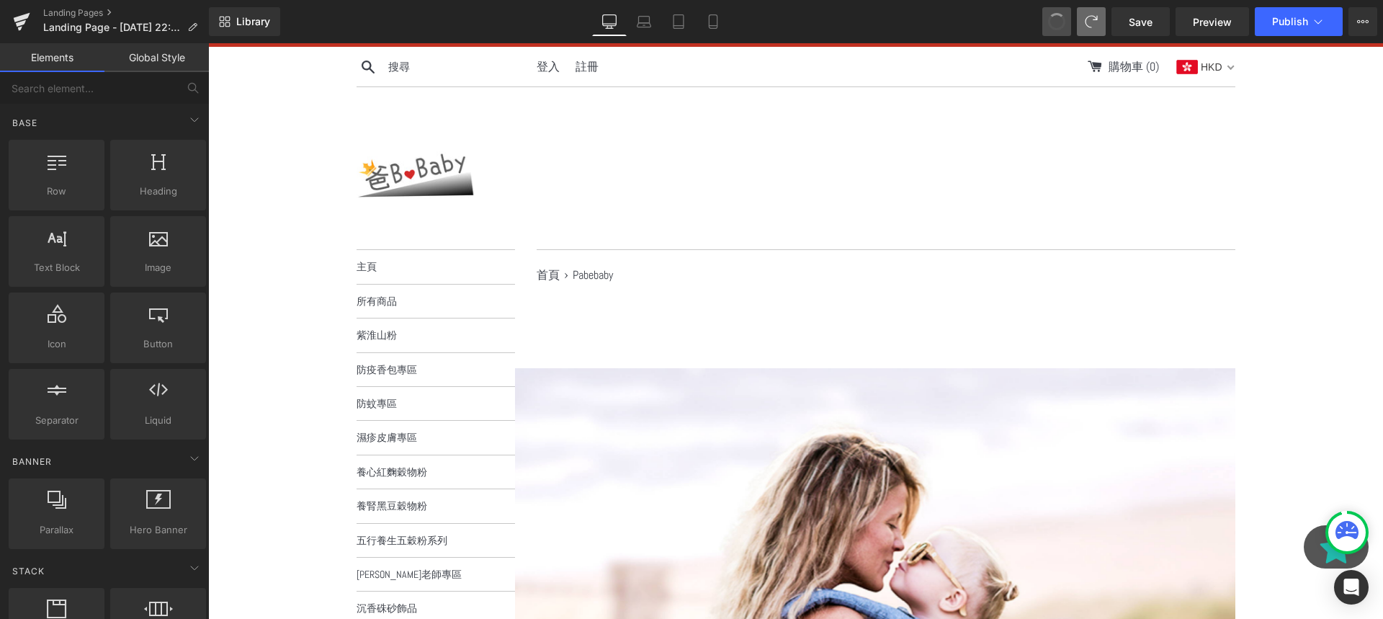
click at [1054, 24] on span at bounding box center [1056, 21] width 17 height 17
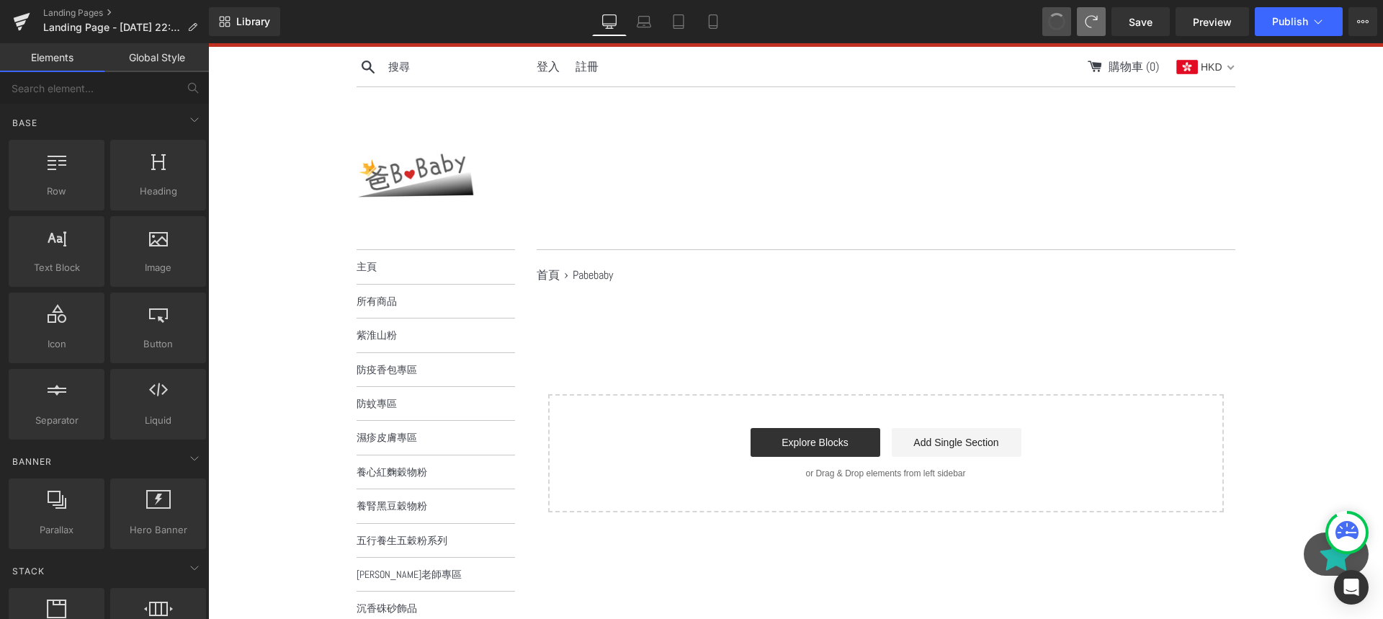
click at [1054, 24] on span at bounding box center [1056, 21] width 19 height 19
click at [1054, 24] on span at bounding box center [1056, 21] width 17 height 17
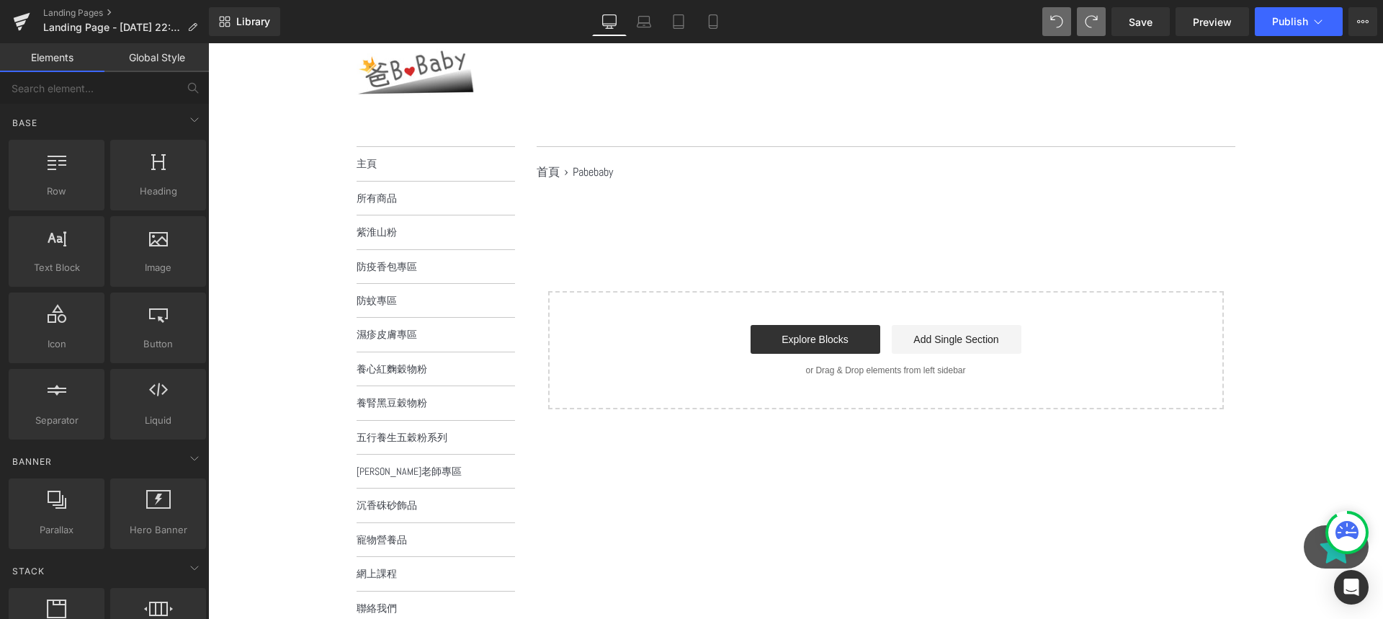
scroll to position [107, 0]
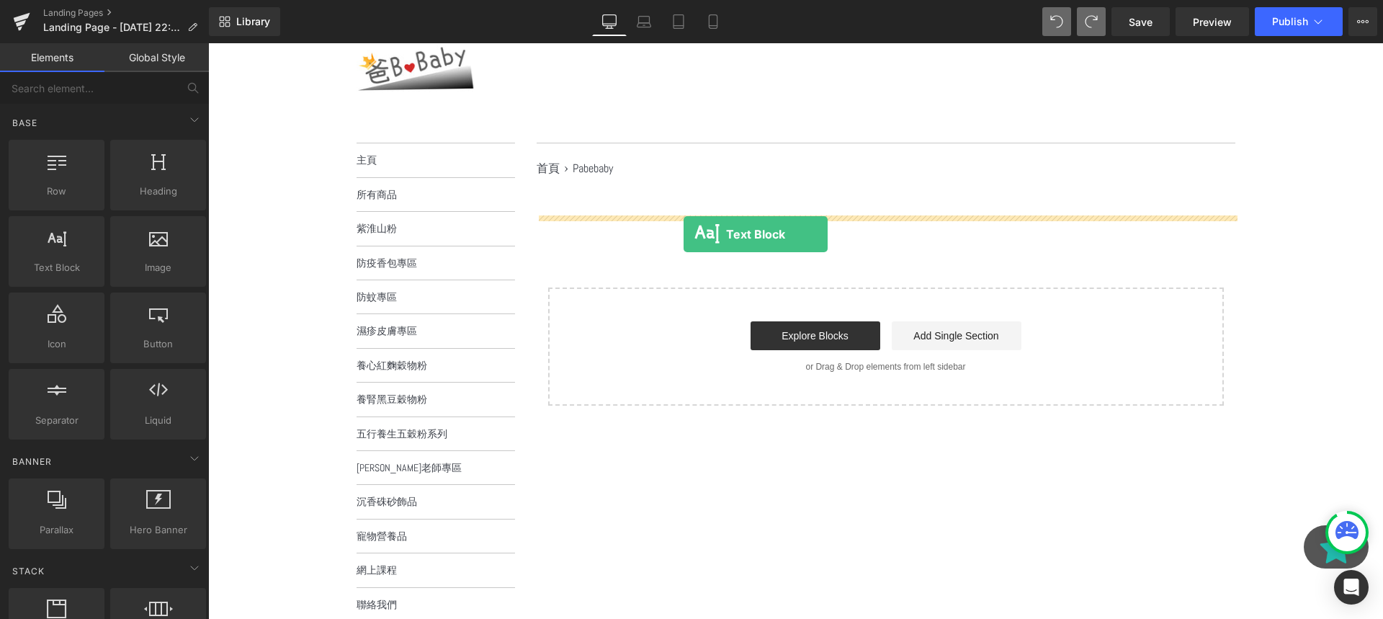
drag, startPoint x: 288, startPoint y: 293, endPoint x: 684, endPoint y: 223, distance: 401.6
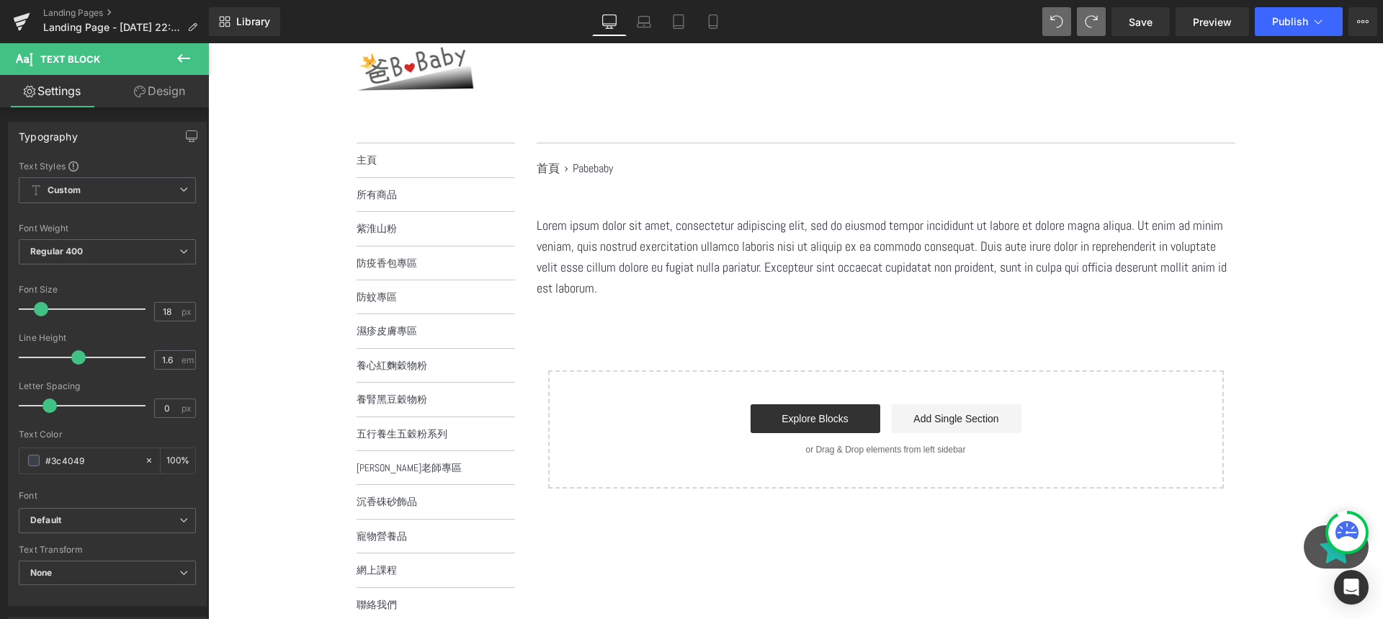
click at [666, 277] on p "Lorem ipsum dolor sit amet, consectetur adipiscing elit, sed do eiusmod tempor …" at bounding box center [886, 256] width 699 height 83
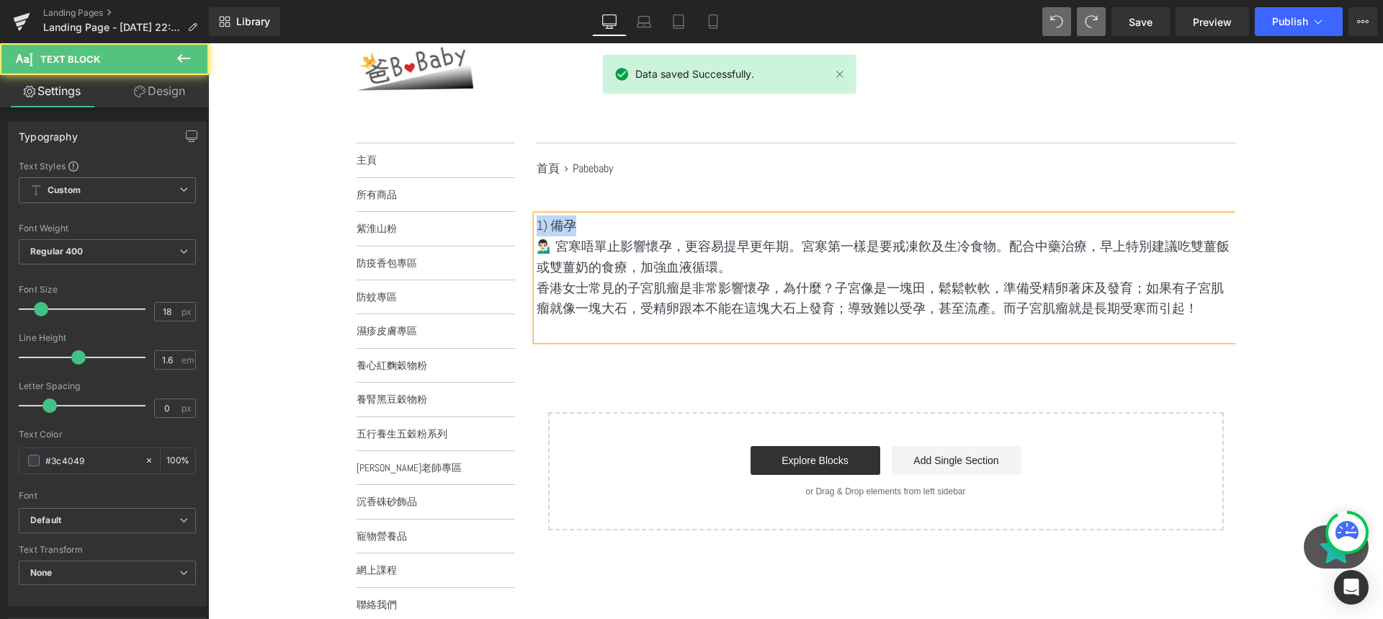
drag, startPoint x: 583, startPoint y: 229, endPoint x: 517, endPoint y: 222, distance: 66.7
click at [517, 222] on main "首頁 1 › Pabebaby 2 1) 備孕 💁🏻‍♂️ 宮寒唔單止影響懷孕，更容易提早更年期。宮寒第一樣是要戒凍飮及生冷食物。配合中藥治療，早上特別建議…" at bounding box center [875, 347] width 720 height 409
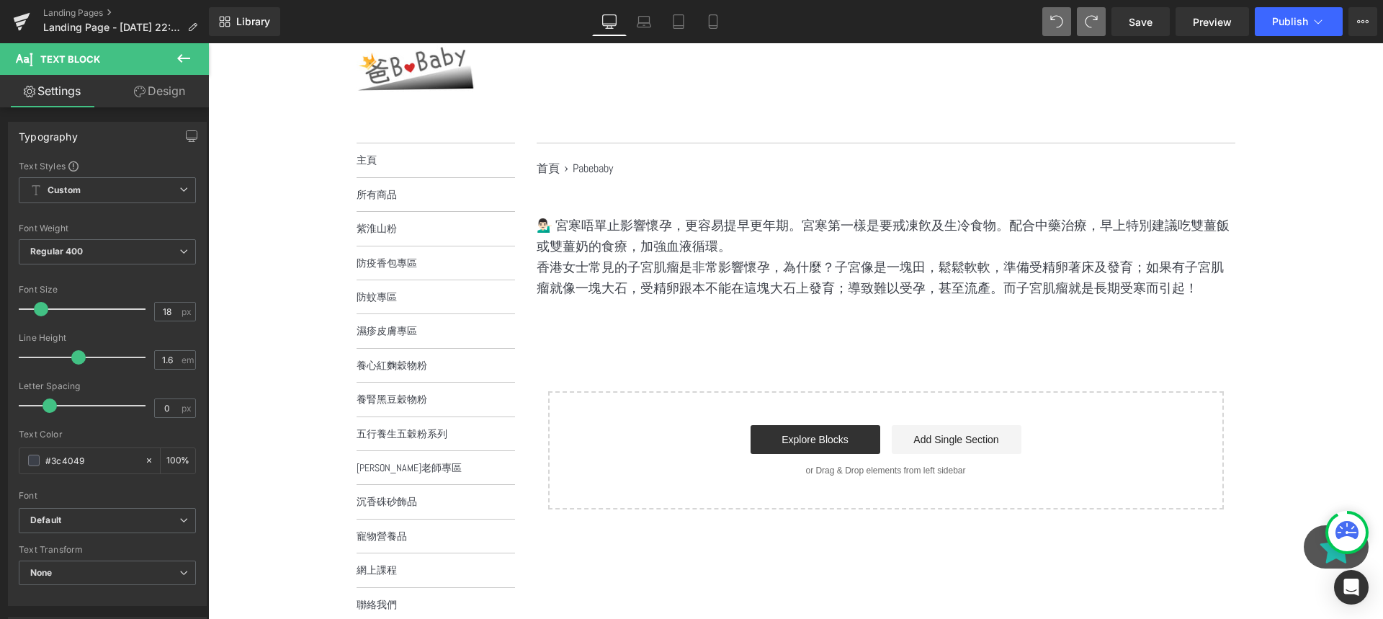
click at [188, 61] on icon at bounding box center [183, 58] width 17 height 17
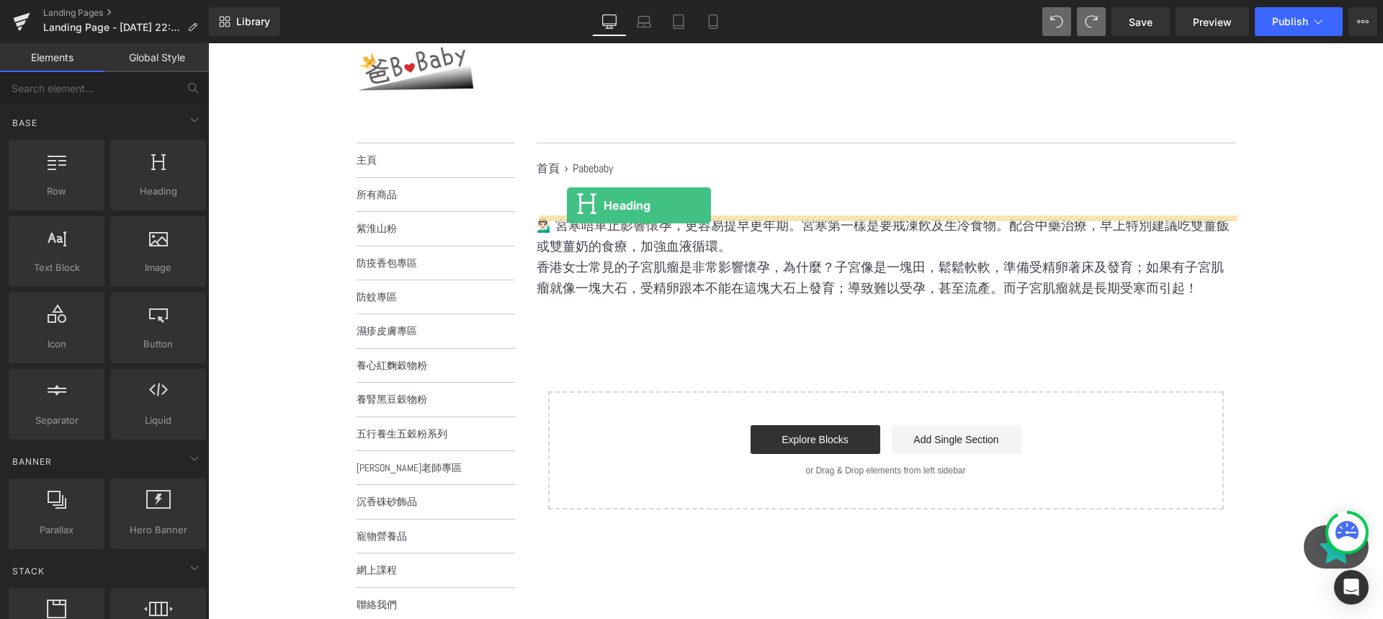
drag, startPoint x: 331, startPoint y: 241, endPoint x: 568, endPoint y: 204, distance: 239.9
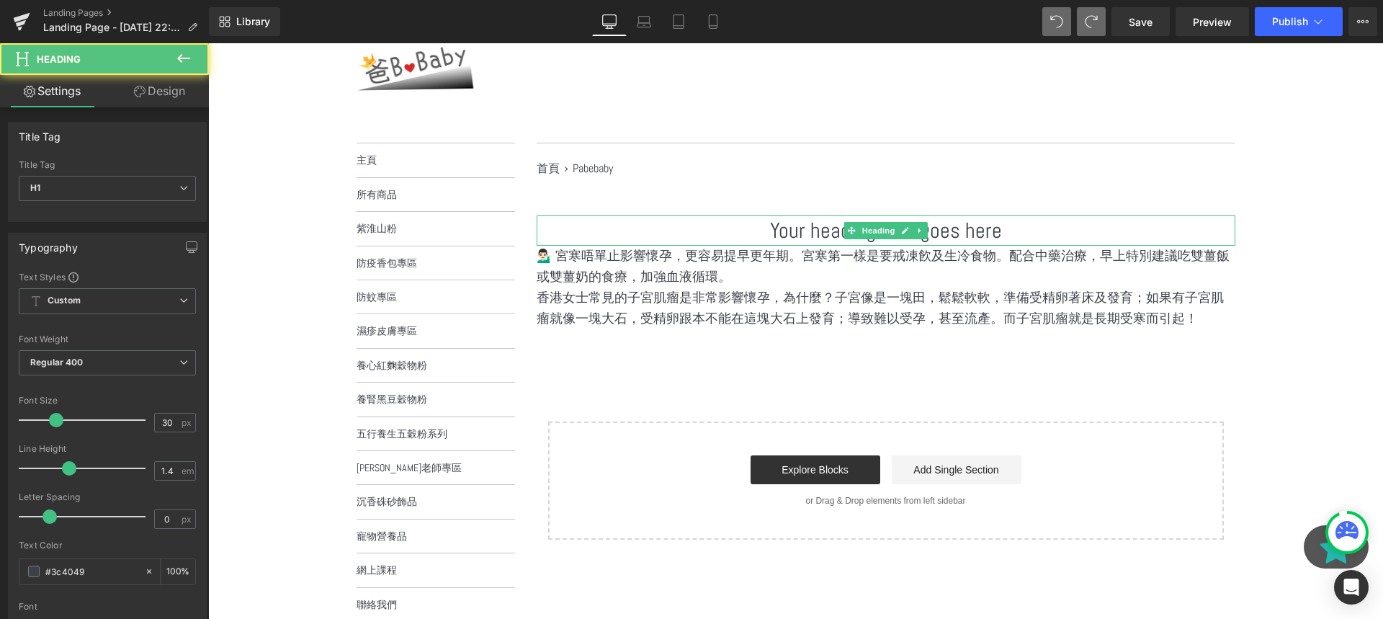
click at [845, 223] on span at bounding box center [850, 230] width 15 height 17
click at [836, 223] on h1 "Your heading text goes here" at bounding box center [886, 230] width 699 height 30
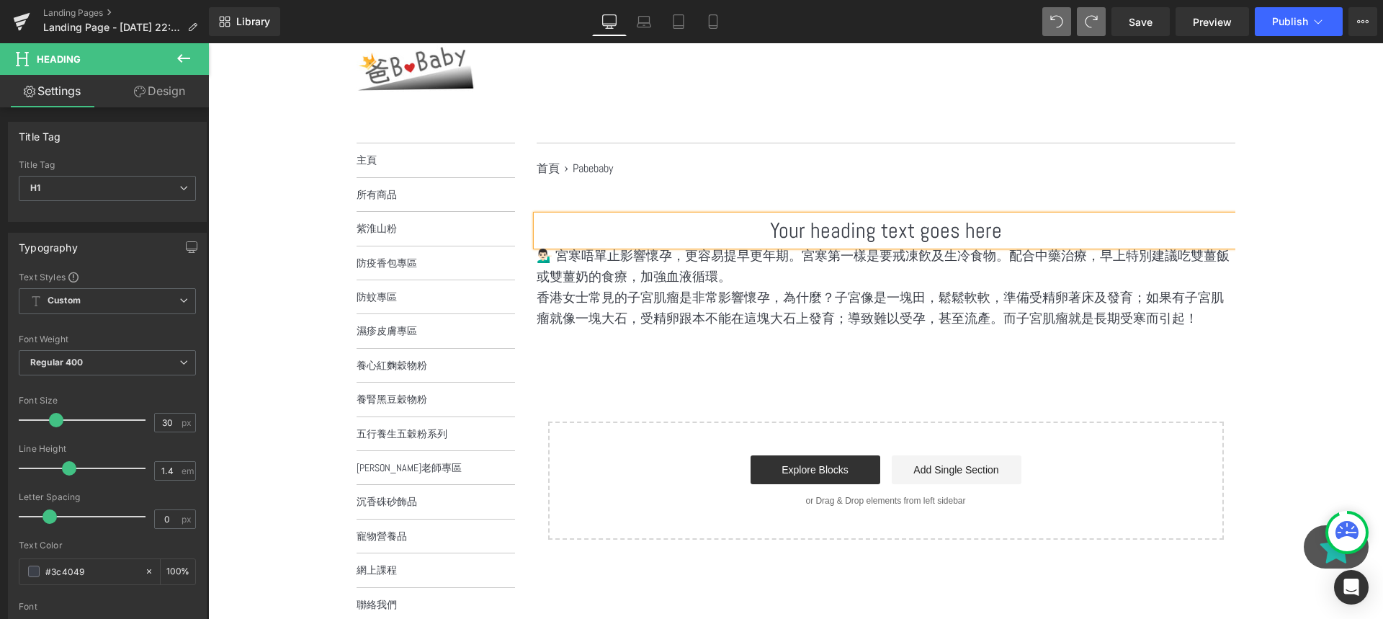
click at [836, 223] on h1 "Your heading text goes here" at bounding box center [886, 230] width 699 height 30
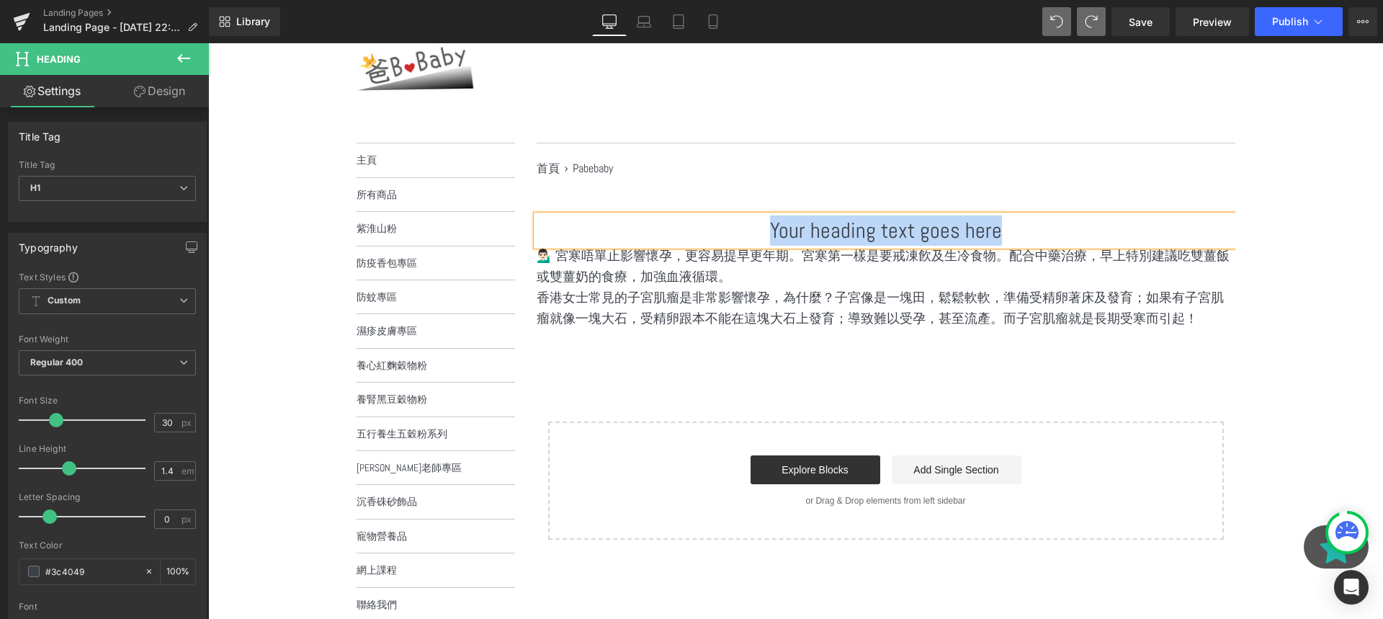
paste div
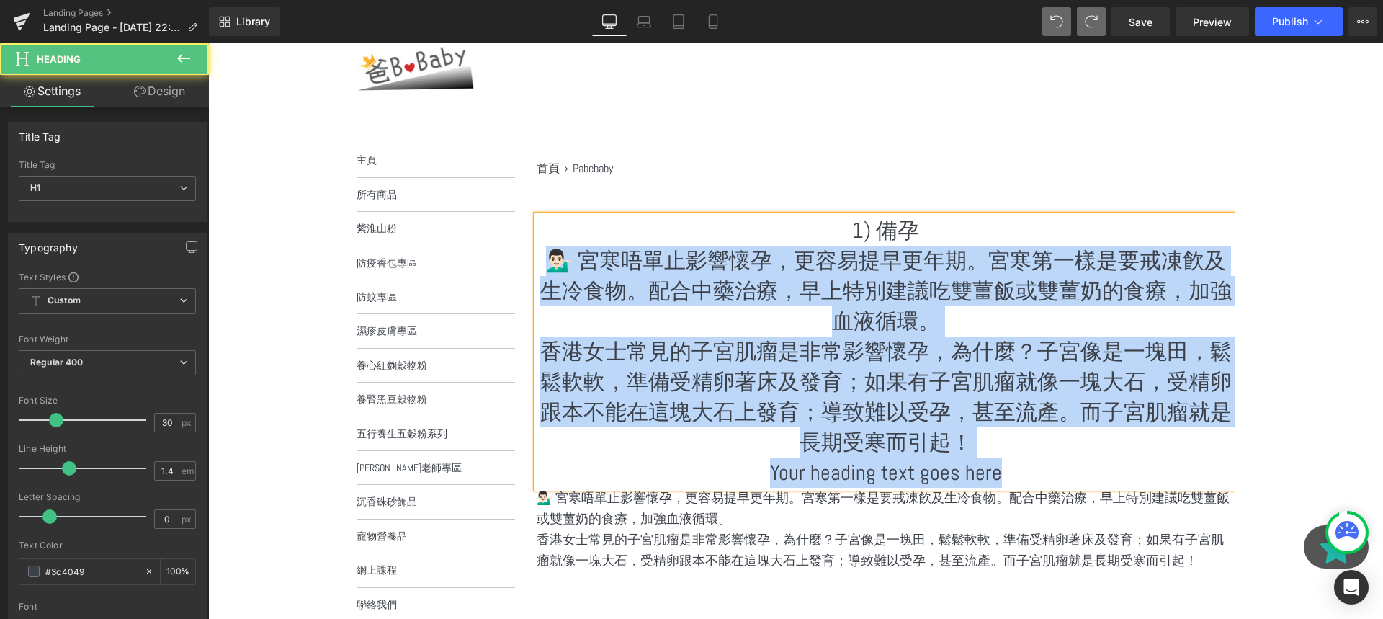
drag, startPoint x: 1023, startPoint y: 474, endPoint x: 526, endPoint y: 263, distance: 539.9
click at [526, 263] on main "首頁 1 › Pabebaby 2 1) 備孕 💁🏻‍♂️ 宮寒唔單止影響懷孕，更容易提早更年期。宮寒第一樣是要戒凍飮及生冷食物。配合中藥治療，早上特別建議…" at bounding box center [875, 473] width 720 height 660
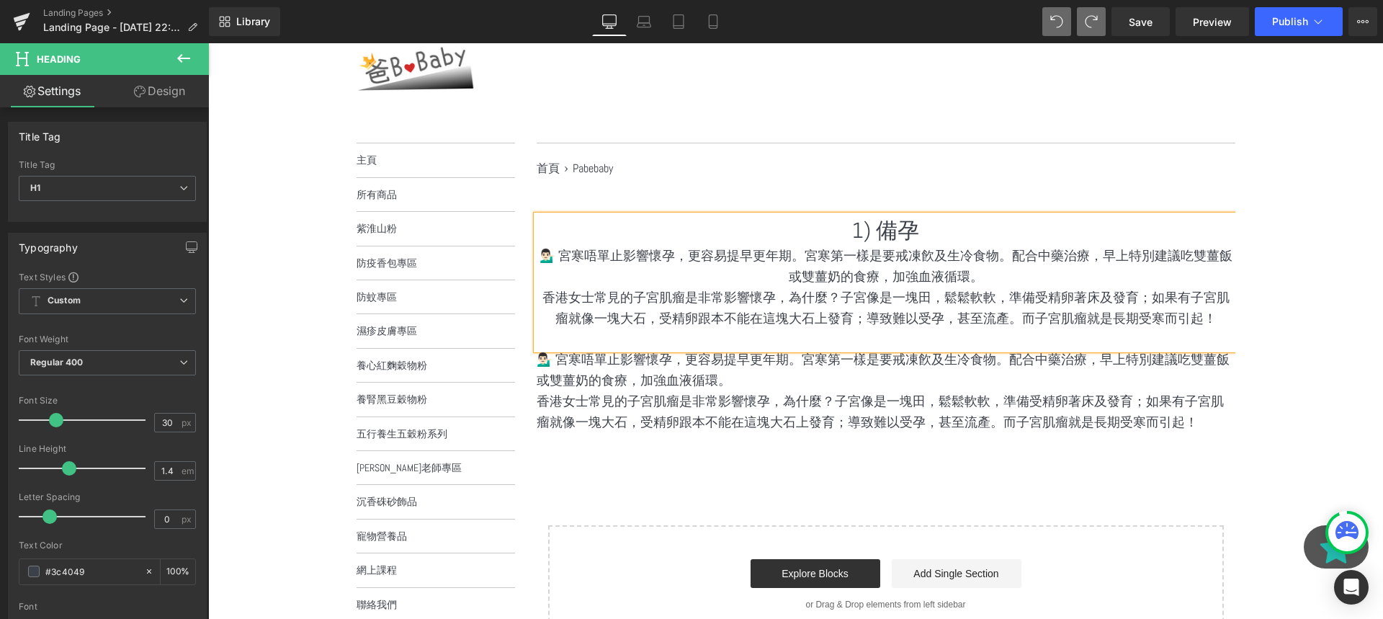
drag, startPoint x: 918, startPoint y: 228, endPoint x: 972, endPoint y: 336, distance: 121.4
click at [972, 339] on div "1) 備孕 💁🏻‍♂️ 宮寒唔單止影響懷孕，更容易提早更年期。宮寒第一樣是要戒凍飮及生冷食物。配合中藥治療，早上特別建議吃雙薑飯或雙薑奶的食療，加強血液循環。…" at bounding box center [886, 282] width 699 height 134
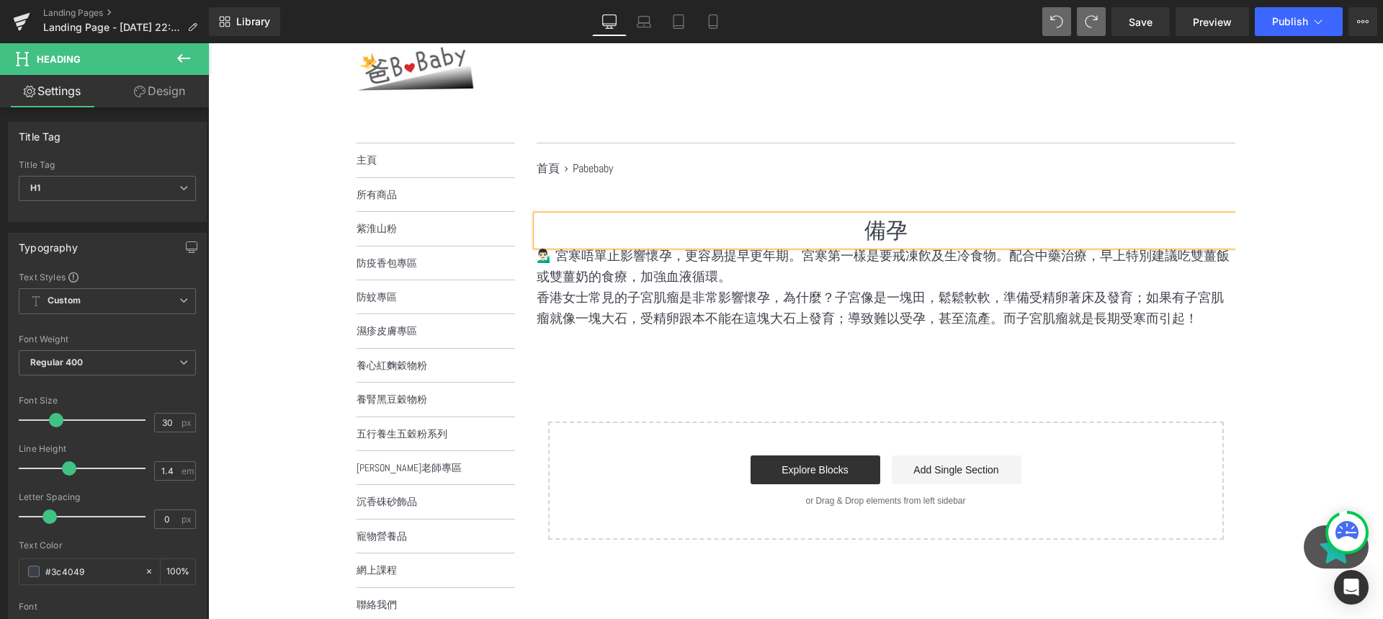
click at [1065, 372] on div "備孕 Heading 💁🏻‍♂️ 宮寒唔單止影響懷孕，更容易提早更年期。宮寒第一樣是要戒凍飮及生冷食物。配合中藥治療，早上特別建議吃雙薑飯或雙薑奶的食療，加強…" at bounding box center [886, 377] width 699 height 324
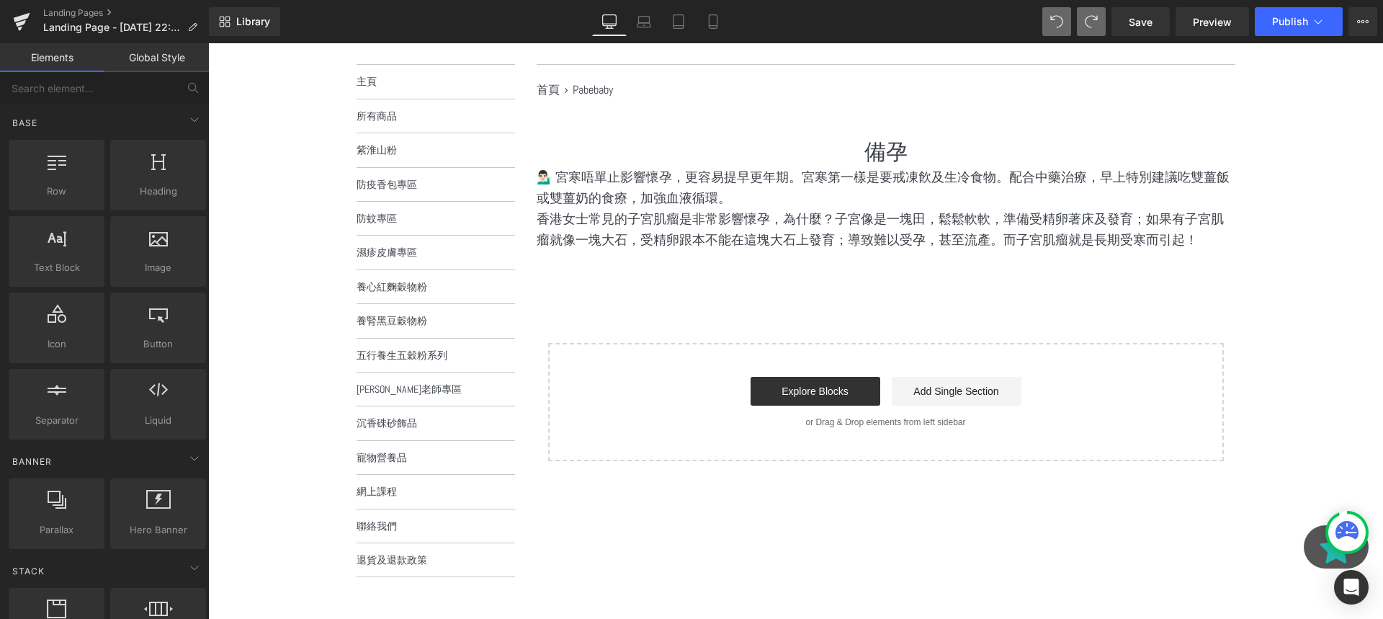
scroll to position [187, 0]
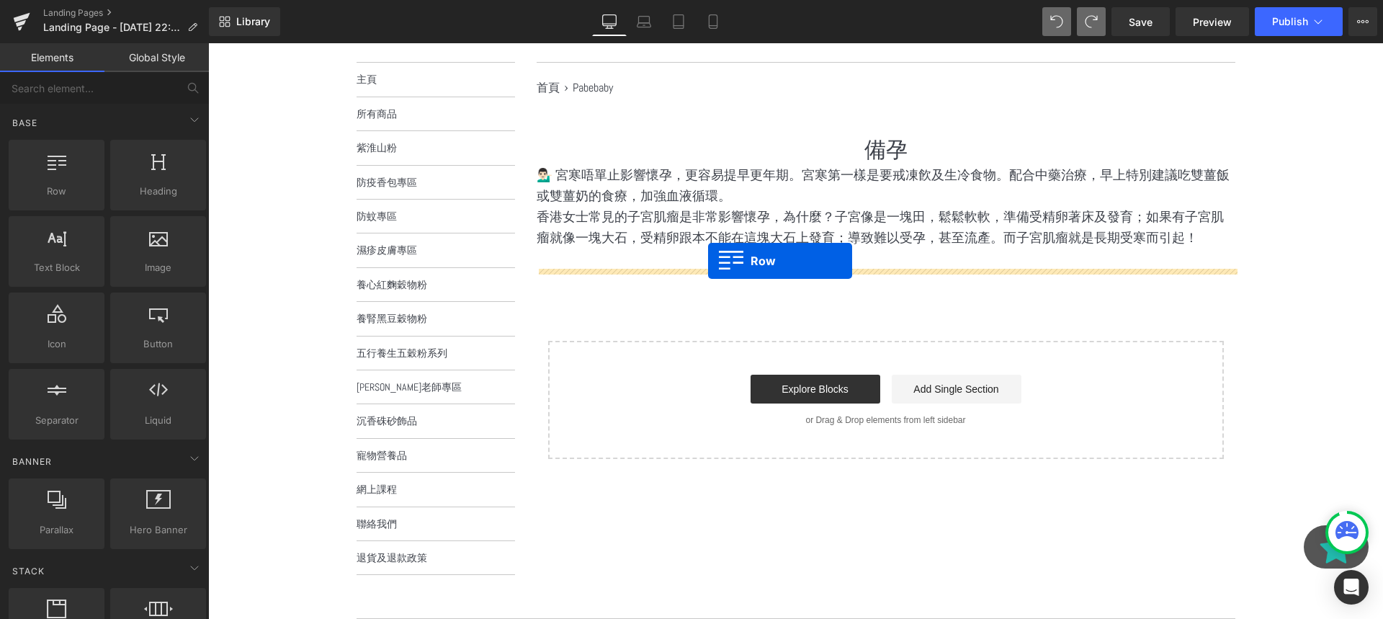
drag, startPoint x: 254, startPoint y: 202, endPoint x: 708, endPoint y: 260, distance: 457.4
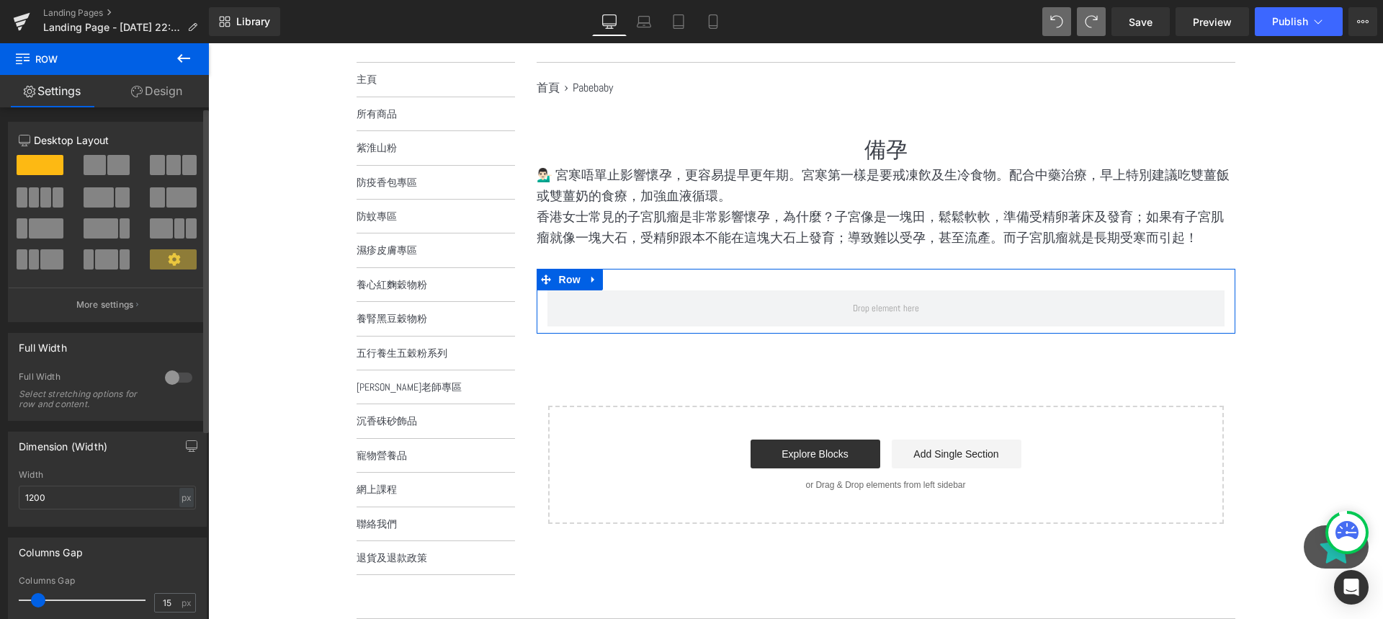
click at [166, 164] on span at bounding box center [173, 165] width 14 height 20
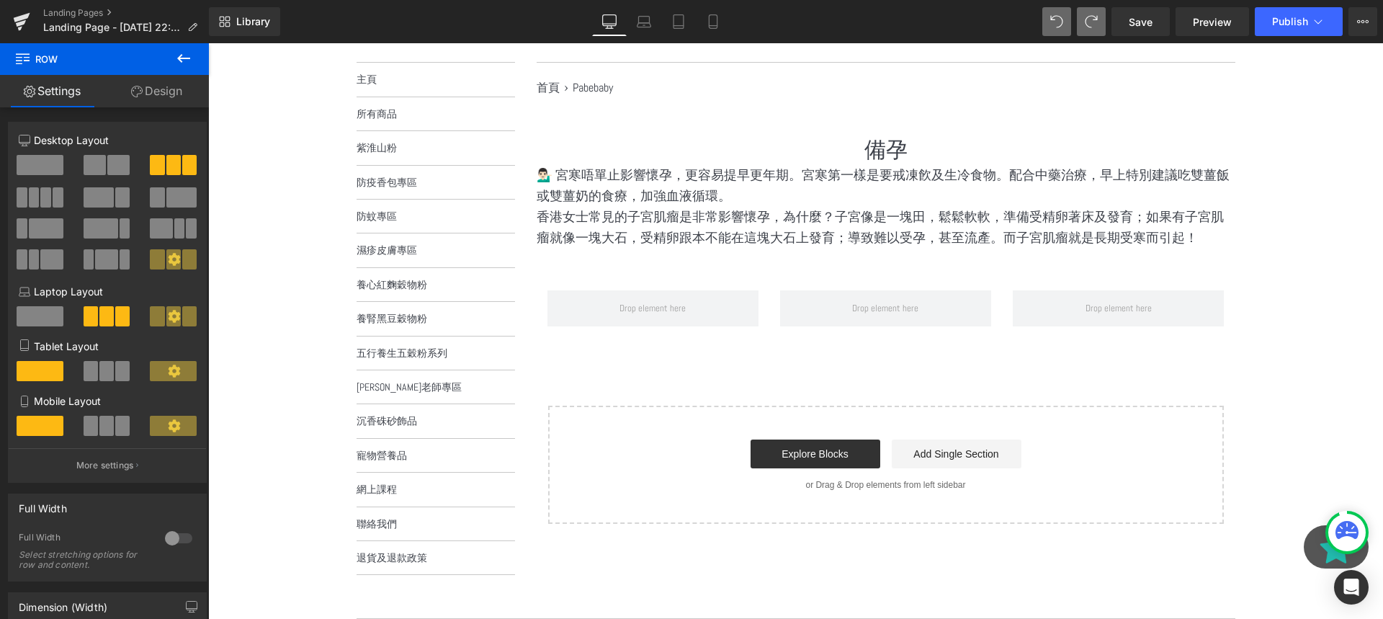
click at [186, 61] on icon at bounding box center [183, 58] width 17 height 17
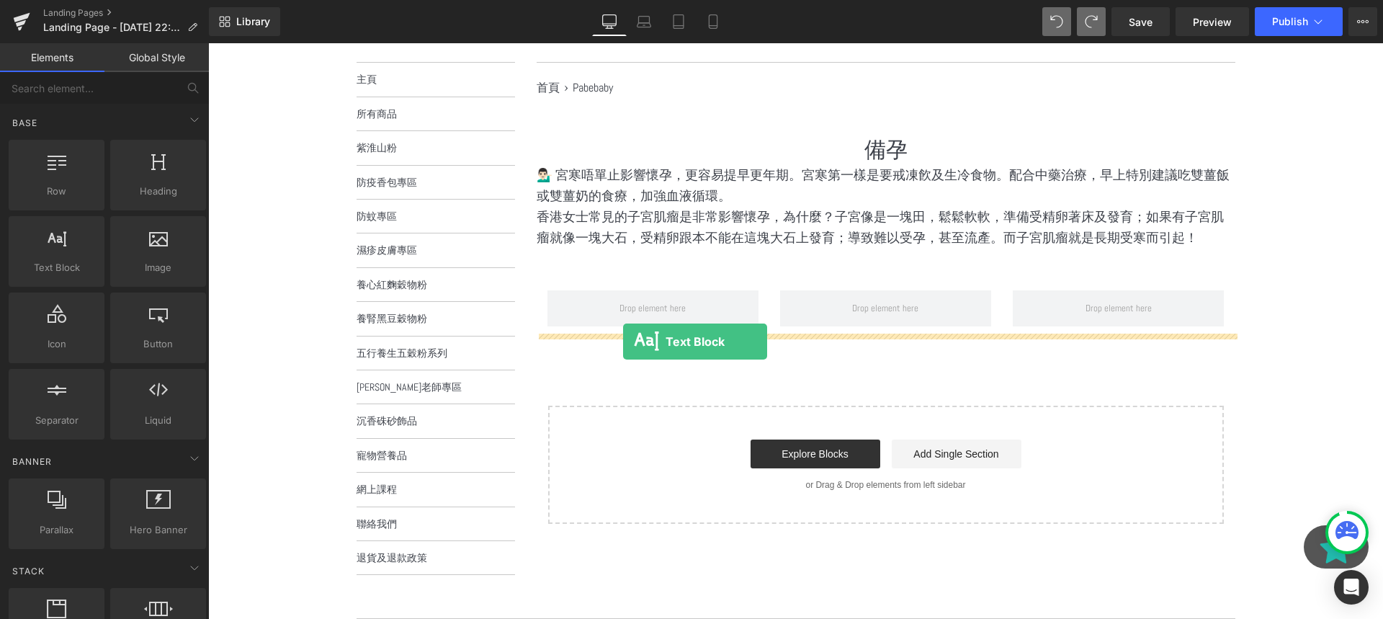
drag, startPoint x: 297, startPoint y: 292, endPoint x: 623, endPoint y: 341, distance: 330.0
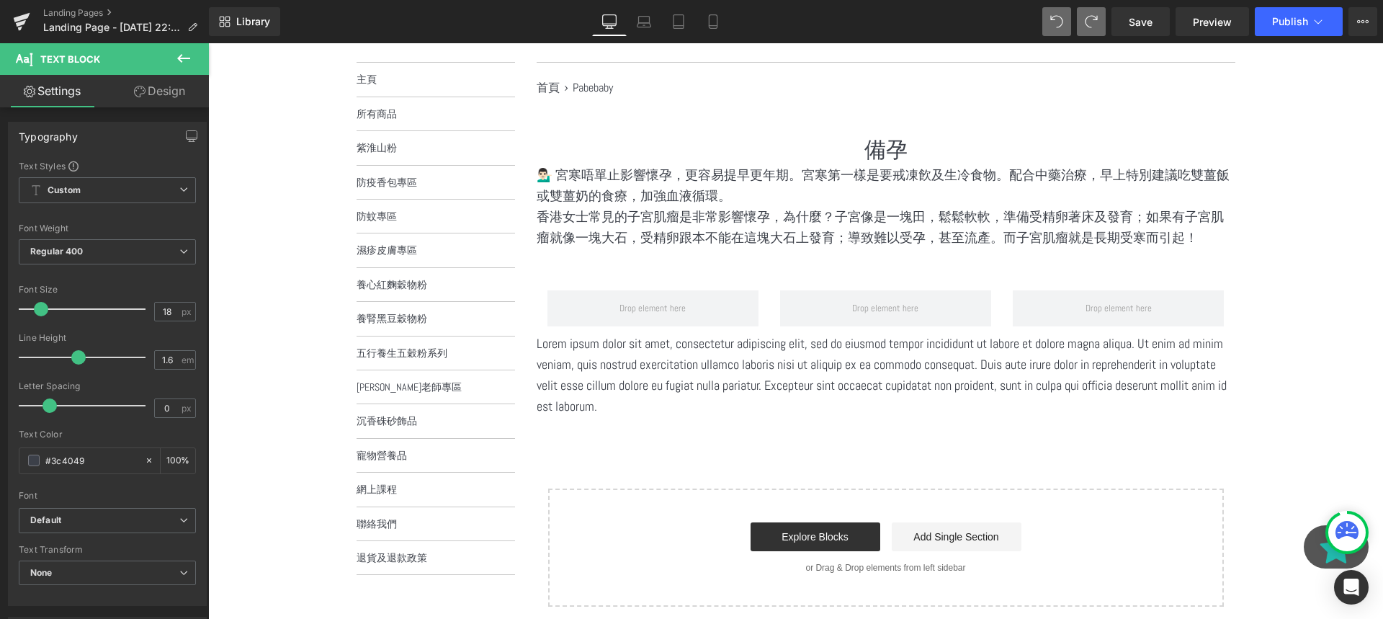
click at [599, 356] on p "Lorem ipsum dolor sit amet, consectetur adipiscing elit, sed do eiusmod tempor …" at bounding box center [886, 374] width 699 height 83
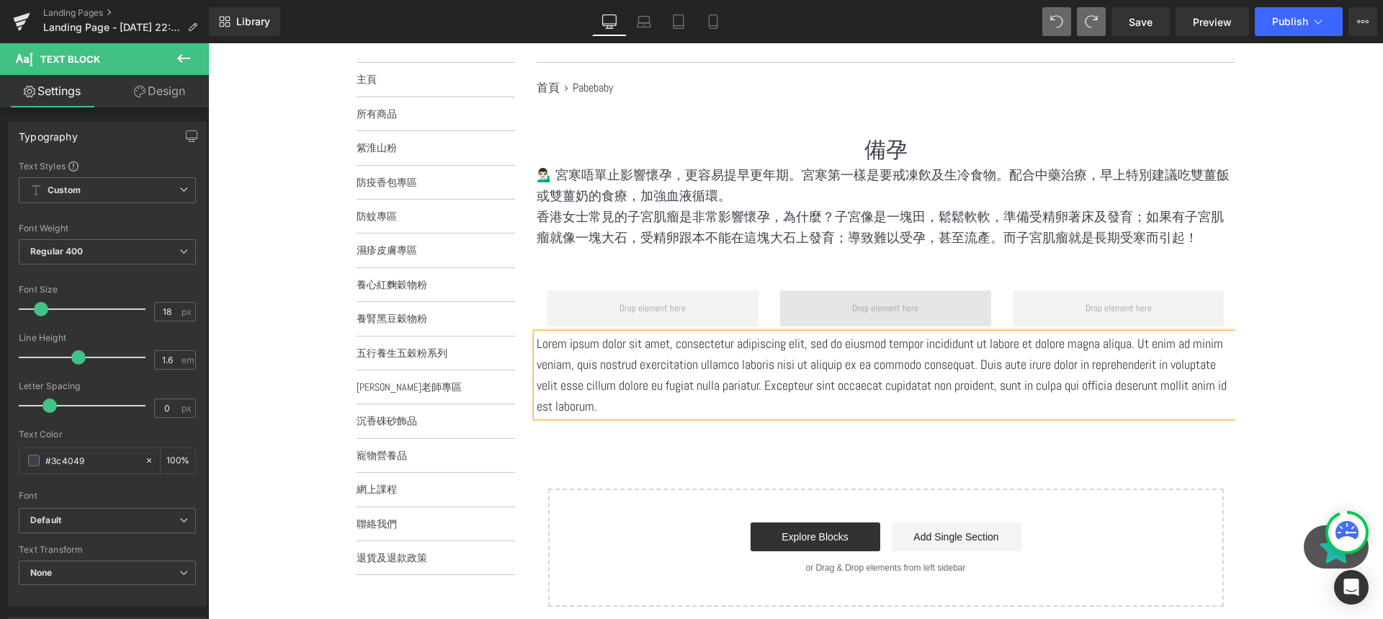
click at [907, 310] on span at bounding box center [885, 308] width 76 height 22
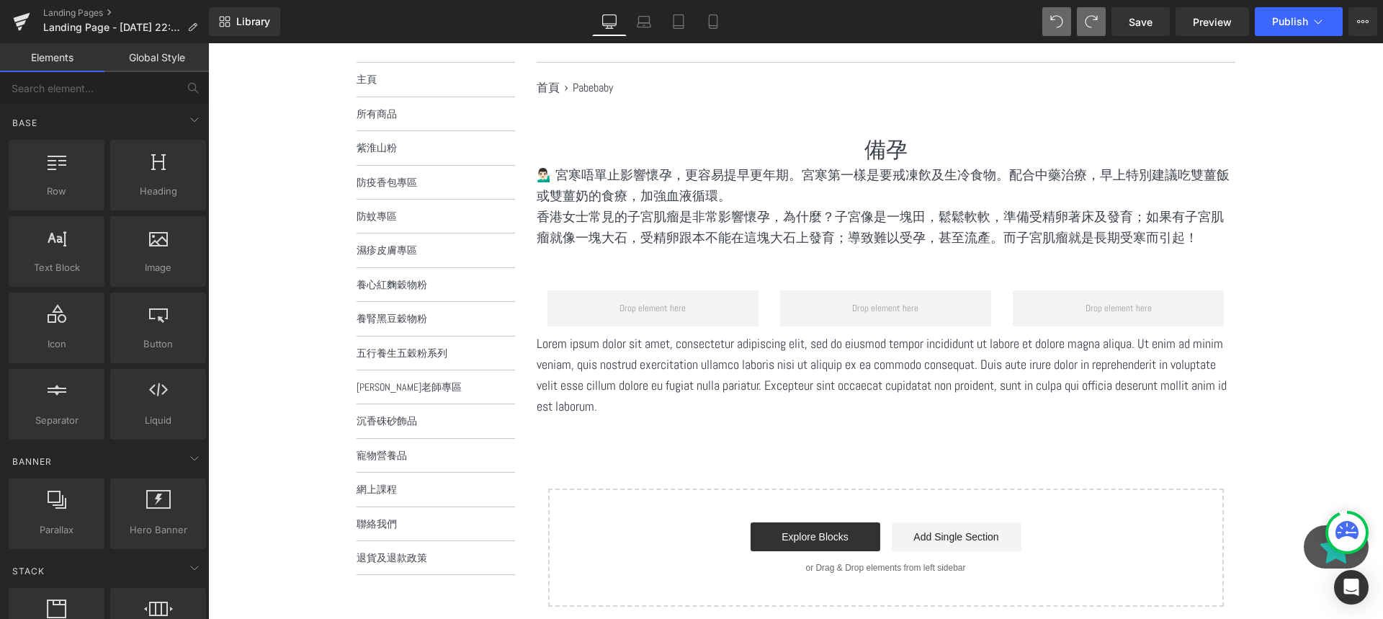
click at [879, 412] on div "Lorem ipsum dolor sit amet, consectetur adipiscing elit, sed do eiusmod tempor …" at bounding box center [886, 374] width 699 height 83
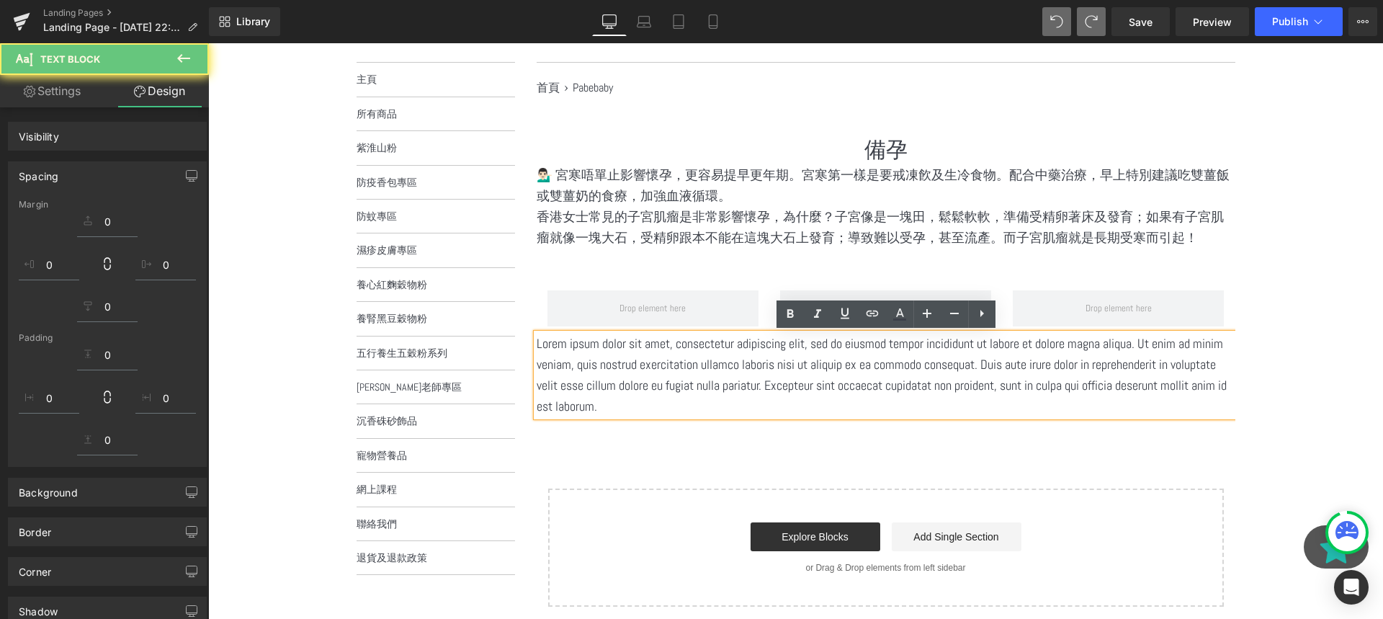
click at [841, 390] on p "Lorem ipsum dolor sit amet, consectetur adipiscing elit, sed do eiusmod tempor …" at bounding box center [886, 374] width 699 height 83
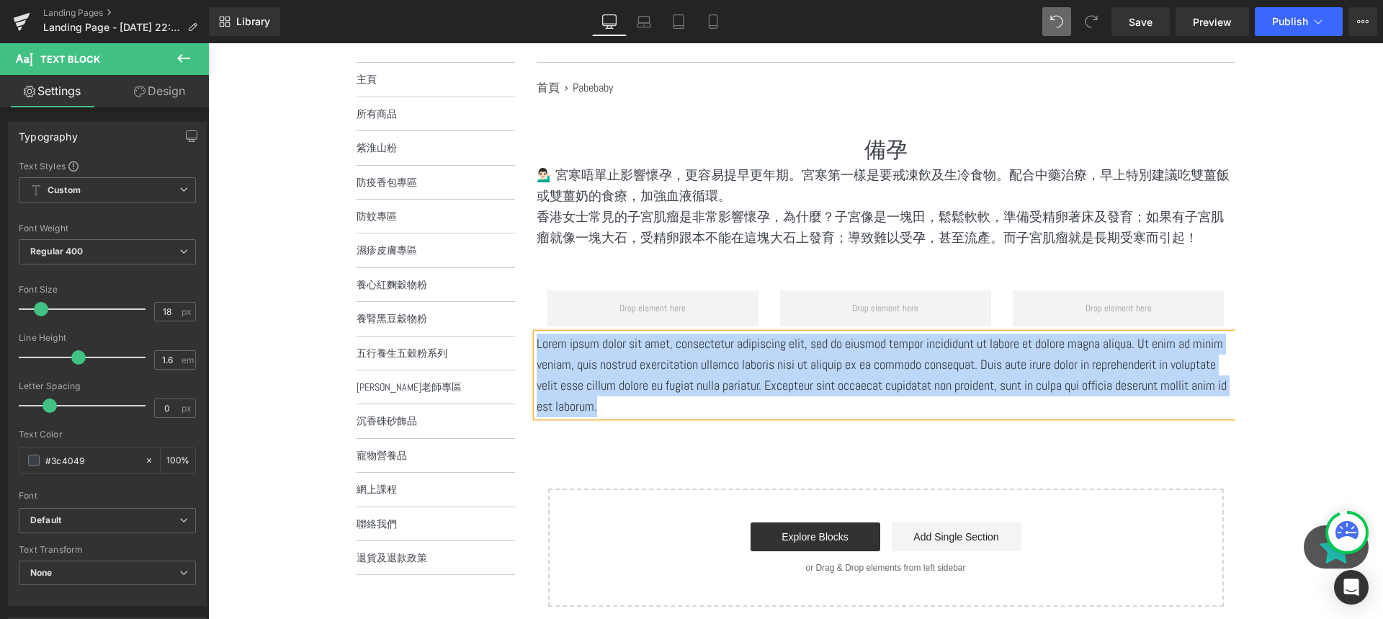
paste div
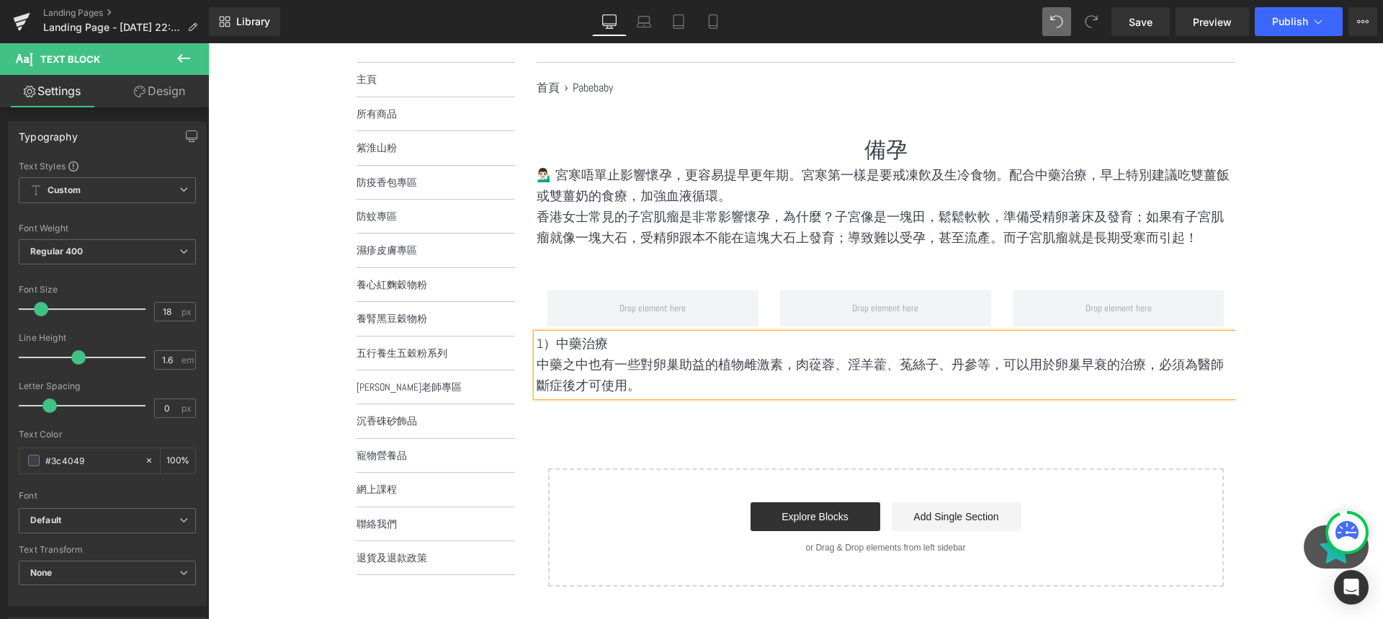
click at [875, 434] on div "備孕 Heading 💁🏻‍♂️ 宮寒唔單止影響懷孕，更容易提早更年期。宮寒第一樣是要戒凍飮及生冷食物。配合中藥治療，早上特別建議吃雙薑飯或雙薑奶的食療，加強…" at bounding box center [886, 360] width 699 height 451
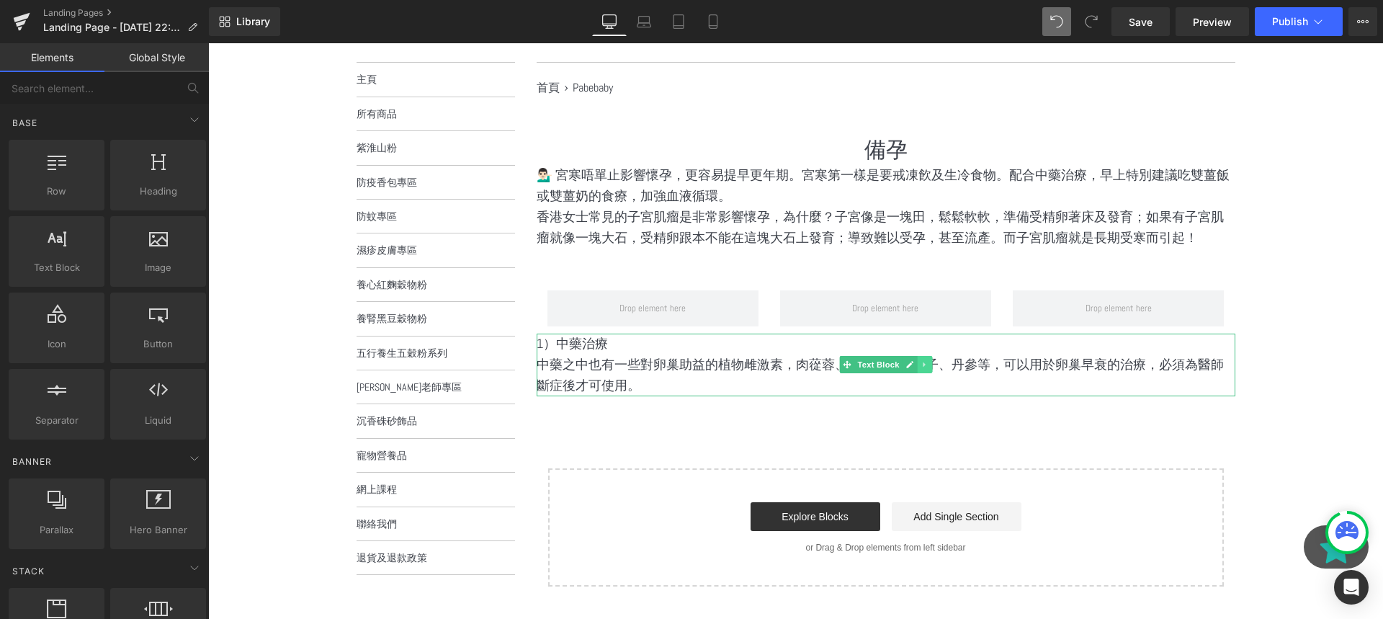
click at [923, 367] on icon at bounding box center [925, 364] width 8 height 9
click at [916, 365] on icon at bounding box center [917, 365] width 8 height 8
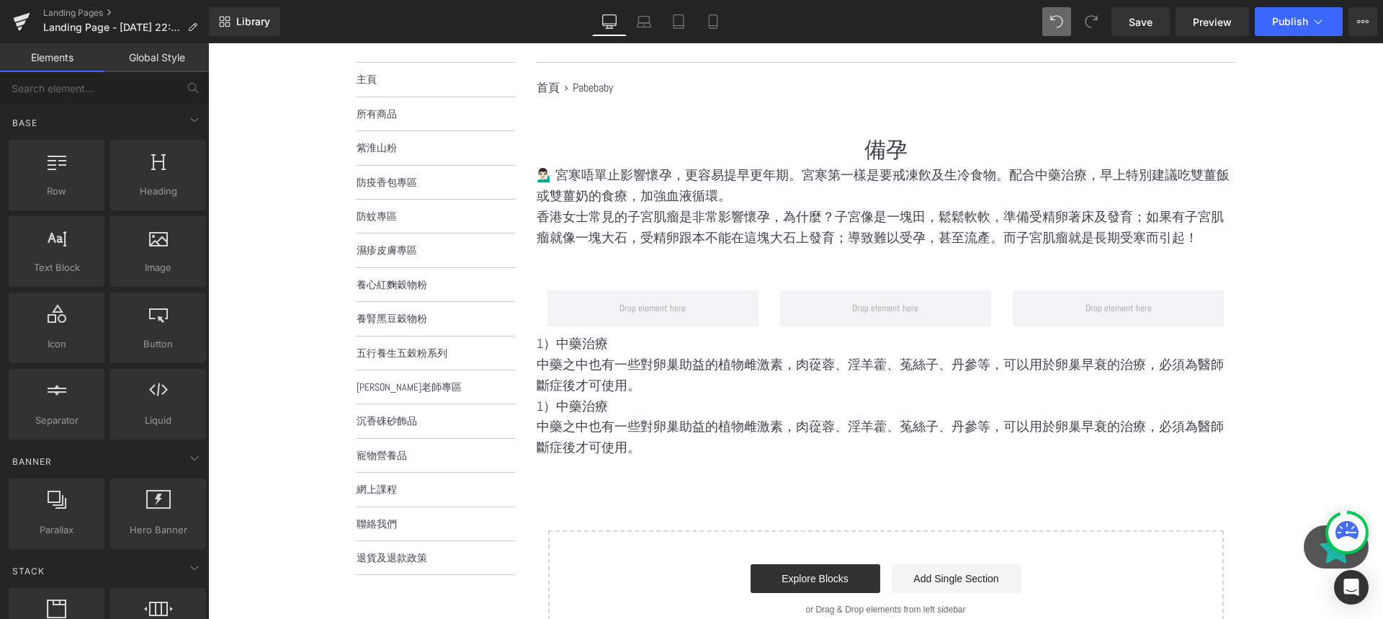
click at [591, 440] on p "中藥之中也有一些對卵巢助益的植物雌激素，肉蓯蓉、淫羊藿、菟絲子、丹參等，可以用於卵巢早衰的治療，必須為醫師斷症後才可使用。" at bounding box center [886, 437] width 699 height 42
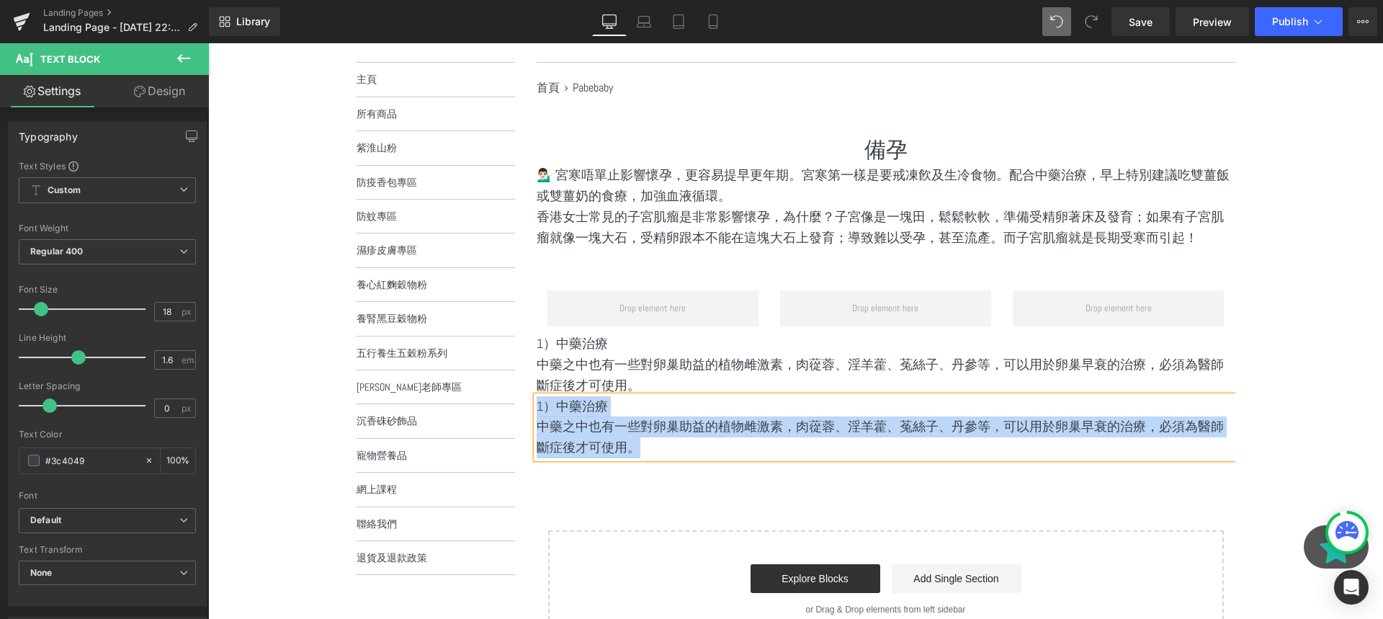
paste div
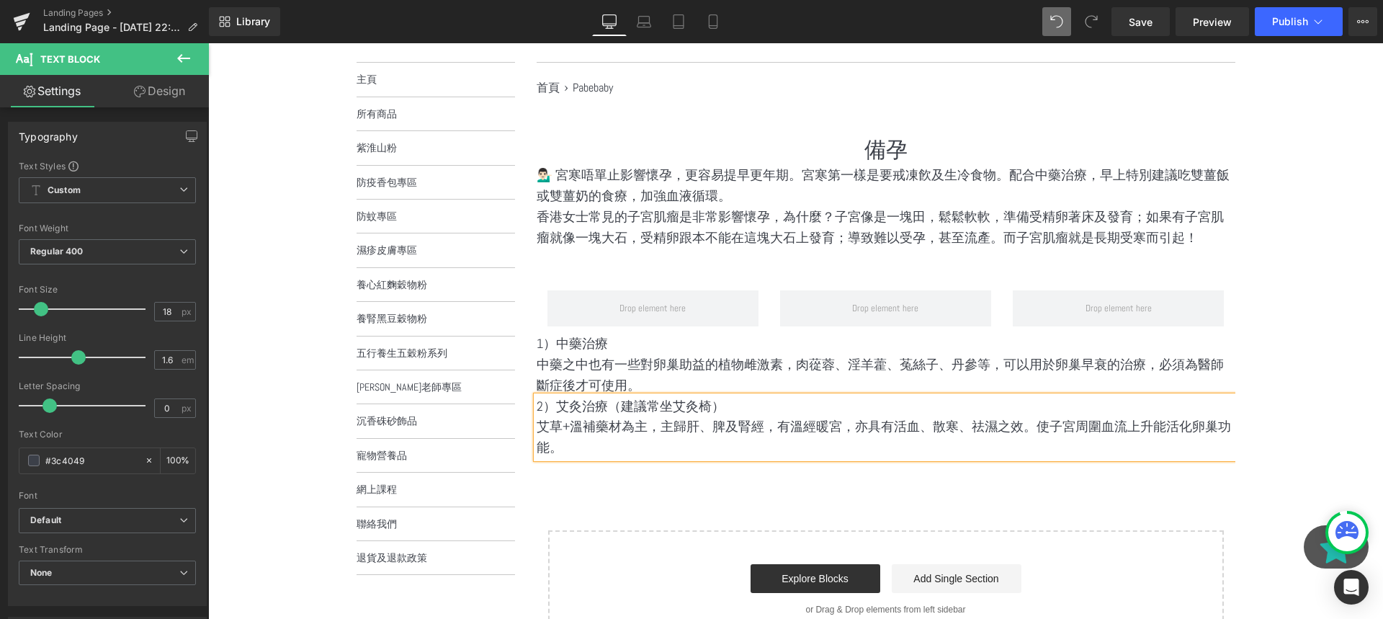
click at [760, 503] on div "備孕 Heading 💁🏻‍♂️ 宮寒唔單止影響懷孕，更容易提早更年期。宮寒第一樣是要戒凍飮及生冷食物。配合中藥治療，早上特別建議吃雙薑飯或雙薑奶的食療，加強…" at bounding box center [886, 392] width 699 height 514
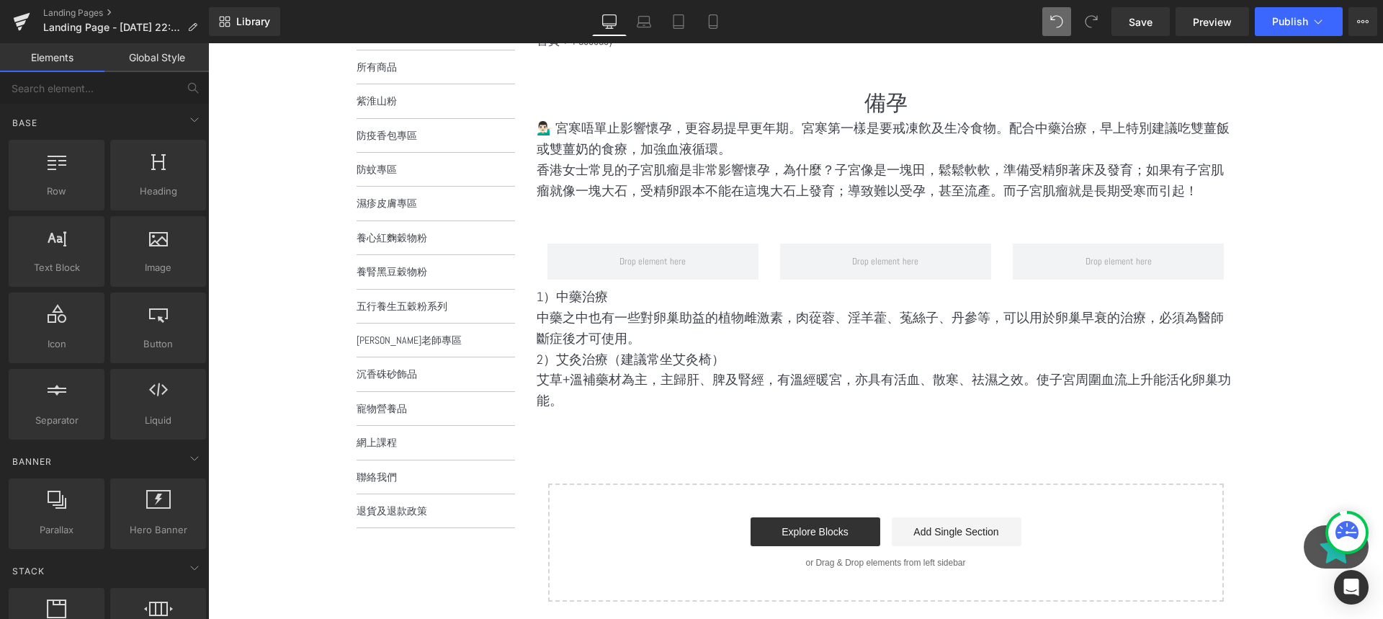
scroll to position [240, 0]
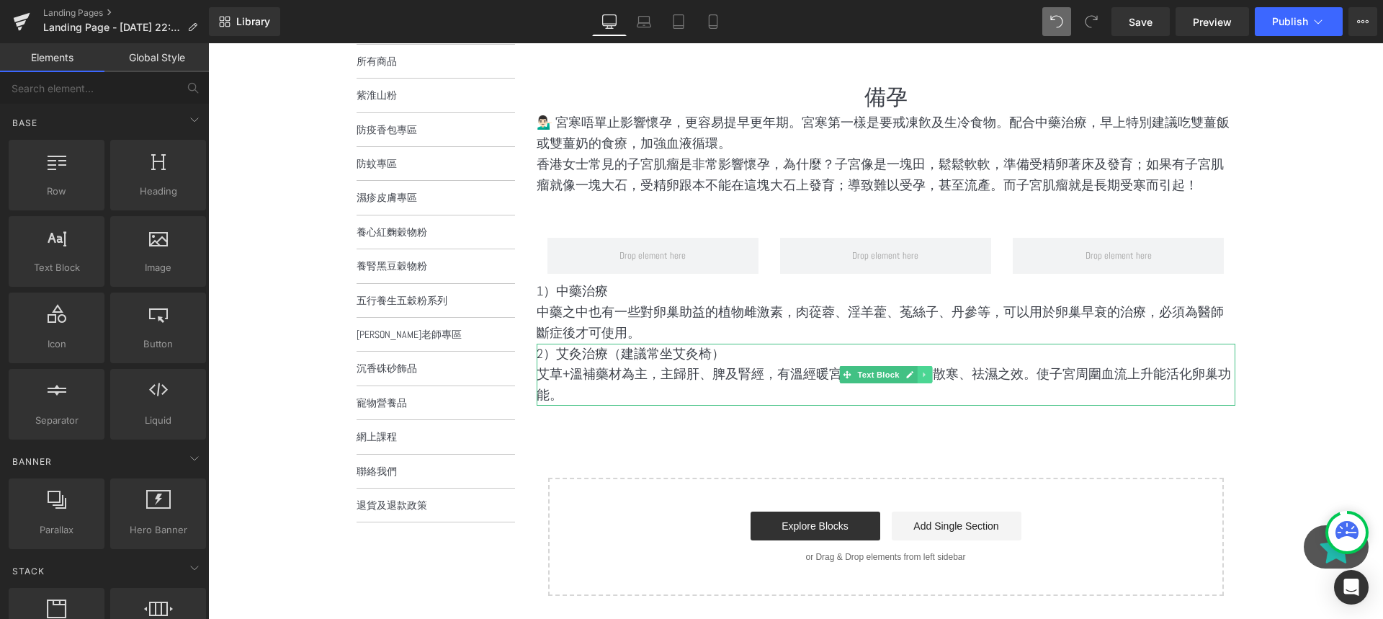
click at [930, 374] on link at bounding box center [924, 374] width 15 height 17
click at [913, 373] on icon at bounding box center [917, 374] width 8 height 8
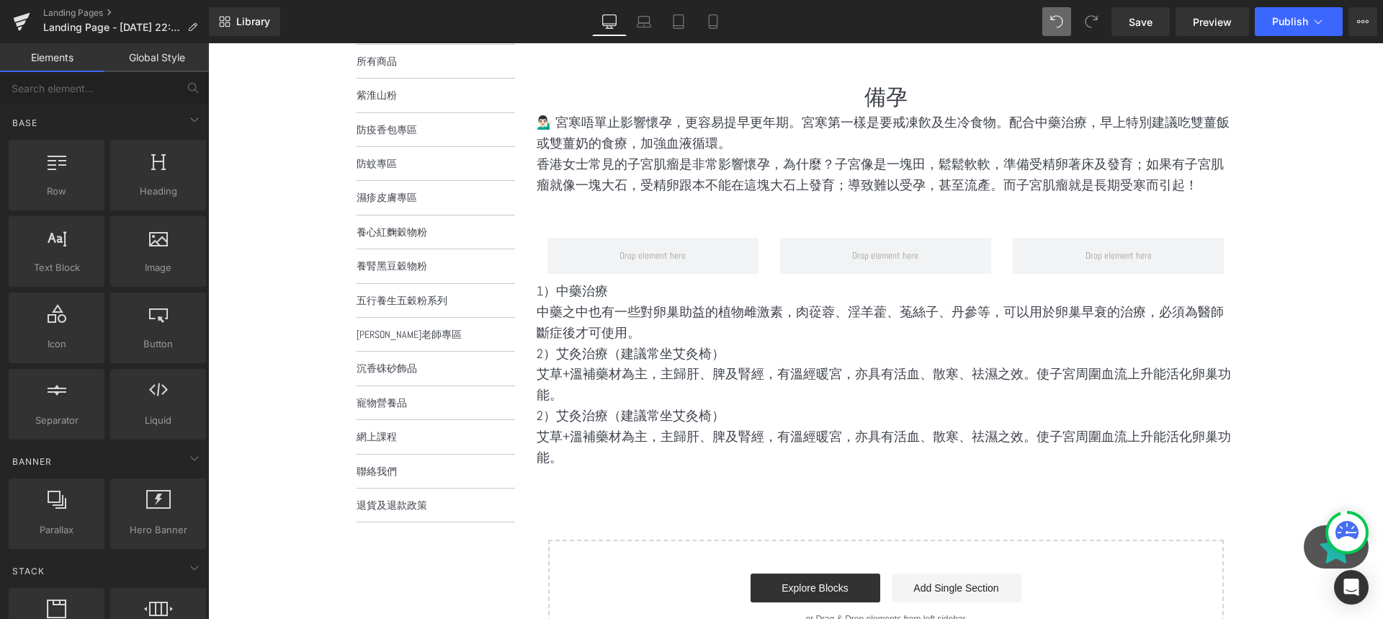
click at [630, 395] on p "艾草+溫補藥材為主，主歸肝、脾及腎經，有溫經暖宮，亦具有活血、散寒、祛濕之效。使子宮周圍血流上升能活化卵巢功能。" at bounding box center [886, 385] width 699 height 42
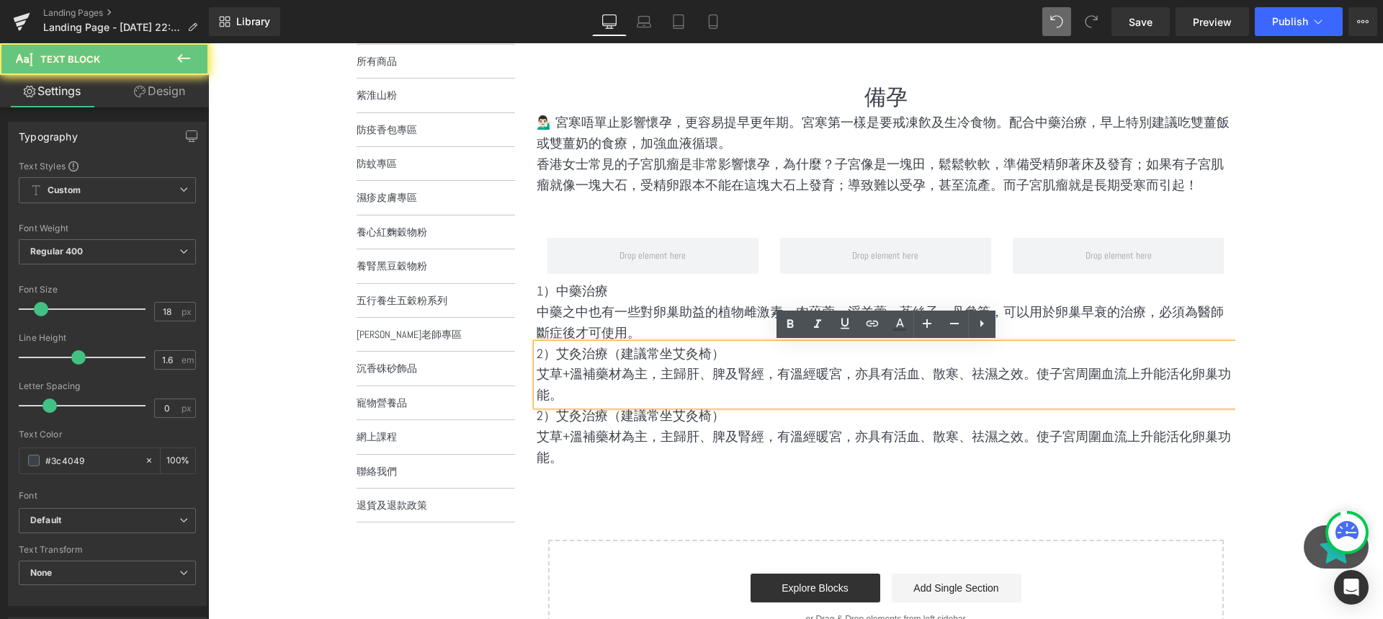
click at [626, 444] on p "艾草+溫補藥材為主，主歸肝、脾及腎經，有溫經暖宮，亦具有活血、散寒、祛濕之效。使子宮周圍血流上升能活化卵巢功能。" at bounding box center [886, 447] width 699 height 42
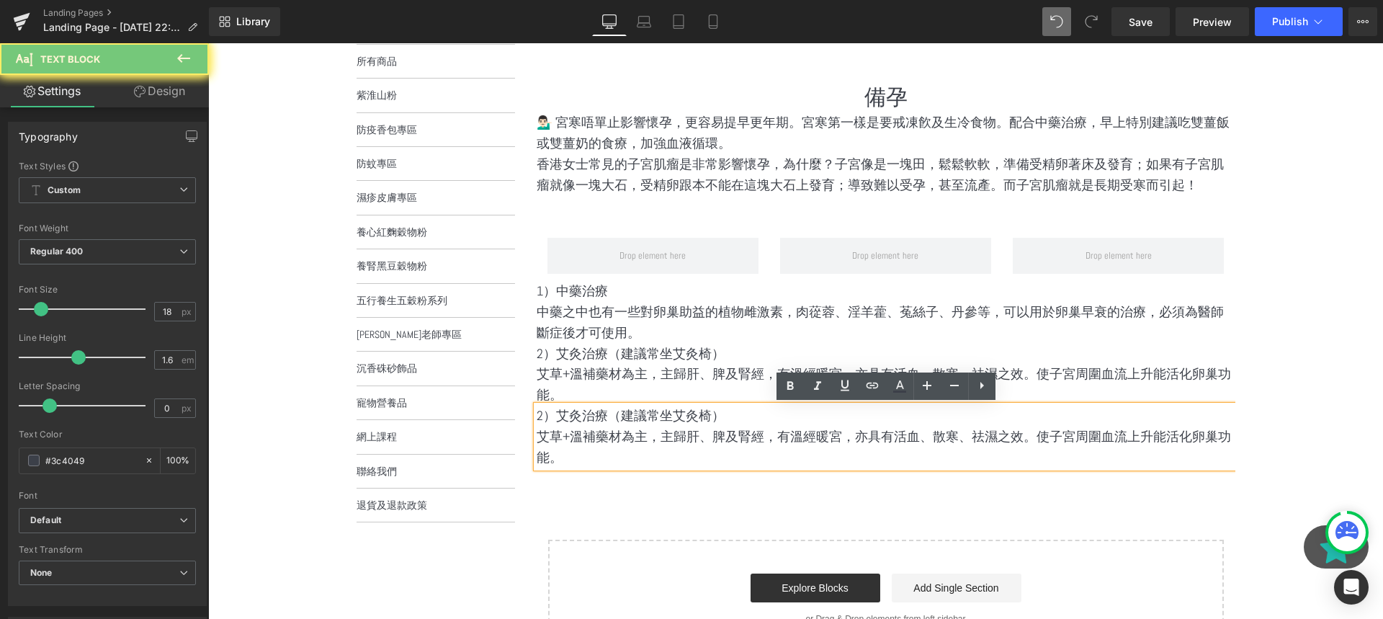
click at [626, 444] on p "艾草+溫補藥材為主，主歸肝、脾及腎經，有溫經暖宮，亦具有活血、散寒、祛濕之效。使子宮周圍血流上升能活化卵巢功能。" at bounding box center [886, 447] width 699 height 42
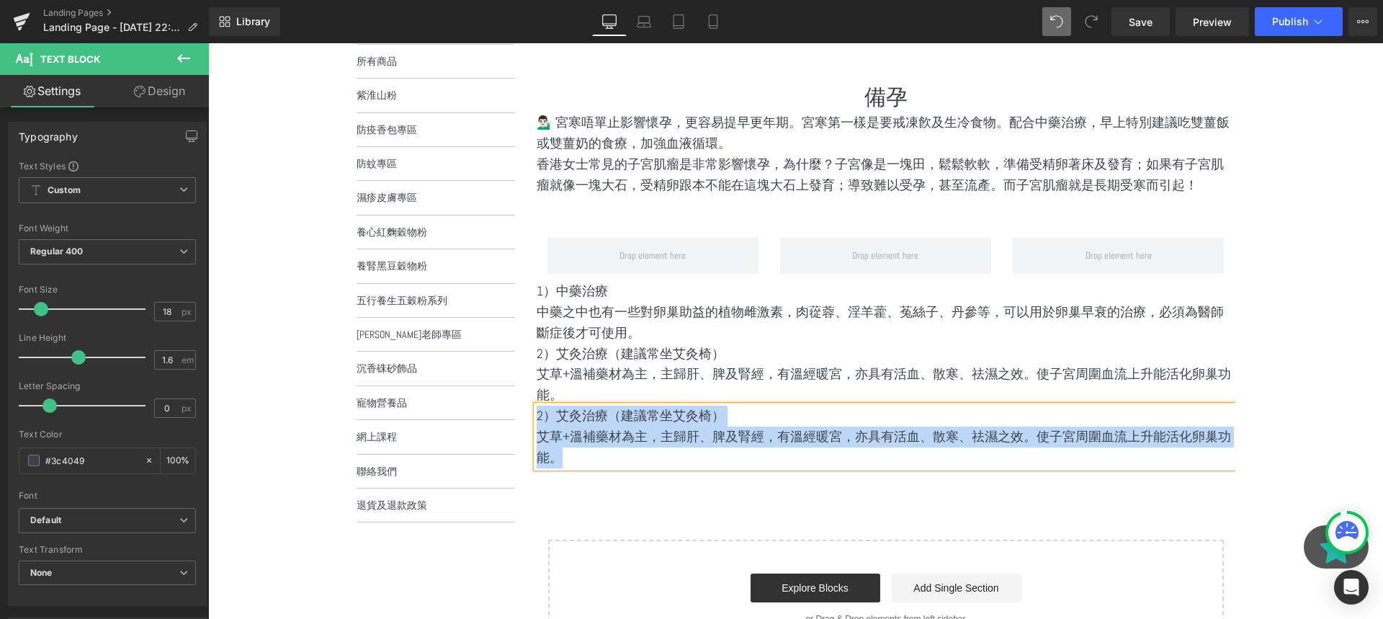
paste div
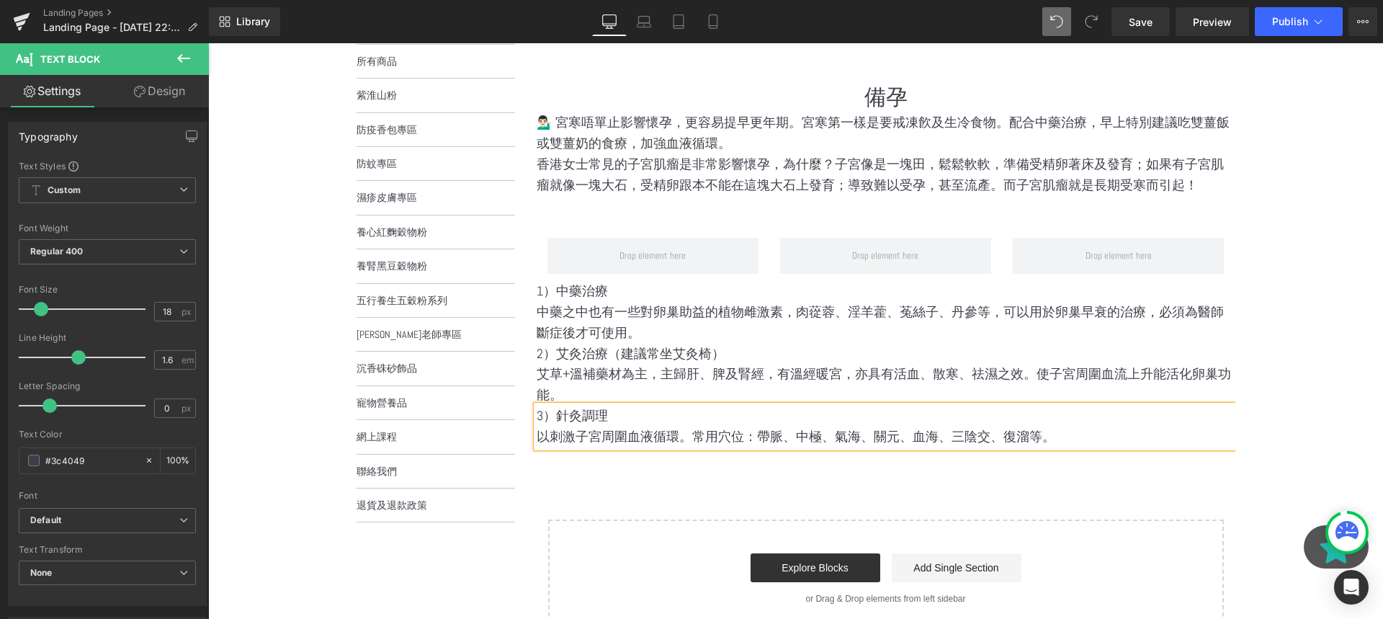
click at [769, 489] on div "備孕 Heading 💁🏻‍♂️ 宮寒唔單止影響懷孕，更容易提早更年期。宮寒第一樣是要戒凍飮及生冷食物。配合中藥治療，早上特別建議吃雙薑飯或雙薑奶的食療，加強…" at bounding box center [886, 359] width 699 height 555
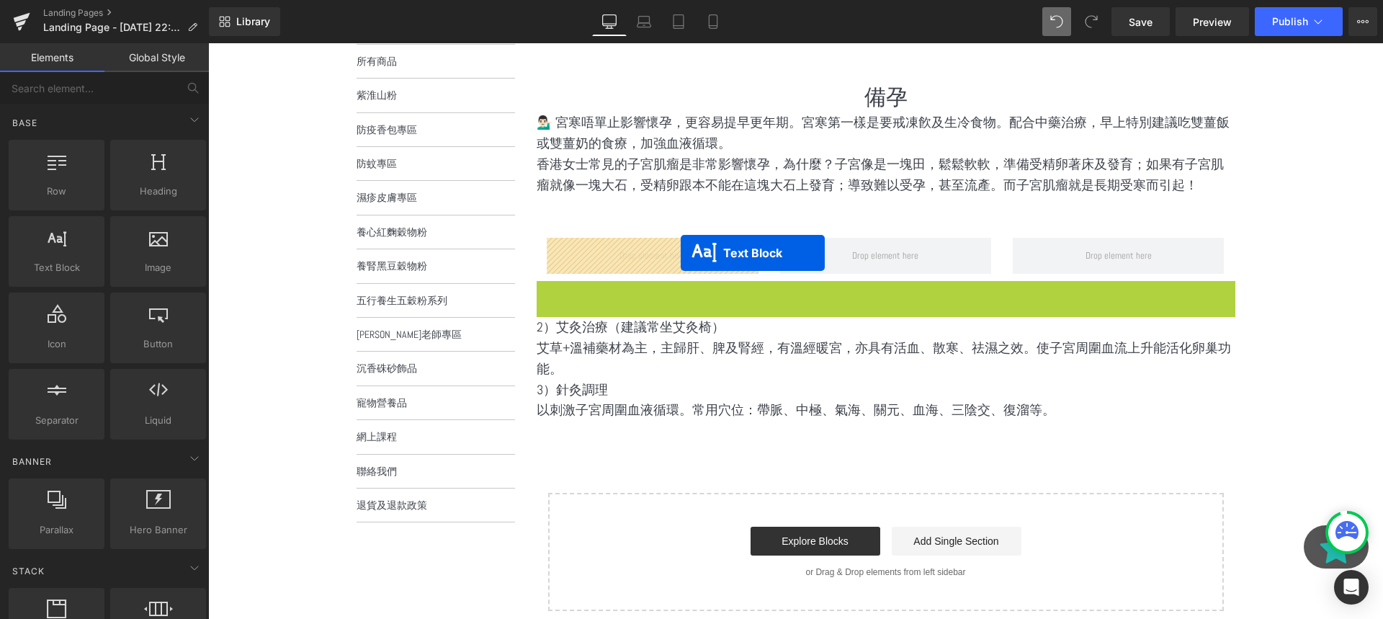
drag, startPoint x: 828, startPoint y: 311, endPoint x: 681, endPoint y: 253, distance: 158.1
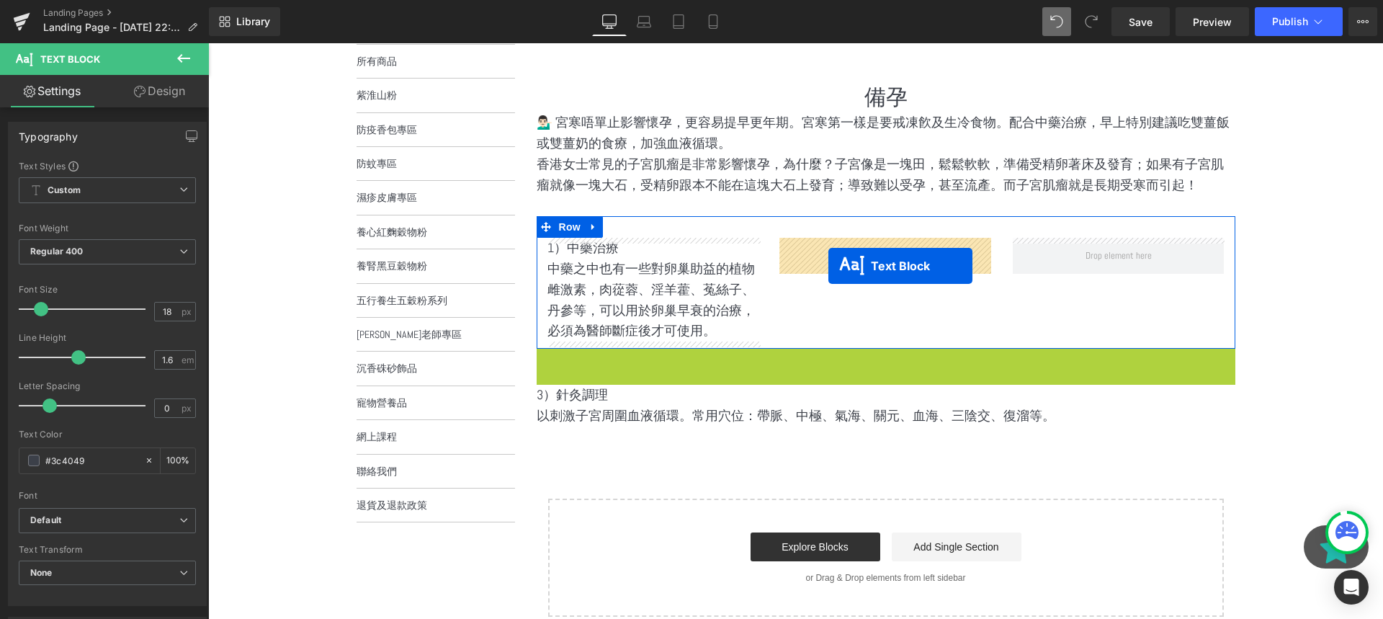
drag, startPoint x: 828, startPoint y: 377, endPoint x: 828, endPoint y: 264, distance: 113.8
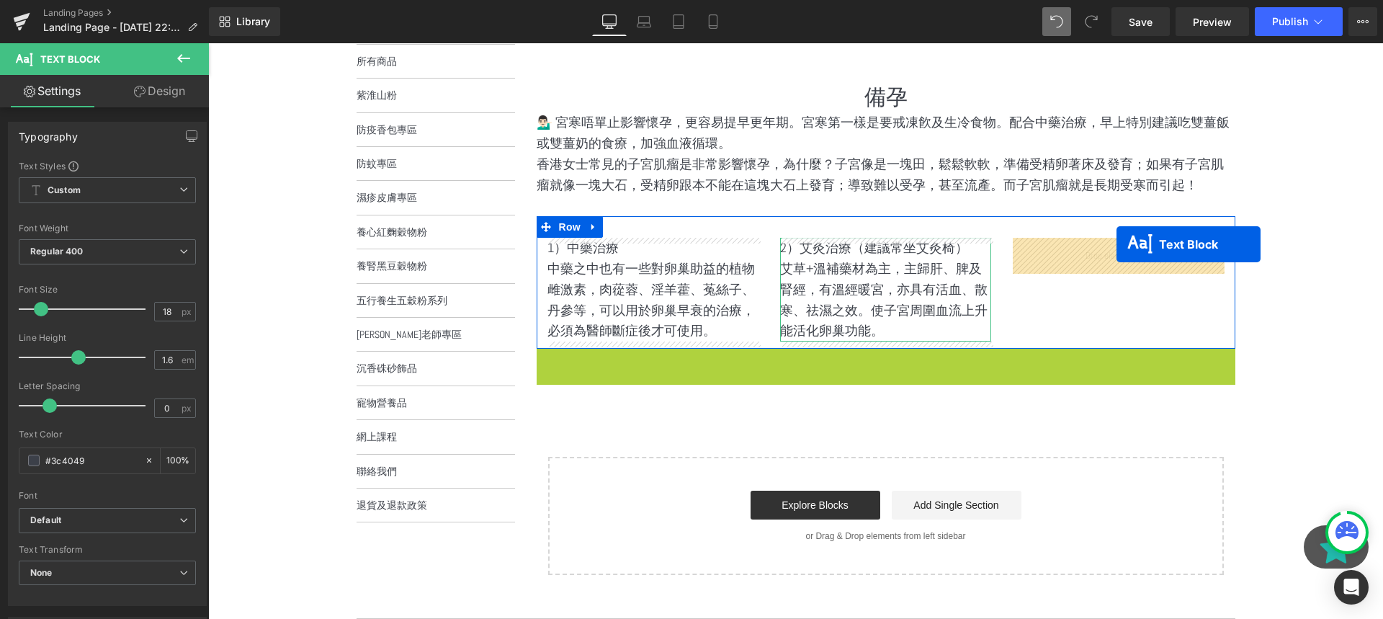
drag, startPoint x: 848, startPoint y: 369, endPoint x: 1116, endPoint y: 245, distance: 295.2
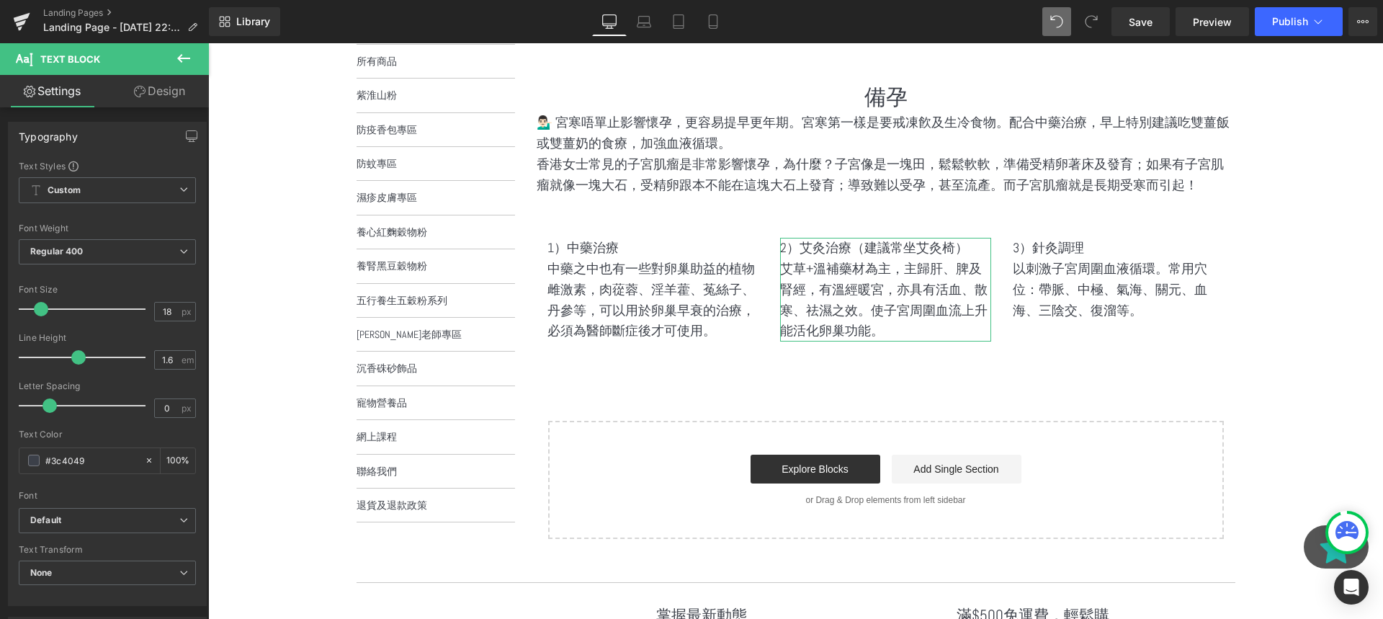
click at [1296, 308] on body "跳到內容 搜尋 登入 註冊 購物車 ( 0 ) Hong Kong Dollar Malaysian Ringgit Singapore Dollar US …" at bounding box center [795, 307] width 1175 height 1008
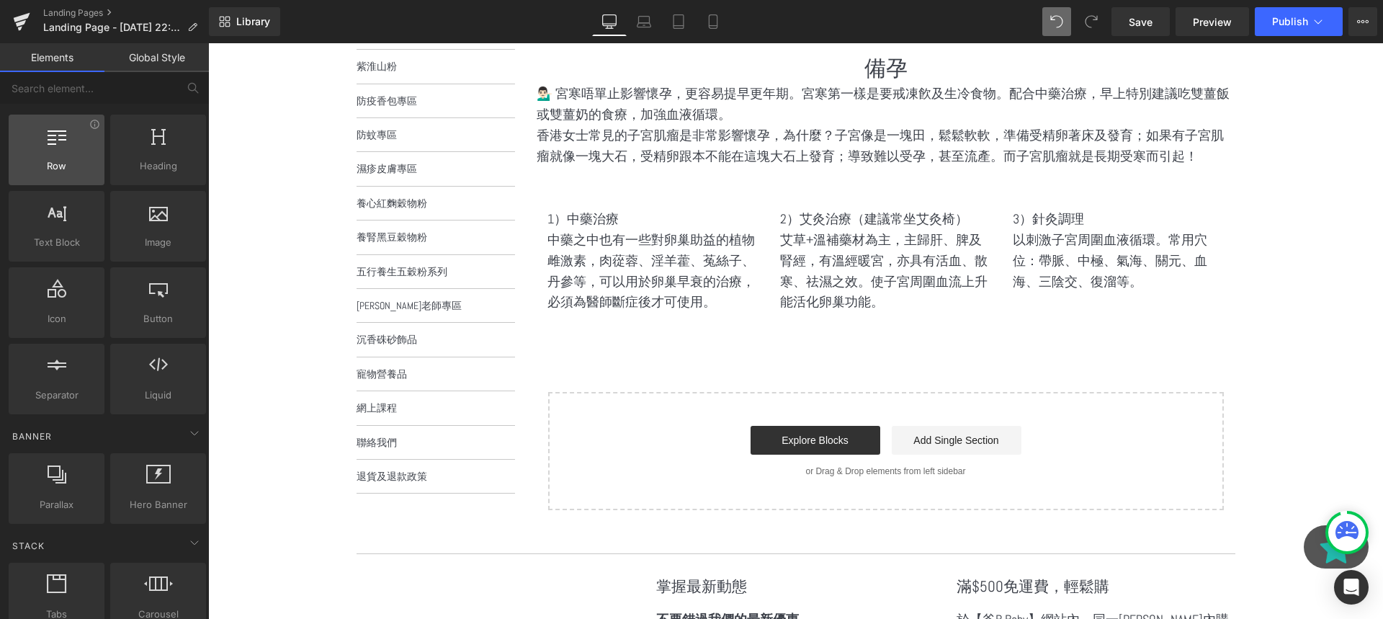
scroll to position [34, 0]
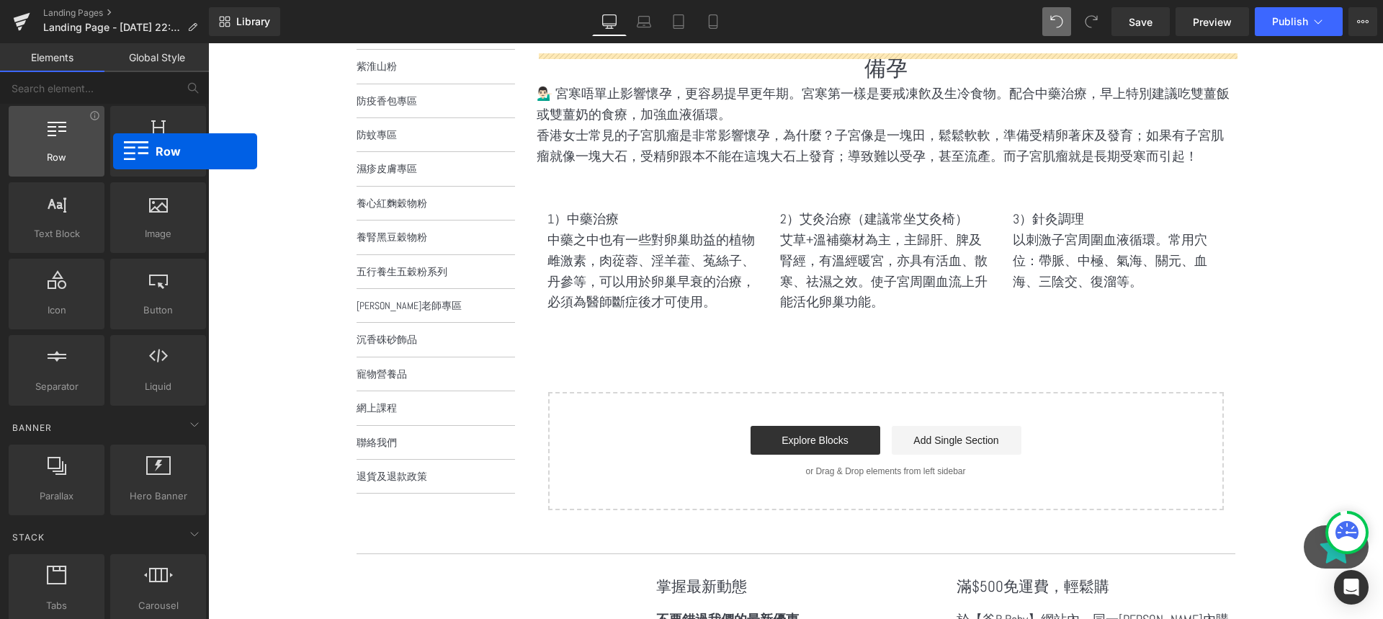
drag, startPoint x: 61, startPoint y: 156, endPoint x: 76, endPoint y: 134, distance: 26.0
click at [76, 134] on div "Row rows, columns, layouts, div" at bounding box center [57, 141] width 96 height 71
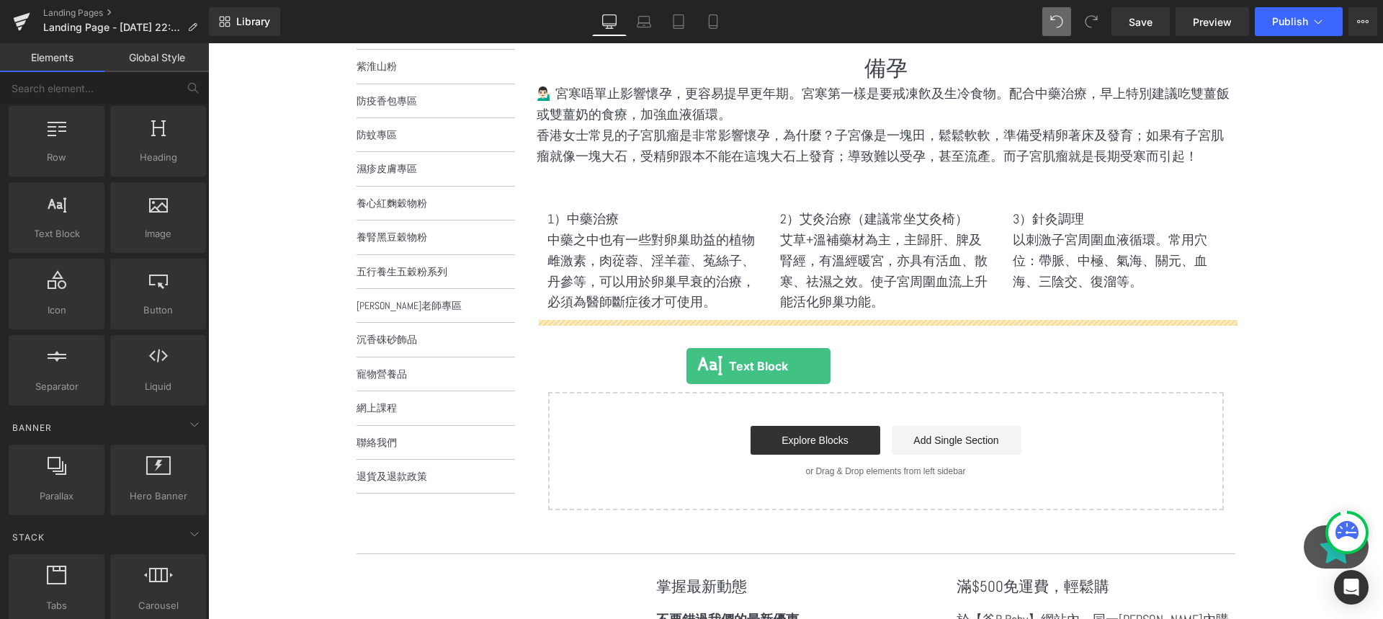
drag, startPoint x: 268, startPoint y: 269, endPoint x: 686, endPoint y: 358, distance: 427.8
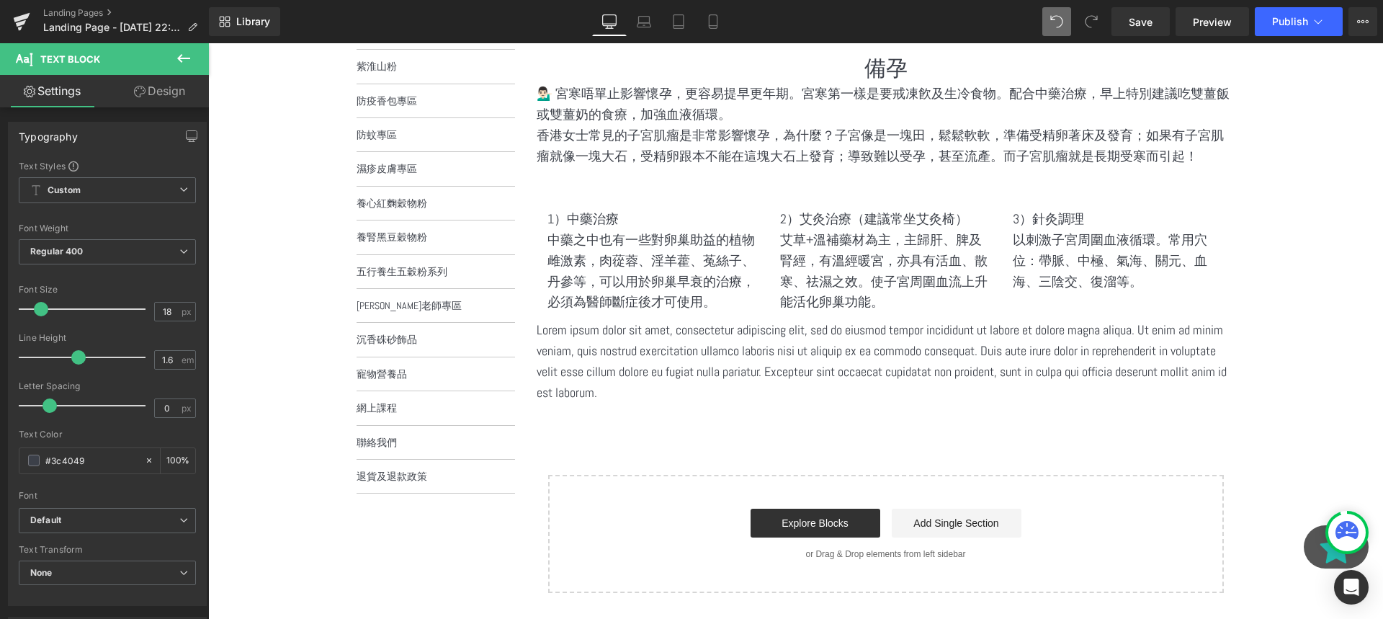
click at [617, 365] on p "Lorem ipsum dolor sit amet, consectetur adipiscing elit, sed do eiusmod tempor …" at bounding box center [886, 361] width 699 height 83
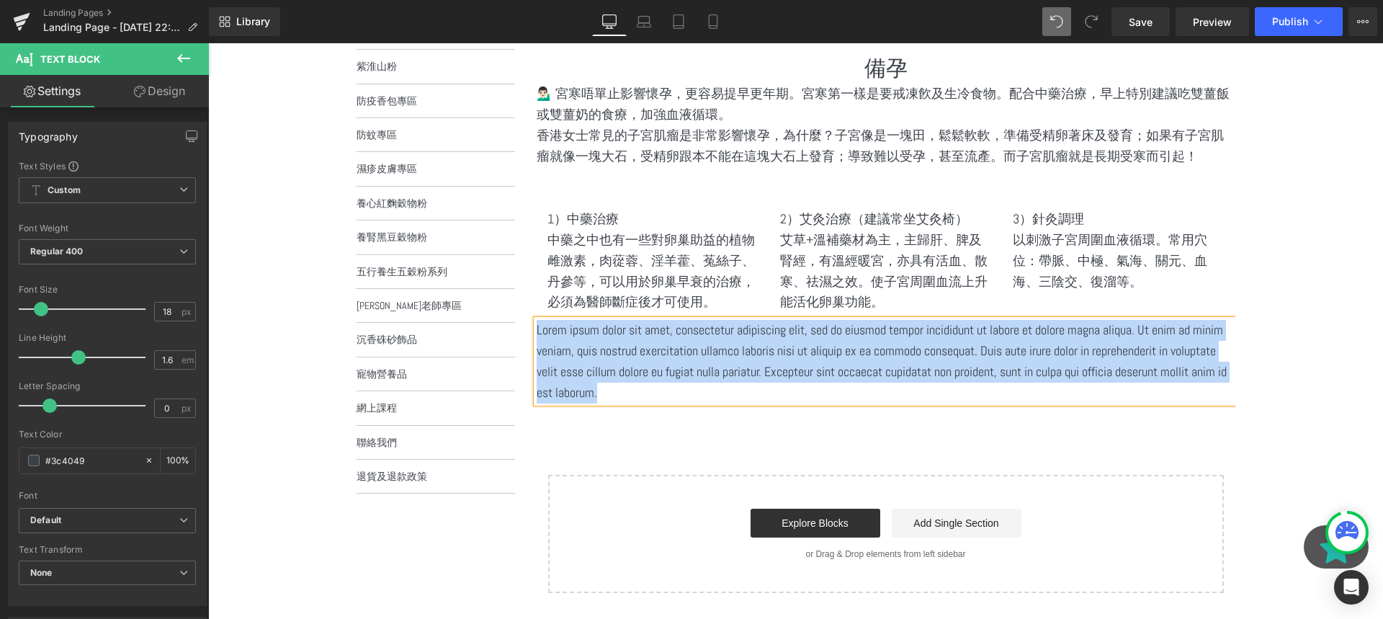
paste div
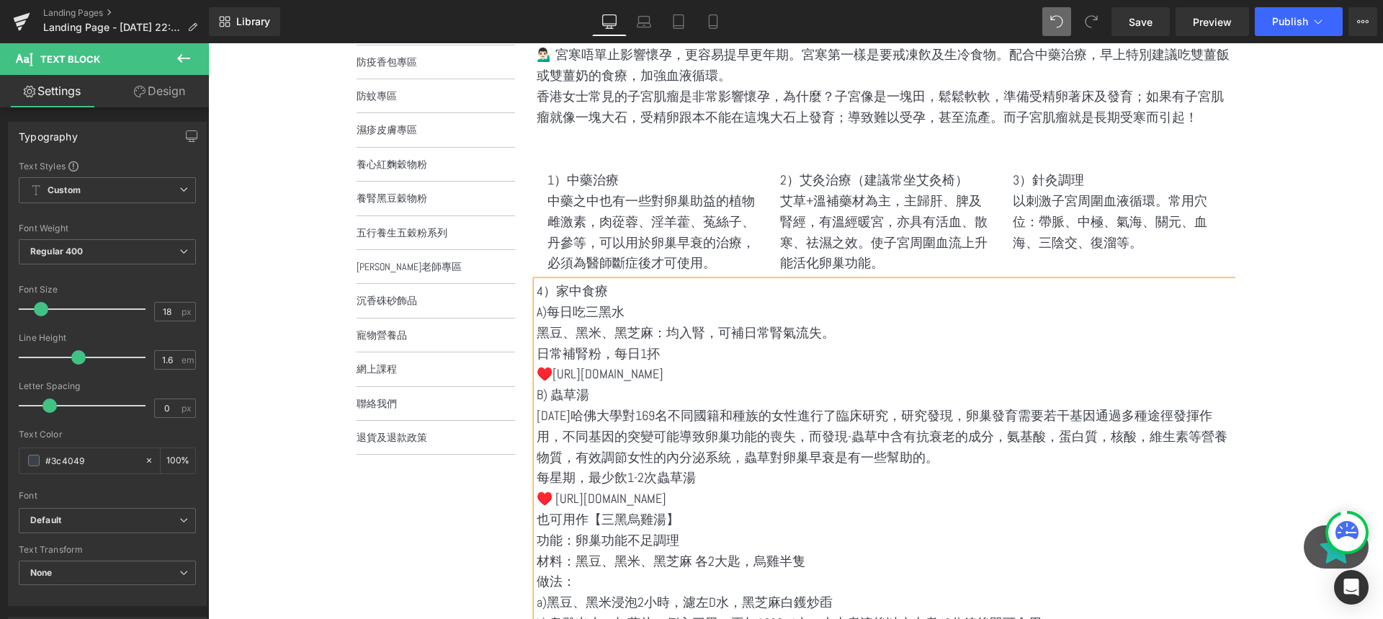
scroll to position [321, 0]
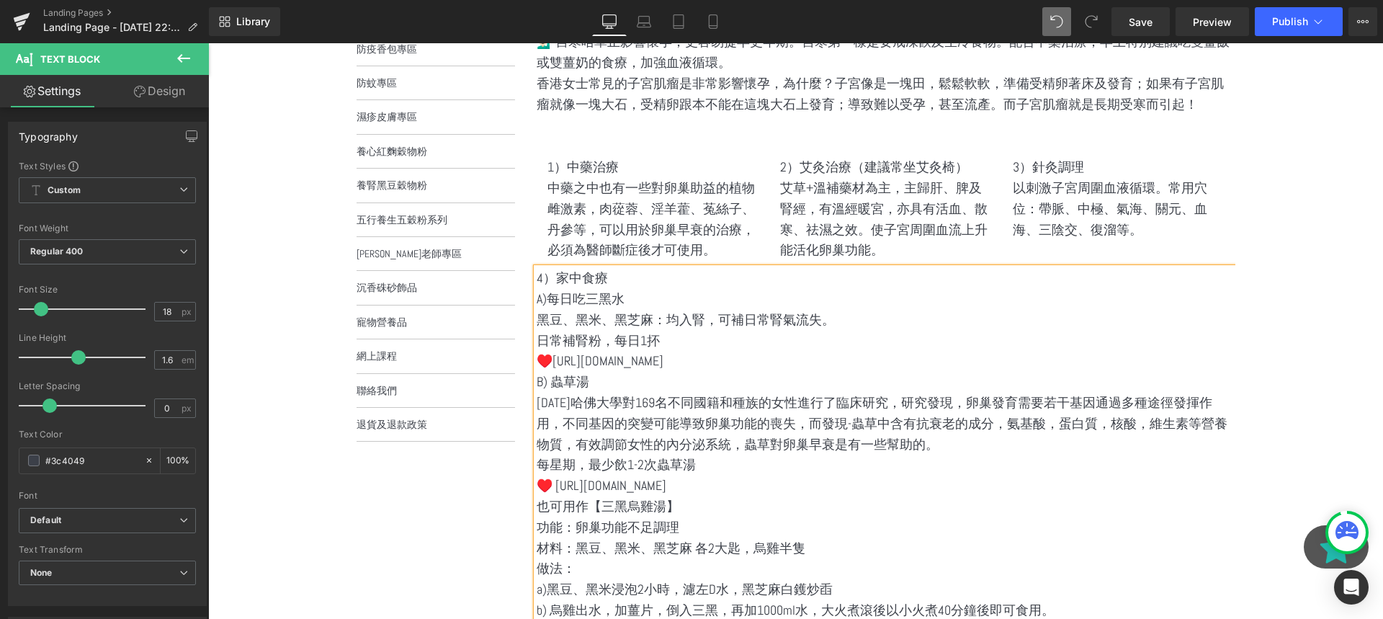
drag, startPoint x: 767, startPoint y: 364, endPoint x: 540, endPoint y: 354, distance: 227.1
click at [540, 354] on p "♥️https://buy.ww.eliteasiagroup.com/002" at bounding box center [886, 361] width 699 height 21
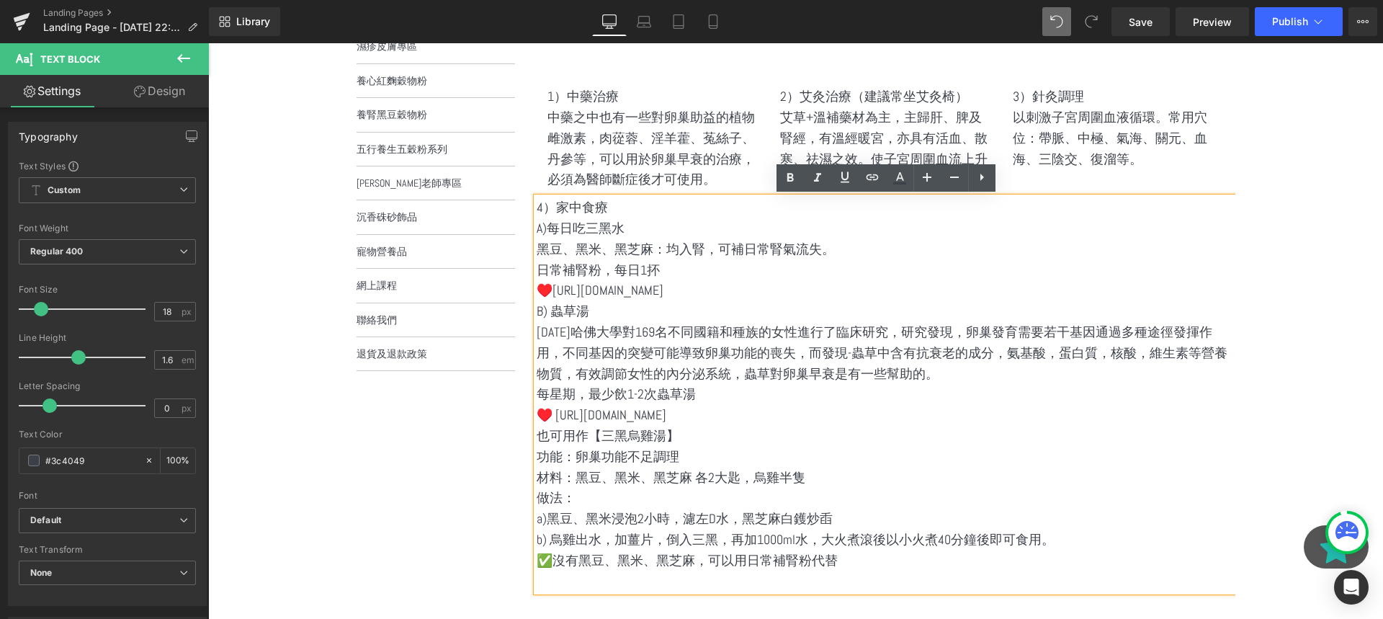
click at [719, 427] on p "也可用作【三黑烏雞湯】" at bounding box center [886, 436] width 699 height 21
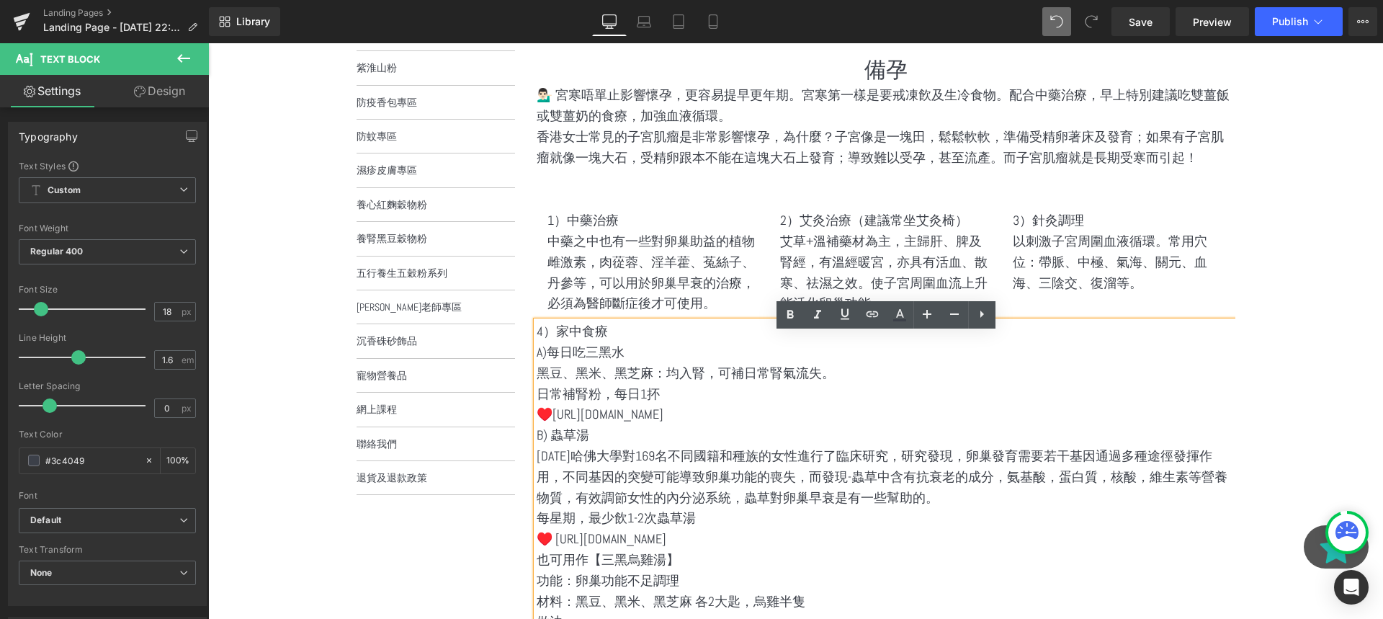
scroll to position [282, 0]
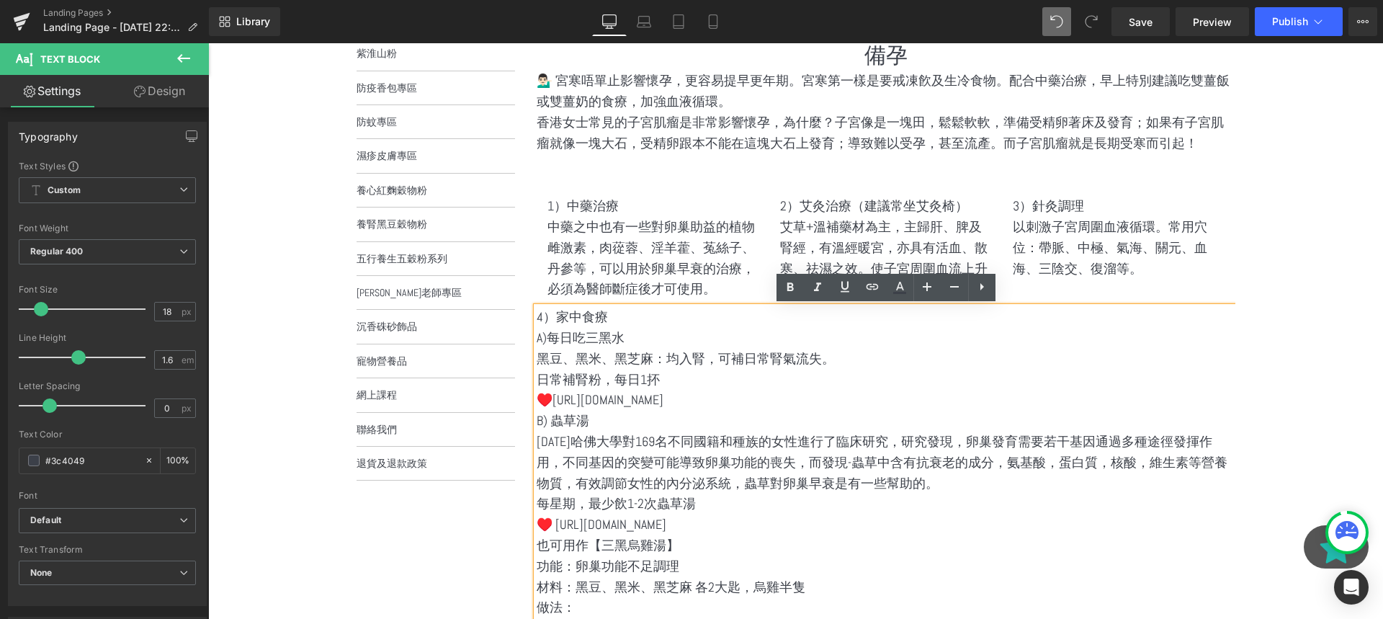
click at [550, 341] on p "A)每日吃三黑水" at bounding box center [886, 338] width 699 height 21
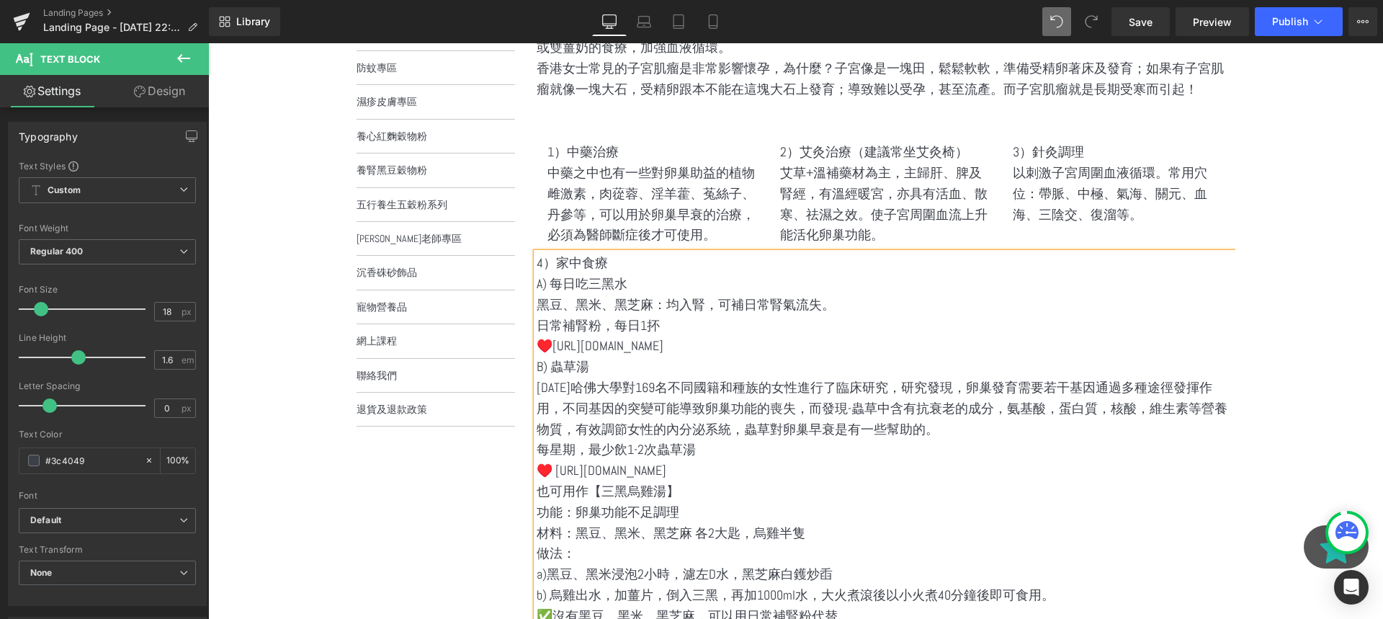
scroll to position [363, 0]
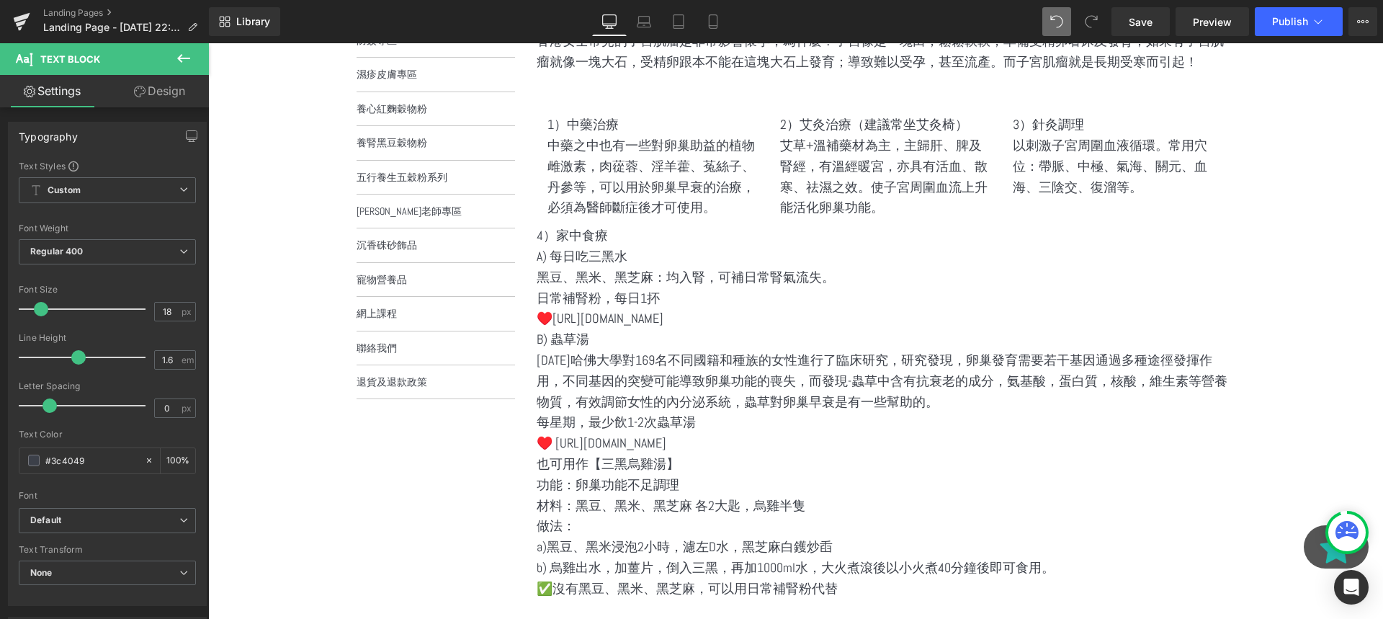
click at [184, 55] on icon at bounding box center [183, 58] width 17 height 17
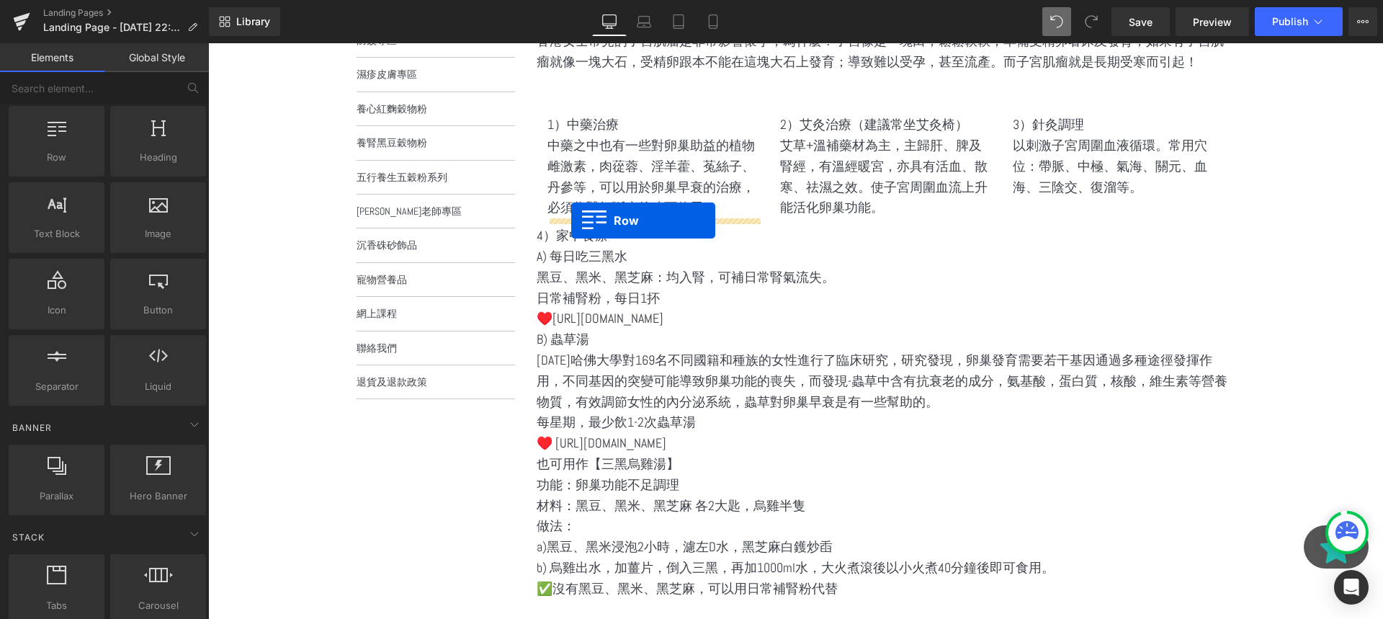
drag, startPoint x: 294, startPoint y: 193, endPoint x: 571, endPoint y: 220, distance: 278.7
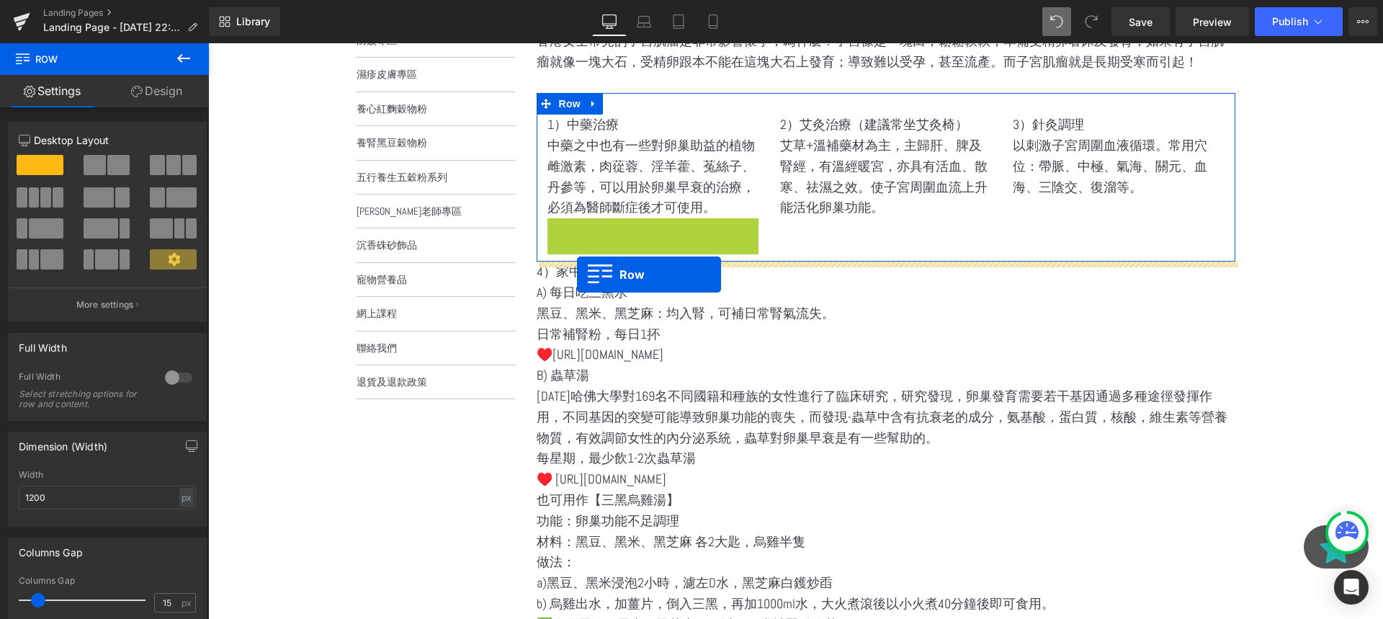
drag, startPoint x: 555, startPoint y: 230, endPoint x: 577, endPoint y: 274, distance: 48.6
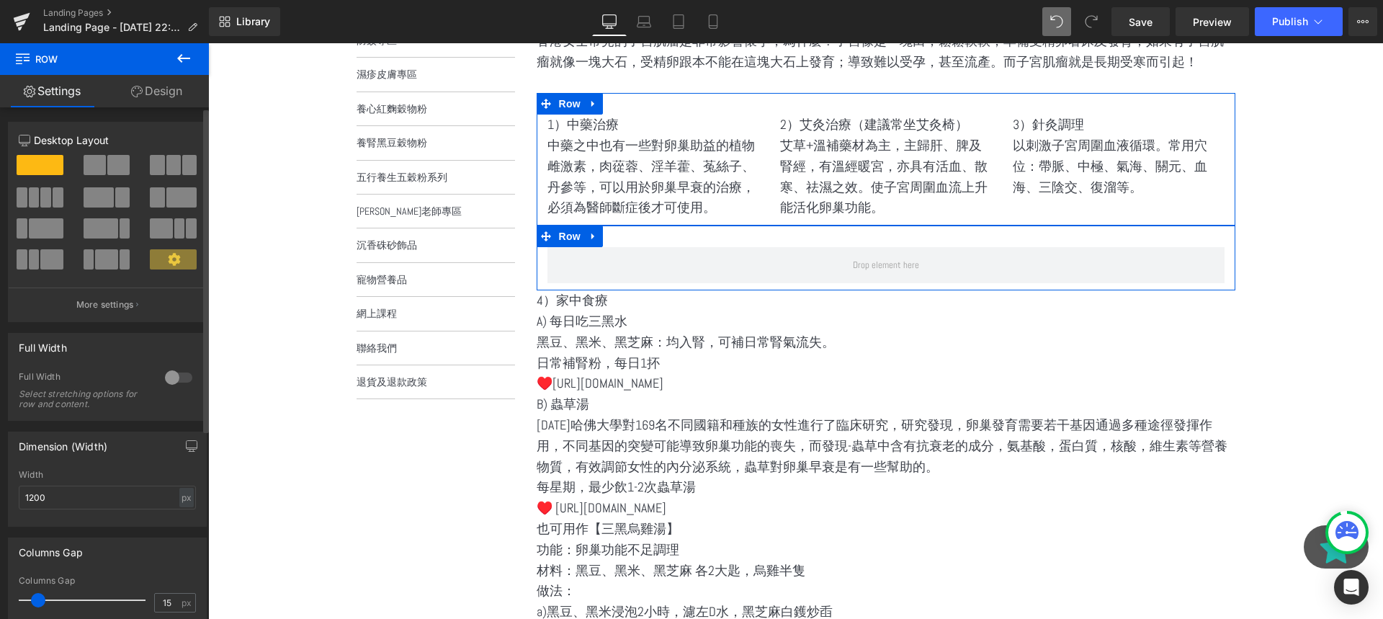
click at [101, 165] on span at bounding box center [95, 165] width 22 height 20
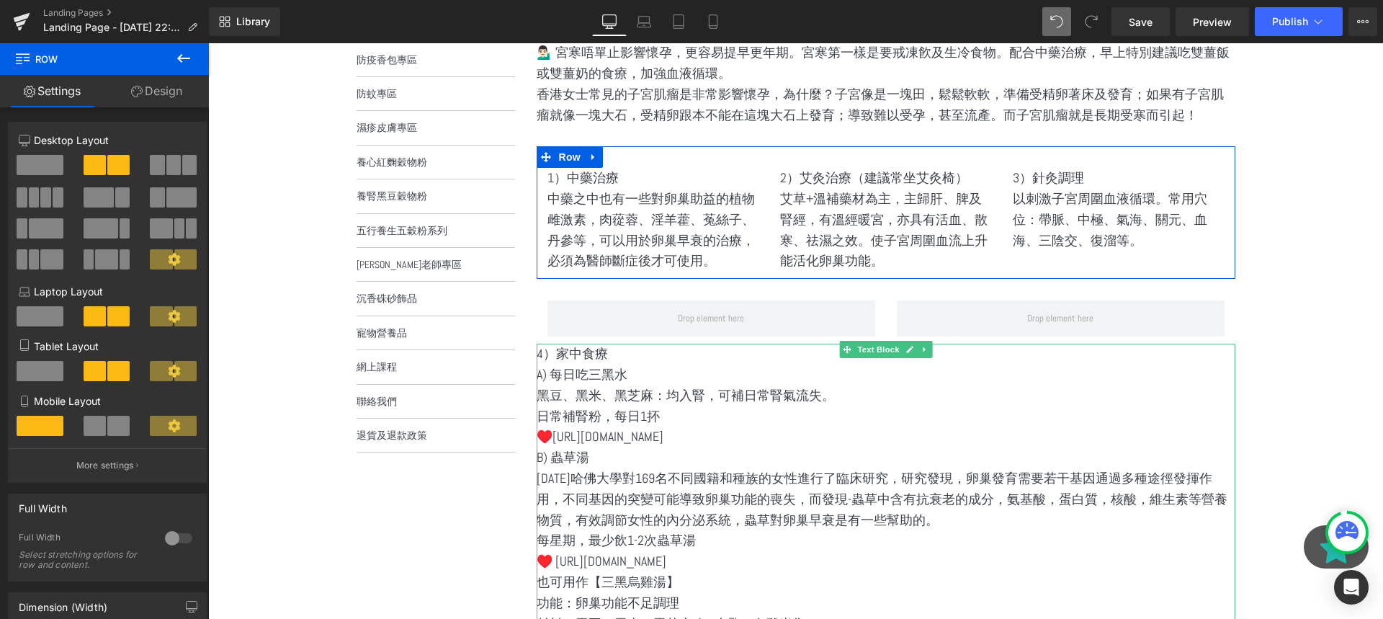
scroll to position [318, 0]
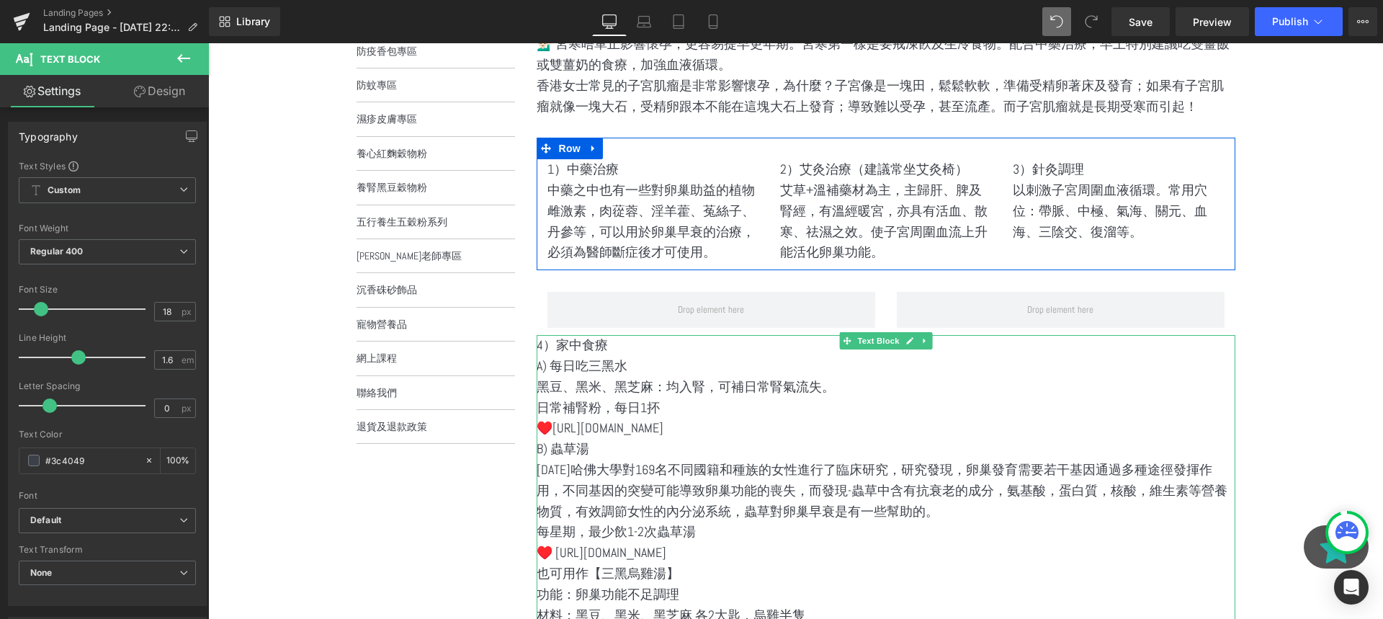
drag, startPoint x: 760, startPoint y: 434, endPoint x: 561, endPoint y: 421, distance: 199.2
click at [561, 421] on p "♥️https://buy.ww.eliteasiagroup.com/002" at bounding box center [886, 428] width 699 height 21
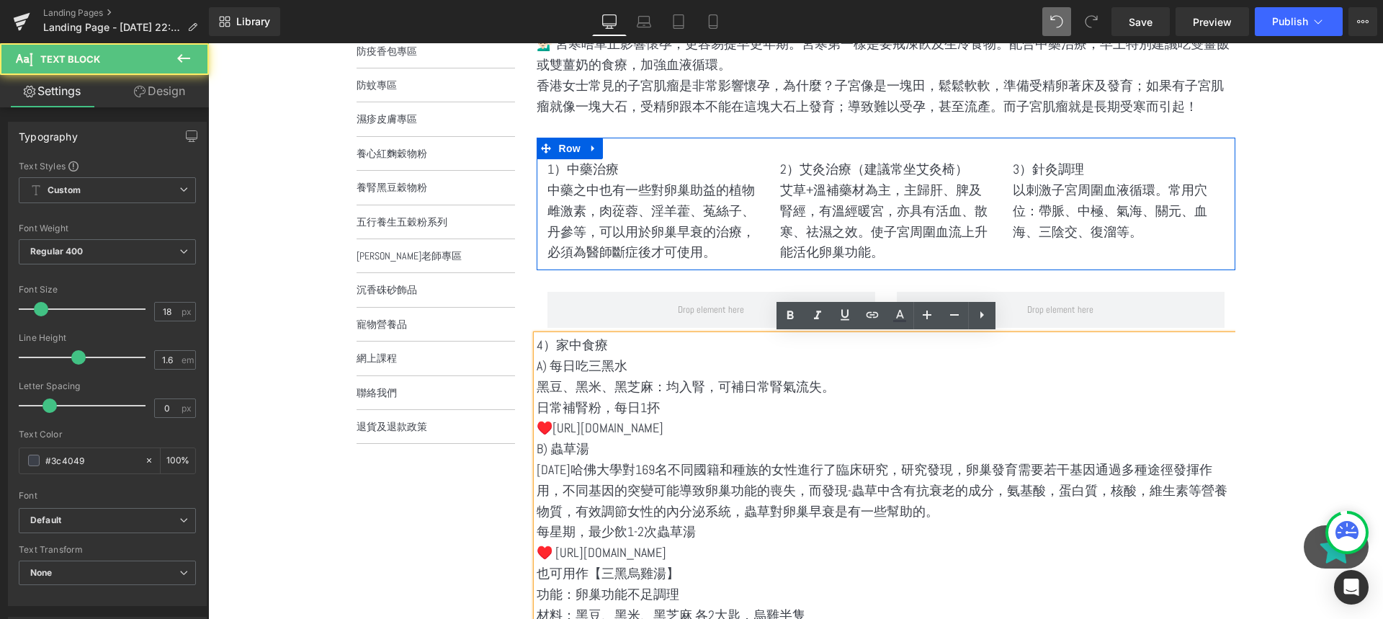
click at [650, 404] on p "日常補腎粉，每日1抔" at bounding box center [886, 408] width 699 height 21
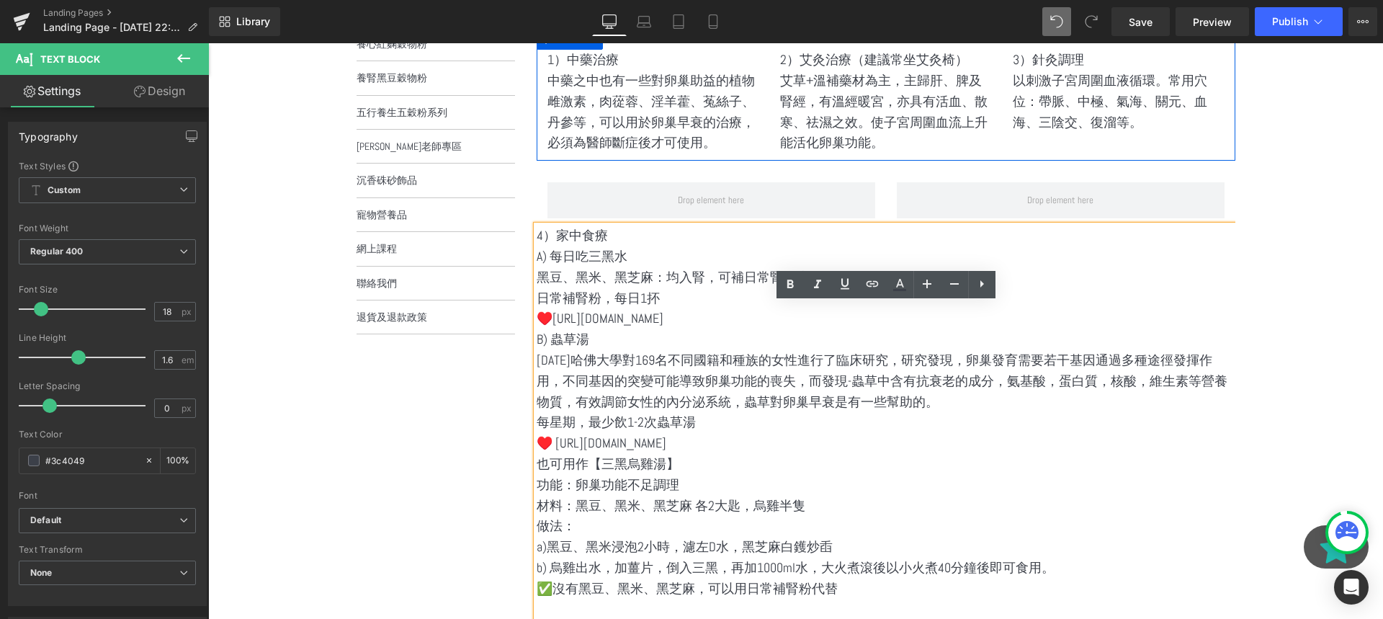
scroll to position [483, 0]
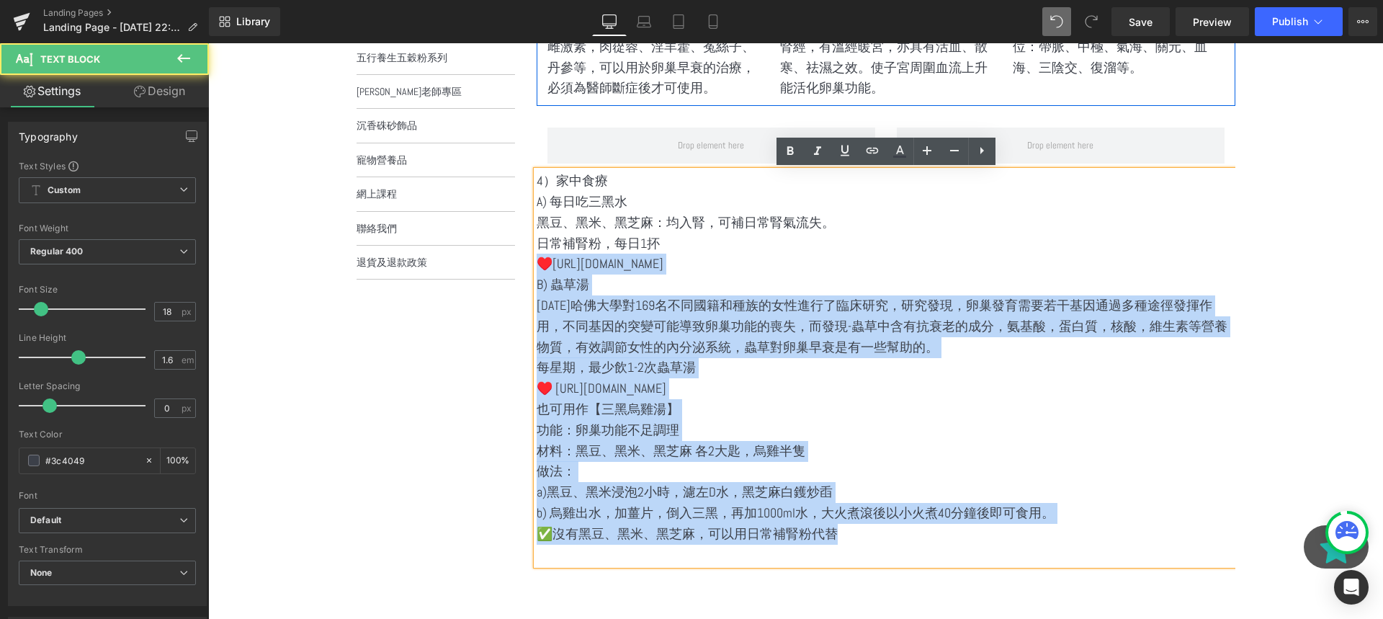
drag, startPoint x: 538, startPoint y: 261, endPoint x: 1096, endPoint y: 540, distance: 624.3
click at [1096, 541] on div "4）家中食療 A) 每日吃三黑水 黑豆、黑米、黑芝麻：均入腎，可補日常腎氣流失。 日常補腎粉，每日1抔 ♥️https://buy.ww.elitea…" at bounding box center [886, 368] width 699 height 394
copy div "♥️https://buy.ww.eliteasiagroup.com/002 B) 蟲草湯 2000年哈佛大學對169名不同國籍和種族的女性進行了臨床研…"
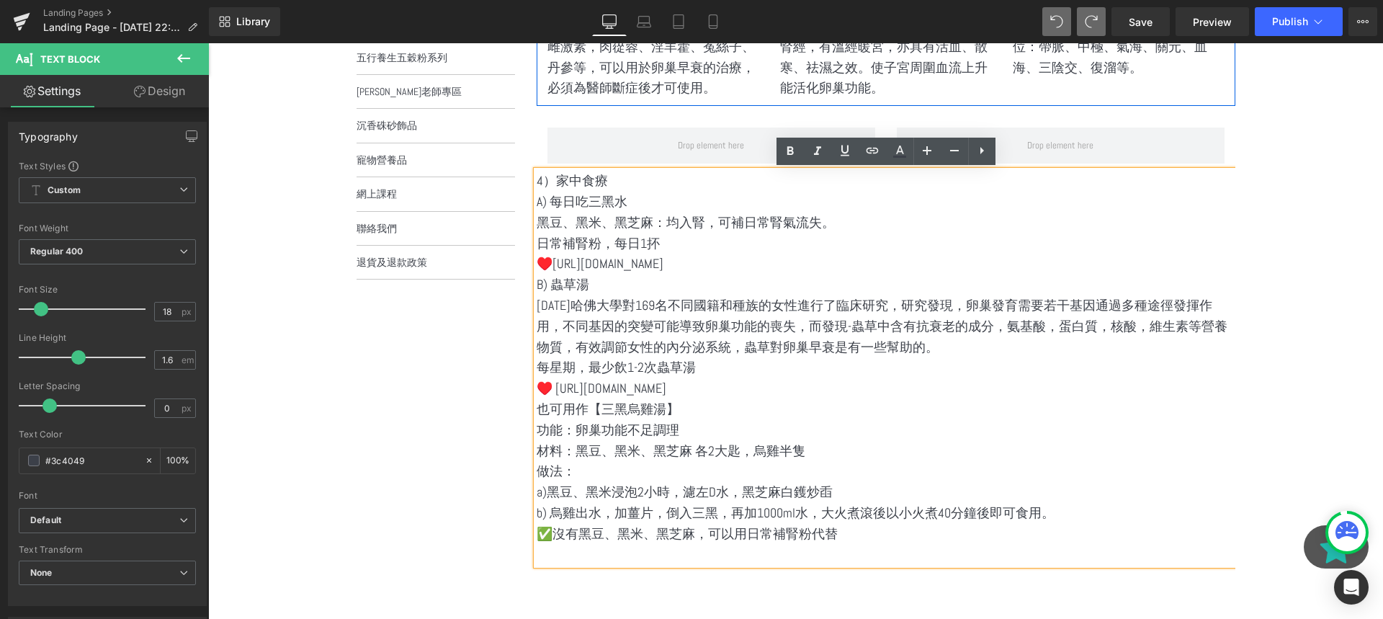
click at [785, 313] on p "2000年哈佛大學對169名不同國籍和種族的女性進行了臨床研究，研究發現，卵巢發育需要若干基因通過多種途徑發揮作用，不同基因的突變可能導致卵巢功能的喪失，而發…" at bounding box center [886, 326] width 699 height 62
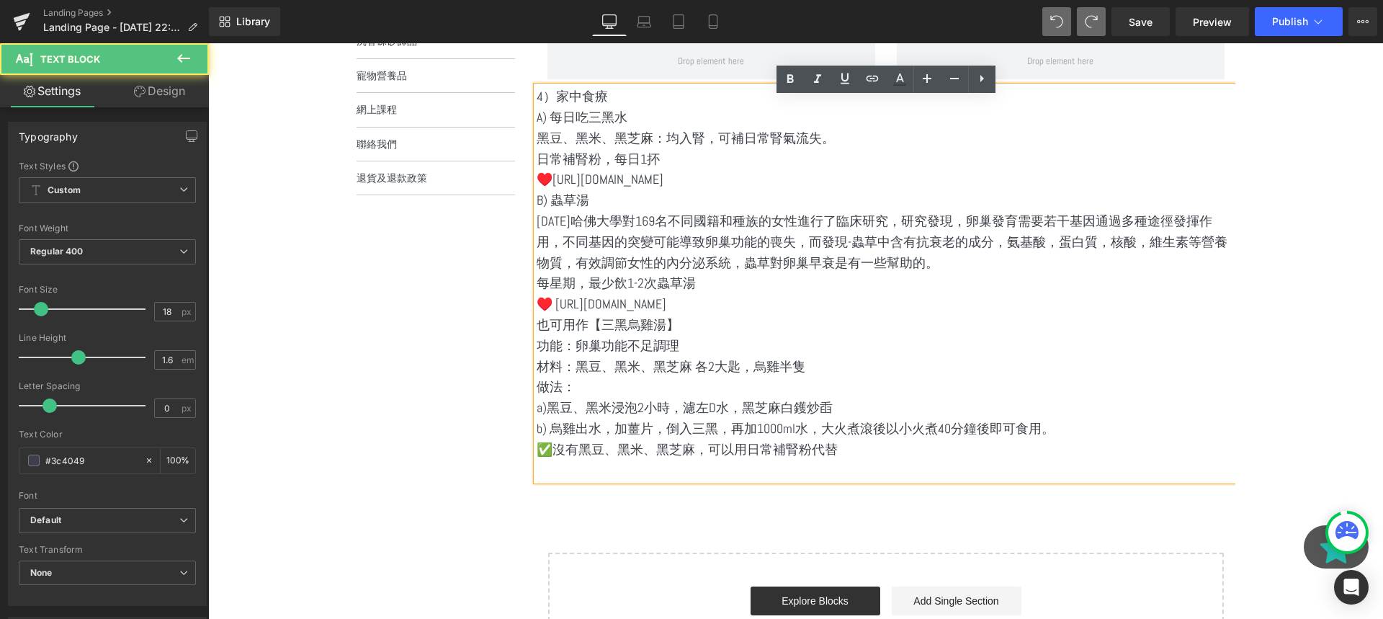
scroll to position [604, 0]
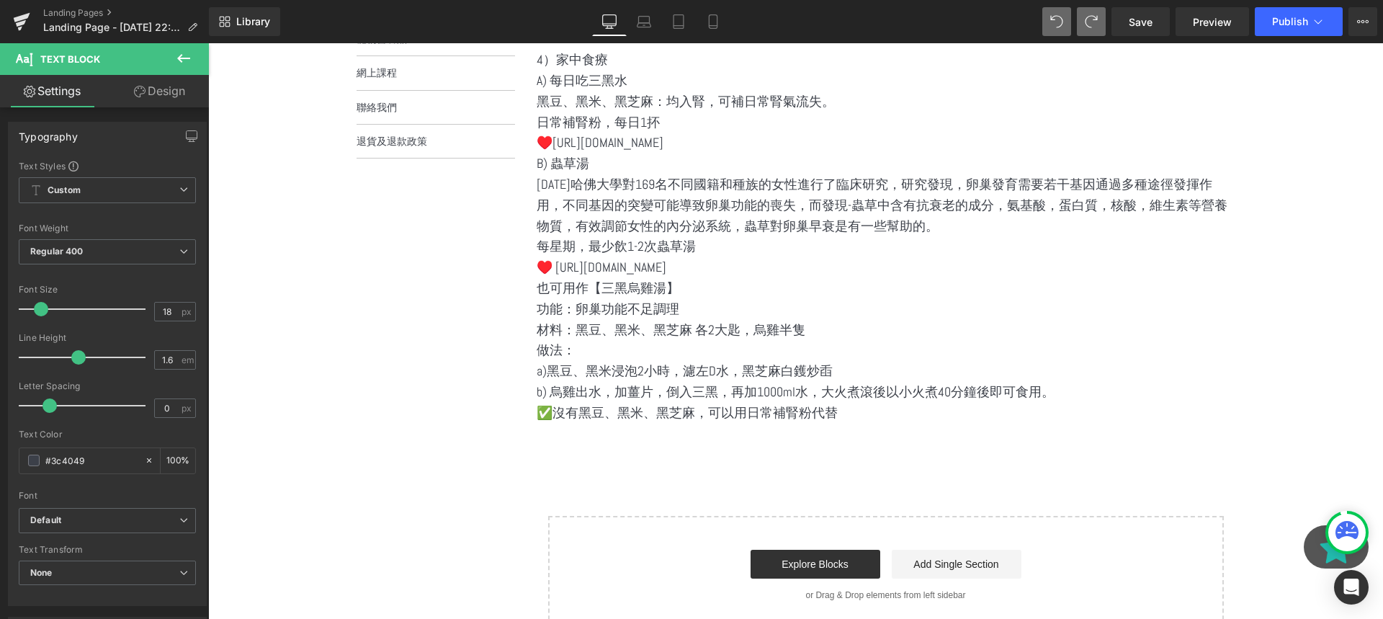
click at [187, 55] on icon at bounding box center [183, 58] width 17 height 17
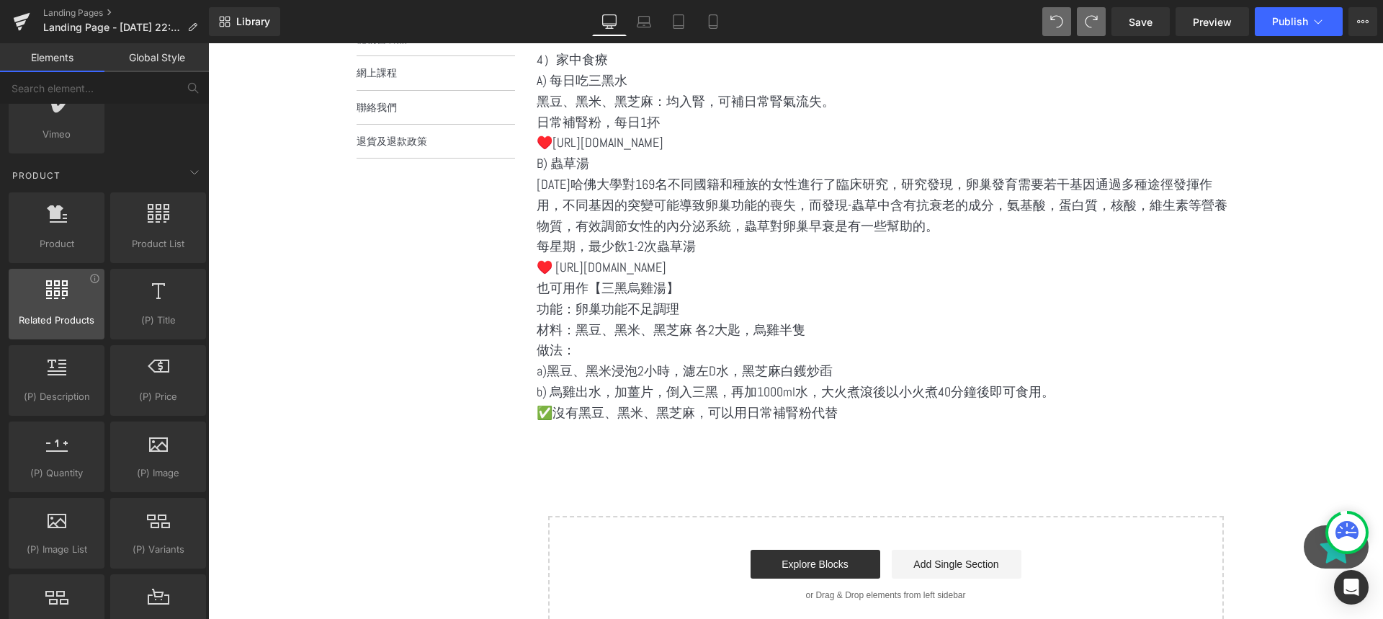
scroll to position [1070, 0]
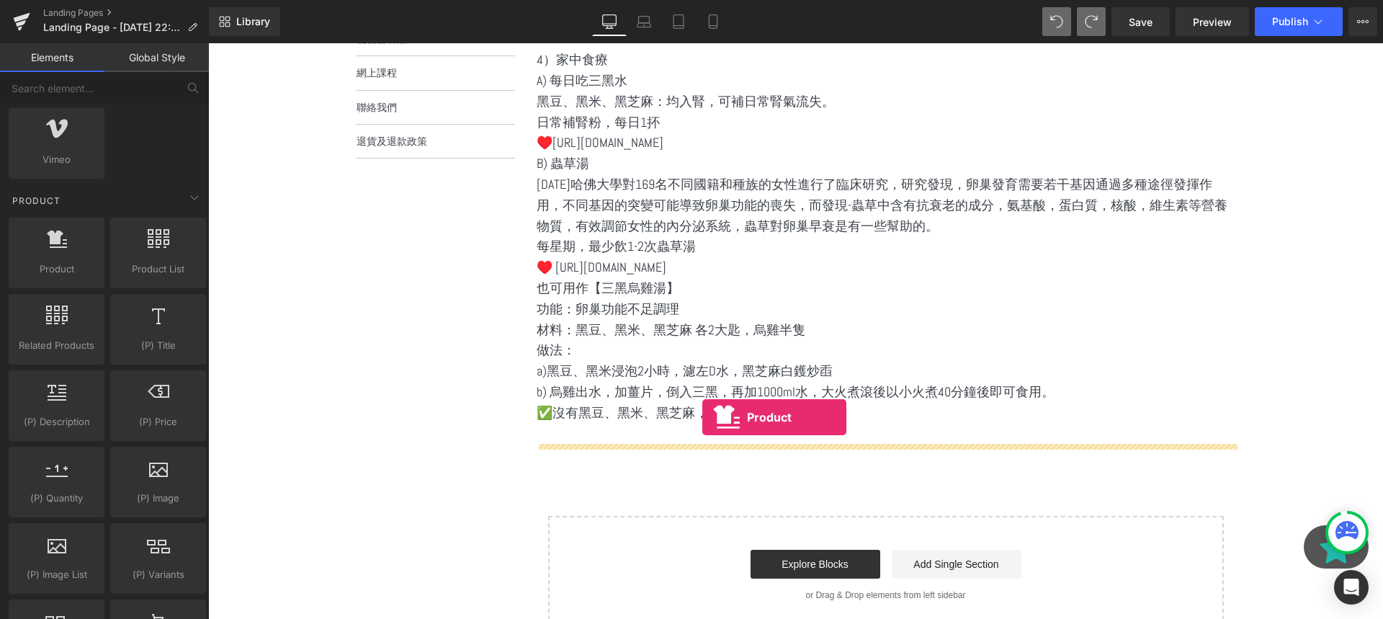
drag, startPoint x: 273, startPoint y: 291, endPoint x: 702, endPoint y: 417, distance: 447.4
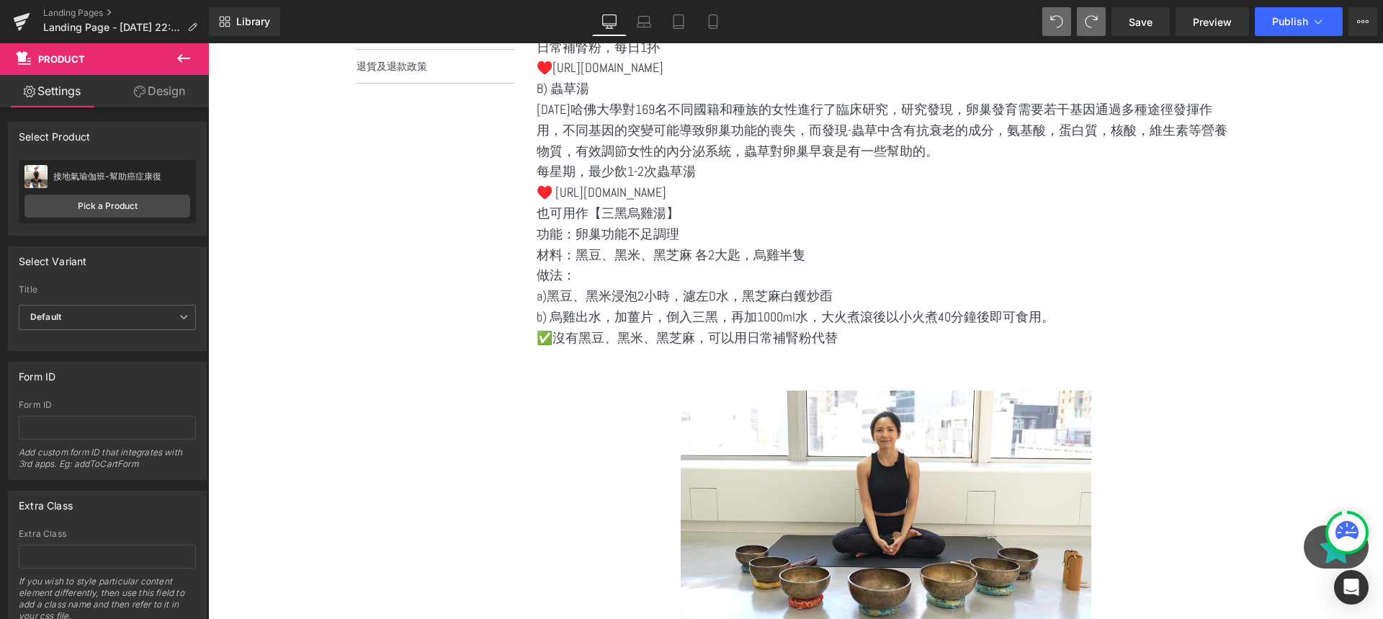
scroll to position [761, 0]
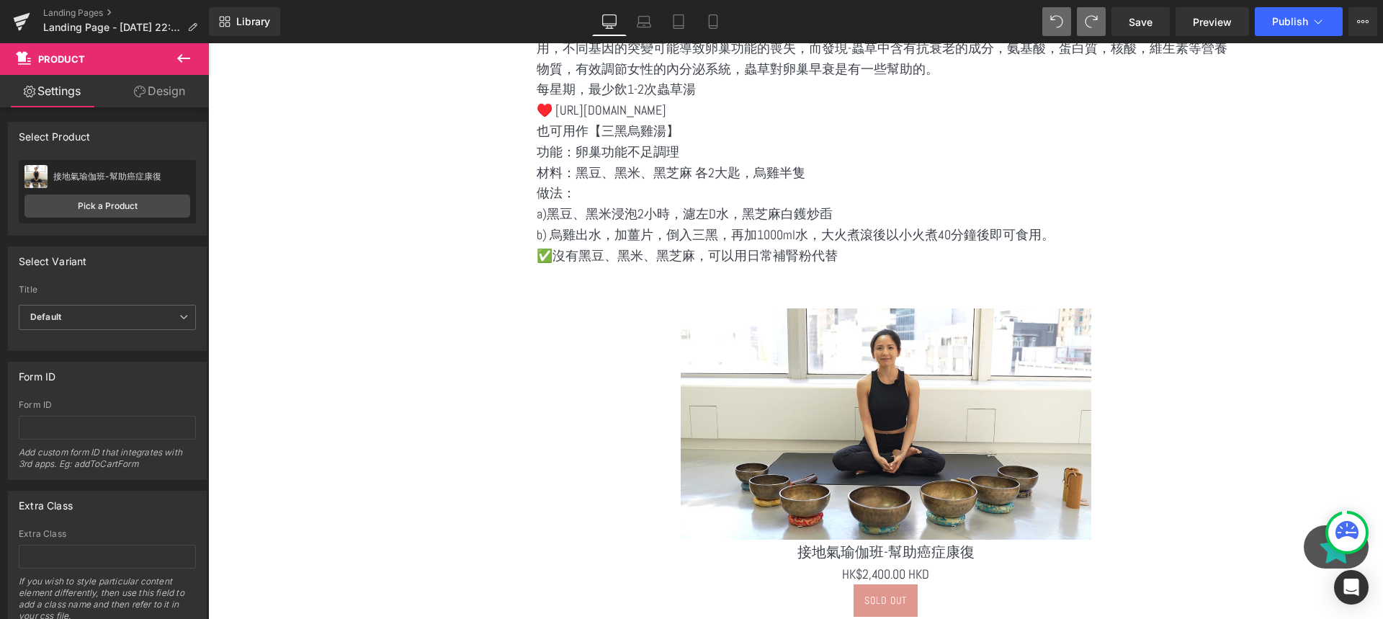
click at [934, 388] on img at bounding box center [886, 423] width 411 height 231
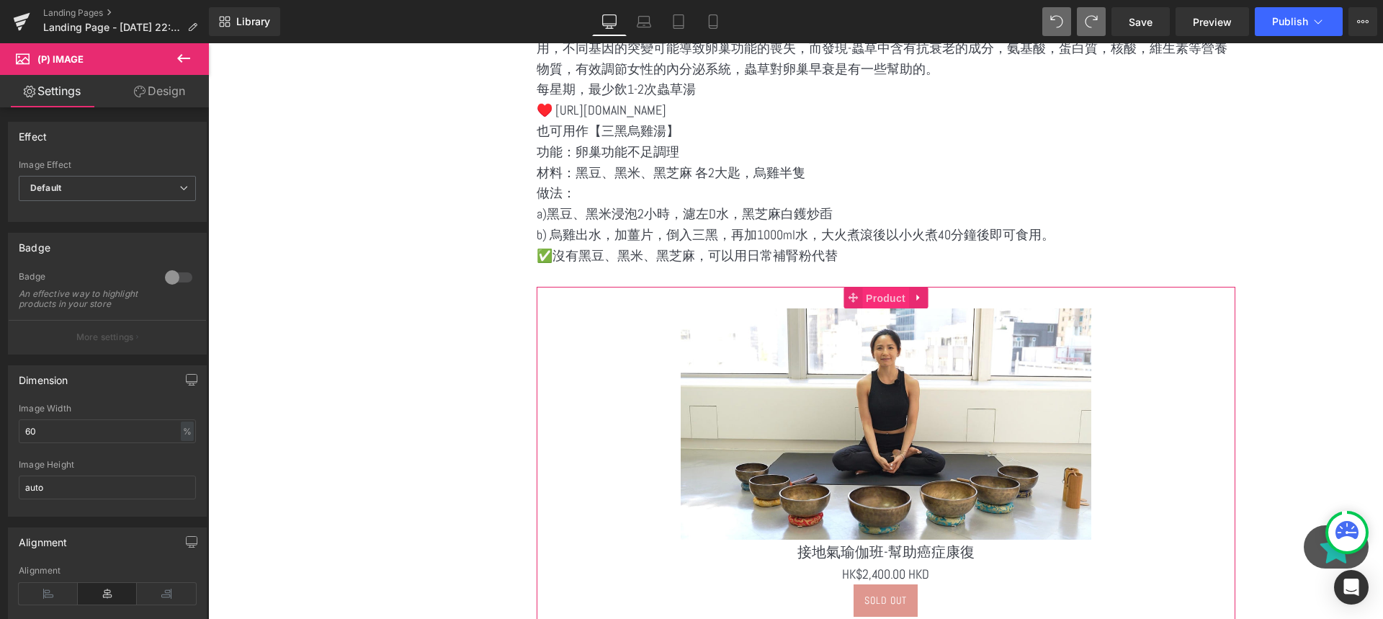
click at [877, 301] on span "Product" at bounding box center [885, 298] width 47 height 22
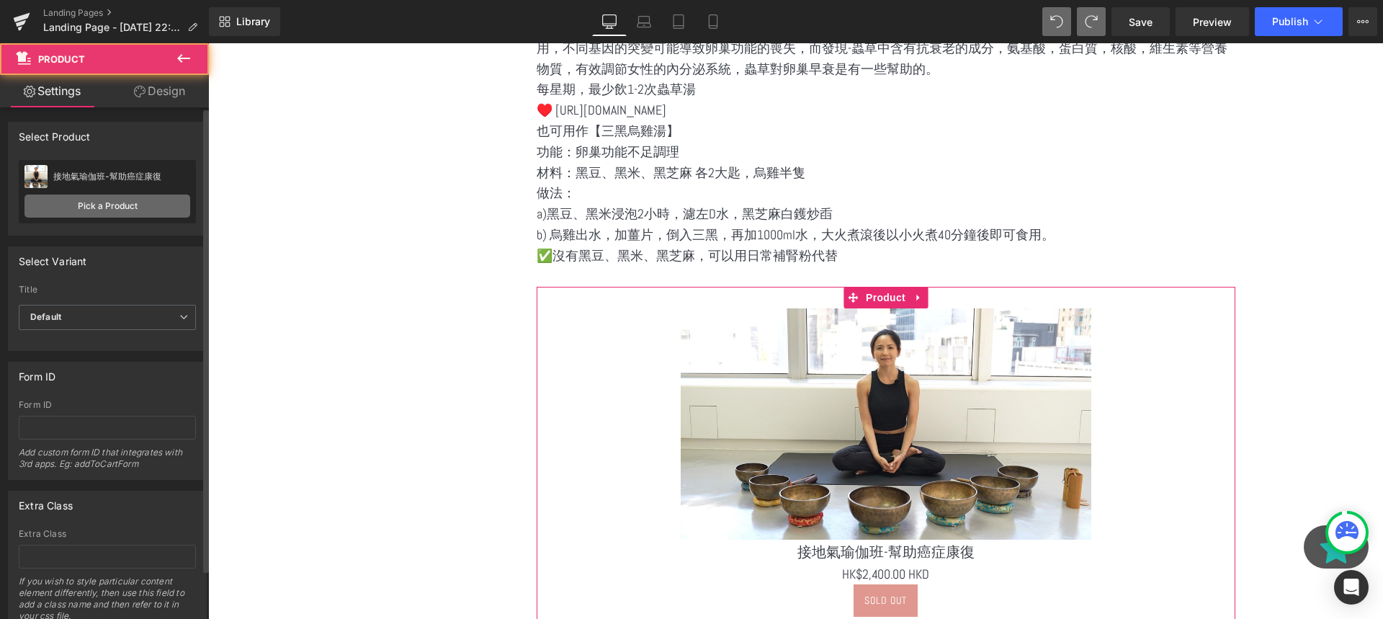
click at [158, 208] on link "Pick a Product" at bounding box center [107, 205] width 166 height 23
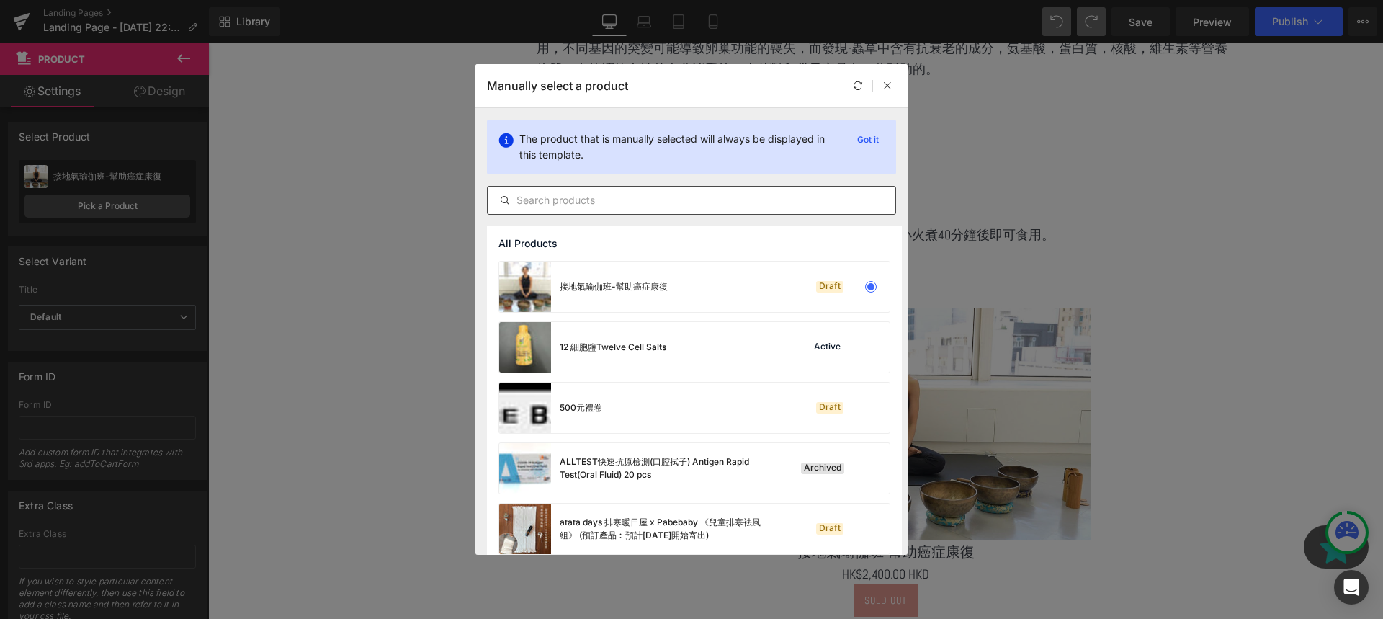
click at [589, 205] on input "text" at bounding box center [692, 200] width 408 height 17
paste input "日常補腎粉"
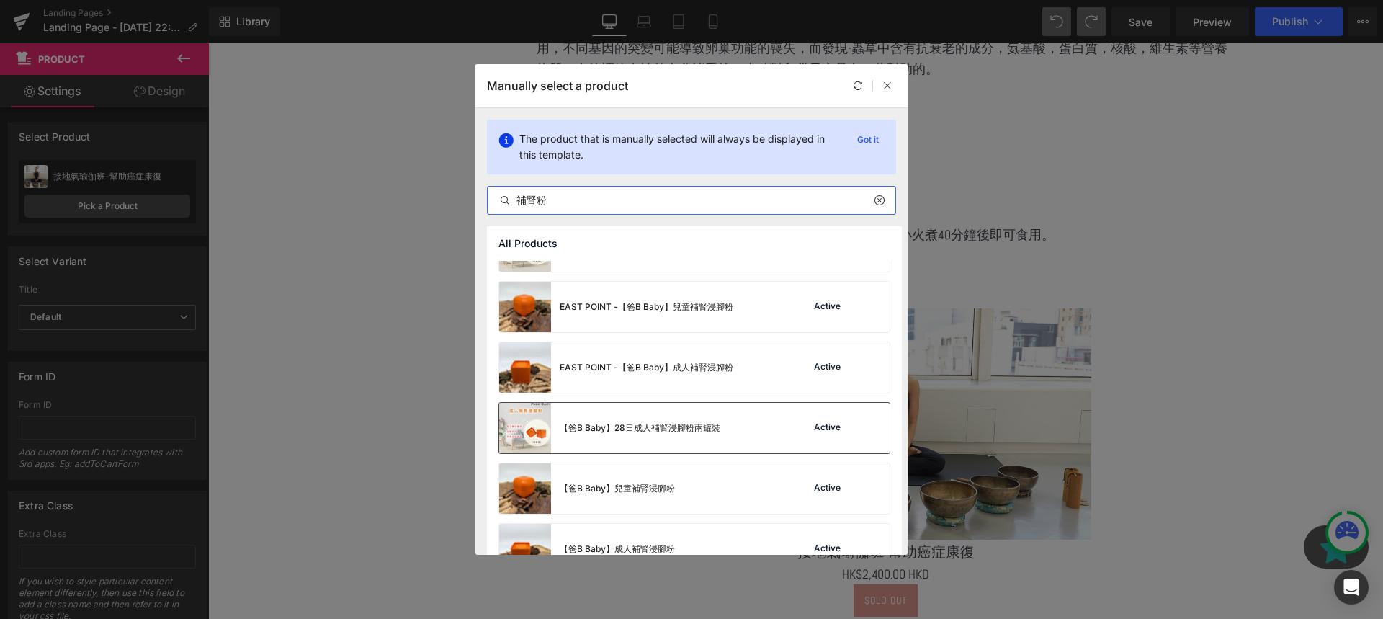
scroll to position [72, 0]
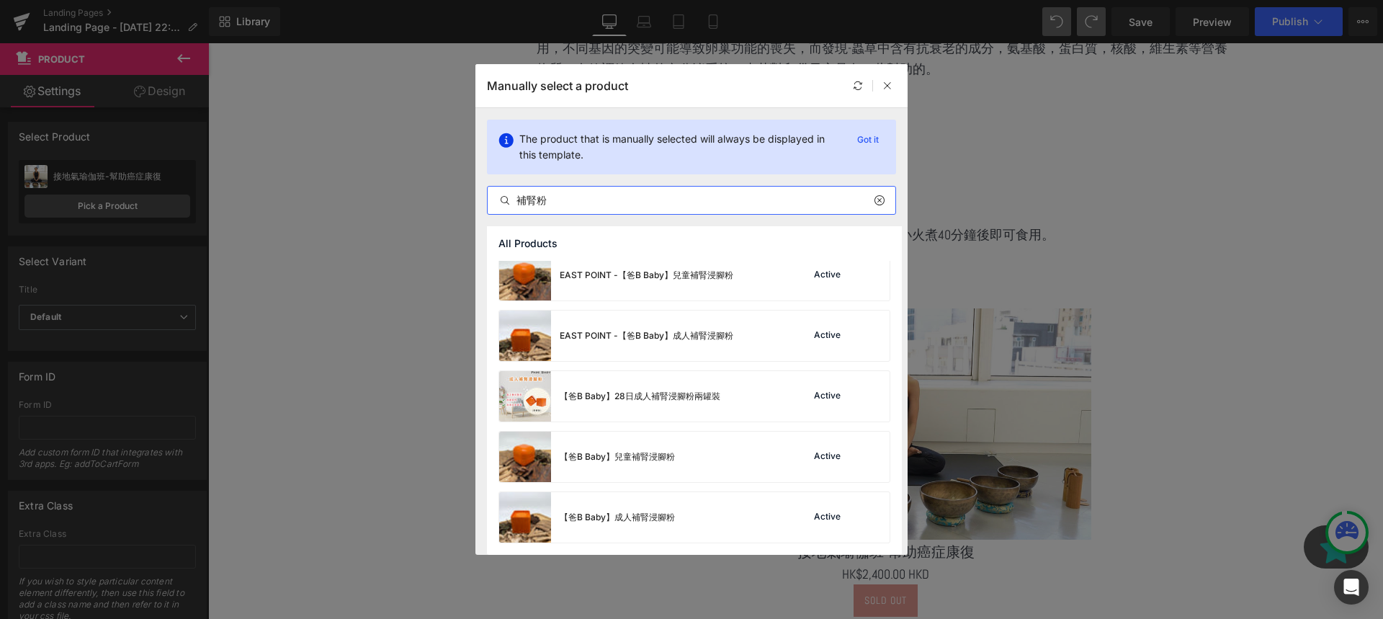
click at [628, 189] on div "補腎粉" at bounding box center [691, 200] width 409 height 29
drag, startPoint x: 591, startPoint y: 201, endPoint x: 449, endPoint y: 194, distance: 142.1
click at [449, 194] on div "Manually select a product The product that is manually selected will always be …" at bounding box center [691, 309] width 1383 height 619
paste input "養腎黑豆穀物"
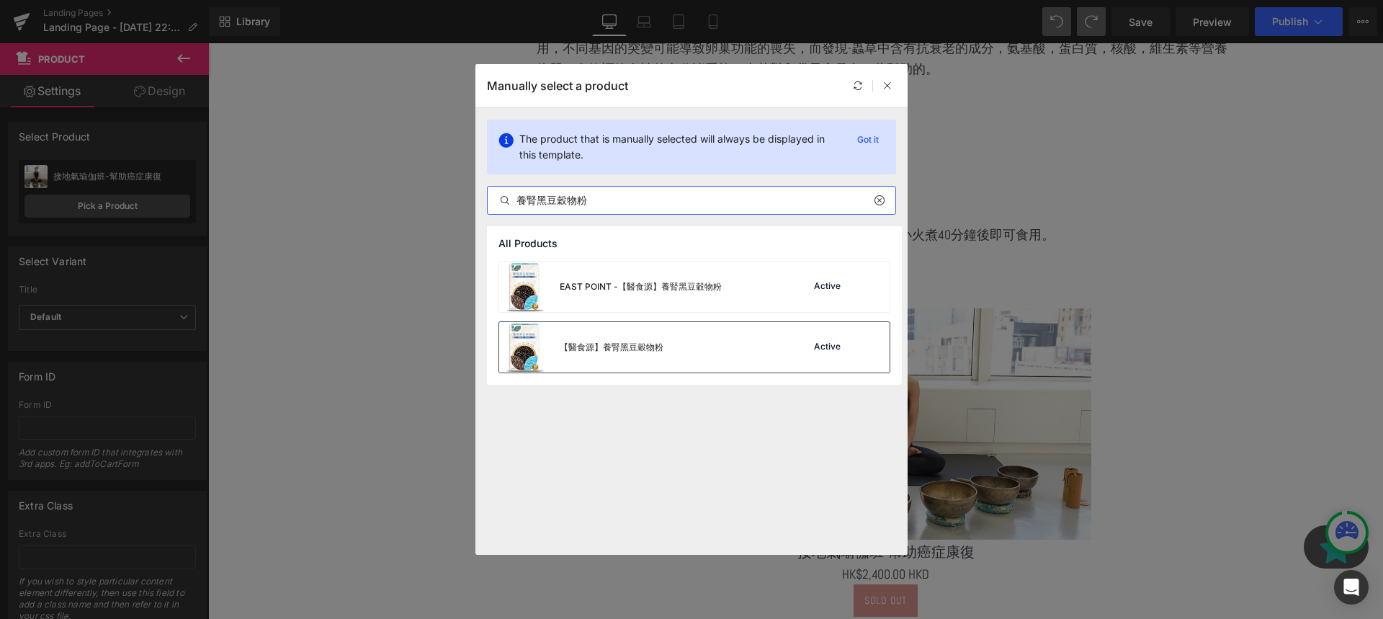
type input "養腎黑豆穀物粉"
click at [775, 354] on div "【醫食源】養腎黑豆穀物粉 Active" at bounding box center [694, 347] width 390 height 50
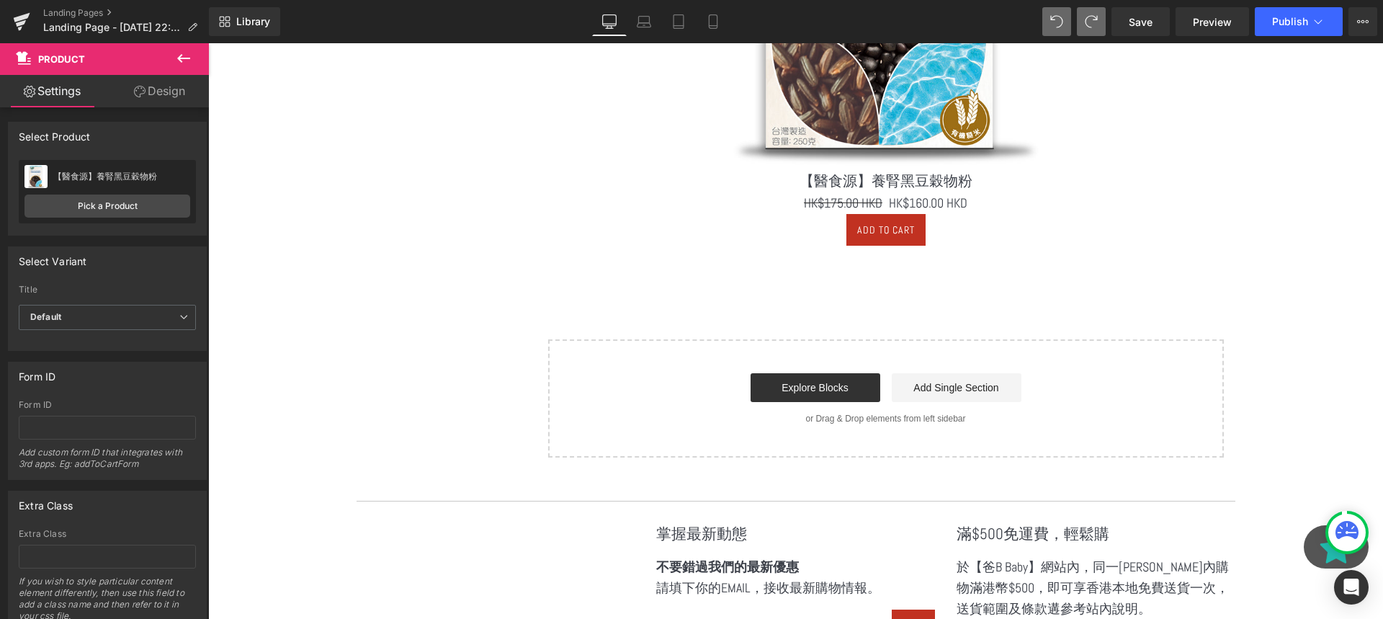
scroll to position [1312, 0]
click at [183, 54] on icon at bounding box center [183, 58] width 17 height 17
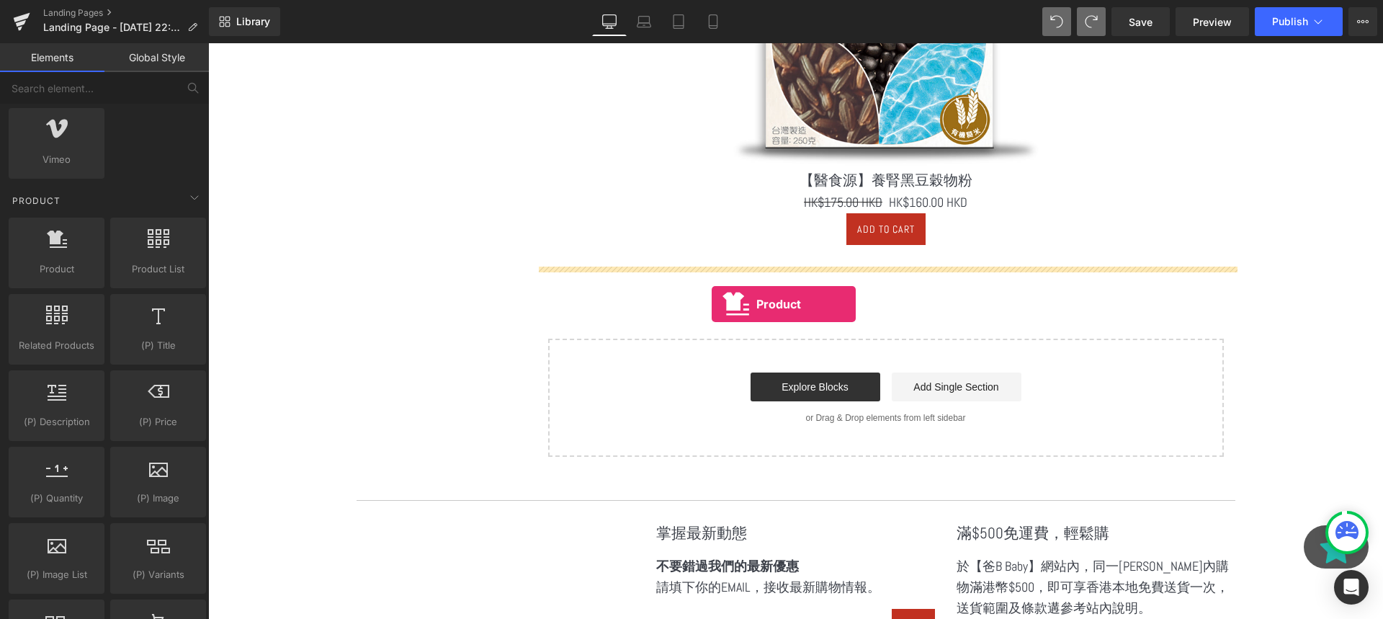
drag, startPoint x: 274, startPoint y: 308, endPoint x: 712, endPoint y: 304, distance: 437.9
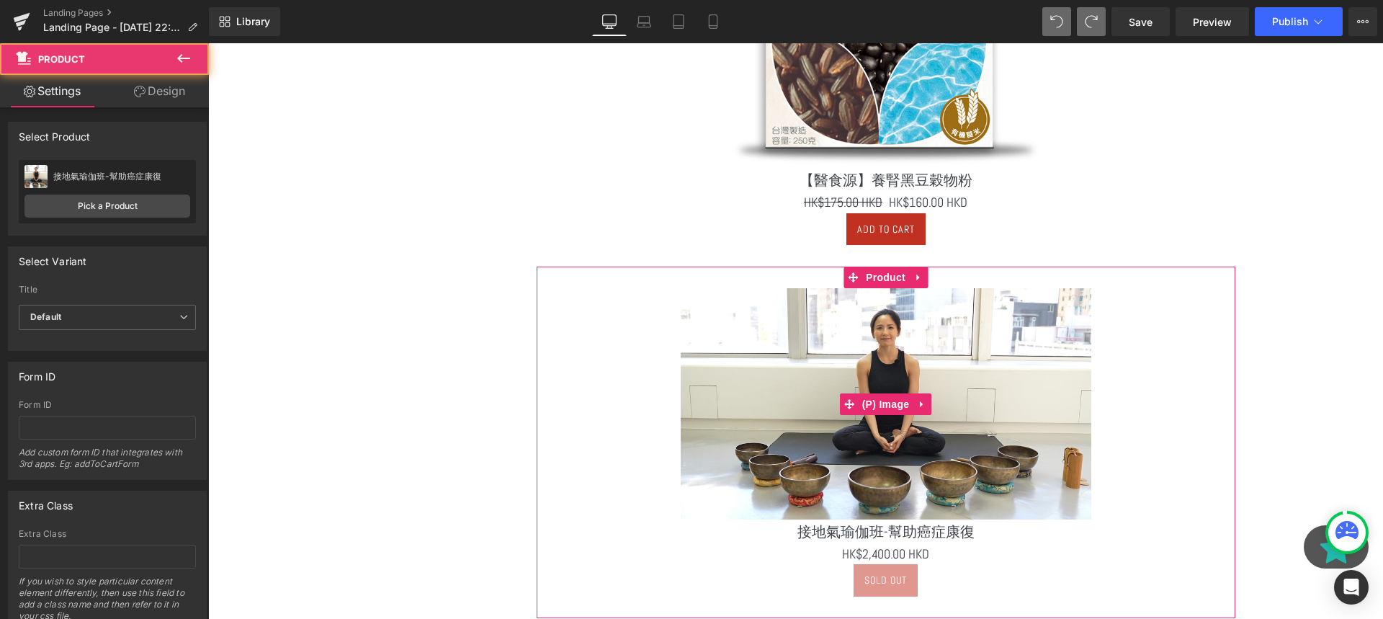
scroll to position [1397, 0]
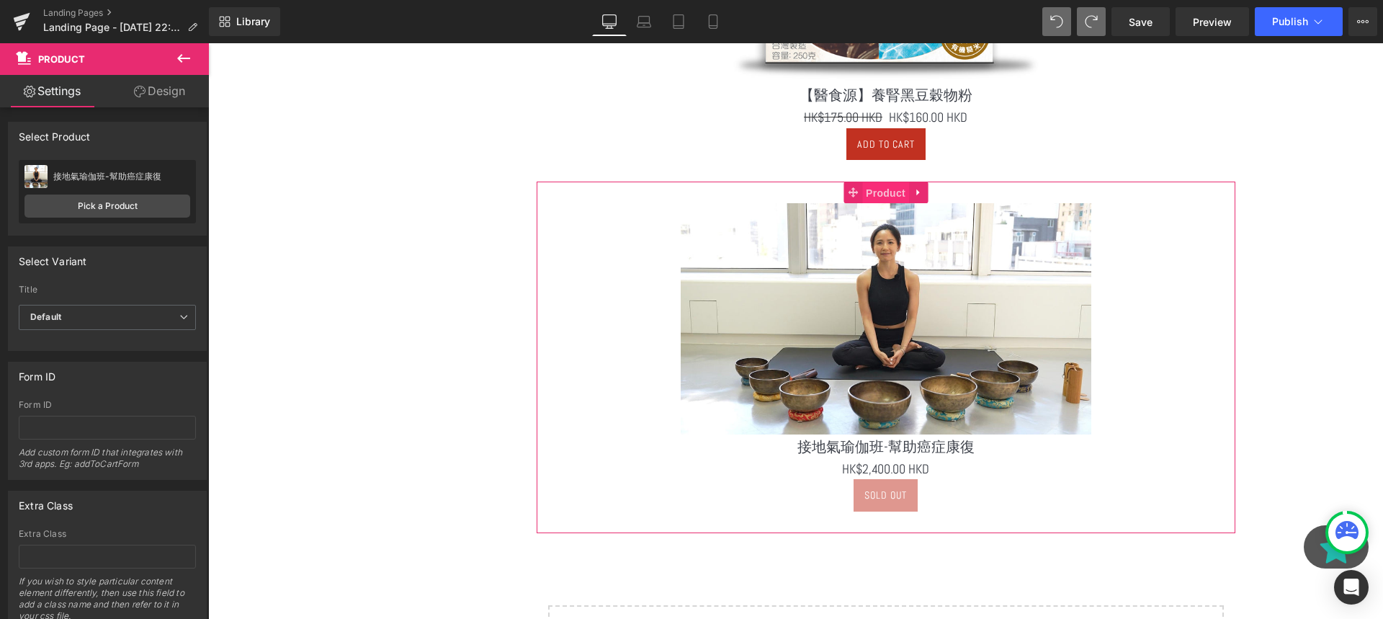
click at [894, 191] on span "Product" at bounding box center [885, 193] width 47 height 22
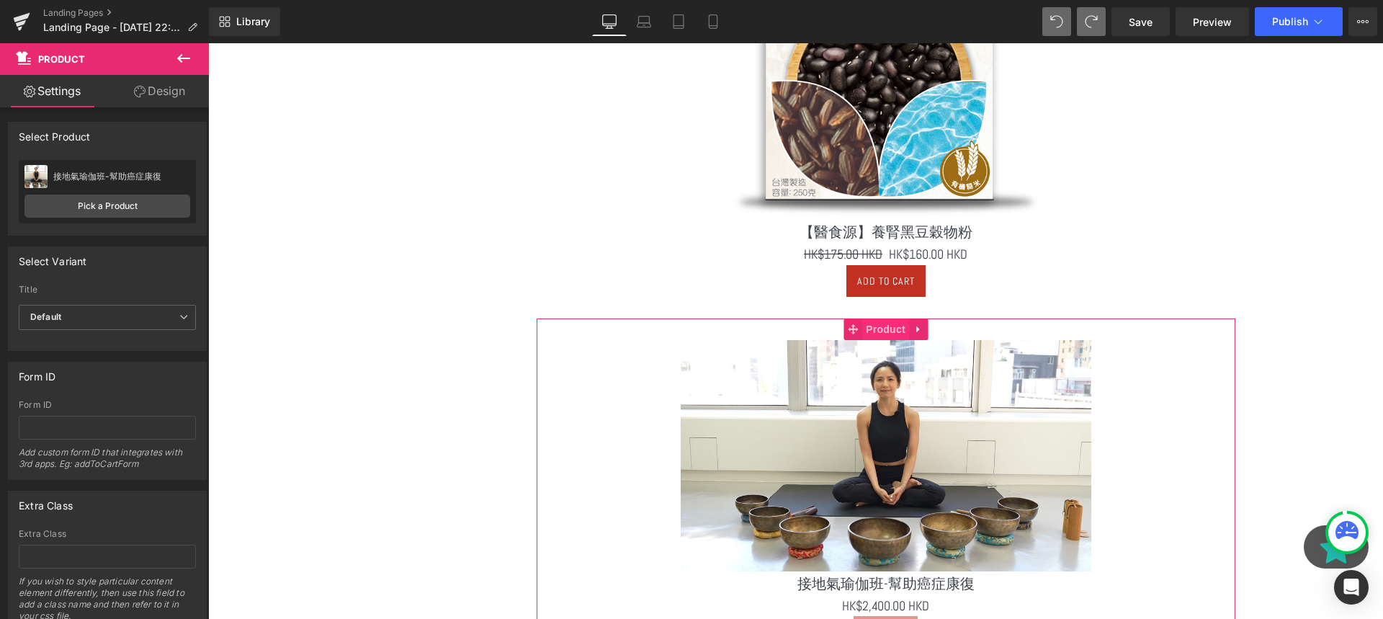
click at [883, 334] on span "Product" at bounding box center [885, 329] width 47 height 22
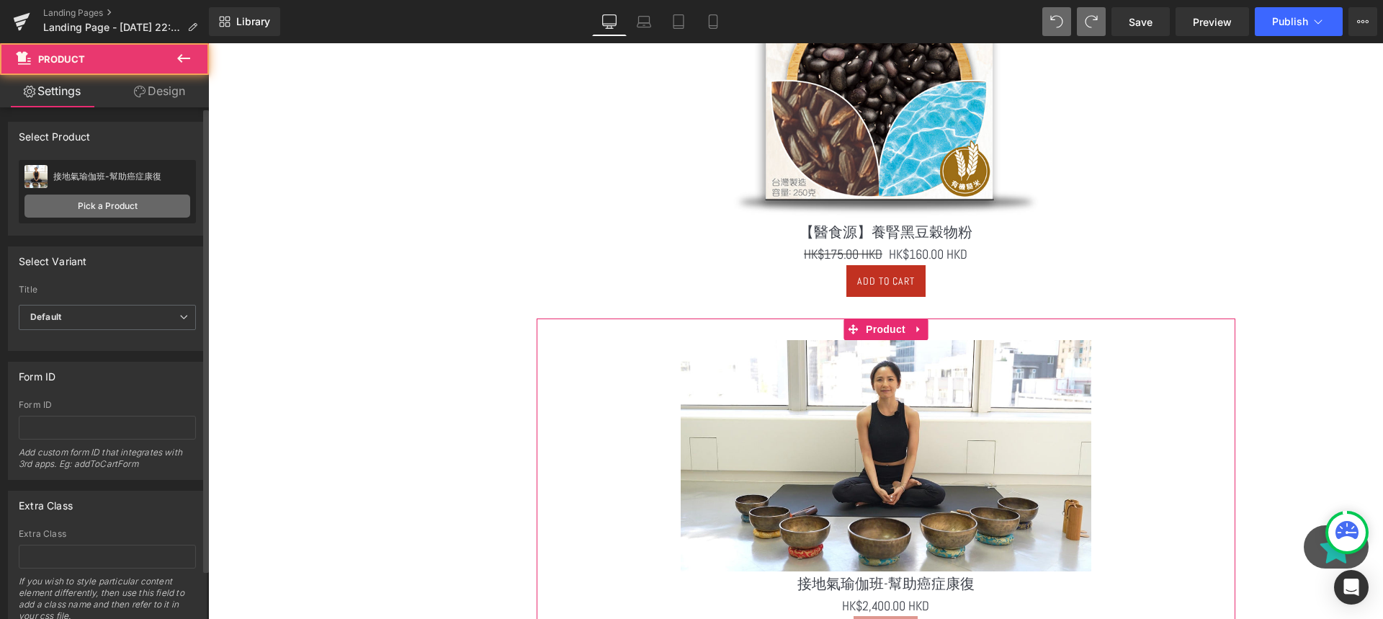
click at [161, 206] on link "Pick a Product" at bounding box center [107, 205] width 166 height 23
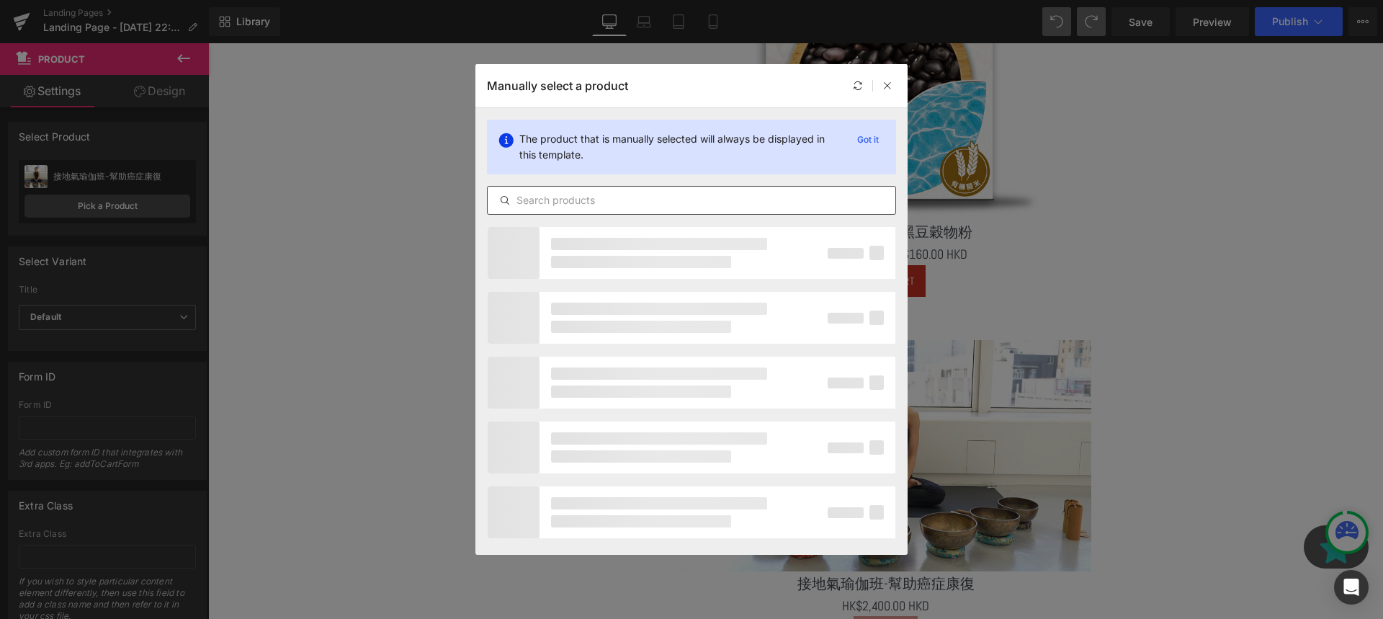
click at [626, 197] on input "text" at bounding box center [692, 200] width 408 height 17
paste input "粹蟲草元氣湯 6包裝 (食用期至2025年10月25日)"
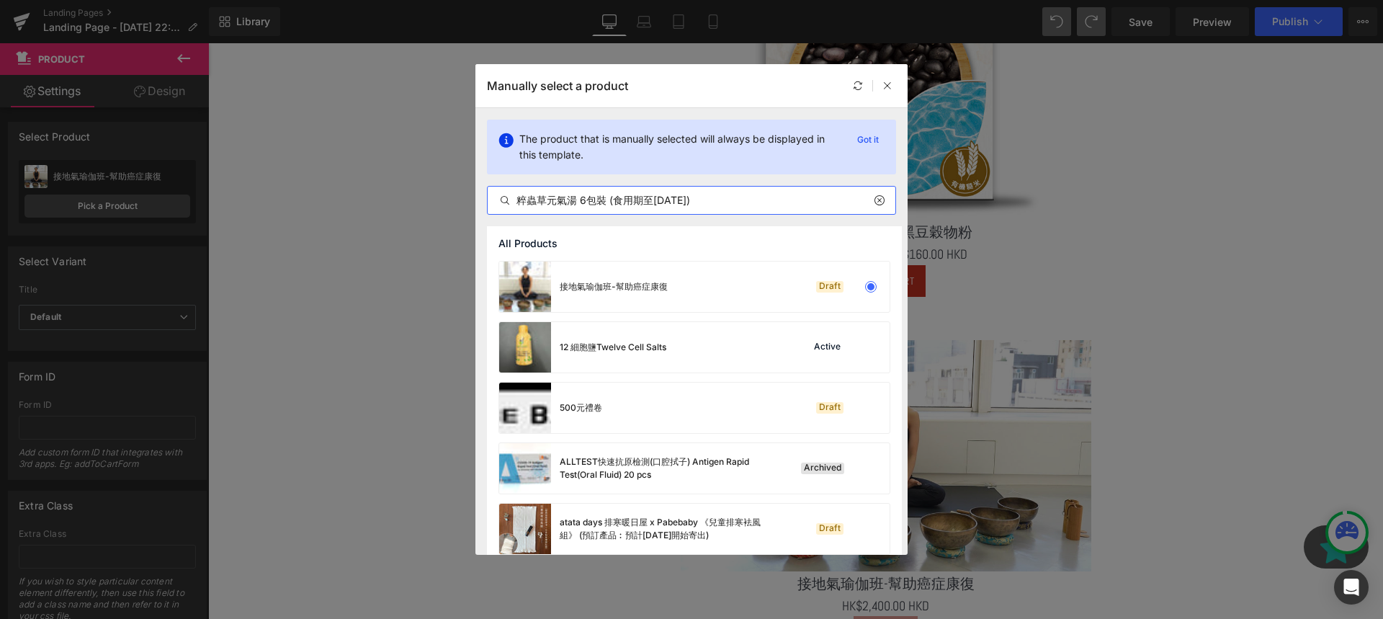
type input "粹蟲草元氣湯 6包裝 (食用期至2025年10月25日)"
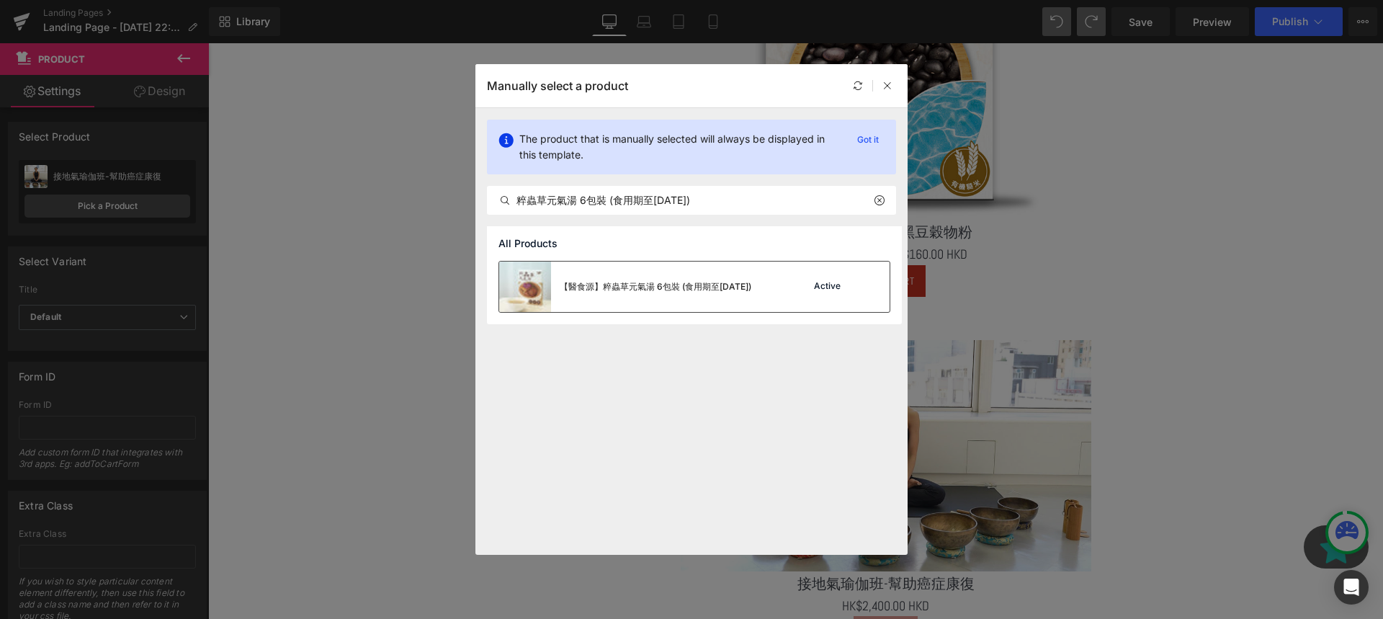
click at [733, 303] on div "【醫食源】粹蟲草元氣湯 6包裝 (食用期至2025年10月25日)" at bounding box center [625, 286] width 252 height 50
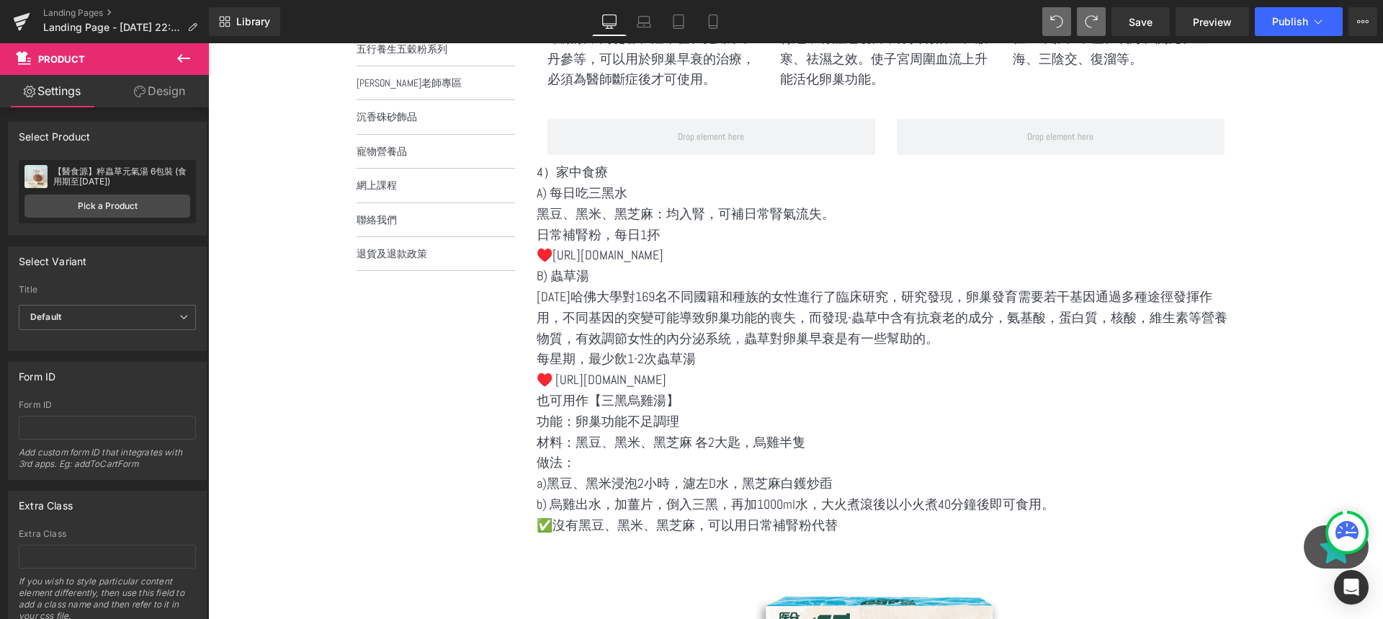
scroll to position [524, 0]
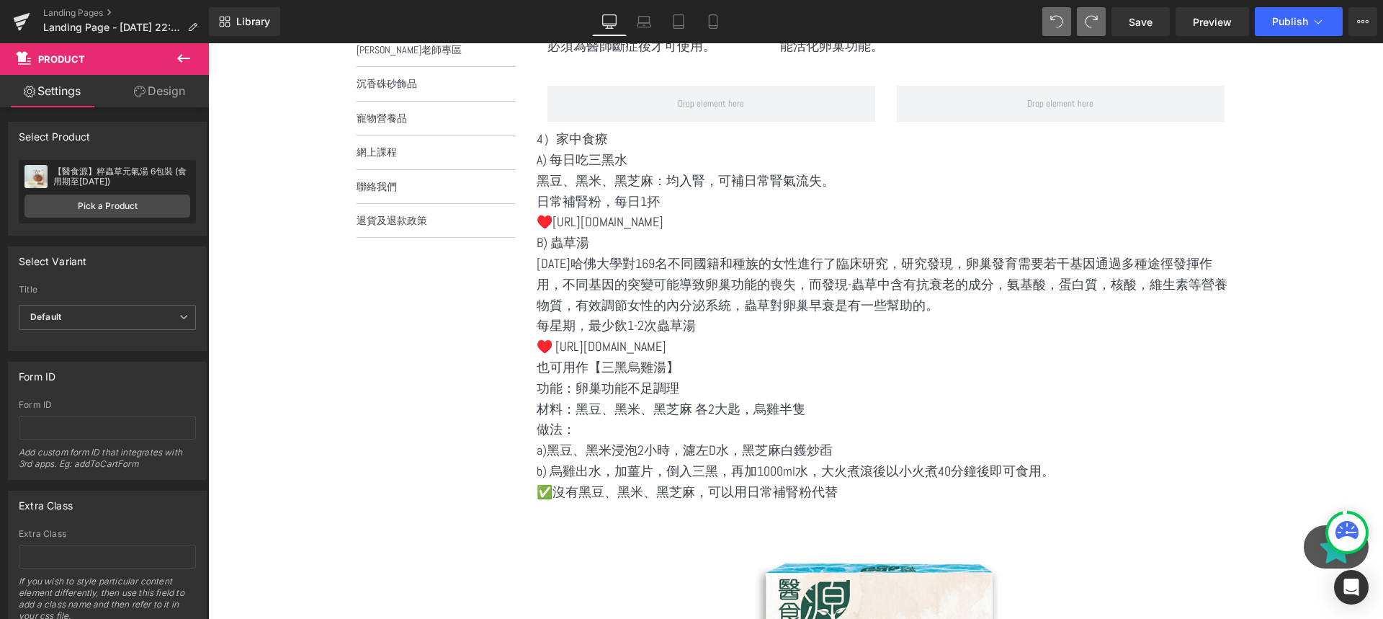
click at [660, 429] on p "做法：" at bounding box center [886, 429] width 699 height 21
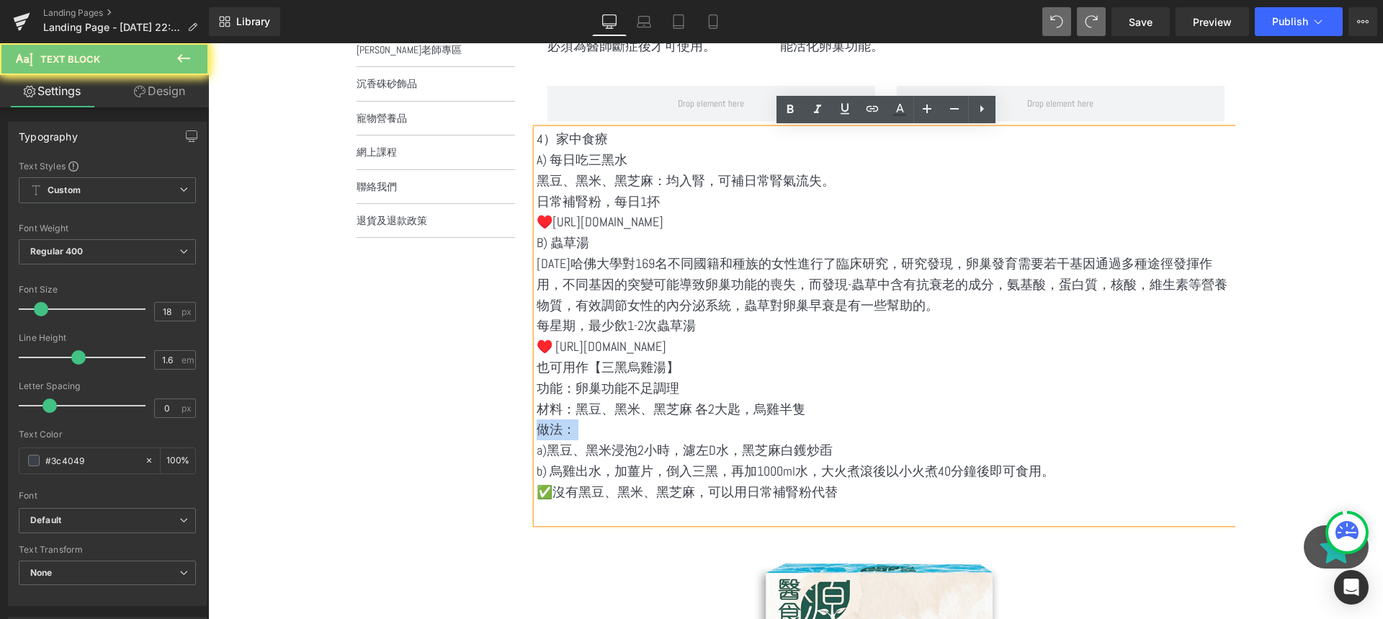
click at [753, 456] on p "a)黑豆、黑米浸泡2小時，濾左D水，黑芝麻白鑊炒臿" at bounding box center [886, 450] width 699 height 21
click at [814, 470] on p "b) 烏雞出水，加薑片，倒入三黑，再加1000ml水，大火煮滾後以小火煮40分鐘後即可食用。" at bounding box center [886, 471] width 699 height 21
click at [857, 487] on p "✅沒有黑豆、黑米、黑芝麻，可以用日常補腎粉代替" at bounding box center [886, 492] width 699 height 21
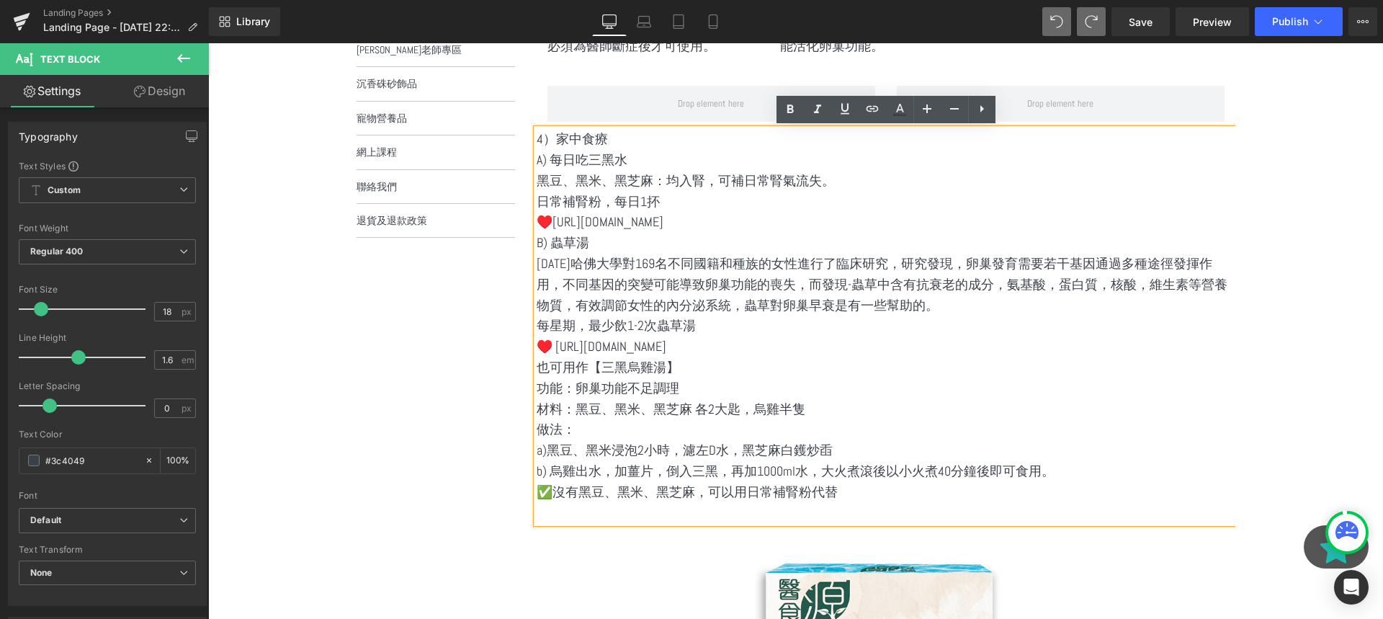
click at [822, 512] on p at bounding box center [886, 513] width 699 height 21
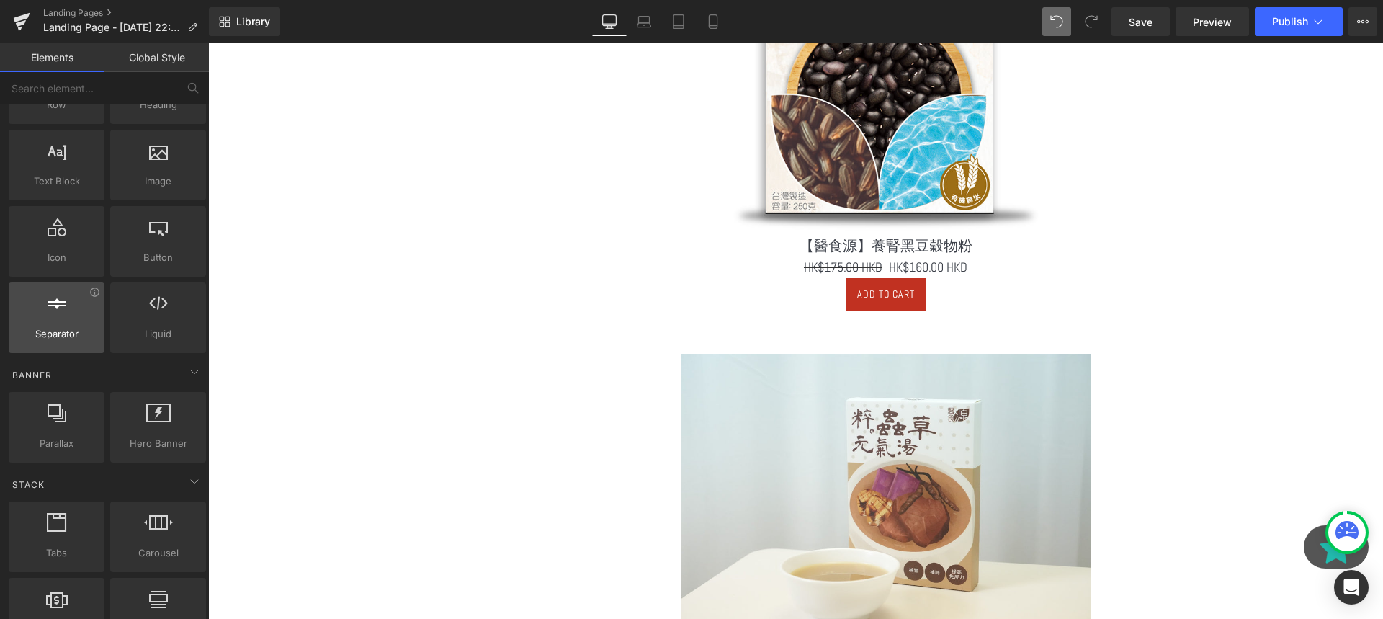
scroll to position [0, 0]
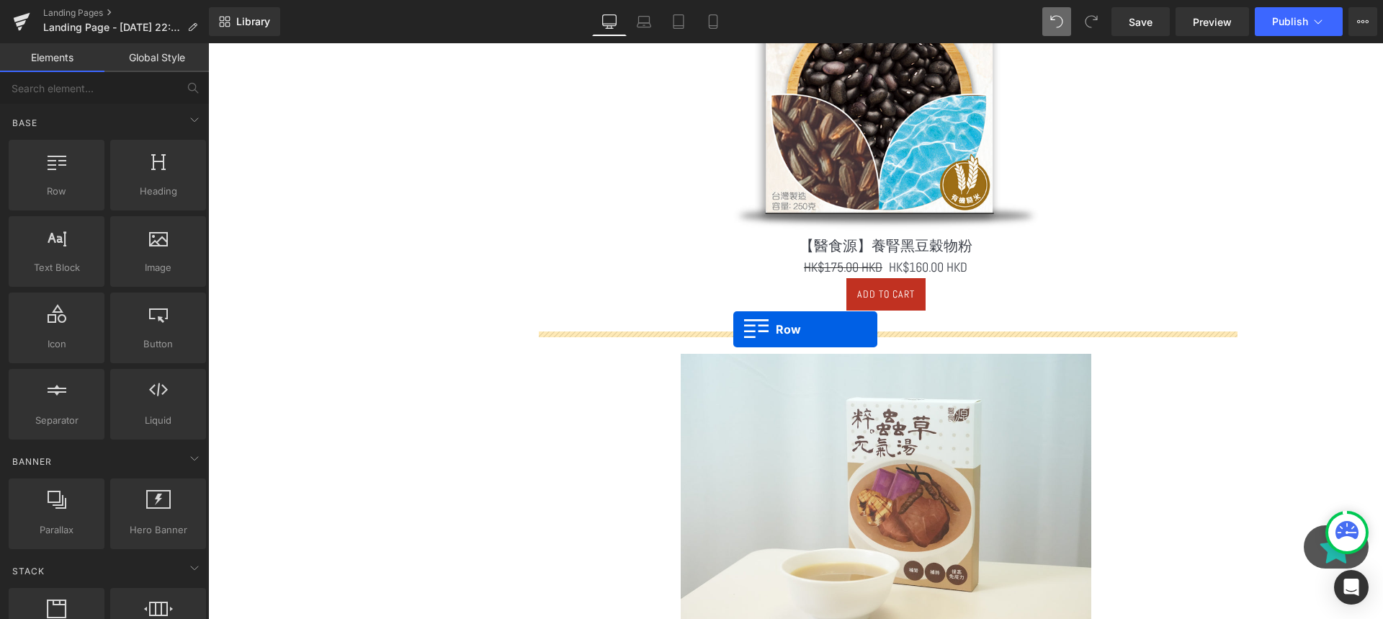
drag, startPoint x: 273, startPoint y: 235, endPoint x: 733, endPoint y: 329, distance: 469.8
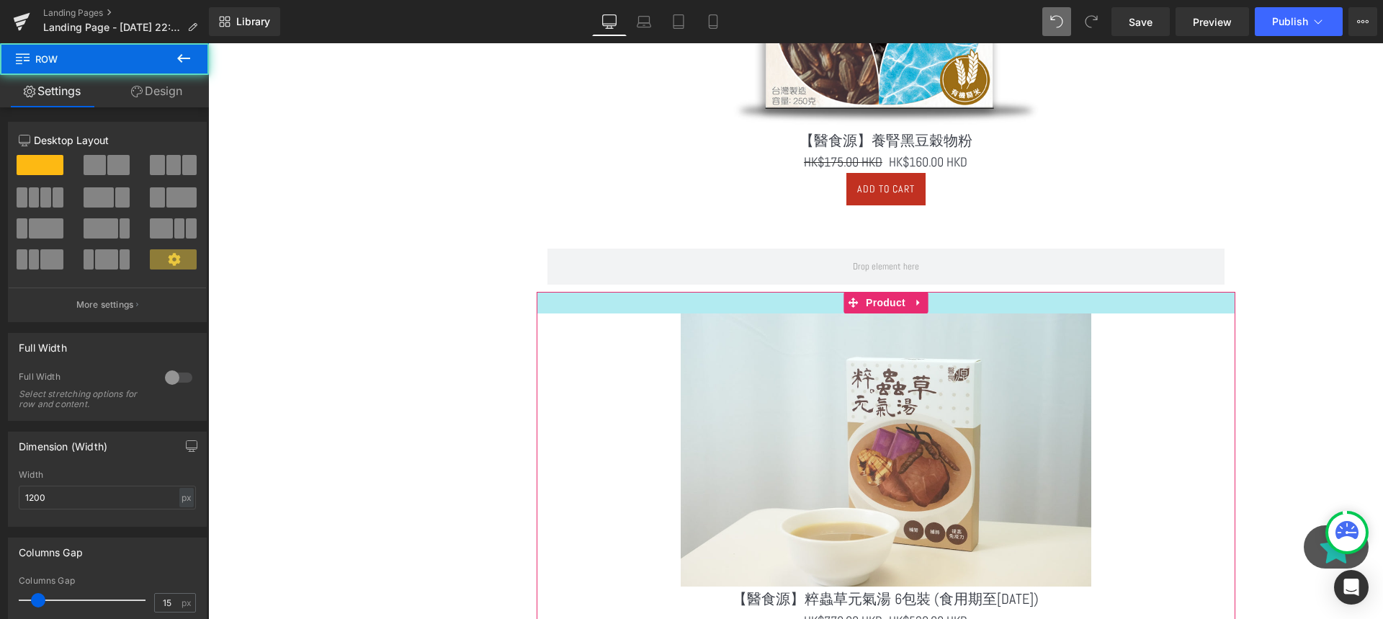
scroll to position [1348, 0]
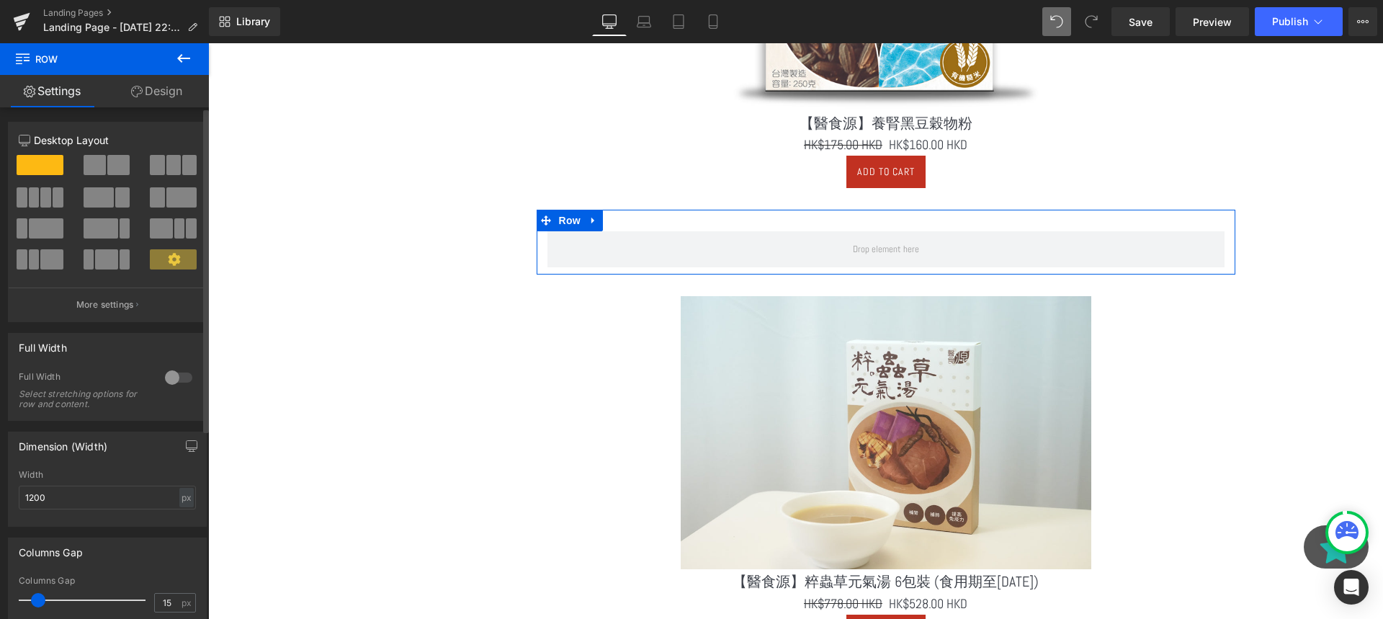
click at [115, 193] on span at bounding box center [122, 197] width 14 height 20
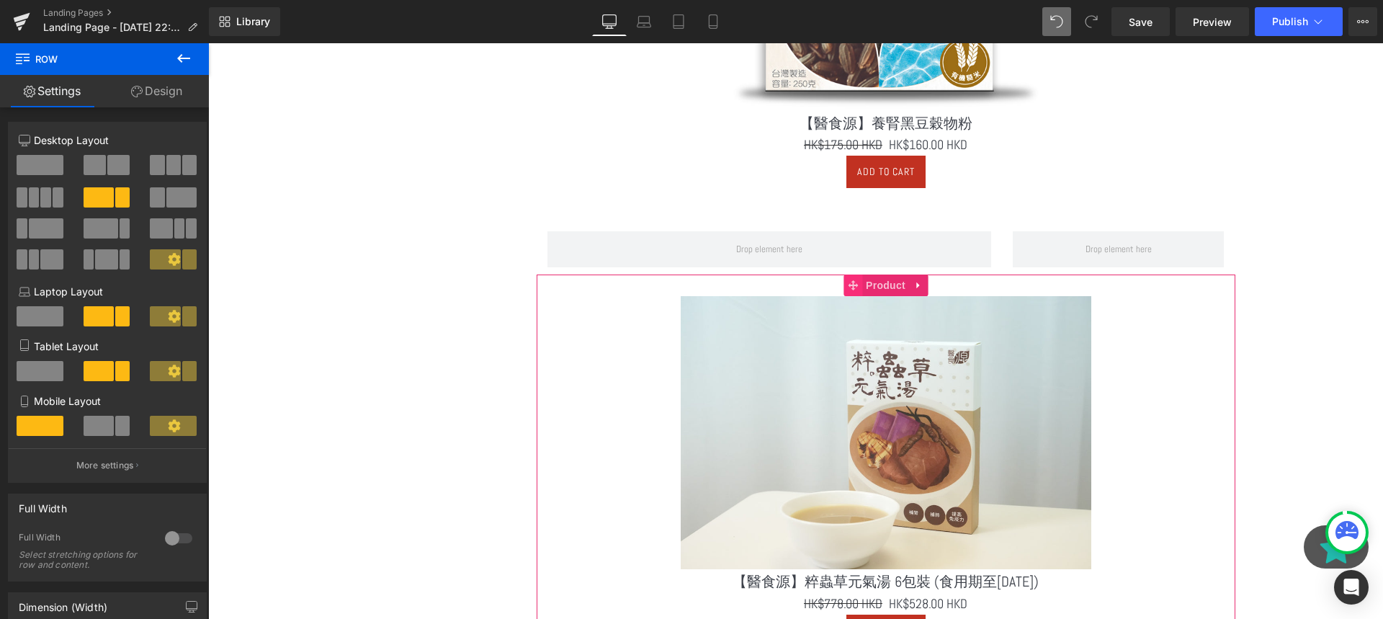
click at [849, 275] on span at bounding box center [852, 285] width 19 height 22
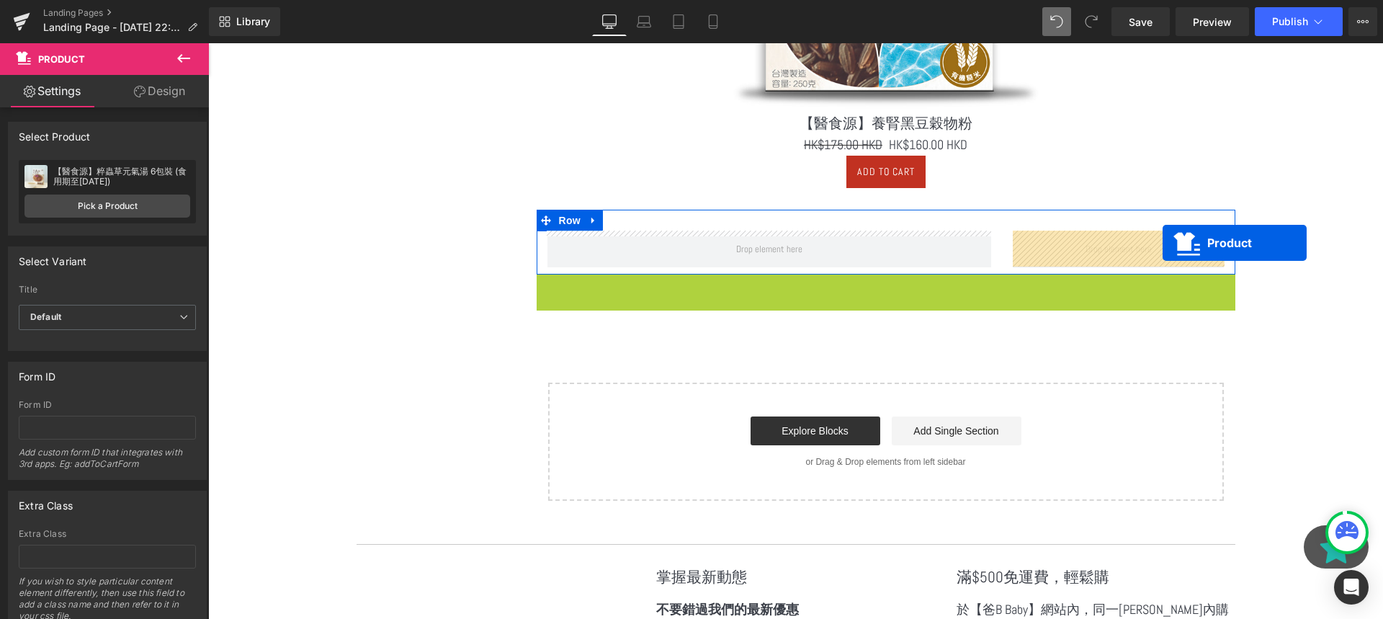
drag, startPoint x: 853, startPoint y: 288, endPoint x: 1161, endPoint y: 243, distance: 311.6
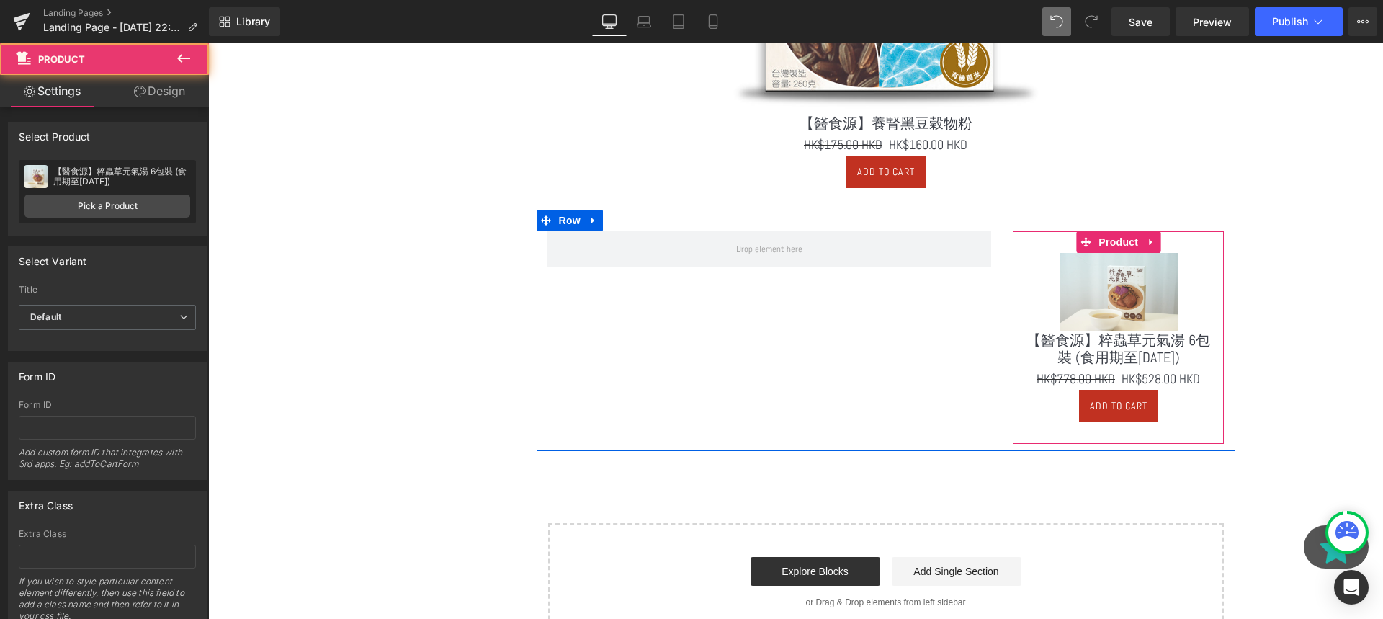
scroll to position [1335, 0]
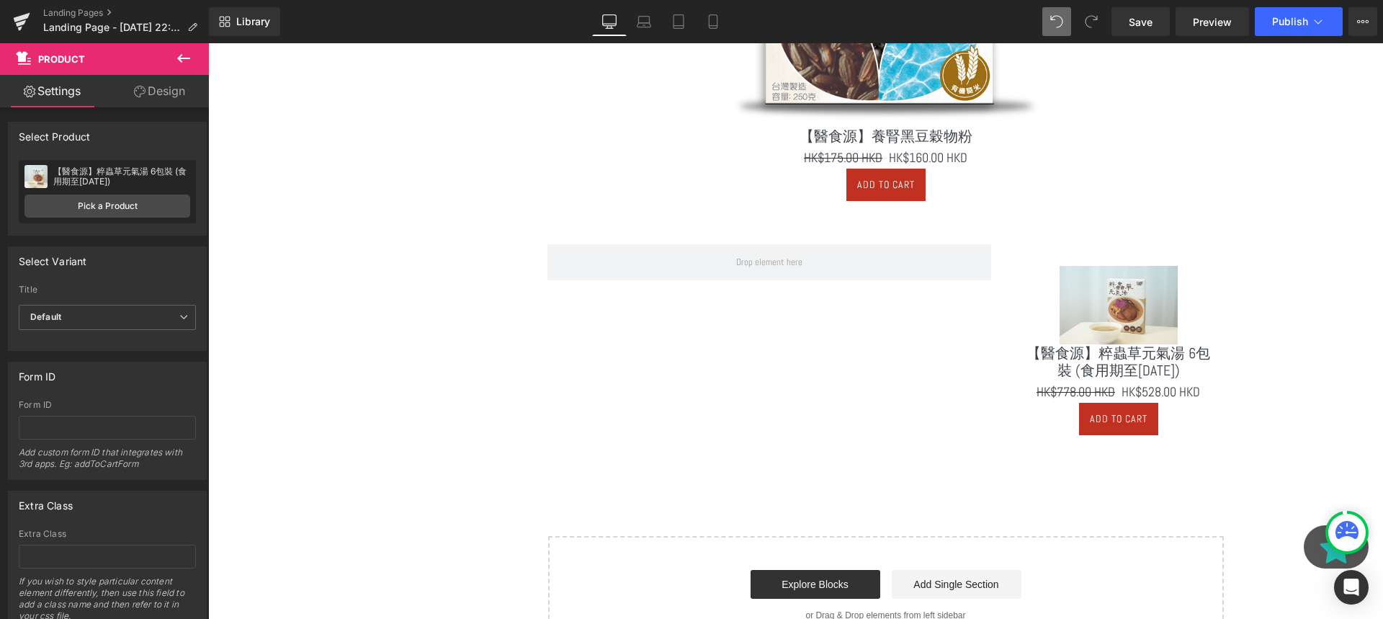
click at [182, 65] on icon at bounding box center [183, 58] width 17 height 17
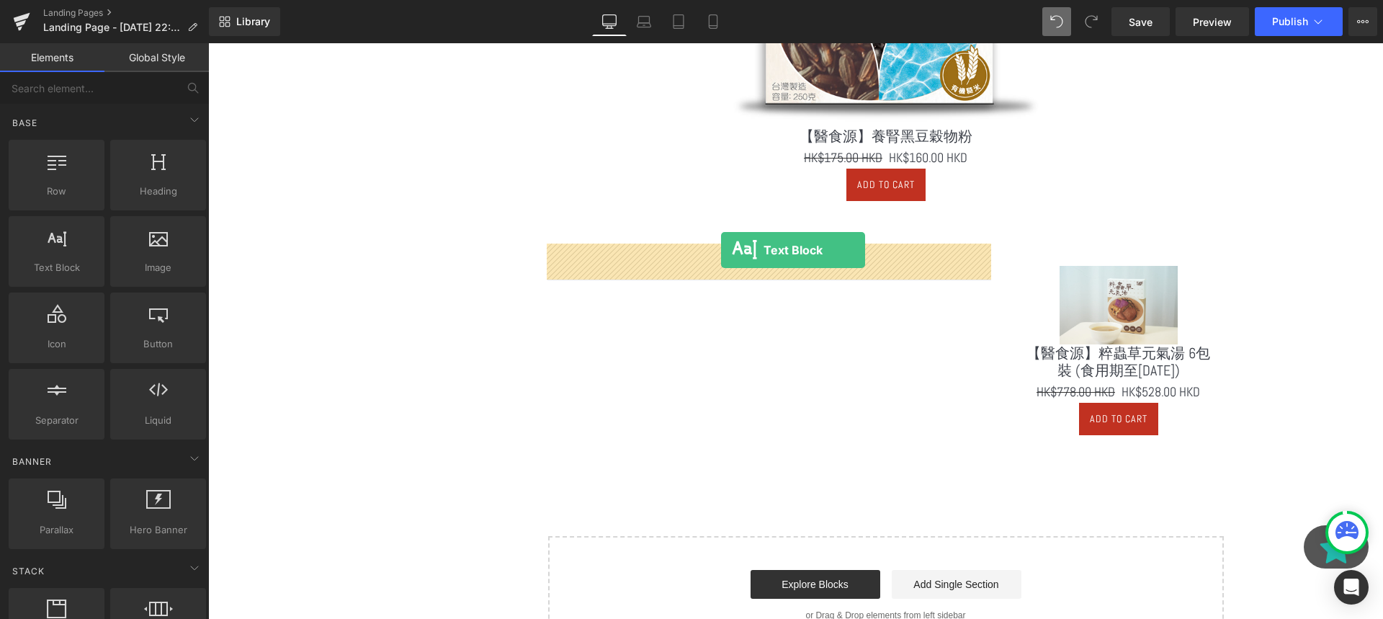
drag, startPoint x: 272, startPoint y: 287, endPoint x: 720, endPoint y: 254, distance: 448.5
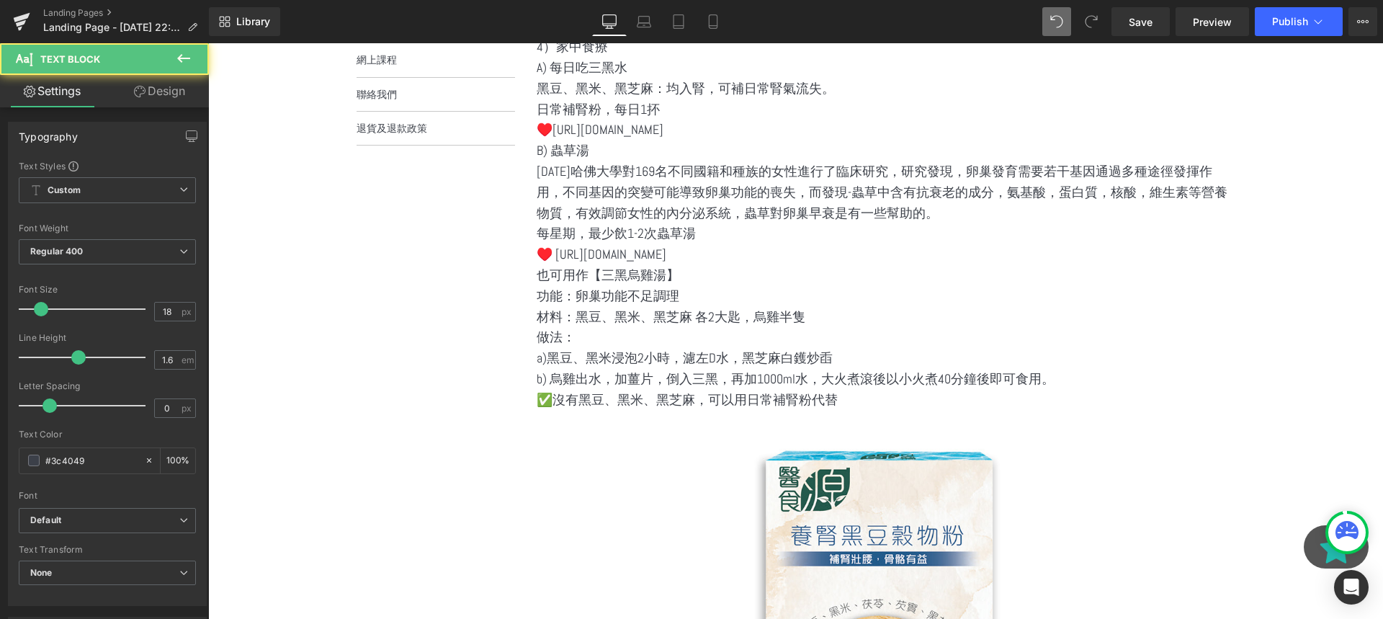
scroll to position [549, 0]
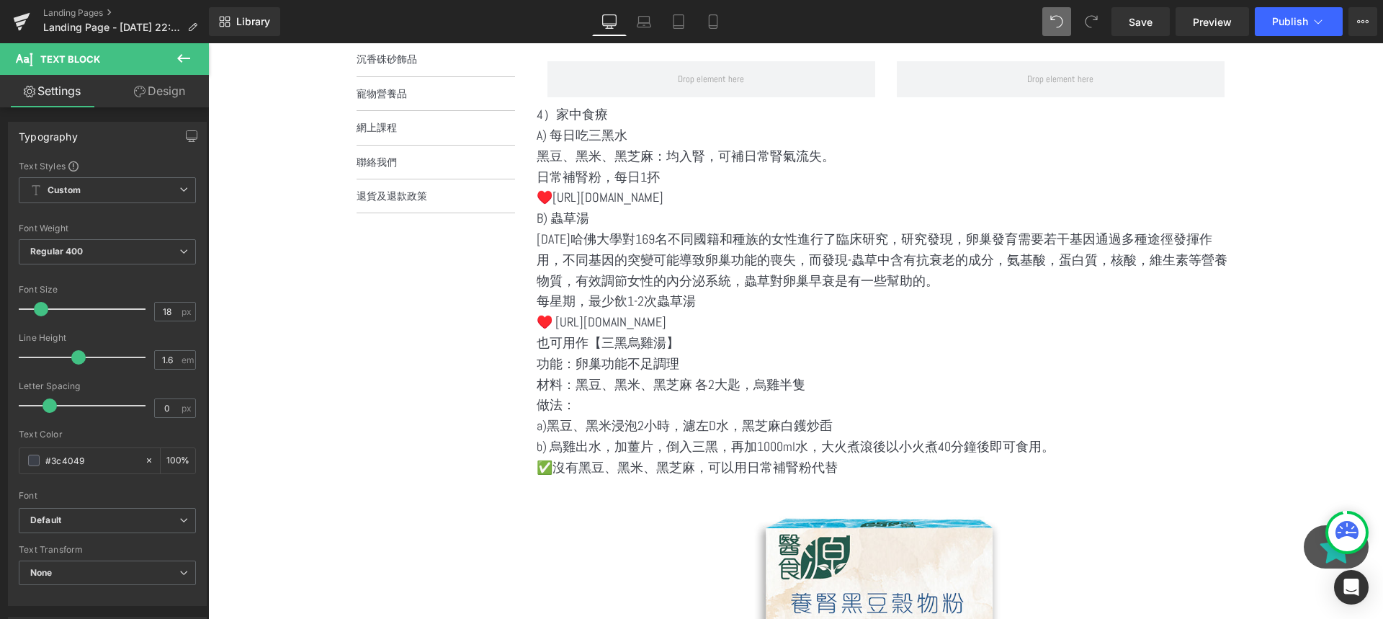
click at [874, 277] on p "2000年哈佛大學對169名不同國籍和種族的女性進行了臨床研究，研究發現，卵巢發育需要若干基因通過多種途徑發揮作用，不同基因的突變可能導致卵巢功能的喪失，而發…" at bounding box center [886, 260] width 699 height 62
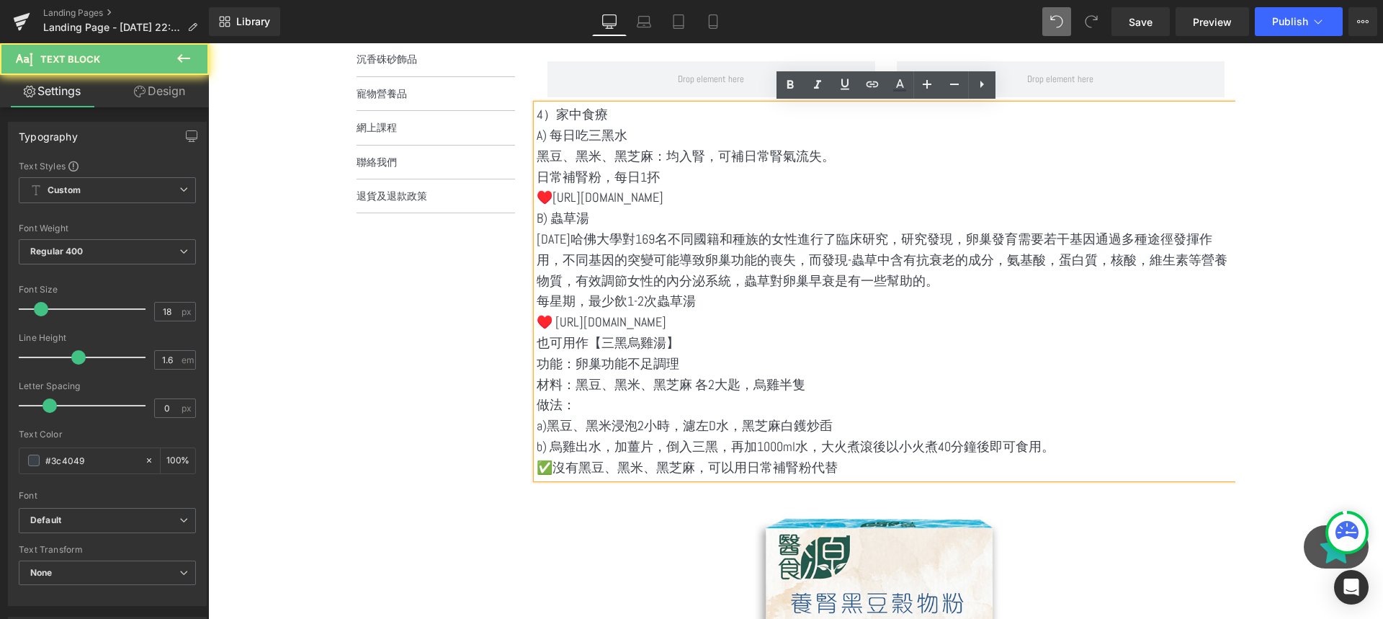
click at [748, 303] on p "每星期，最少飲1-2次蟲草湯" at bounding box center [886, 301] width 699 height 21
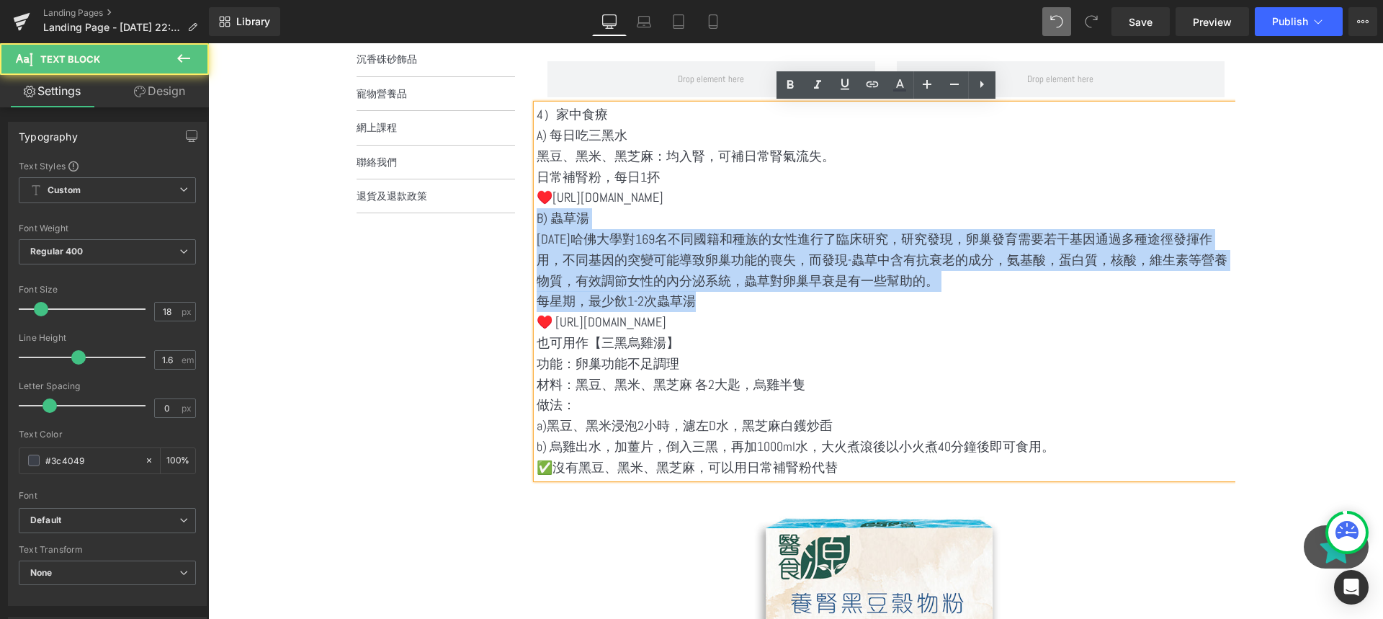
drag, startPoint x: 738, startPoint y: 303, endPoint x: 538, endPoint y: 225, distance: 214.4
click at [538, 225] on div "4）家中食療 A) 每日吃三黑水 黑豆、黑米、黑芝麻：均入腎，可補日常腎氣流失。 日常補腎粉，每日1抔 ♥️https://buy.ww.eliteasiag…" at bounding box center [886, 290] width 699 height 373
copy div "B) 蟲草湯 2000年哈佛大學對169名不同國籍和種族的女性進行了臨床研究，研究發現，卵巢發育需要若干基因通過多種途徑發揮作用，不同基因的突變可能導致卵巢功…"
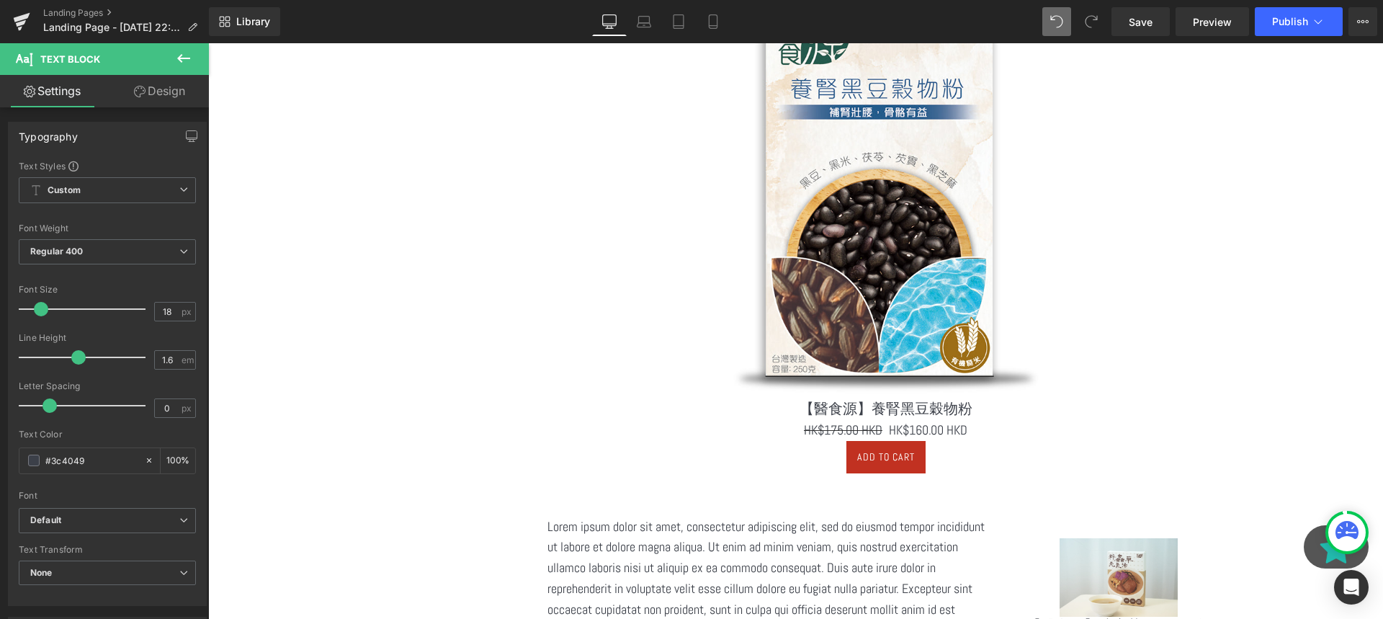
scroll to position [1283, 0]
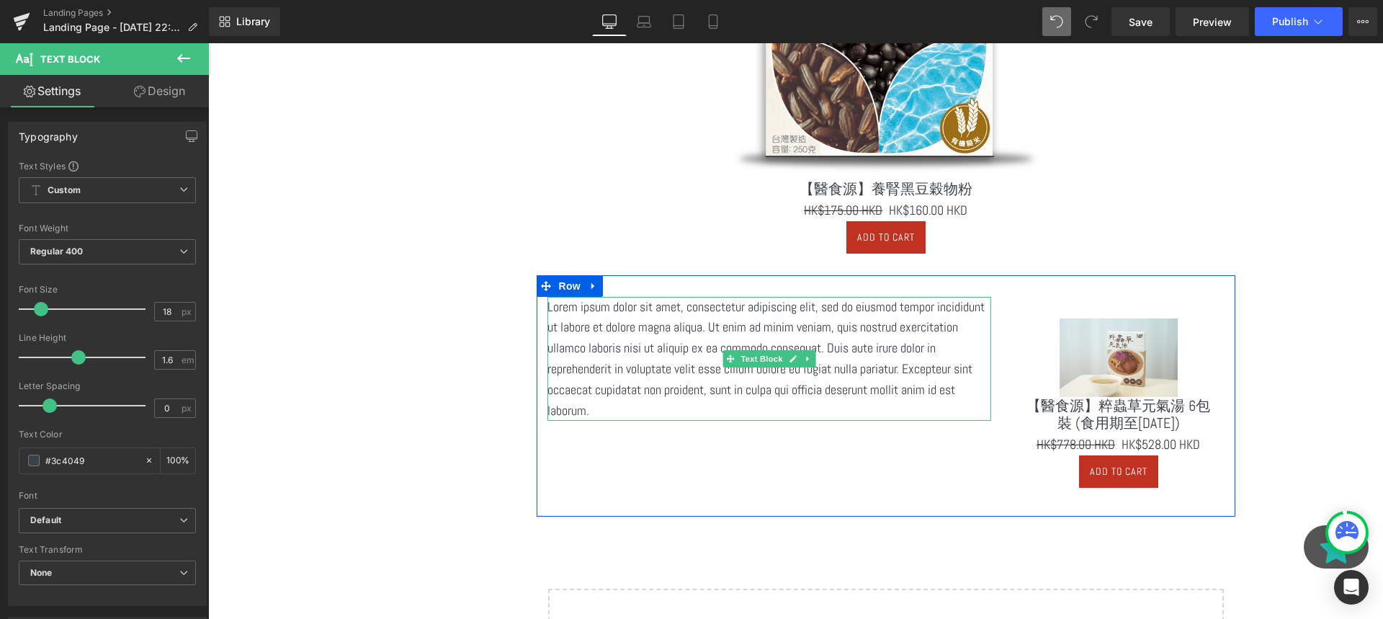
click at [687, 351] on p "Lorem ipsum dolor sit amet, consectetur adipiscing elit, sed do eiusmod tempor …" at bounding box center [769, 359] width 444 height 125
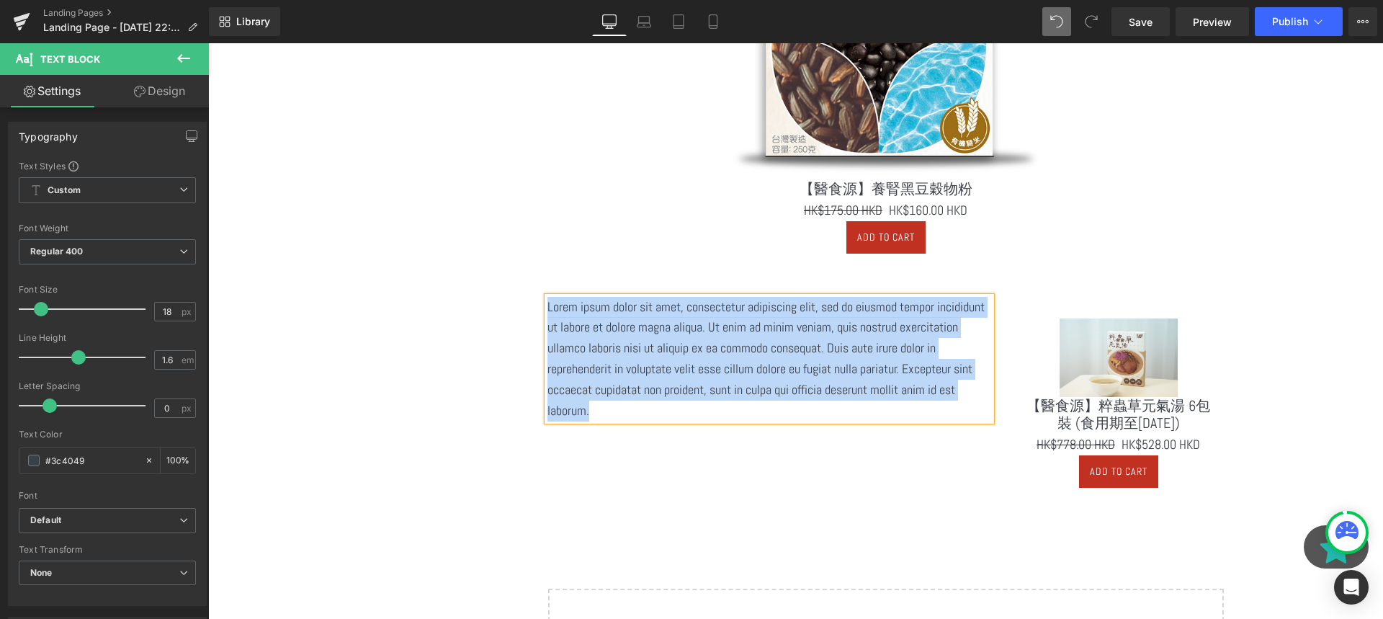
paste div
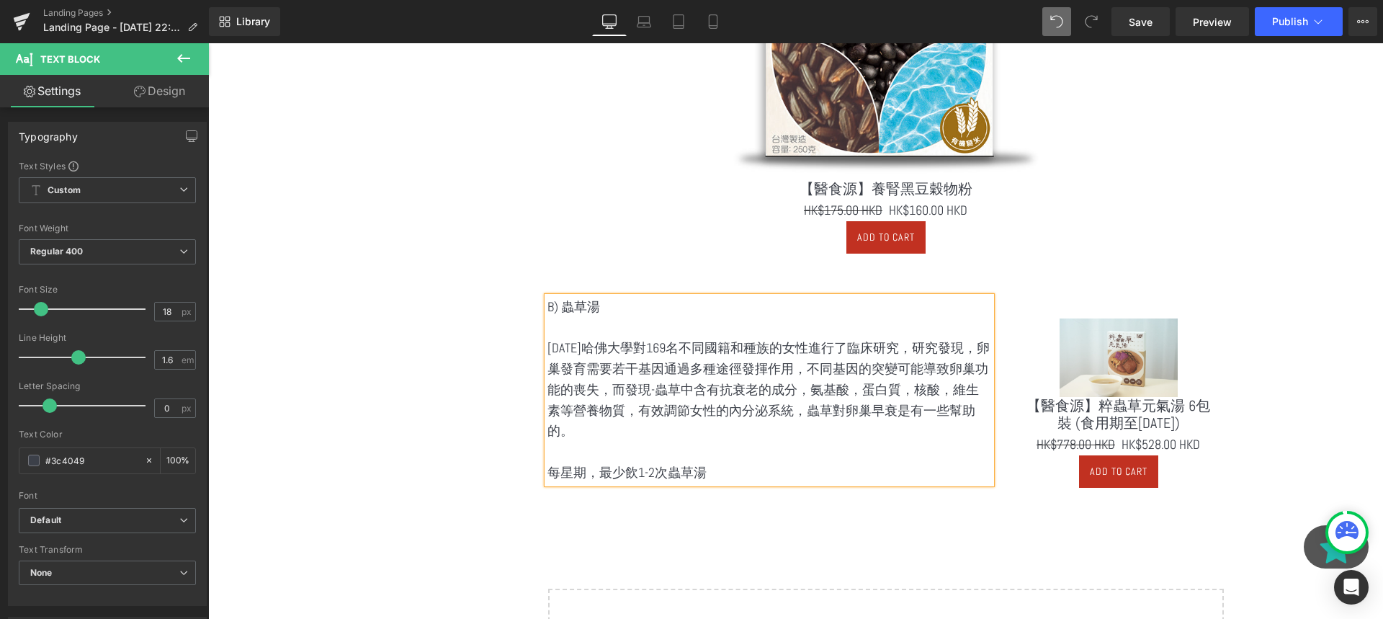
click at [664, 454] on p at bounding box center [769, 452] width 444 height 21
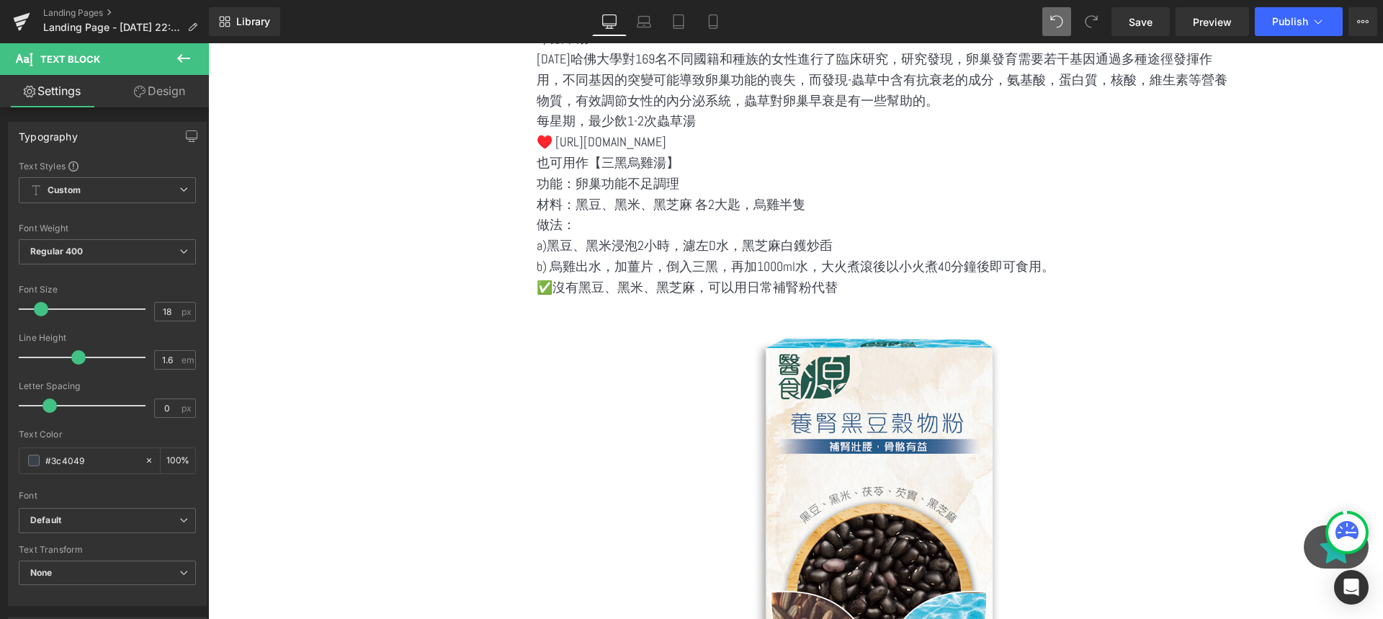
scroll to position [620, 0]
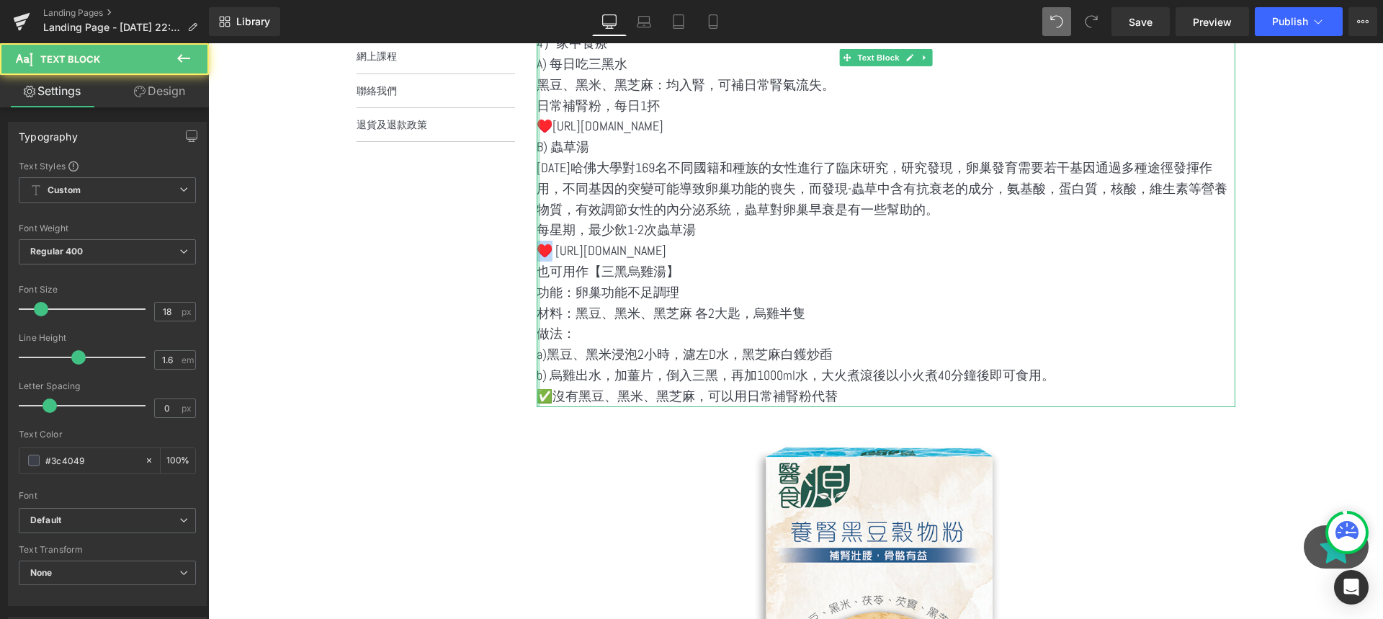
drag, startPoint x: 547, startPoint y: 250, endPoint x: 536, endPoint y: 250, distance: 11.5
click at [537, 250] on div "4）家中食療 A) 每日吃三黑水 黑豆、黑米、黑芝麻：均入腎，可補日常腎氣流失。 日常補腎粉，每日1抔 ♥️https://buy.ww.eliteasiag…" at bounding box center [886, 219] width 699 height 373
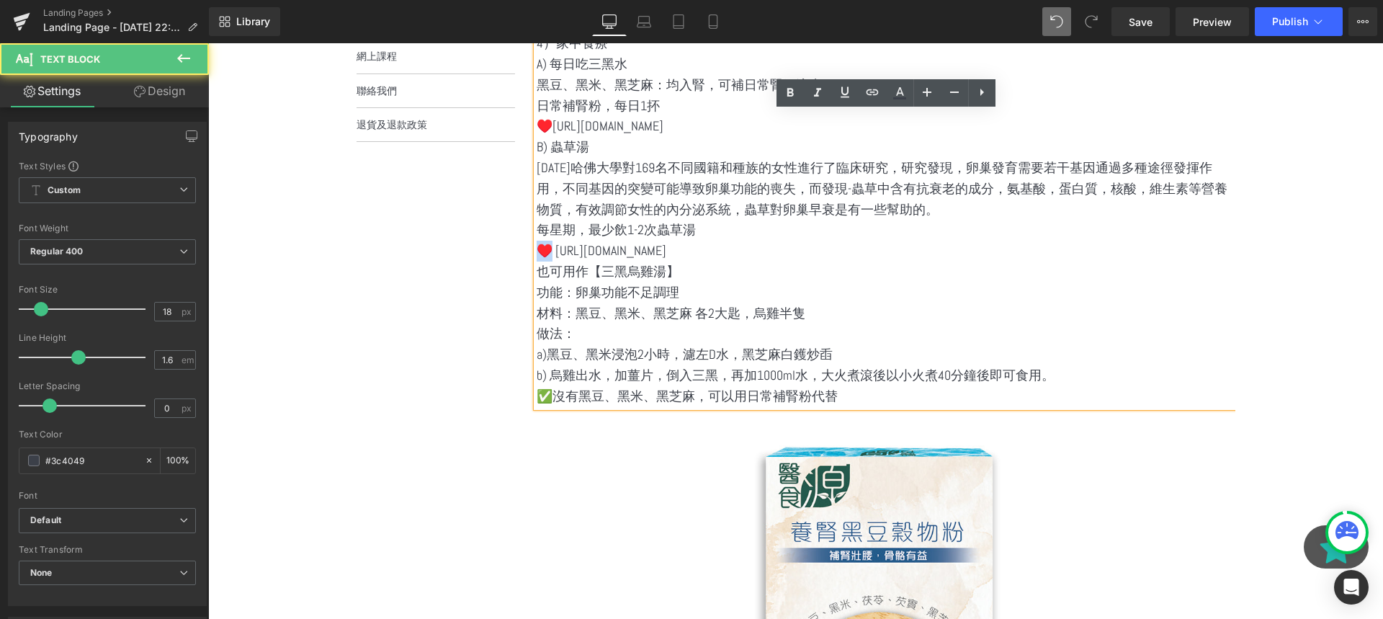
copy p "♥️"
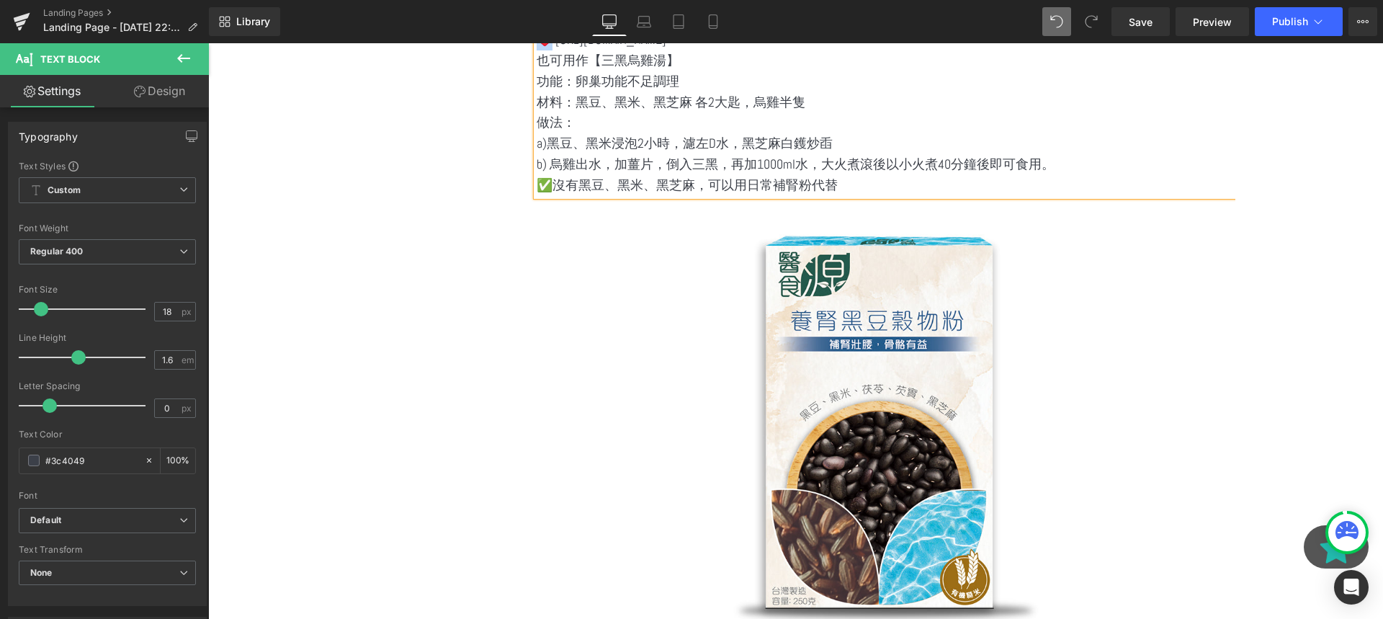
scroll to position [396, 0]
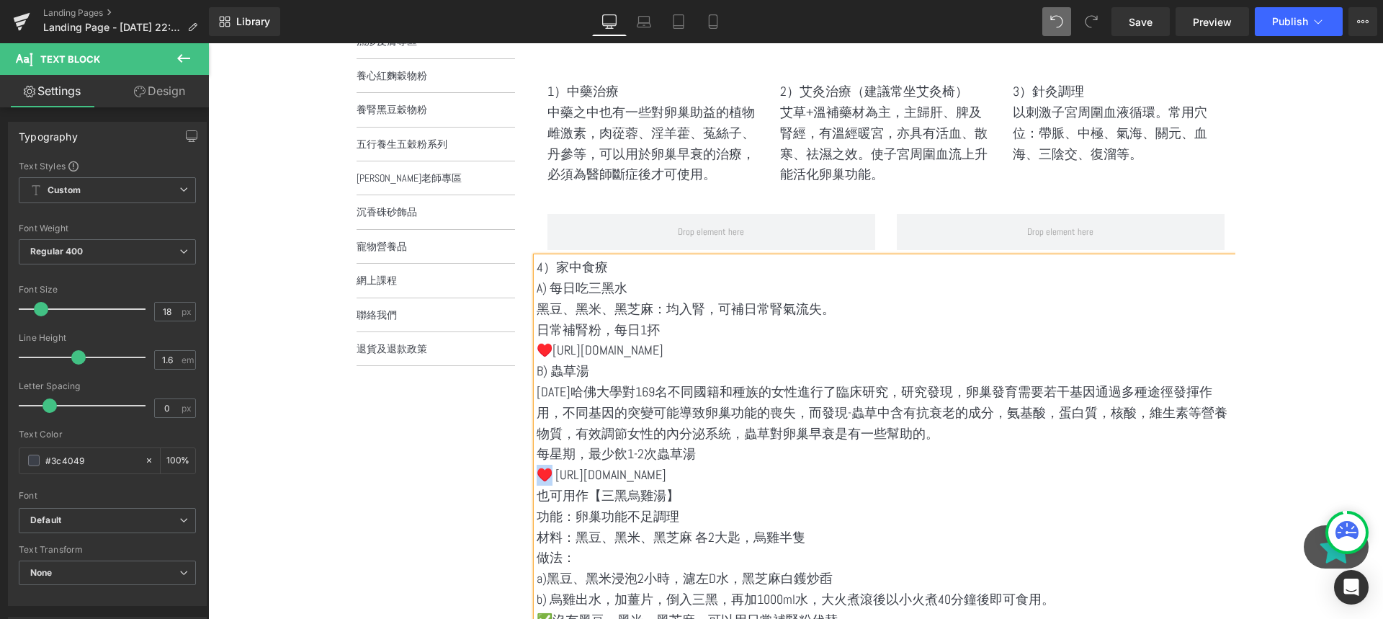
click at [795, 491] on p "也可用作【三黑烏雞湯】" at bounding box center [886, 495] width 699 height 21
drag, startPoint x: 775, startPoint y: 474, endPoint x: 540, endPoint y: 372, distance: 256.1
click at [540, 372] on div "4）家中食療 A) 每日吃三黑水 黑豆、黑米、黑芝麻：均入腎，可補日常腎氣流失。 日常補腎粉，每日1抔 ♥️https://buy.ww.eliteasiag…" at bounding box center [886, 443] width 699 height 373
copy div ") 蟲草湯 2000年哈佛大學對169名不同國籍和種族的女性進行了臨床研究，研究發現，卵巢發育需要若干基因通過多種途徑發揮作用，不同基因的突變可能導致卵巢功能…"
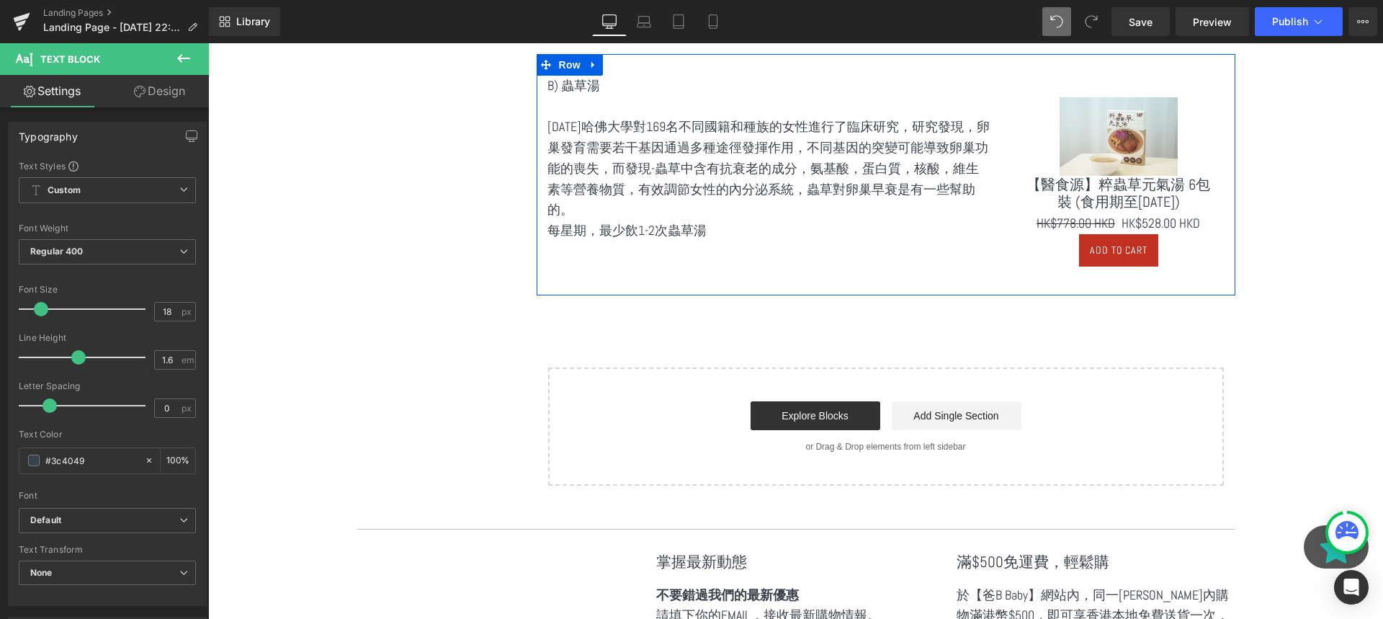
scroll to position [1405, 0]
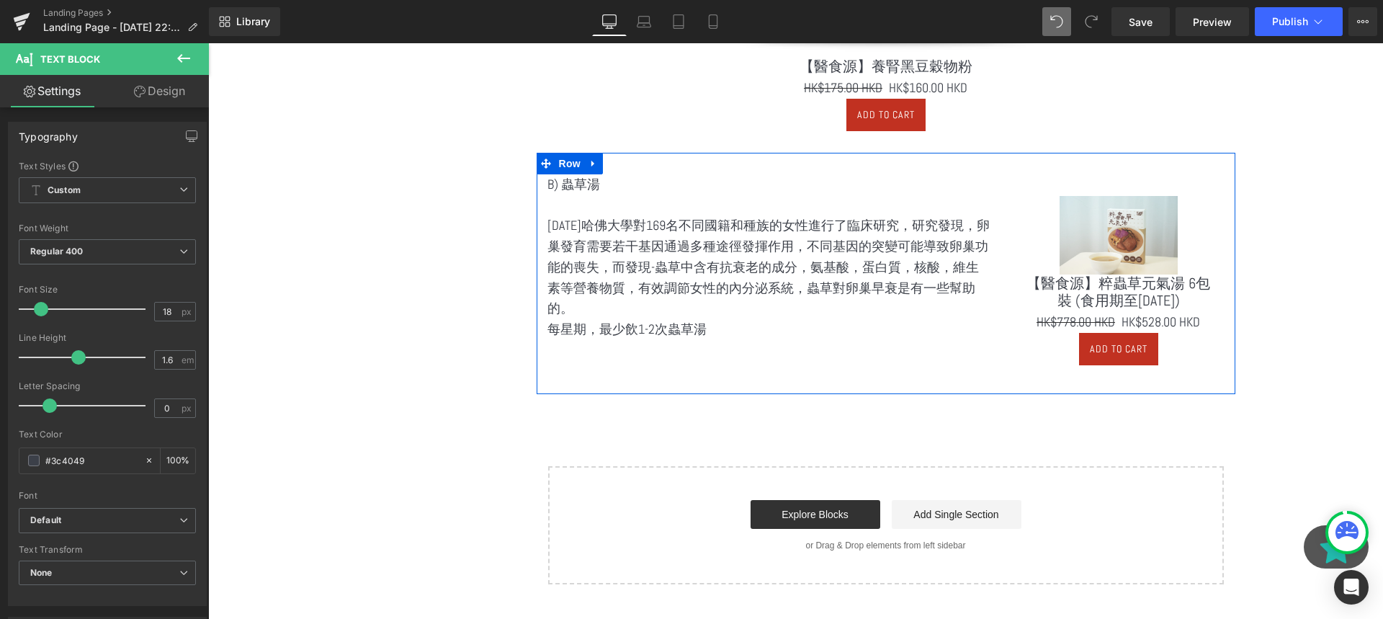
click at [771, 287] on p "2000年哈佛大學對169名不同國籍和種族的女性進行了臨床研究，研究發現，卵巢發育需要若干基因通過多種途徑發揮作用，不同基因的突變可能導致卵巢功能的喪失，而發…" at bounding box center [769, 267] width 444 height 104
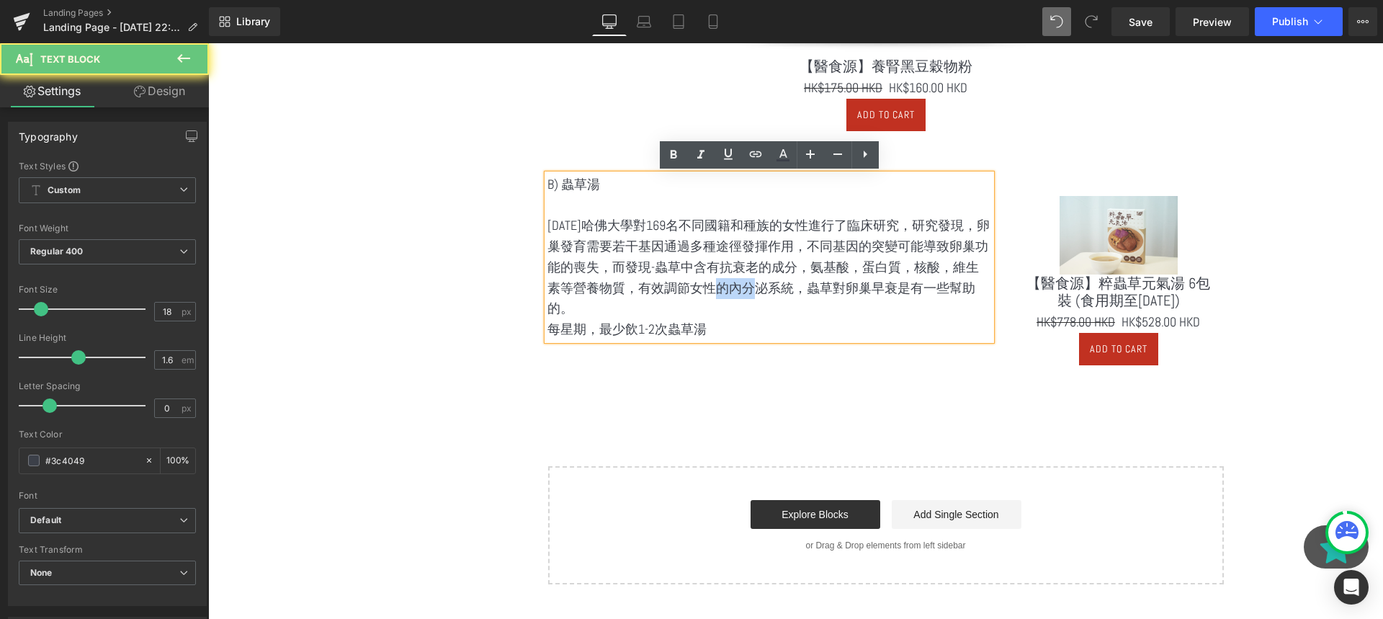
click at [764, 313] on p "2000年哈佛大學對169名不同國籍和種族的女性進行了臨床研究，研究發現，卵巢發育需要若干基因通過多種途徑發揮作用，不同基因的突變可能導致卵巢功能的喪失，而發…" at bounding box center [769, 267] width 444 height 104
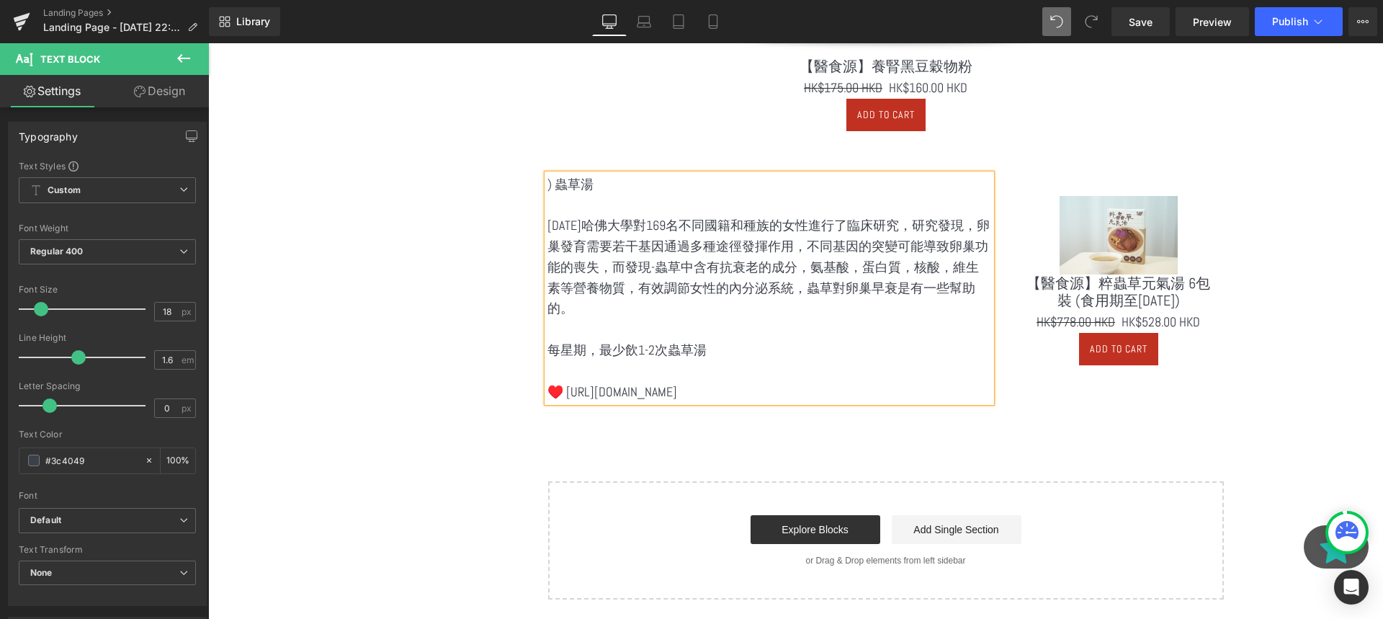
click at [551, 187] on p ") 蟲草湯" at bounding box center [769, 184] width 444 height 21
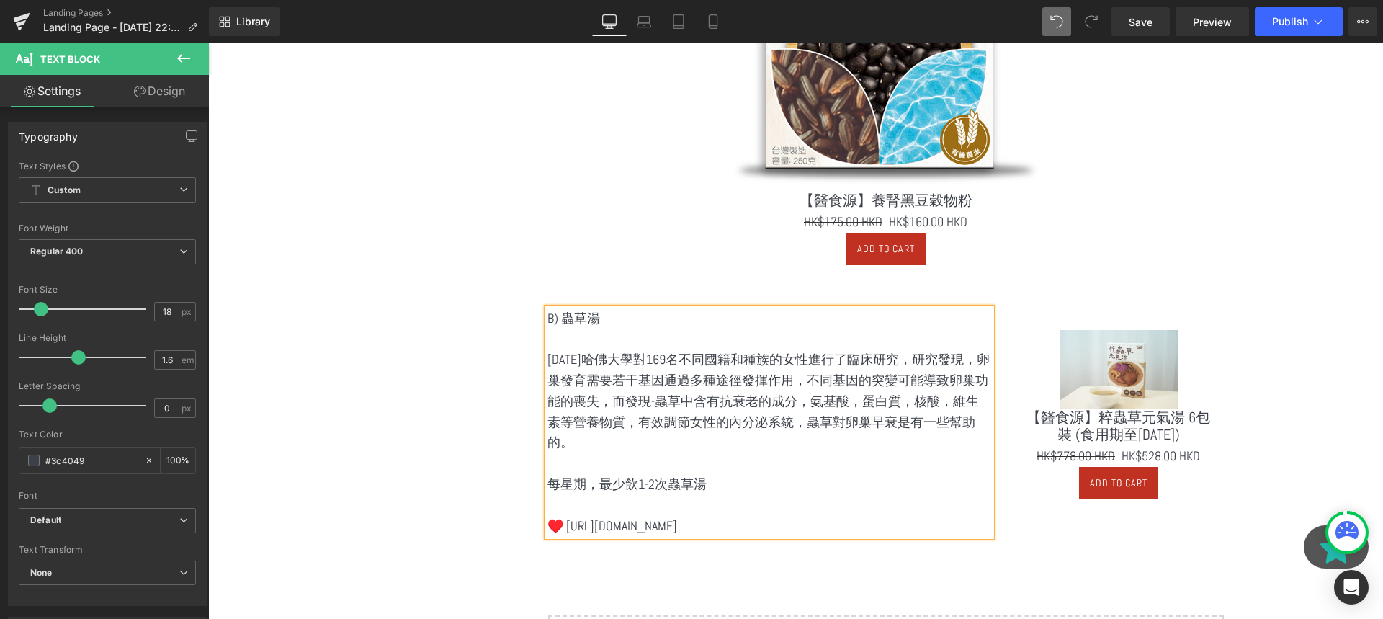
scroll to position [1481, 0]
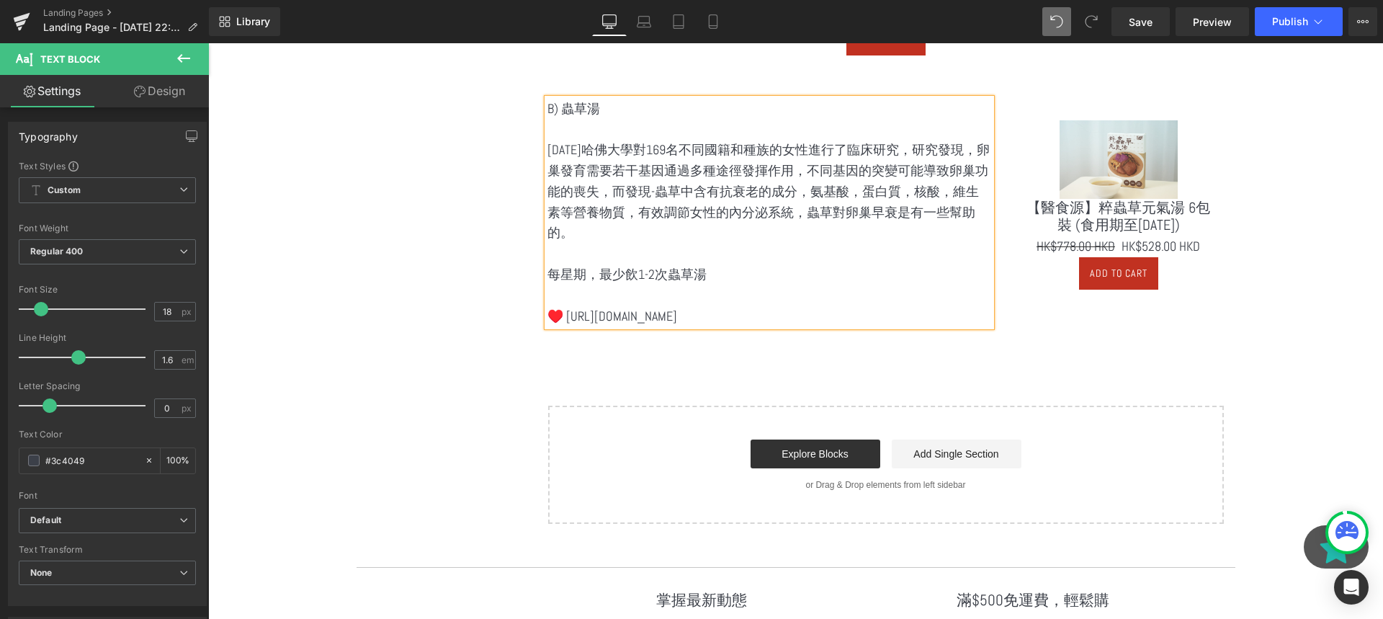
click at [690, 245] on p at bounding box center [769, 253] width 444 height 21
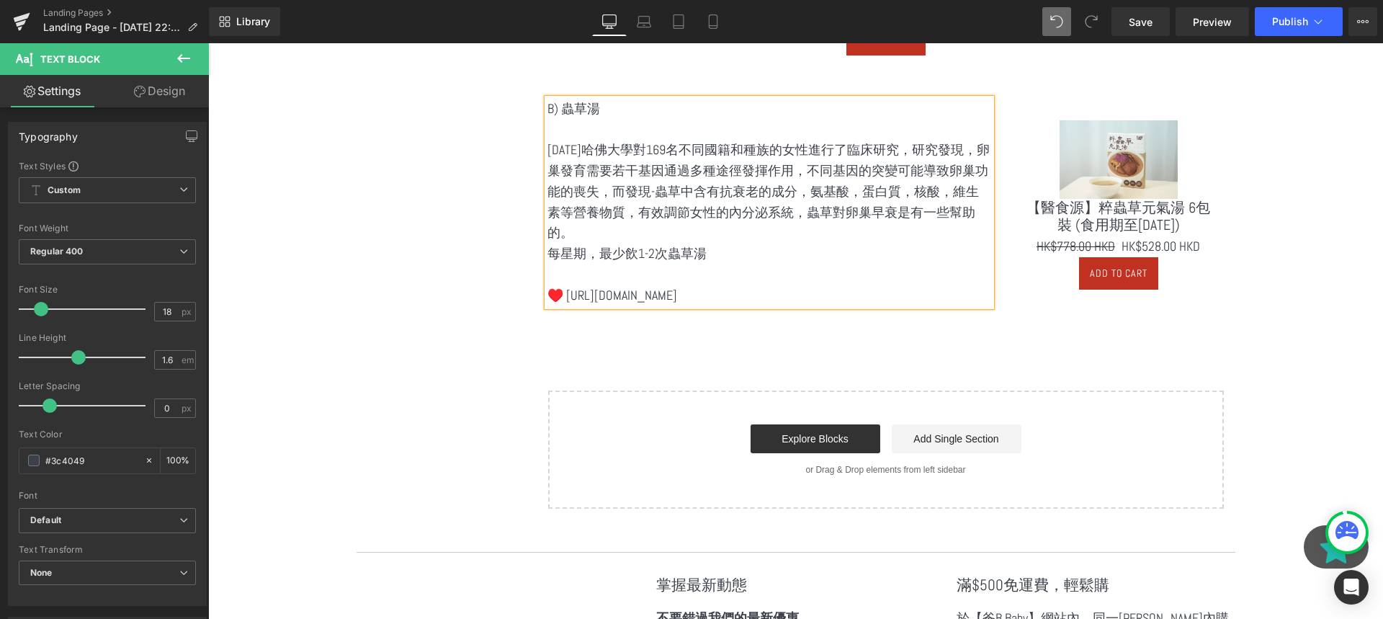
click at [691, 260] on p "每星期，最少飲1-2次蟲草湯" at bounding box center [769, 253] width 444 height 21
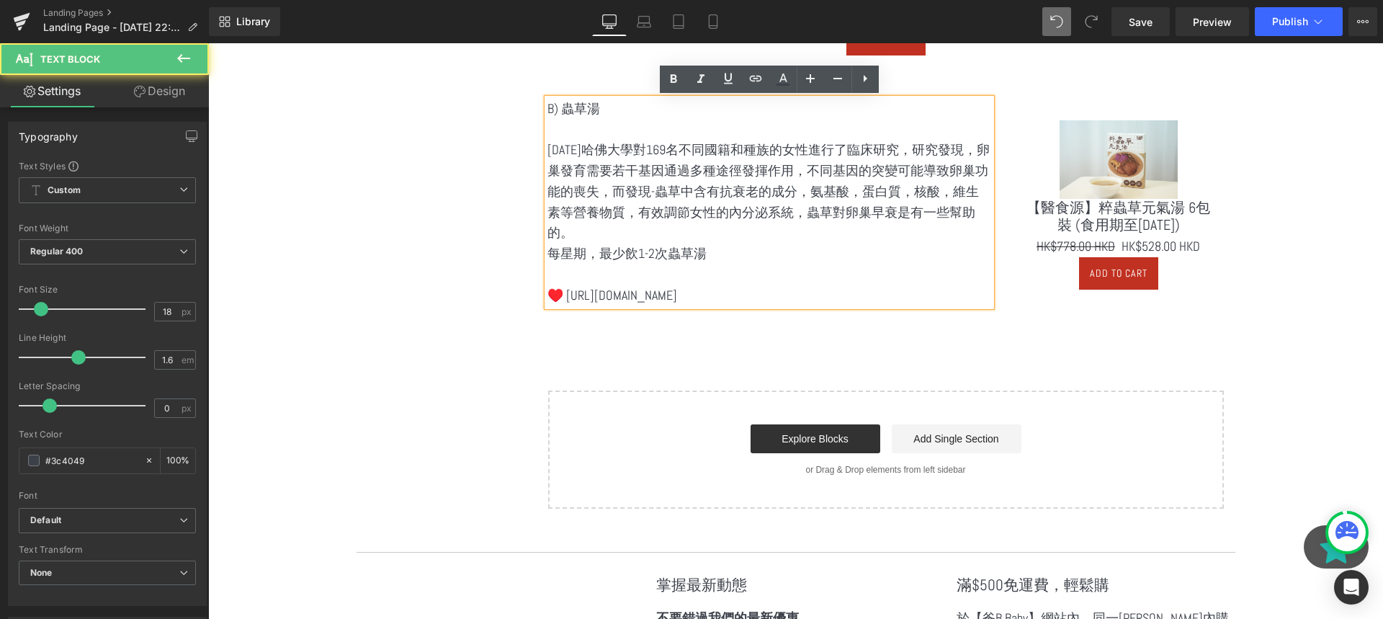
click at [586, 224] on p "2000年哈佛大學對169名不同國籍和種族的女性進行了臨床研究，研究發現，卵巢發育需要若干基因通過多種途徑發揮作用，不同基因的突變可能導致卵巢功能的喪失，而發…" at bounding box center [769, 192] width 444 height 104
click at [668, 212] on p "2000年哈佛大學對169名不同國籍和種族的女性進行了臨床研究，研究發現，卵巢發育需要若干基因通過多種途徑發揮作用，不同基因的突變可能導致卵巢功能的喪失，而發…" at bounding box center [769, 192] width 444 height 104
click at [671, 186] on p "2000年哈佛大學對169名不同國籍和種族的女性進行了臨床研究，研究發現，卵巢發育需要若干基因通過多種途徑發揮作用，不同基因的突變可能導致卵巢功能的喪失，而發…" at bounding box center [769, 192] width 444 height 104
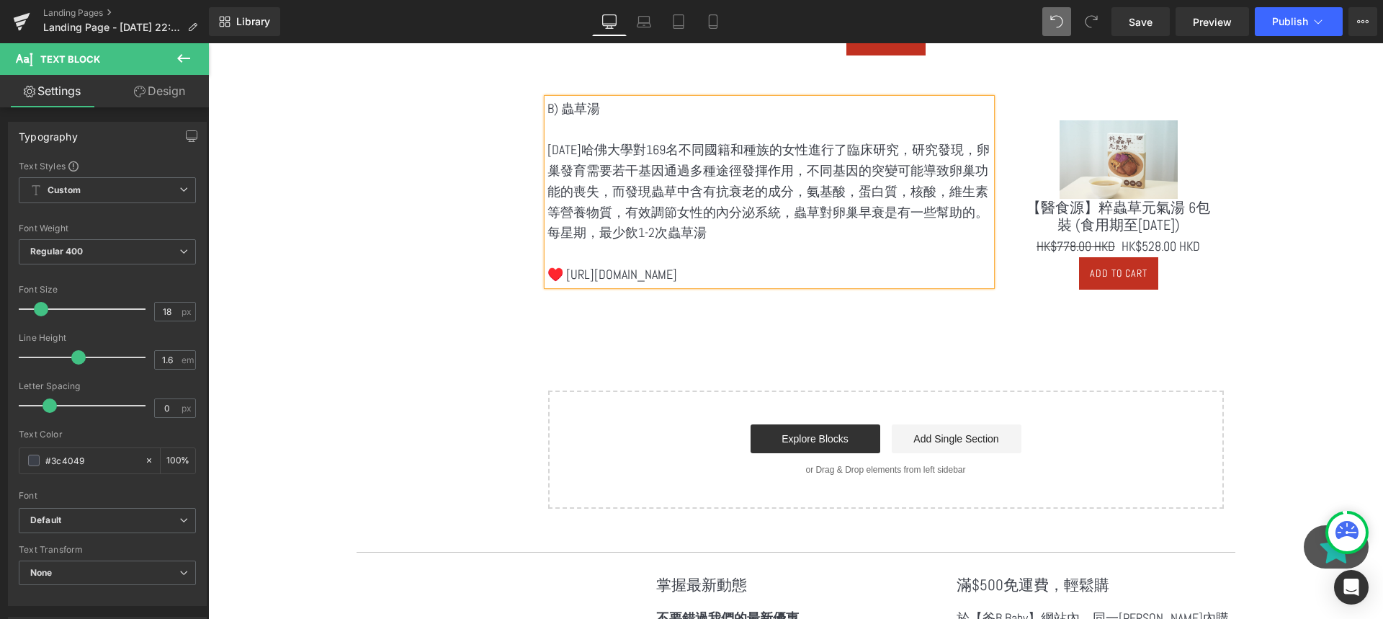
click at [869, 193] on p "2000年哈佛大學對169名不同國籍和種族的女性進行了臨床研究，研究發現，卵巢發育需要若干基因通過多種途徑發揮作用，不同基因的突變可能導致卵巢功能的喪失，而發…" at bounding box center [769, 181] width 444 height 83
click at [681, 217] on p "2000年哈佛大學對169名不同國籍和種族的女性進行了臨床研究，研究發現，卵巢發育需要若干基因通過多種途徑發揮作用，不同基因的突變可能導致卵巢功能的喪失，而發…" at bounding box center [769, 181] width 444 height 83
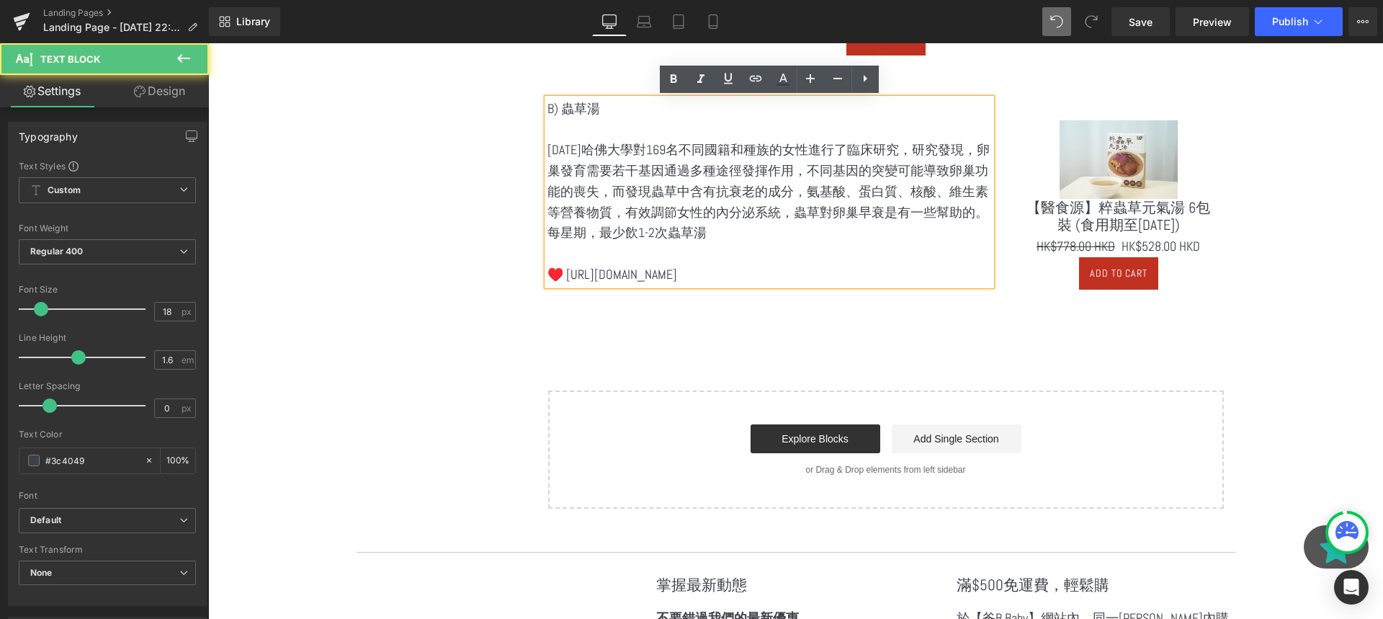
click at [742, 223] on p "2000年哈佛大學對169名不同國籍和種族的女性進行了臨床研究，研究發現，卵巢發育需要若干基因通過多種途徑發揮作用，不同基因的突變可能導致卵巢功能的喪失，而發…" at bounding box center [769, 181] width 444 height 83
click at [834, 223] on p "2000年哈佛大學對169名不同國籍和種族的女性進行了臨床研究，研究發現，卵巢發育需要若干基因通過多種途徑發揮作用，不同基因的突變可能導致卵巢功能的喪失，而發…" at bounding box center [769, 181] width 444 height 83
click at [848, 243] on p "每星期，最少飲1-2次蟲草湯" at bounding box center [769, 233] width 444 height 21
click at [822, 264] on p at bounding box center [769, 253] width 444 height 21
click at [742, 264] on p at bounding box center [769, 253] width 444 height 21
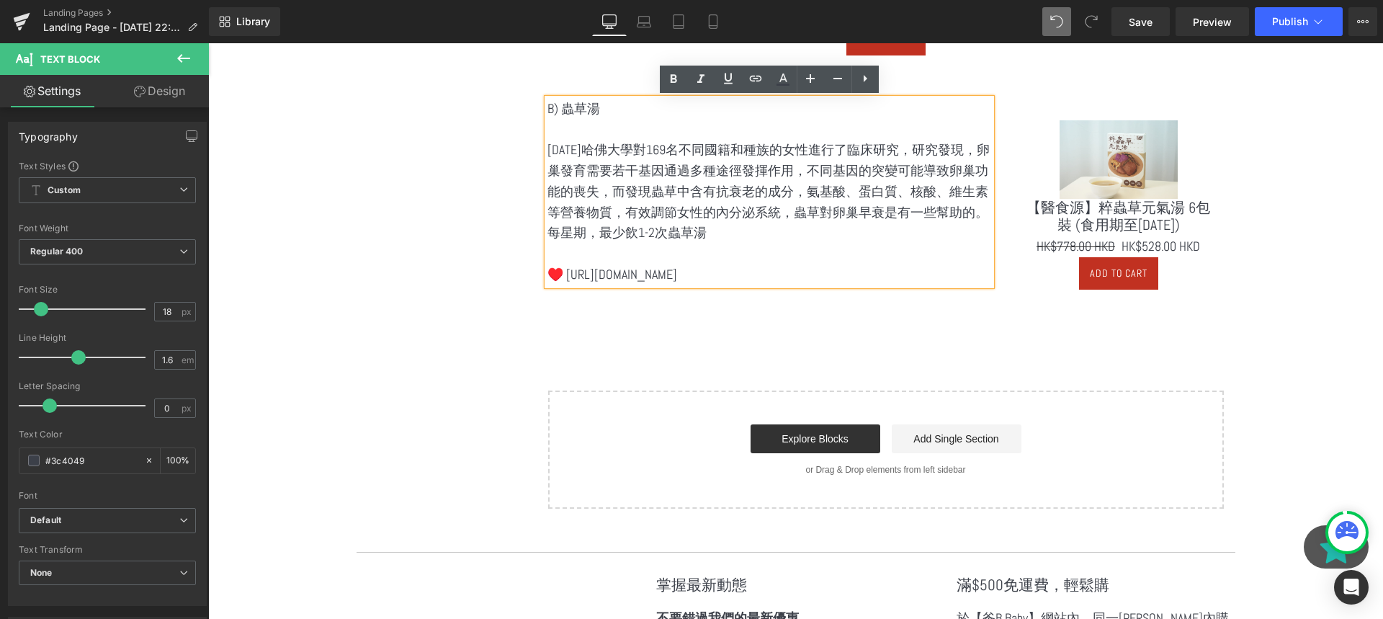
drag, startPoint x: 810, startPoint y: 290, endPoint x: 511, endPoint y: 269, distance: 300.4
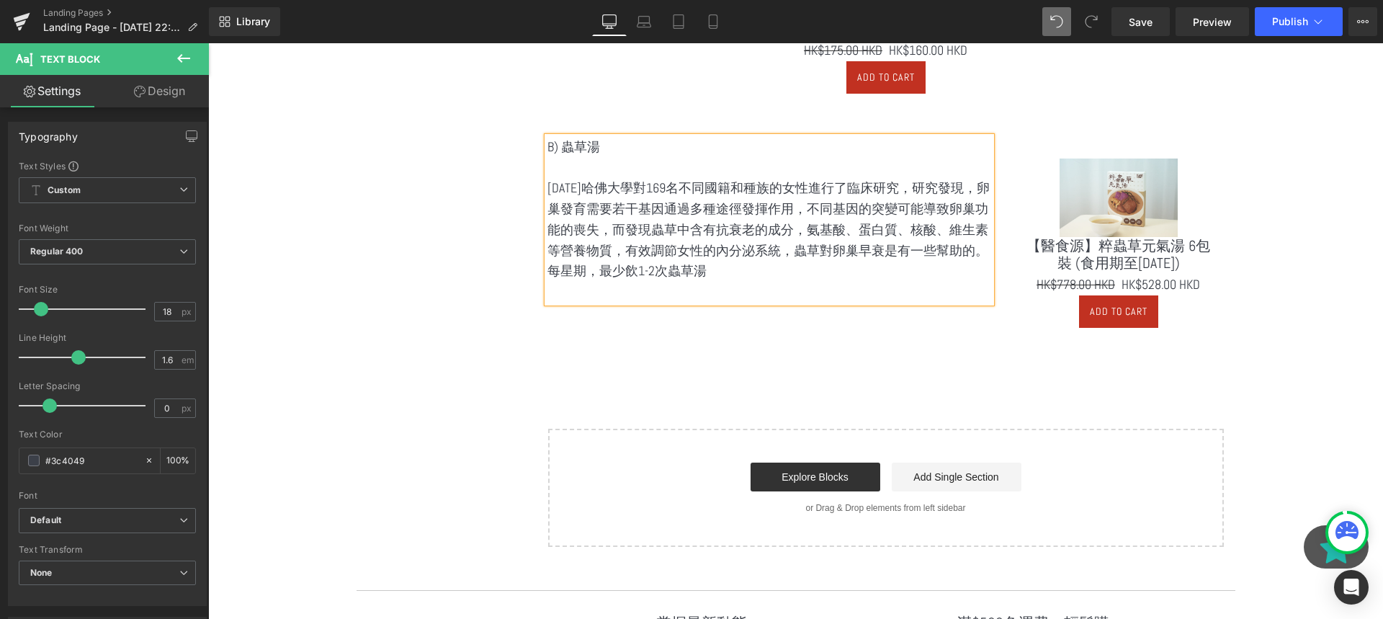
scroll to position [1393, 0]
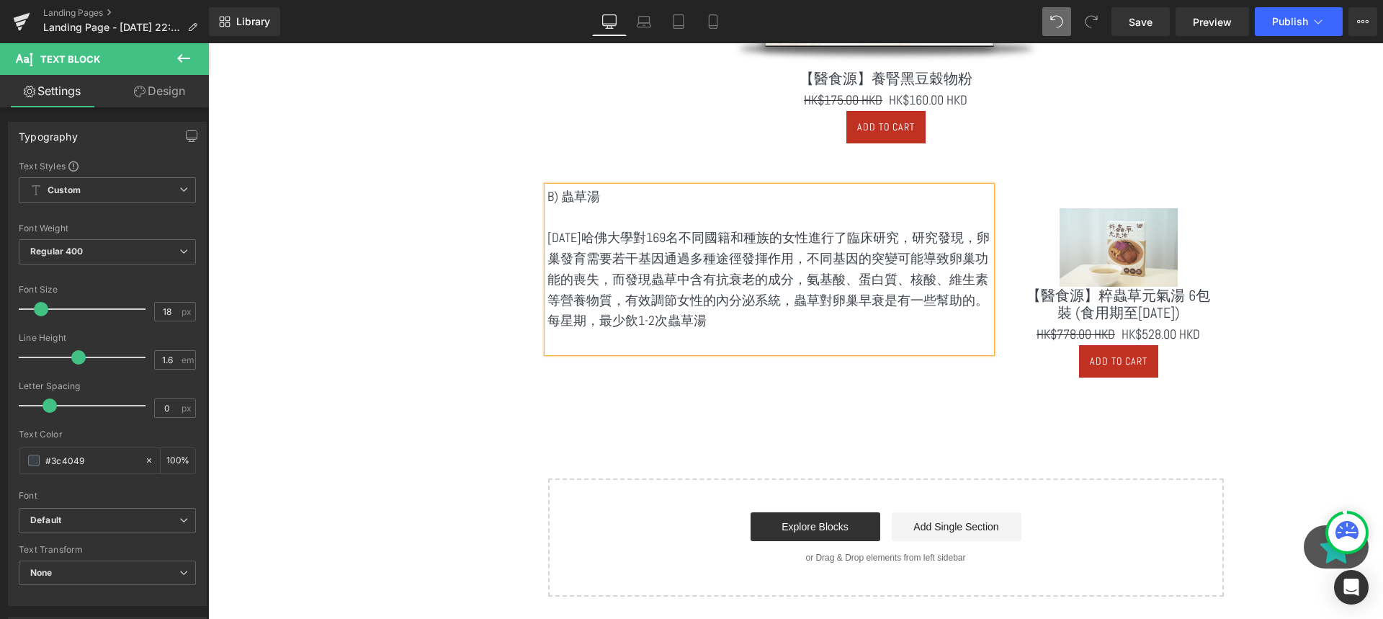
click at [1064, 242] on img at bounding box center [1119, 247] width 118 height 79
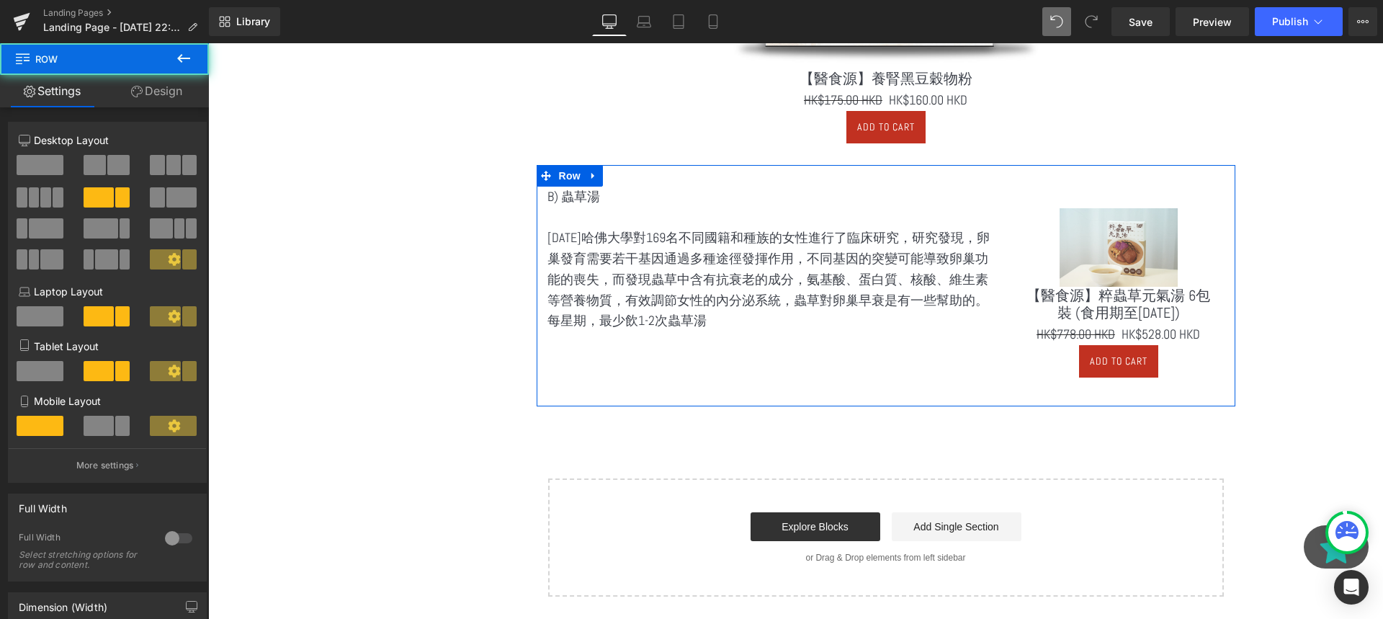
click at [1105, 398] on div "B) 蟲草湯 2000年哈佛大學對169名不同國籍和種族的女性進行了臨床研究，研究發現，卵巢發育需要若干基因通過多種途徑發揮作用，不同基因的突變可能導致卵巢功…" at bounding box center [886, 285] width 699 height 241
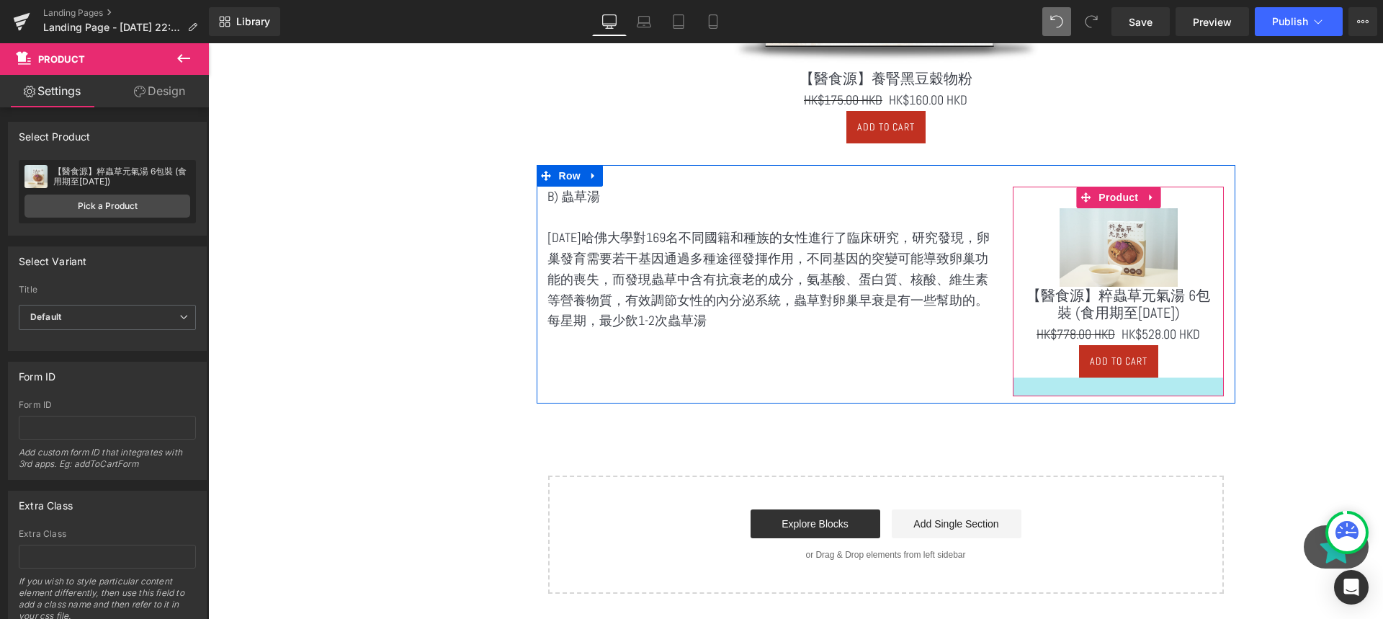
click at [1103, 393] on div at bounding box center [1118, 386] width 211 height 19
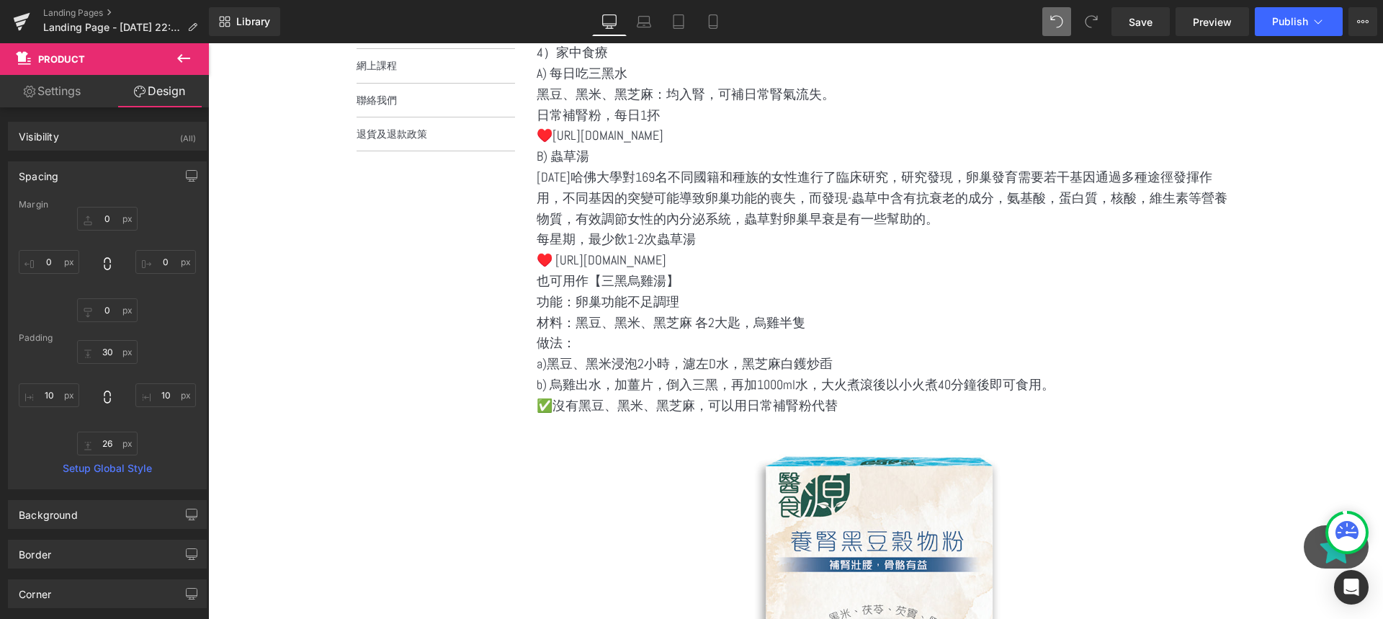
click at [819, 233] on p "每星期，最少飲1-2次蟲草湯" at bounding box center [886, 239] width 699 height 21
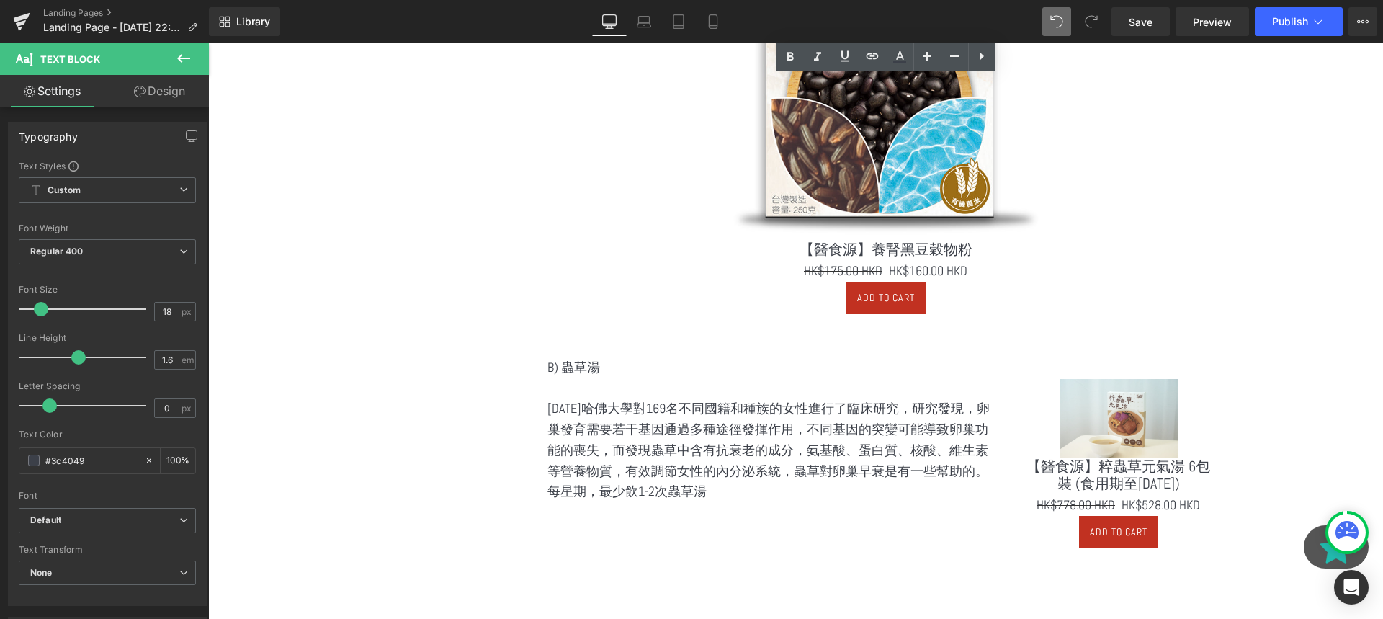
scroll to position [1343, 0]
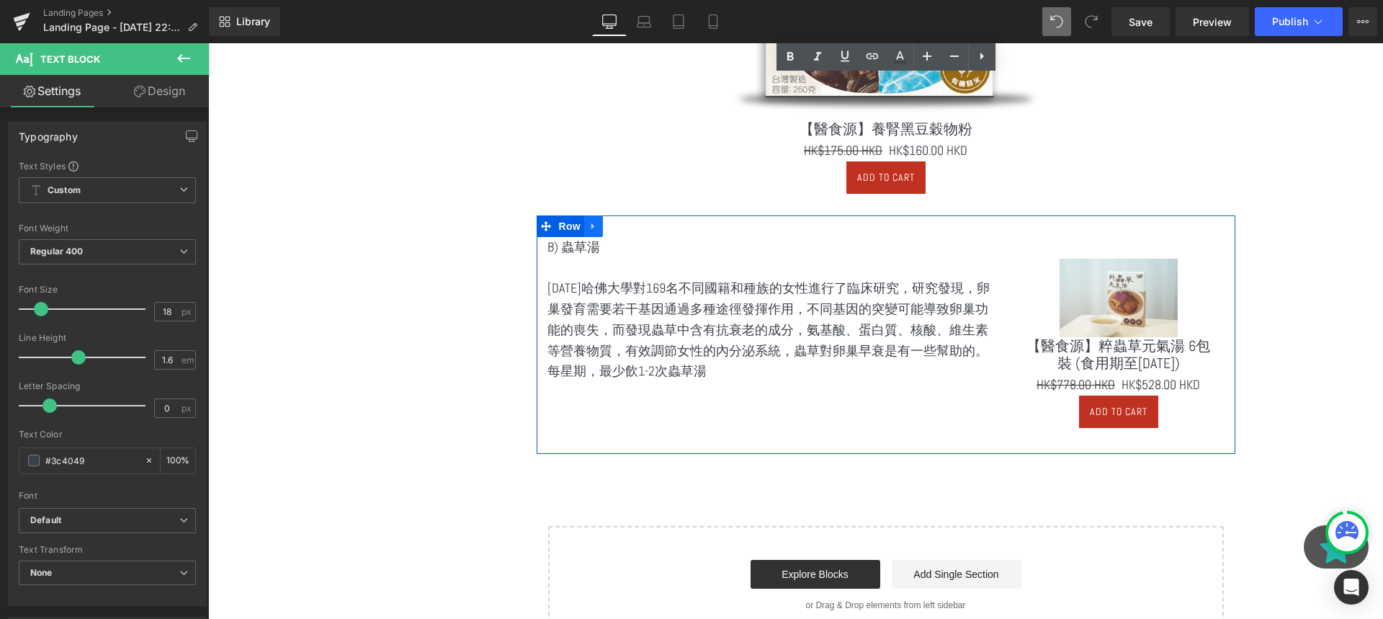
click at [591, 224] on icon at bounding box center [592, 226] width 3 height 6
click at [609, 224] on icon at bounding box center [612, 226] width 10 height 10
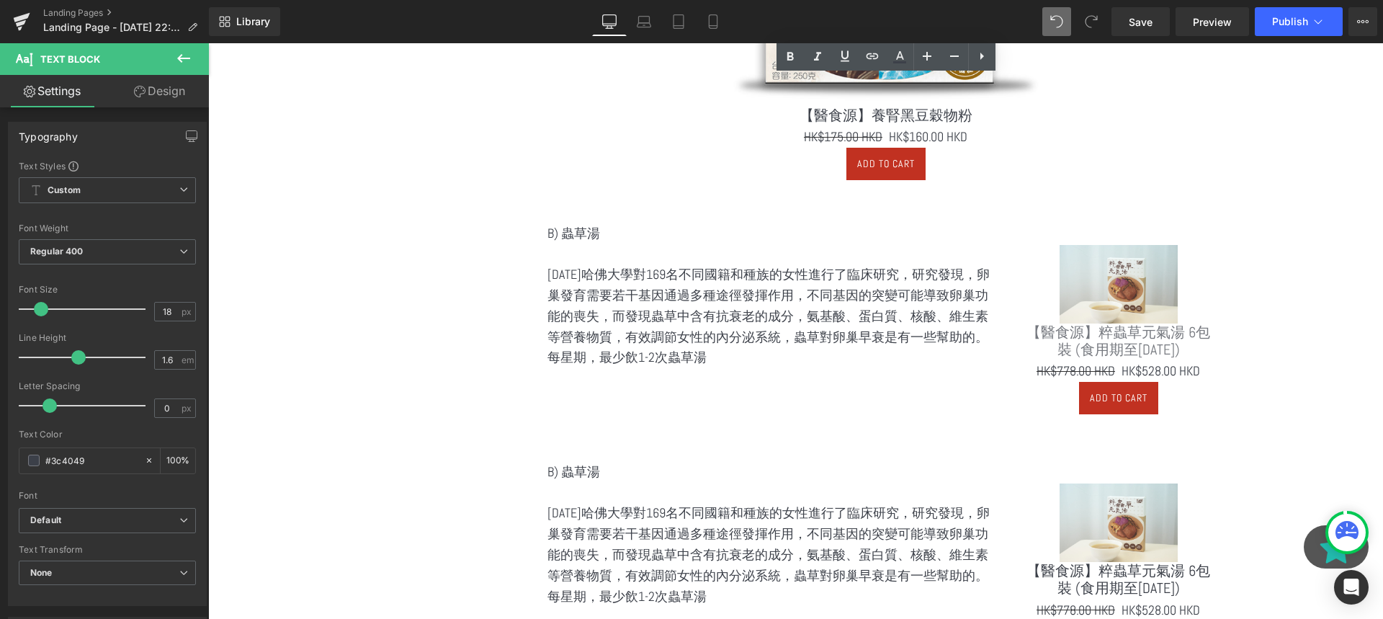
scroll to position [1428, 0]
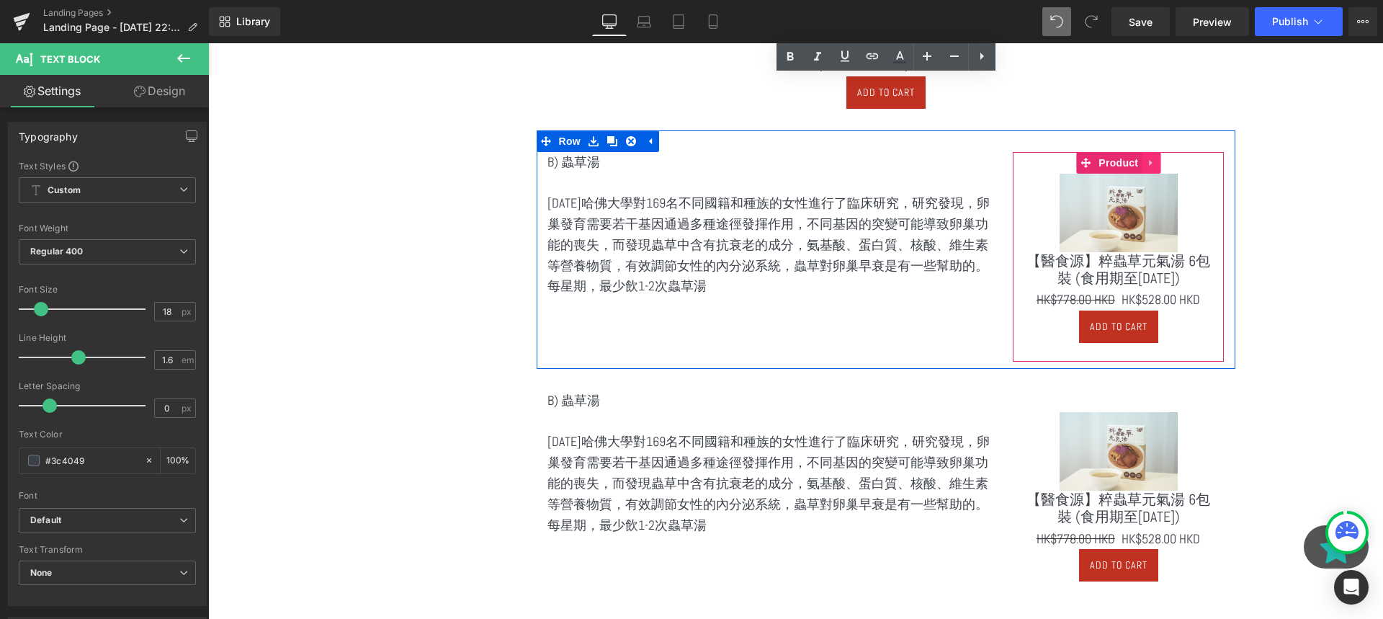
click at [1147, 162] on icon at bounding box center [1151, 162] width 10 height 11
click at [1161, 162] on icon at bounding box center [1160, 163] width 10 height 10
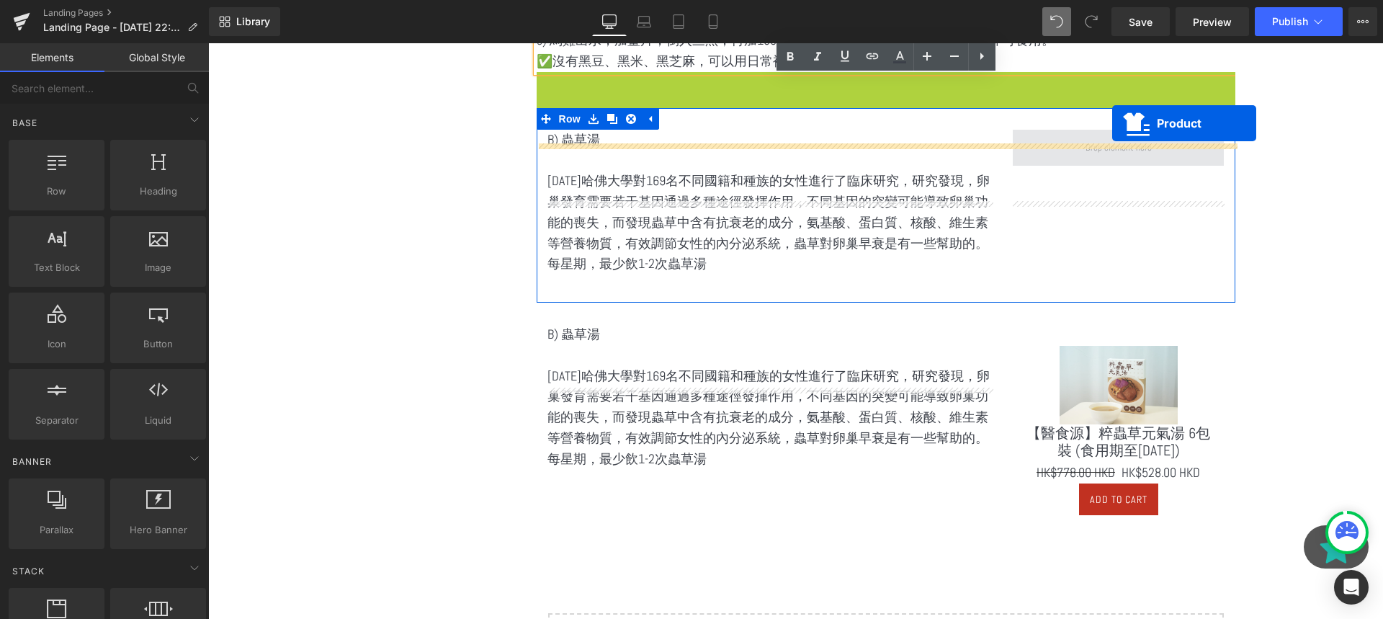
scroll to position [883, 0]
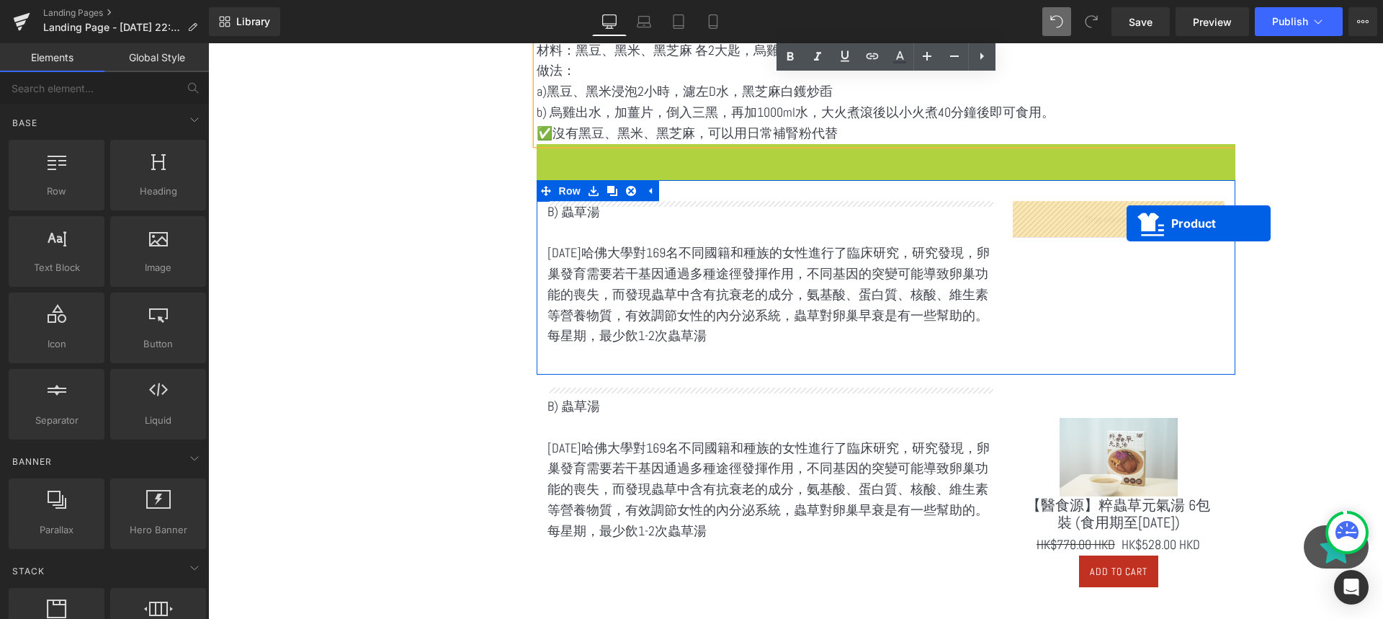
drag, startPoint x: 854, startPoint y: 130, endPoint x: 1127, endPoint y: 223, distance: 287.9
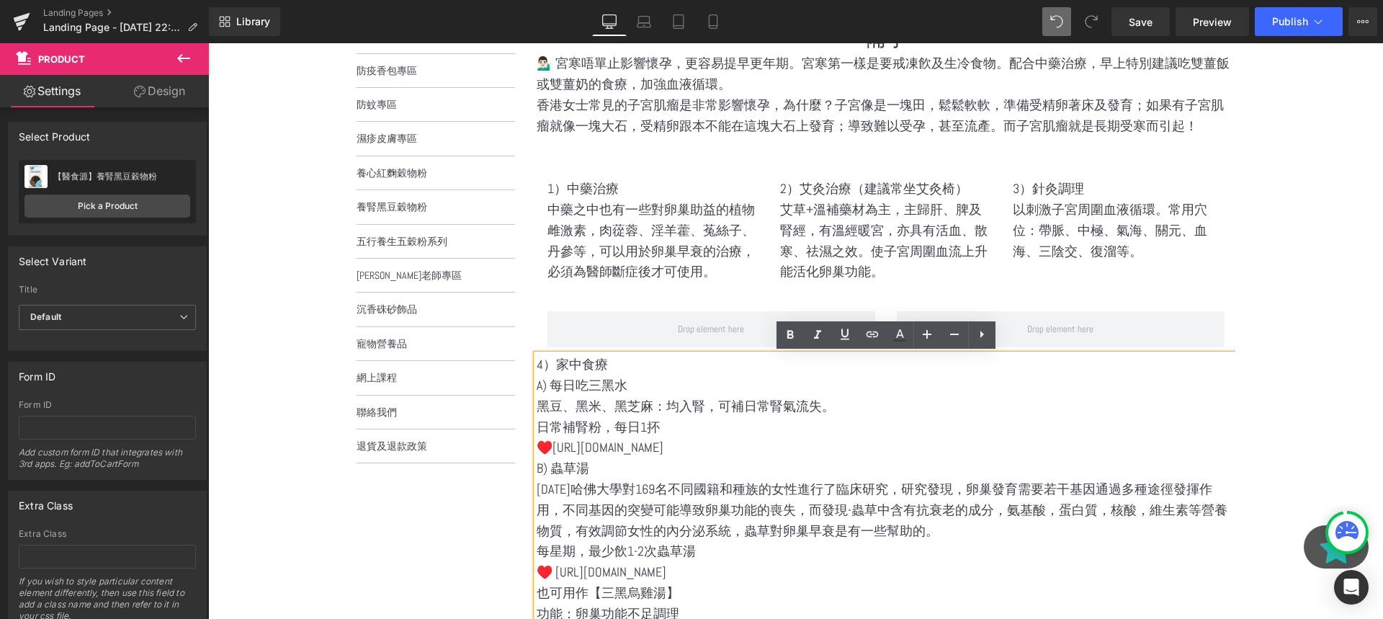
scroll to position [454, 0]
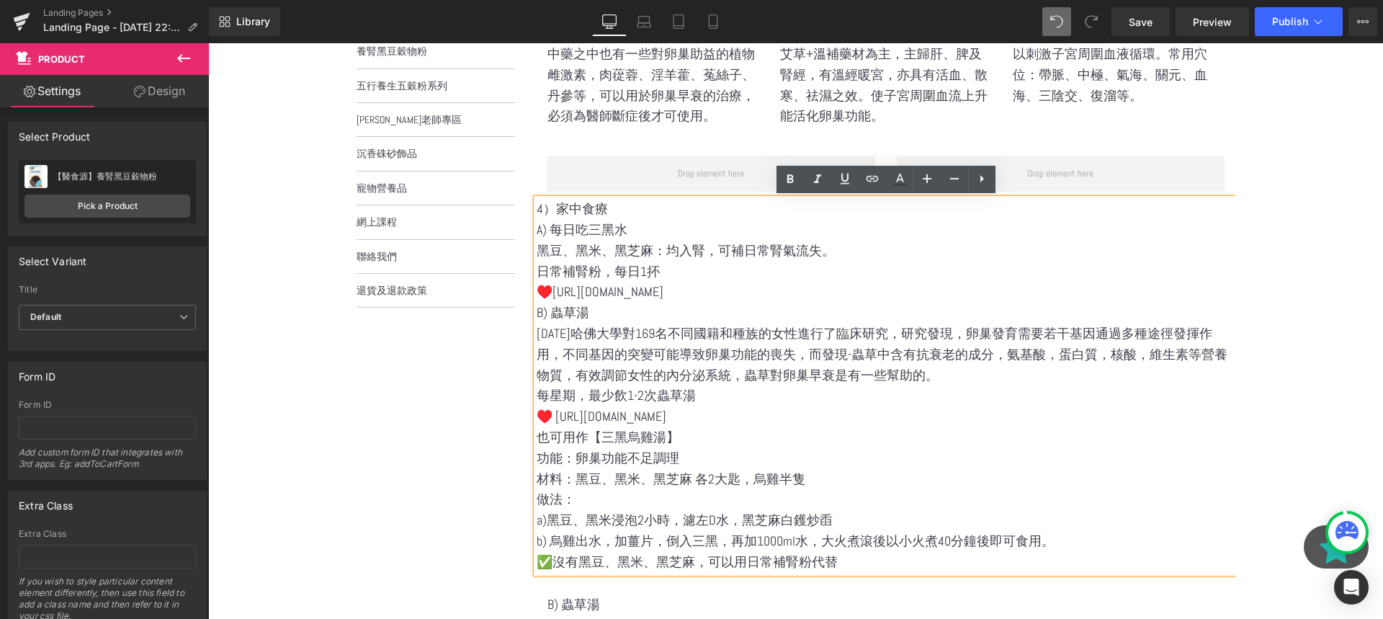
click at [611, 277] on p "日常補腎粉，每日1抔" at bounding box center [886, 271] width 699 height 21
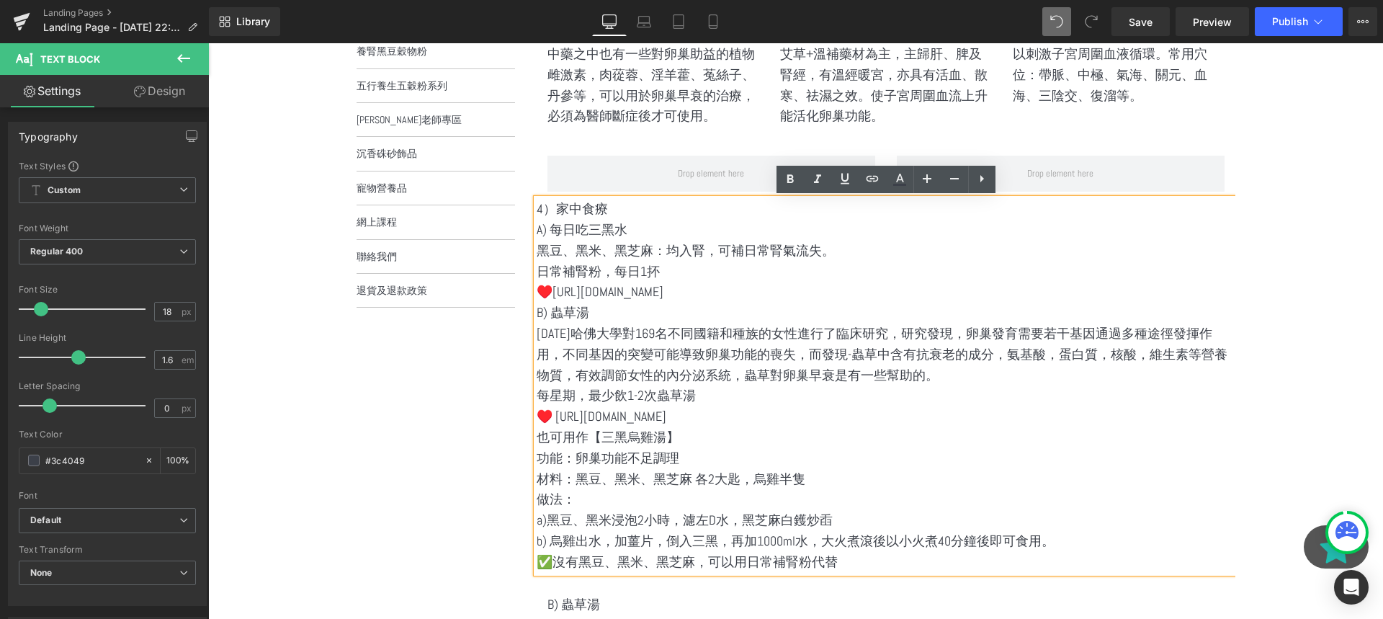
drag, startPoint x: 691, startPoint y: 269, endPoint x: 534, endPoint y: 227, distance: 161.8
click at [537, 227] on div "4）家中食療 A) 每日吃三黑水 黑豆、黑米、黑芝麻：均入腎，可補日常腎氣流失。 日常補腎粉，每日1抔 ♥️https://buy.ww.eliteasiag…" at bounding box center [886, 385] width 699 height 373
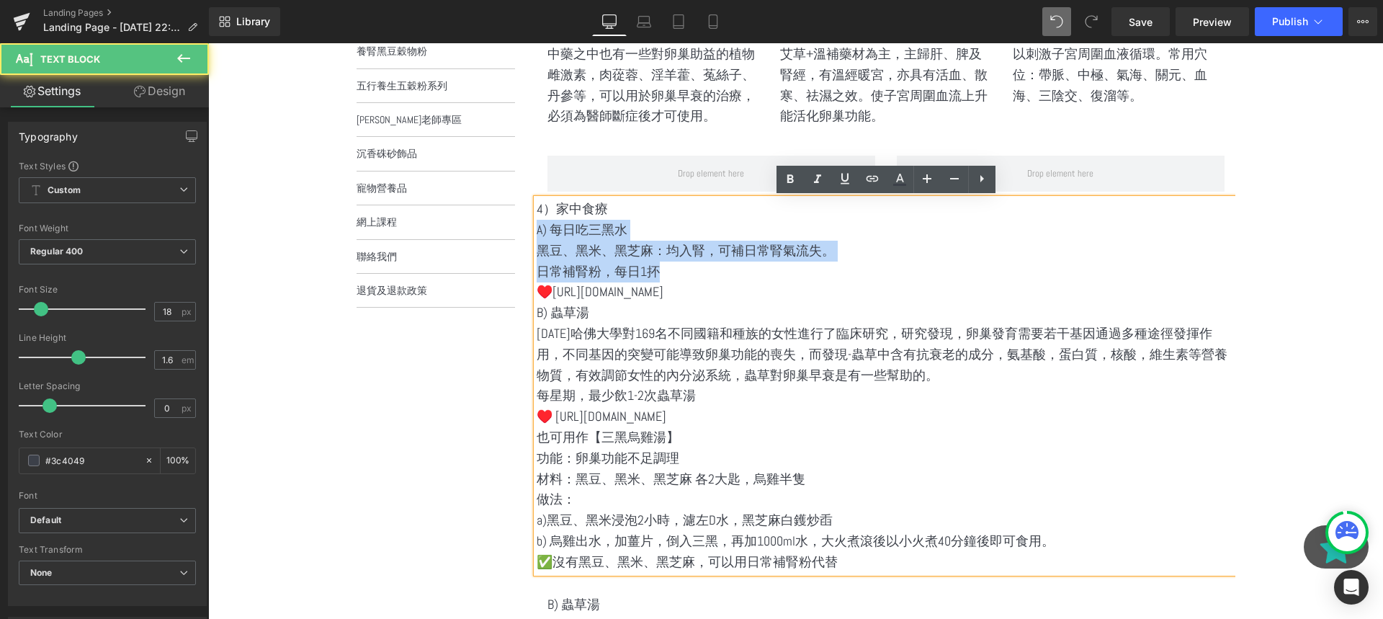
drag, startPoint x: 538, startPoint y: 229, endPoint x: 699, endPoint y: 268, distance: 166.0
click at [699, 268] on div "4）家中食療 A) 每日吃三黑水 黑豆、黑米、黑芝麻：均入腎，可補日常腎氣流失。 日常補腎粉，每日1抔 ♥️https://buy.ww.eliteasiag…" at bounding box center [886, 385] width 699 height 373
copy div "A) 每日吃三黑水 黑豆、黑米、黑芝麻：均入腎，可補日常腎氣流失。 日常補腎粉，每日1抔"
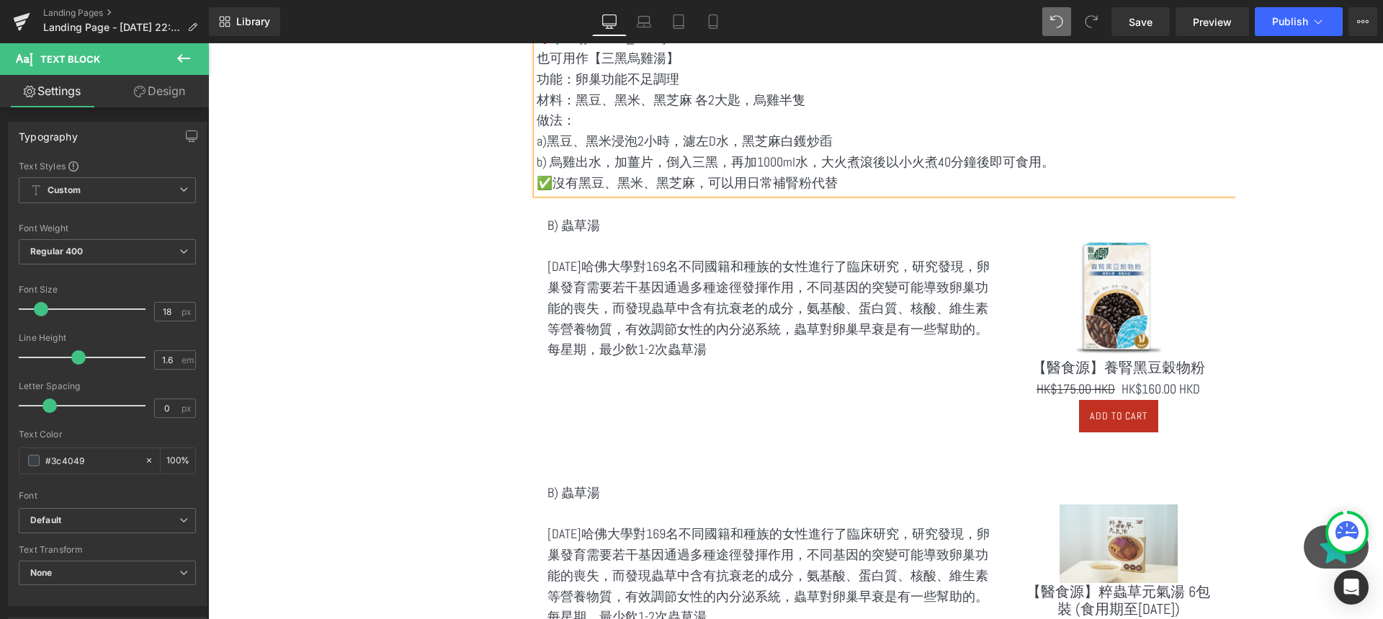
scroll to position [895, 0]
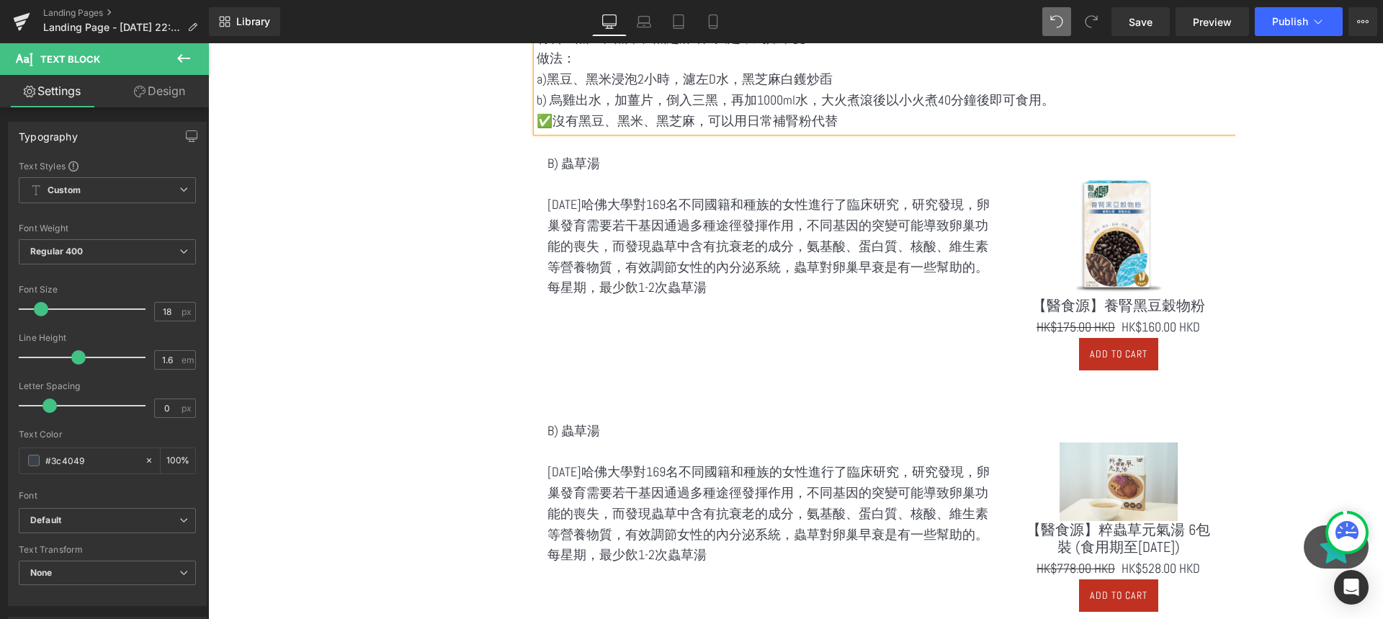
click at [745, 259] on p "2000年哈佛大學對169名不同國籍和種族的女性進行了臨床研究，研究發現，卵巢發育需要若干基因通過多種途徑發揮作用，不同基因的突變可能導致卵巢功能的喪失，而發…" at bounding box center [769, 235] width 444 height 83
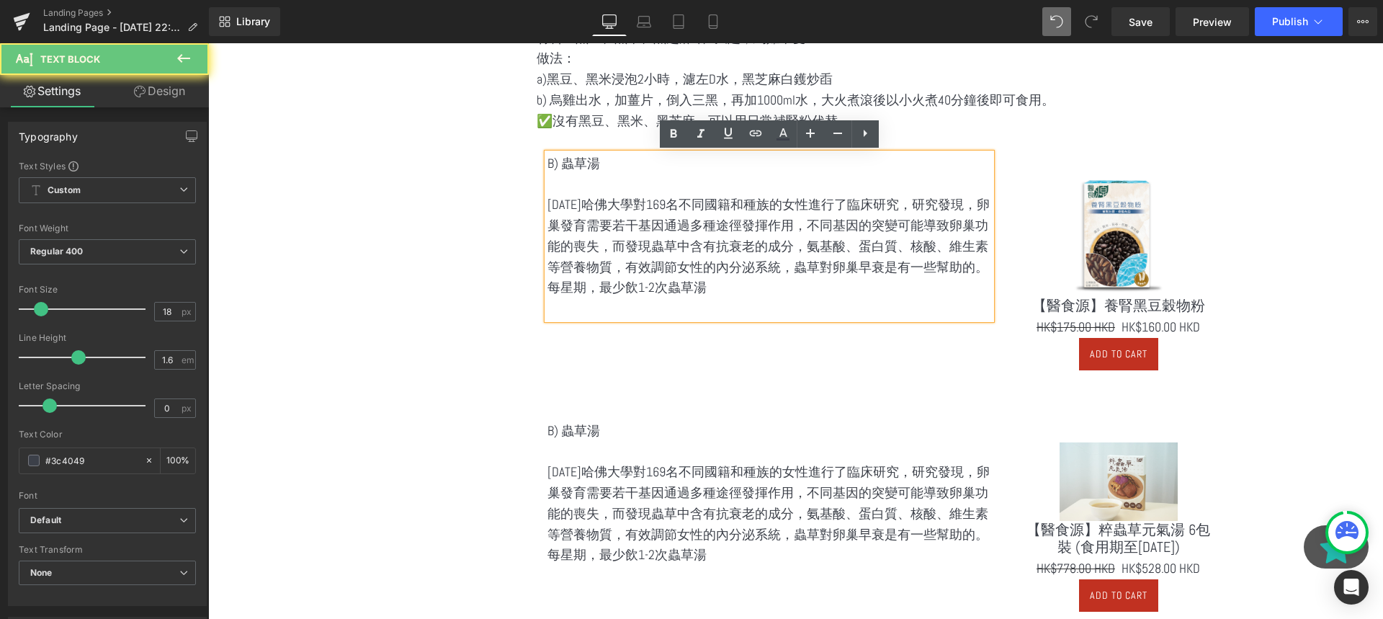
click at [745, 298] on p "每星期，最少飲1-2次蟲草湯" at bounding box center [769, 287] width 444 height 21
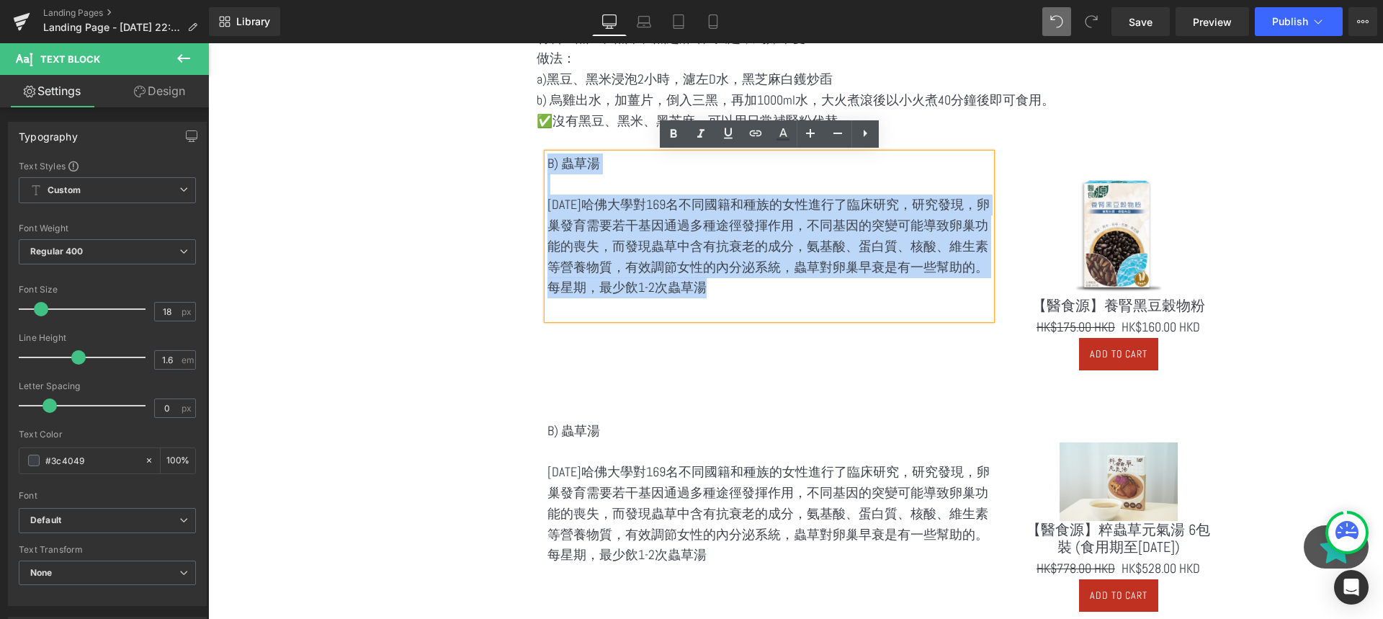
drag, startPoint x: 745, startPoint y: 310, endPoint x: 541, endPoint y: 165, distance: 250.6
click at [541, 165] on div "B) 蟲草湯 2000年哈佛大學對169名不同國籍和種族的女性進行了臨床研究，研究發現，卵巢發育需要若干基因通過多種途徑發揮作用，不同基因的突變可能導致卵巢功…" at bounding box center [770, 236] width 466 height 166
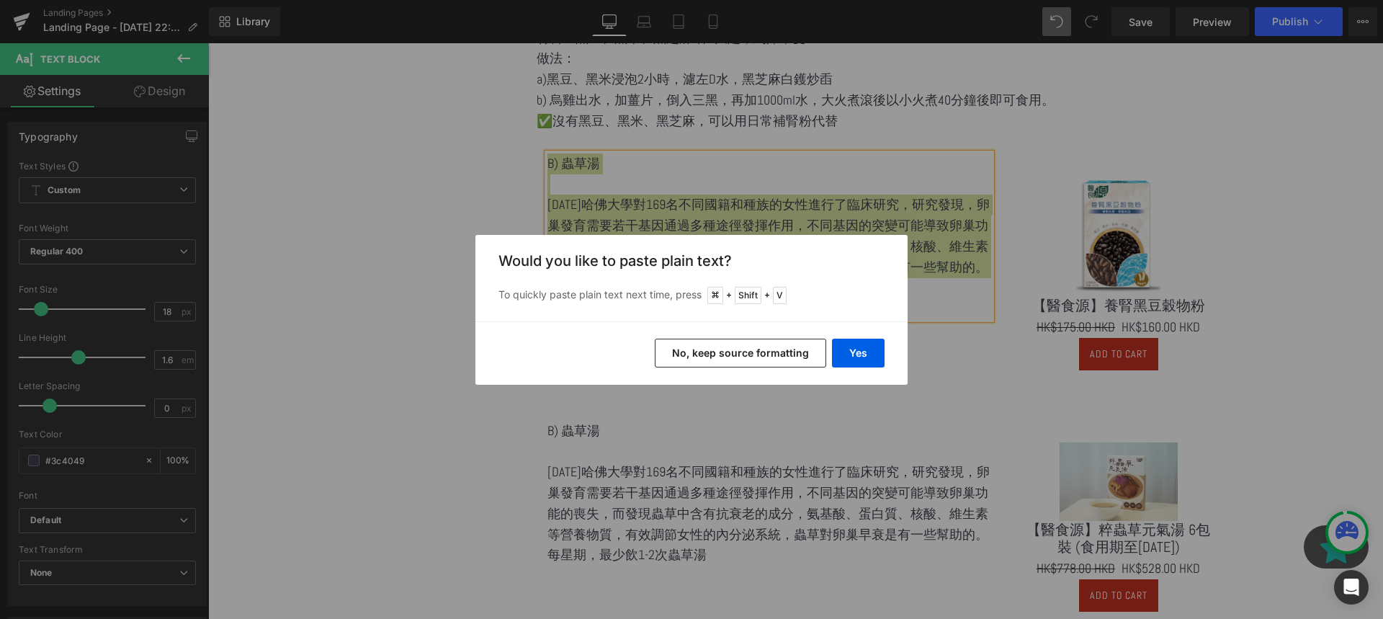
click at [869, 367] on div "Yes No, keep source formatting" at bounding box center [691, 352] width 432 height 63
click at [859, 337] on div "Yes No, keep source formatting" at bounding box center [691, 352] width 432 height 63
click at [859, 346] on button "Yes" at bounding box center [858, 353] width 53 height 29
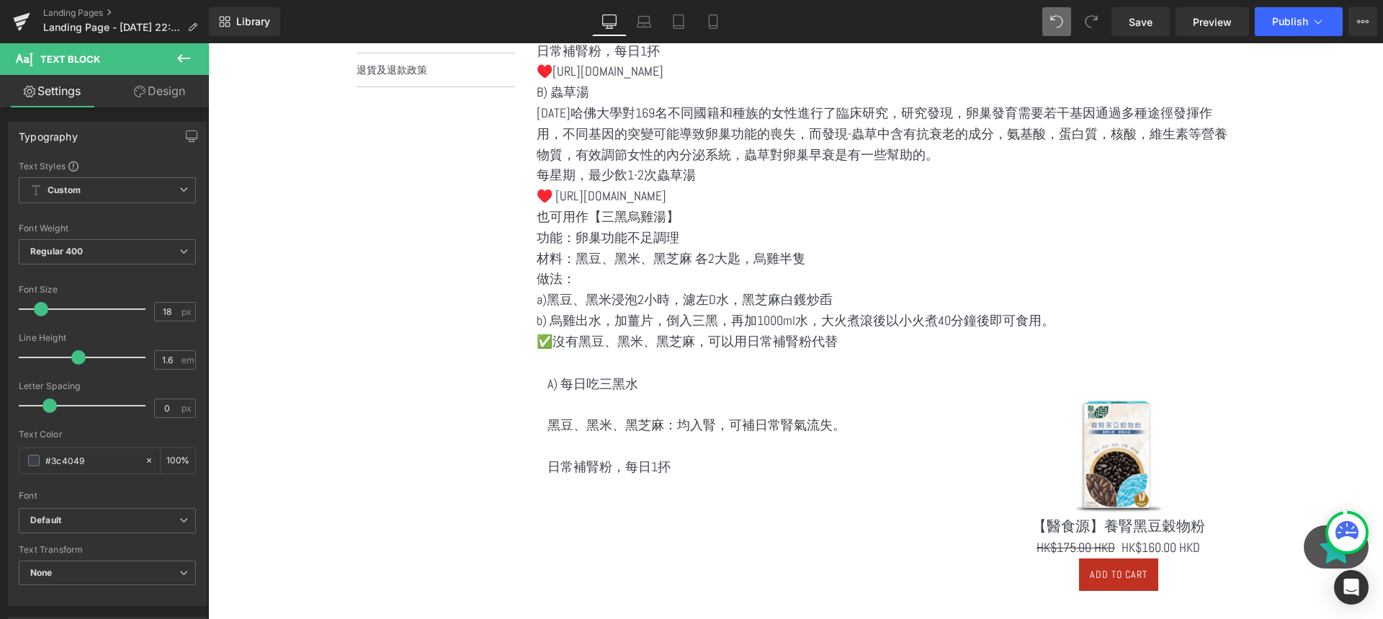
click at [918, 333] on p "✅沒有黑豆、黑米、黑芝麻，可以用日常補腎粉代替" at bounding box center [886, 341] width 699 height 21
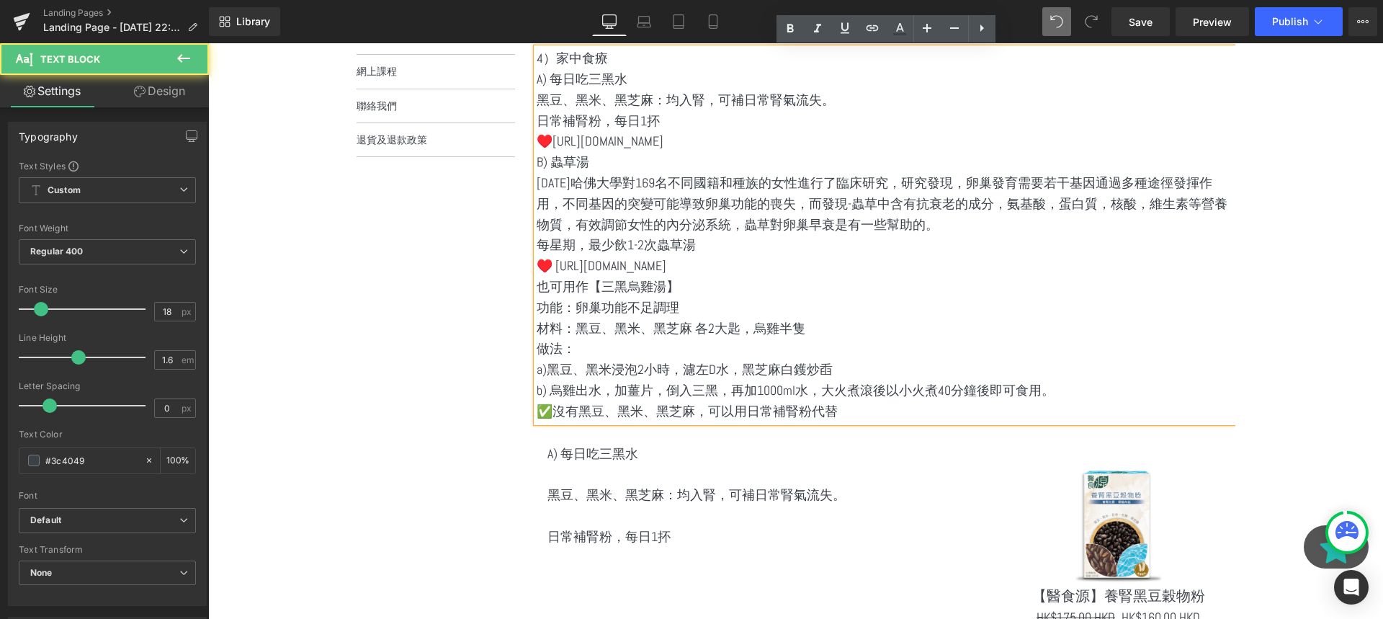
click at [767, 299] on p "功能：卵巢功能不足調理" at bounding box center [886, 307] width 699 height 21
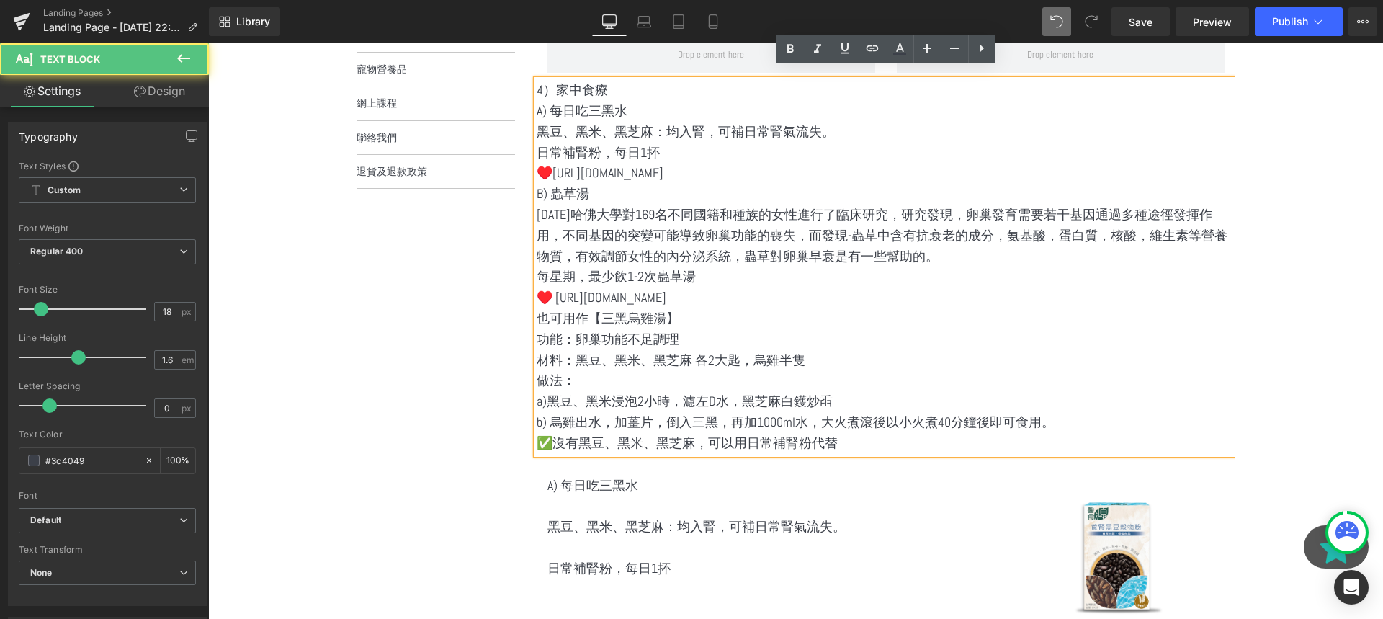
scroll to position [527, 0]
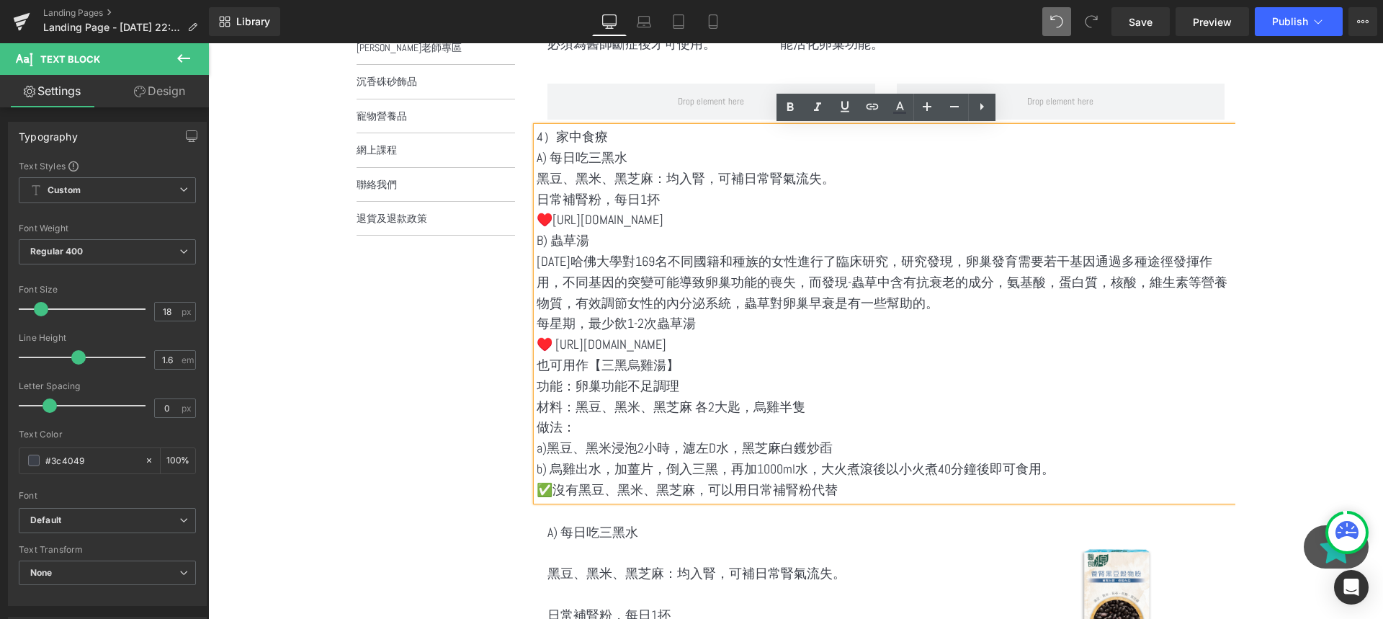
drag, startPoint x: 767, startPoint y: 340, endPoint x: 536, endPoint y: 158, distance: 294.4
click at [537, 158] on div "4）家中食療 A) 每日吃三黑水 黑豆、黑米、黑芝麻：均入腎，可補日常腎氣流失。 日常補腎粉，每日1抔 ♥️https://buy.ww.eliteasiag…" at bounding box center [886, 313] width 699 height 373
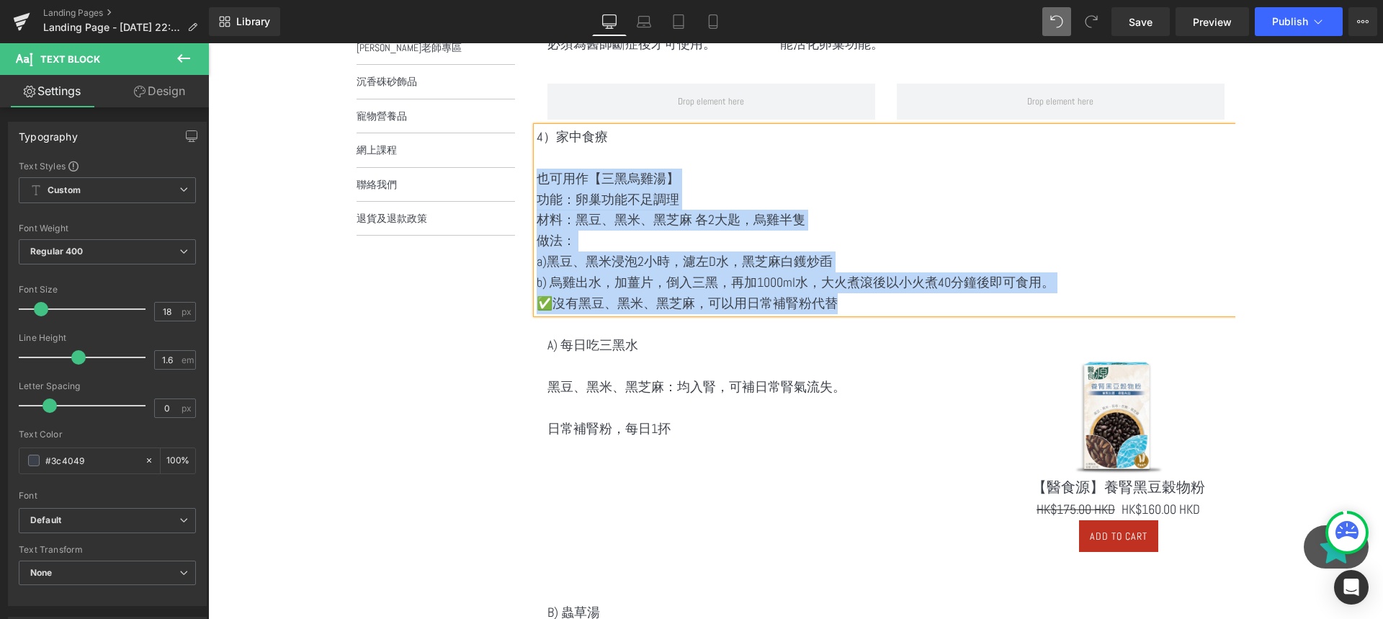
drag, startPoint x: 881, startPoint y: 294, endPoint x: 539, endPoint y: 180, distance: 360.6
click at [539, 180] on div "4）家中食療 也可用作【三黑烏雞湯】 功能：卵巢功能不足調理 材料：黑豆、黑米、黑芝麻 各2大匙，烏雞半隻 做法： a)黑豆、黑米浸泡2小時，濾左D水，黑芝麻…" at bounding box center [886, 220] width 699 height 187
copy div "也可用作【三黑烏雞湯】 功能：卵巢功能不足調理 材料：黑豆、黑米、黑芝麻 各2大匙，烏雞半隻 做法： a)黑豆、黑米浸泡2小時，濾左D水，黑芝麻白鑊炒臿 b)…"
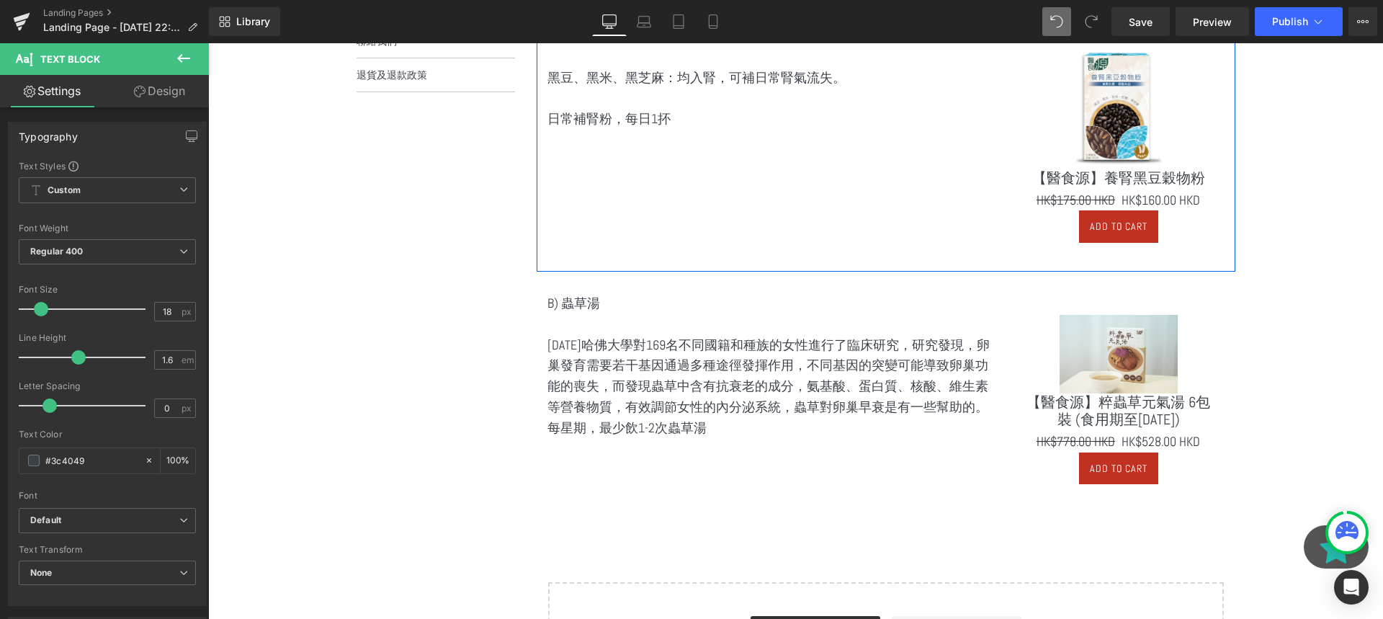
scroll to position [894, 0]
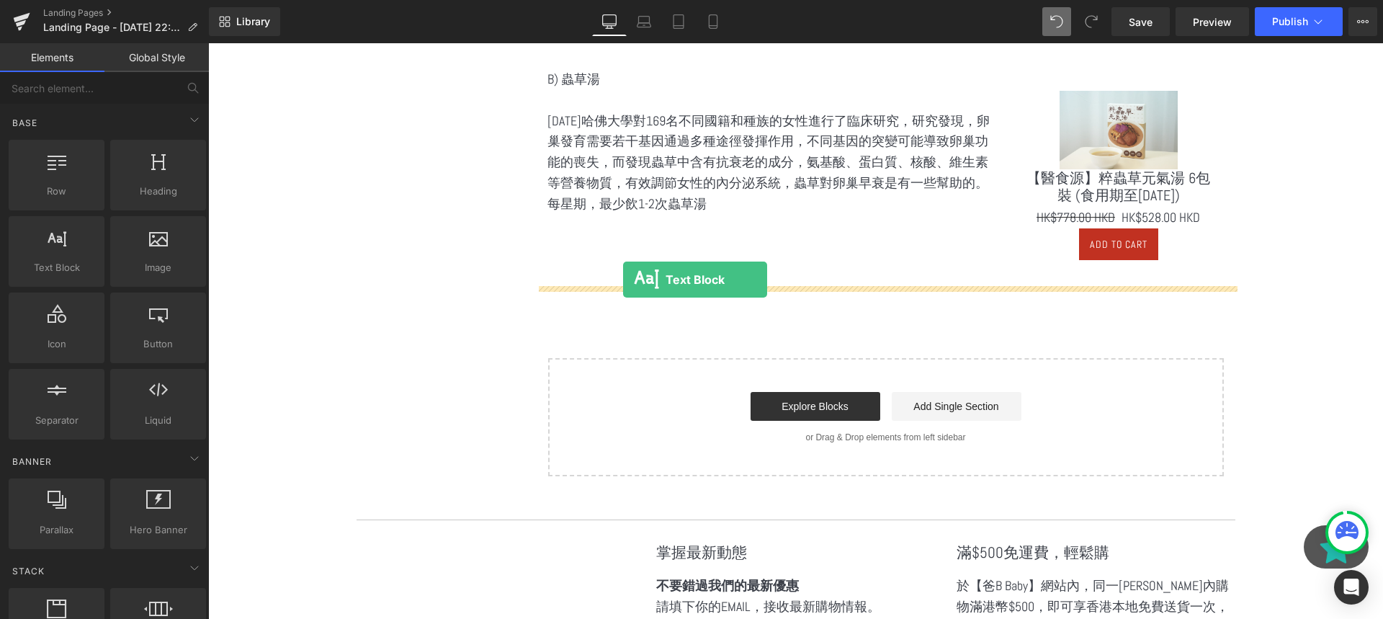
drag, startPoint x: 285, startPoint y: 273, endPoint x: 623, endPoint y: 279, distance: 337.9
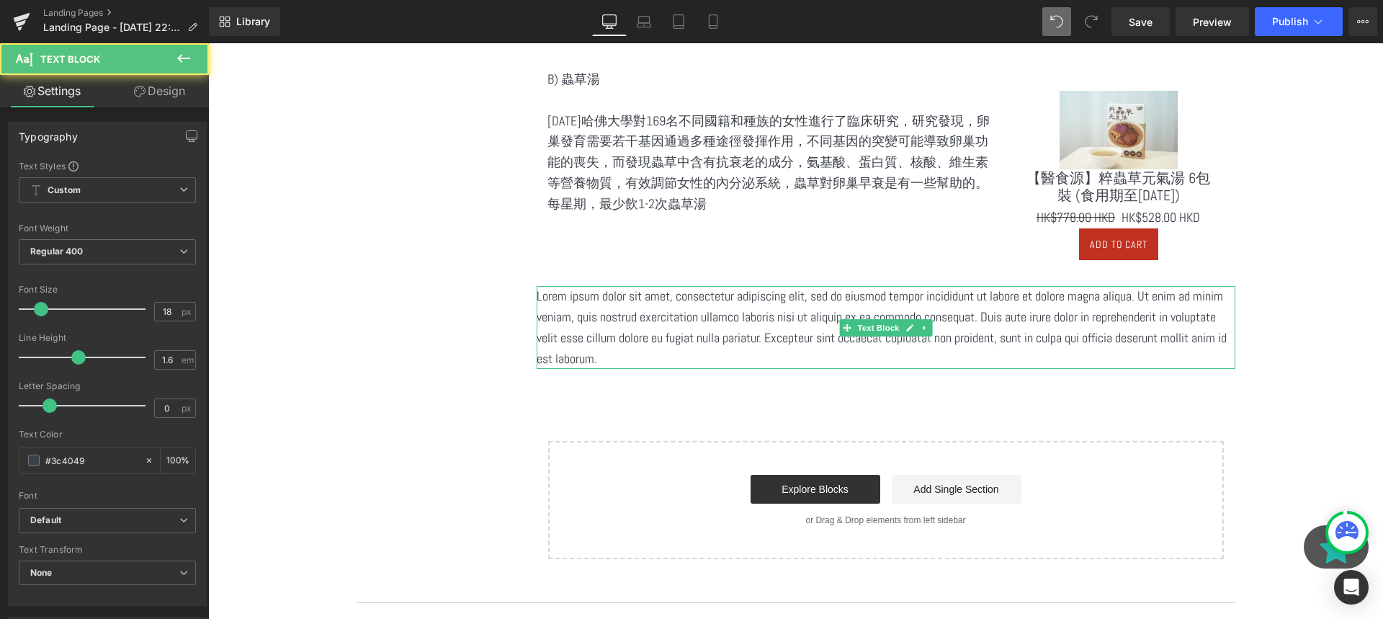
click at [720, 323] on p "Lorem ipsum dolor sit amet, consectetur adipiscing elit, sed do eiusmod tempor …" at bounding box center [886, 327] width 699 height 83
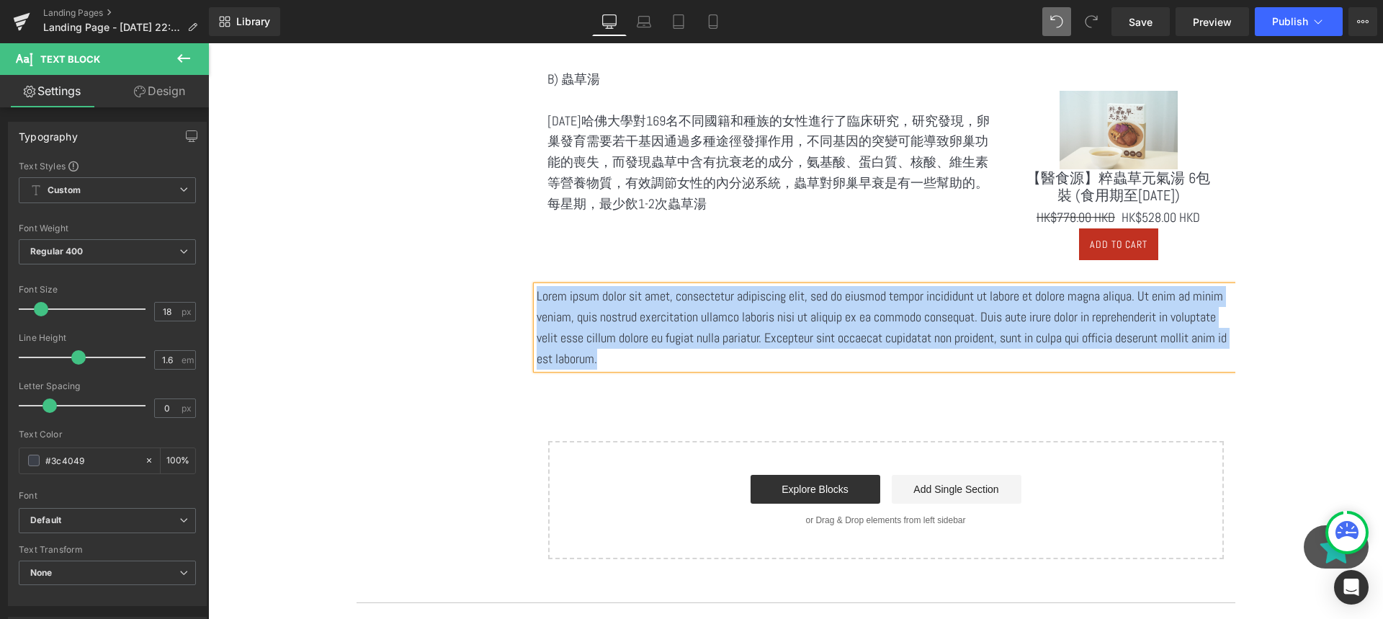
paste div
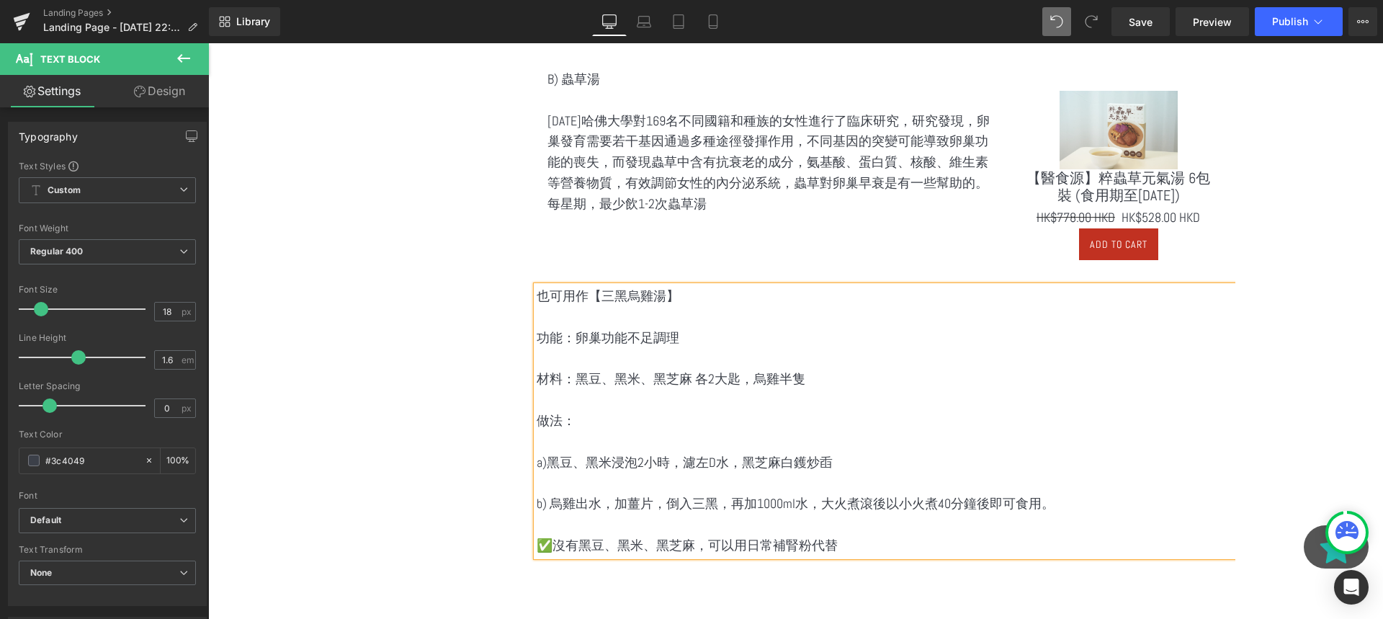
click at [720, 374] on p "材料：黑豆、黑米、黑芝麻 各2大匙，烏雞半隻" at bounding box center [886, 379] width 699 height 21
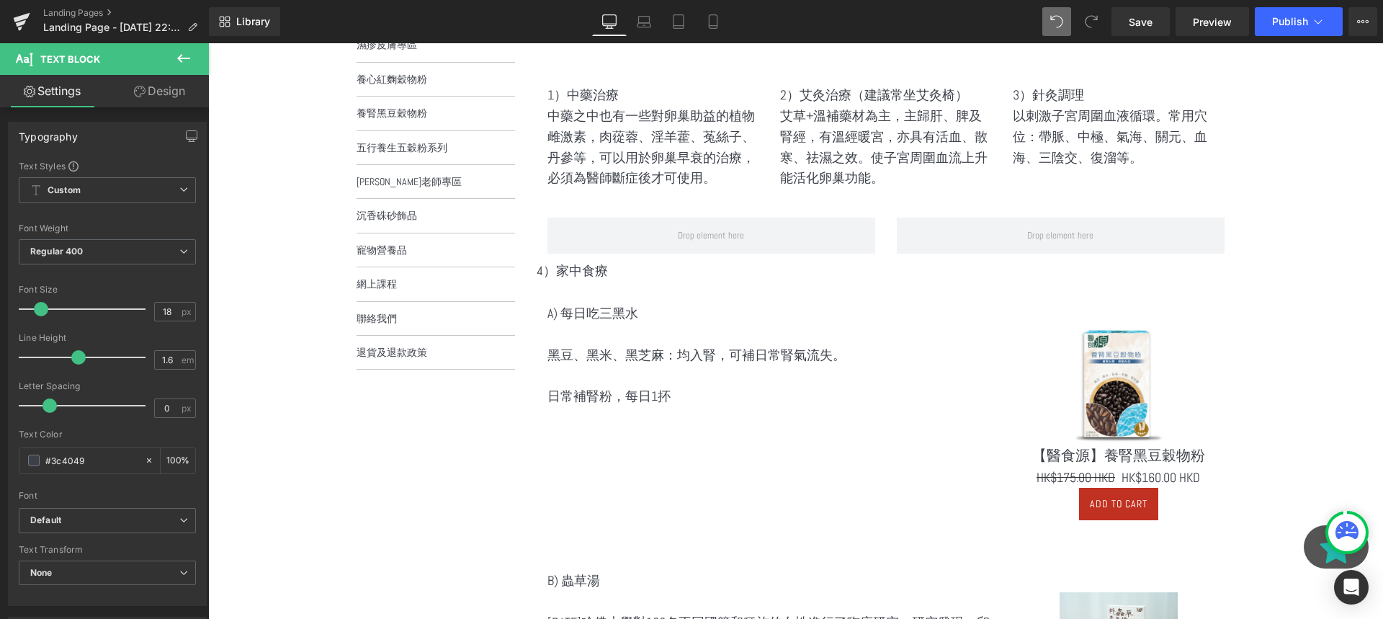
scroll to position [304, 0]
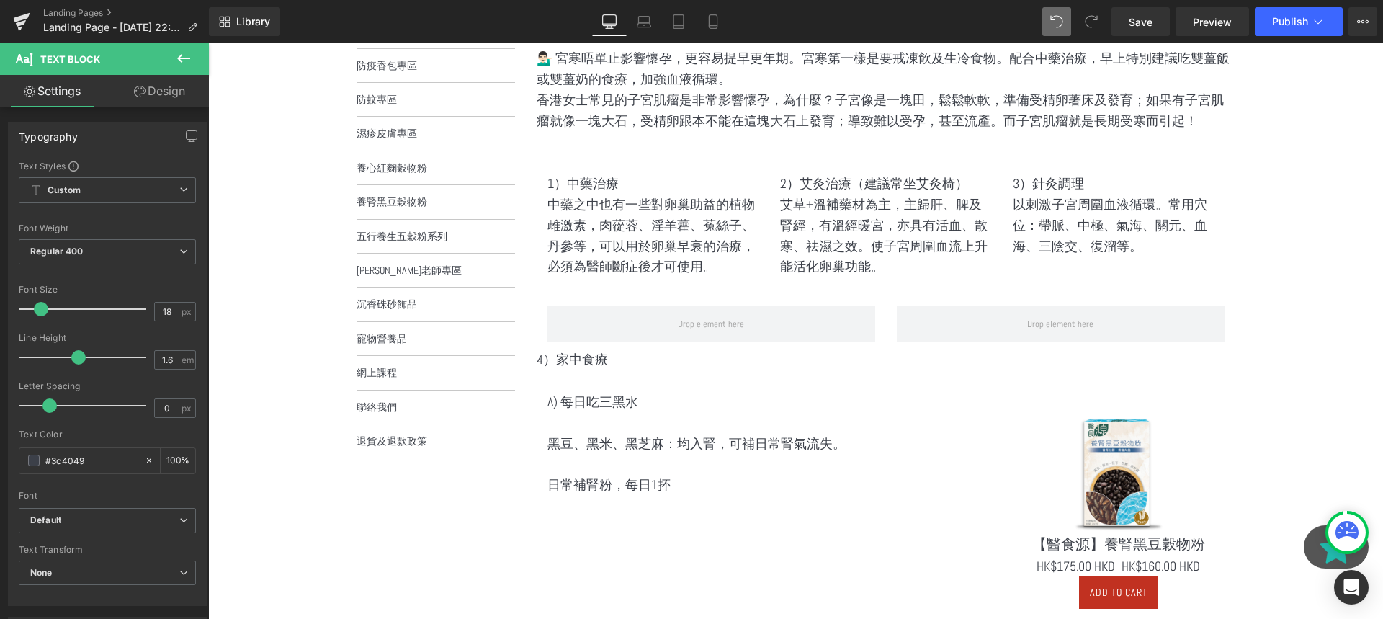
click at [712, 416] on p at bounding box center [769, 423] width 444 height 21
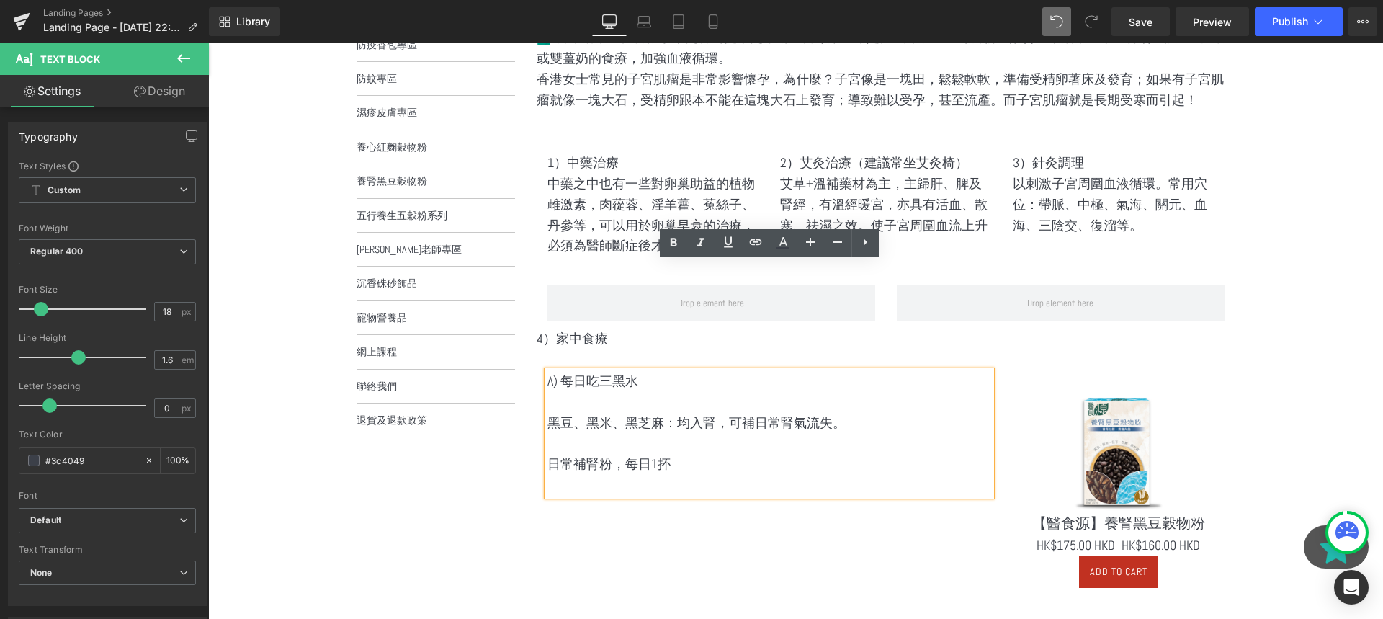
scroll to position [290, 0]
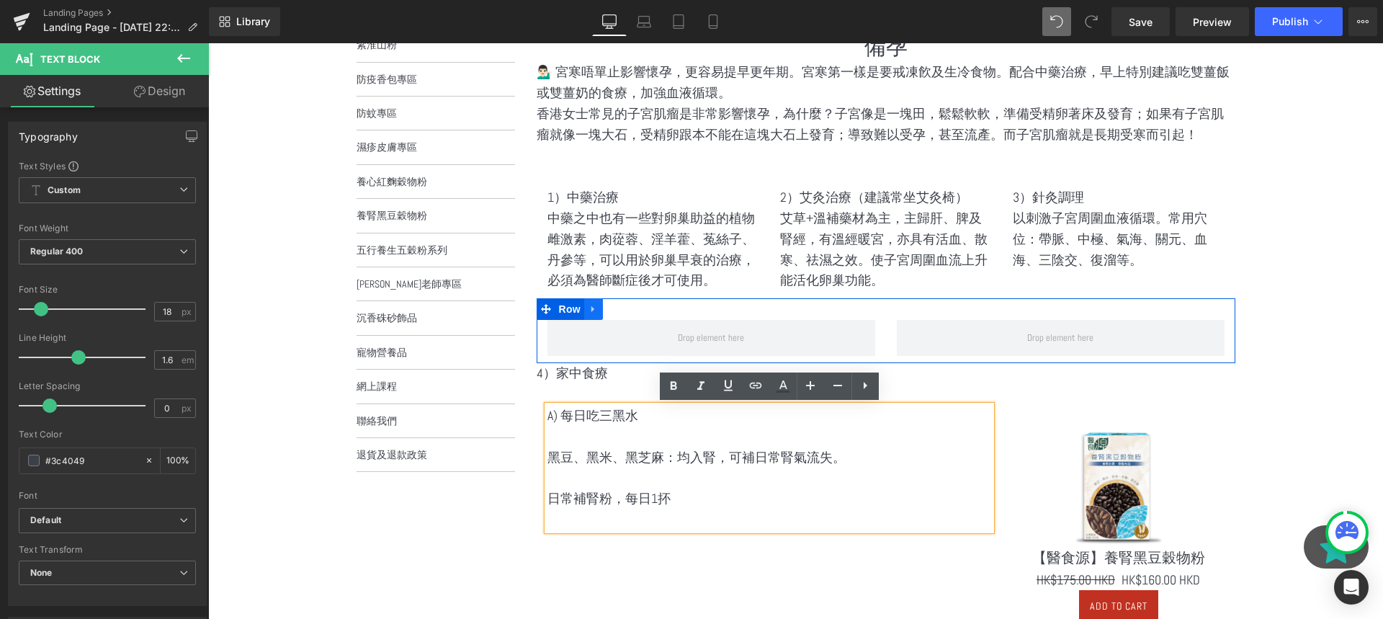
click at [594, 310] on icon at bounding box center [593, 309] width 10 height 11
click at [637, 310] on link at bounding box center [631, 309] width 19 height 22
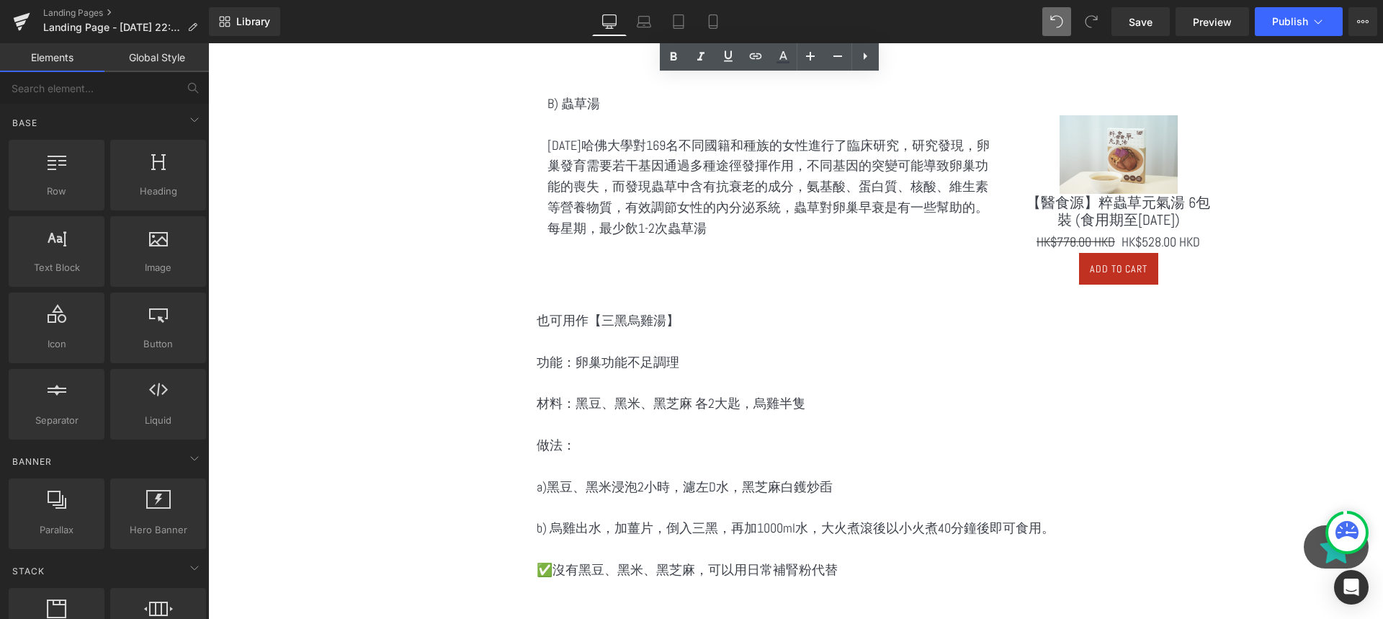
scroll to position [934, 0]
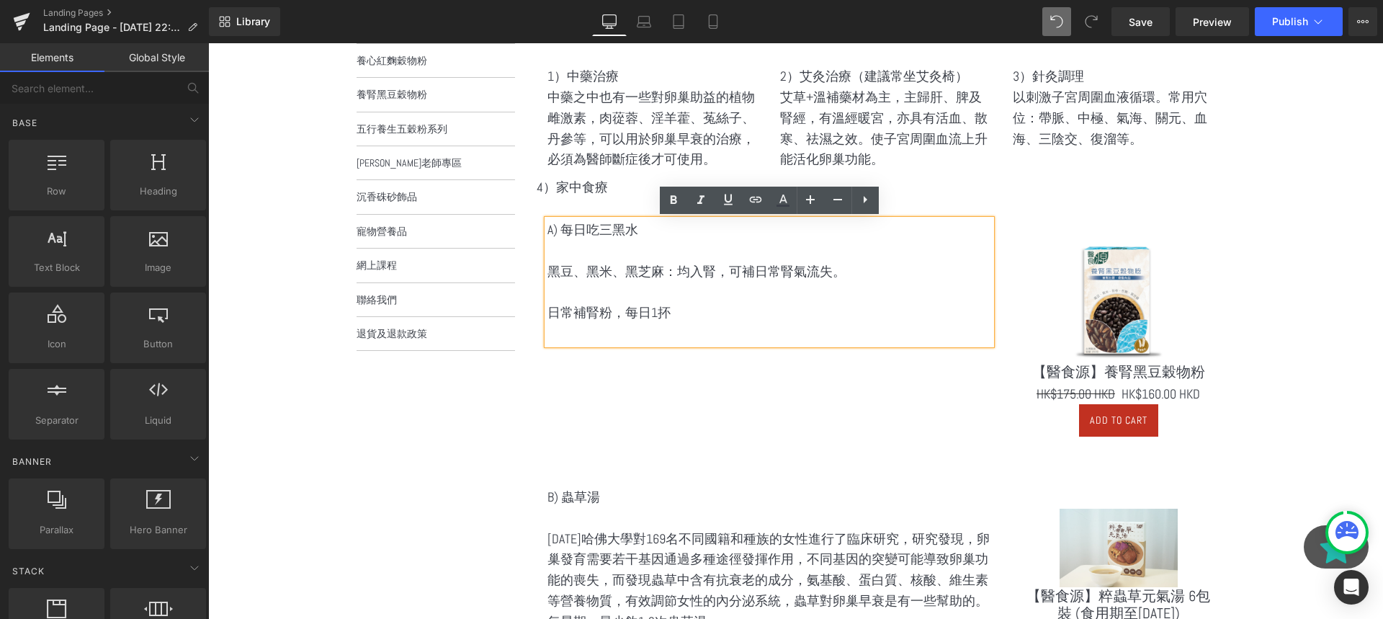
click at [722, 340] on p at bounding box center [769, 333] width 444 height 21
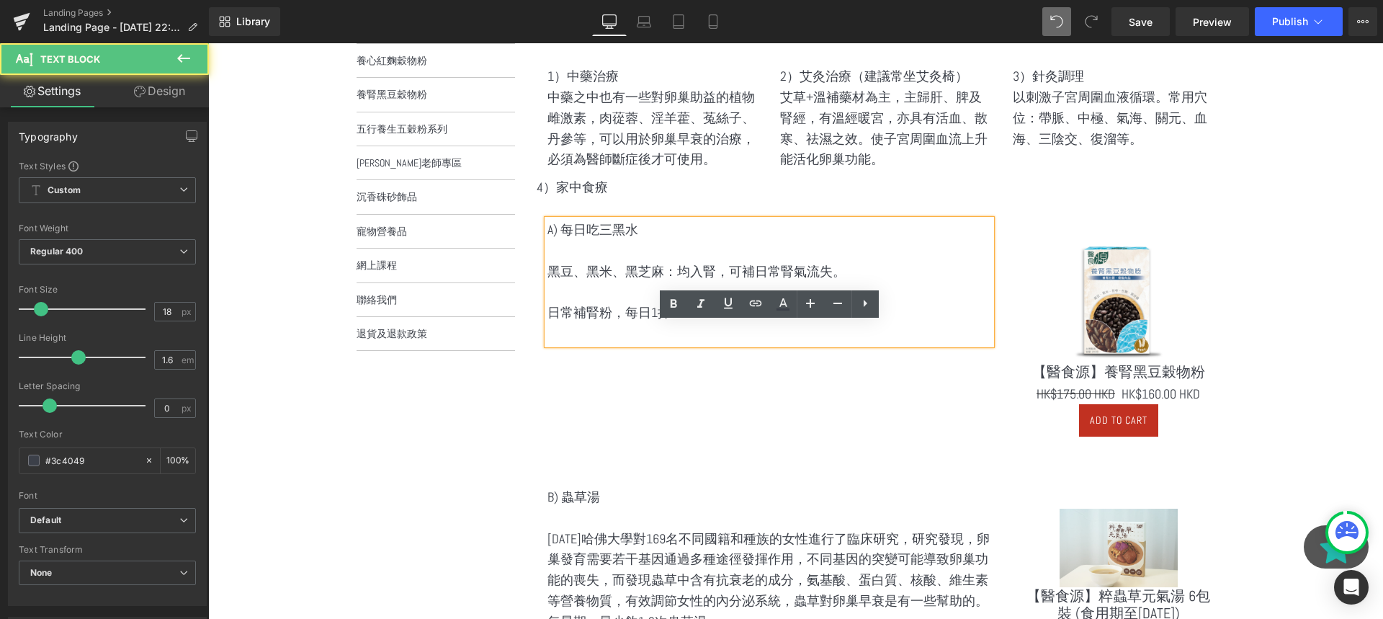
scroll to position [265, 0]
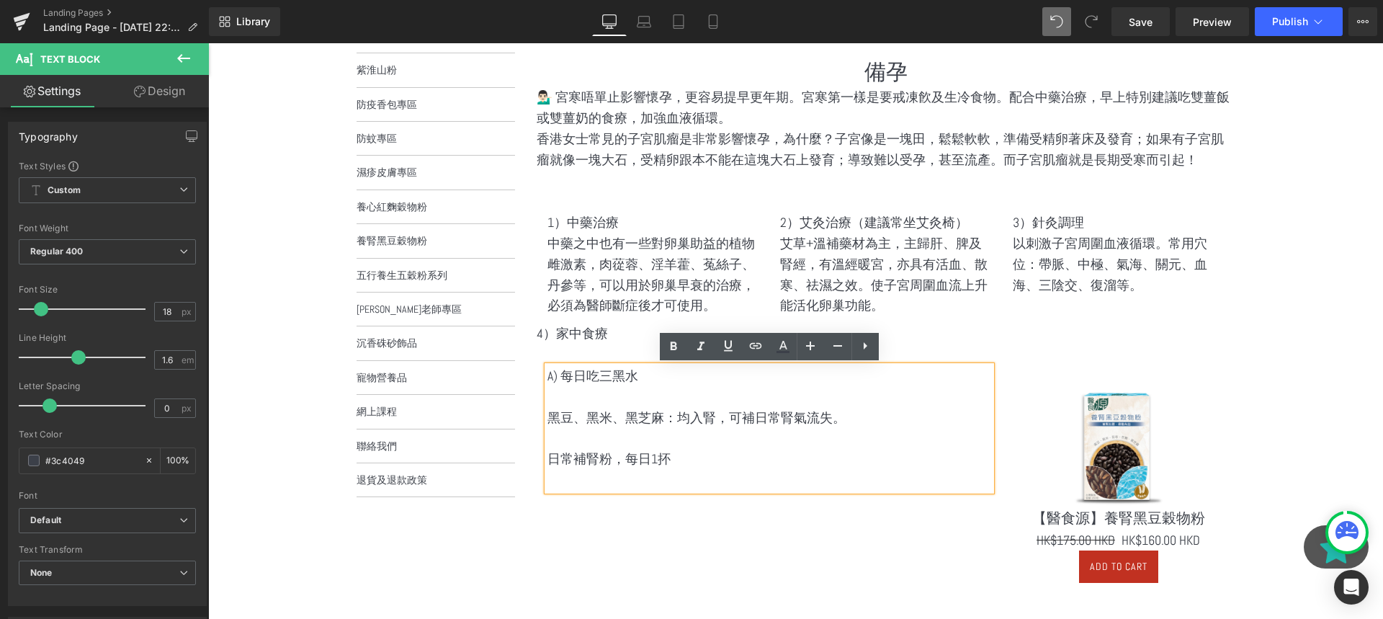
click at [597, 337] on p "4）家中食療" at bounding box center [886, 333] width 699 height 21
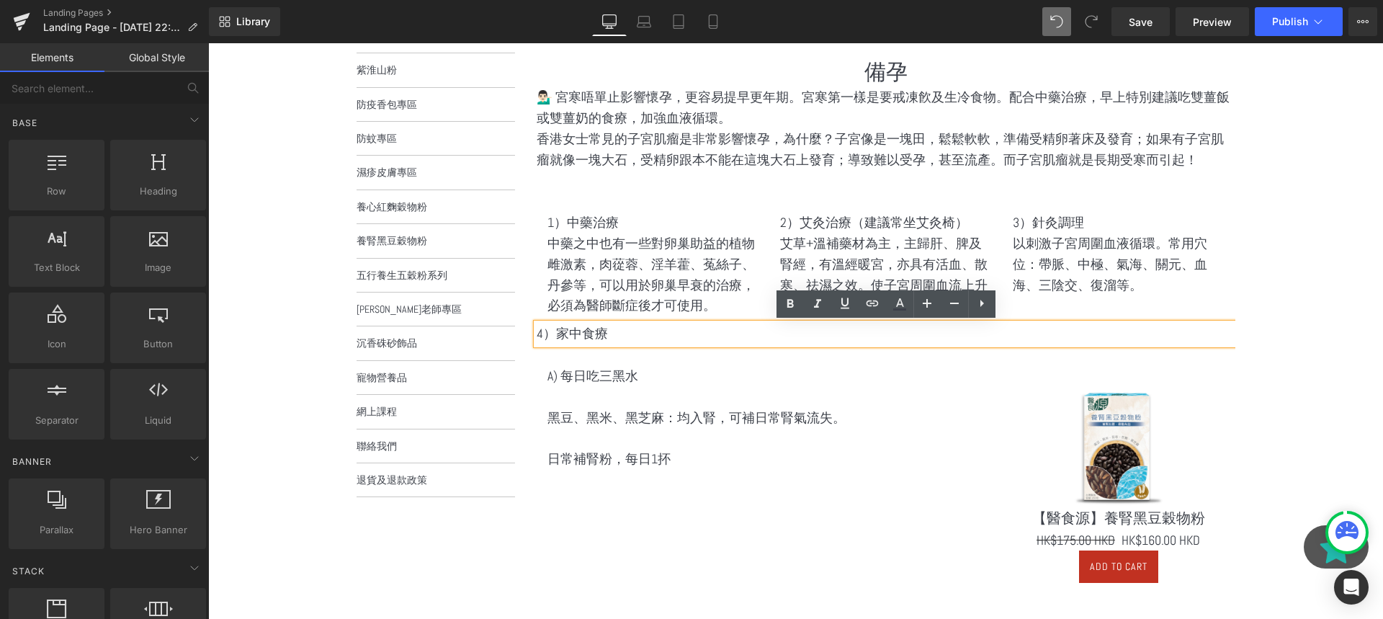
drag, startPoint x: 531, startPoint y: 333, endPoint x: 571, endPoint y: 331, distance: 40.4
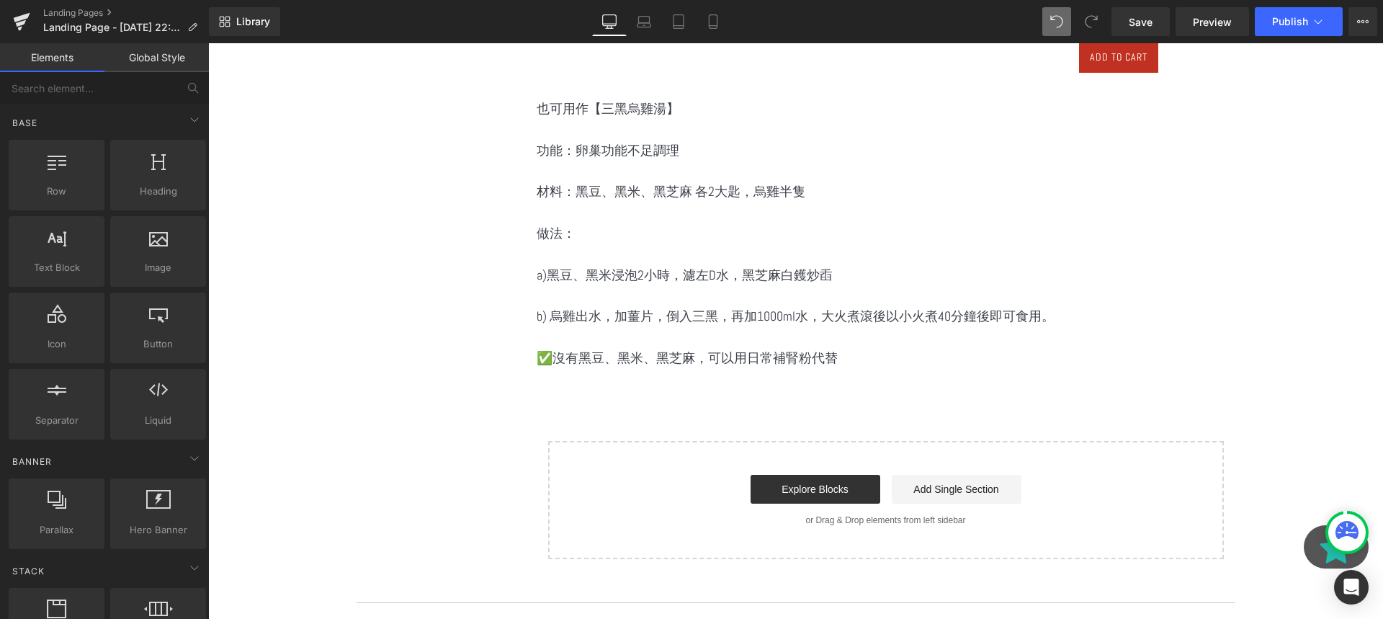
scroll to position [1044, 0]
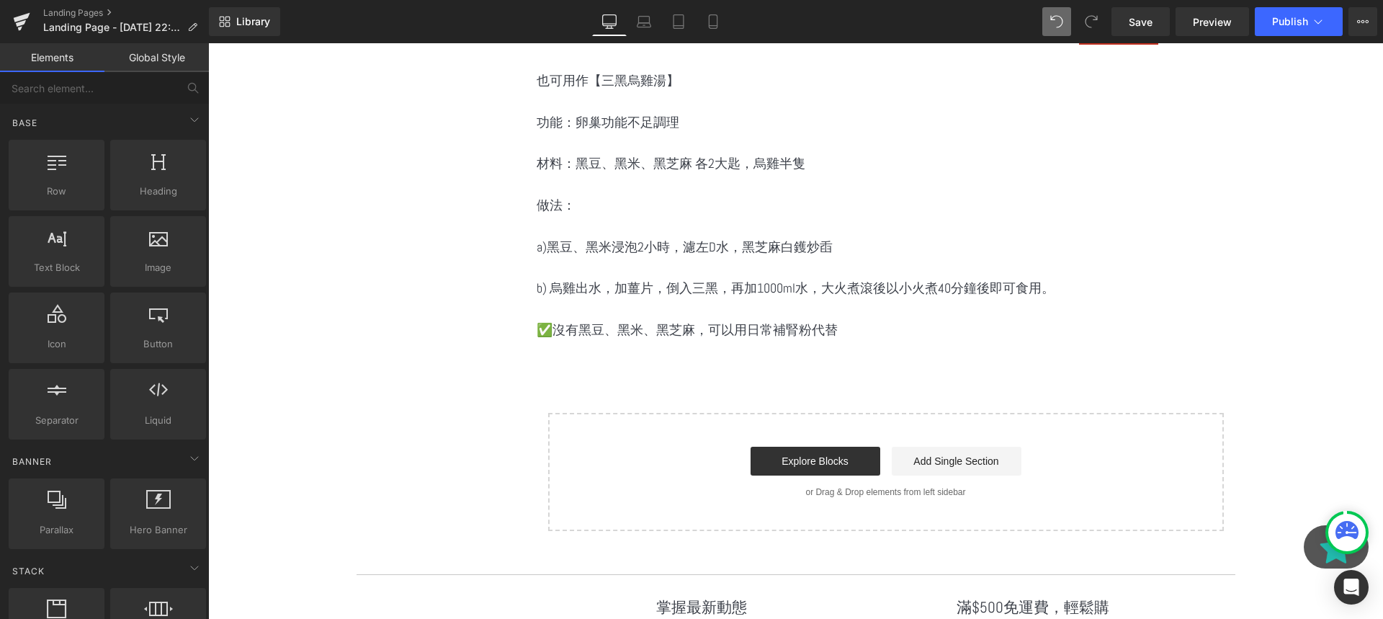
click at [699, 286] on p "b) 烏雞出水，加薑片，倒入三黑，再加1000ml水，大火煮滾後以小火煮40分鐘後即可食用。" at bounding box center [886, 288] width 699 height 21
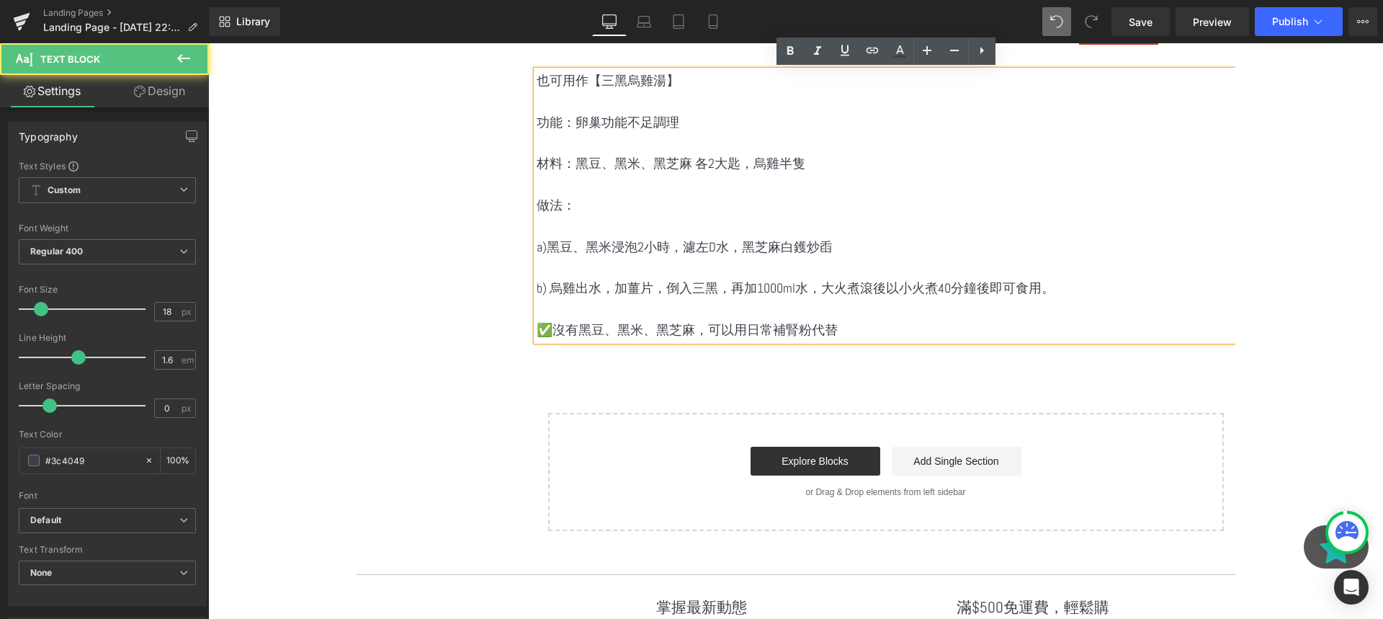
scroll to position [1030, 0]
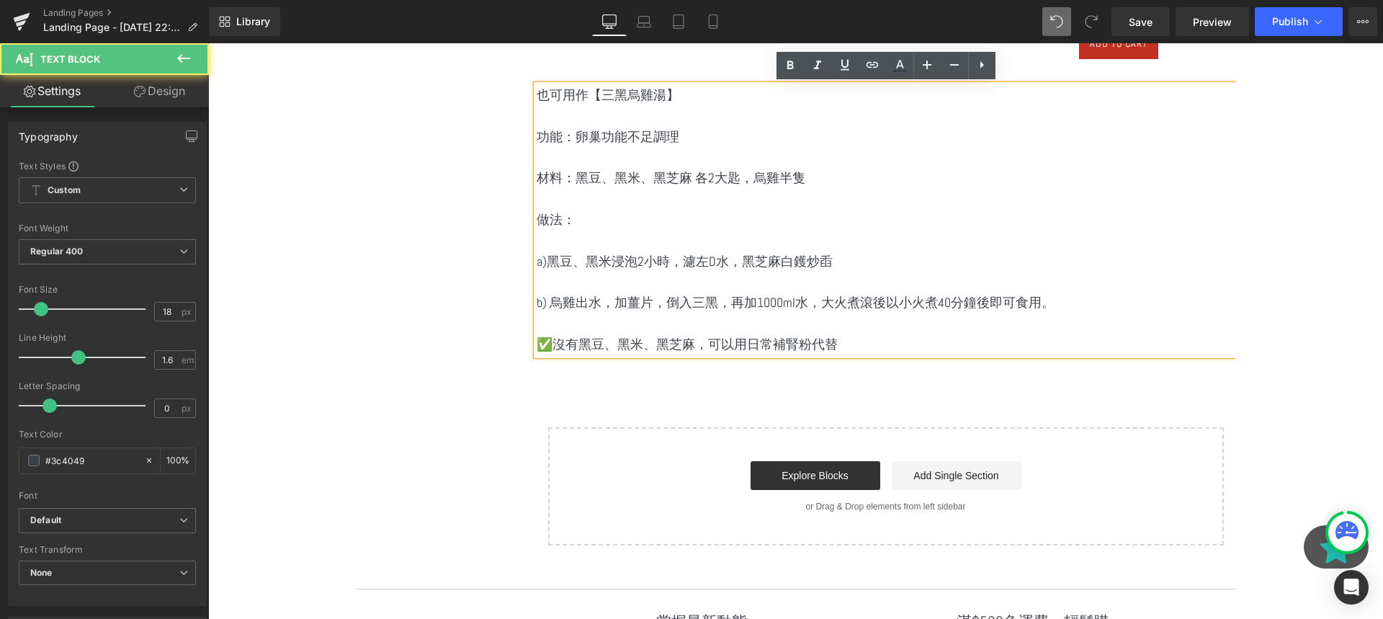
click at [697, 312] on p "b) 烏雞出水，加薑片，倒入三黑，再加1000ml水，大火煮滾後以小火煮40分鐘後即可食用。" at bounding box center [886, 302] width 699 height 21
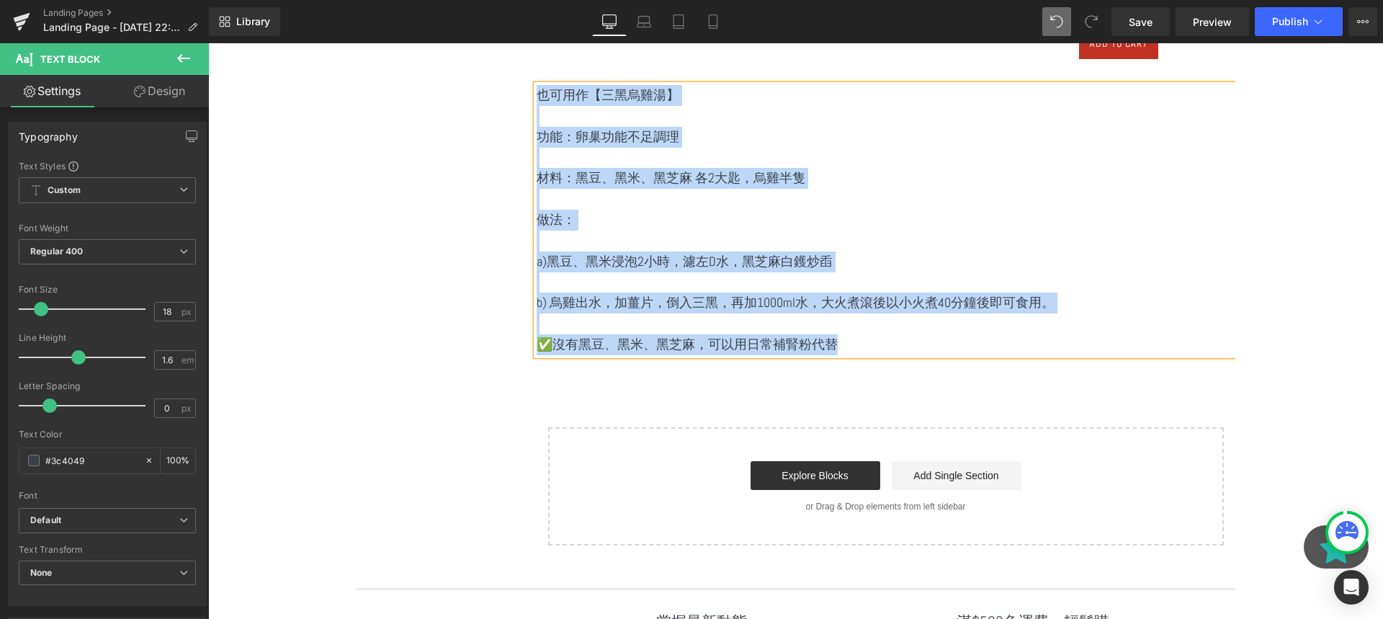
click at [671, 312] on p "b) 烏雞出水，加薑片，倒入三黑，再加1000ml水，大火煮滾後以小火煮40分鐘後即可食用。" at bounding box center [886, 302] width 699 height 21
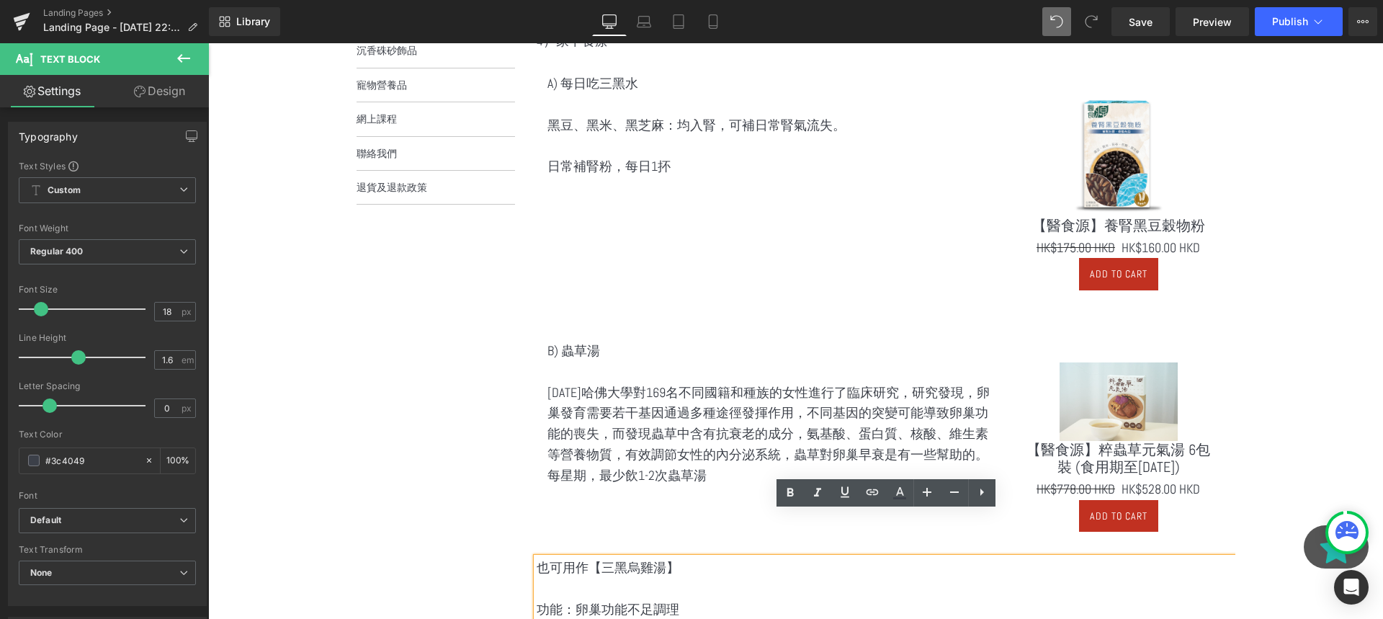
scroll to position [820, 0]
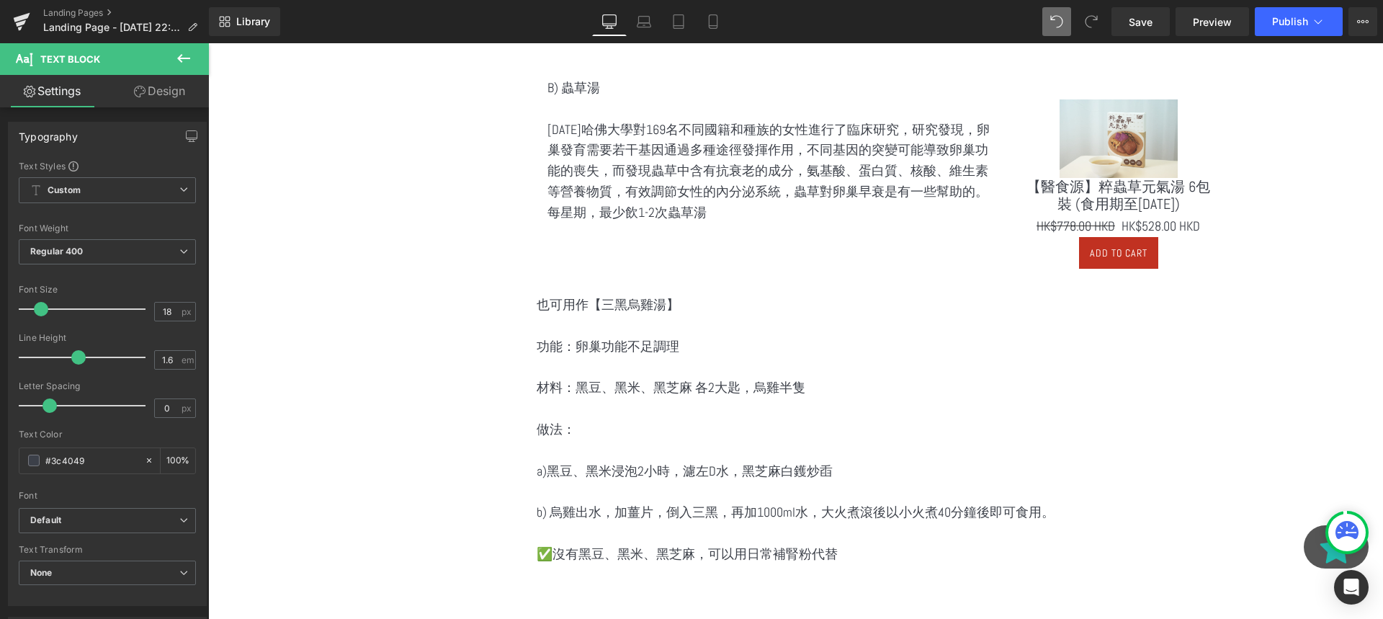
click at [173, 51] on button at bounding box center [183, 59] width 50 height 32
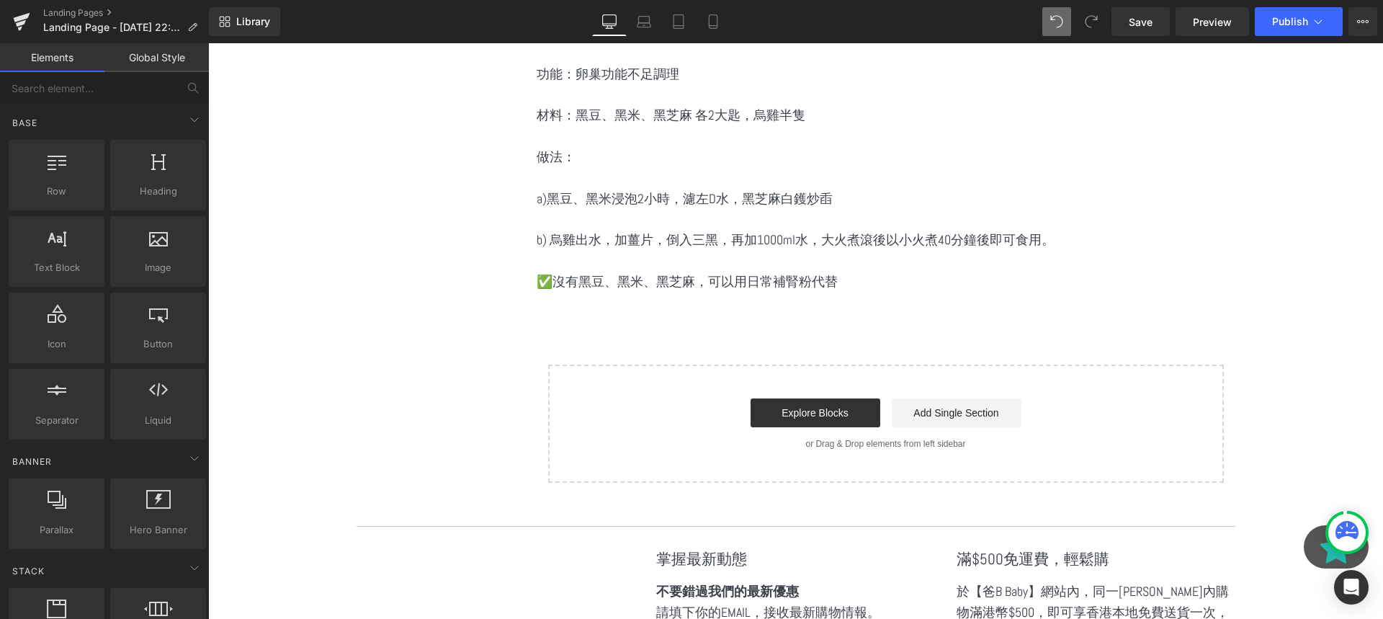
scroll to position [1123, 0]
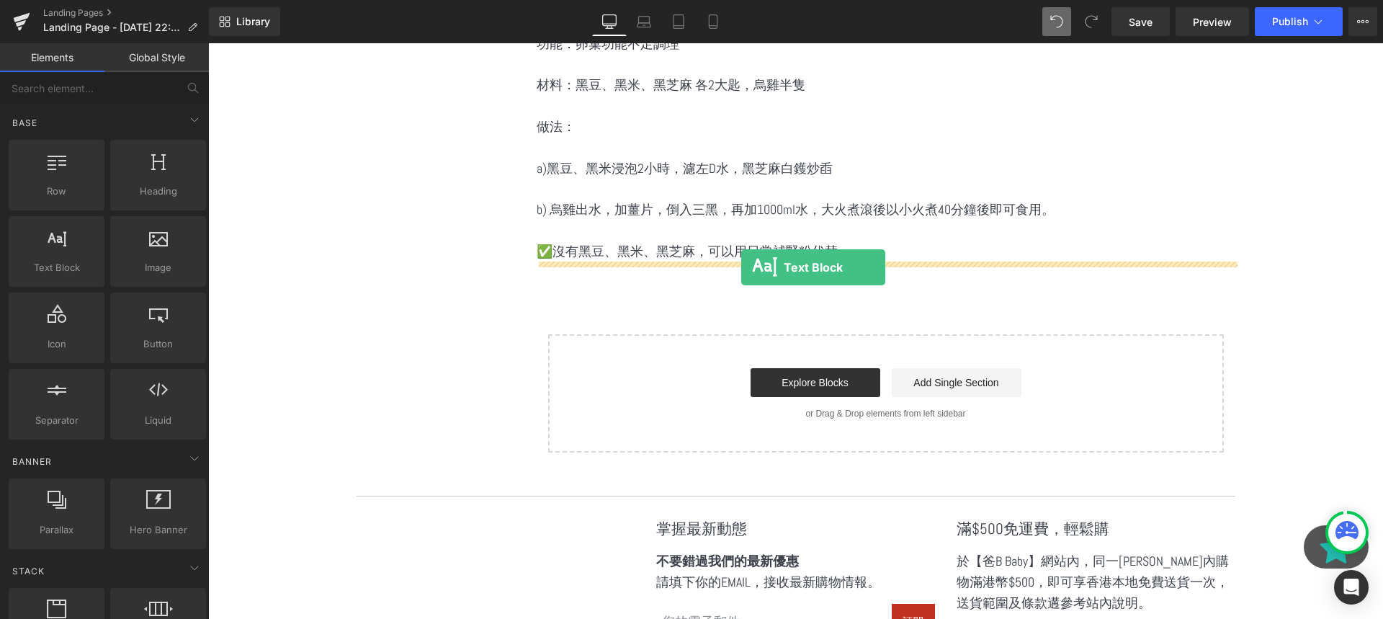
drag, startPoint x: 296, startPoint y: 277, endPoint x: 742, endPoint y: 269, distance: 445.9
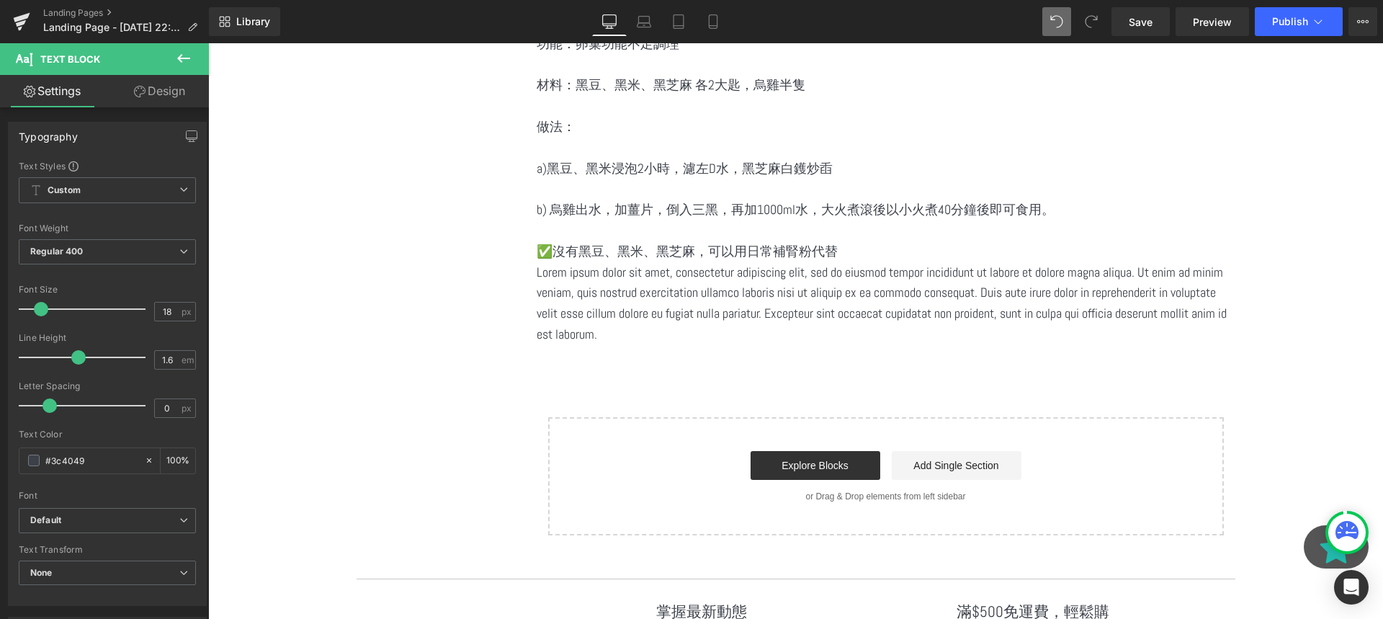
click at [612, 313] on p "Lorem ipsum dolor sit amet, consectetur adipiscing elit, sed do eiusmod tempor …" at bounding box center [886, 303] width 699 height 83
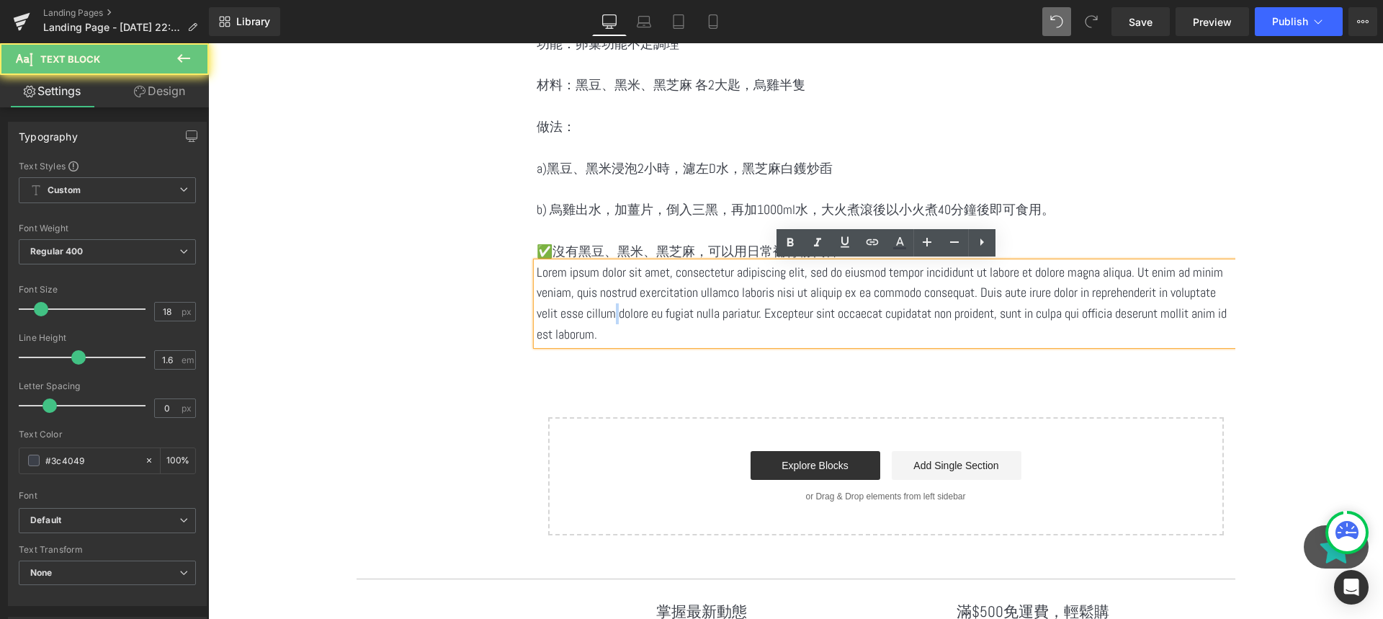
click at [612, 313] on p "Lorem ipsum dolor sit amet, consectetur adipiscing elit, sed do eiusmod tempor …" at bounding box center [886, 303] width 699 height 83
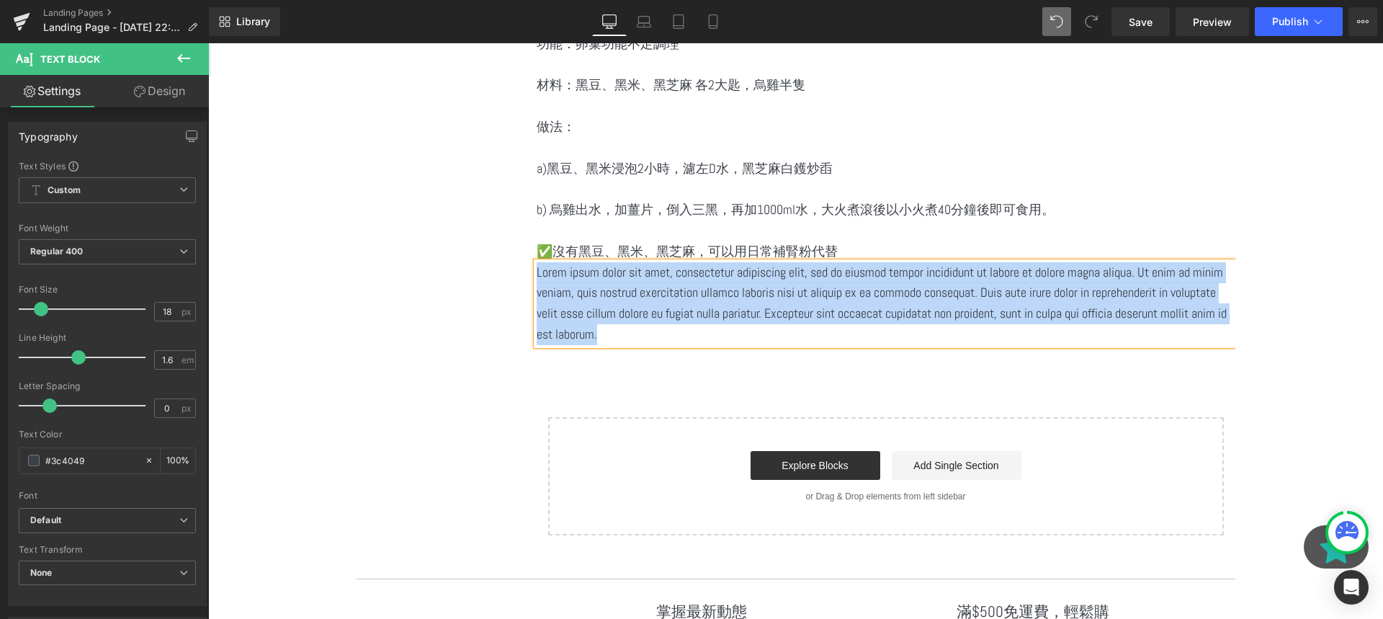
paste div
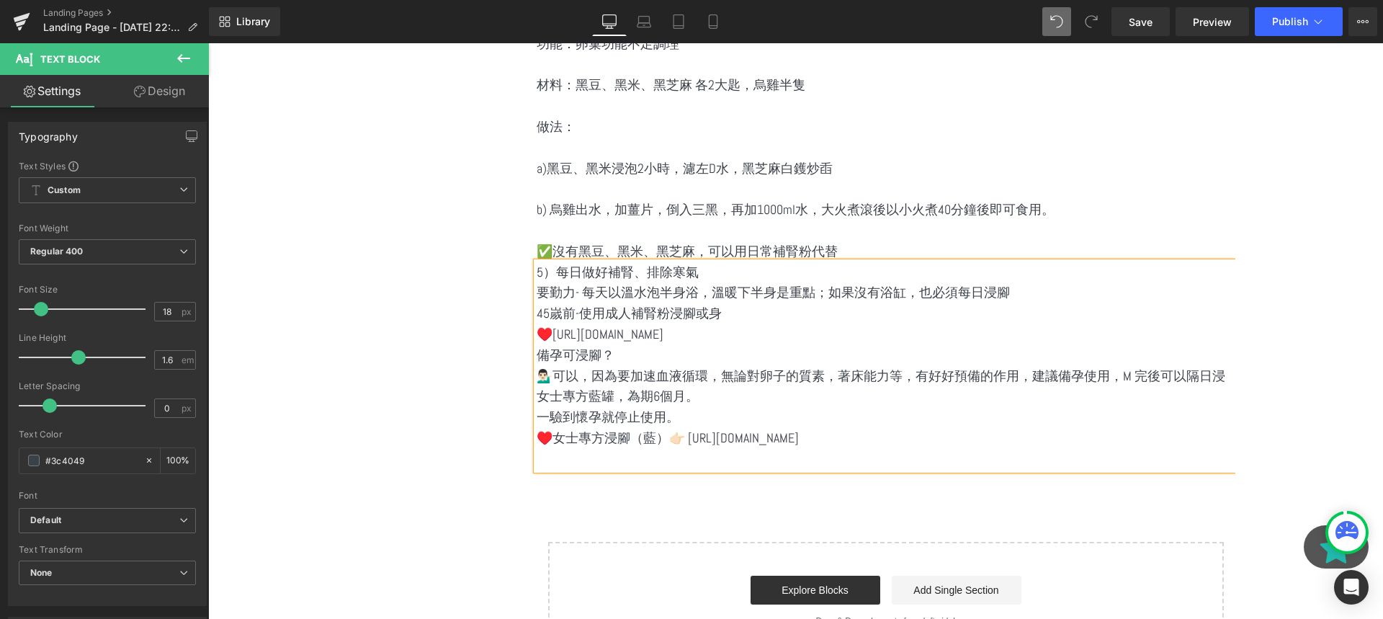
scroll to position [1139, 0]
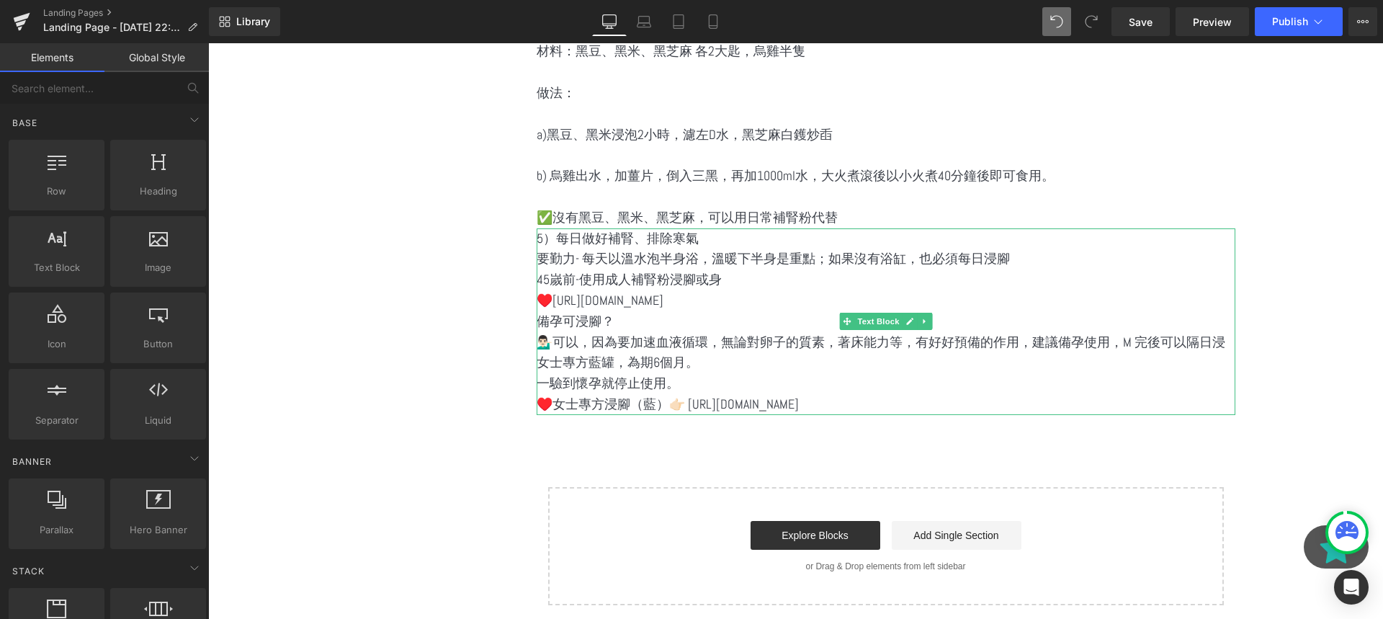
scroll to position [1161, 0]
